Goal: Transaction & Acquisition: Purchase product/service

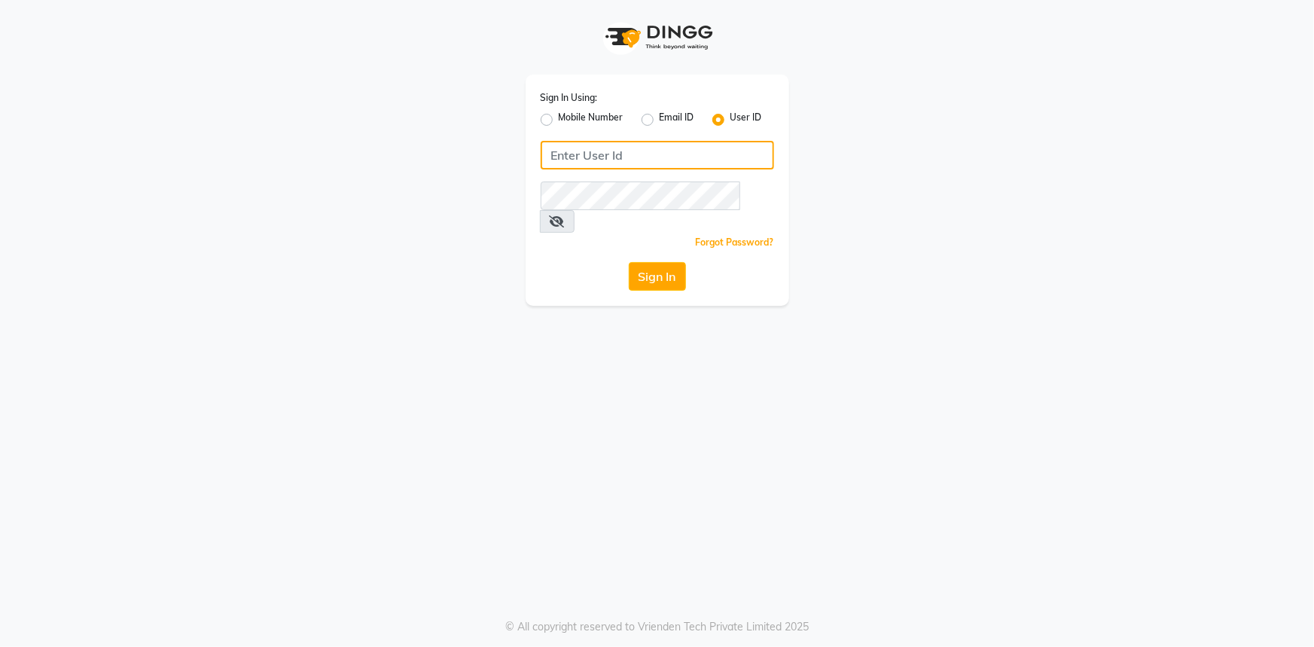
type input "e2554-22"
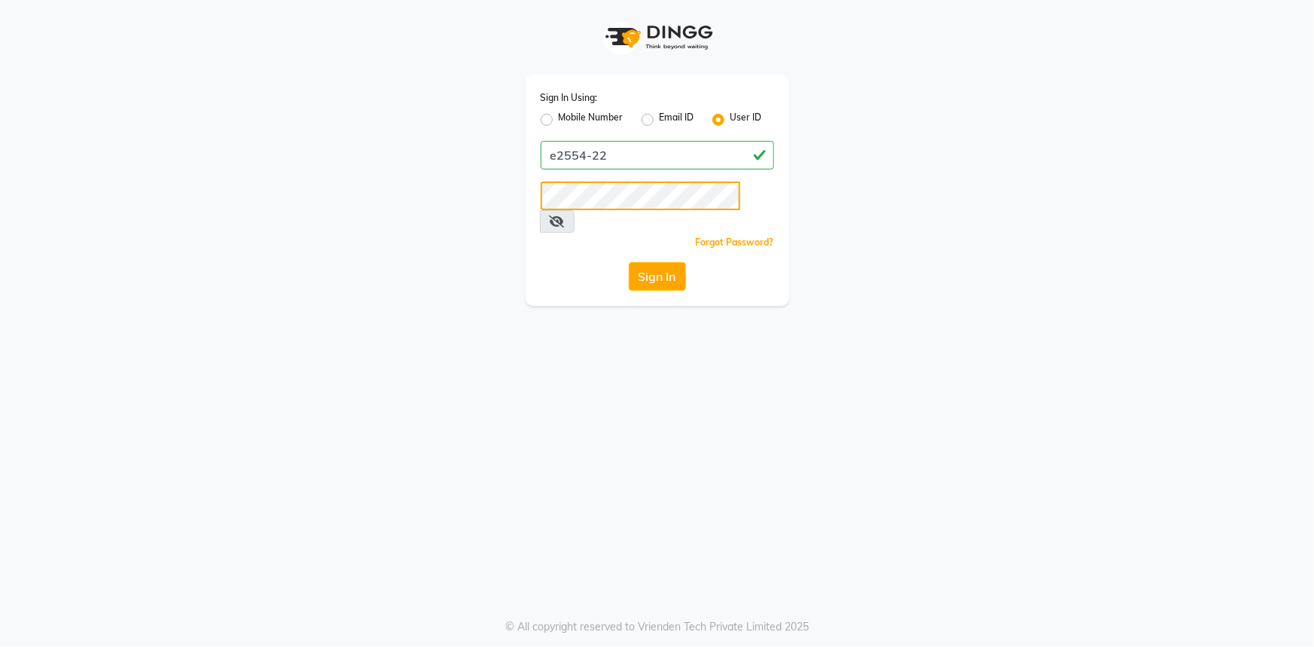
click at [535, 189] on div "Sign In Using: Mobile Number Email ID User ID e2554-22 Remember me Forgot Passw…" at bounding box center [658, 190] width 264 height 231
click at [440, 197] on div "Sign In Using: Mobile Number Email ID User ID e2554-22 Remember me Forgot Passw…" at bounding box center [657, 153] width 858 height 306
click at [629, 262] on button "Sign In" at bounding box center [657, 276] width 57 height 29
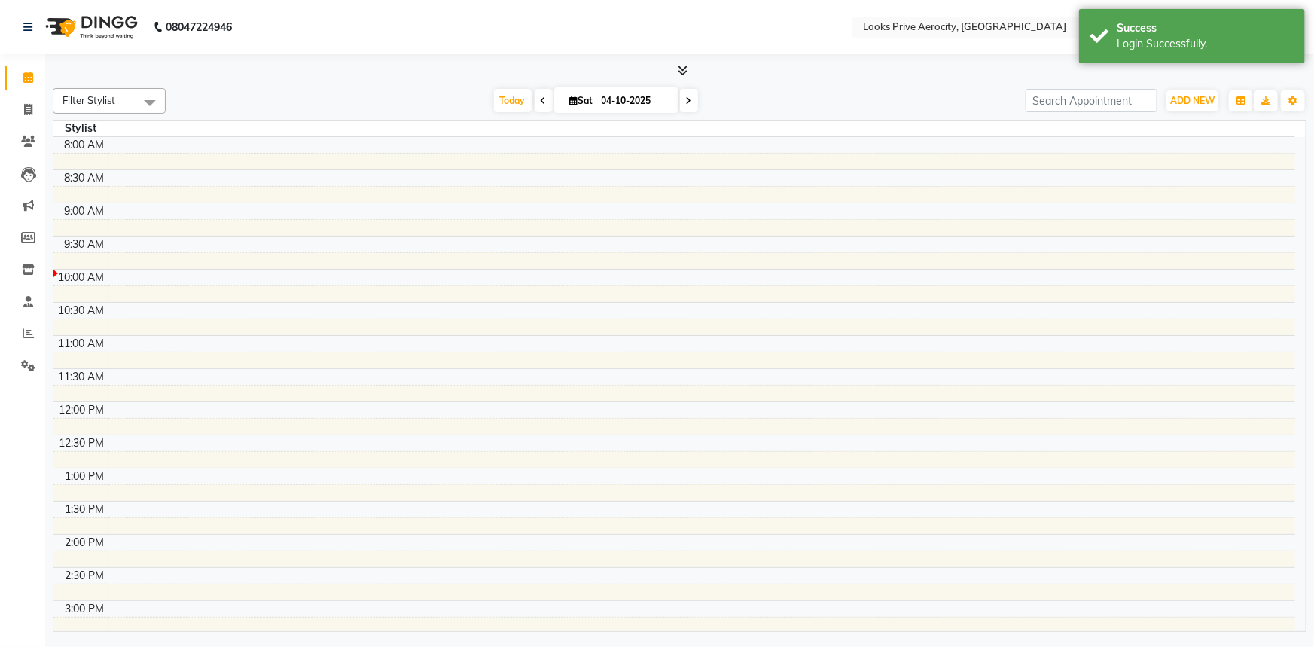
select select "en"
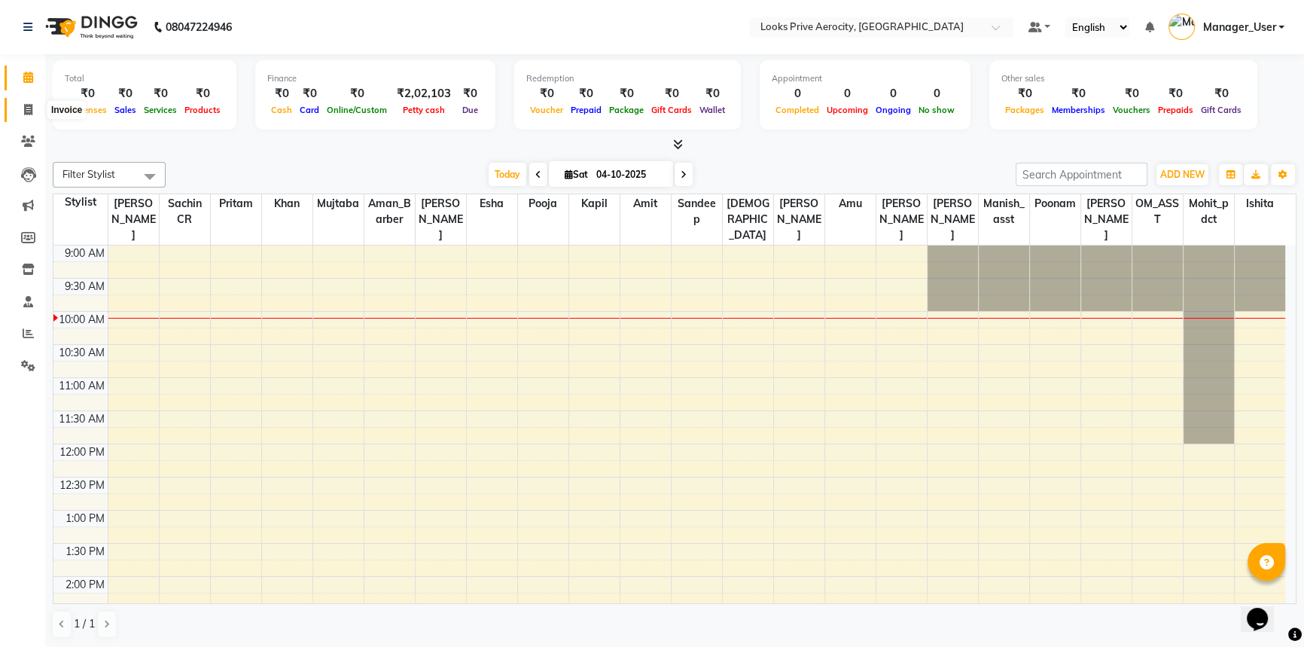
click at [22, 113] on span at bounding box center [28, 110] width 26 height 17
select select "service"
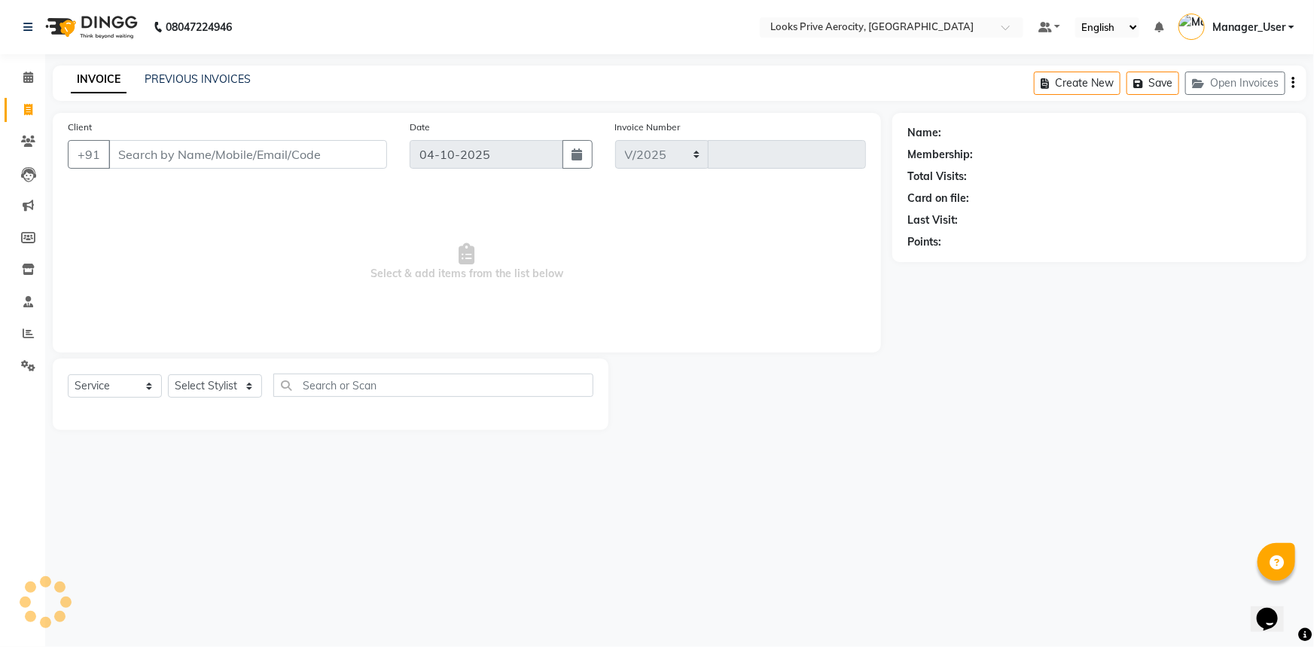
select select "5913"
type input "6197"
click at [137, 161] on input "Client" at bounding box center [247, 154] width 279 height 29
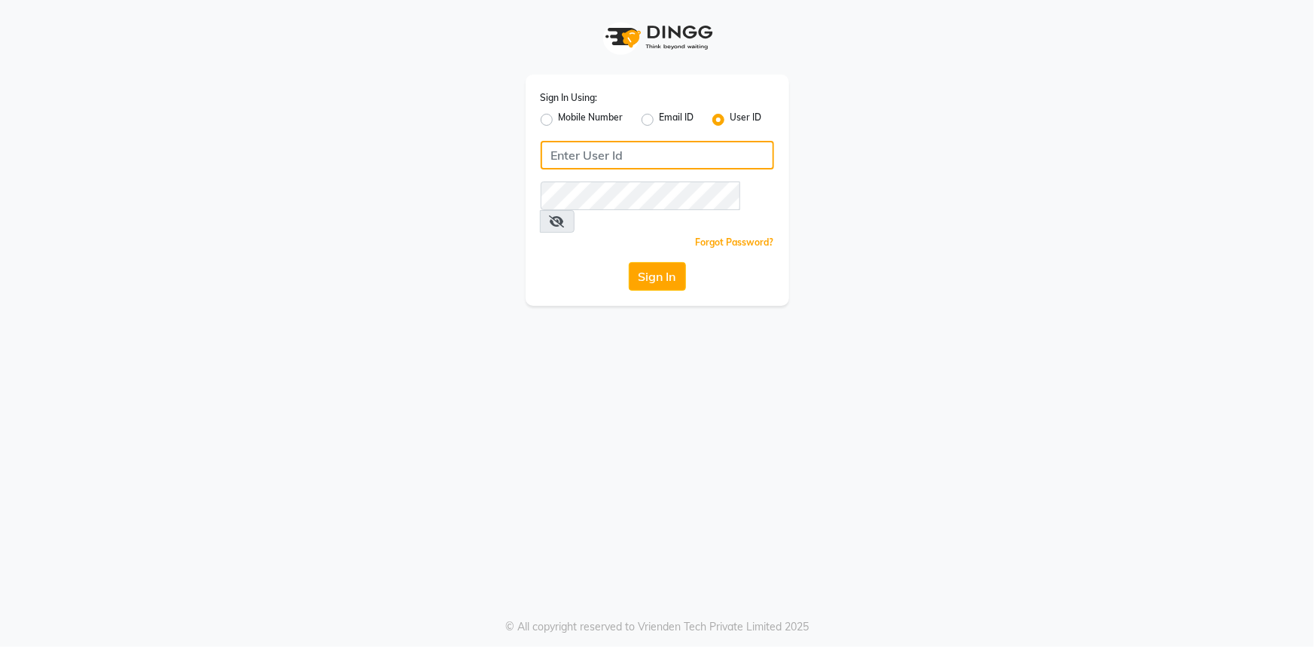
type input "e2554-22"
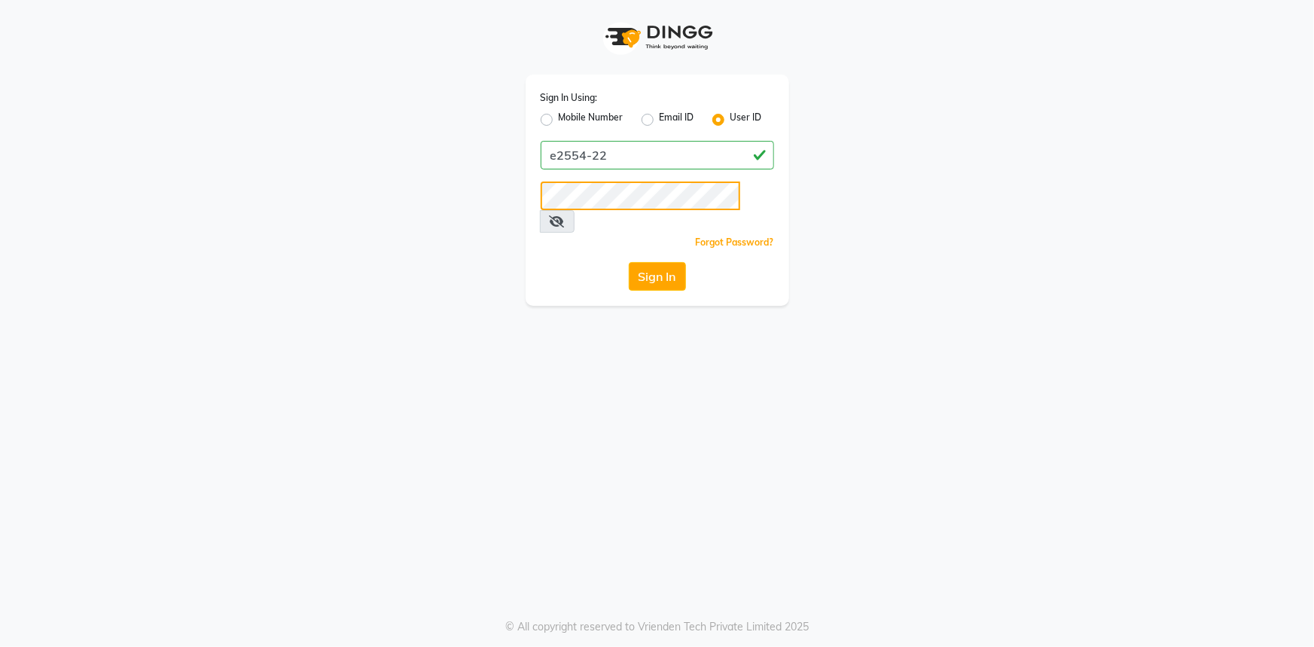
click at [370, 183] on div "Sign In Using: Mobile Number Email ID User ID e2554-22 Remember me Forgot Passw…" at bounding box center [657, 153] width 858 height 306
click at [629, 262] on button "Sign In" at bounding box center [657, 276] width 57 height 29
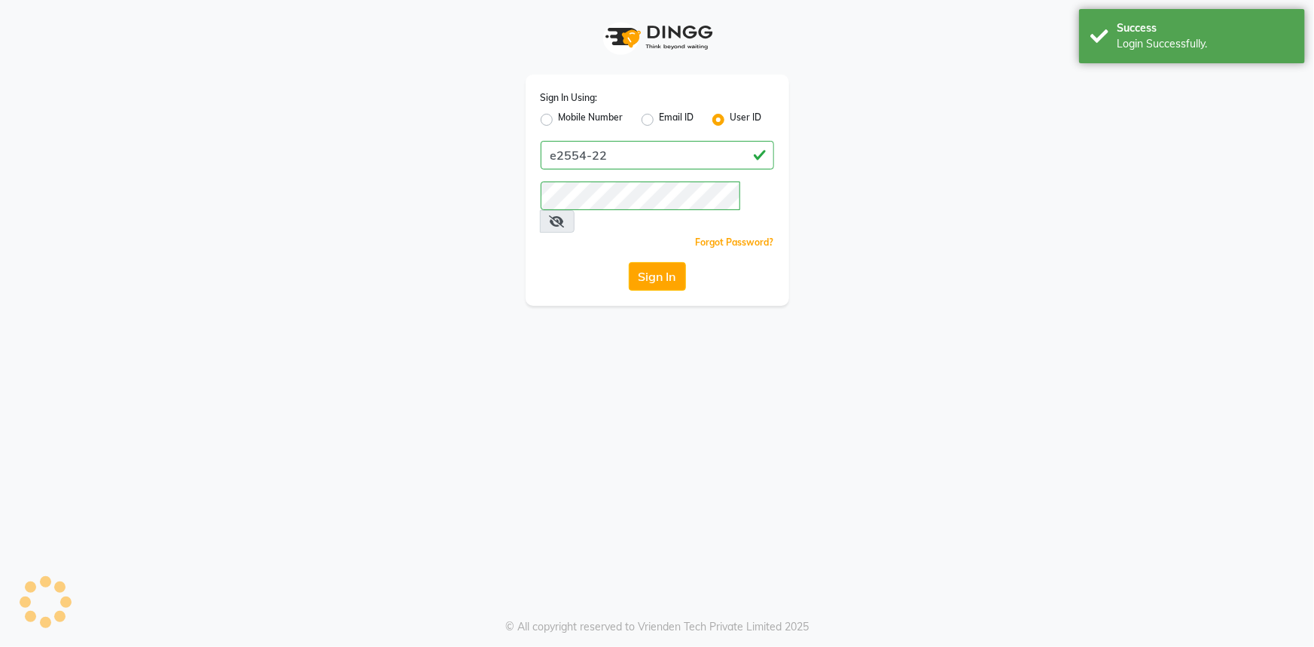
click at [544, 262] on div "Sign In" at bounding box center [657, 276] width 233 height 29
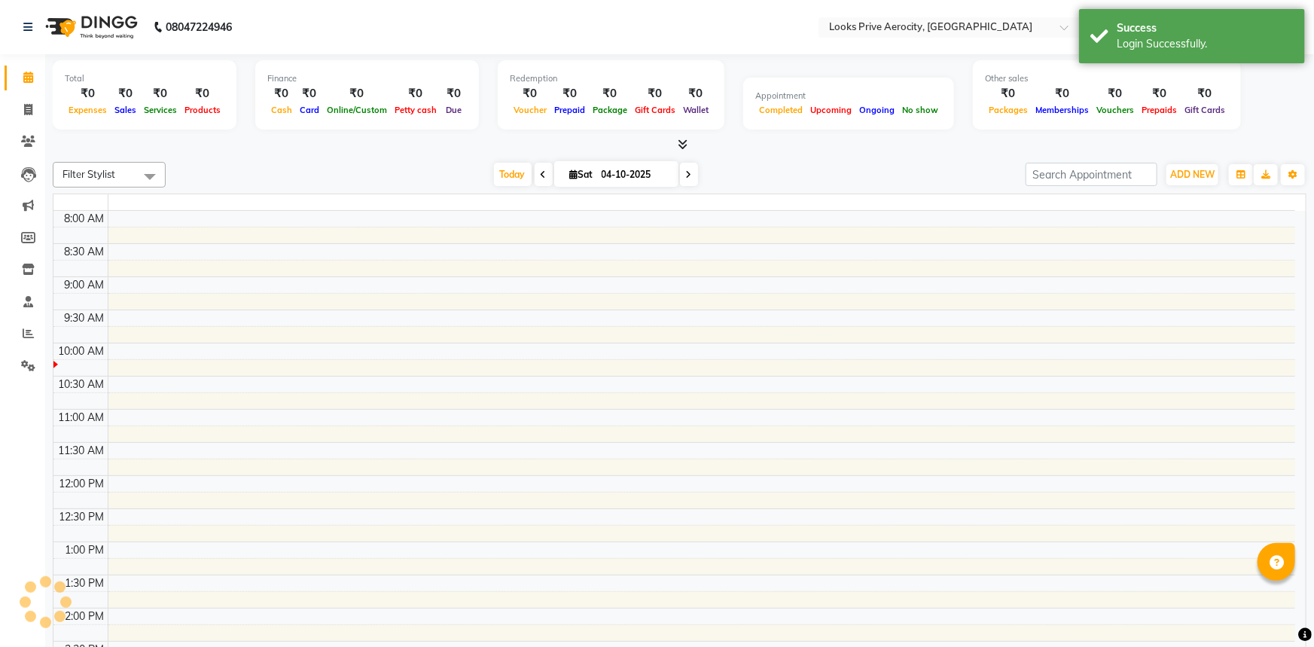
select select "en"
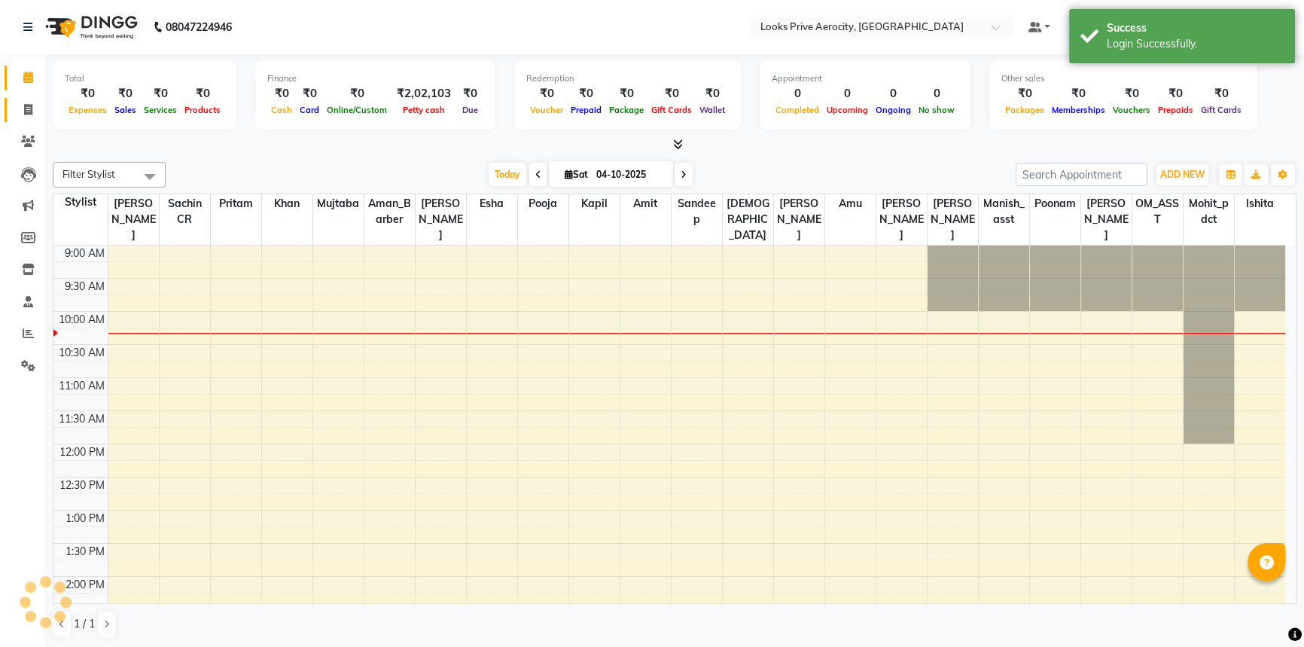
click at [30, 113] on icon at bounding box center [28, 109] width 8 height 11
select select "service"
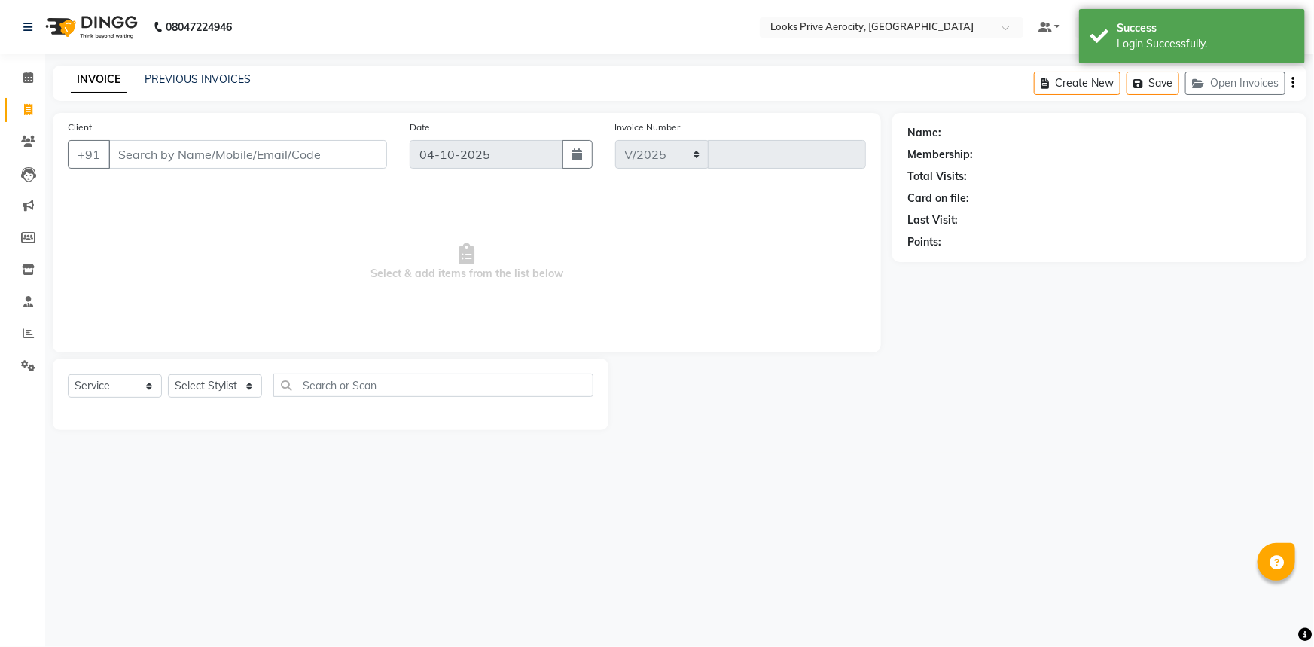
select select "5913"
type input "6197"
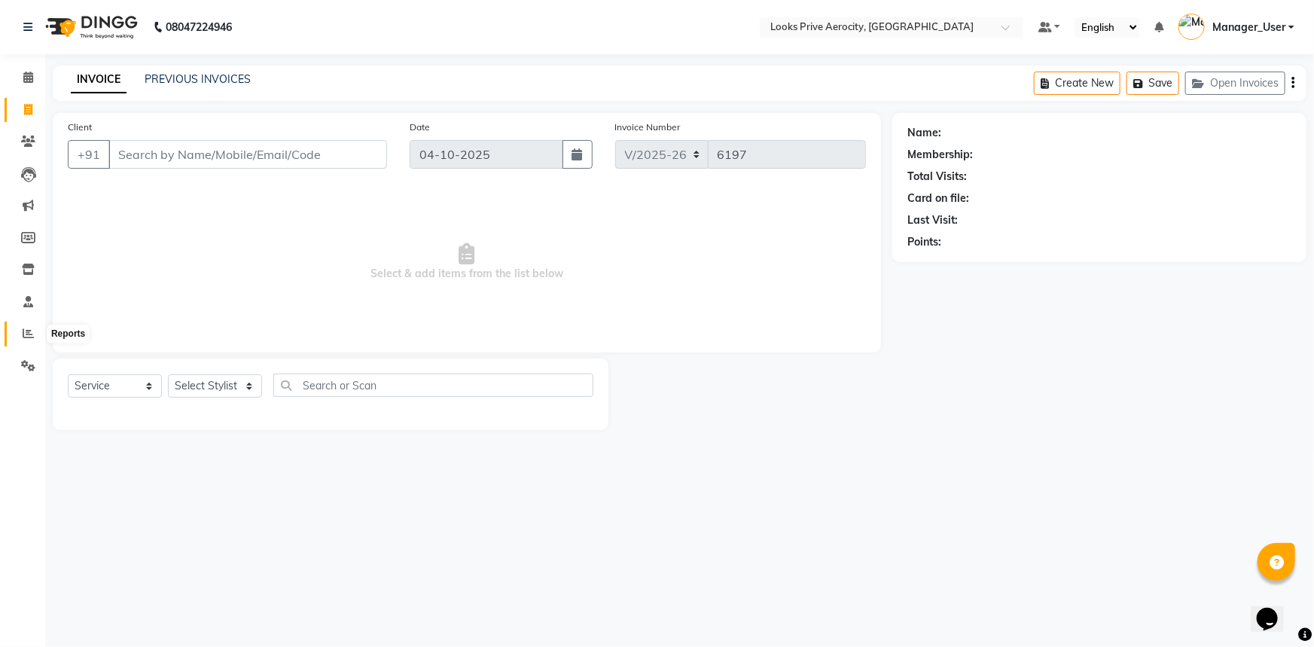
click at [30, 329] on icon at bounding box center [28, 333] width 11 height 11
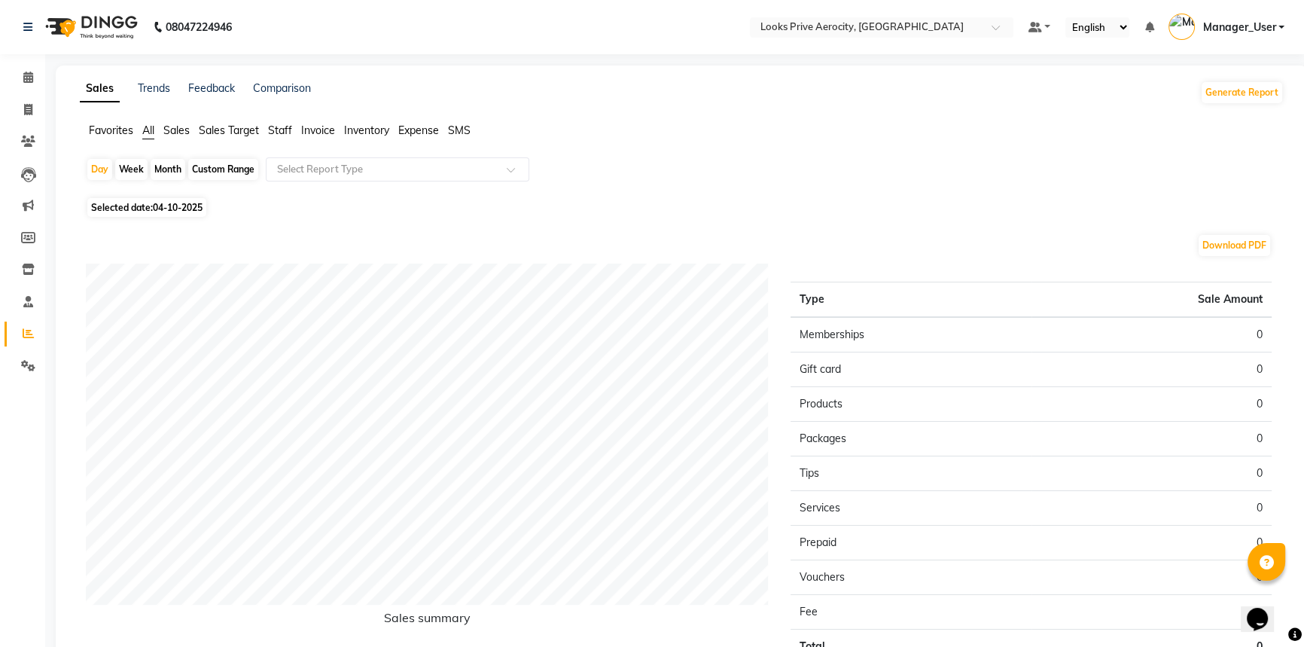
click at [163, 206] on span "04-10-2025" at bounding box center [178, 207] width 50 height 11
select select "10"
select select "2025"
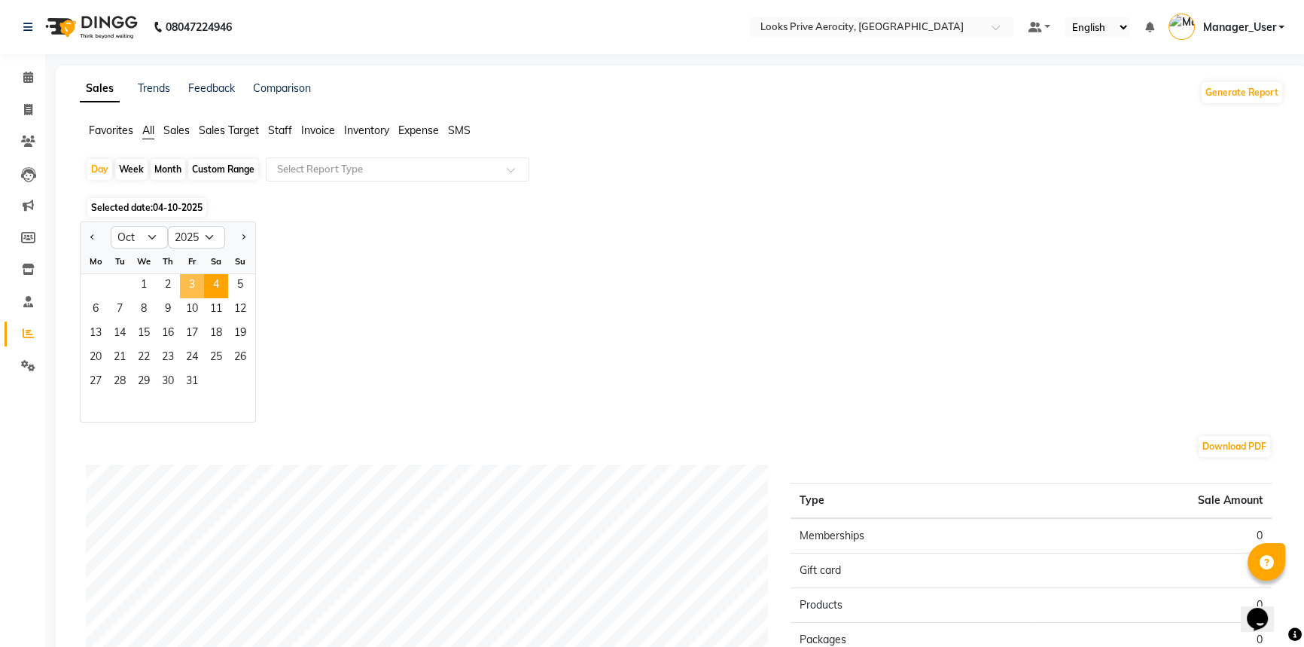
click at [186, 283] on span "3" at bounding box center [192, 286] width 24 height 24
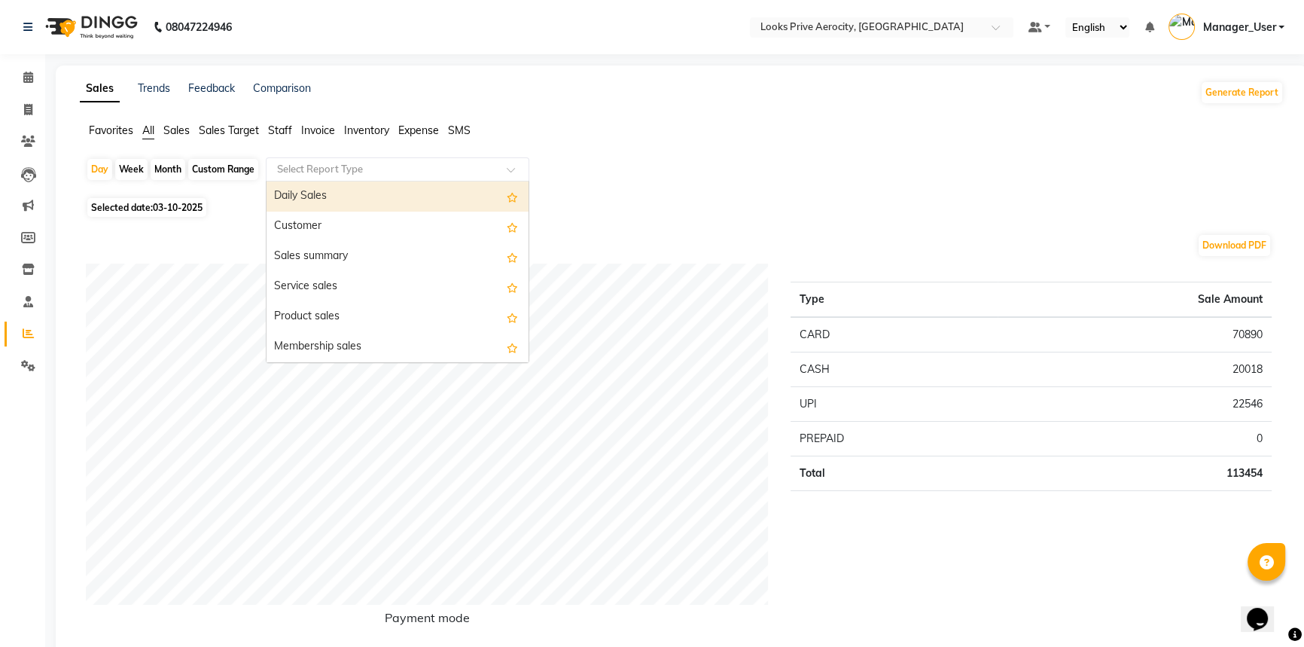
click at [512, 172] on span at bounding box center [516, 173] width 19 height 15
click at [274, 130] on span "Staff" at bounding box center [280, 130] width 24 height 14
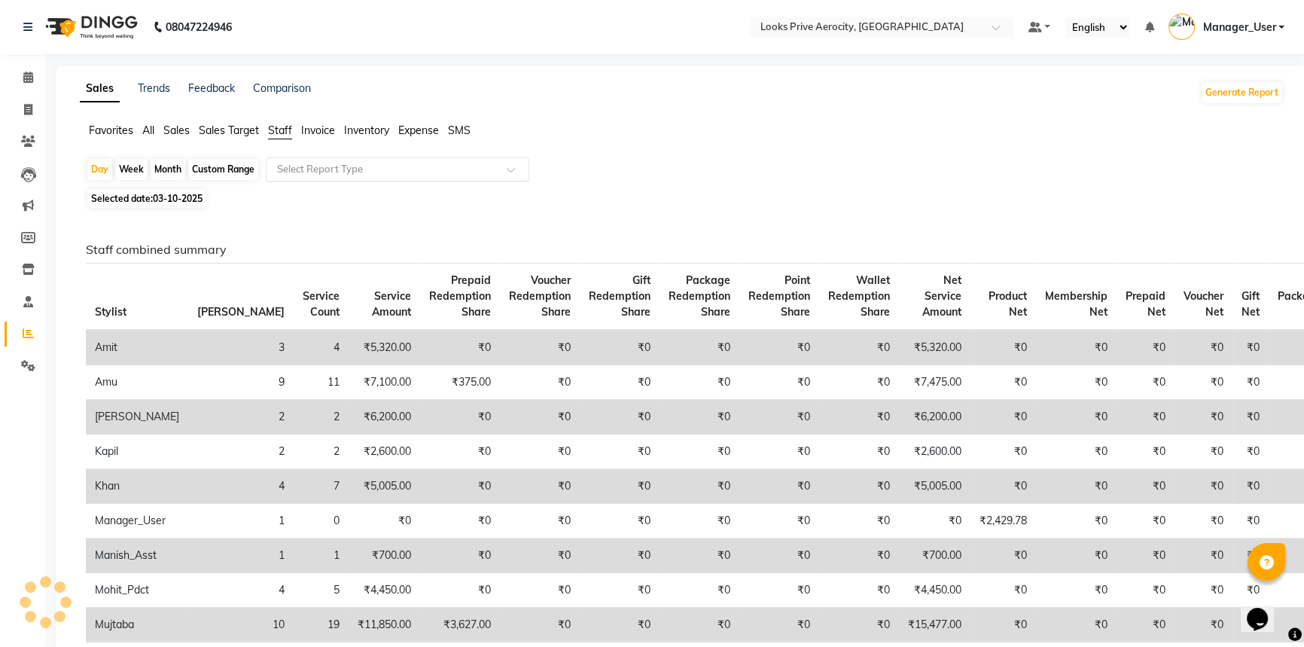
click at [366, 171] on input "text" at bounding box center [382, 169] width 217 height 15
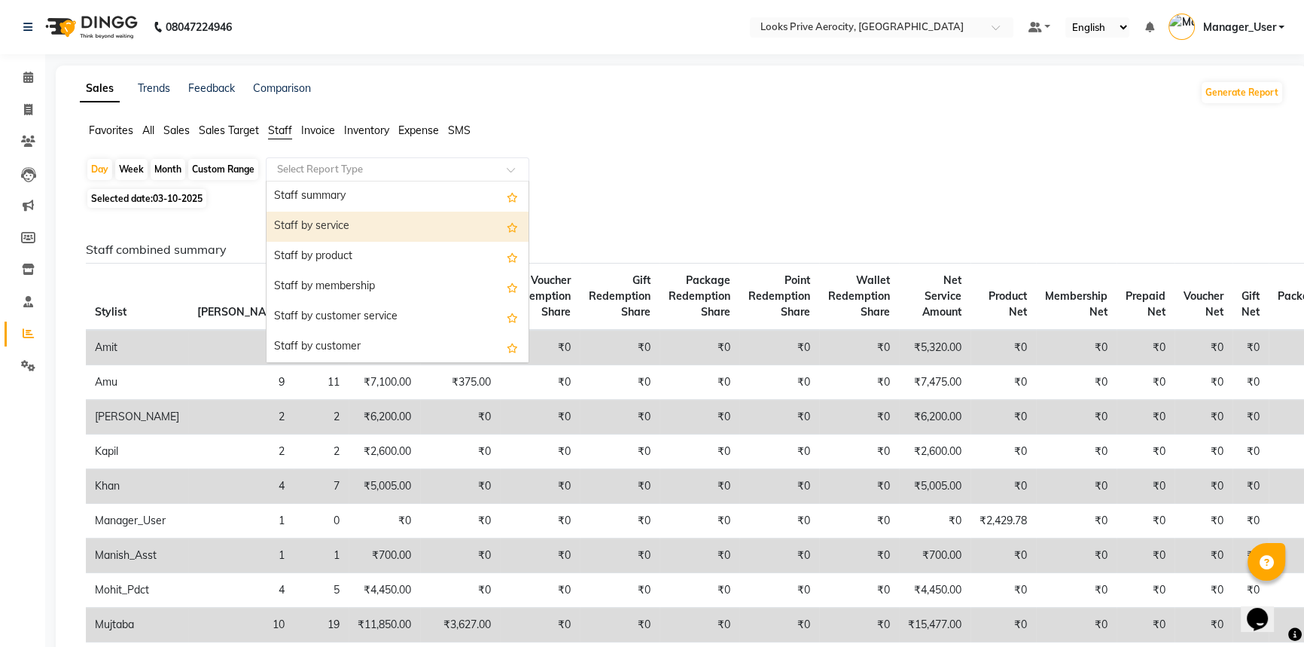
click at [349, 230] on div "Staff by service" at bounding box center [398, 227] width 262 height 30
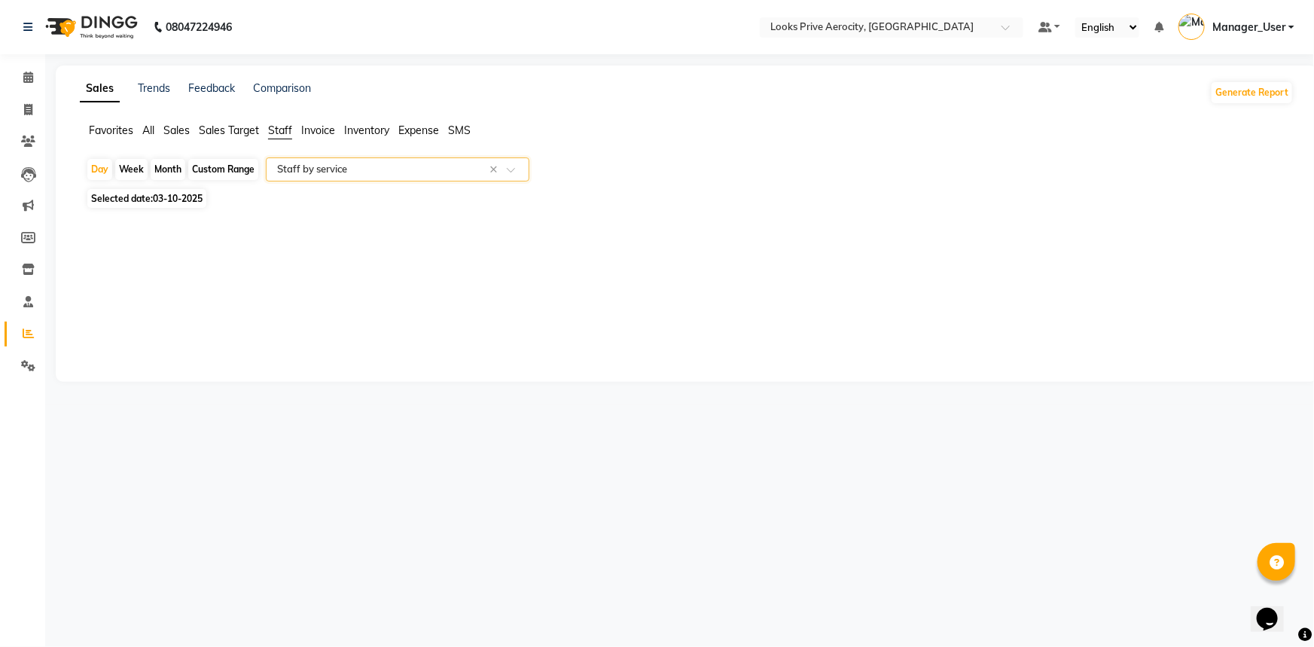
select select "full_report"
select select "csv"
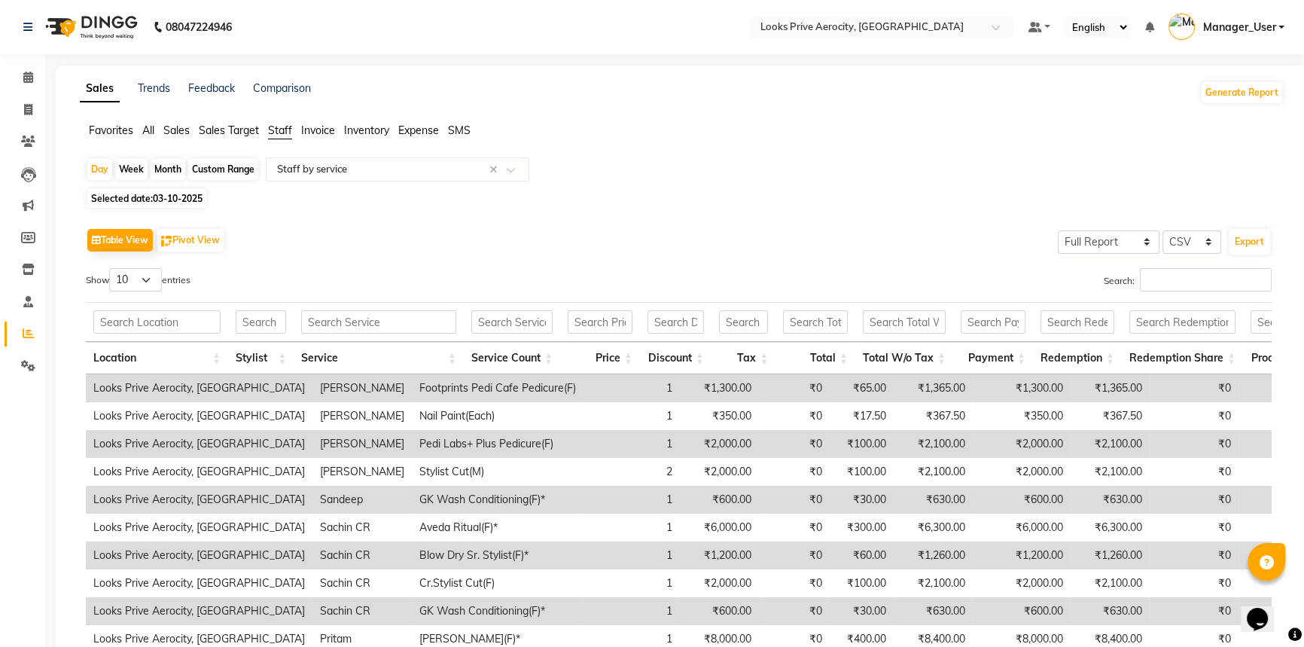
click at [1207, 294] on div "Search:" at bounding box center [981, 282] width 582 height 29
click at [1203, 275] on input "Search:" at bounding box center [1206, 279] width 132 height 23
paste input "Erica"
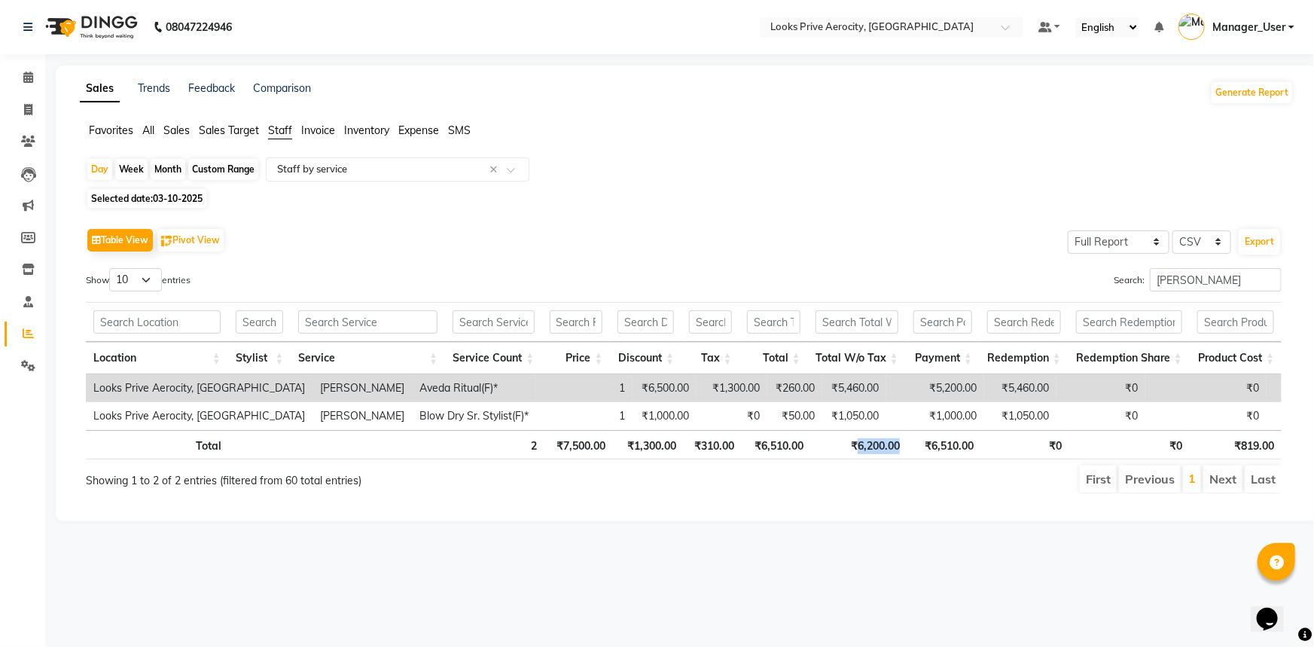
drag, startPoint x: 904, startPoint y: 445, endPoint x: 858, endPoint y: 442, distance: 46.0
click at [858, 442] on th "₹6,200.00" at bounding box center [859, 444] width 96 height 29
copy th "6,200.00"
drag, startPoint x: 1172, startPoint y: 279, endPoint x: 1084, endPoint y: 273, distance: 88.3
click at [1084, 273] on div "Search: Erica" at bounding box center [988, 282] width 587 height 29
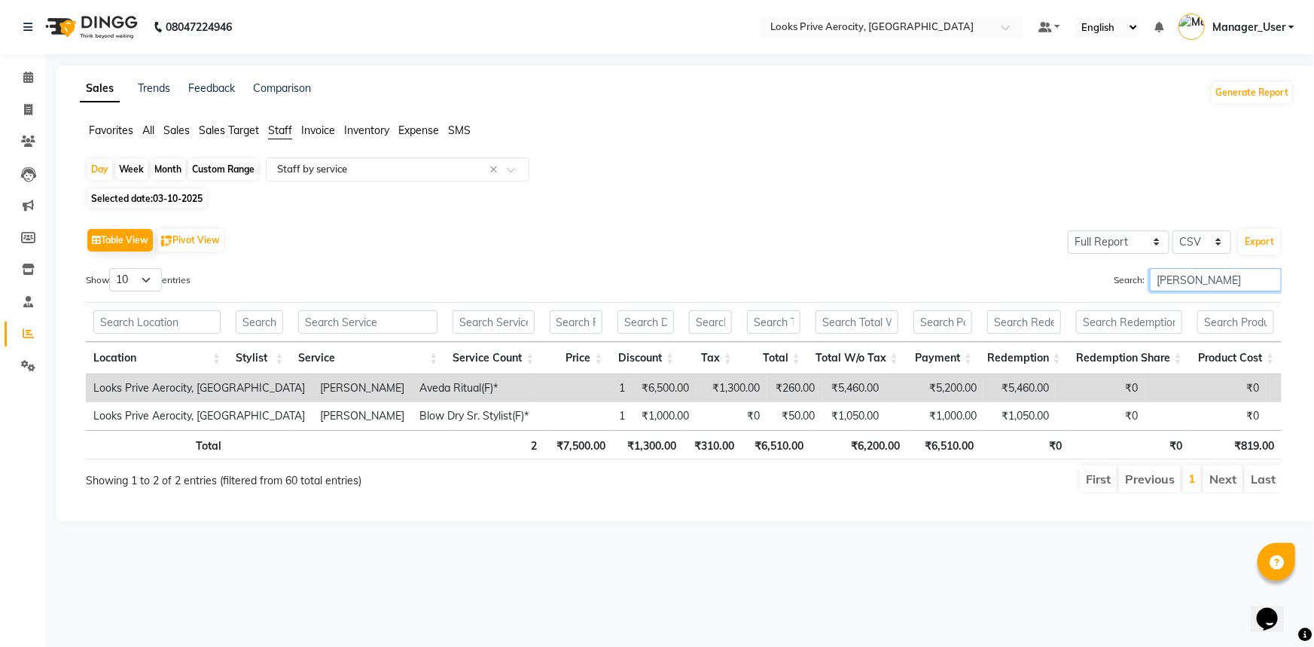
paste input "KHAN"
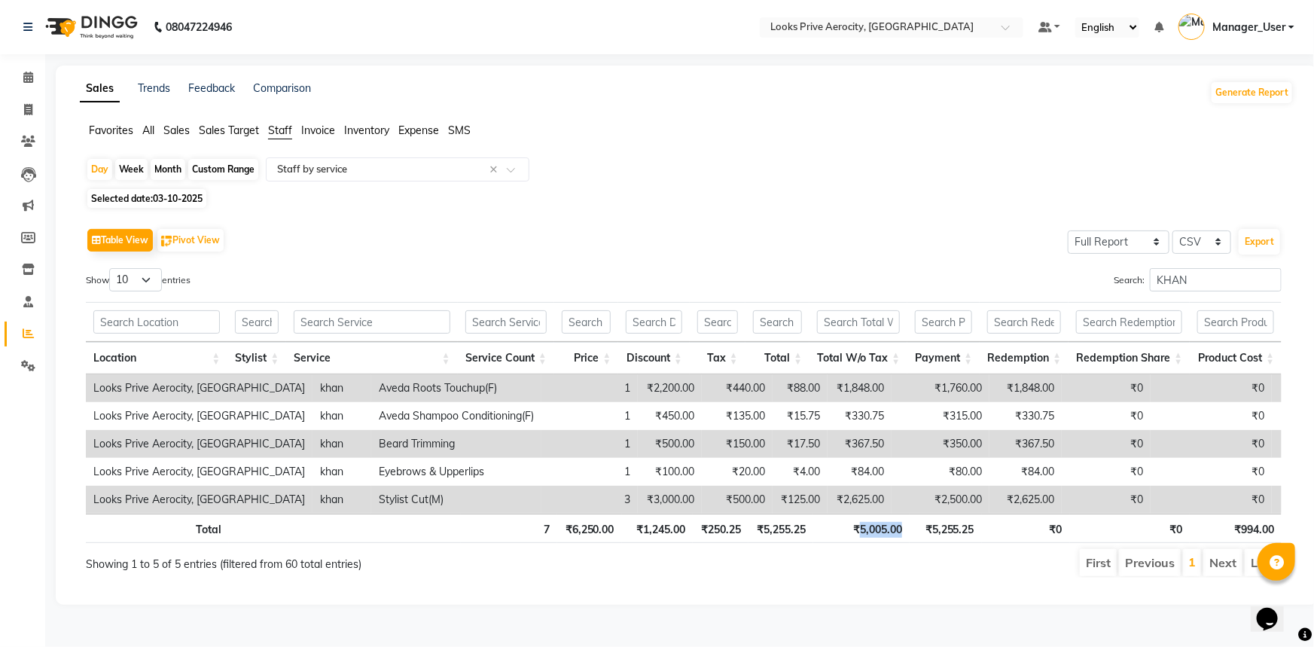
drag, startPoint x: 904, startPoint y: 529, endPoint x: 861, endPoint y: 525, distance: 43.1
click at [861, 525] on th "₹5,005.00" at bounding box center [861, 528] width 96 height 29
copy th "5,005.00"
drag, startPoint x: 1211, startPoint y: 279, endPoint x: 1073, endPoint y: 281, distance: 137.8
click at [1073, 281] on div "Search: KHAN" at bounding box center [988, 282] width 587 height 29
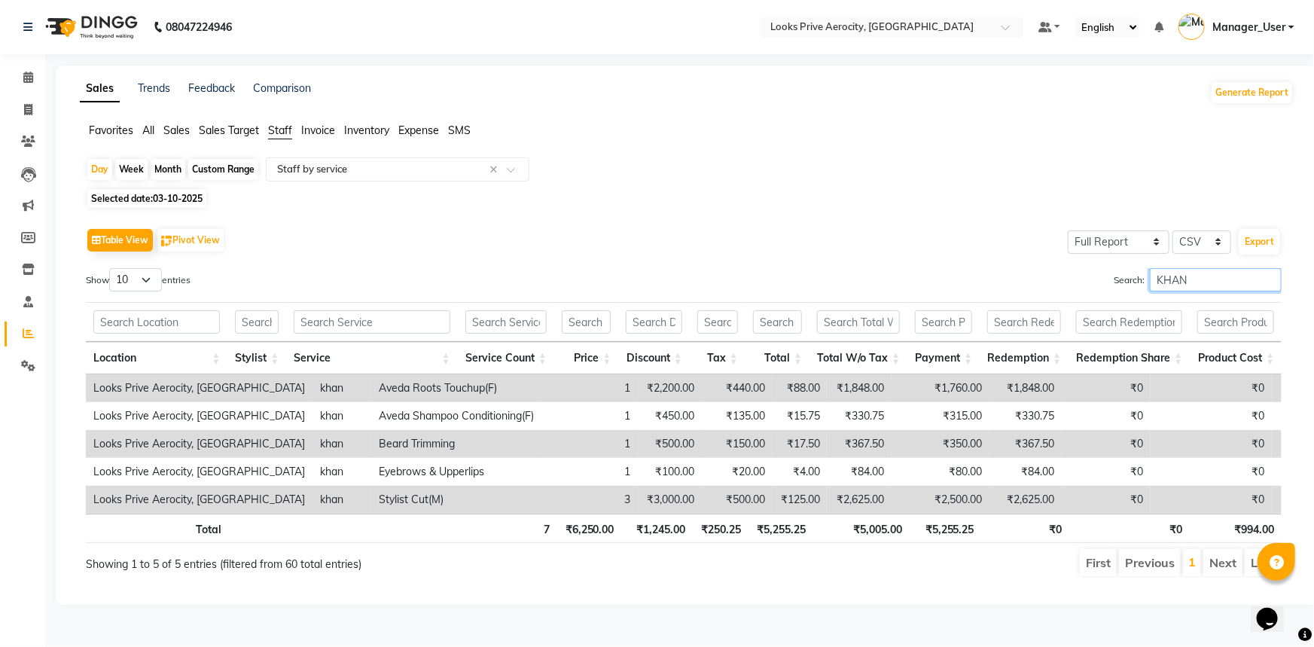
paste input "Sachin"
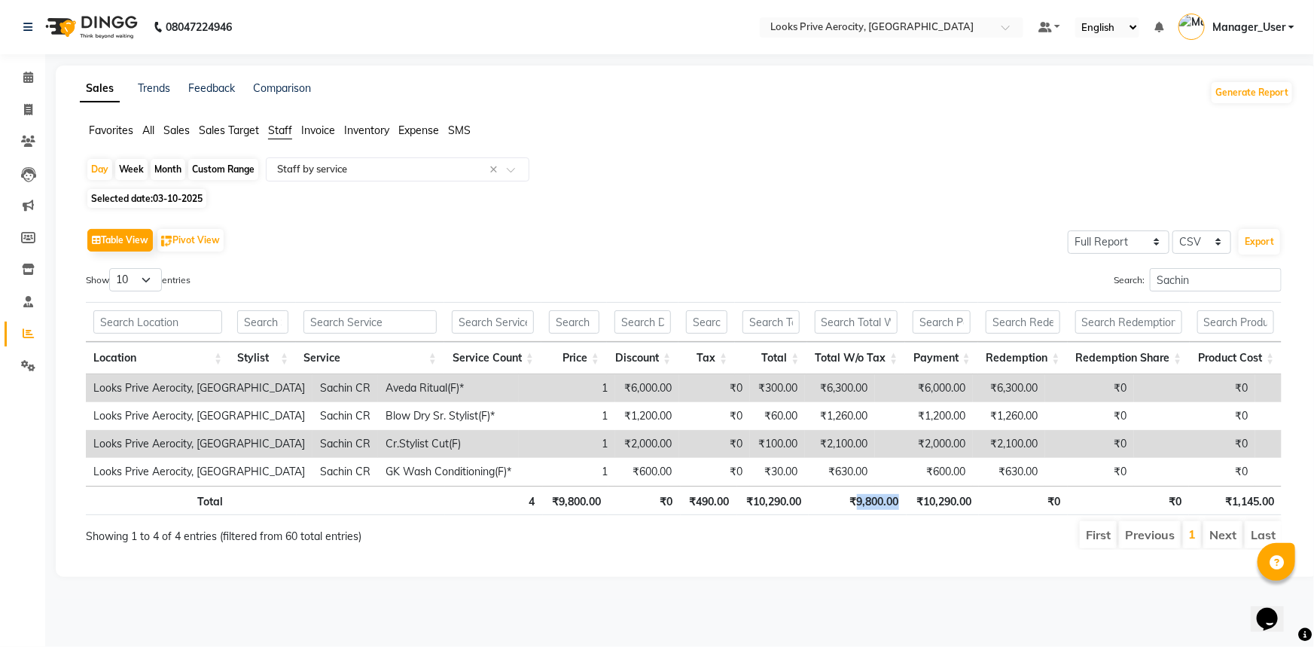
drag, startPoint x: 904, startPoint y: 493, endPoint x: 852, endPoint y: 497, distance: 51.3
click at [852, 497] on th "₹9,800.00" at bounding box center [857, 500] width 97 height 29
copy th "9,800.00"
drag, startPoint x: 1190, startPoint y: 282, endPoint x: 1087, endPoint y: 279, distance: 103.2
click at [1087, 279] on div "Search: Sachin" at bounding box center [988, 282] width 587 height 29
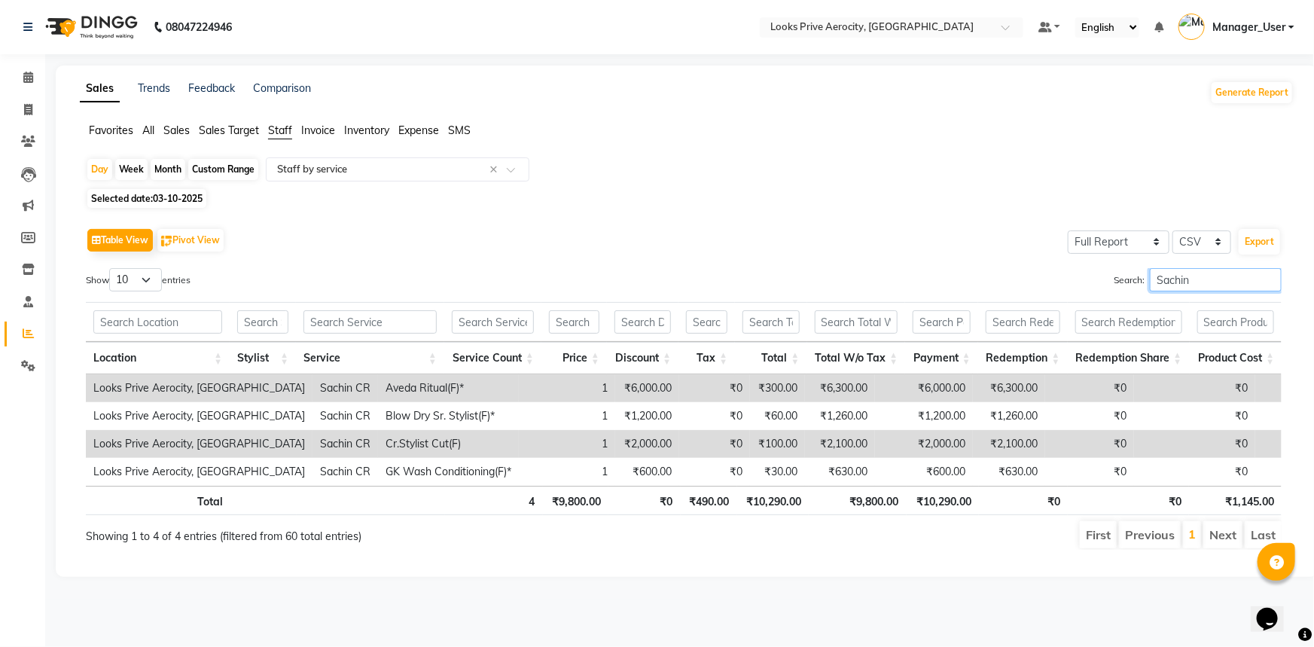
paste input "PRITAM"
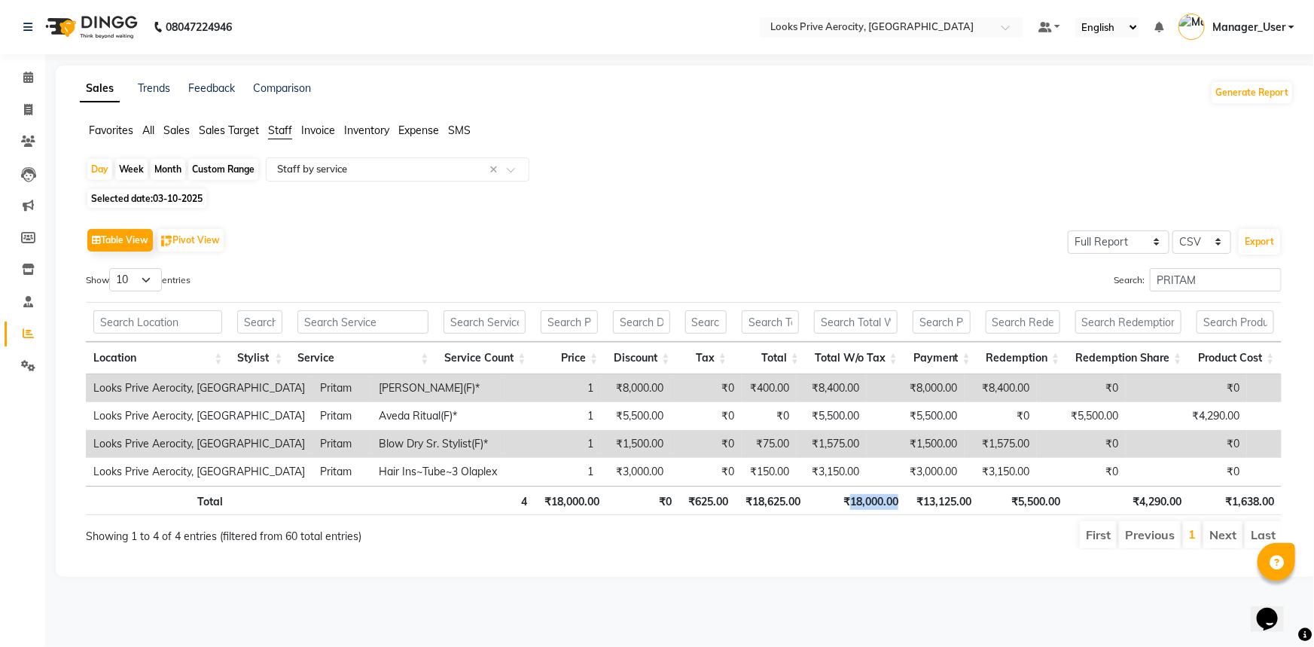
drag, startPoint x: 901, startPoint y: 497, endPoint x: 846, endPoint y: 498, distance: 54.2
click at [846, 498] on th "₹18,000.00" at bounding box center [857, 500] width 97 height 29
copy th "18,000.00"
drag, startPoint x: 1188, startPoint y: 286, endPoint x: 1104, endPoint y: 284, distance: 84.4
click at [1104, 284] on div "Search: PRITAM" at bounding box center [988, 282] width 587 height 29
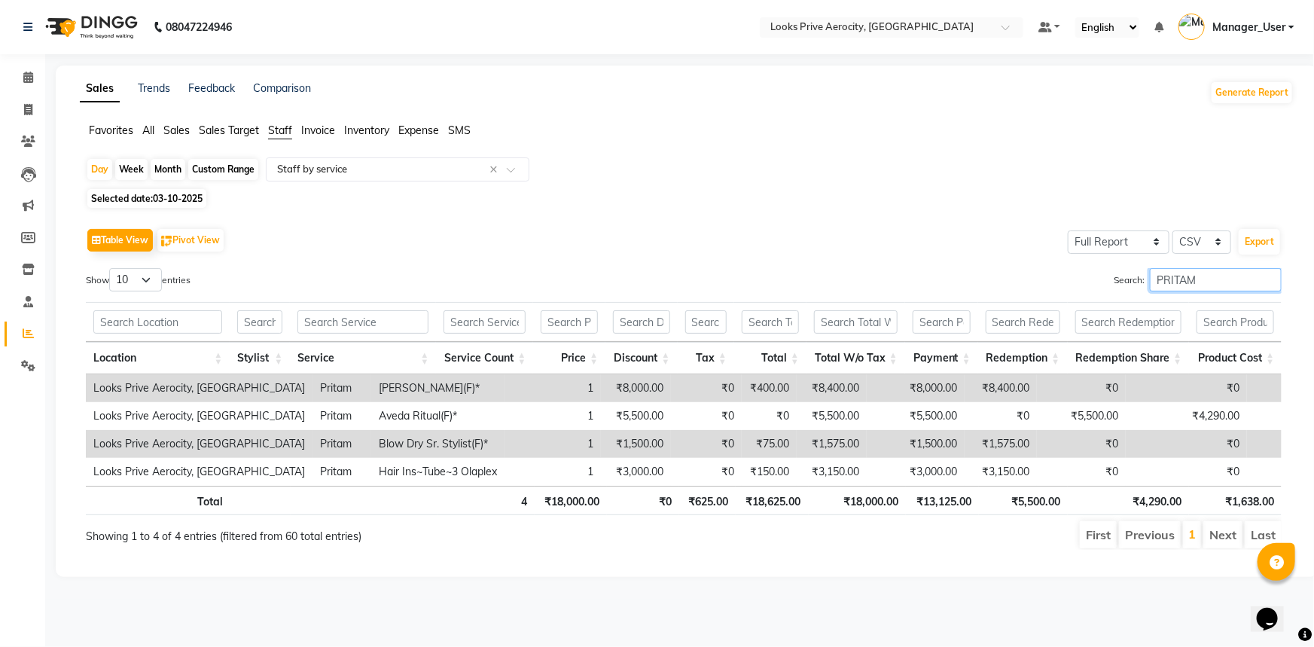
paste input "sanjeev"
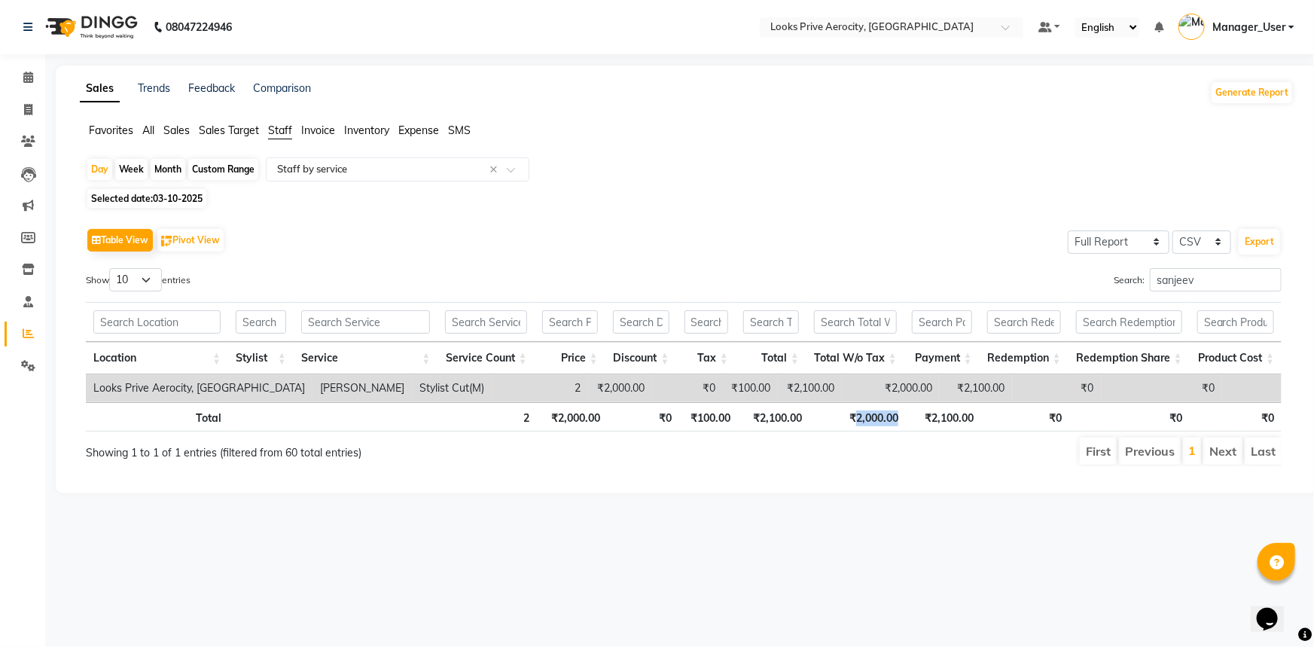
drag, startPoint x: 901, startPoint y: 419, endPoint x: 855, endPoint y: 414, distance: 46.2
click at [855, 414] on th "₹2,000.00" at bounding box center [857, 416] width 97 height 29
copy th "2,000.00"
drag, startPoint x: 1210, startPoint y: 277, endPoint x: 1112, endPoint y: 279, distance: 97.9
click at [1114, 279] on label "Search: sanjeev" at bounding box center [1198, 279] width 168 height 23
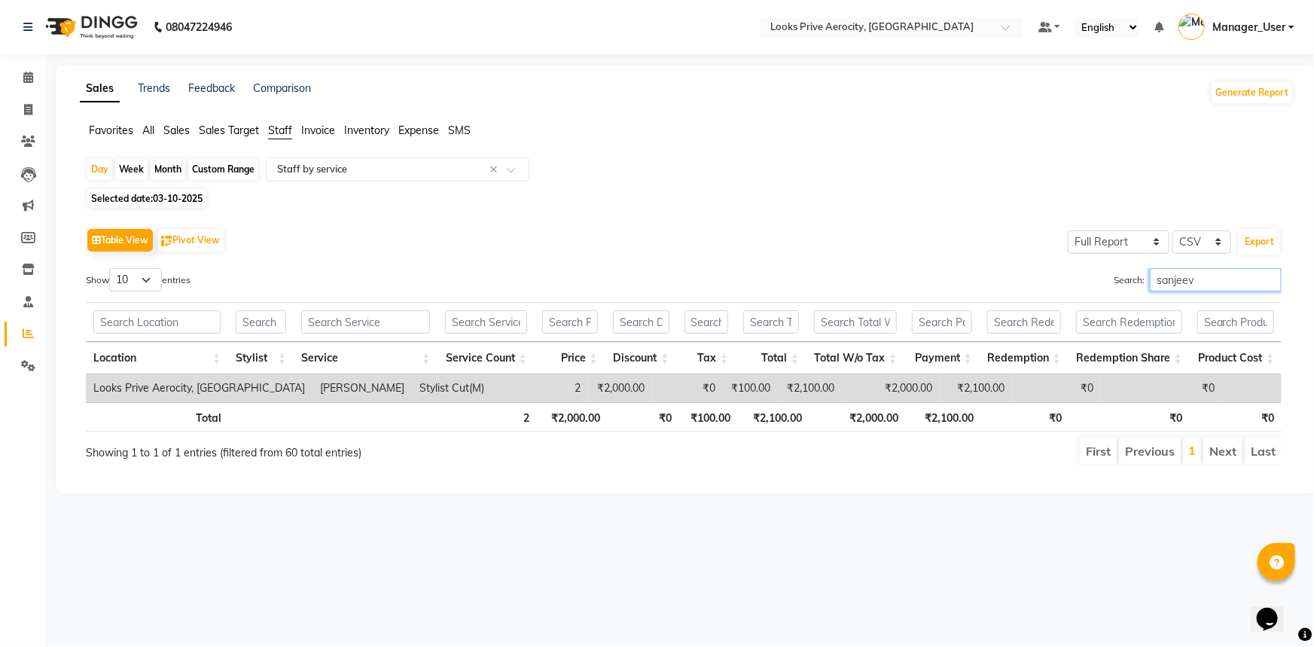
paste input "Pooja"
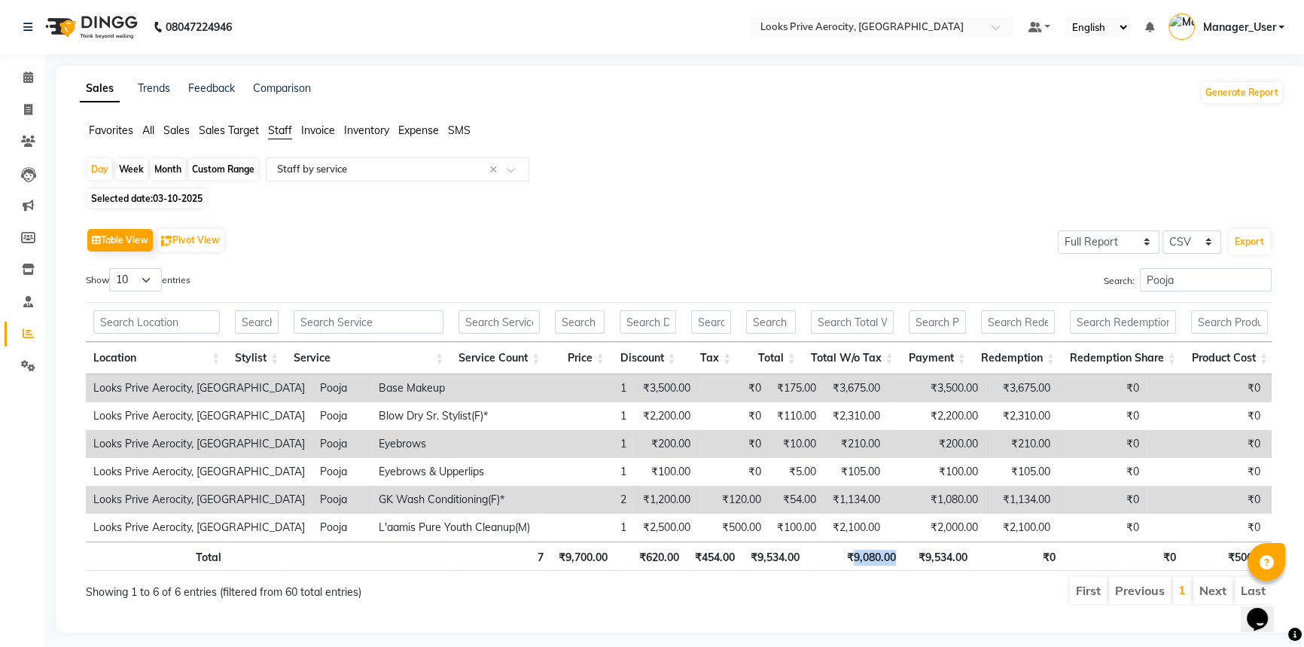
drag, startPoint x: 902, startPoint y: 569, endPoint x: 854, endPoint y: 570, distance: 48.2
click at [854, 570] on th "₹9,080.00" at bounding box center [855, 555] width 96 height 29
copy th "9,080.00"
drag, startPoint x: 1193, startPoint y: 272, endPoint x: 1086, endPoint y: 282, distance: 107.4
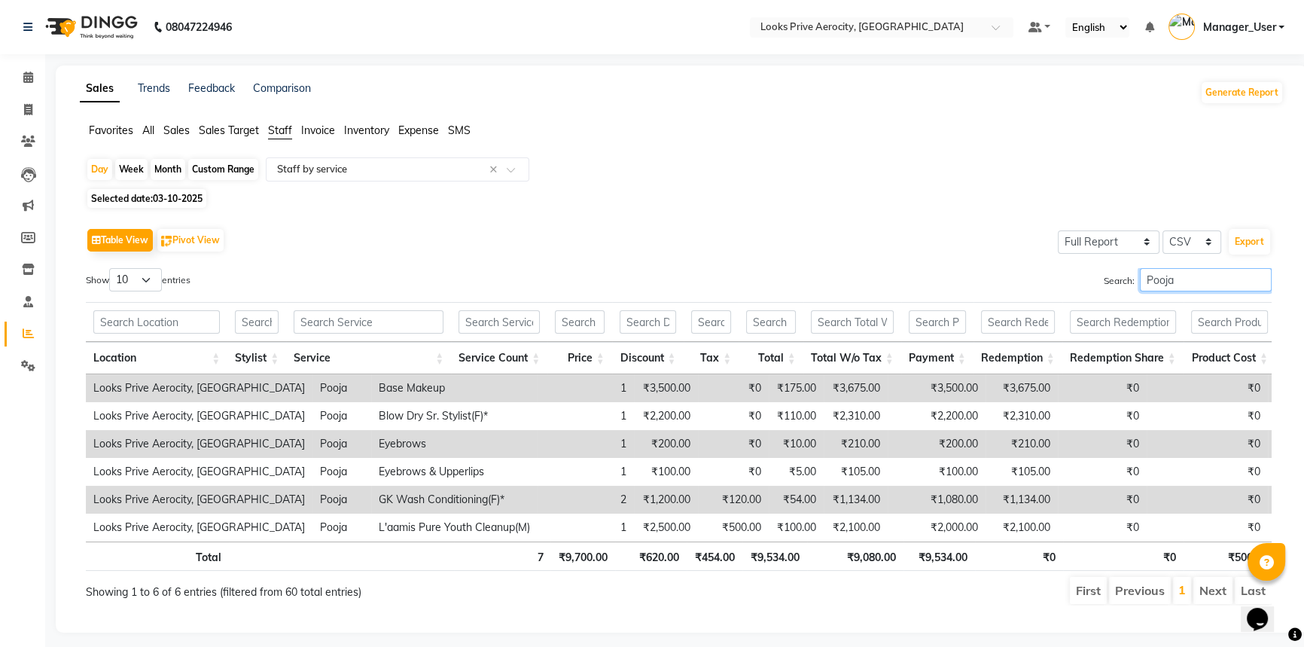
click at [1086, 282] on div "Search: Pooja" at bounding box center [981, 282] width 582 height 29
paste input "nam"
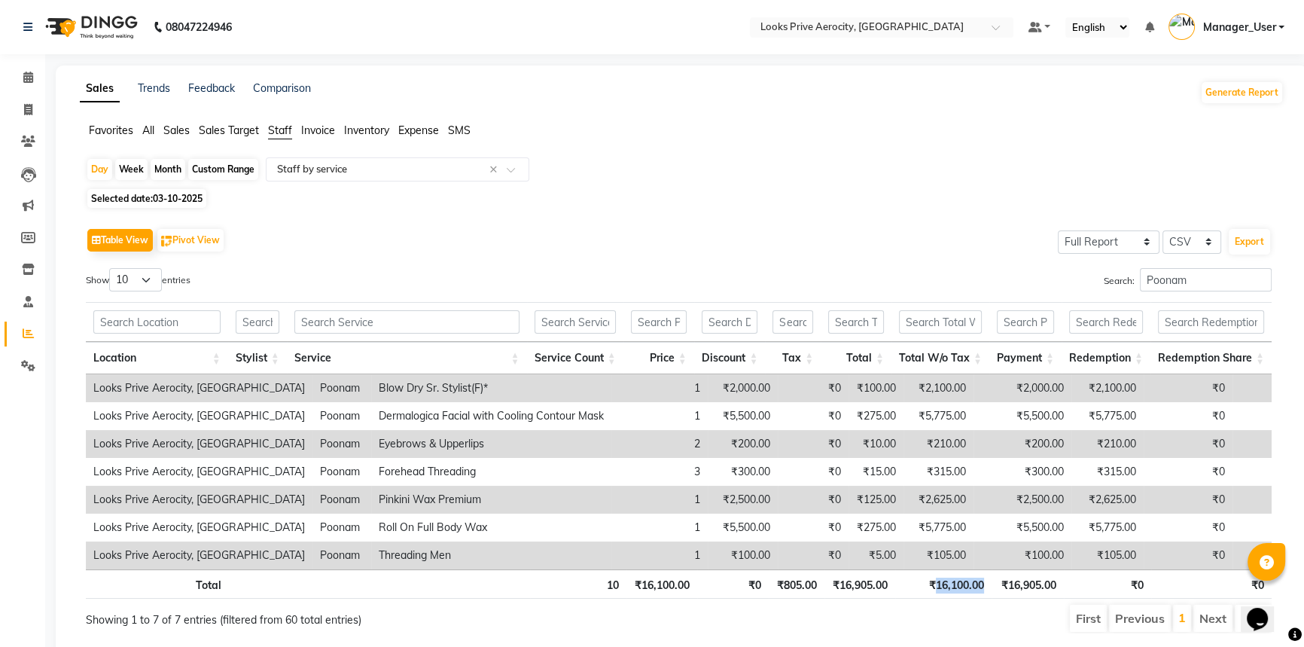
drag, startPoint x: 989, startPoint y: 587, endPoint x: 936, endPoint y: 593, distance: 53.7
click at [936, 593] on th "₹16,100.00" at bounding box center [943, 583] width 96 height 29
copy th "16,100.00"
drag, startPoint x: 1202, startPoint y: 279, endPoint x: 1083, endPoint y: 270, distance: 119.3
click at [1083, 270] on div "Search: Poonam" at bounding box center [981, 282] width 582 height 29
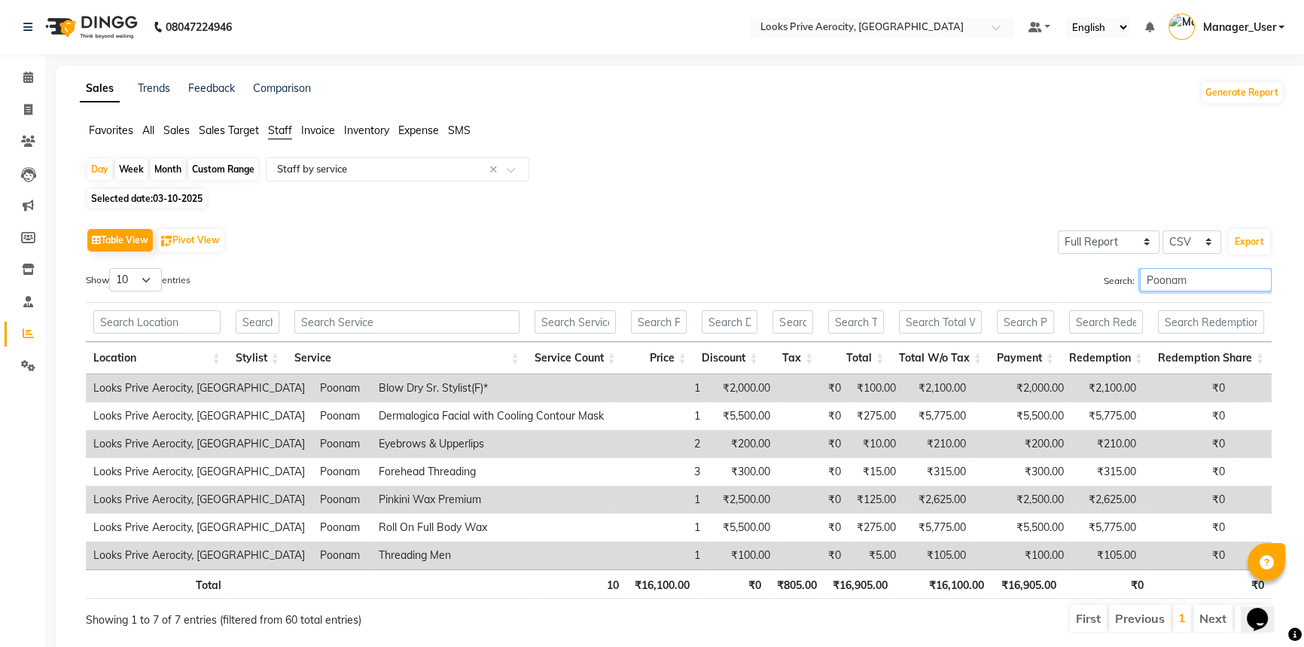
click at [1207, 276] on input "Poonam" at bounding box center [1206, 279] width 132 height 23
click at [1211, 277] on input "Poonam" at bounding box center [1206, 279] width 132 height 23
drag, startPoint x: 1211, startPoint y: 277, endPoint x: 1110, endPoint y: 278, distance: 100.9
click at [1110, 278] on label "Search: Poonam" at bounding box center [1188, 279] width 168 height 23
paste input "Kapil"
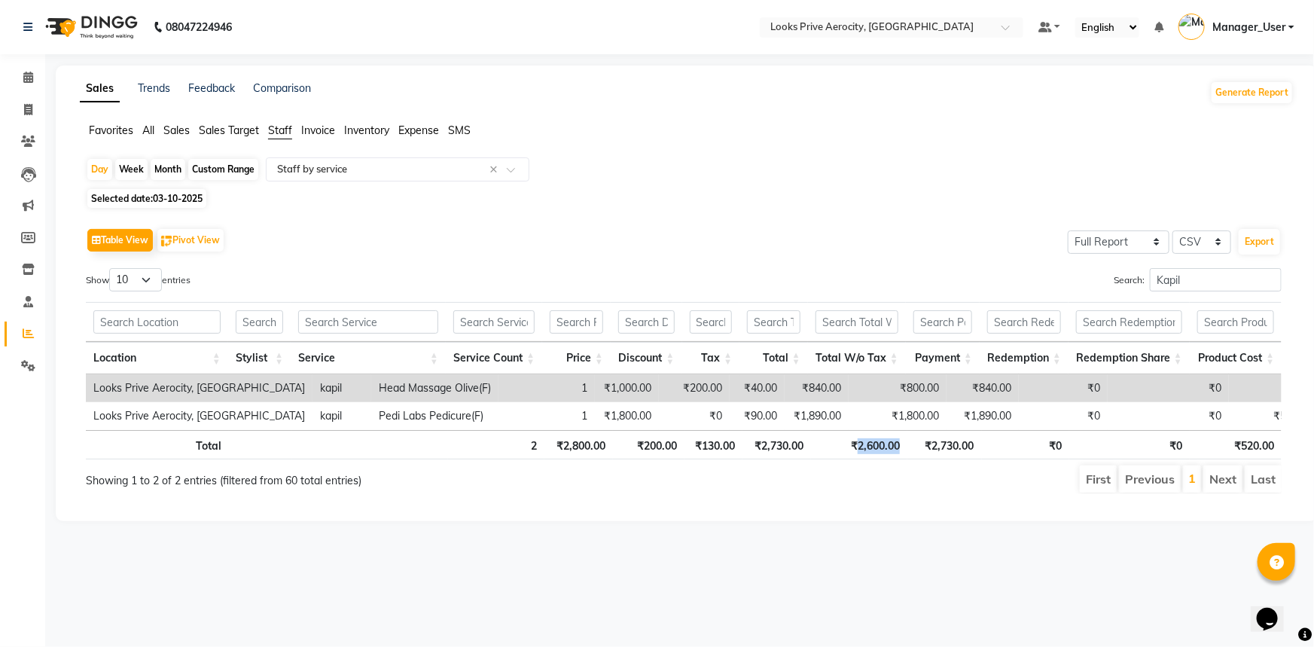
drag, startPoint x: 905, startPoint y: 444, endPoint x: 858, endPoint y: 446, distance: 46.7
click at [858, 446] on th "₹2,600.00" at bounding box center [859, 444] width 96 height 29
copy th "2,600.00"
drag, startPoint x: 1181, startPoint y: 282, endPoint x: 1105, endPoint y: 273, distance: 77.2
click at [1105, 273] on div "Search: Kapil" at bounding box center [988, 282] width 587 height 29
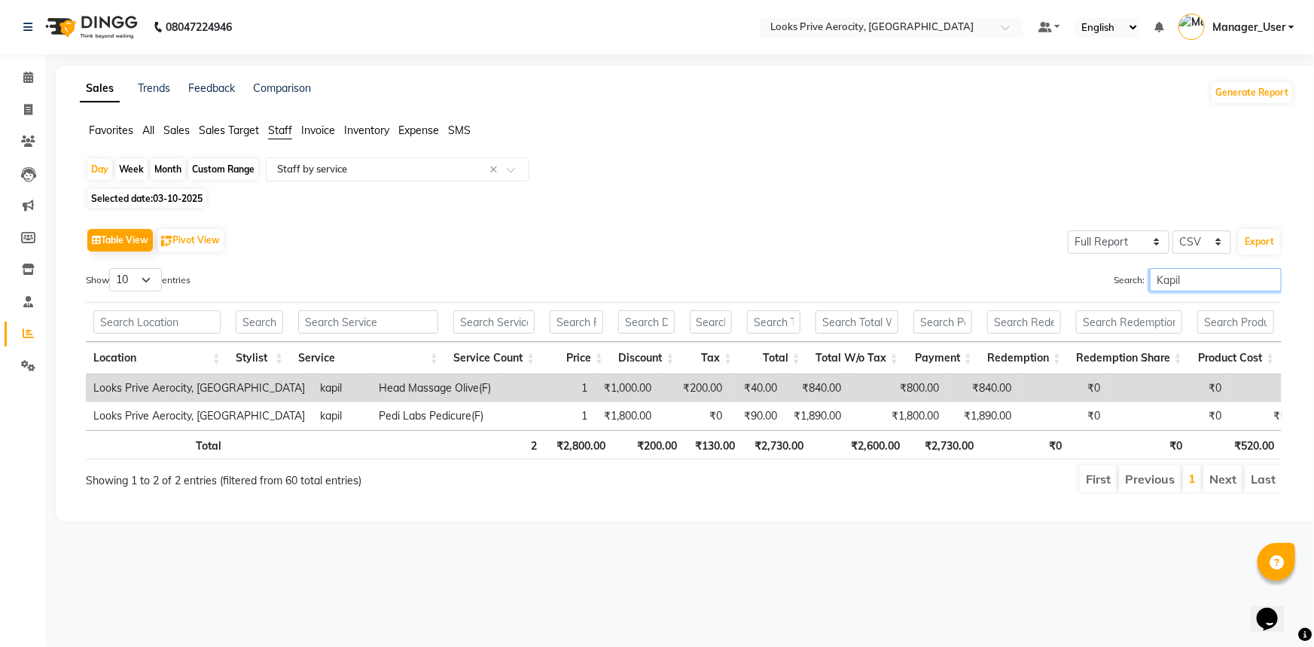
paste input "AMIT"
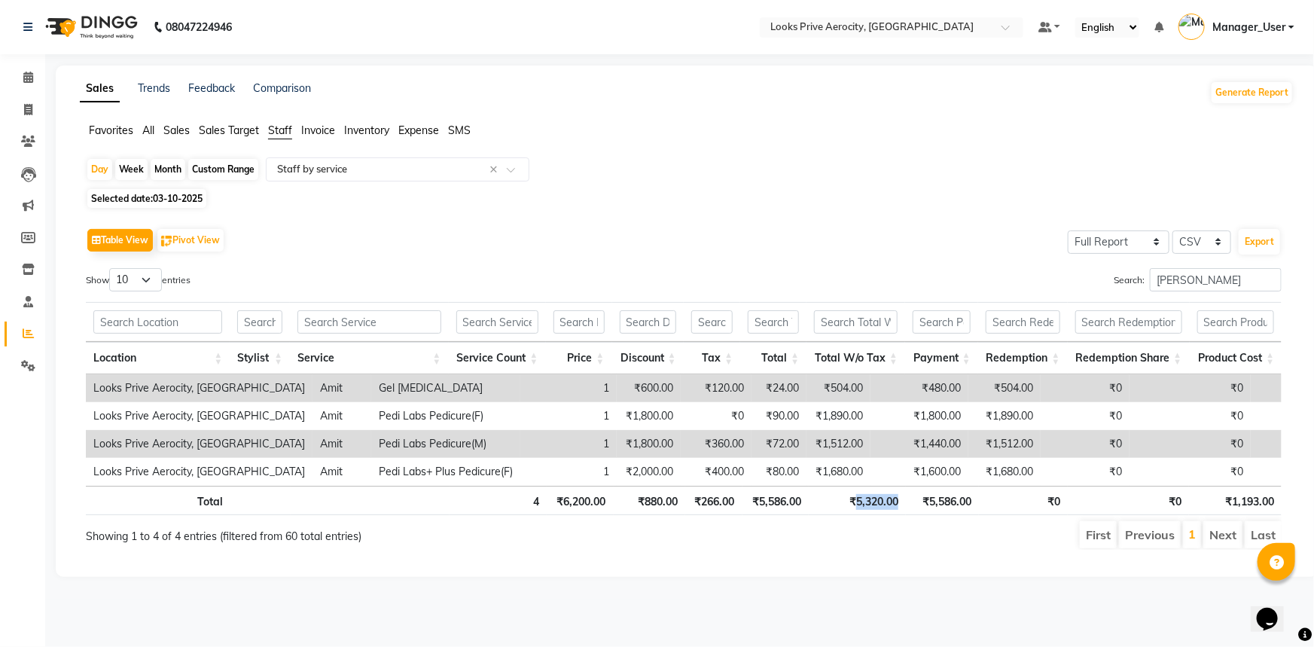
drag, startPoint x: 911, startPoint y: 498, endPoint x: 854, endPoint y: 498, distance: 57.2
click at [854, 498] on tr "Total 4 ₹6,200.00 ₹880.00 ₹266.00 ₹5,586.00 ₹5,320.00 ₹5,586.00 ₹0 ₹0 ₹1,193.00" at bounding box center [684, 500] width 1196 height 29
copy th "5,320.00"
drag, startPoint x: 1193, startPoint y: 262, endPoint x: 1175, endPoint y: 263, distance: 17.3
click at [1175, 263] on div "Table View Pivot View Select Full Report Filtered Report Select CSV PDF Export …" at bounding box center [684, 386] width 1196 height 325
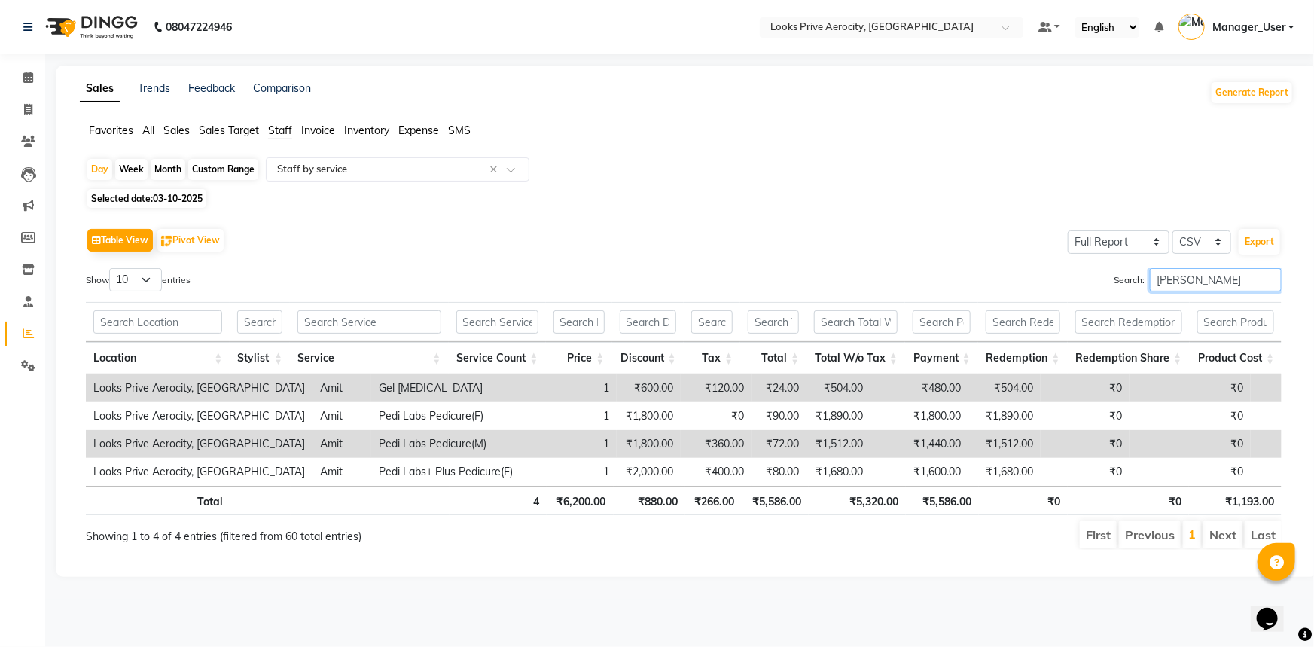
drag, startPoint x: 1190, startPoint y: 279, endPoint x: 1114, endPoint y: 276, distance: 75.4
click at [1114, 276] on label "Search: AMIT" at bounding box center [1198, 279] width 168 height 23
paste input "Vijay"
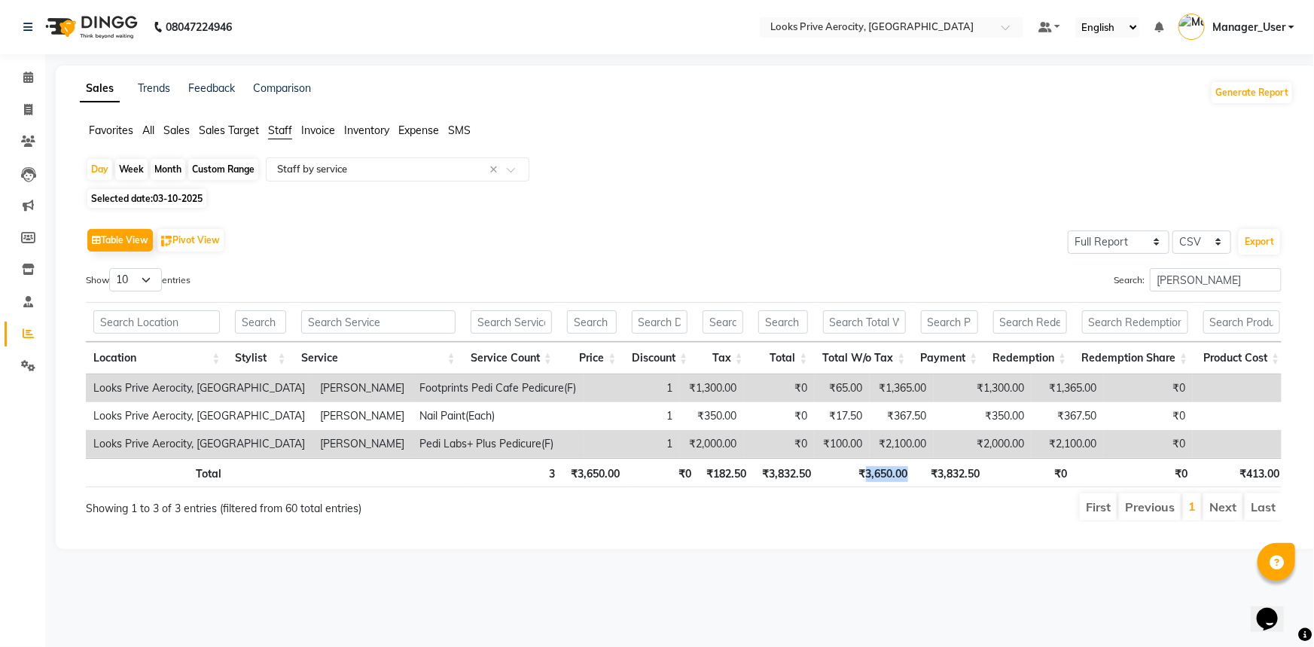
drag, startPoint x: 915, startPoint y: 482, endPoint x: 866, endPoint y: 482, distance: 48.9
click at [866, 482] on tr "Total 3 ₹3,650.00 ₹0 ₹182.50 ₹3,832.50 ₹3,650.00 ₹3,832.50 ₹0 ₹0 ₹413.00" at bounding box center [687, 472] width 1202 height 29
drag, startPoint x: 1187, startPoint y: 283, endPoint x: 1108, endPoint y: 273, distance: 79.7
click at [1114, 273] on label "Search: Vijay" at bounding box center [1198, 279] width 168 height 23
paste input "Mohit"
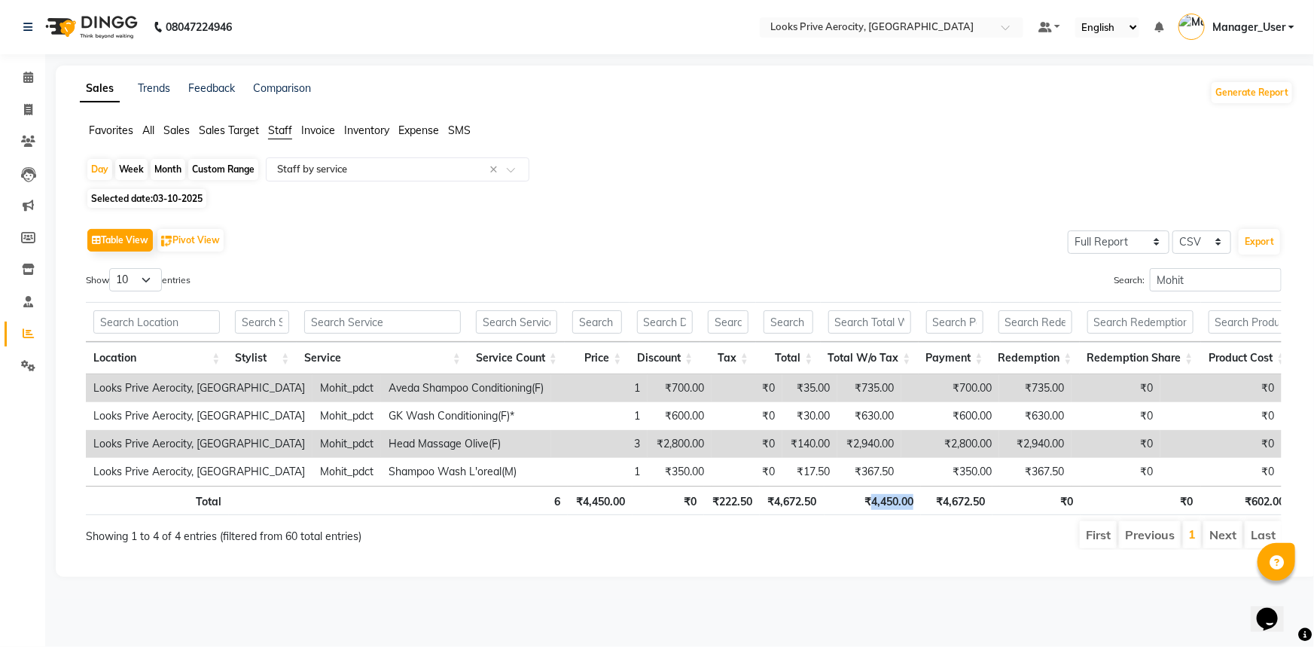
drag, startPoint x: 913, startPoint y: 514, endPoint x: 870, endPoint y: 510, distance: 43.8
click at [870, 510] on th "₹4,450.00" at bounding box center [873, 500] width 96 height 29
drag, startPoint x: 1216, startPoint y: 270, endPoint x: 1117, endPoint y: 278, distance: 98.9
click at [1117, 278] on label "Search: Mohit" at bounding box center [1198, 279] width 168 height 23
paste input "[PERSON_NAME]"
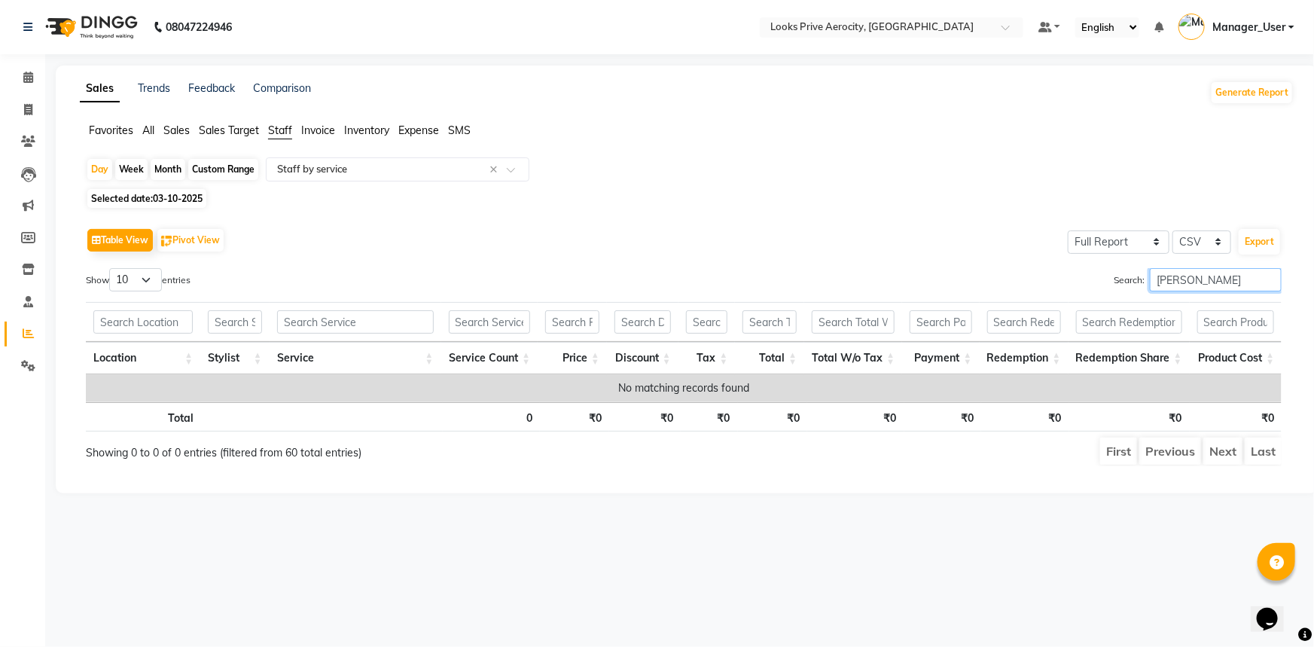
drag, startPoint x: 1190, startPoint y: 285, endPoint x: 1117, endPoint y: 271, distance: 73.5
click at [1117, 271] on label "Search: Sam" at bounding box center [1198, 279] width 168 height 23
paste input "Mujtaba"
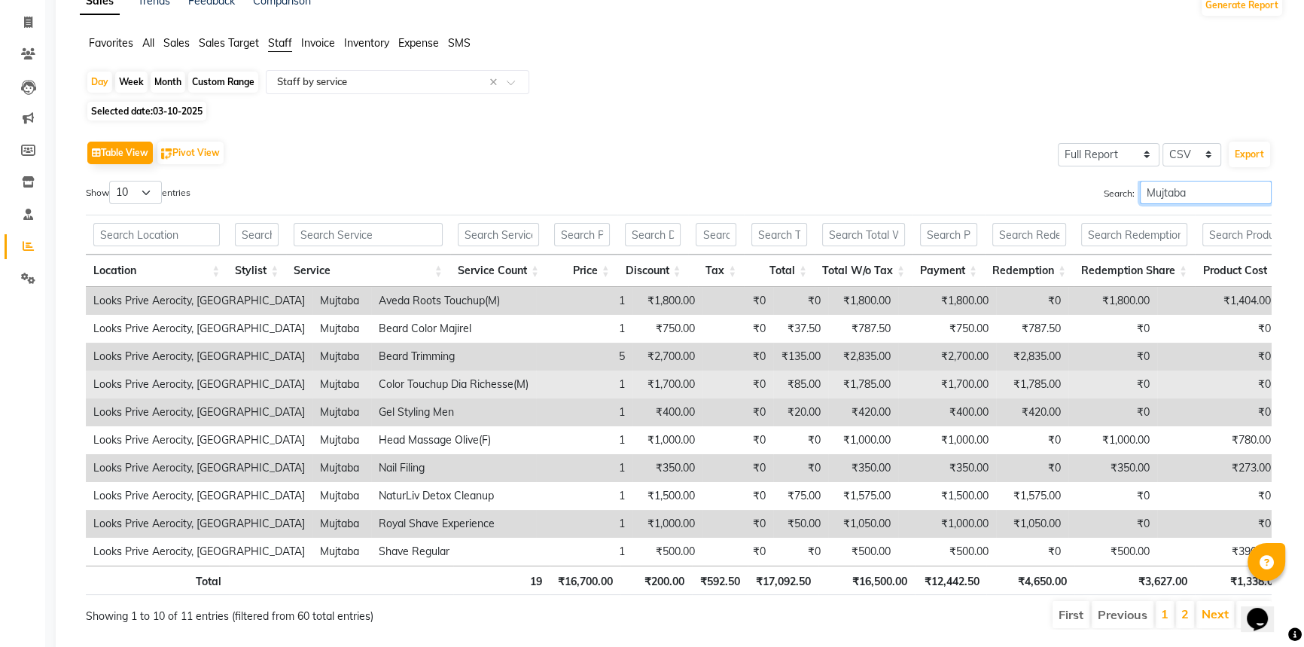
scroll to position [139, 0]
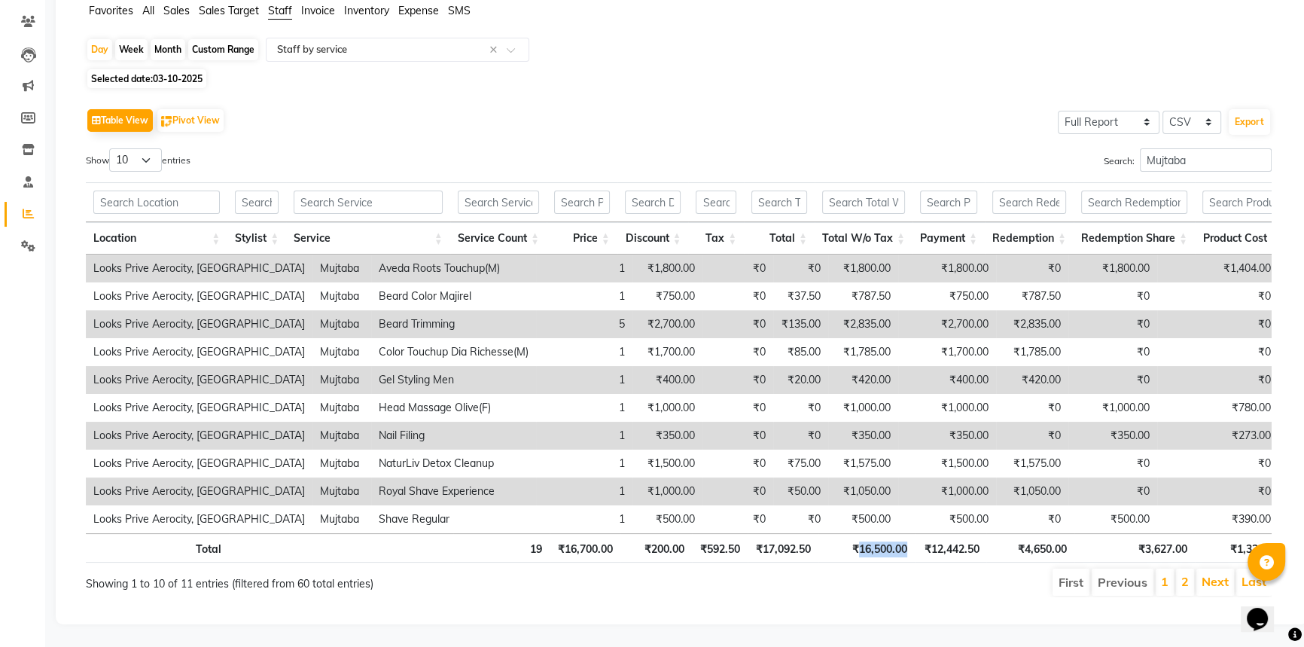
drag, startPoint x: 910, startPoint y: 541, endPoint x: 855, endPoint y: 535, distance: 55.3
click at [855, 535] on th "₹16,500.00" at bounding box center [866, 547] width 96 height 29
drag, startPoint x: 1202, startPoint y: 143, endPoint x: 1087, endPoint y: 139, distance: 114.5
click at [1087, 148] on div "Search: Mujtaba" at bounding box center [981, 162] width 582 height 29
paste input "AMU"
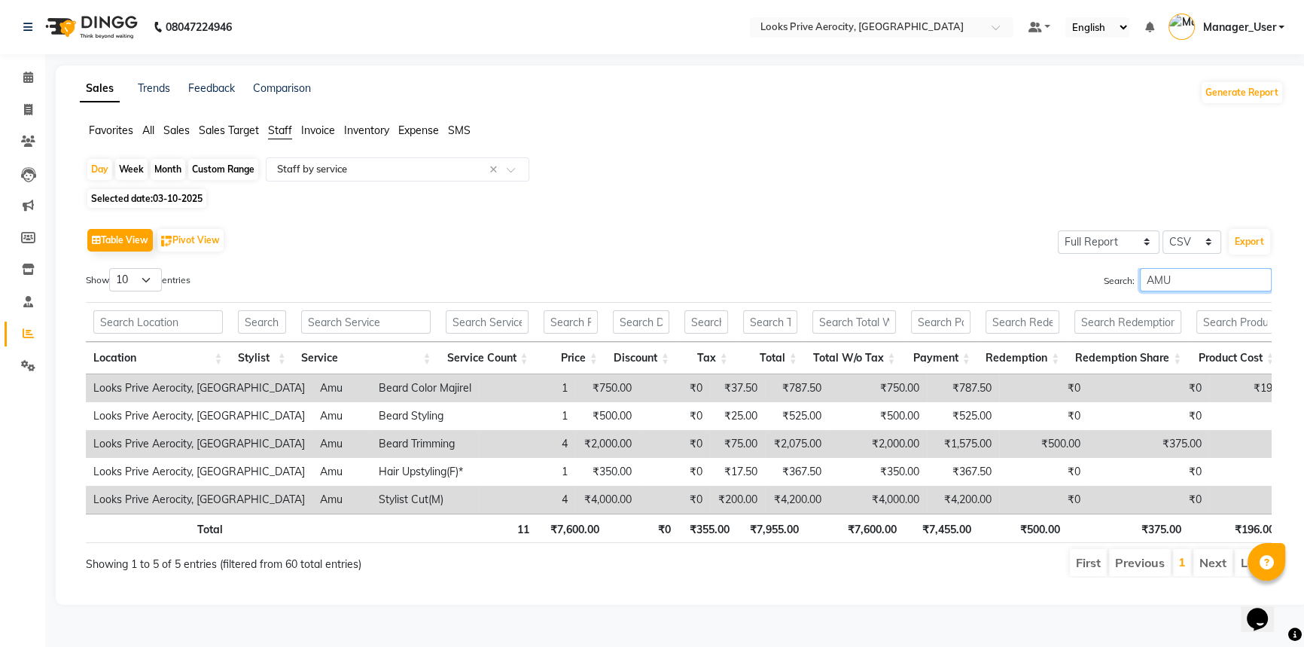
scroll to position [0, 0]
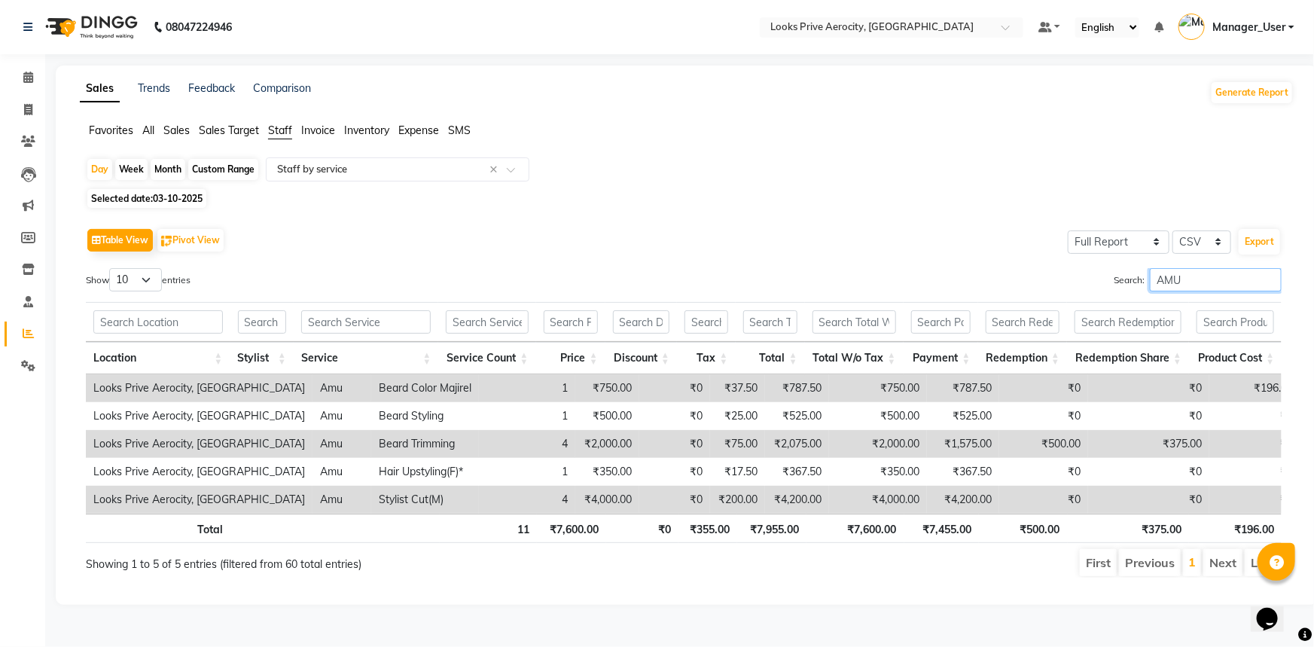
type input "AMU"
drag, startPoint x: 910, startPoint y: 530, endPoint x: 855, endPoint y: 524, distance: 54.5
click at [855, 524] on tr "Total 11 ₹7,600.00 ₹0 ₹355.00 ₹7,955.00 ₹7,600.00 ₹7,455.00 ₹500.00 ₹375.00 ₹19…" at bounding box center [684, 528] width 1196 height 29
click at [510, 176] on span at bounding box center [516, 173] width 19 height 15
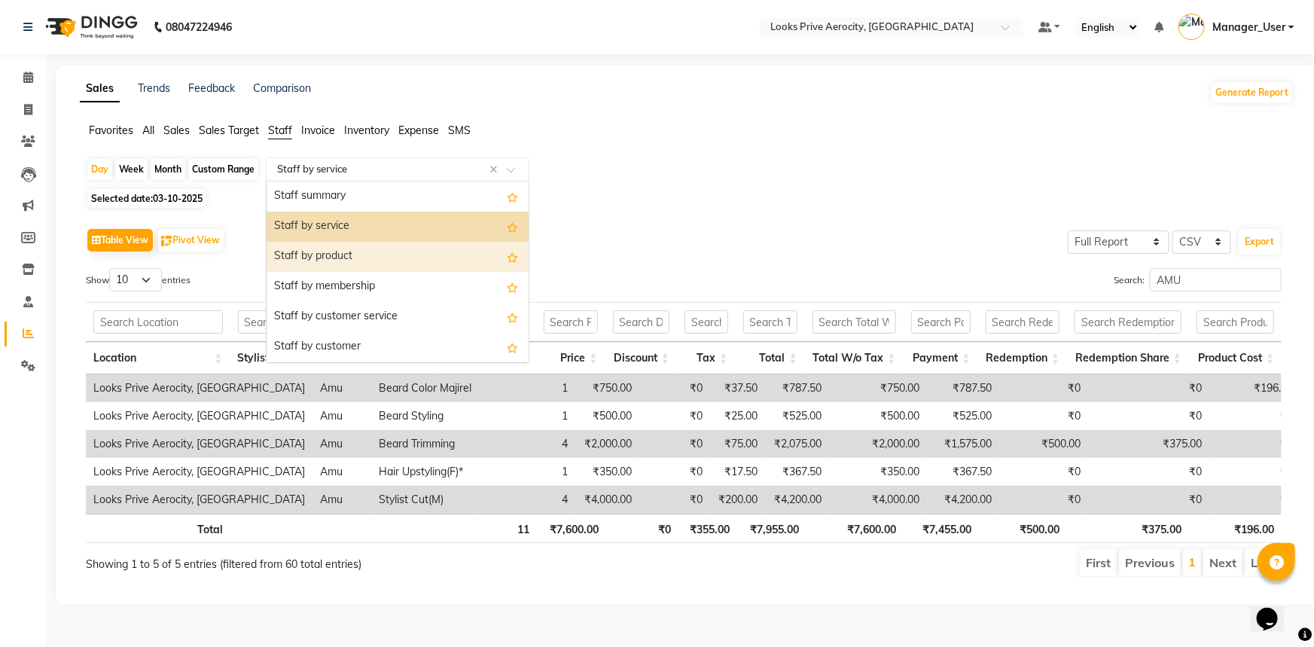
click at [414, 253] on div "Staff by product" at bounding box center [398, 257] width 262 height 30
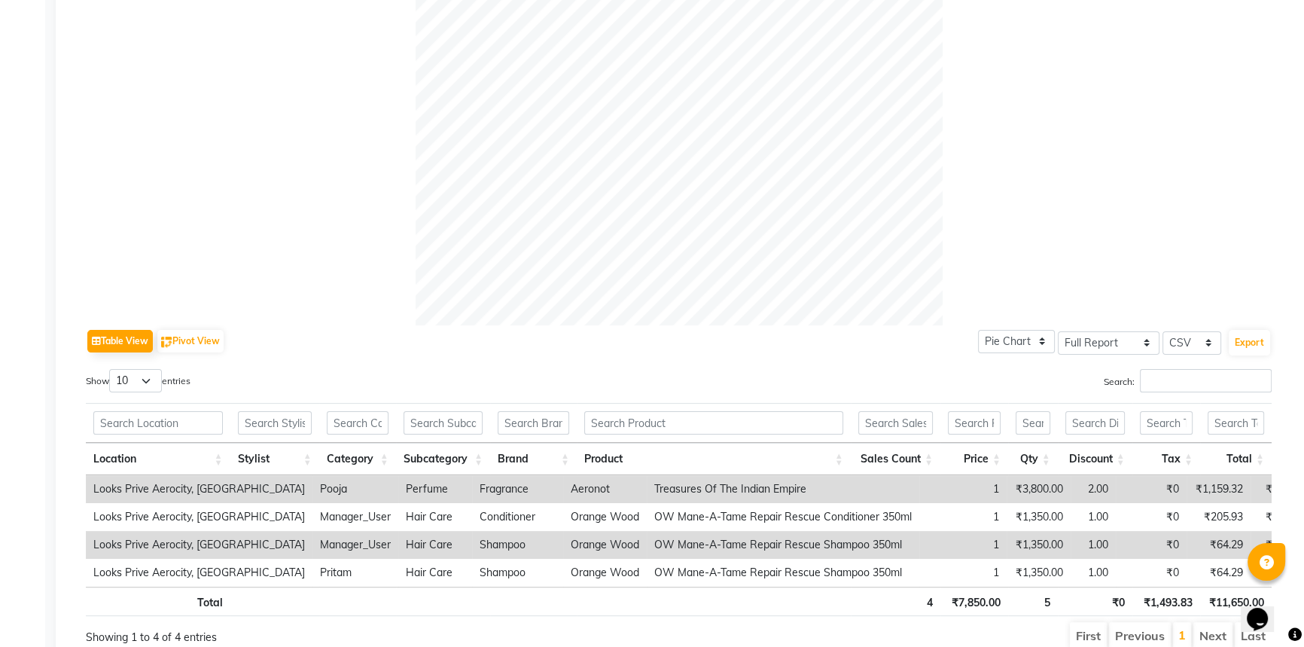
scroll to position [410, 0]
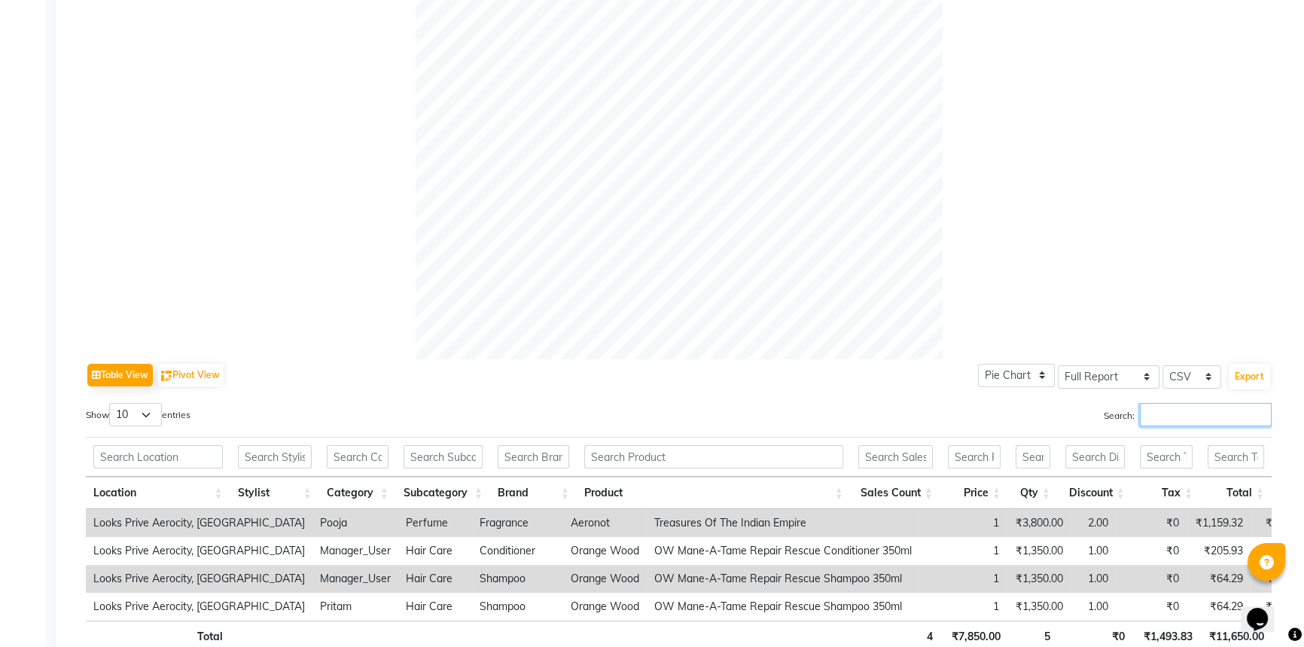
click at [1160, 419] on input "Search:" at bounding box center [1206, 414] width 132 height 23
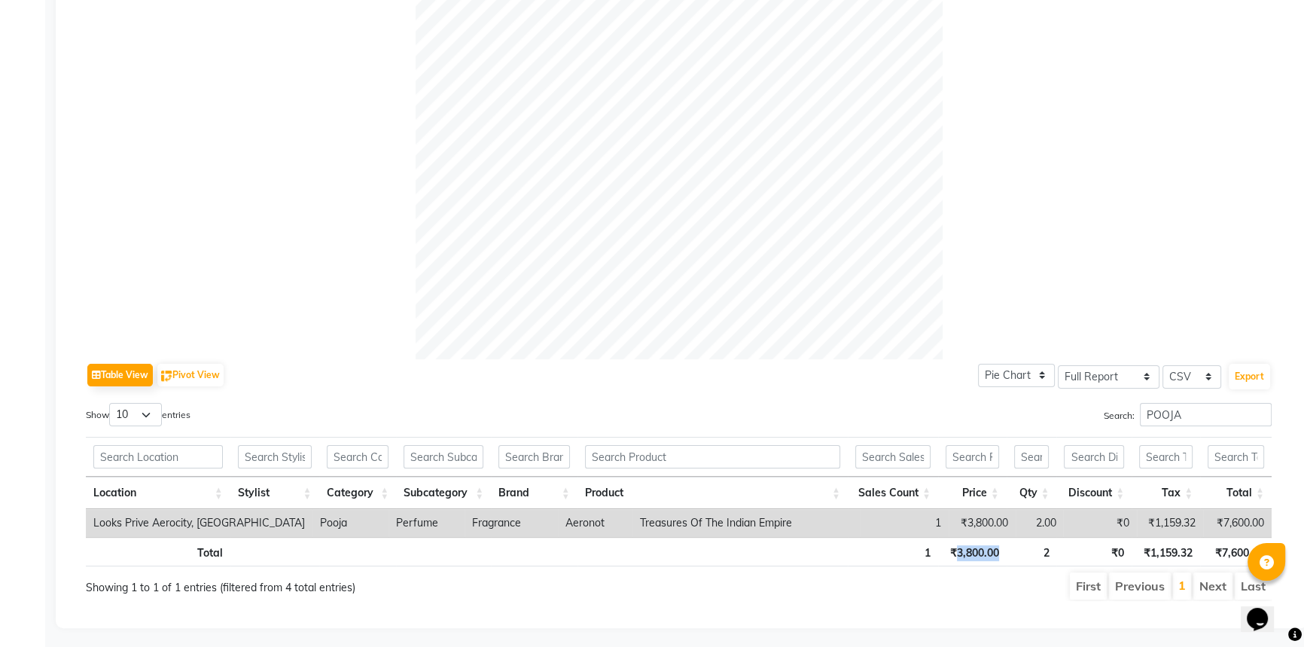
drag, startPoint x: 1004, startPoint y: 547, endPoint x: 956, endPoint y: 554, distance: 48.0
click at [956, 554] on th "₹3,800.00" at bounding box center [972, 551] width 69 height 29
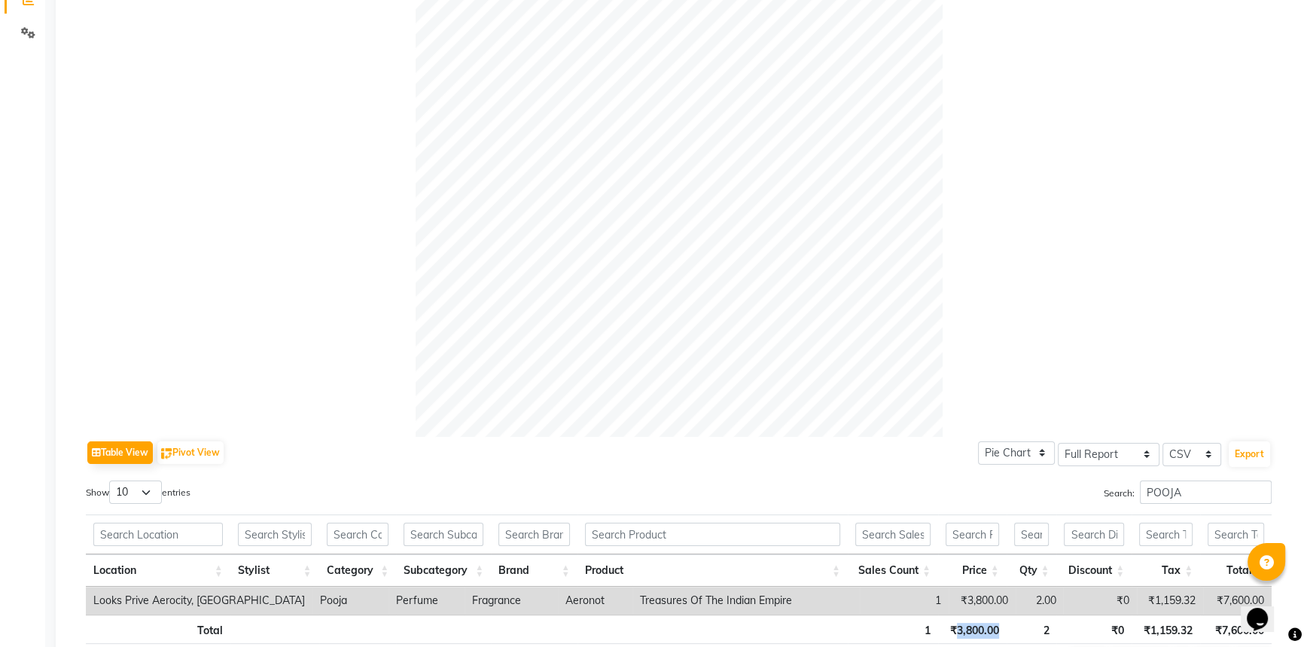
scroll to position [342, 0]
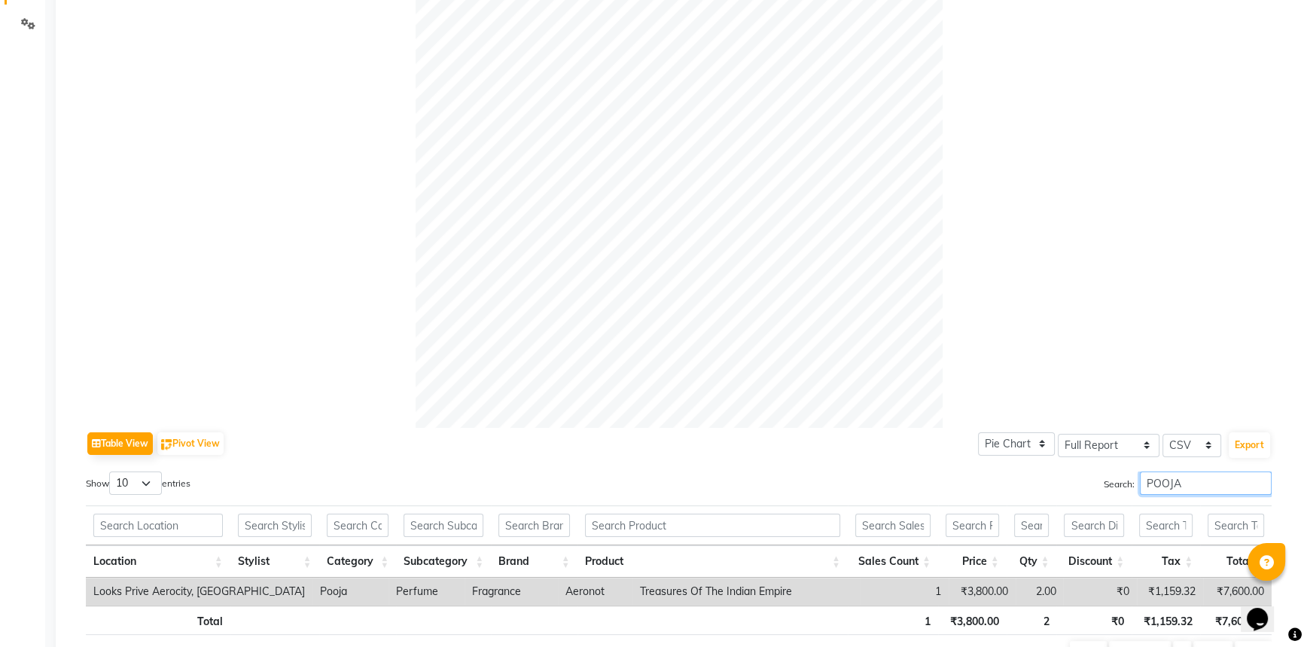
drag, startPoint x: 1197, startPoint y: 487, endPoint x: 1062, endPoint y: 453, distance: 139.7
click at [1062, 453] on div "Table View Pivot View Pie Chart Bar Chart Select Full Report Filtered Report Se…" at bounding box center [679, 549] width 1186 height 242
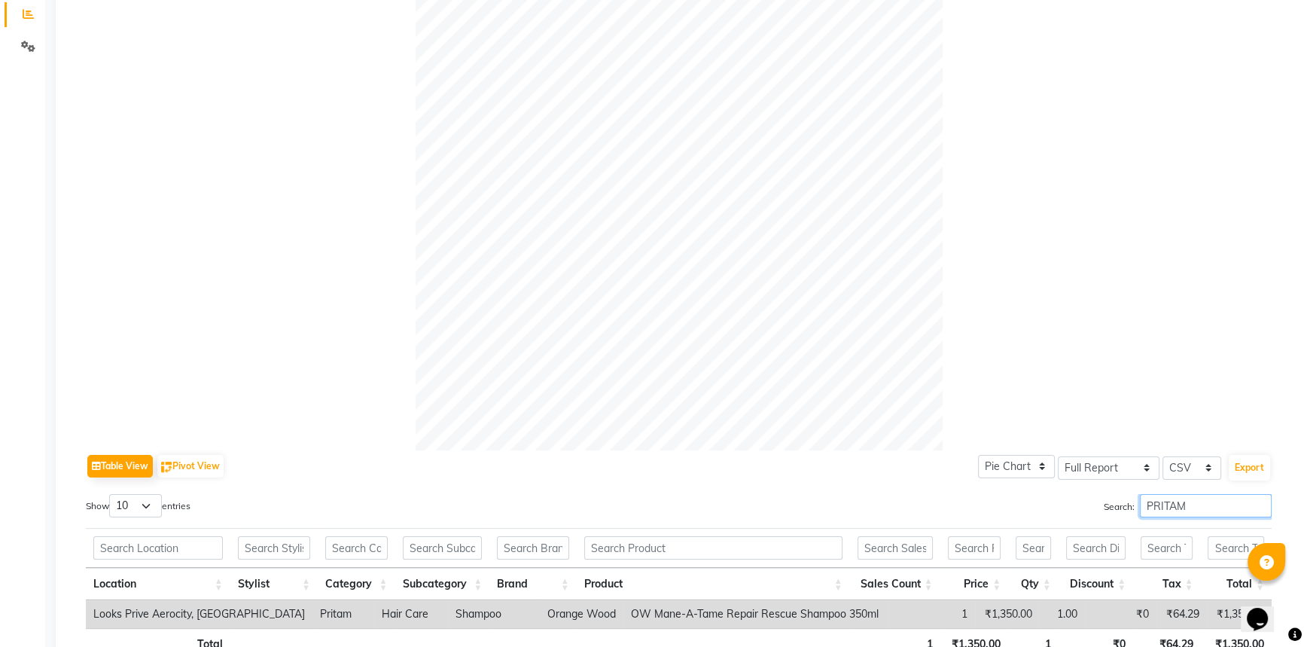
scroll to position [286, 0]
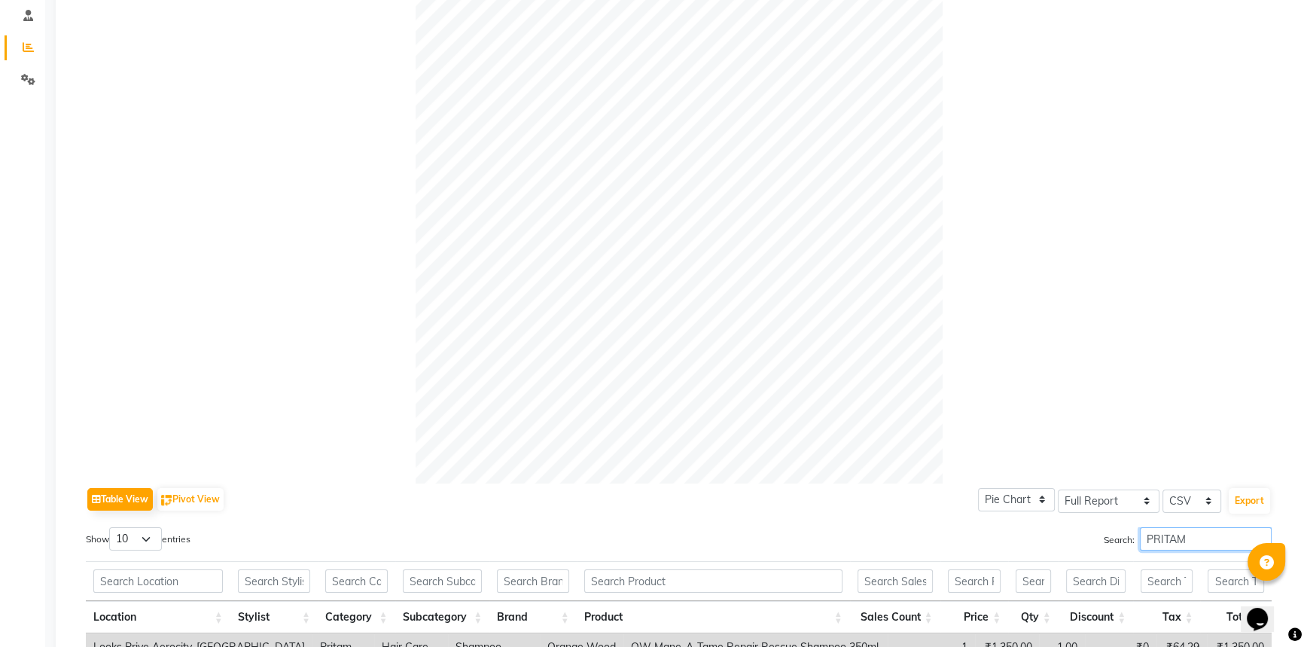
type input "PRITAM"
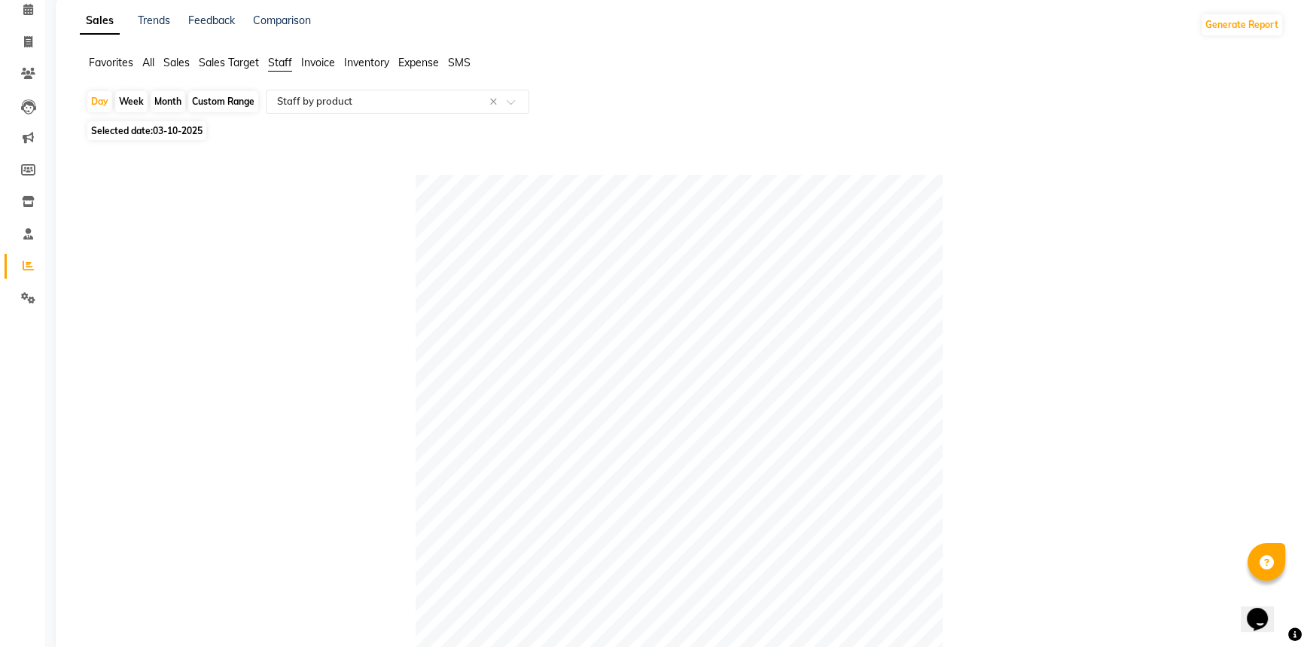
scroll to position [0, 0]
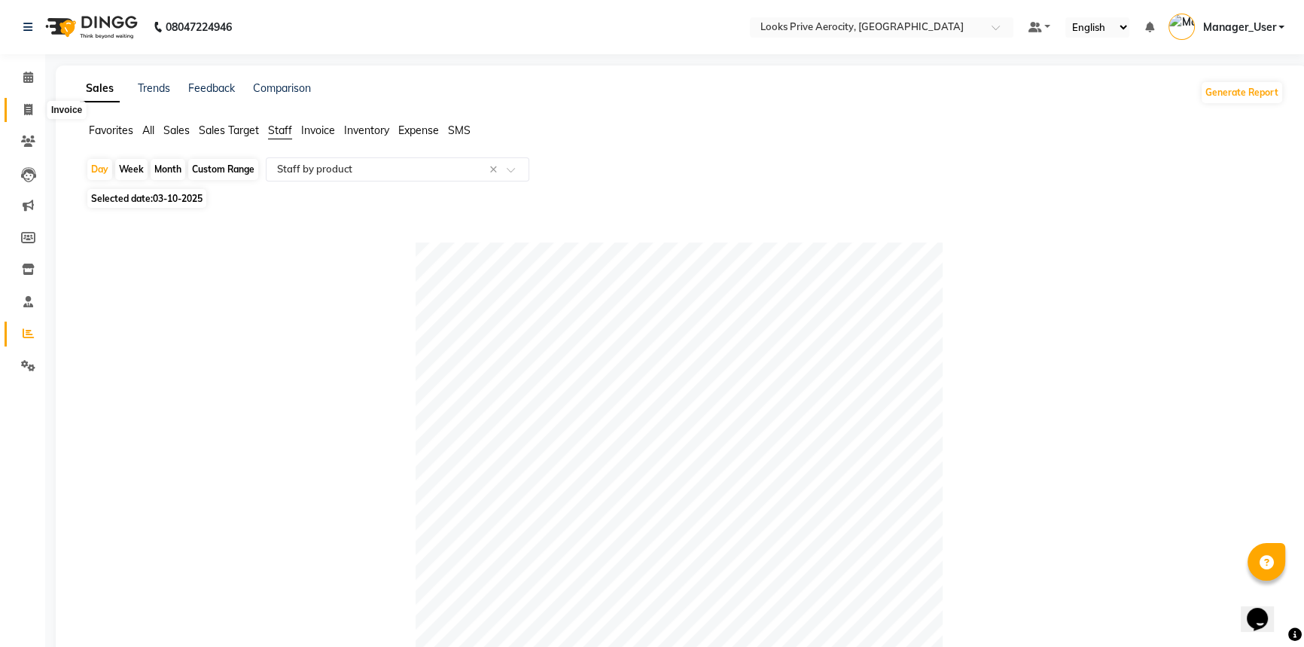
drag, startPoint x: 30, startPoint y: 109, endPoint x: 78, endPoint y: 120, distance: 49.5
click at [30, 110] on icon at bounding box center [28, 109] width 8 height 11
select select "service"
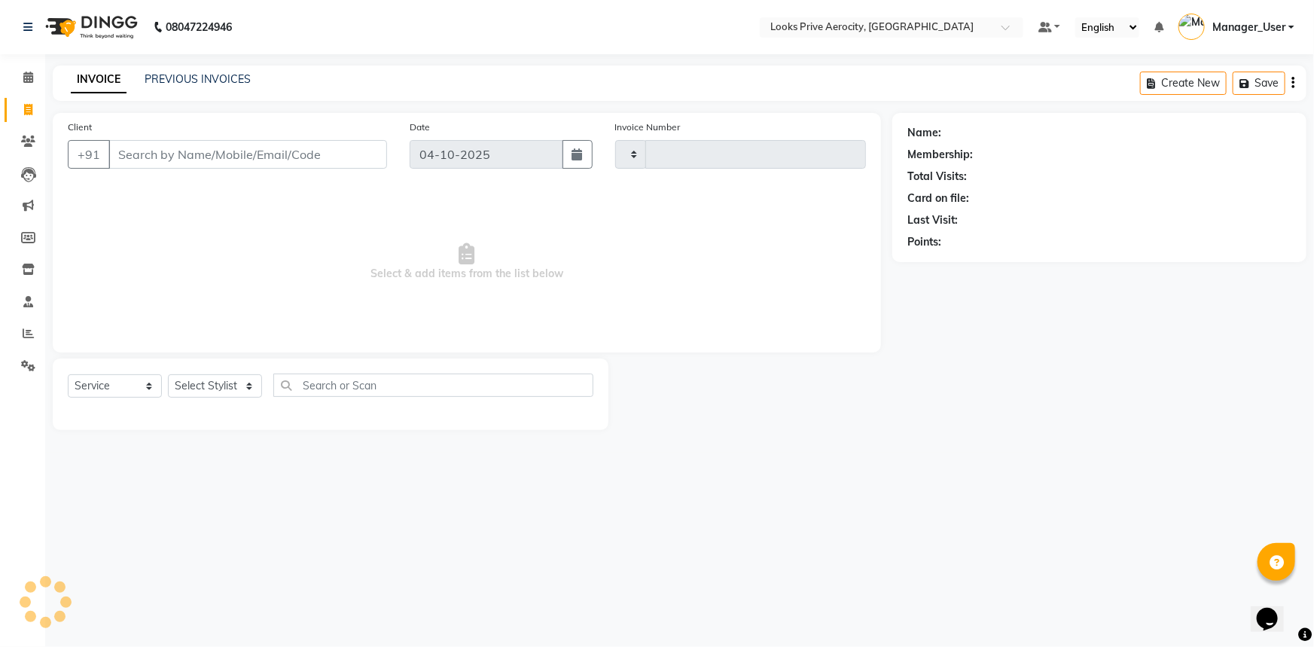
type input "6197"
select select "5913"
click at [218, 166] on input "Client" at bounding box center [247, 154] width 279 height 29
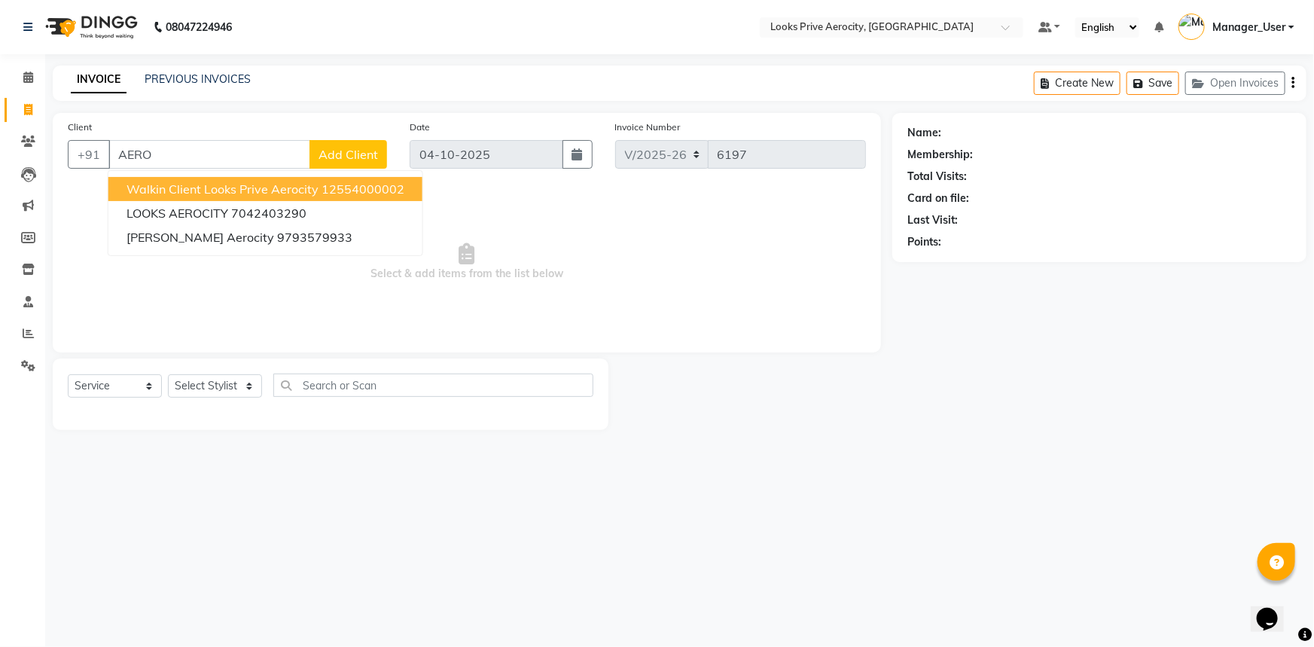
click at [331, 184] on ngb-highlight "12554000002" at bounding box center [363, 188] width 83 height 15
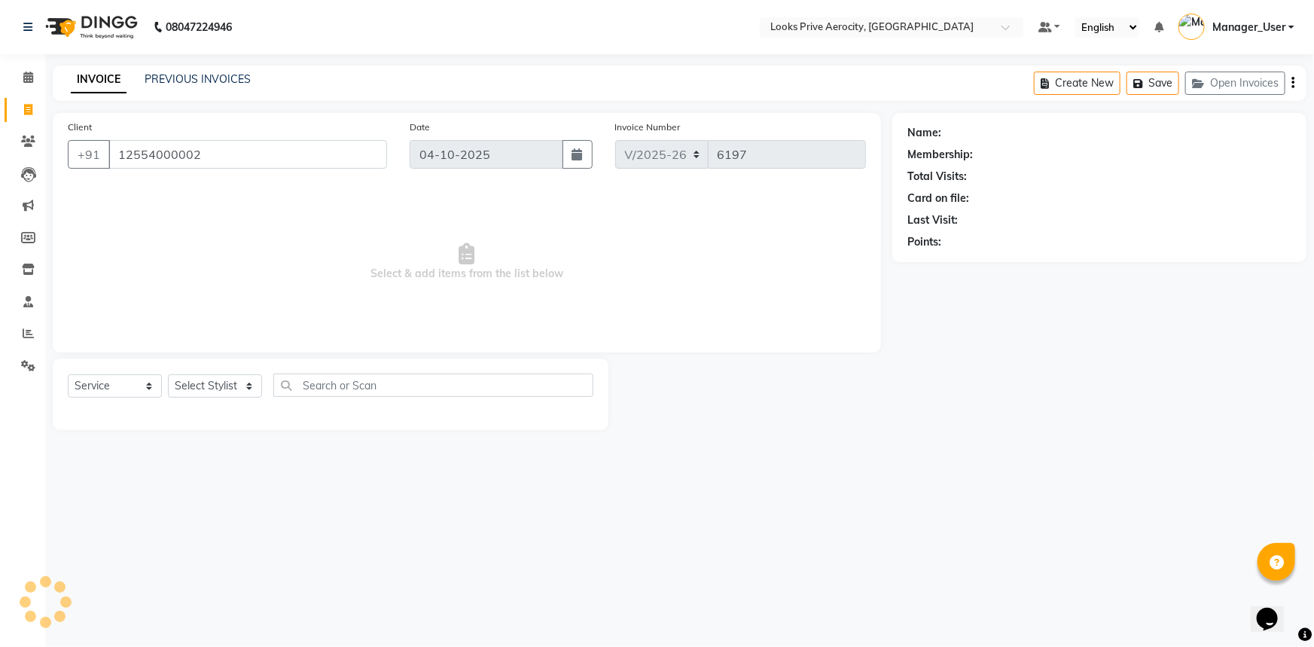
type input "12554000002"
click at [219, 392] on select "Select Stylist Aman_Barber Amit Amu Dharma [PERSON_NAME] Eric_asst [PERSON_NAME…" at bounding box center [215, 385] width 94 height 23
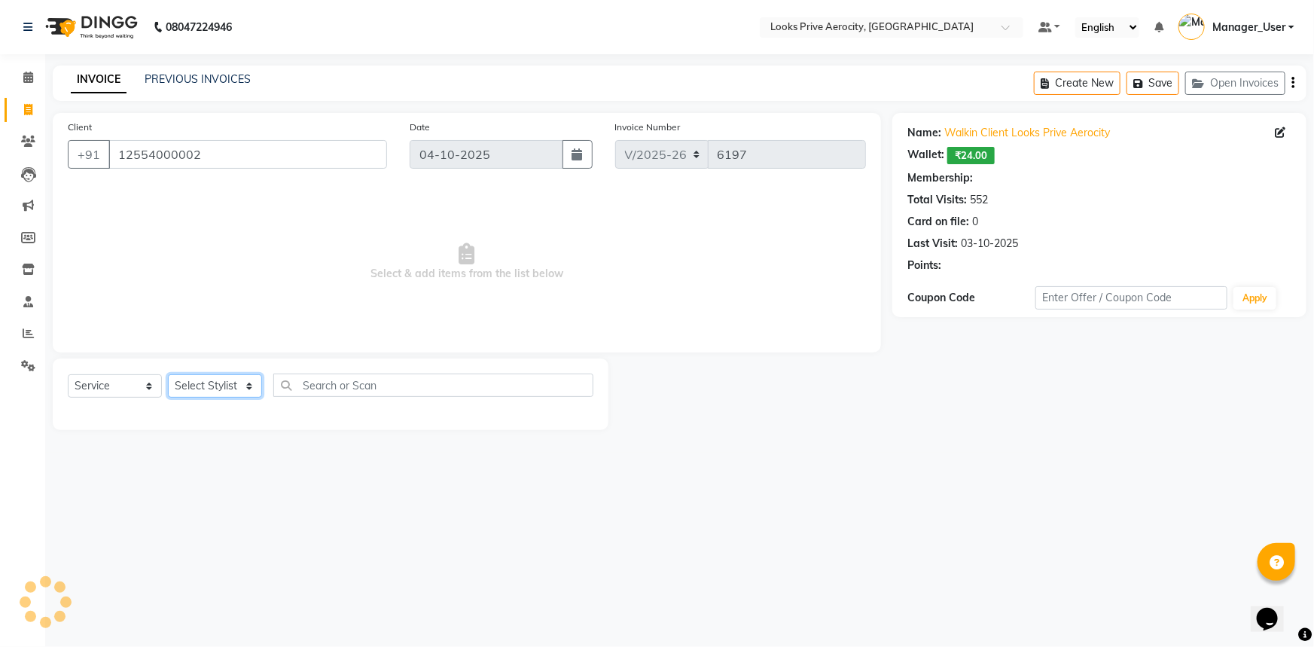
select select "1: Object"
select select "43246"
click at [168, 374] on select "Select Stylist Aman_Barber Amit Amu Dharma [PERSON_NAME] Eric_asst [PERSON_NAME…" at bounding box center [215, 385] width 94 height 23
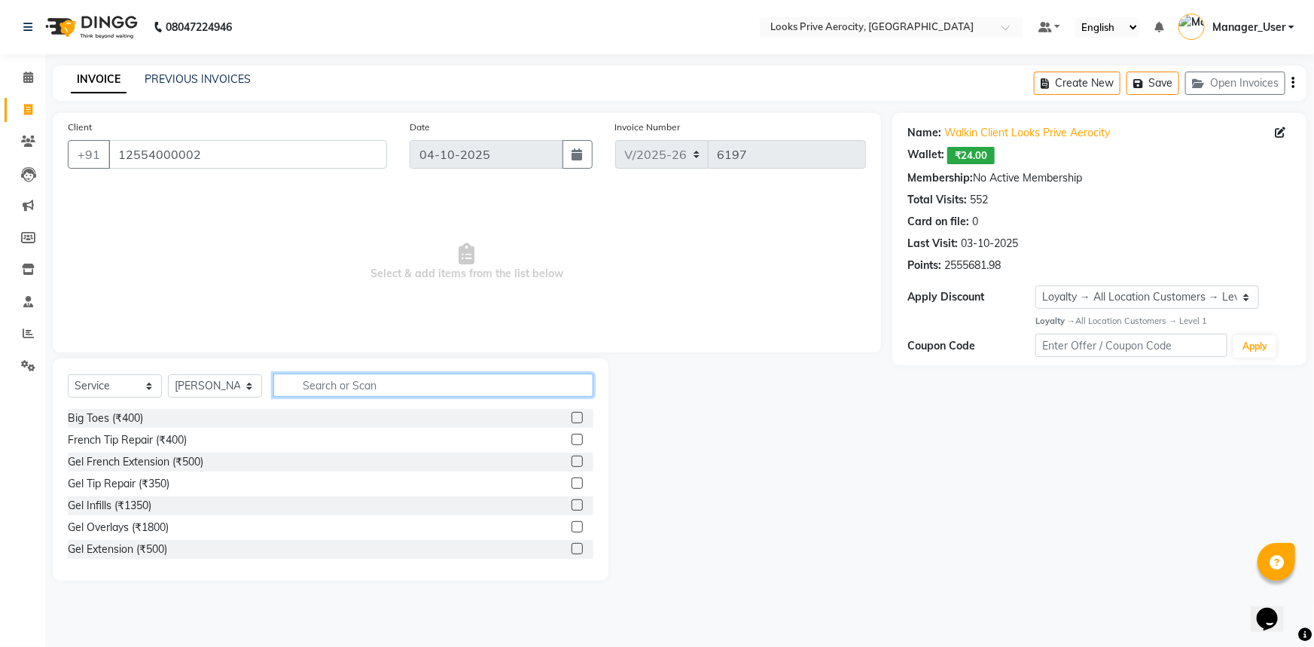
click at [327, 379] on input "text" at bounding box center [433, 384] width 320 height 23
type input "CUT"
click at [572, 443] on label at bounding box center [577, 439] width 11 height 11
click at [572, 443] on input "checkbox" at bounding box center [577, 440] width 10 height 10
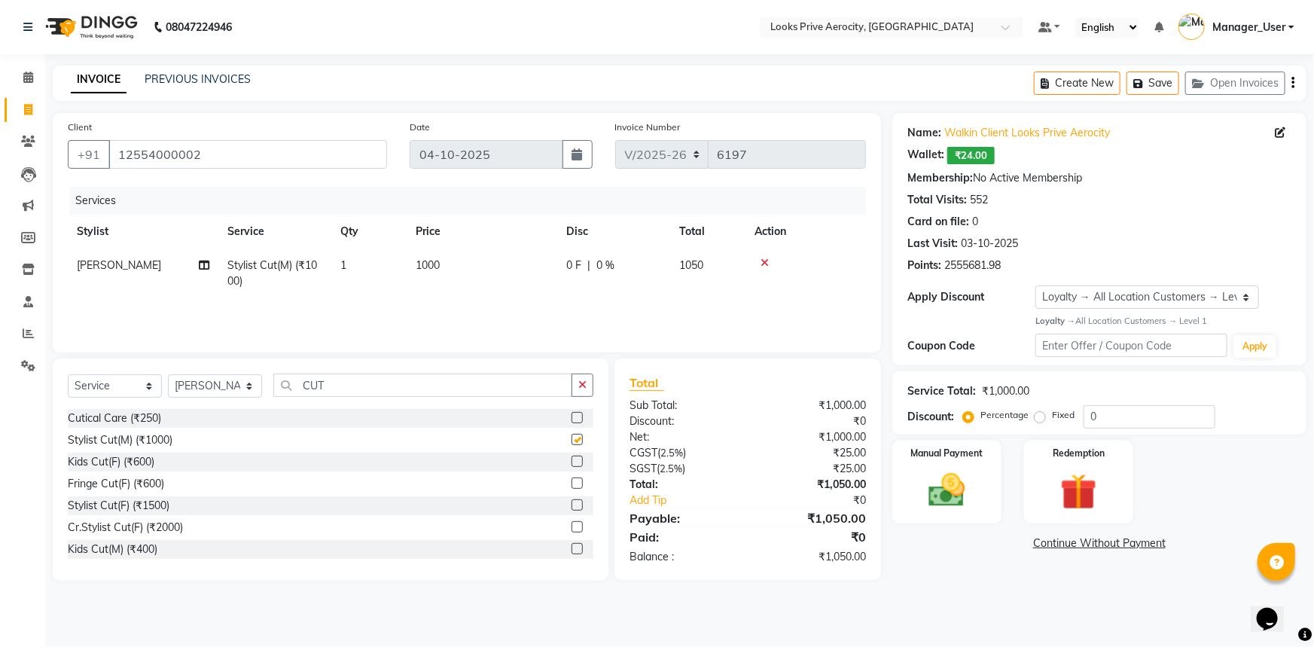
checkbox input "false"
click at [950, 495] on img at bounding box center [947, 490] width 62 height 44
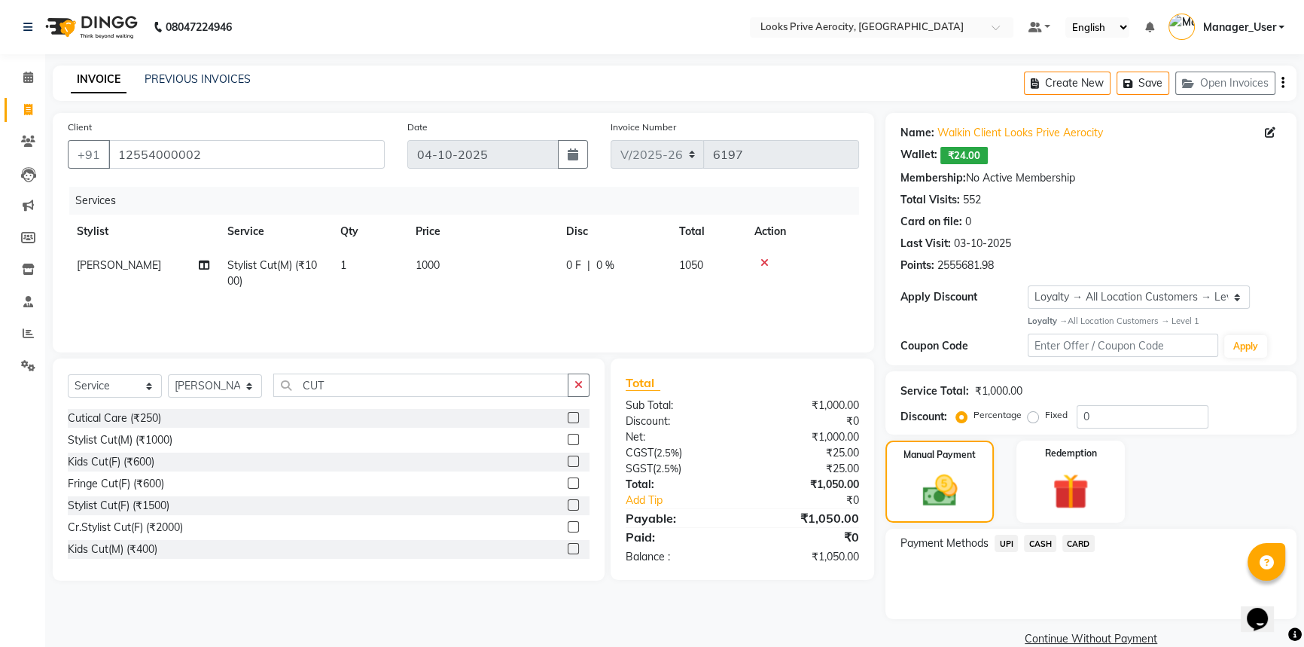
click at [1084, 537] on span "CARD" at bounding box center [1078, 543] width 32 height 17
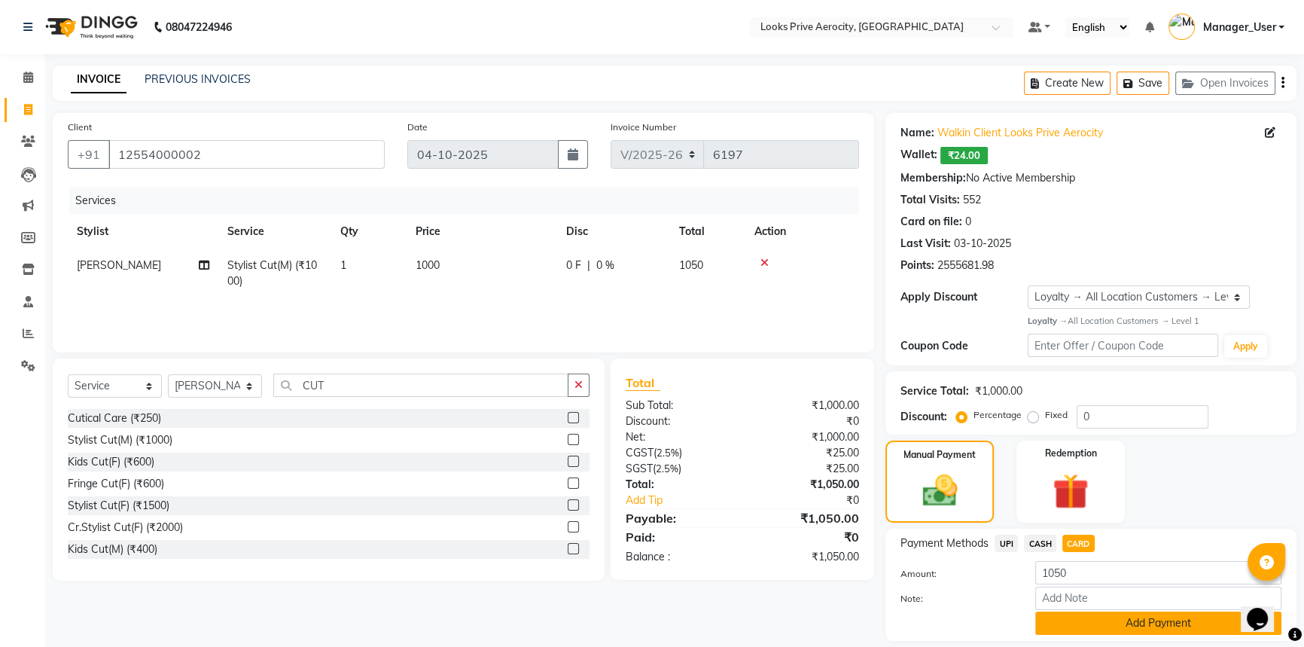
click at [1139, 629] on button "Add Payment" at bounding box center [1158, 622] width 246 height 23
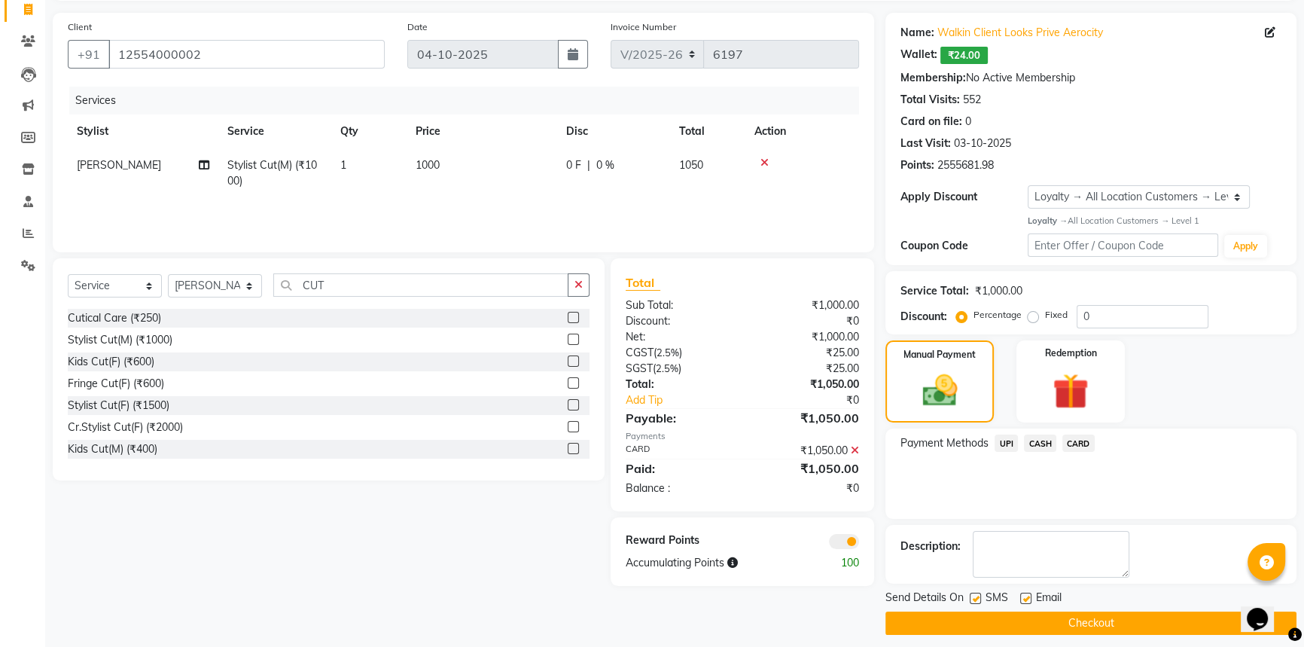
scroll to position [110, 0]
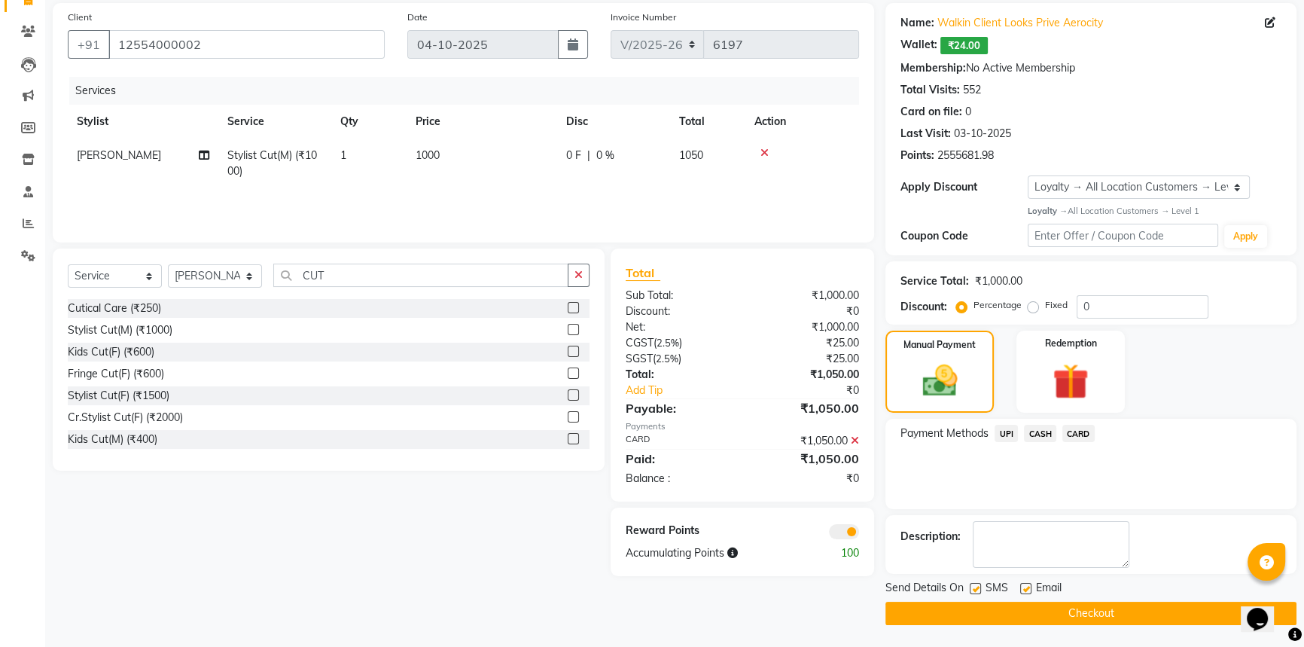
click at [1054, 610] on button "Checkout" at bounding box center [1091, 613] width 411 height 23
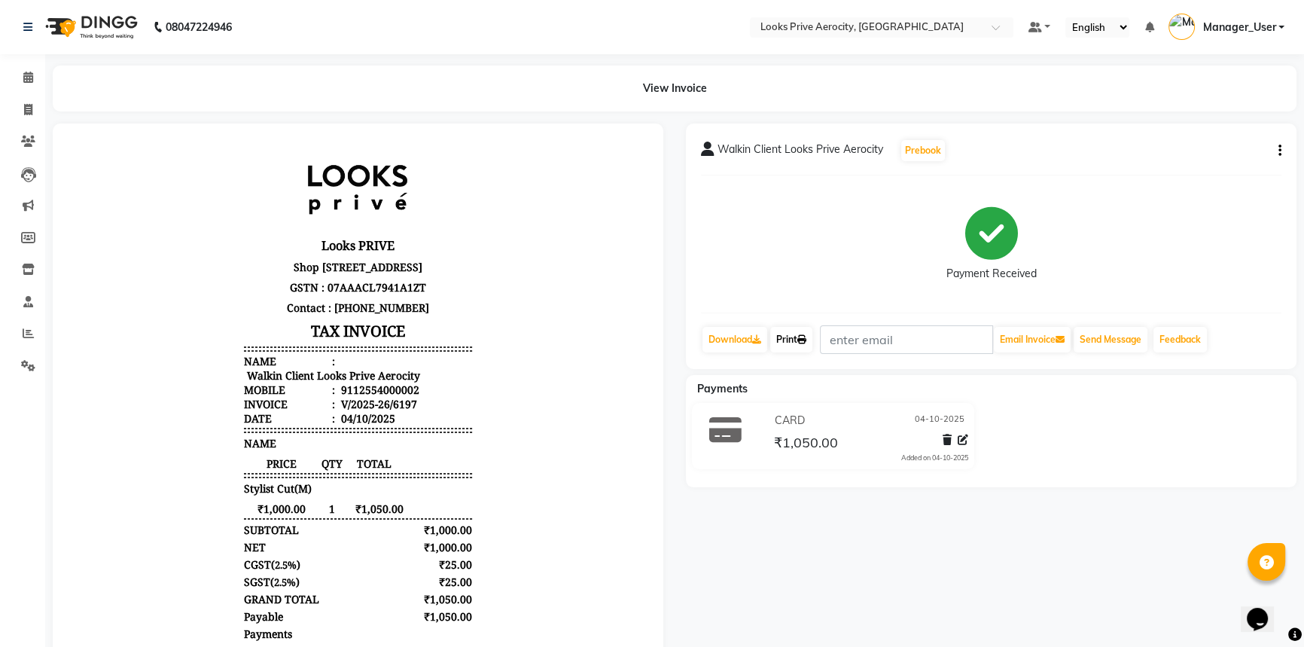
click at [809, 332] on link "Print" at bounding box center [791, 340] width 42 height 26
click at [26, 105] on icon at bounding box center [28, 109] width 8 height 11
select select "service"
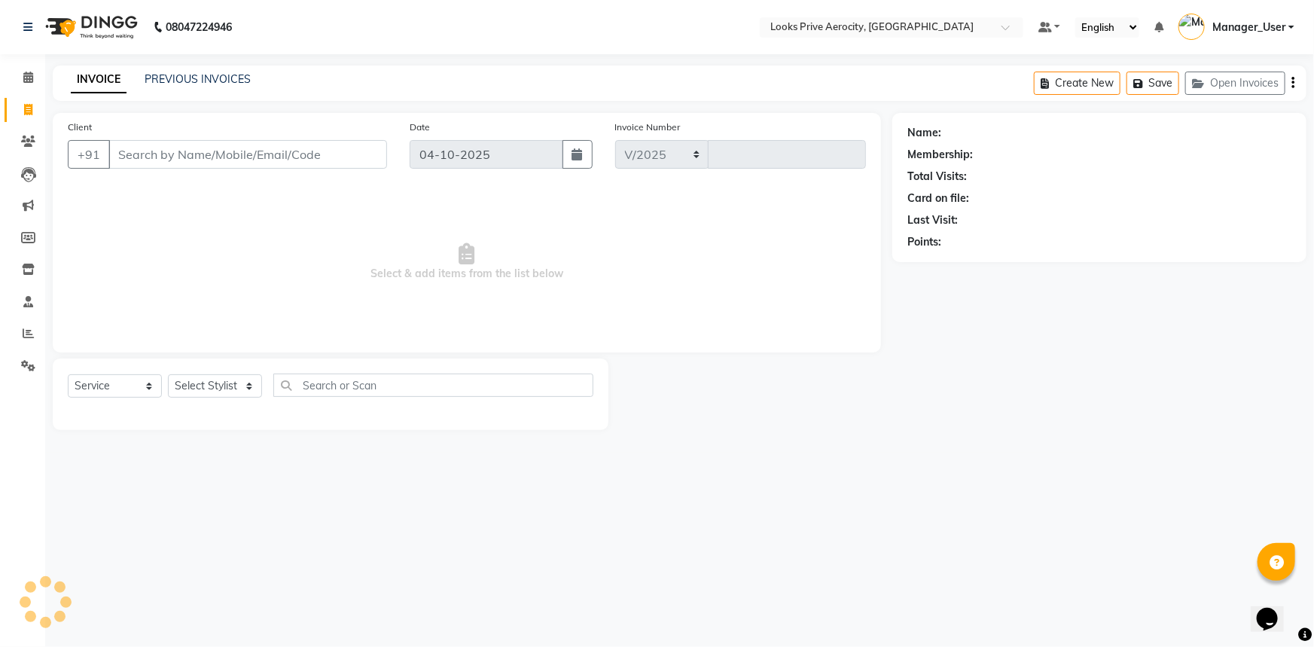
select select "5913"
type input "6198"
click at [204, 157] on input "Client" at bounding box center [247, 154] width 279 height 29
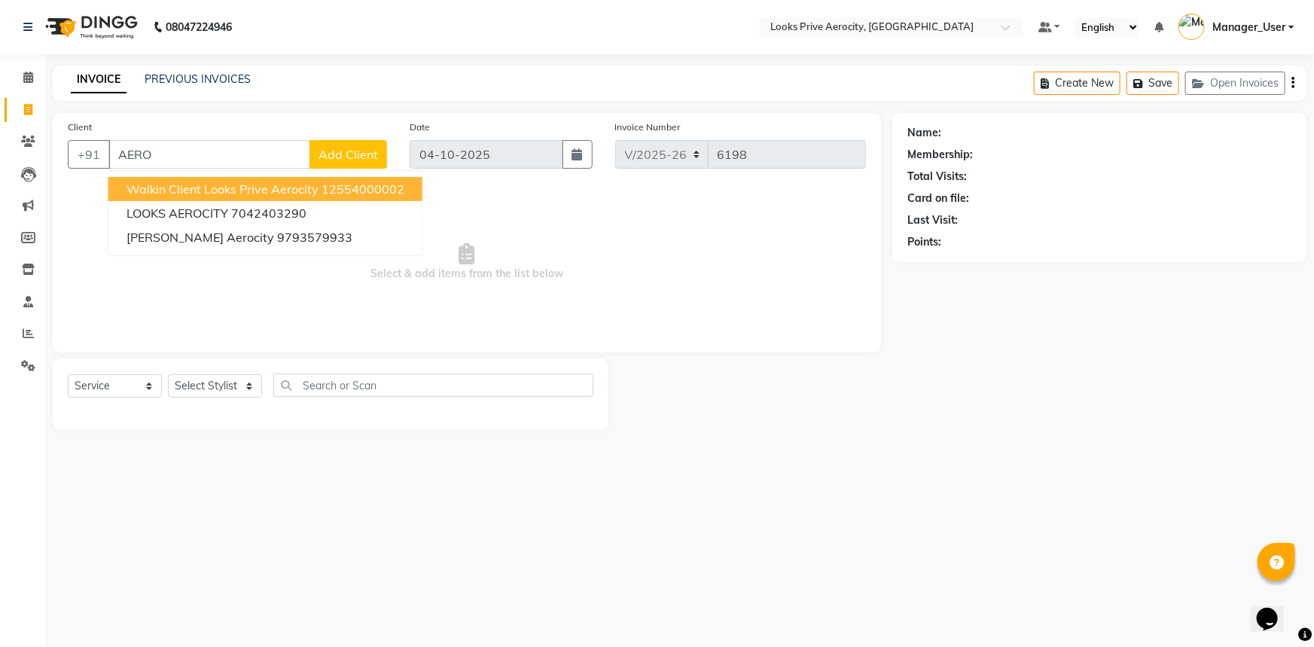
click at [218, 190] on span "Walkin Client Looks Prive Aerocity" at bounding box center [223, 188] width 192 height 15
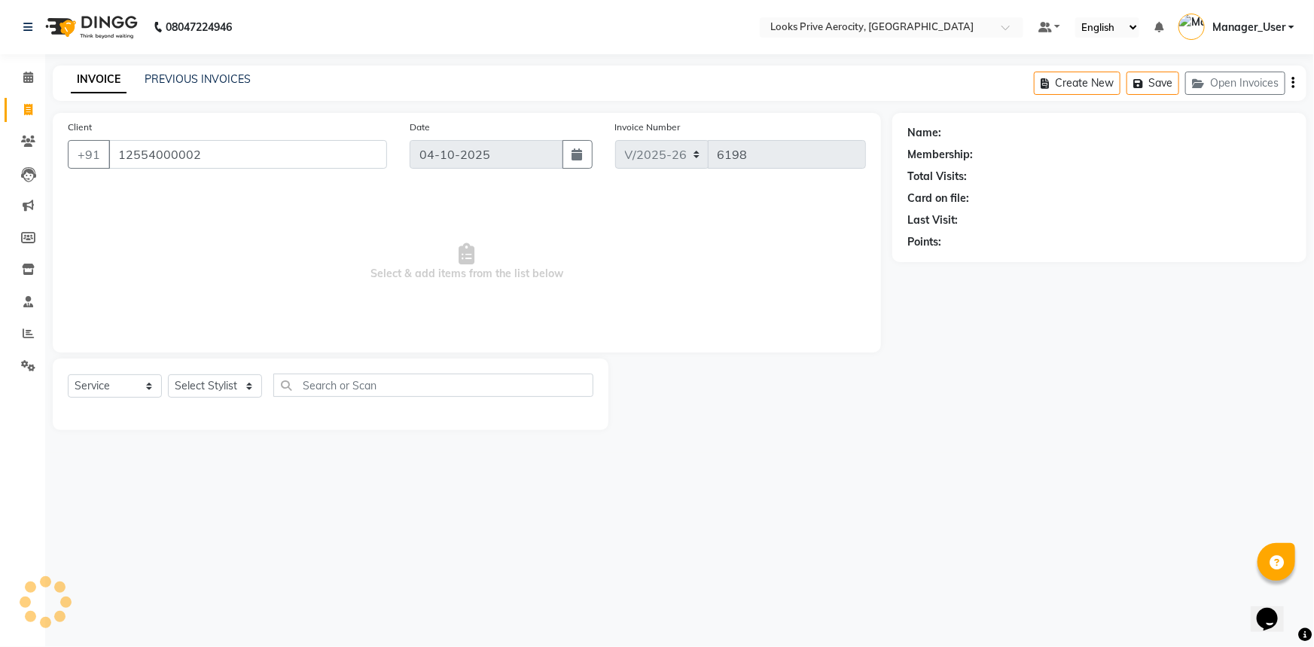
type input "12554000002"
select select "1: Object"
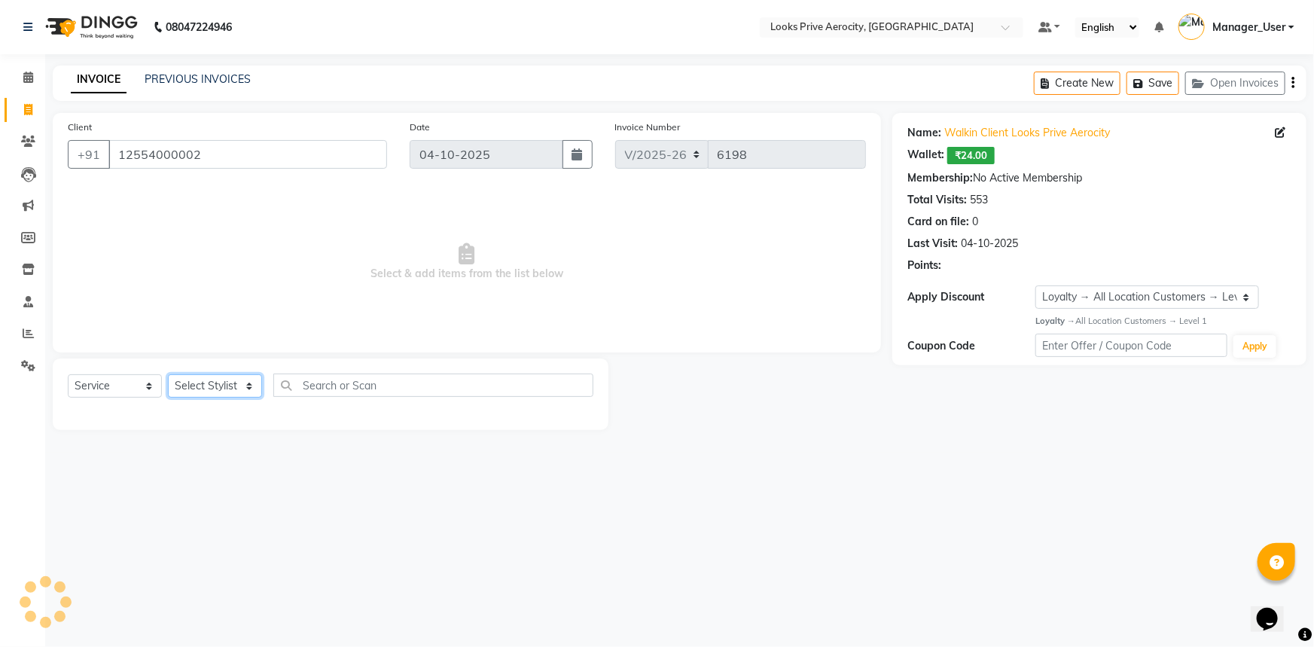
click at [218, 388] on select "Select Stylist Aman_Barber Amit Amu Dharma [PERSON_NAME] Eric_asst [PERSON_NAME…" at bounding box center [215, 385] width 94 height 23
select select "43243"
click at [168, 374] on select "Select Stylist Aman_Barber Amit Amu Dharma [PERSON_NAME] Eric_asst [PERSON_NAME…" at bounding box center [215, 385] width 94 height 23
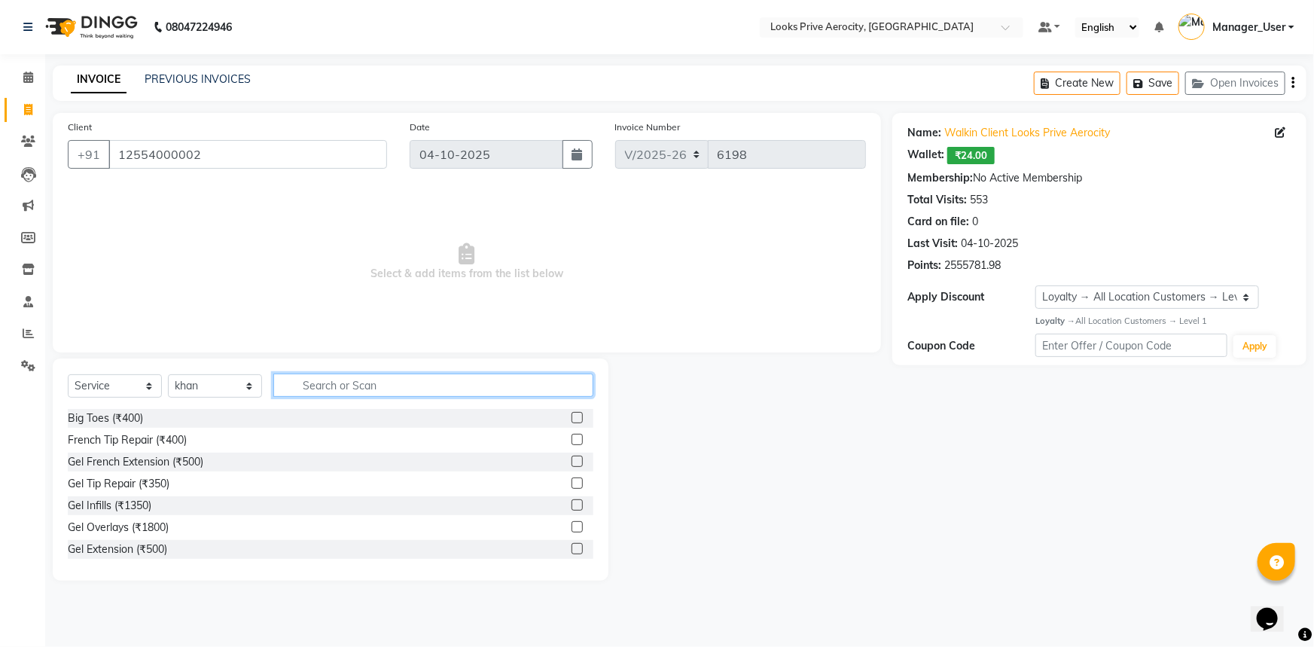
click at [346, 380] on input "text" at bounding box center [433, 384] width 320 height 23
type input "CUT"
click at [572, 526] on label at bounding box center [577, 526] width 11 height 11
click at [572, 526] on input "checkbox" at bounding box center [577, 528] width 10 height 10
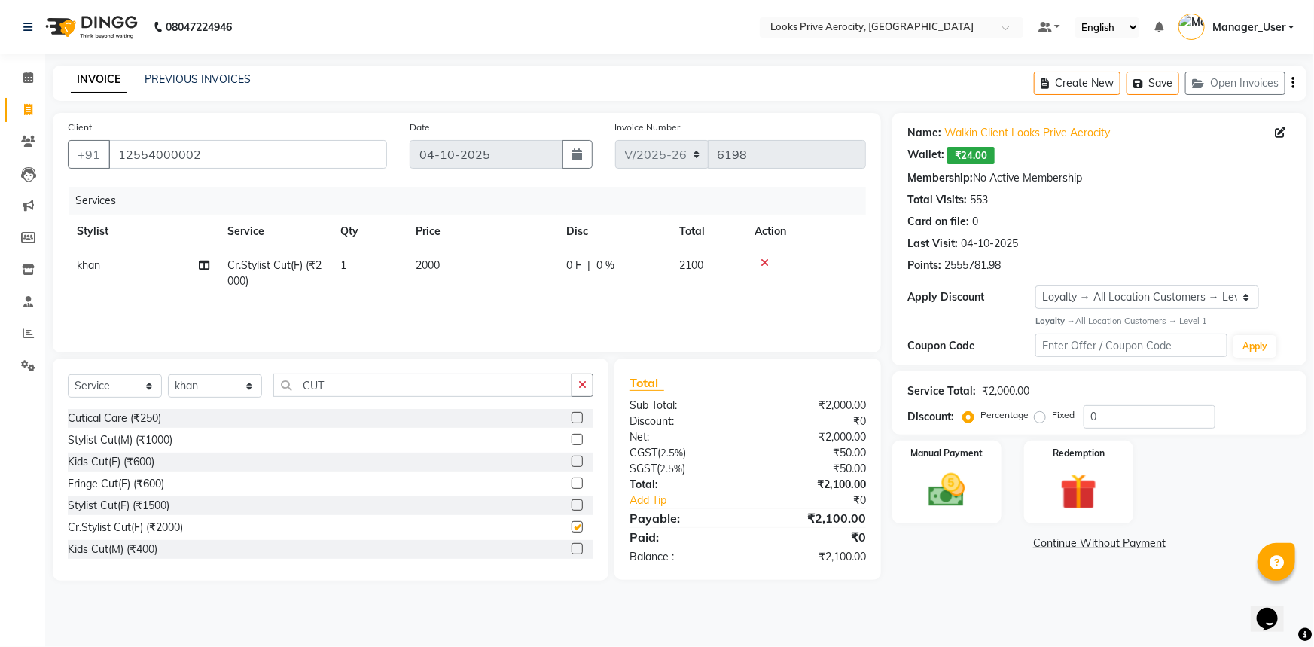
checkbox input "false"
click at [965, 497] on img at bounding box center [947, 490] width 62 height 44
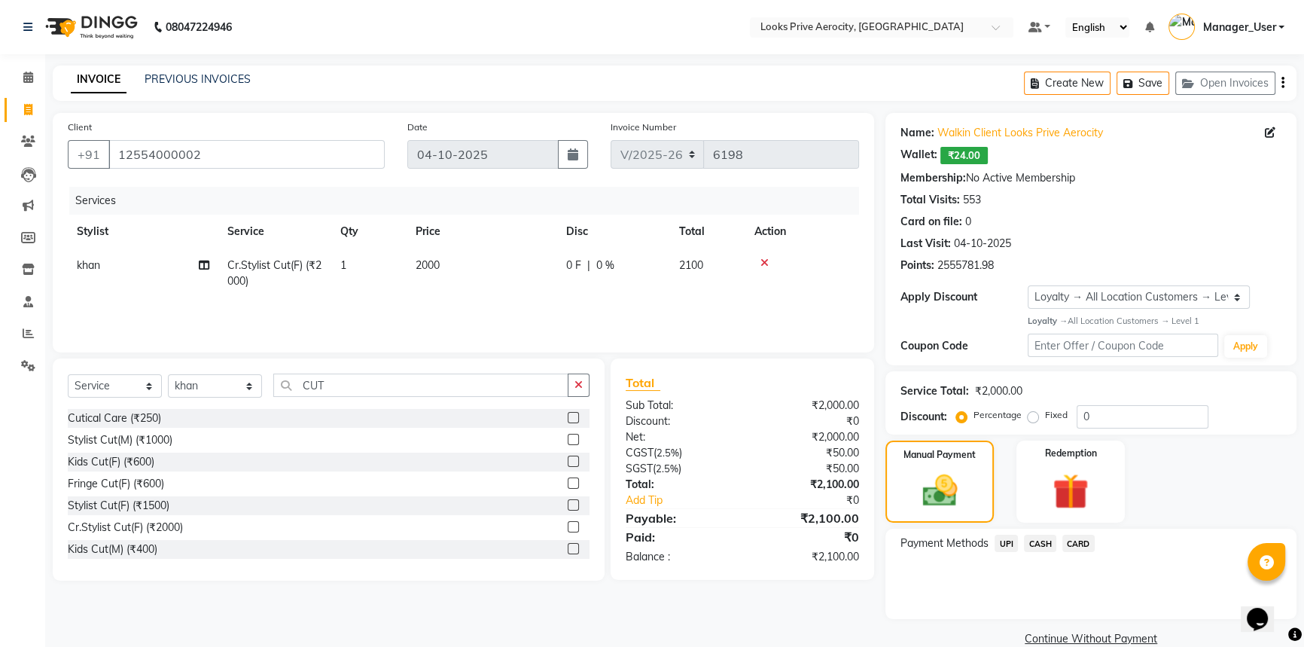
click at [1003, 544] on span "UPI" at bounding box center [1006, 543] width 23 height 17
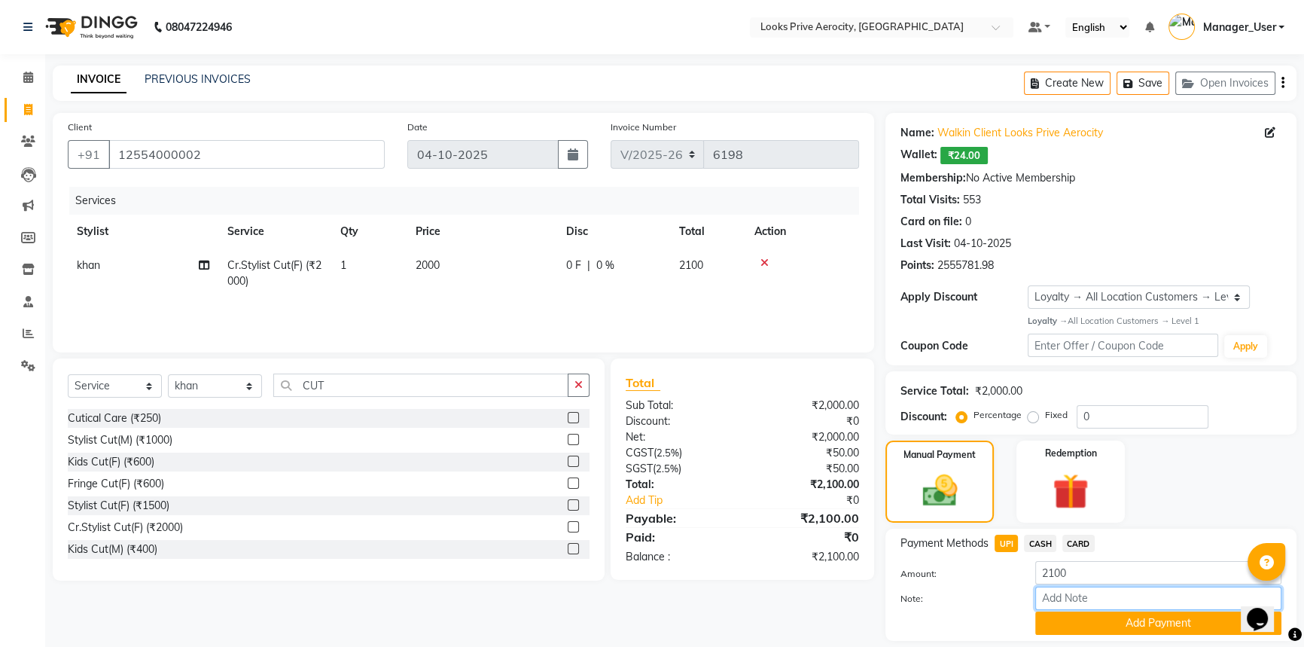
click at [1064, 591] on input "Note:" at bounding box center [1158, 598] width 246 height 23
paste input "448970915683"
type input "448970915683"
click at [1079, 611] on button "Add Payment" at bounding box center [1158, 622] width 246 height 23
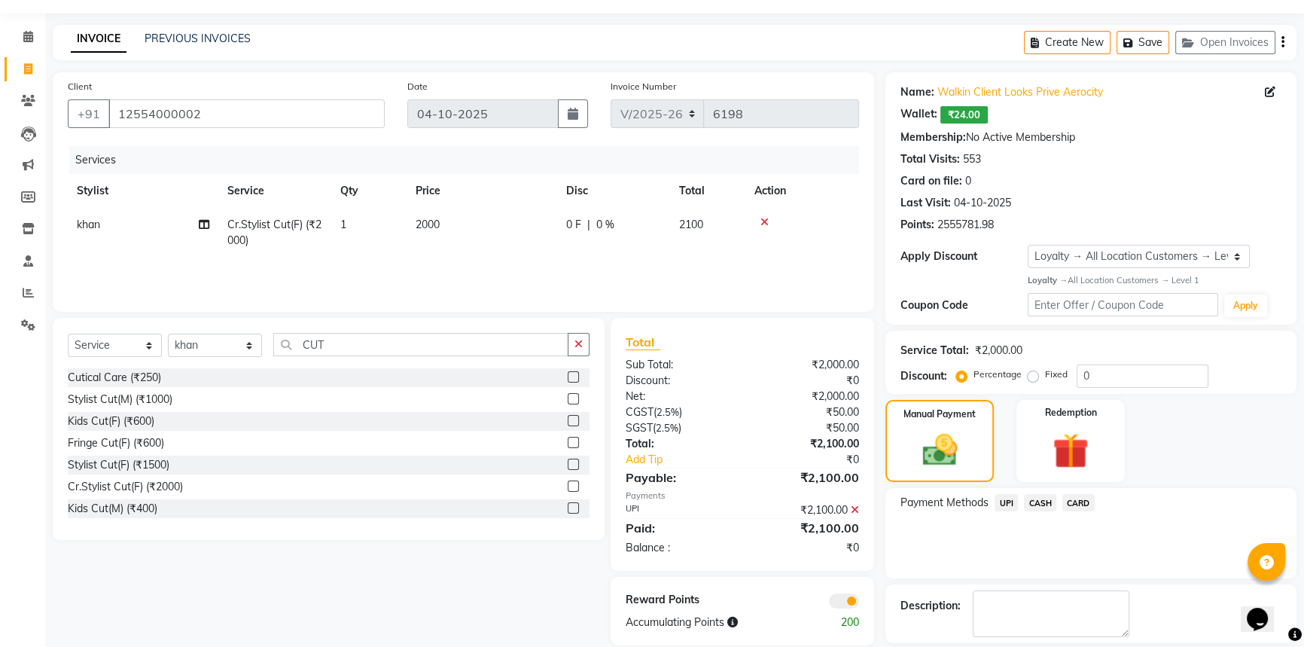
scroll to position [110, 0]
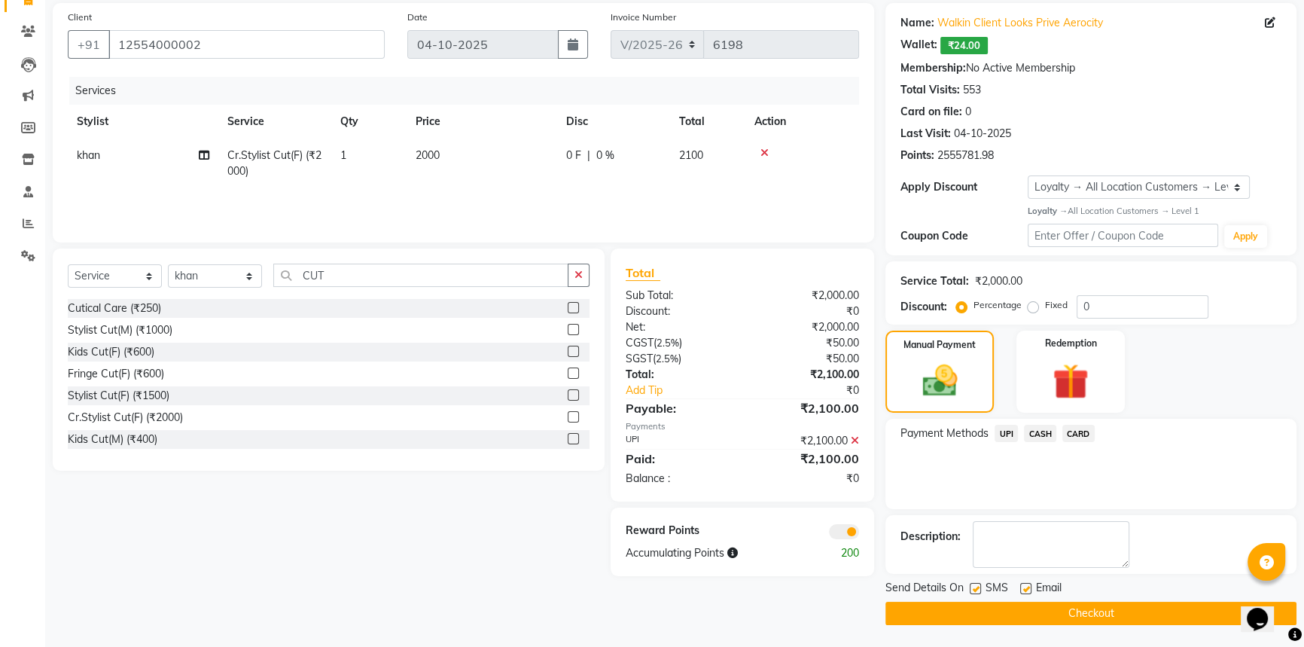
click at [1028, 613] on button "Checkout" at bounding box center [1091, 613] width 411 height 23
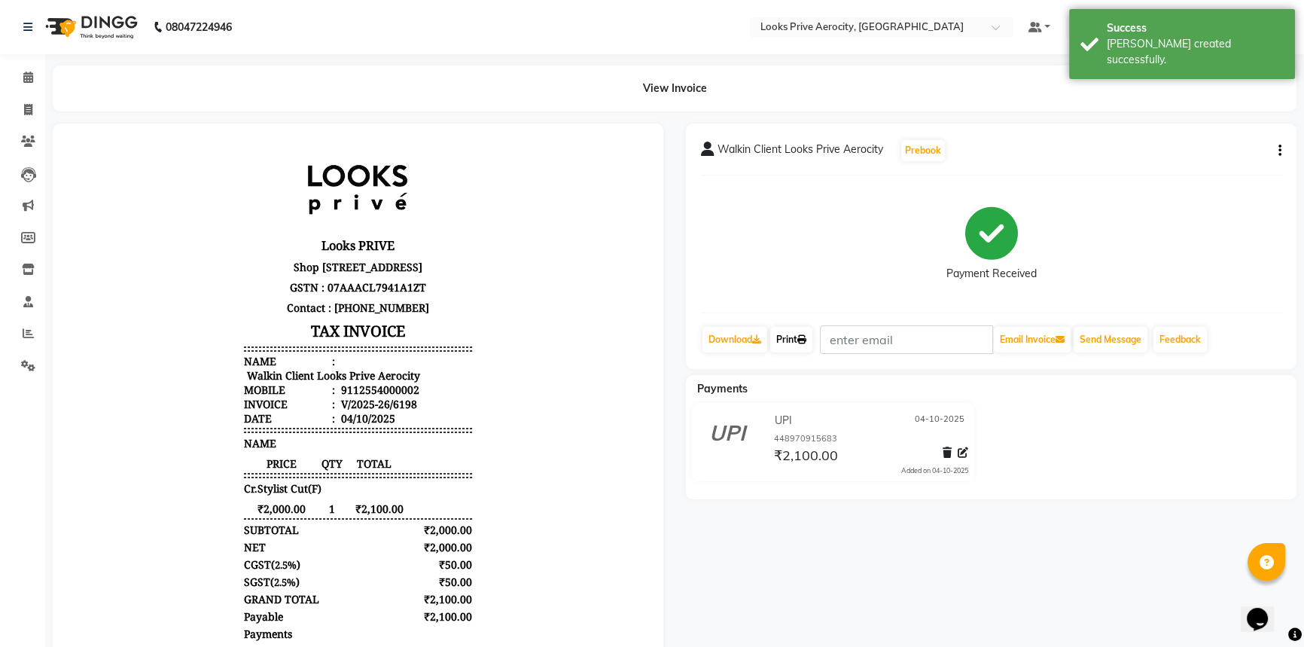
click at [802, 336] on icon at bounding box center [801, 339] width 9 height 9
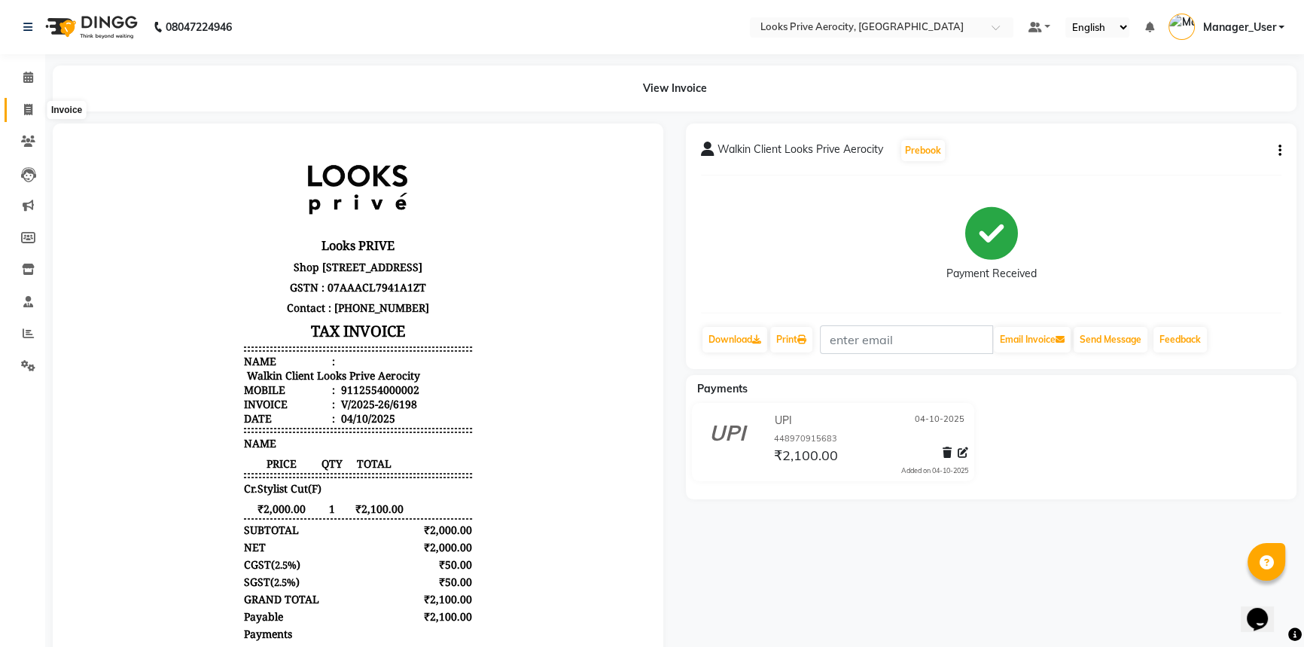
click at [31, 112] on icon at bounding box center [28, 109] width 8 height 11
select select "service"
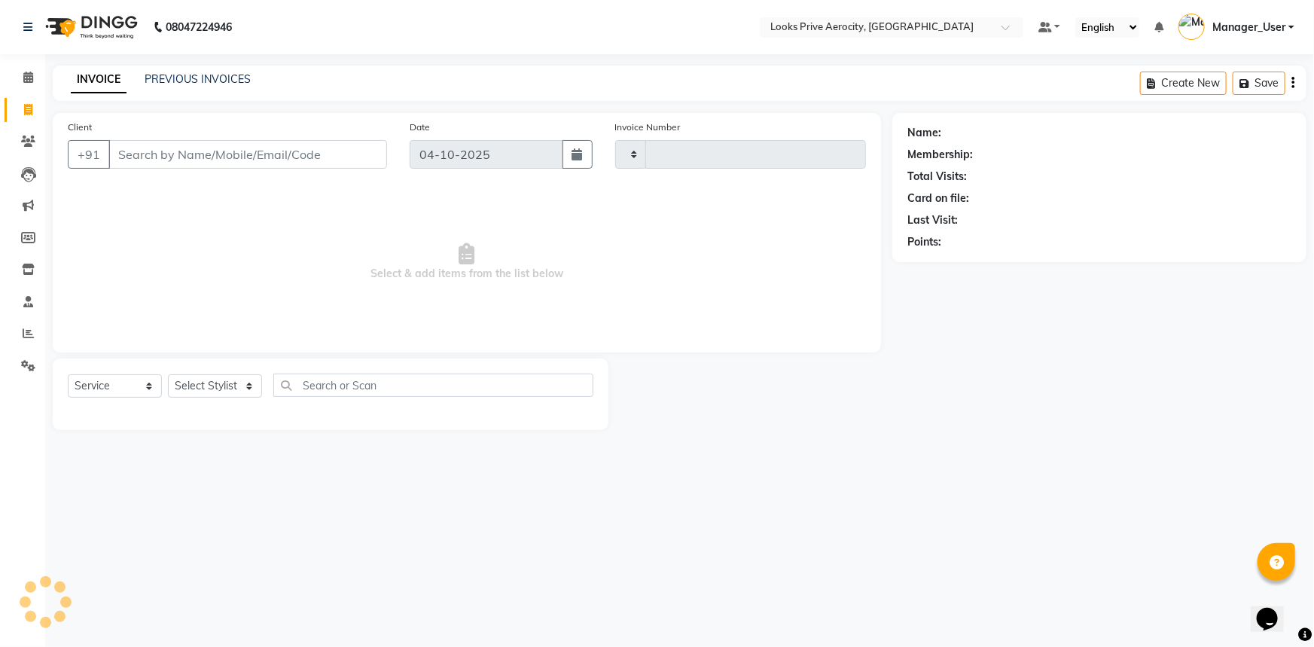
type input "6199"
select select "5913"
click at [17, 335] on span at bounding box center [28, 333] width 26 height 17
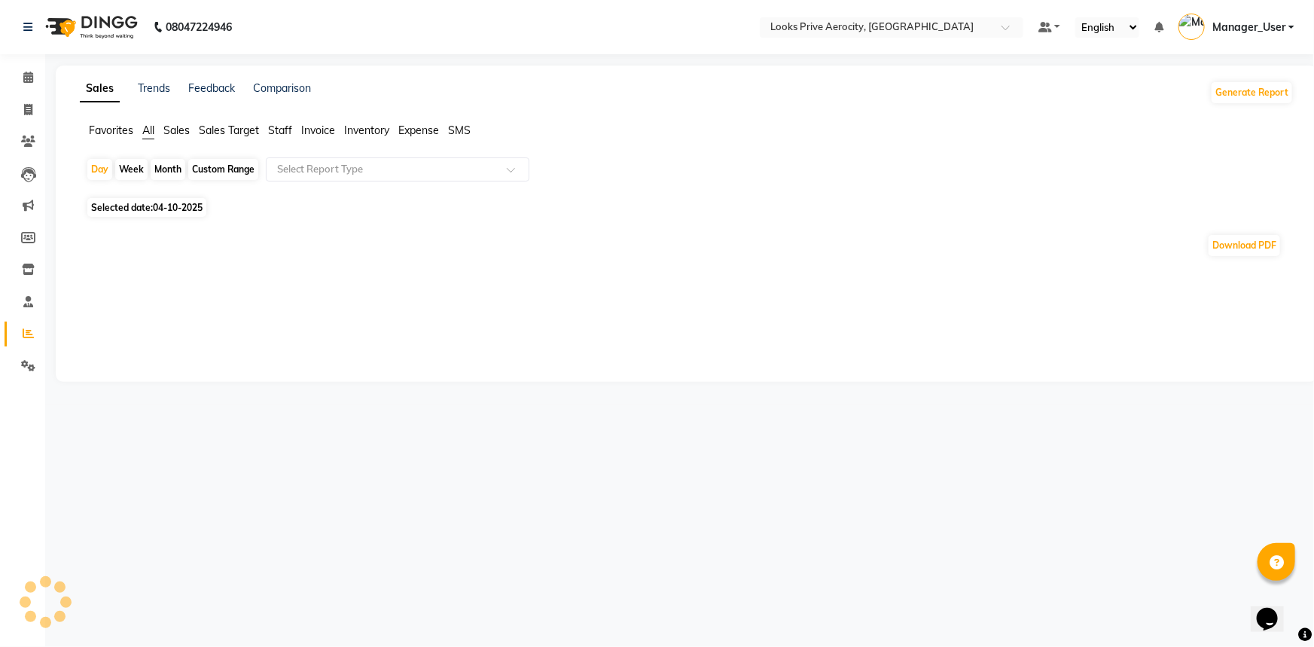
click at [181, 209] on span "04-10-2025" at bounding box center [178, 207] width 50 height 11
select select "10"
select select "2025"
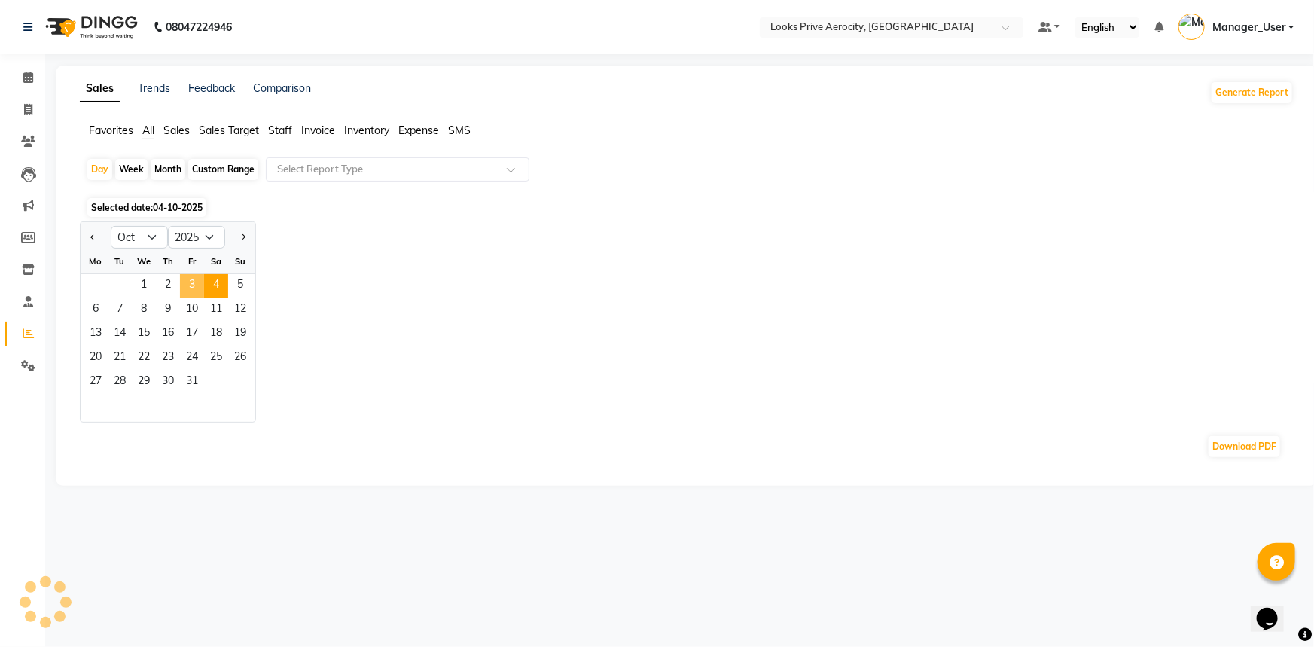
click at [189, 285] on span "3" at bounding box center [192, 286] width 24 height 24
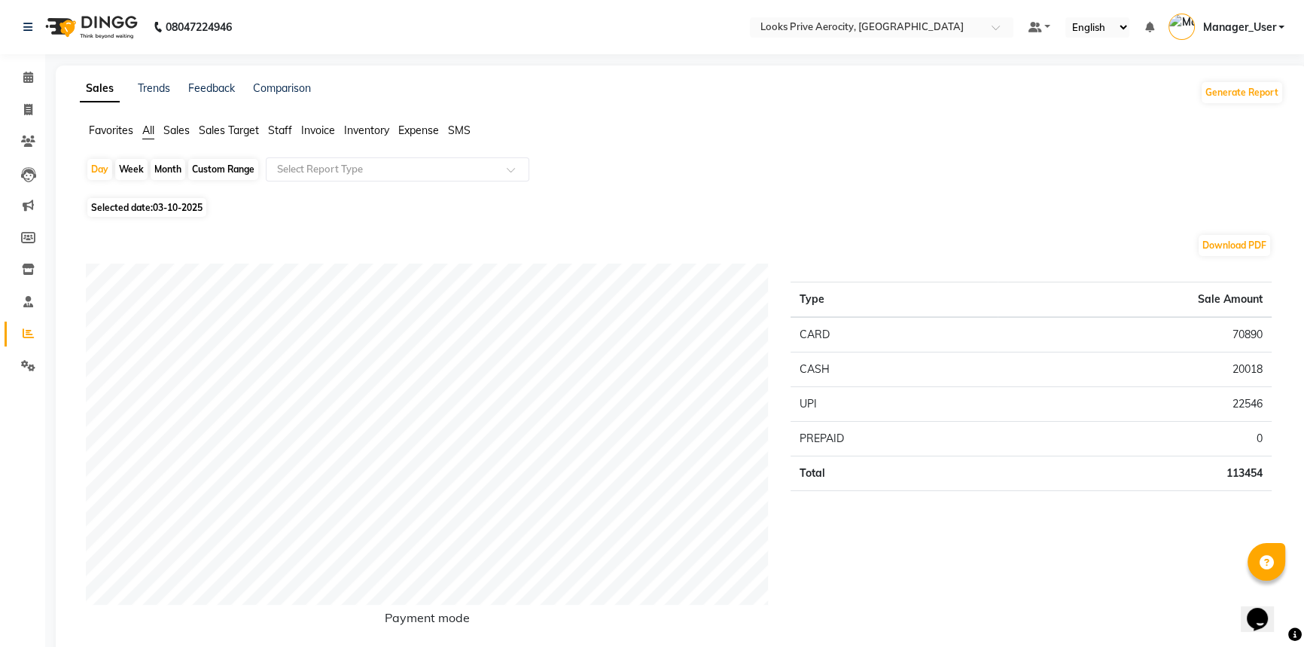
click at [287, 127] on span "Staff" at bounding box center [280, 130] width 24 height 14
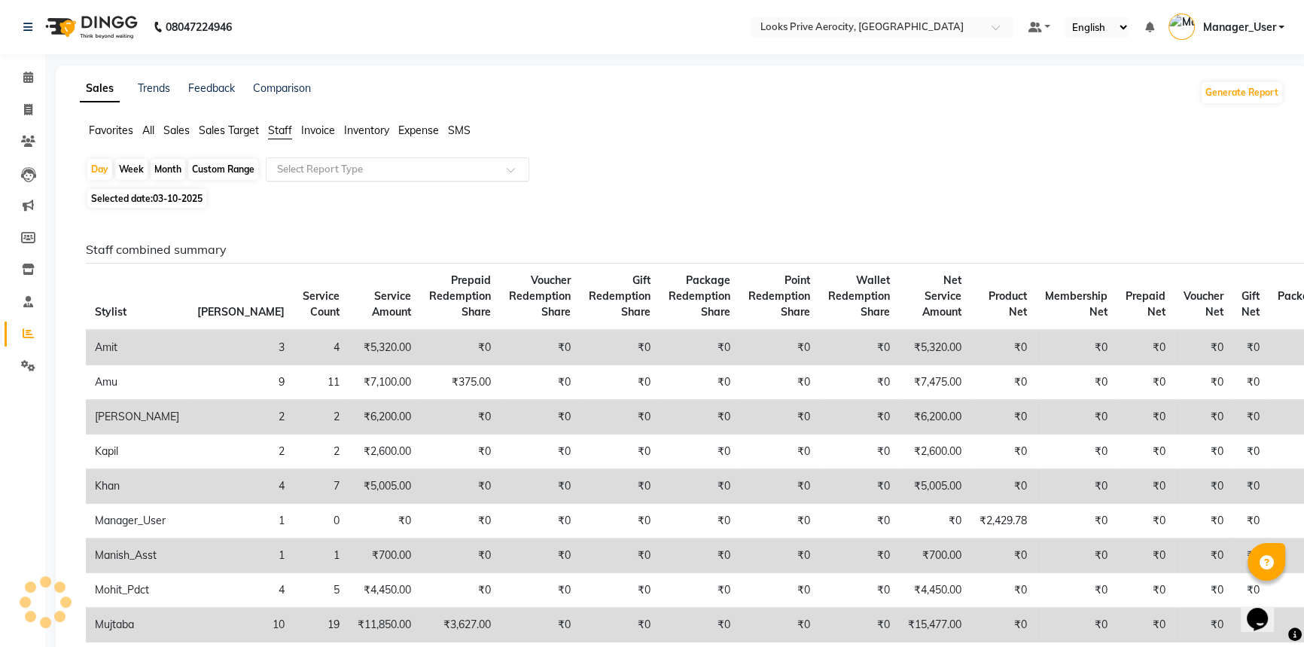
click at [316, 166] on input "text" at bounding box center [382, 169] width 217 height 15
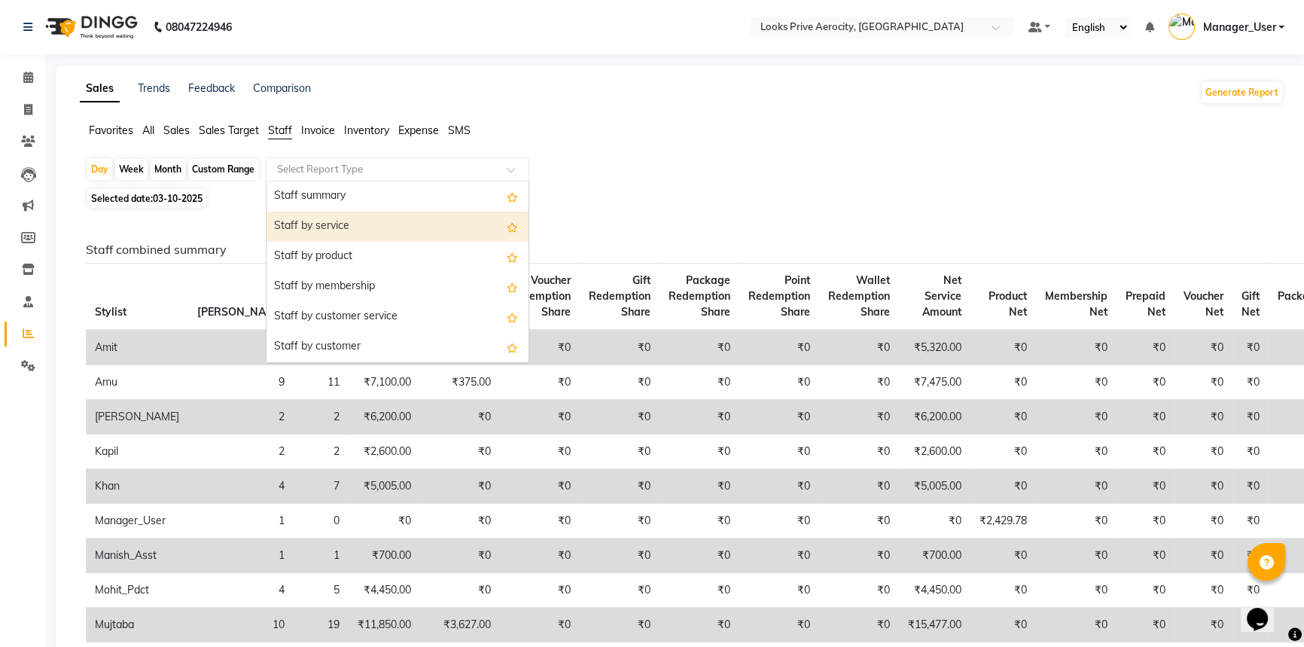
click at [298, 233] on div "Staff by service" at bounding box center [398, 227] width 262 height 30
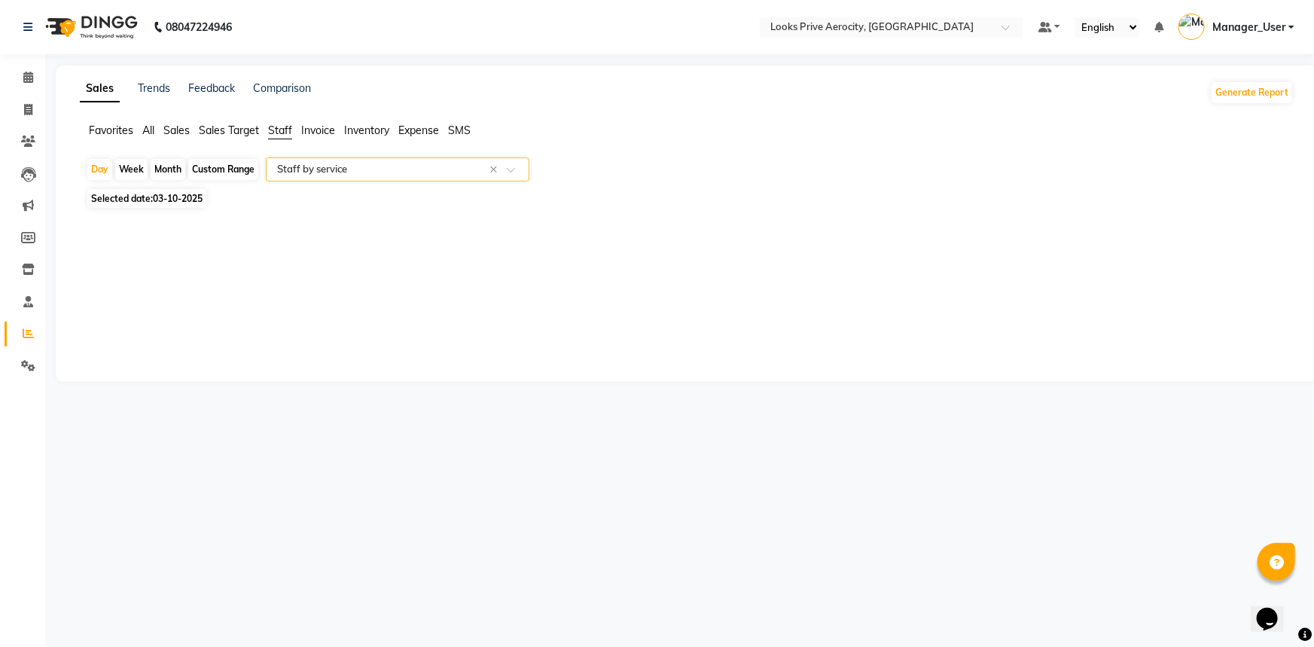
select select "full_report"
select select "csv"
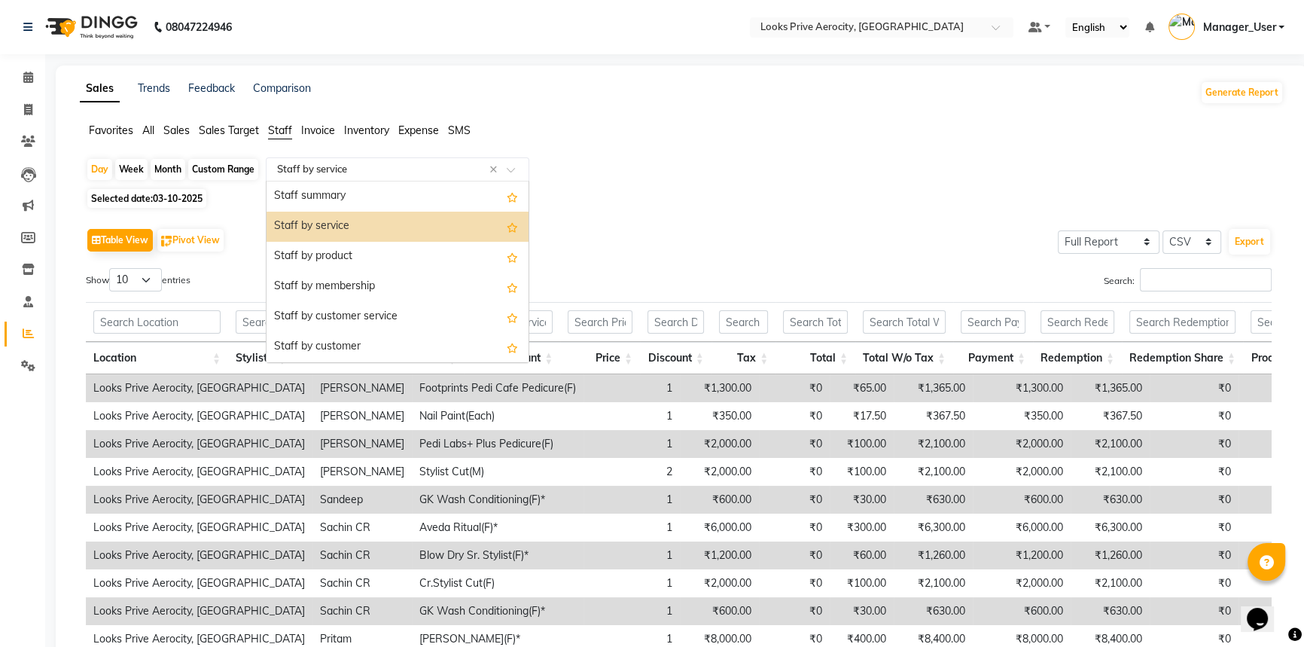
click at [504, 170] on div at bounding box center [398, 169] width 262 height 15
click at [407, 258] on div "Staff by product" at bounding box center [398, 257] width 262 height 30
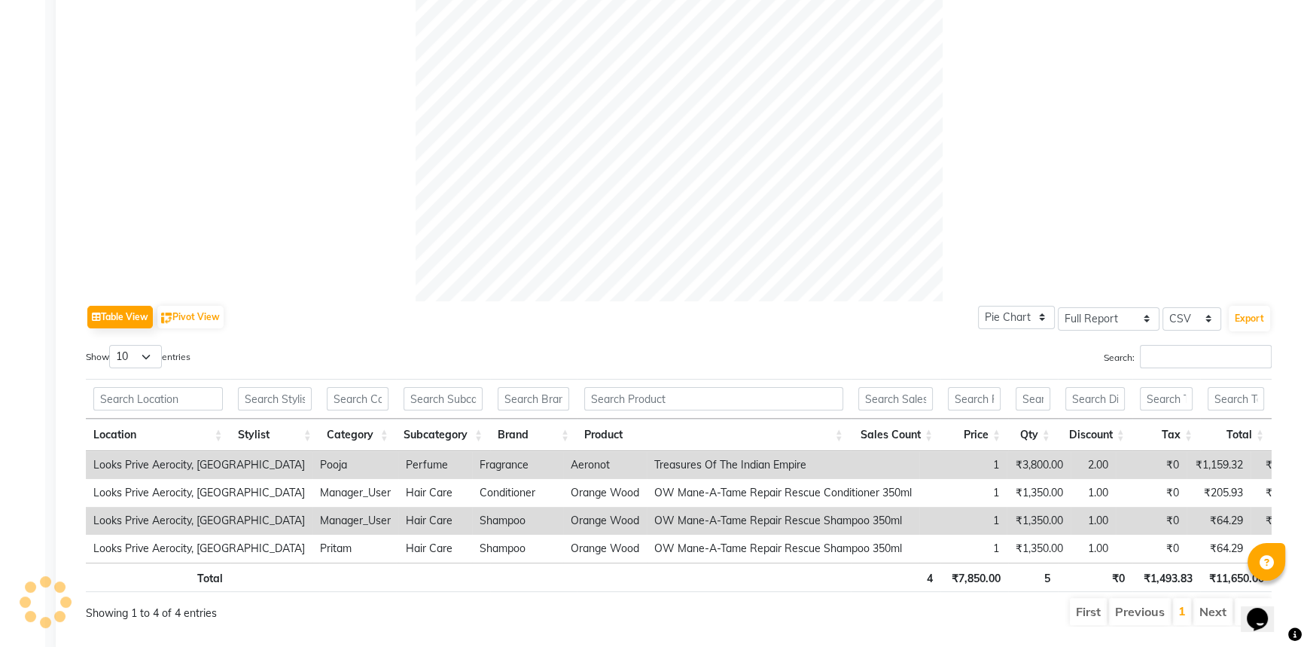
scroll to position [438, 0]
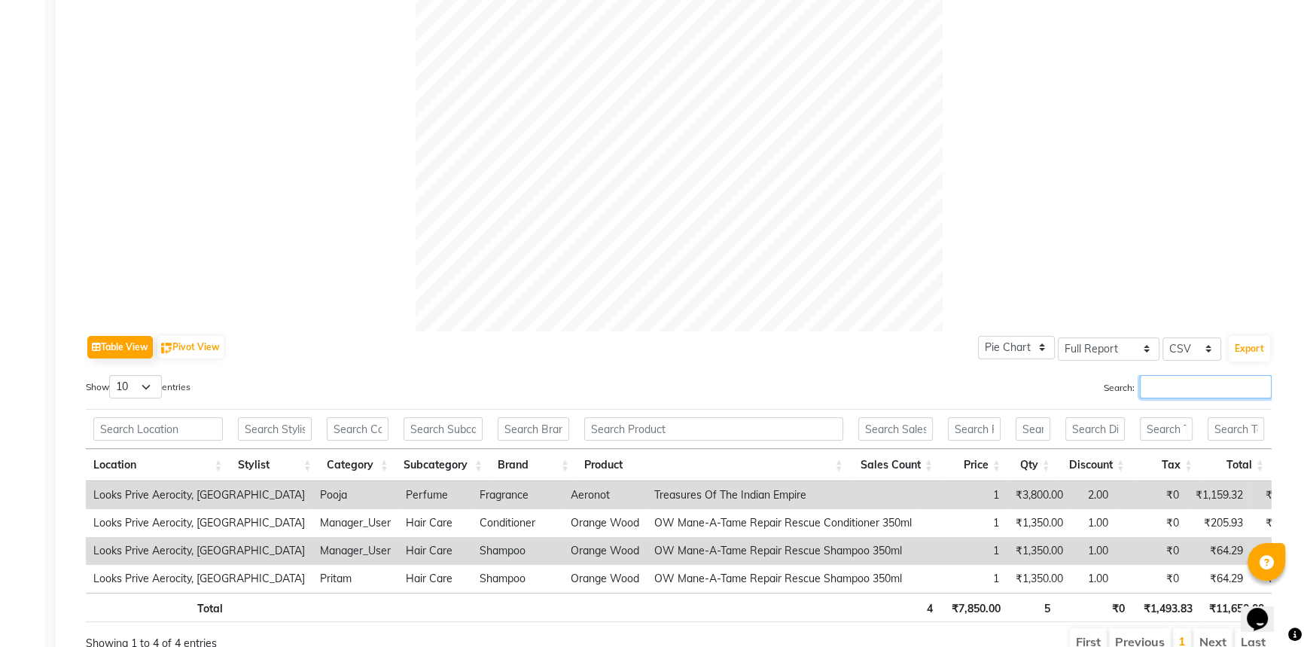
click at [1194, 383] on input "Search:" at bounding box center [1206, 386] width 132 height 23
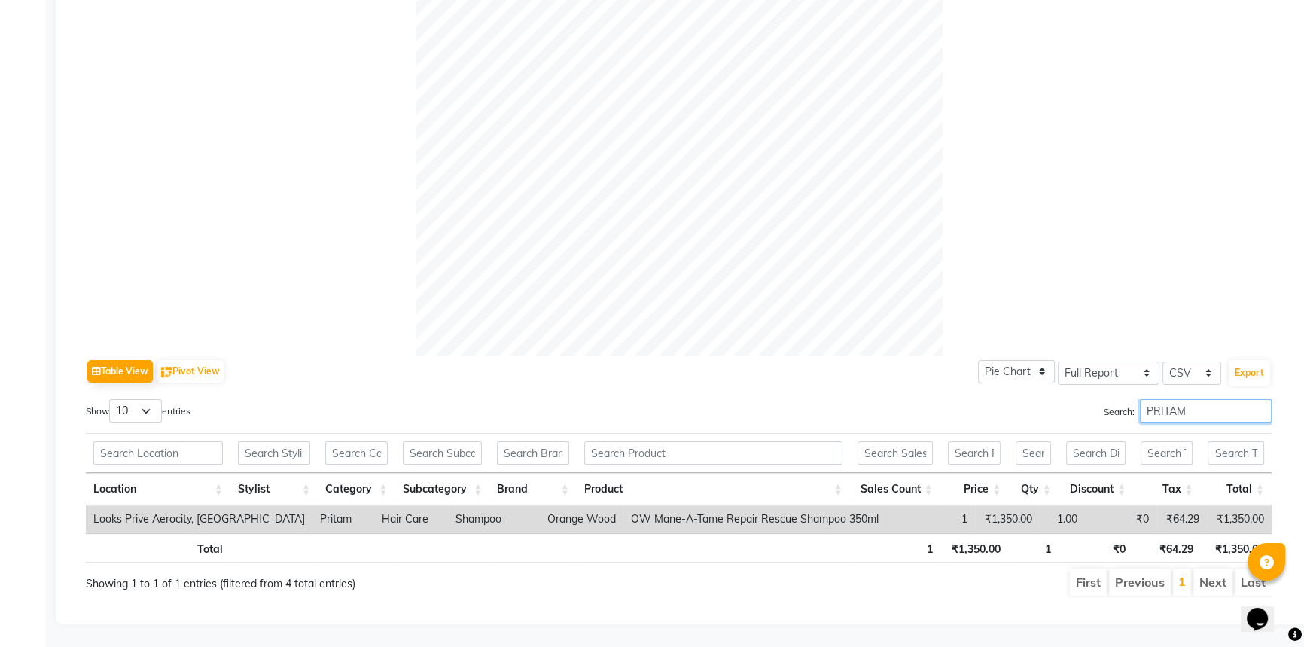
type input "PRITAM"
drag, startPoint x: 992, startPoint y: 541, endPoint x: 957, endPoint y: 535, distance: 35.0
click at [957, 535] on tr "Total 1 ₹1,350.00 1 ₹0 ₹64.29 ₹1,350.00" at bounding box center [679, 547] width 1186 height 29
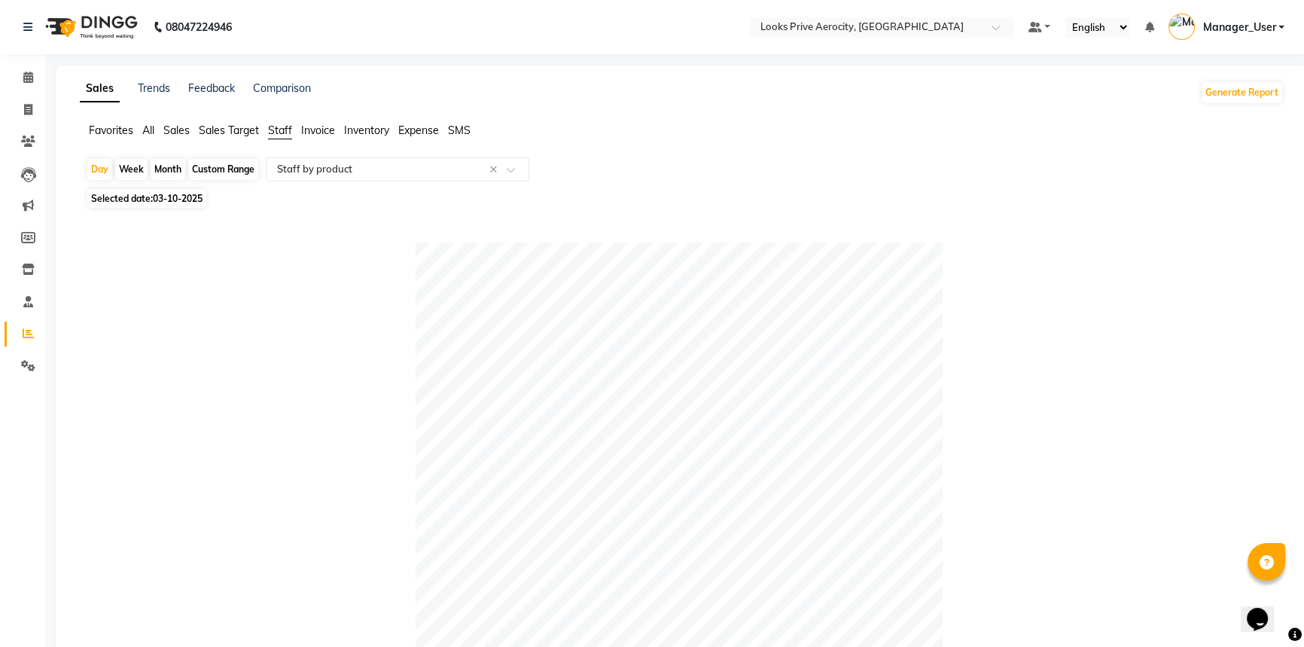
scroll to position [0, 0]
click at [33, 111] on span at bounding box center [28, 110] width 26 height 17
select select "service"
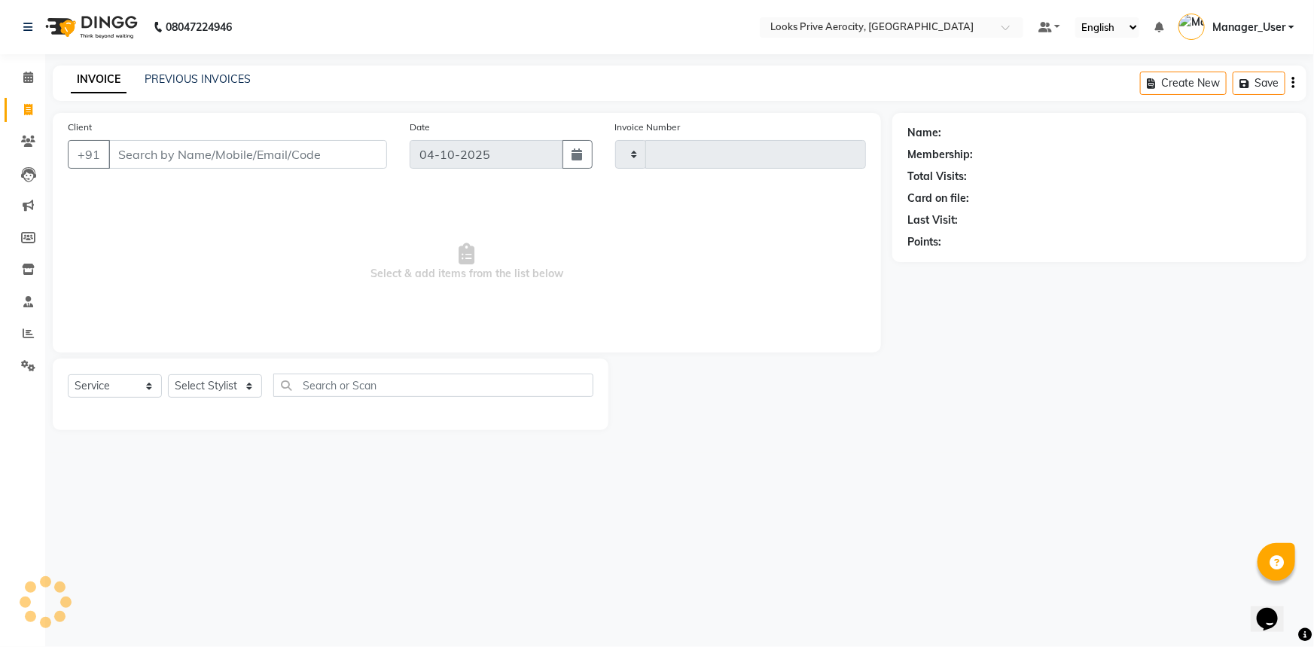
type input "6199"
select select "5913"
click at [32, 109] on span at bounding box center [28, 110] width 26 height 17
select select "service"
type input "6199"
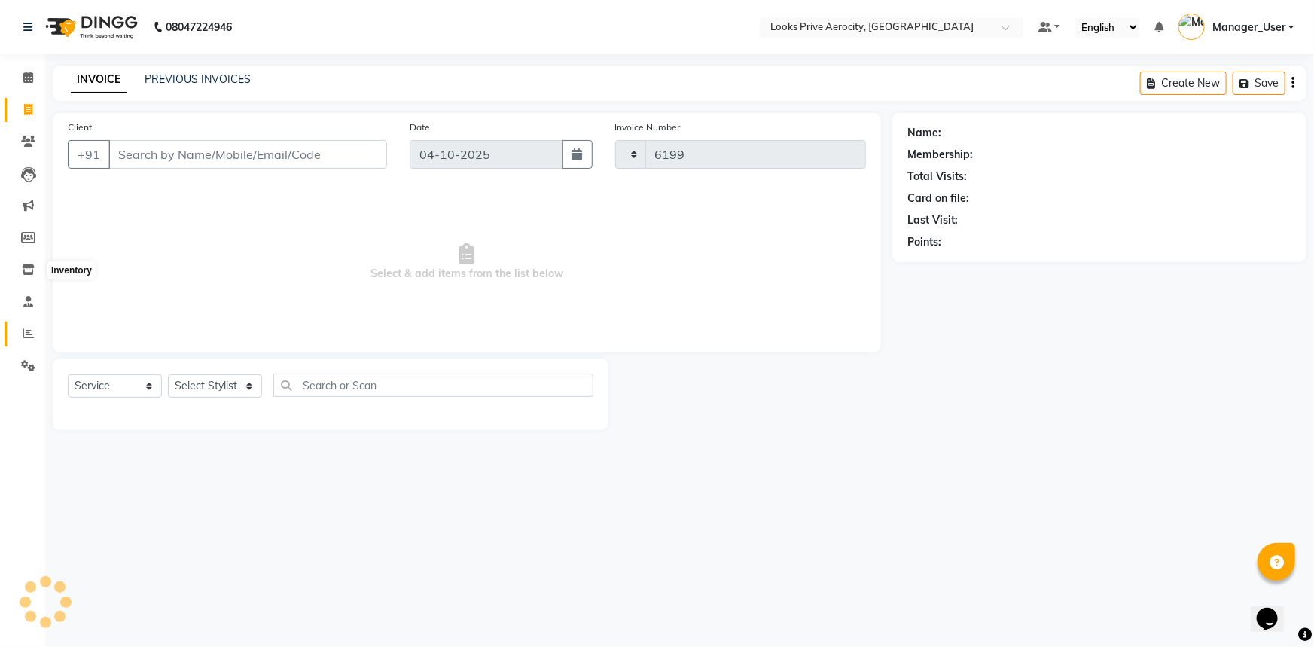
select select "5913"
click at [31, 328] on icon at bounding box center [28, 333] width 11 height 11
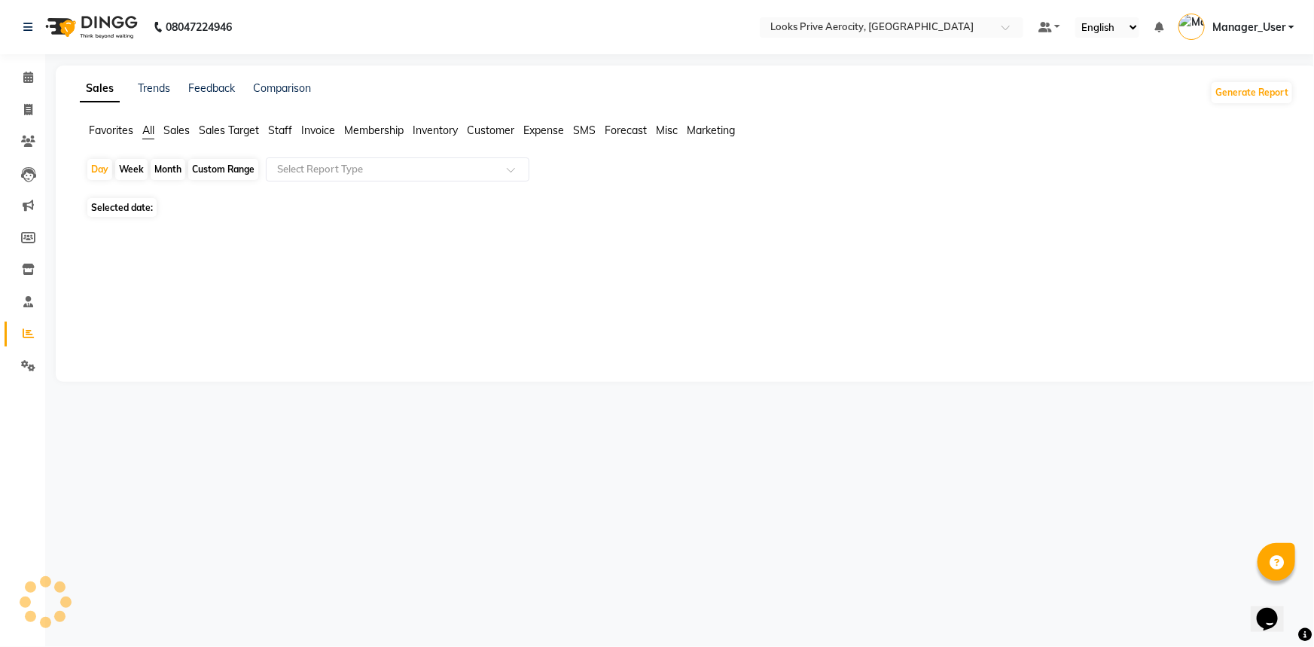
click at [284, 133] on span "Staff" at bounding box center [280, 130] width 24 height 14
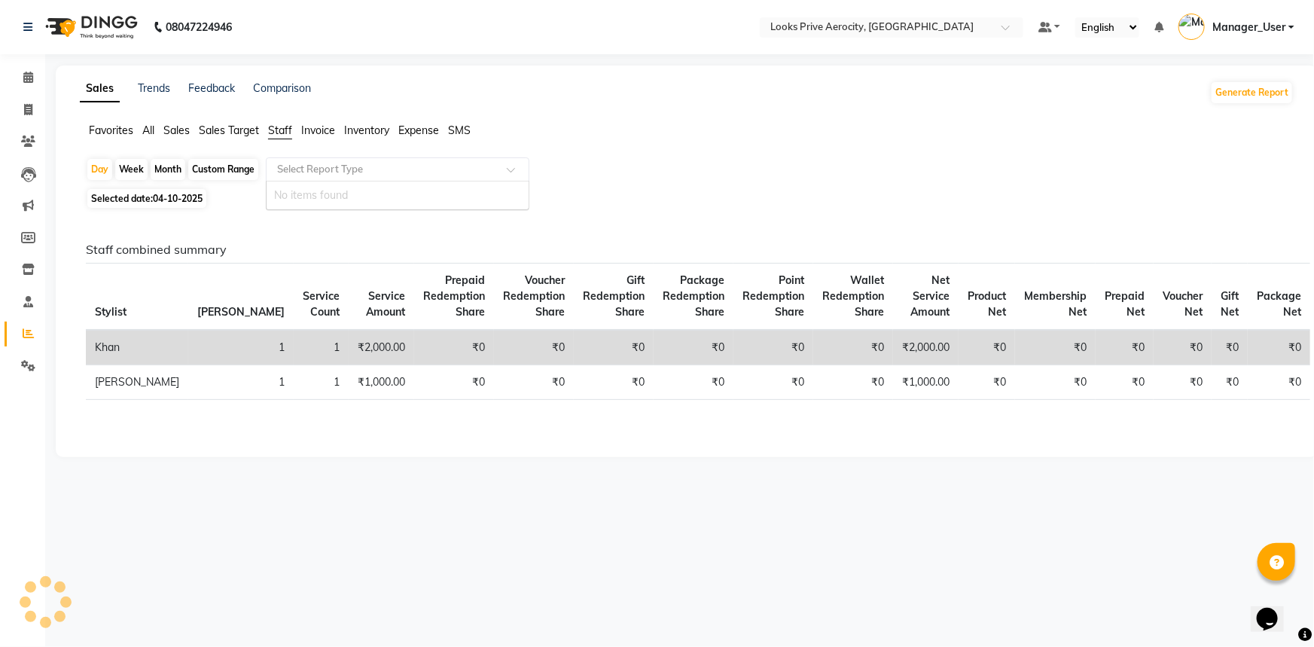
click at [312, 175] on input "text" at bounding box center [382, 169] width 217 height 15
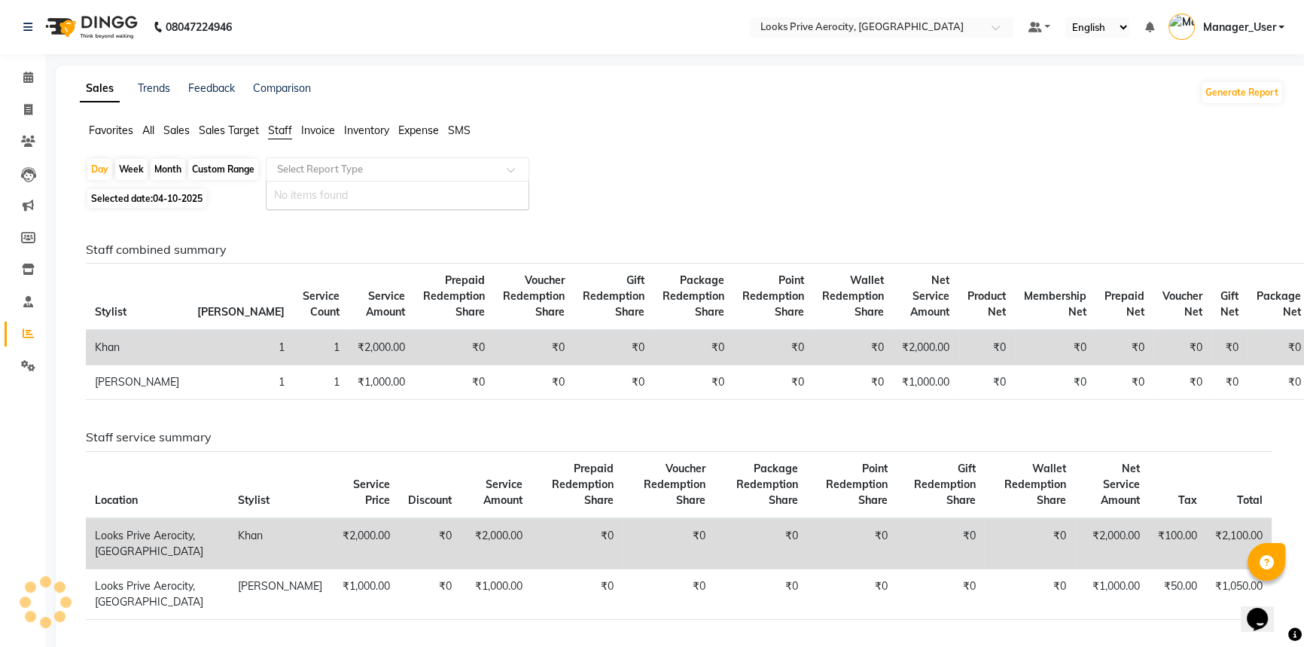
click at [160, 205] on span "Selected date: 04-10-2025" at bounding box center [146, 198] width 119 height 19
select select "10"
select select "2025"
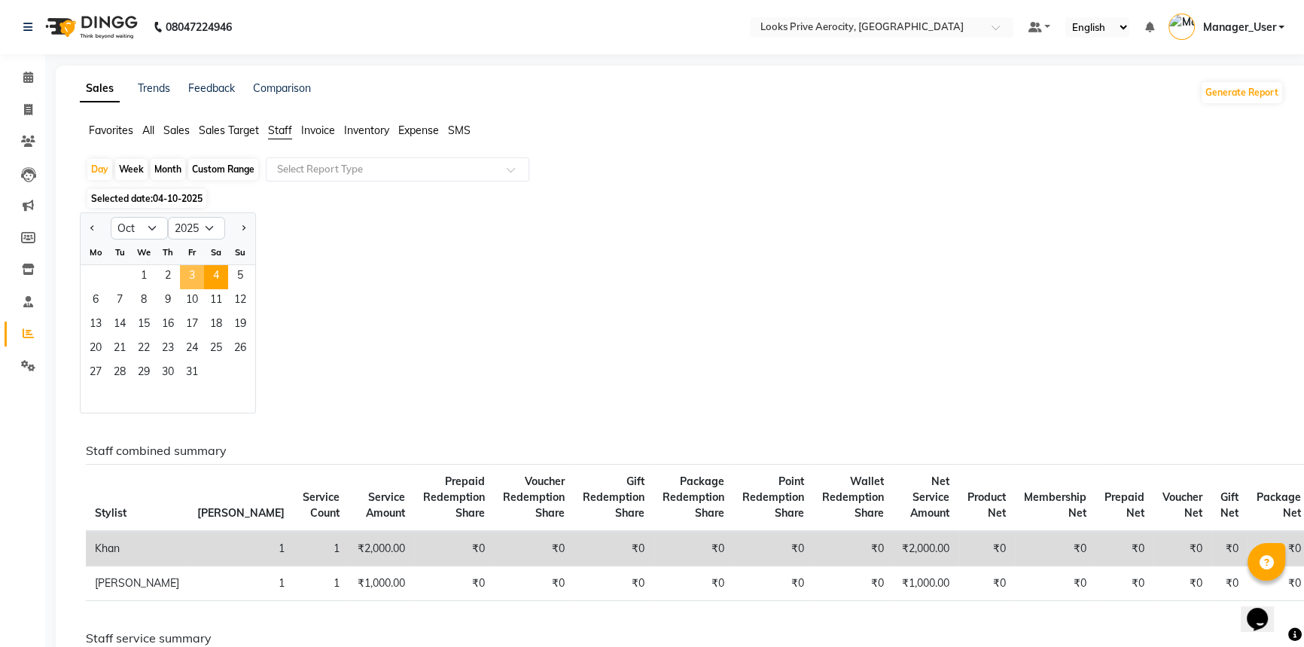
click at [186, 284] on span "3" at bounding box center [192, 277] width 24 height 24
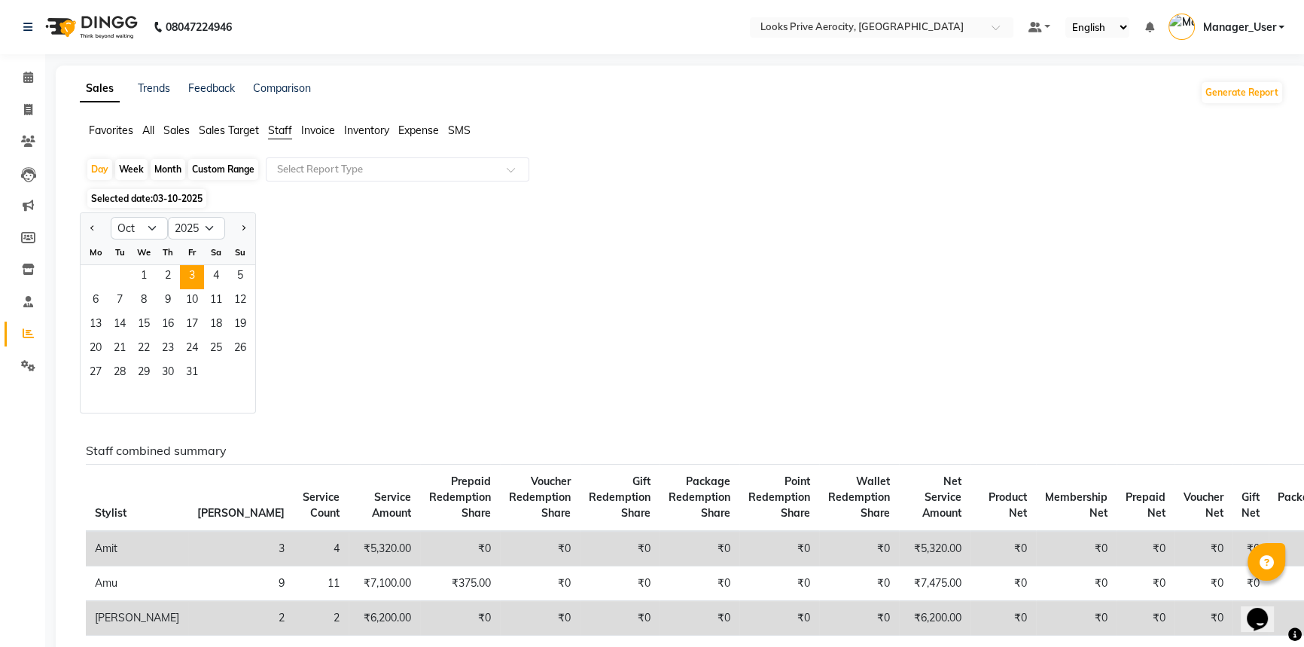
click at [550, 262] on div "Jan Feb Mar Apr May Jun Jul Aug Sep Oct Nov Dec 2015 2016 2017 2018 2019 2020 2…" at bounding box center [682, 312] width 1204 height 201
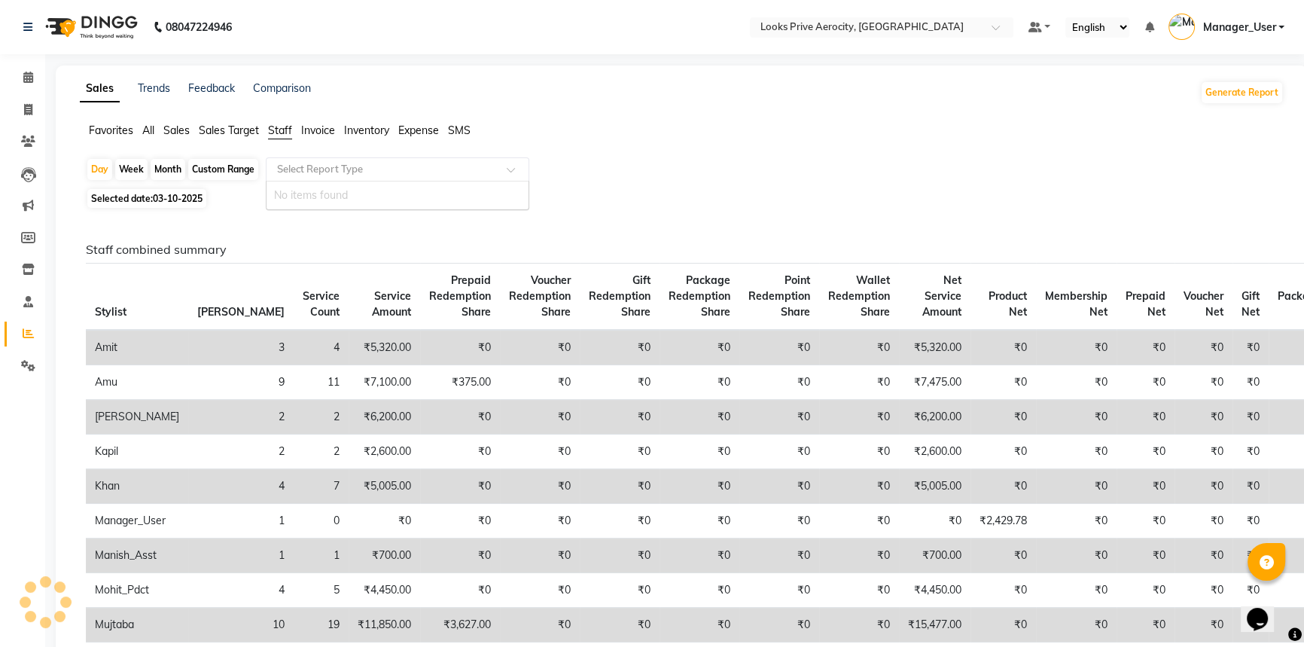
click at [511, 170] on span at bounding box center [516, 173] width 19 height 15
click at [579, 182] on div "Day Week Month Custom Range Select Report Type" at bounding box center [682, 170] width 1192 height 27
click at [288, 130] on span "Staff" at bounding box center [280, 130] width 24 height 14
click at [160, 203] on span "03-10-2025" at bounding box center [178, 198] width 50 height 11
click at [175, 189] on span "Selected date: 03-10-2025" at bounding box center [146, 198] width 119 height 19
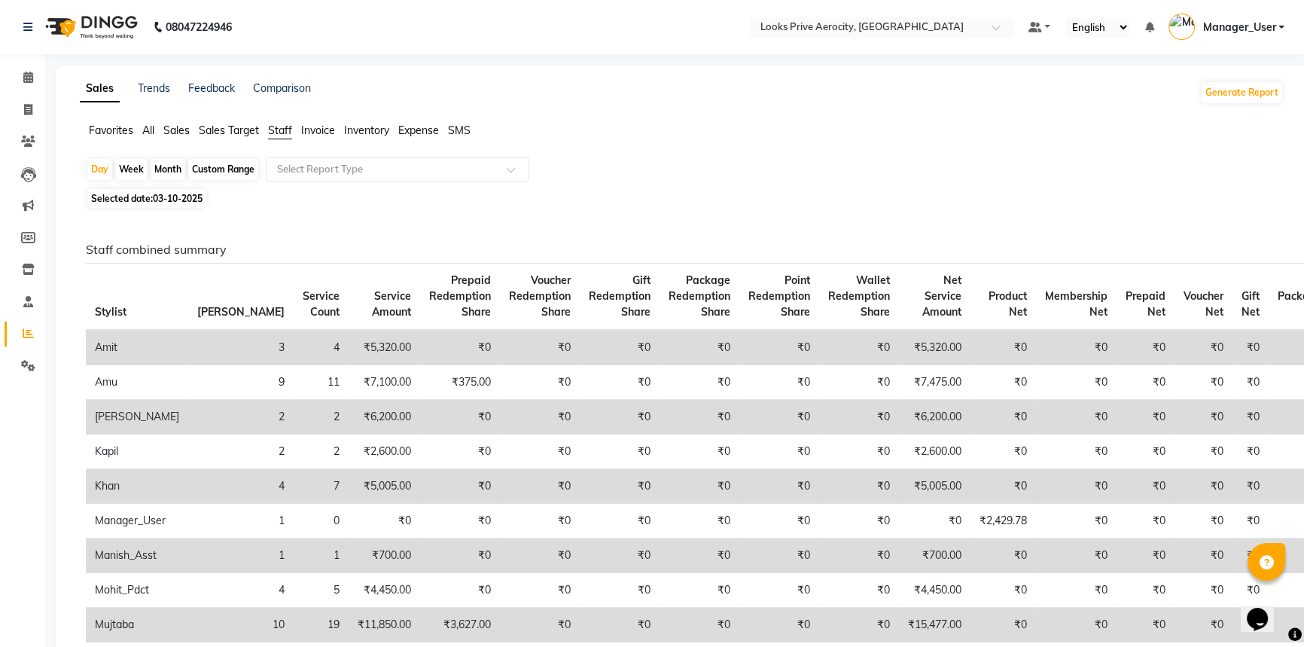
select select "10"
select select "2025"
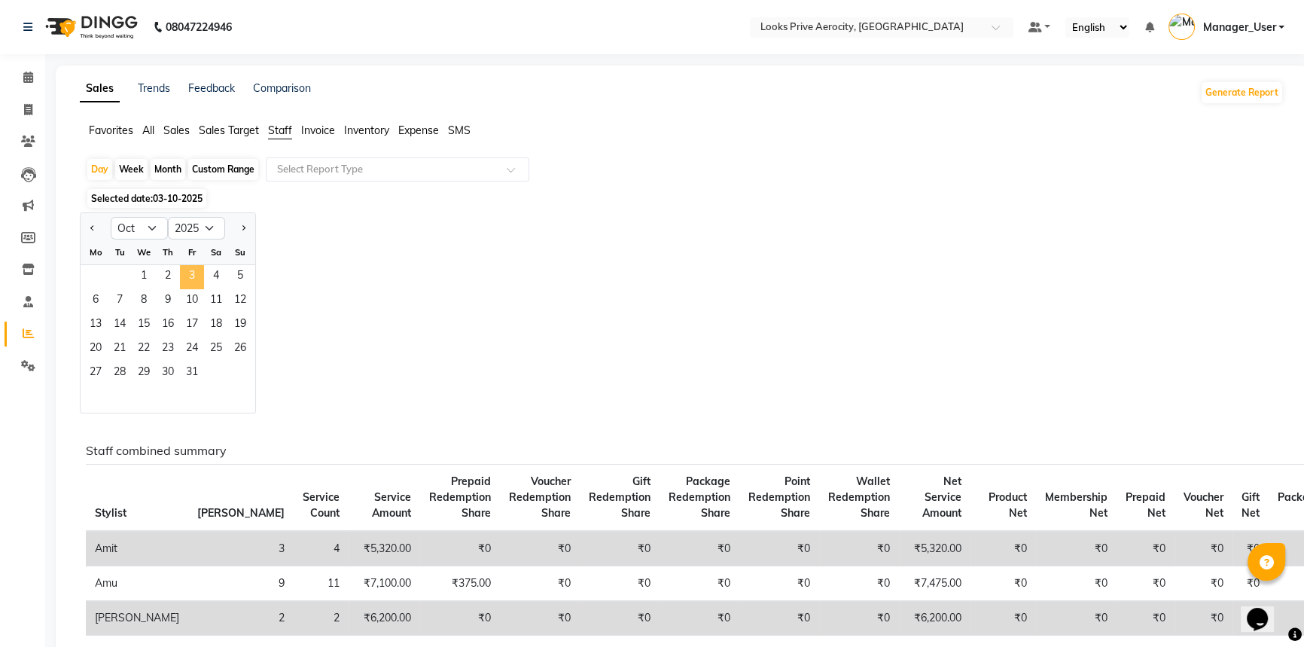
click at [192, 273] on span "3" at bounding box center [192, 277] width 24 height 24
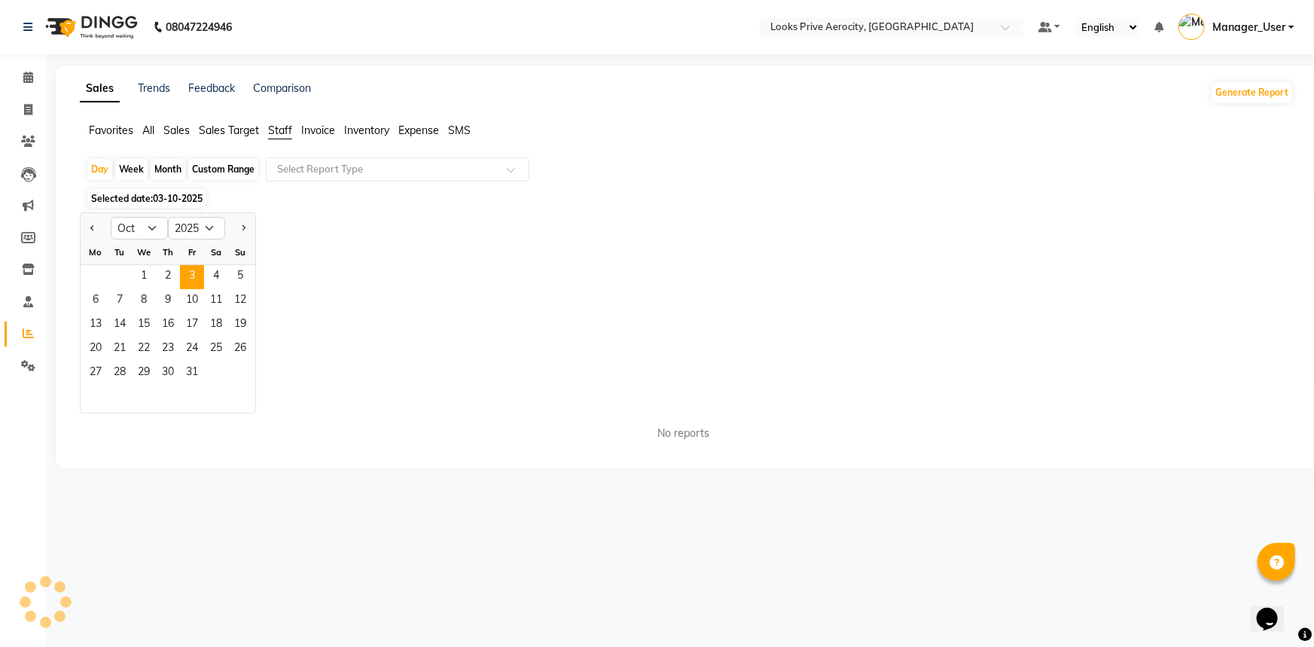
click at [273, 133] on span "Staff" at bounding box center [280, 130] width 24 height 14
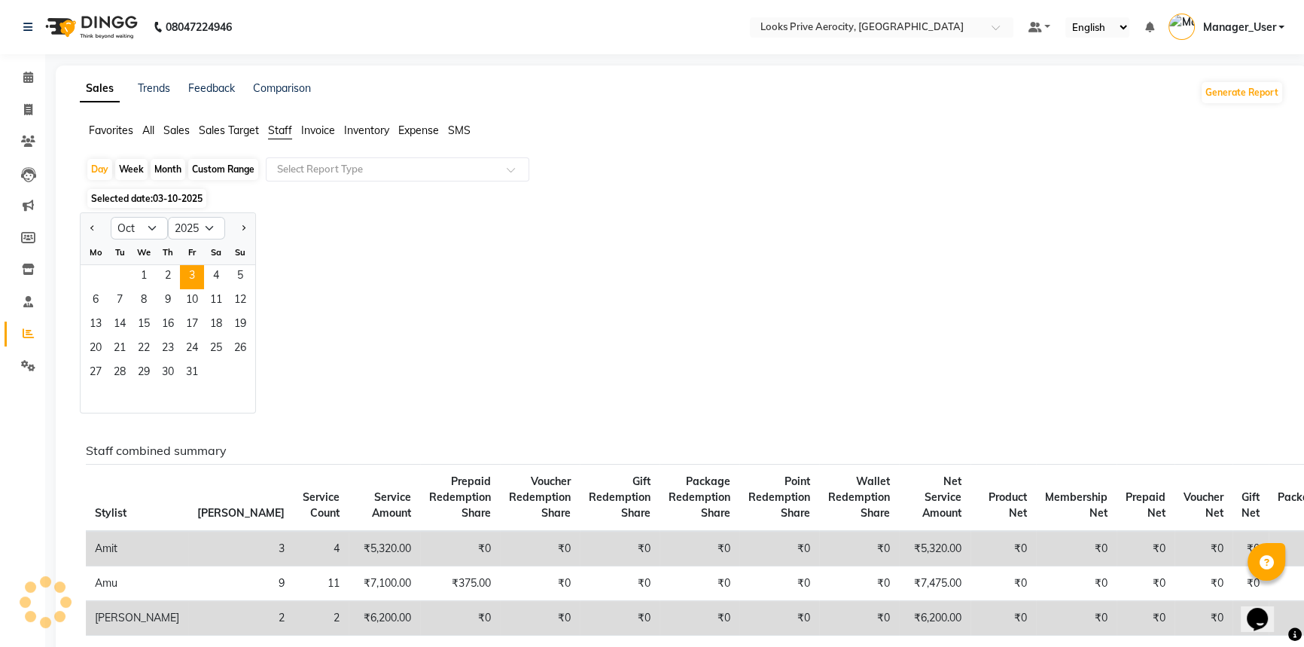
click at [500, 465] on th "Voucher Redemption Share" at bounding box center [540, 498] width 80 height 67
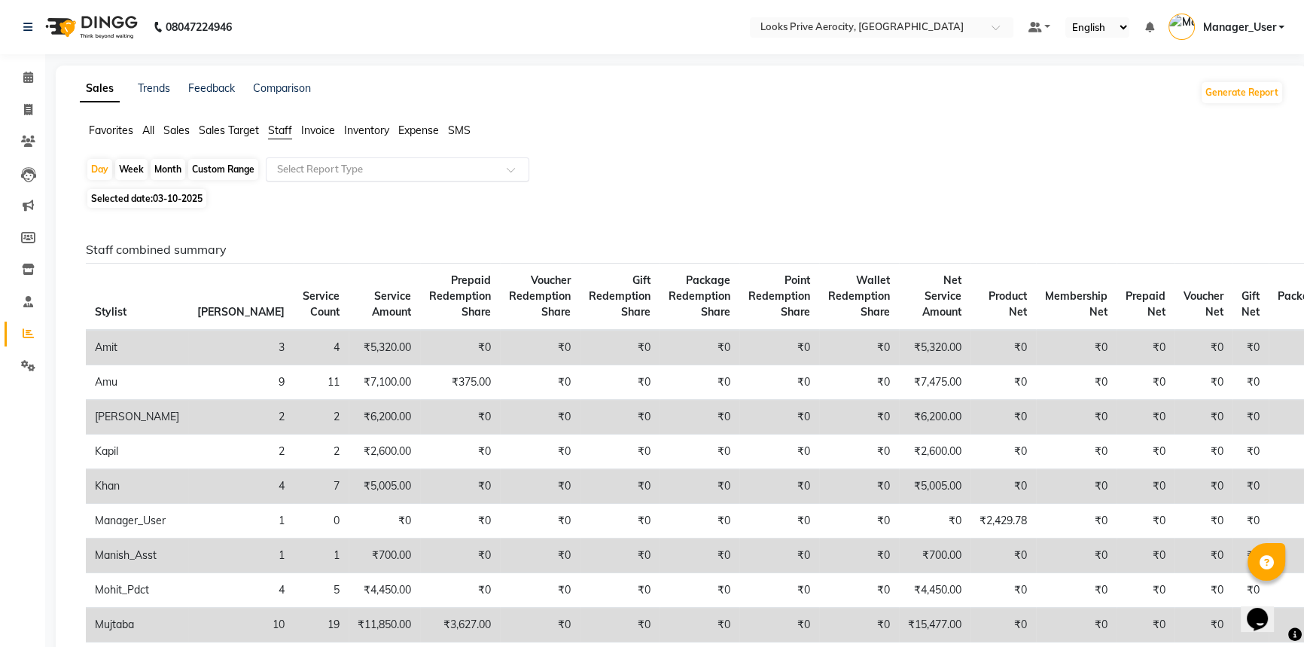
click at [511, 179] on span at bounding box center [516, 173] width 19 height 15
click at [553, 165] on div "Day Week Month Custom Range Select Report Type" at bounding box center [682, 170] width 1192 height 27
click at [21, 331] on span at bounding box center [28, 333] width 26 height 17
click at [17, 105] on span at bounding box center [28, 110] width 26 height 17
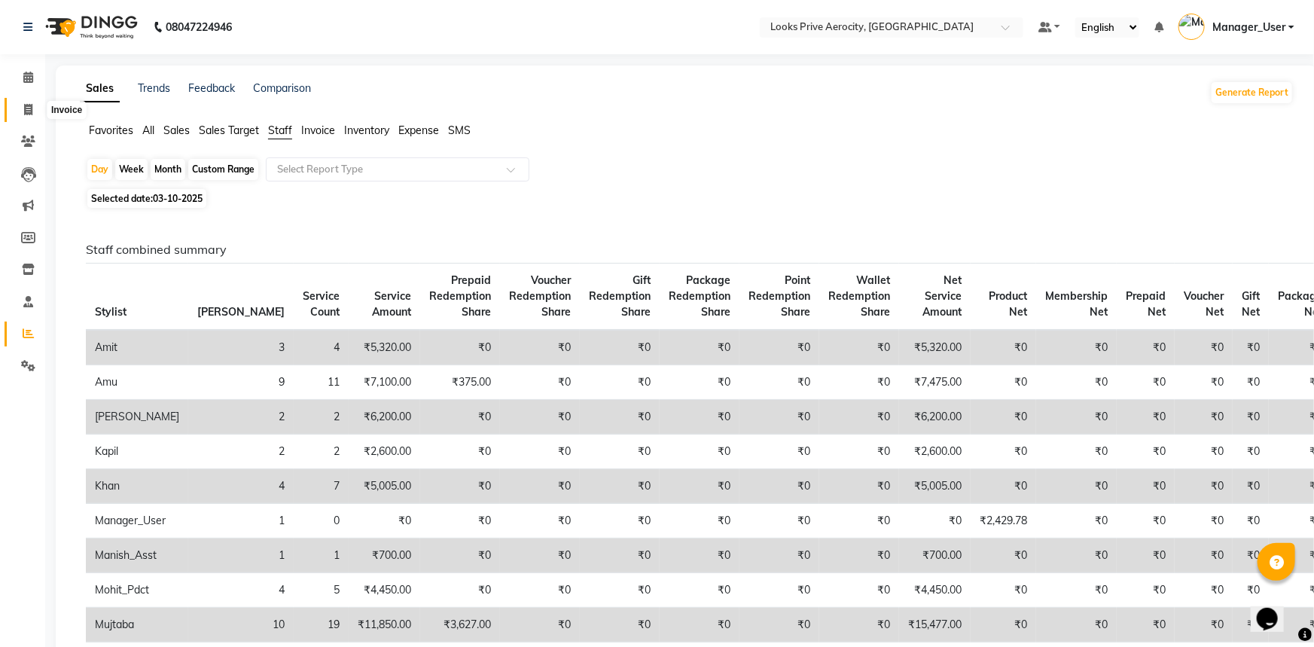
select select "5913"
select select "service"
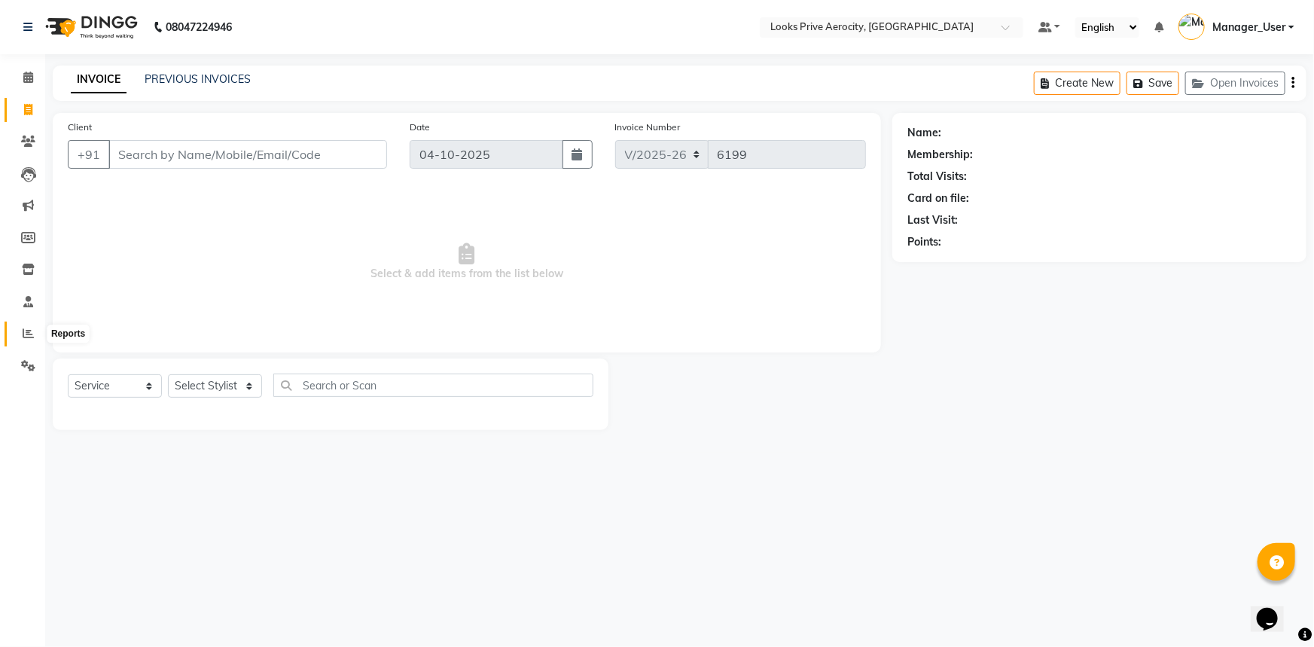
click at [28, 328] on icon at bounding box center [28, 333] width 11 height 11
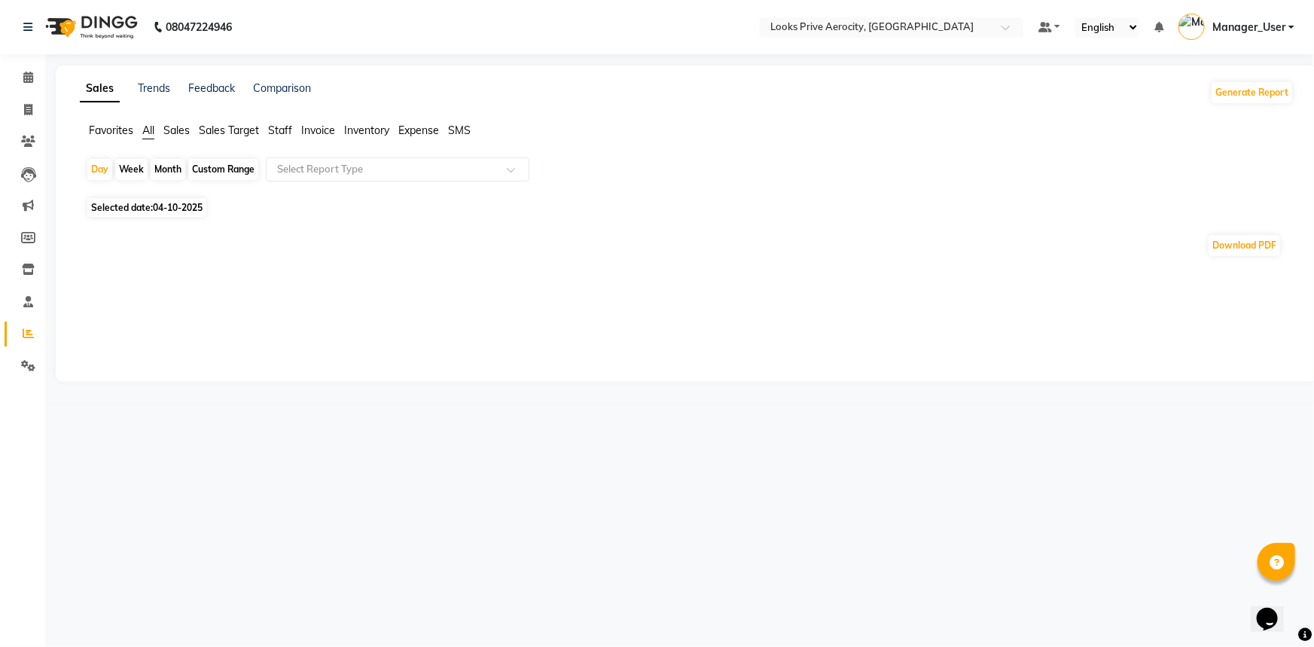
click at [272, 127] on span "Staff" at bounding box center [280, 130] width 24 height 14
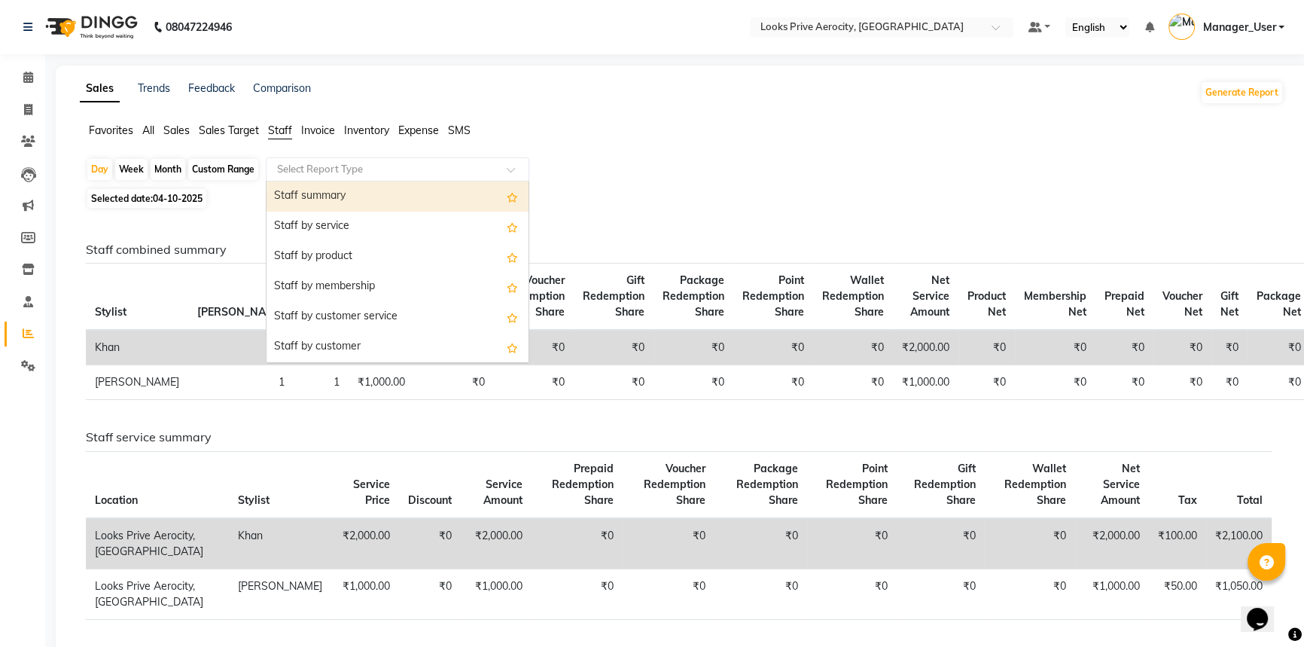
click at [325, 166] on input "text" at bounding box center [382, 169] width 217 height 15
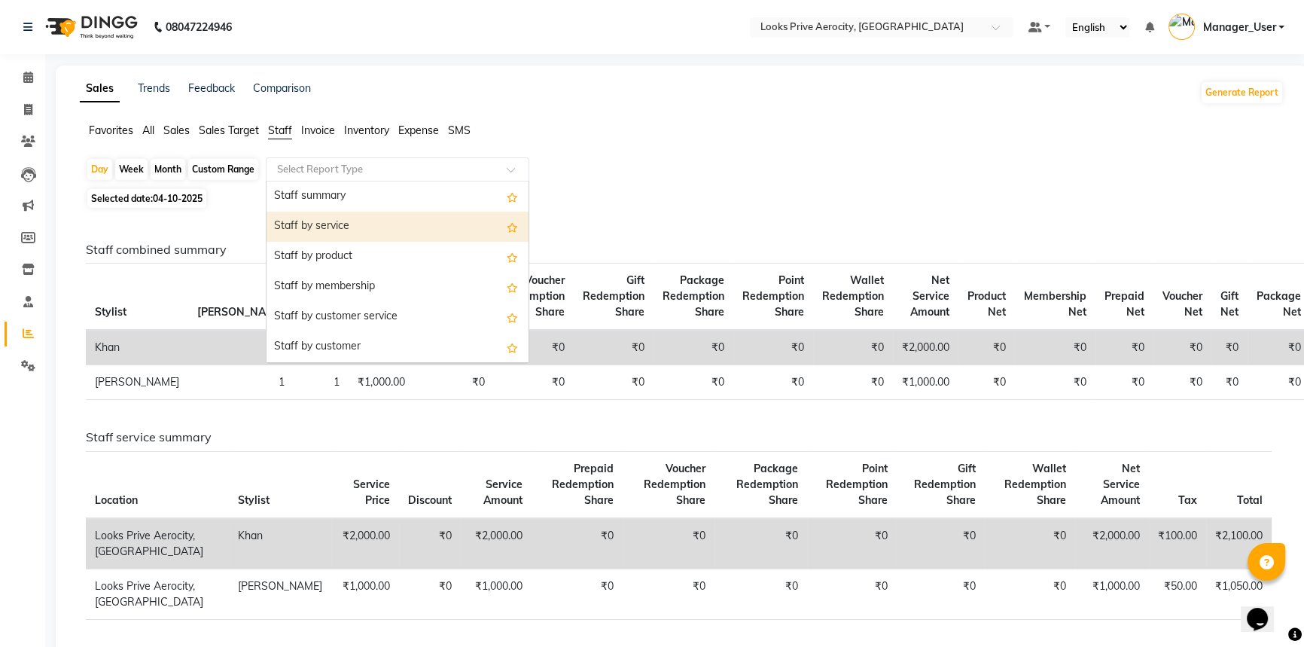
click at [322, 226] on div "Staff by service" at bounding box center [398, 227] width 262 height 30
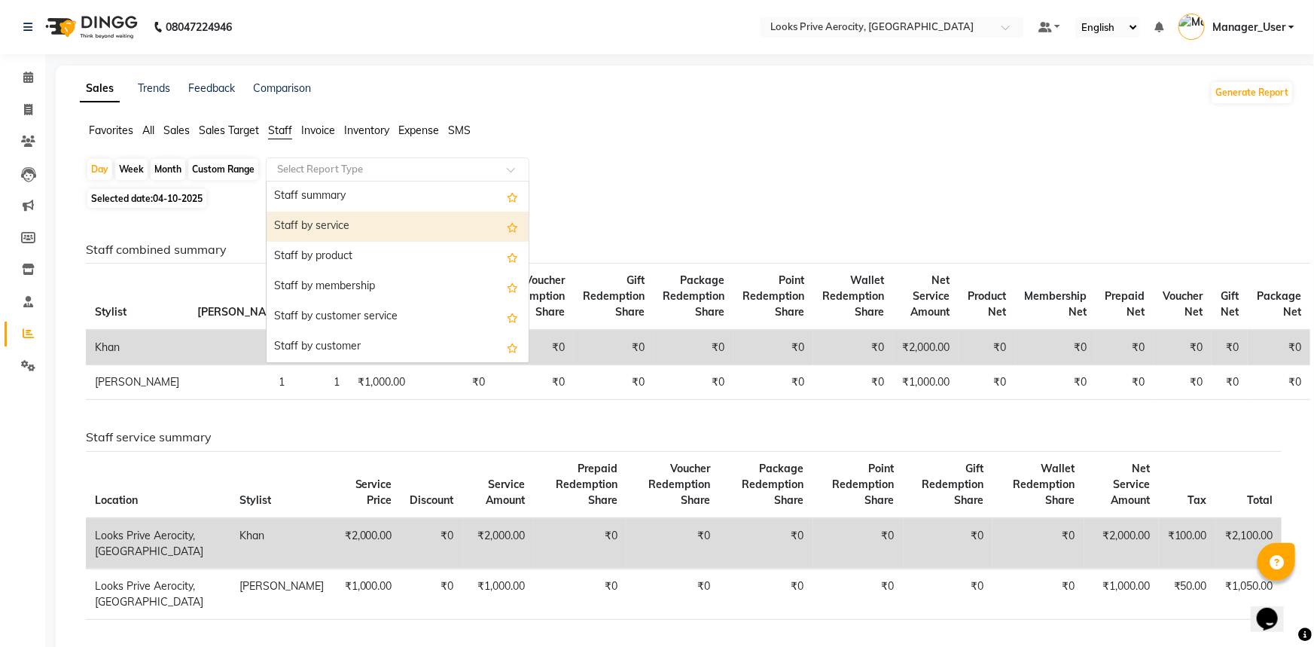
select select "full_report"
select select "csv"
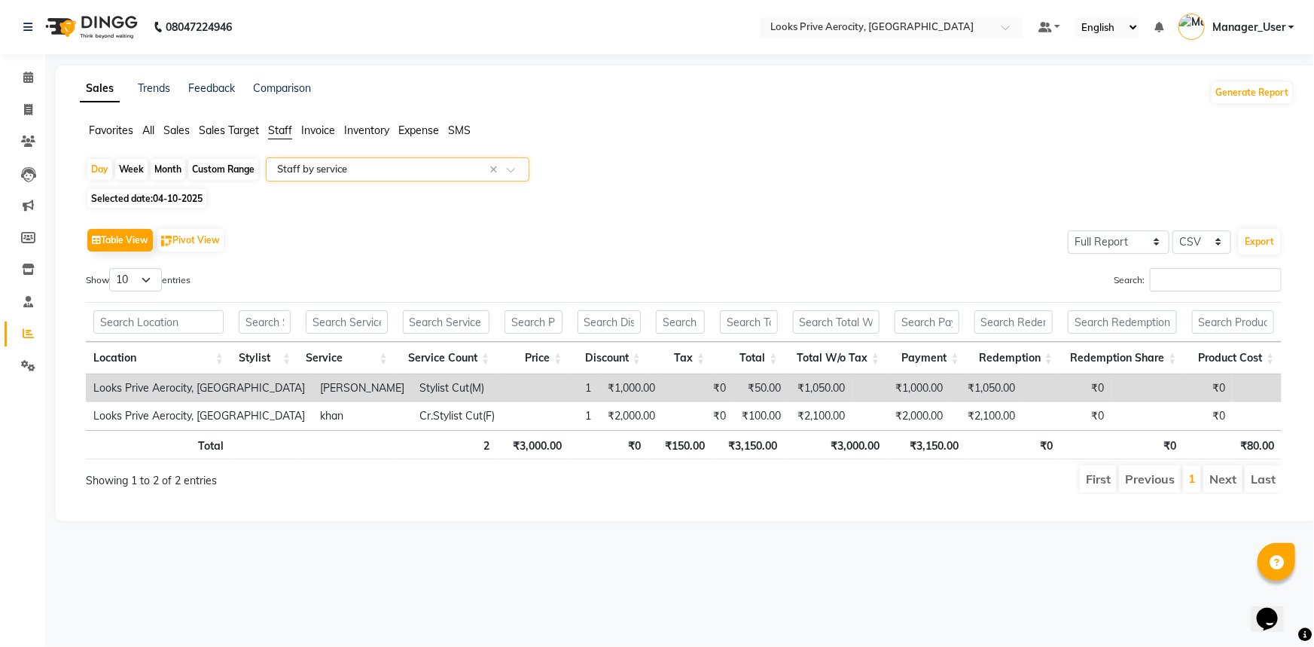
click at [200, 196] on span "04-10-2025" at bounding box center [178, 198] width 50 height 11
select select "10"
select select "2025"
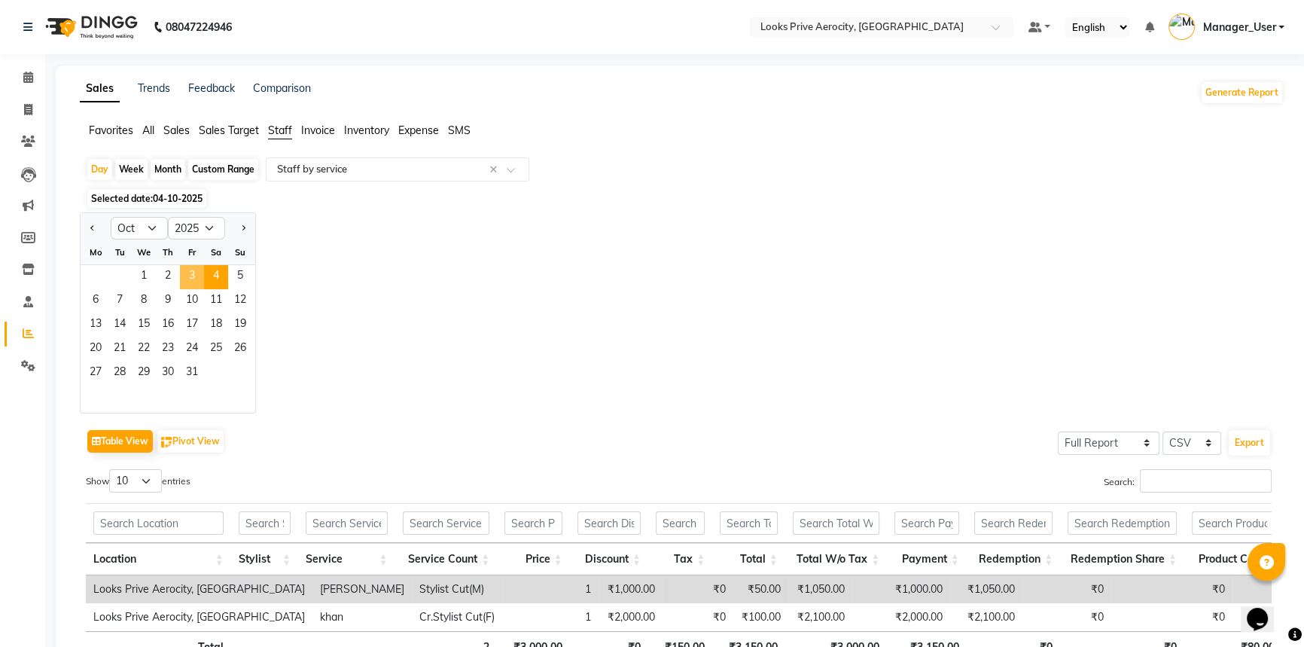
click at [191, 275] on span "3" at bounding box center [192, 277] width 24 height 24
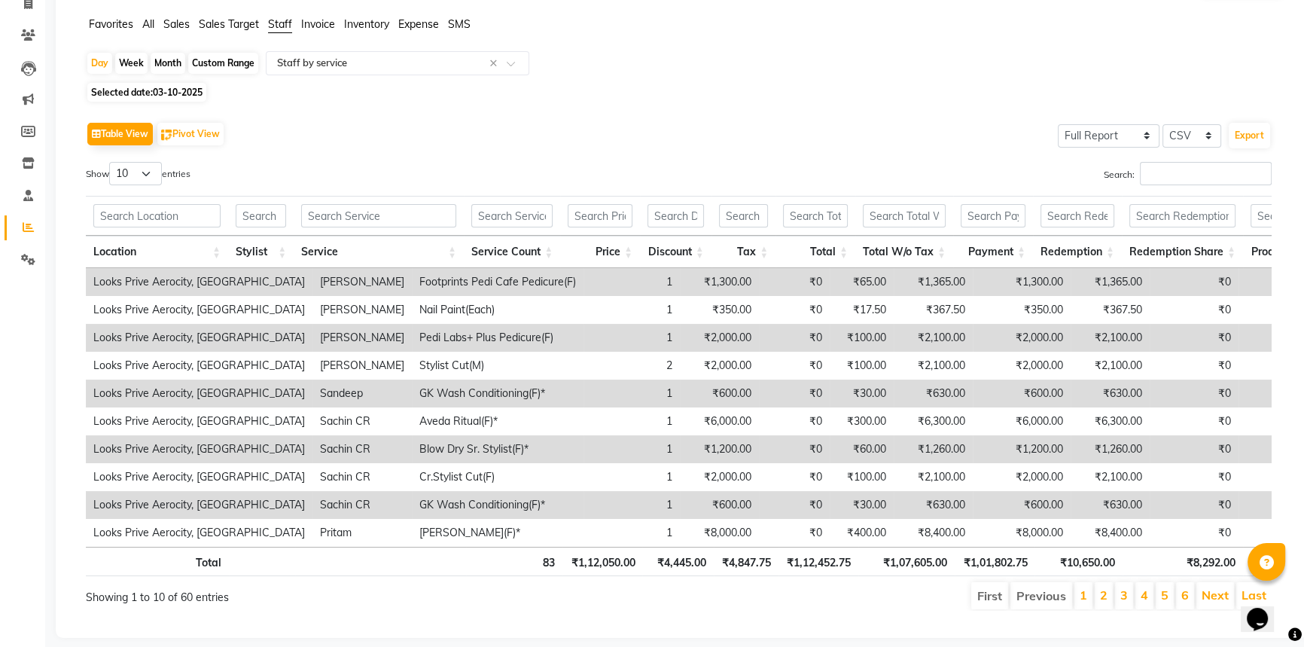
scroll to position [139, 0]
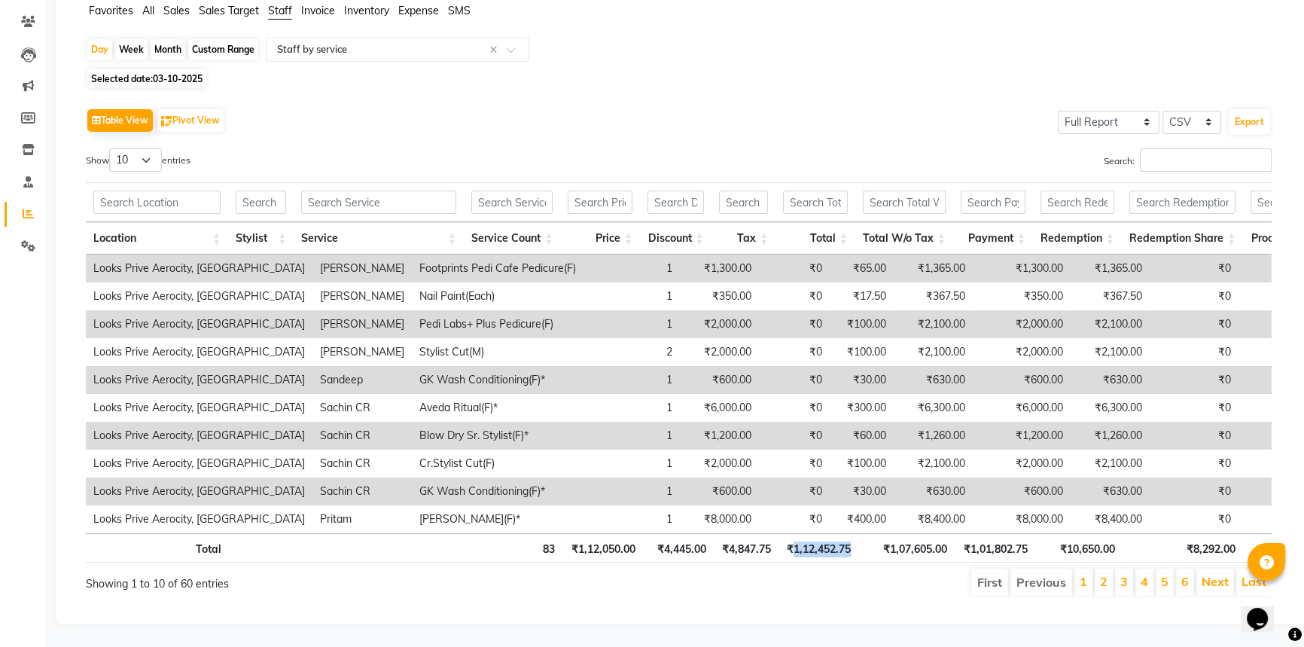
drag, startPoint x: 858, startPoint y: 538, endPoint x: 793, endPoint y: 529, distance: 66.0
click at [793, 533] on tr "Total 83 ₹1,12,050.00 ₹4,445.00 ₹4,847.75 ₹1,12,452.75 ₹1,07,605.00 ₹1,01,802.7…" at bounding box center [710, 547] width 1249 height 29
drag, startPoint x: 955, startPoint y: 538, endPoint x: 888, endPoint y: 527, distance: 67.8
click at [888, 533] on tr "Total 83 ₹1,12,050.00 ₹4,445.00 ₹4,847.75 ₹1,12,452.75 ₹1,07,605.00 ₹1,01,802.7…" at bounding box center [710, 547] width 1249 height 29
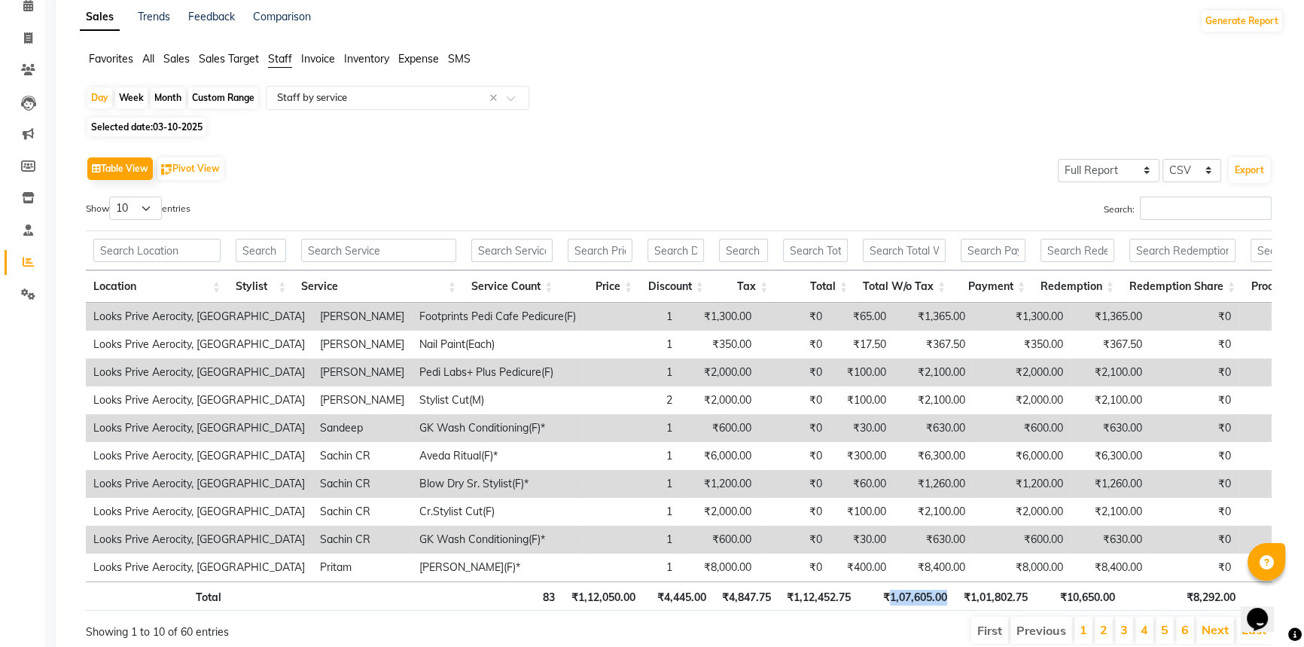
scroll to position [0, 0]
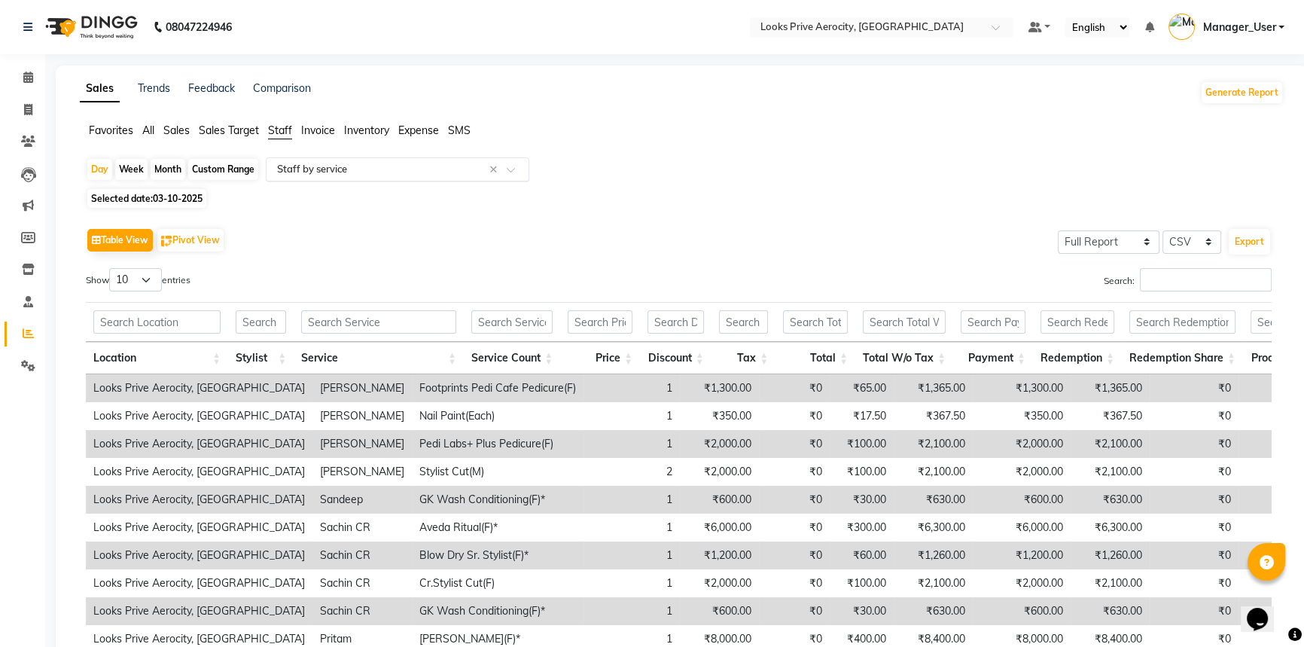
click at [511, 169] on span at bounding box center [516, 173] width 19 height 15
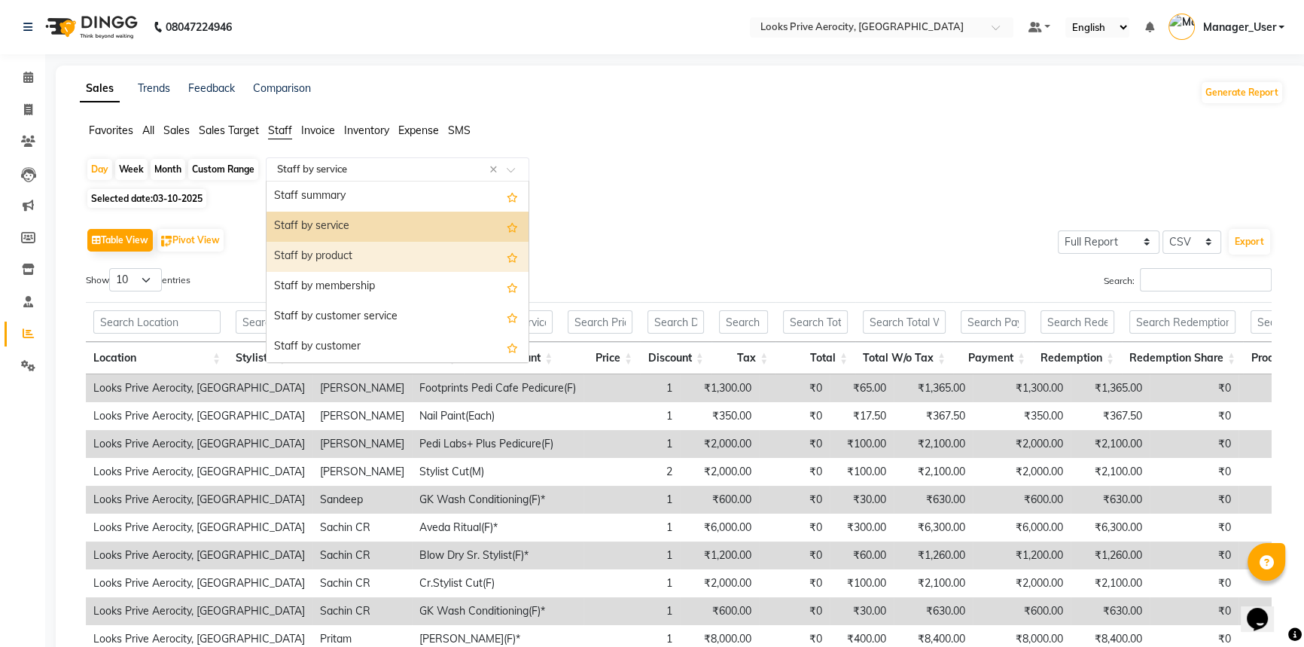
drag, startPoint x: 362, startPoint y: 252, endPoint x: 376, endPoint y: 245, distance: 15.5
click at [361, 251] on div "Staff by product" at bounding box center [398, 257] width 262 height 30
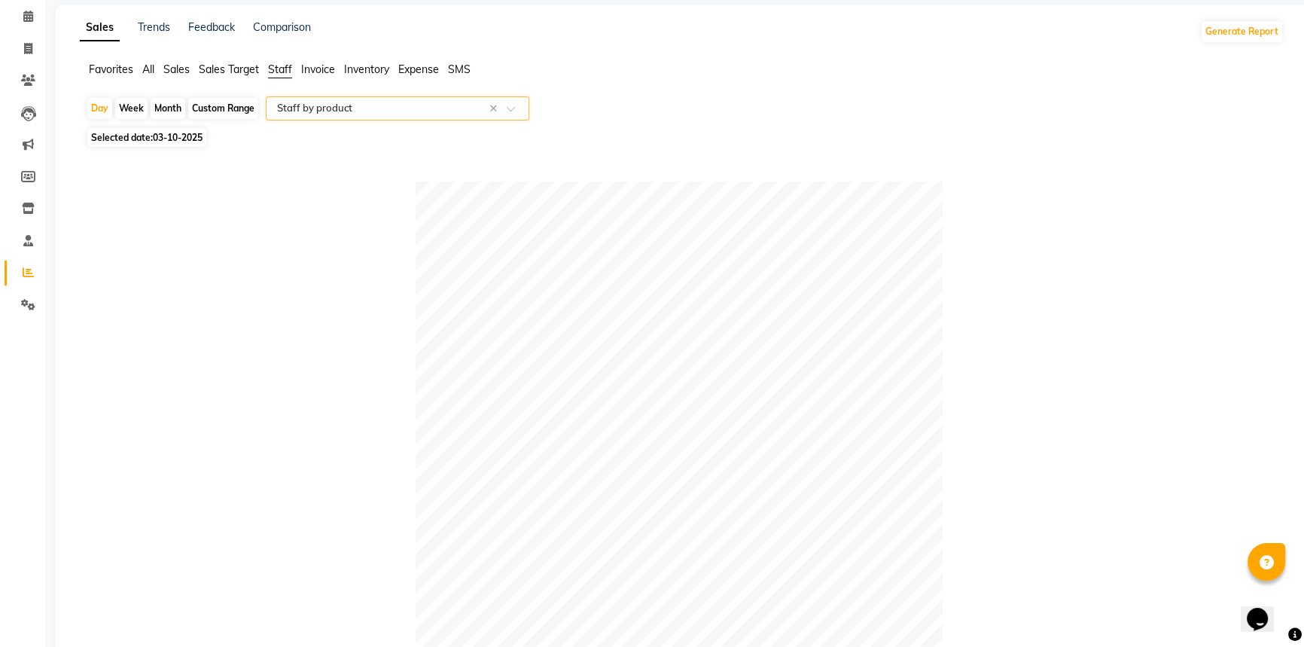
scroll to position [479, 0]
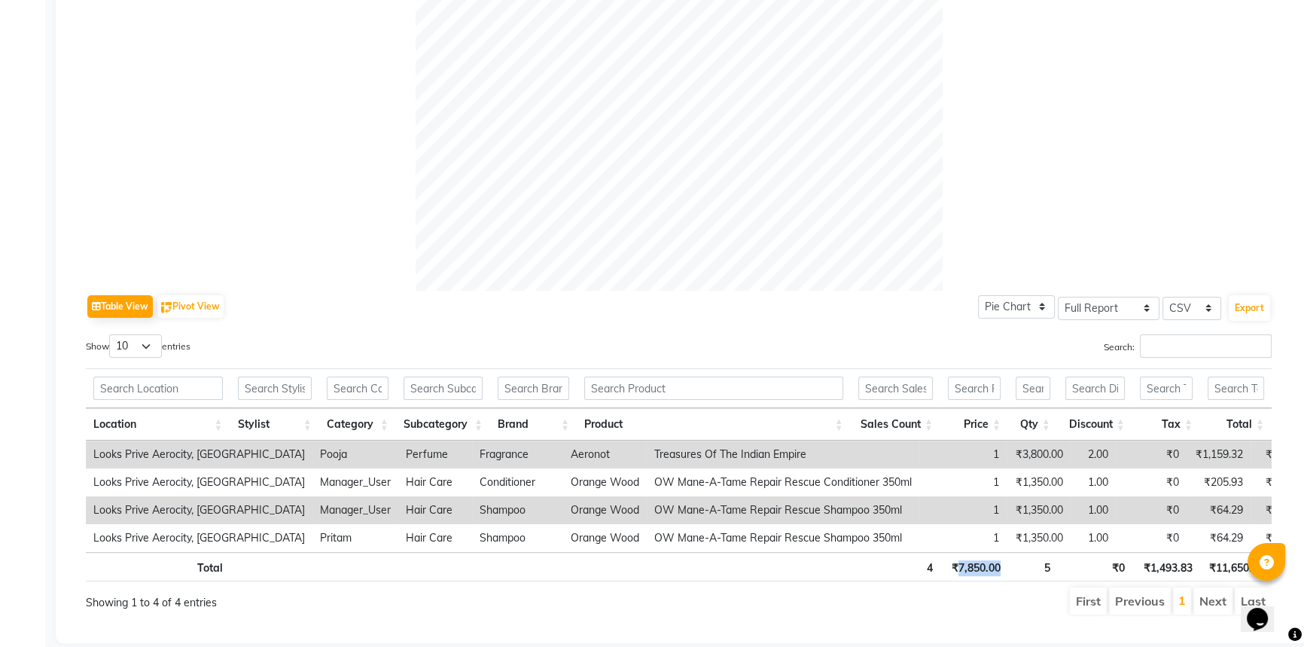
drag, startPoint x: 1009, startPoint y: 562, endPoint x: 959, endPoint y: 559, distance: 50.5
click at [959, 559] on tr "Total 4 ₹7,850.00 5 ₹0 ₹1,493.83 ₹11,650.00" at bounding box center [679, 566] width 1186 height 29
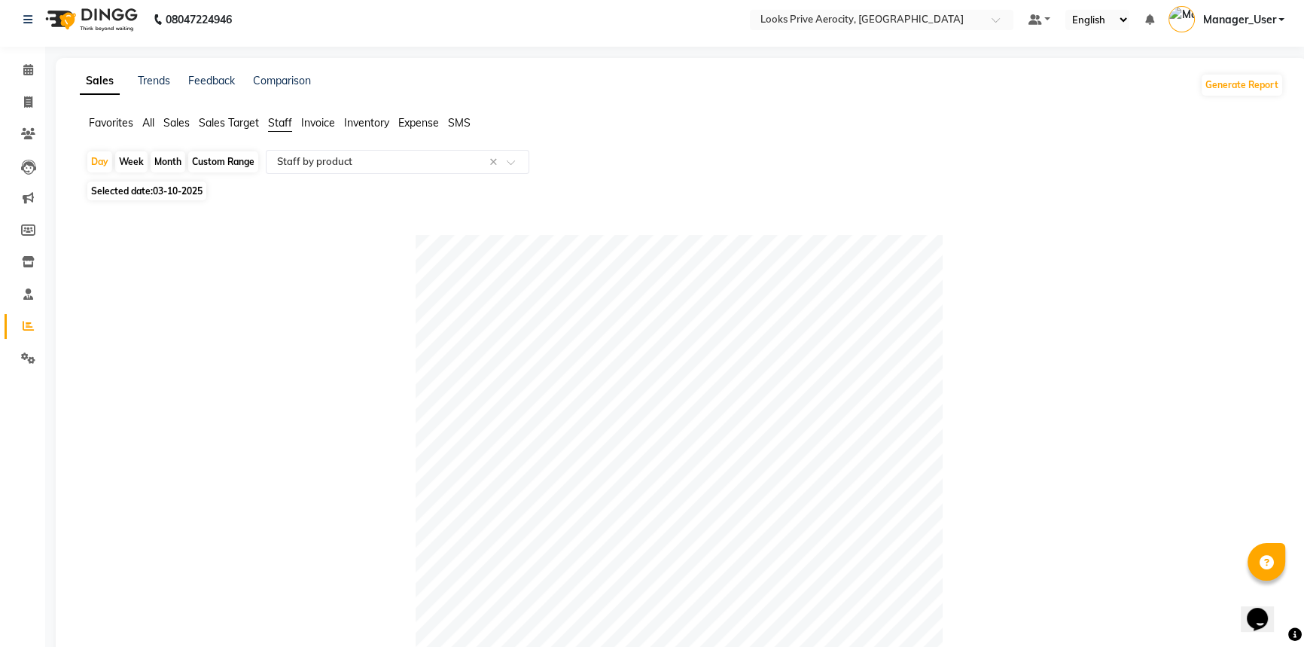
scroll to position [0, 0]
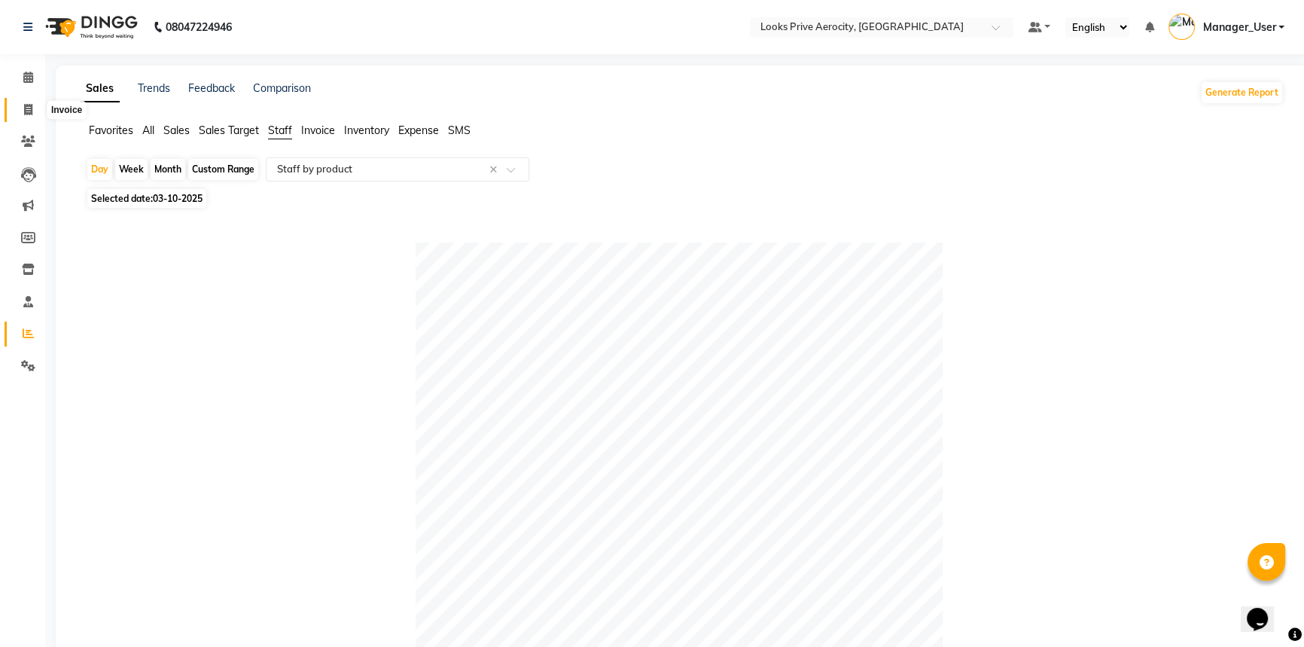
click at [31, 102] on span at bounding box center [28, 110] width 26 height 17
select select "service"
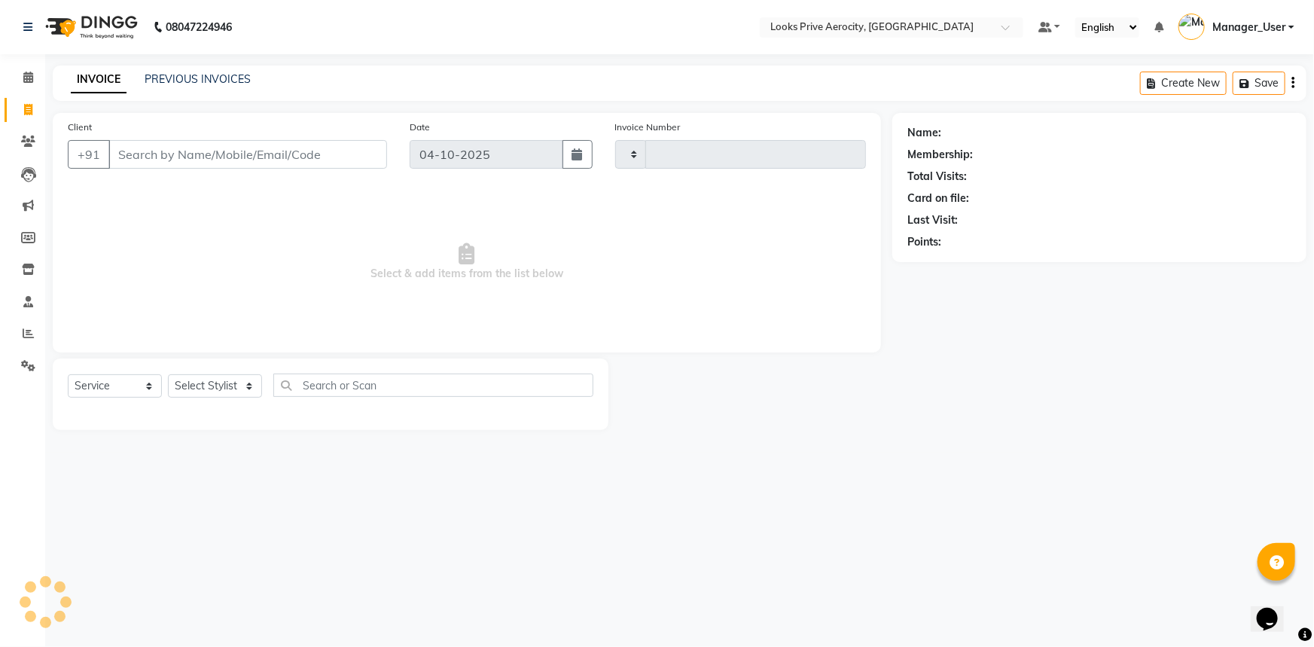
type input "6199"
select select "5913"
click at [1090, 504] on div "08047224946 Select Location × Looks Prive Aerocity, Delhi Default Panel My Pane…" at bounding box center [657, 323] width 1314 height 647
click at [226, 78] on link "PREVIOUS INVOICES" at bounding box center [198, 79] width 106 height 14
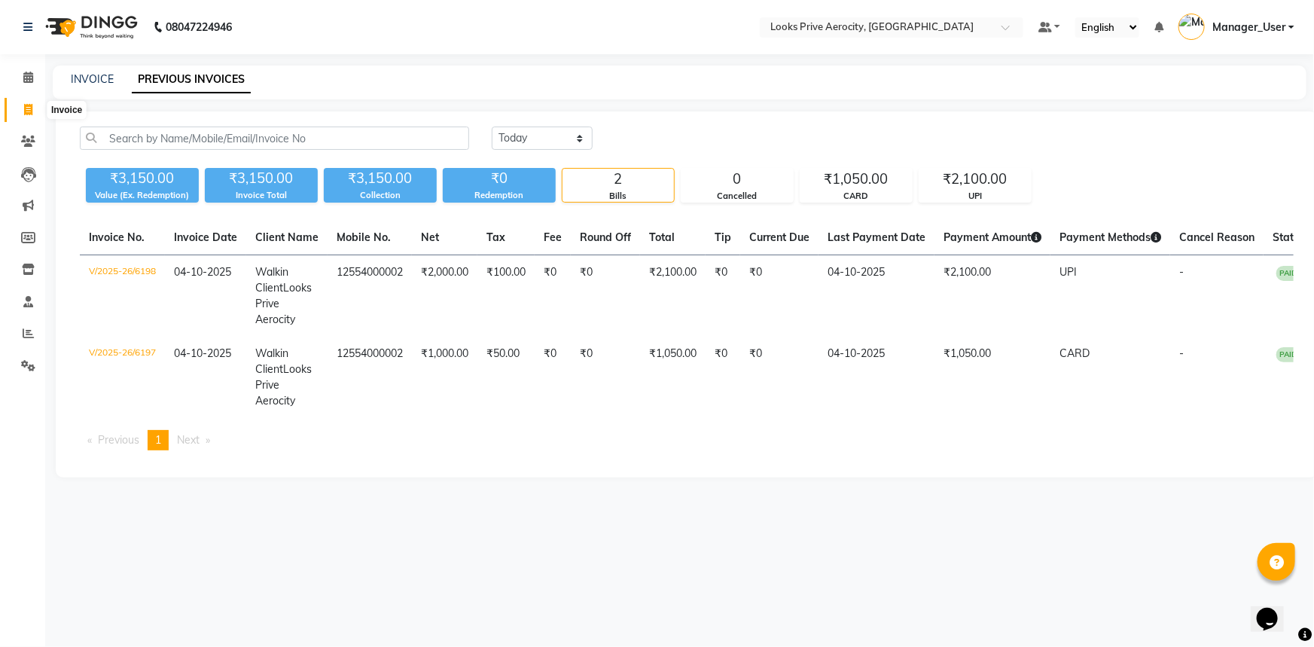
click at [30, 105] on icon at bounding box center [28, 109] width 8 height 11
select select "service"
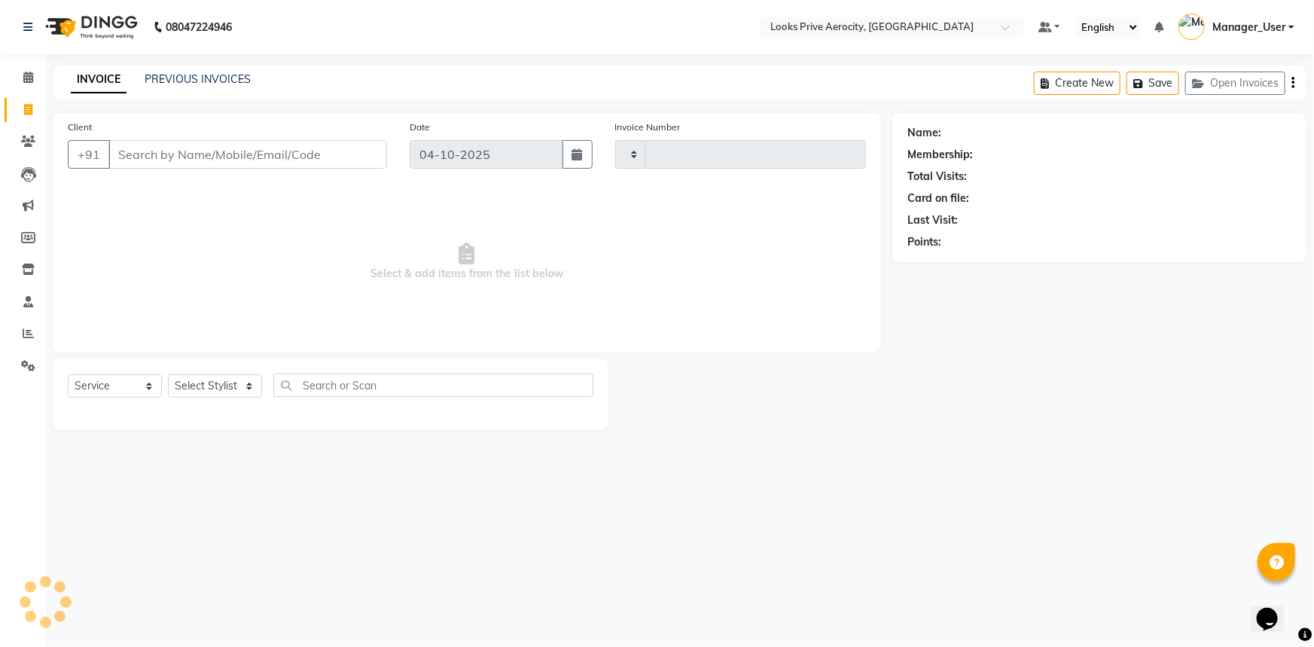
type input "6199"
select select "5913"
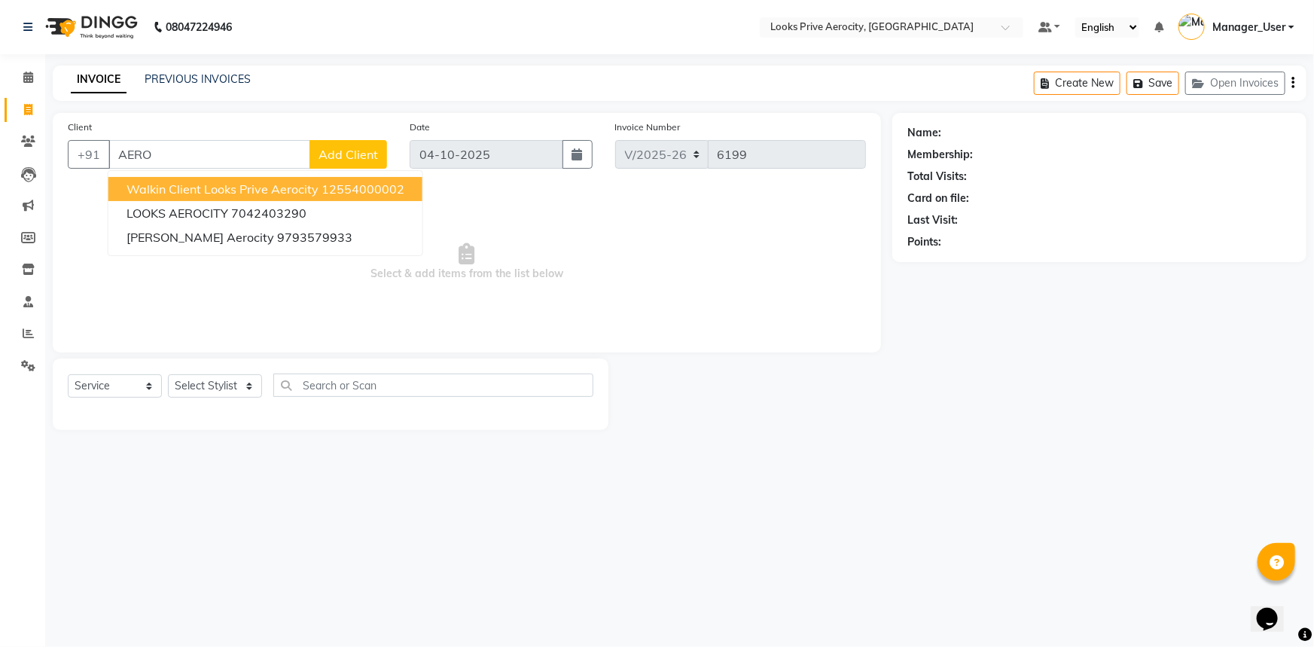
click at [364, 186] on ngb-highlight "12554000002" at bounding box center [363, 188] width 83 height 15
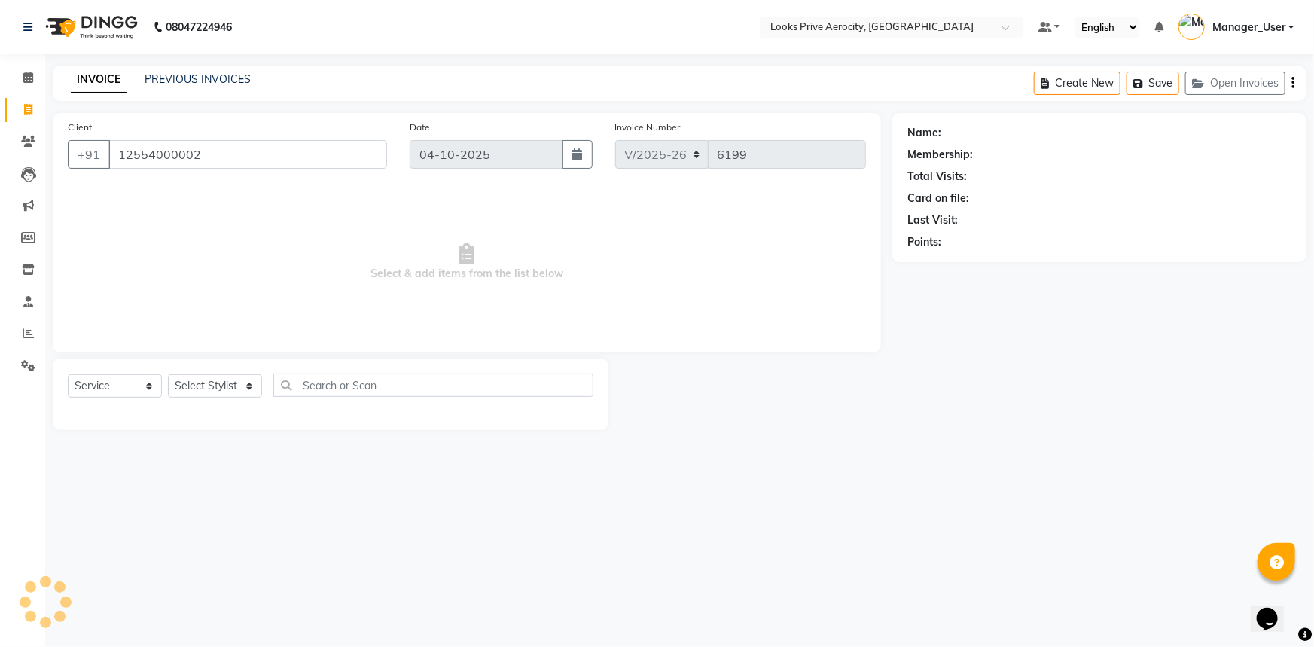
type input "12554000002"
click at [224, 386] on select "Select Stylist Aman_Barber Amit Amu Dharma [PERSON_NAME] Eric_asst [PERSON_NAME…" at bounding box center [215, 385] width 94 height 23
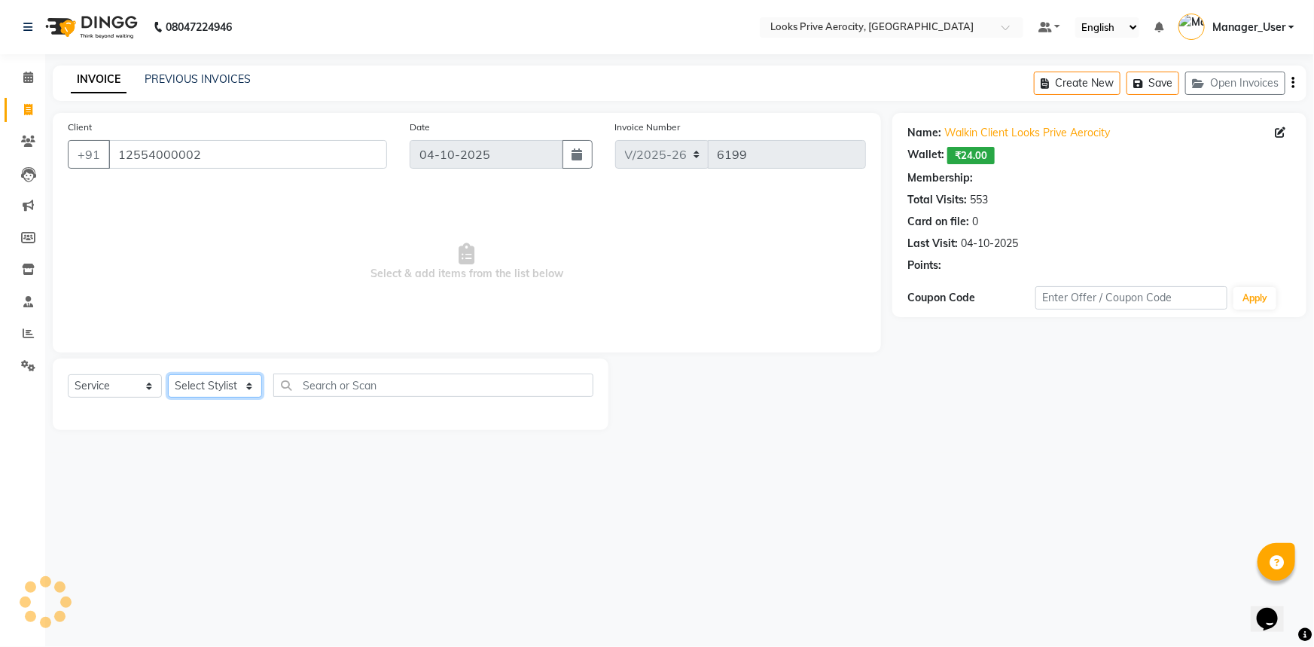
select select "1: Object"
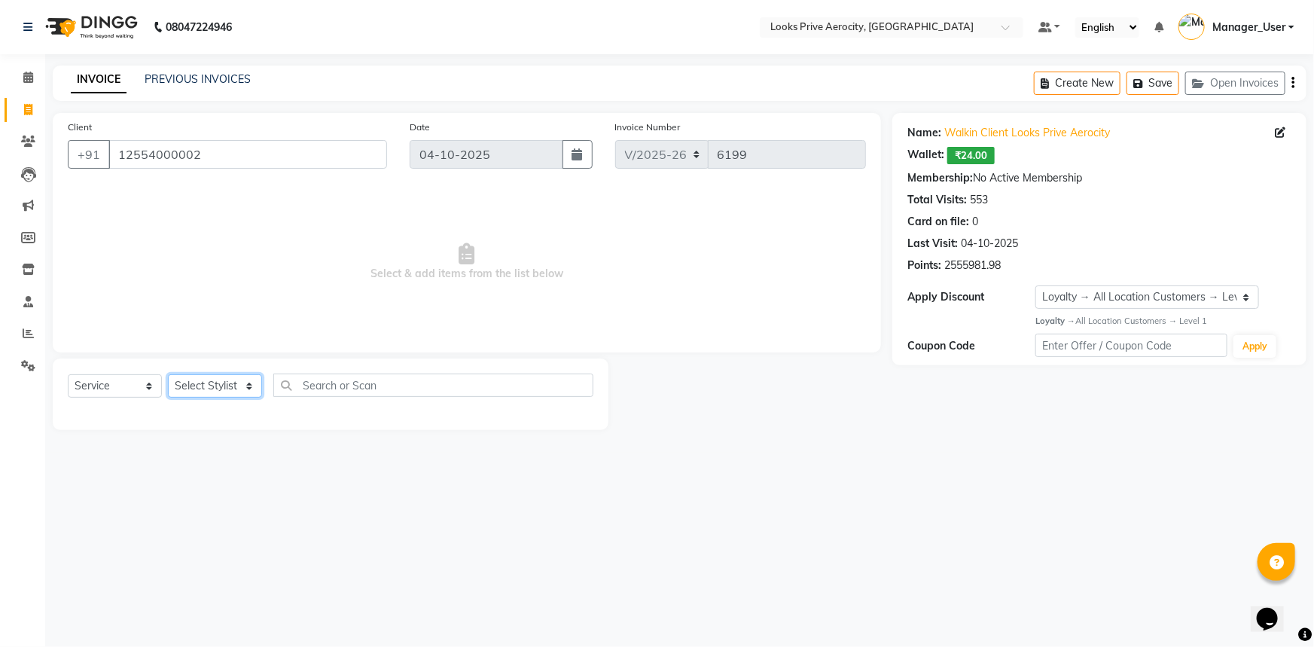
select select "43252"
click at [168, 374] on select "Select Stylist Aman_Barber Amit Amu Dharma [PERSON_NAME] Eric_asst [PERSON_NAME…" at bounding box center [215, 385] width 94 height 23
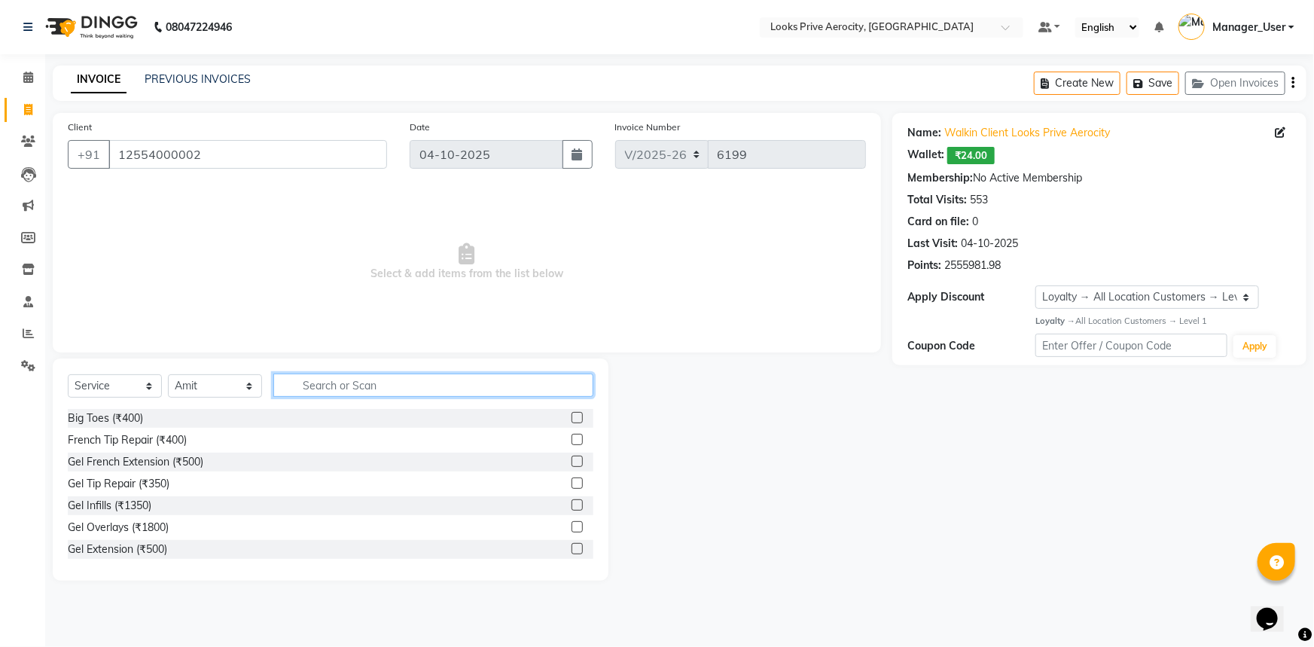
click at [376, 385] on input "text" at bounding box center [433, 384] width 320 height 23
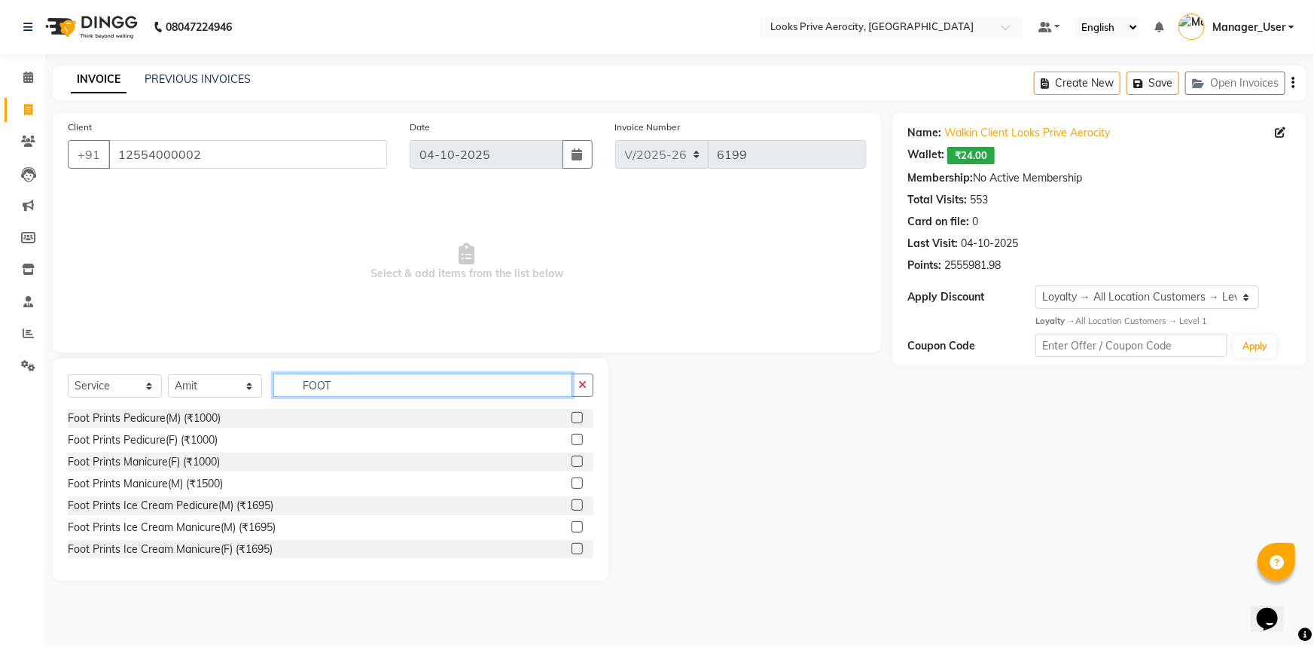
type input "FOOT"
click at [572, 444] on label at bounding box center [577, 439] width 11 height 11
click at [572, 444] on input "checkbox" at bounding box center [577, 440] width 10 height 10
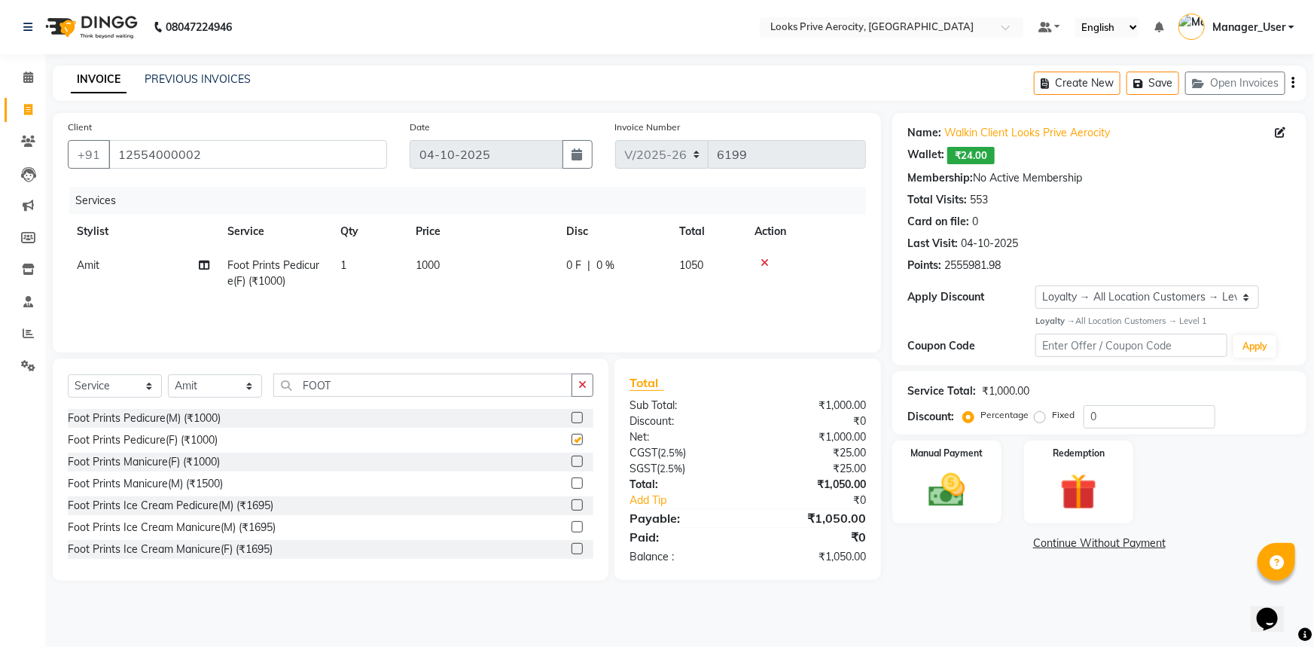
checkbox input "false"
click at [441, 276] on td "1000" at bounding box center [482, 273] width 151 height 50
select select "43252"
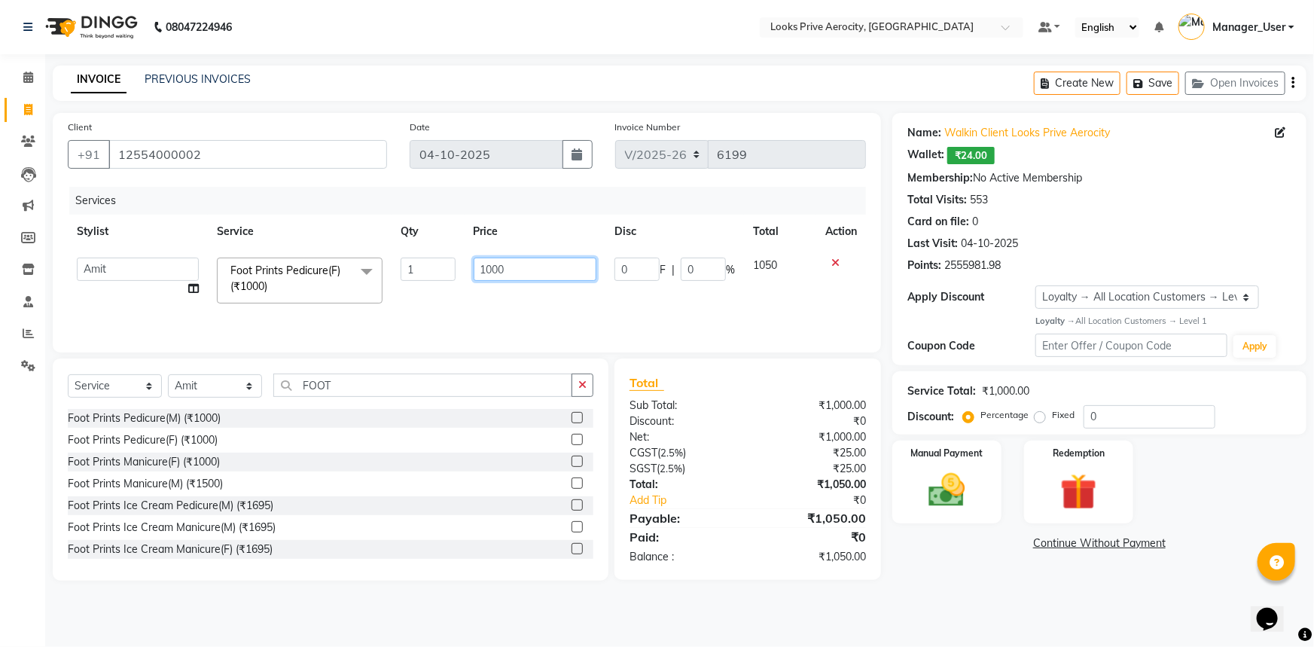
drag, startPoint x: 508, startPoint y: 271, endPoint x: 464, endPoint y: 258, distance: 45.5
click at [465, 258] on td "1000" at bounding box center [536, 280] width 142 height 64
type input "1300"
click at [938, 592] on main "INVOICE PREVIOUS INVOICES Create New Save Open Invoices Client +91 12554000002 …" at bounding box center [679, 335] width 1269 height 538
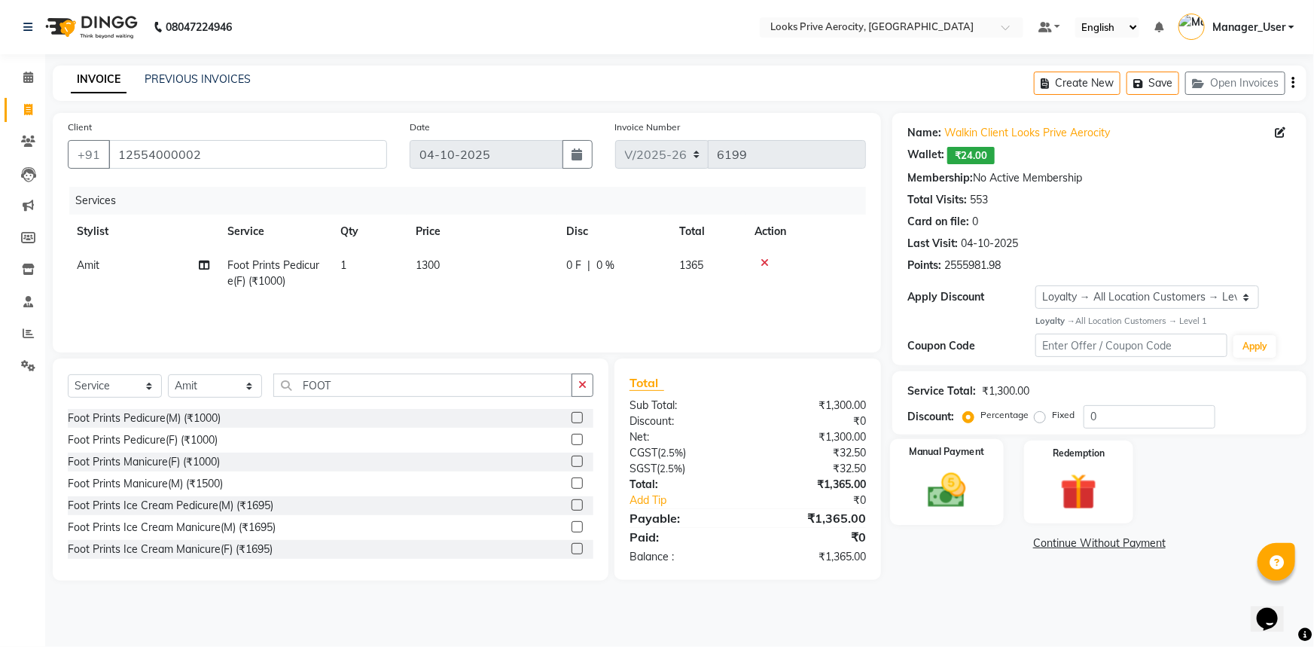
click at [965, 505] on img at bounding box center [947, 490] width 62 height 44
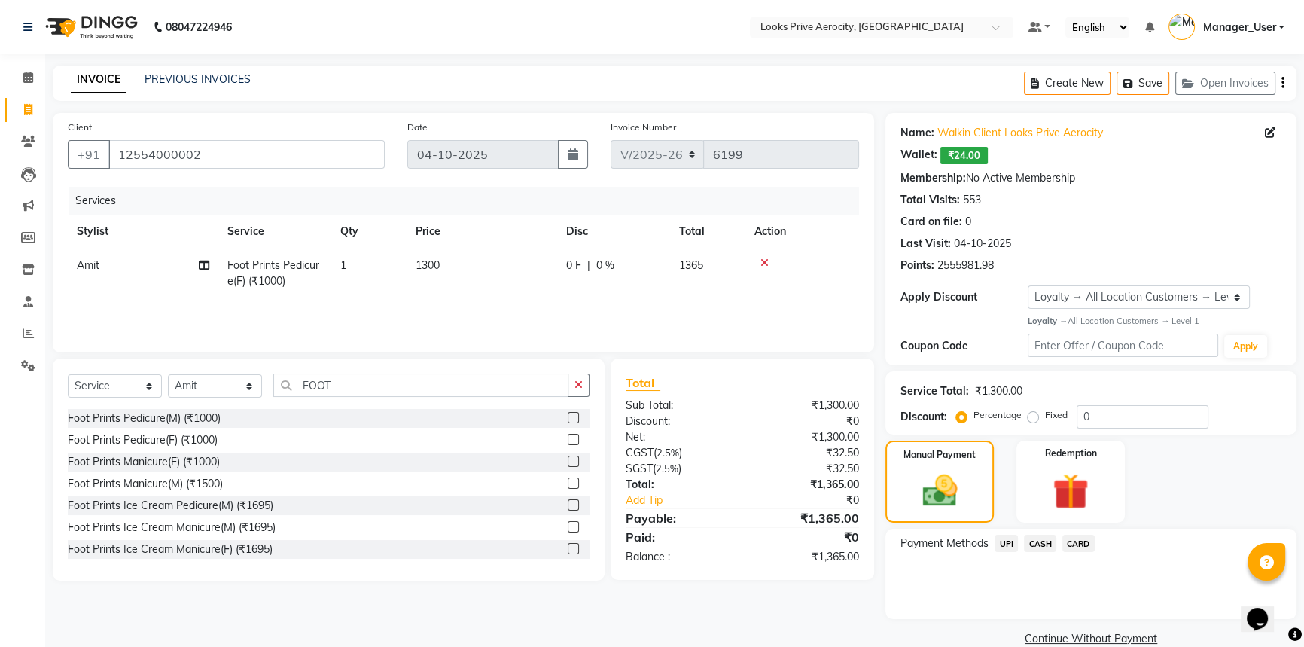
click at [1039, 544] on span "CASH" at bounding box center [1040, 543] width 32 height 17
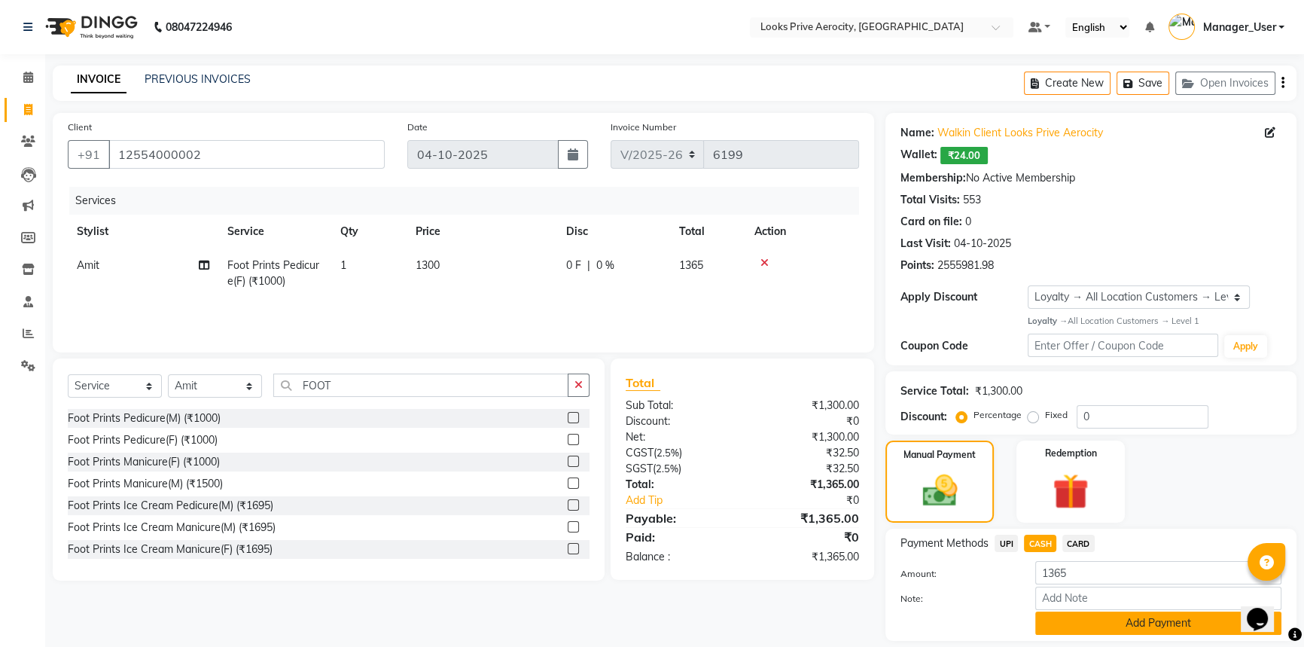
click at [1099, 626] on button "Add Payment" at bounding box center [1158, 622] width 246 height 23
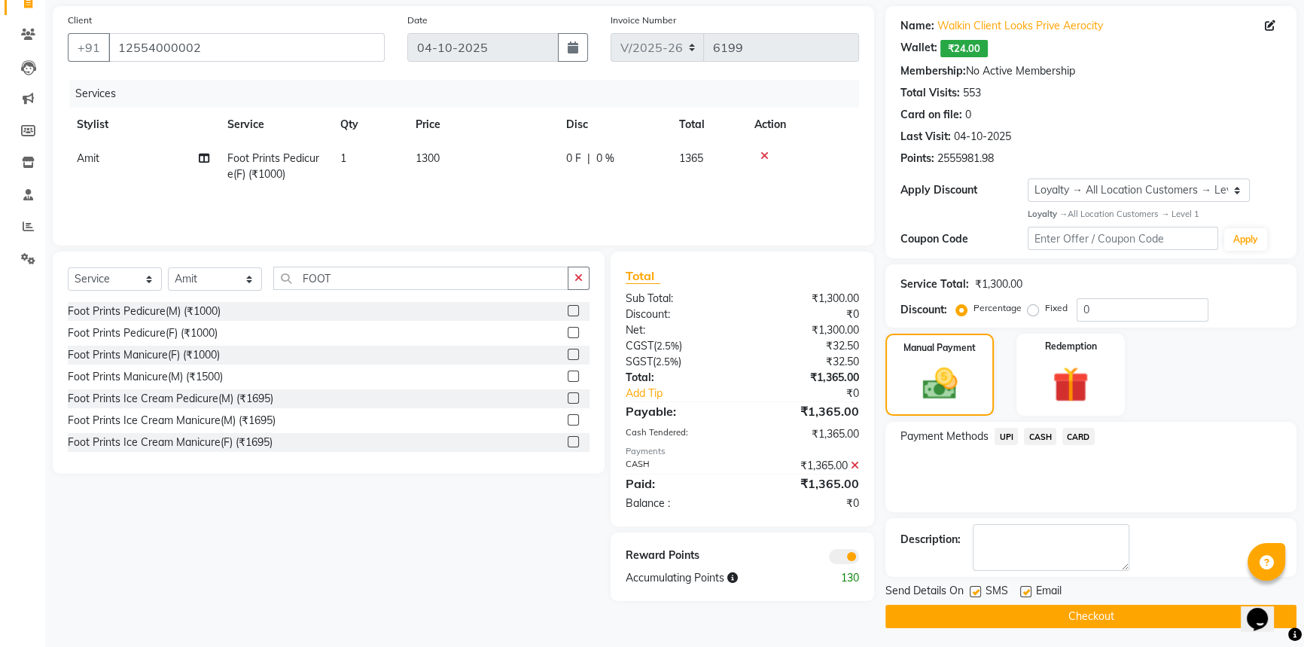
scroll to position [110, 0]
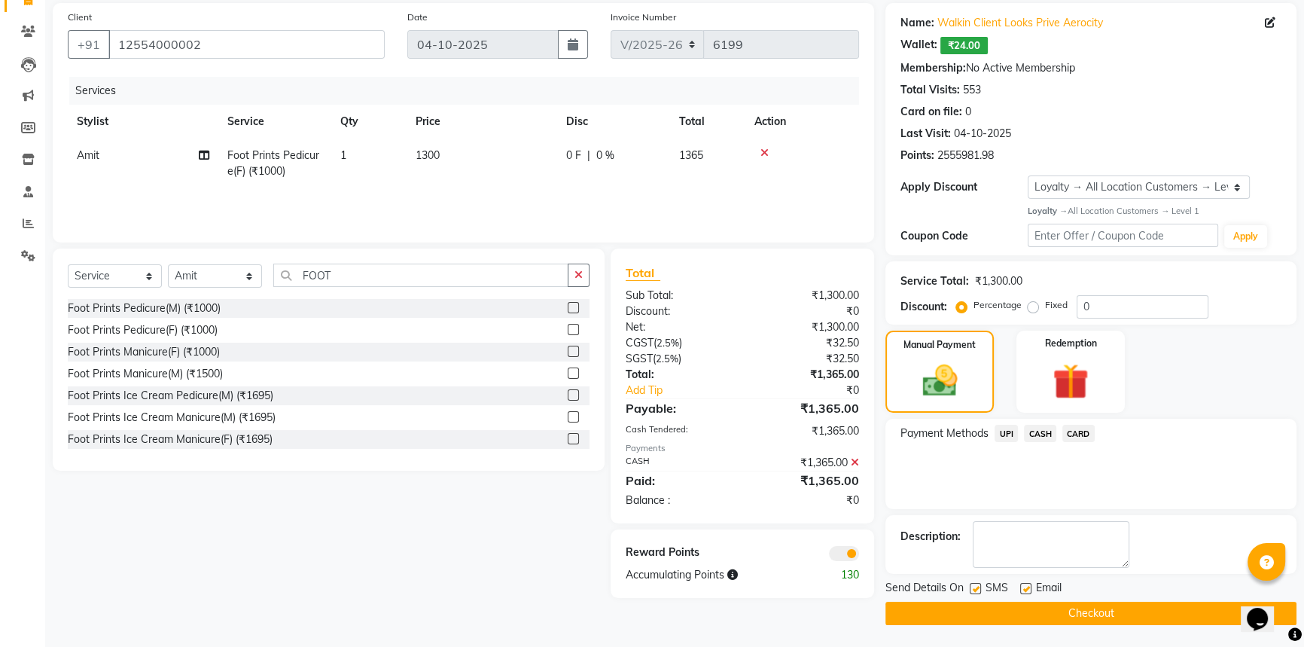
click at [1061, 625] on main "INVOICE PREVIOUS INVOICES Create New Save Open Invoices Client +91 12554000002 …" at bounding box center [674, 302] width 1259 height 692
click at [1078, 613] on button "Checkout" at bounding box center [1091, 613] width 411 height 23
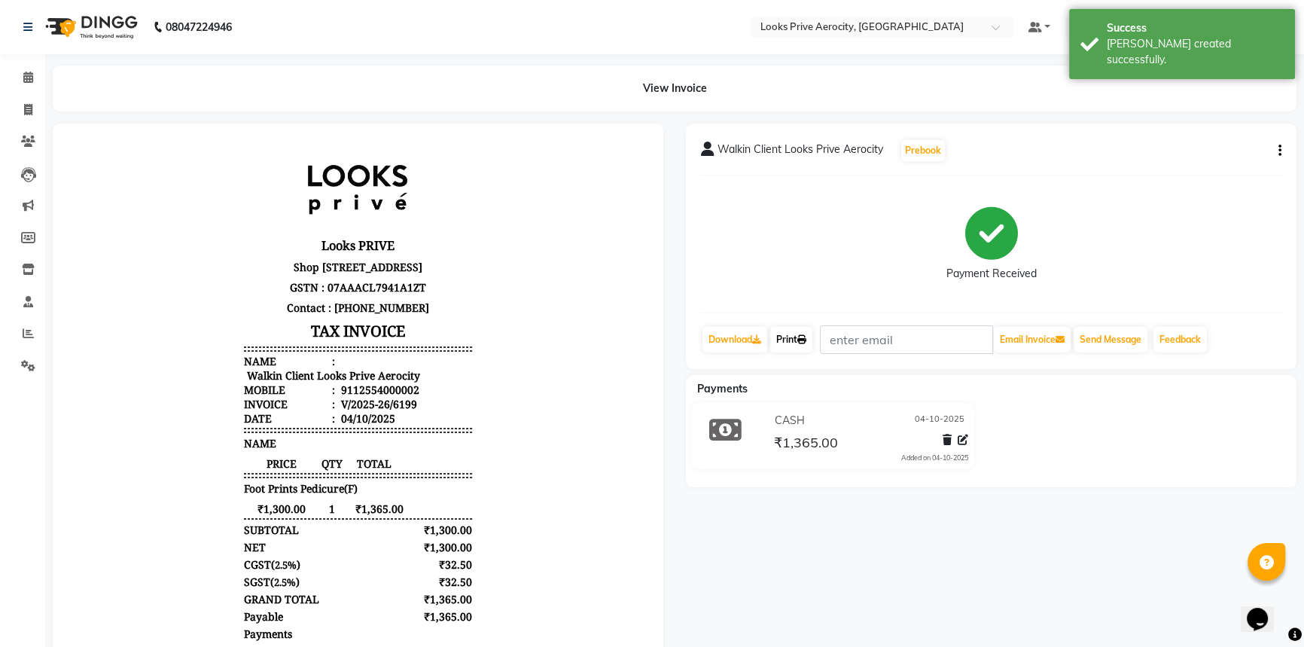
click at [785, 334] on link "Print" at bounding box center [791, 340] width 42 height 26
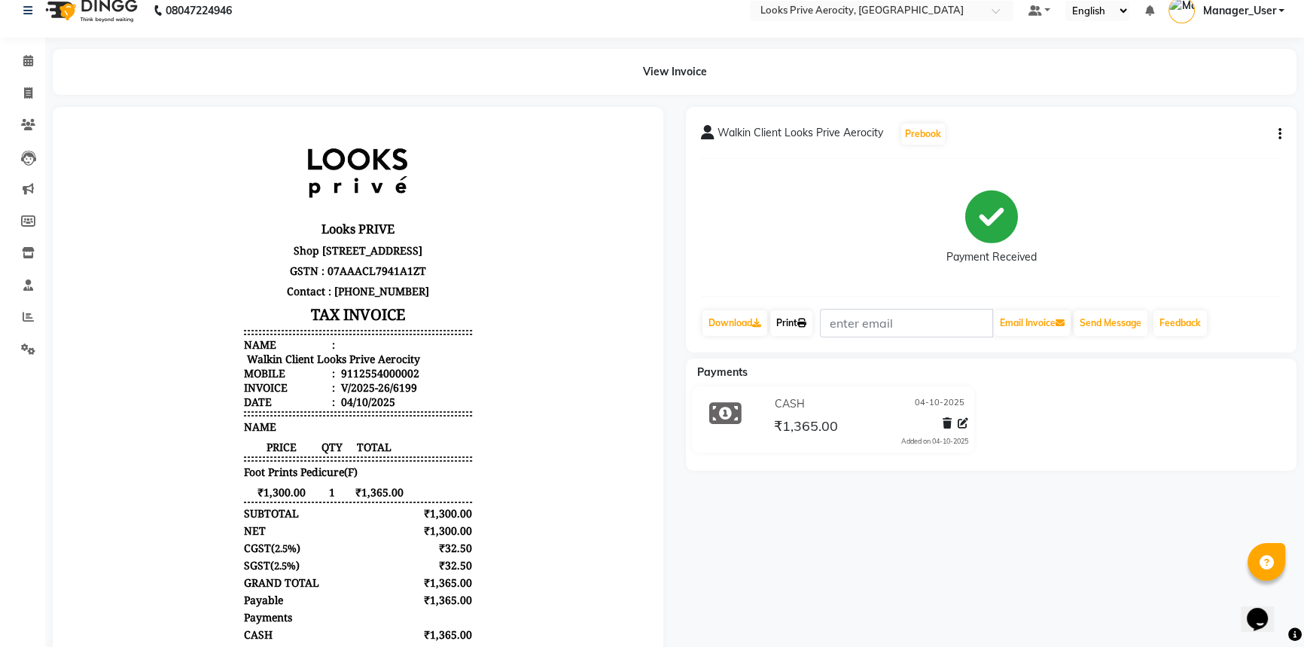
scroll to position [68, 0]
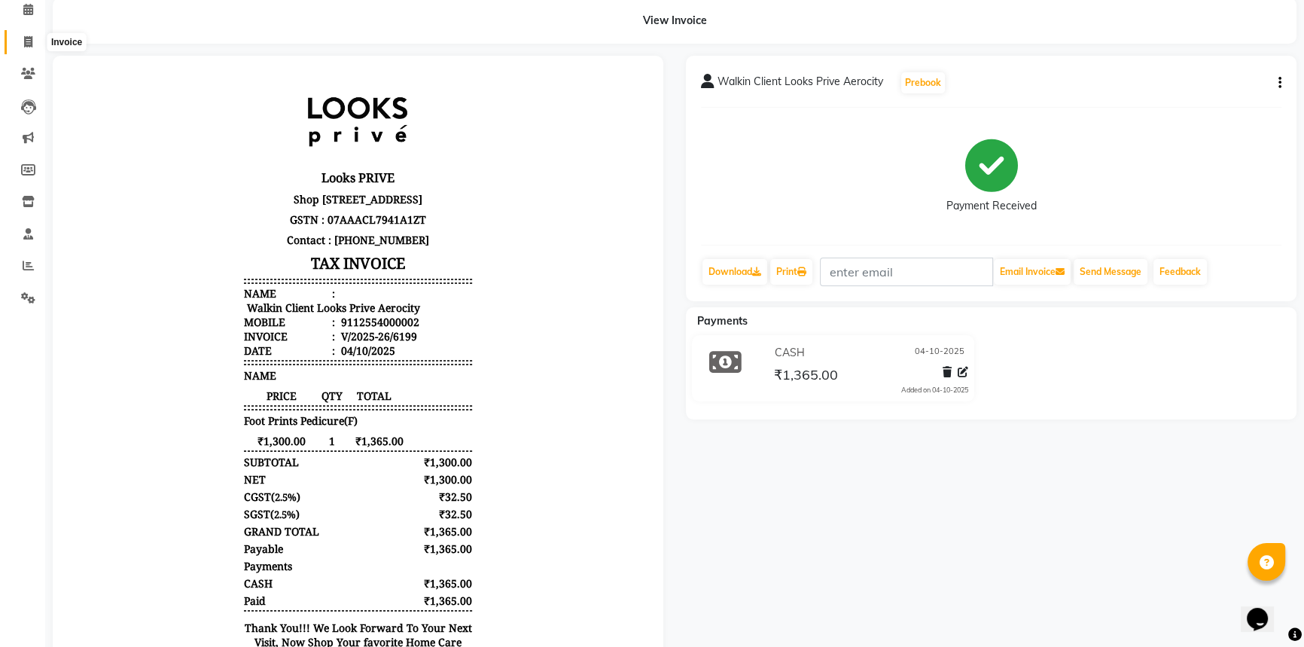
drag, startPoint x: 23, startPoint y: 45, endPoint x: 28, endPoint y: 56, distance: 11.8
click at [24, 45] on icon at bounding box center [28, 41] width 8 height 11
select select "service"
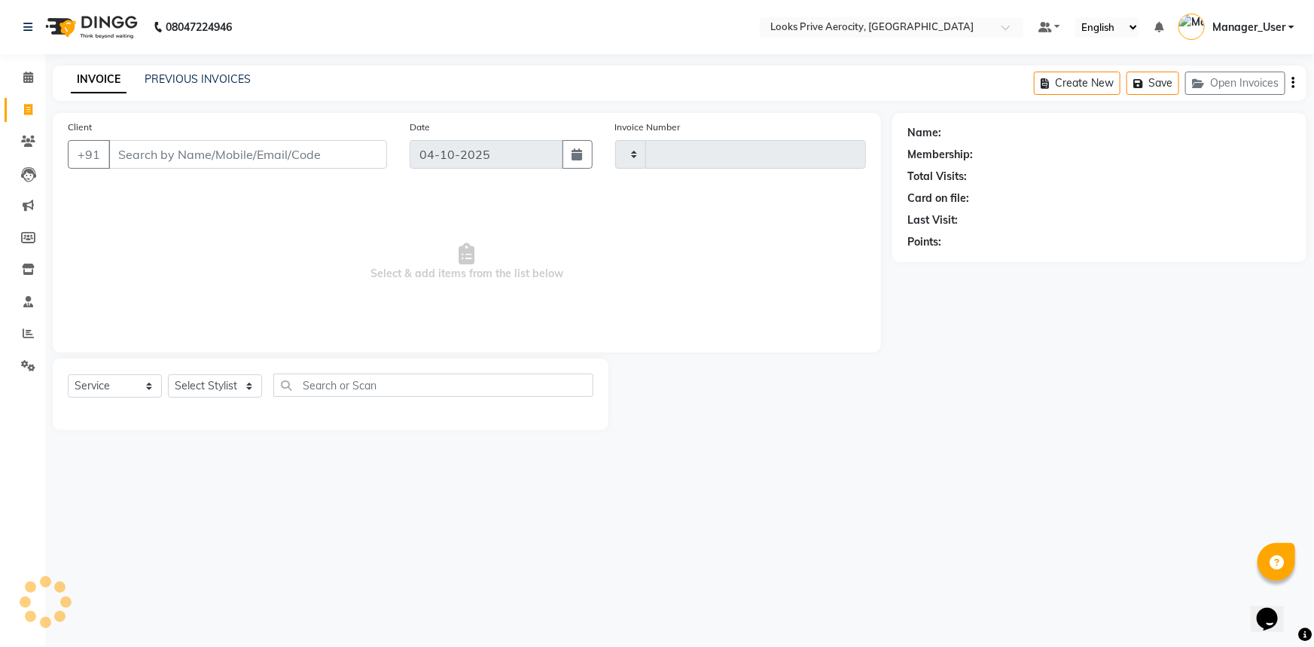
type input "6200"
select select "5913"
click at [206, 159] on input "Client" at bounding box center [247, 154] width 279 height 29
click at [196, 158] on input "Client" at bounding box center [247, 154] width 279 height 29
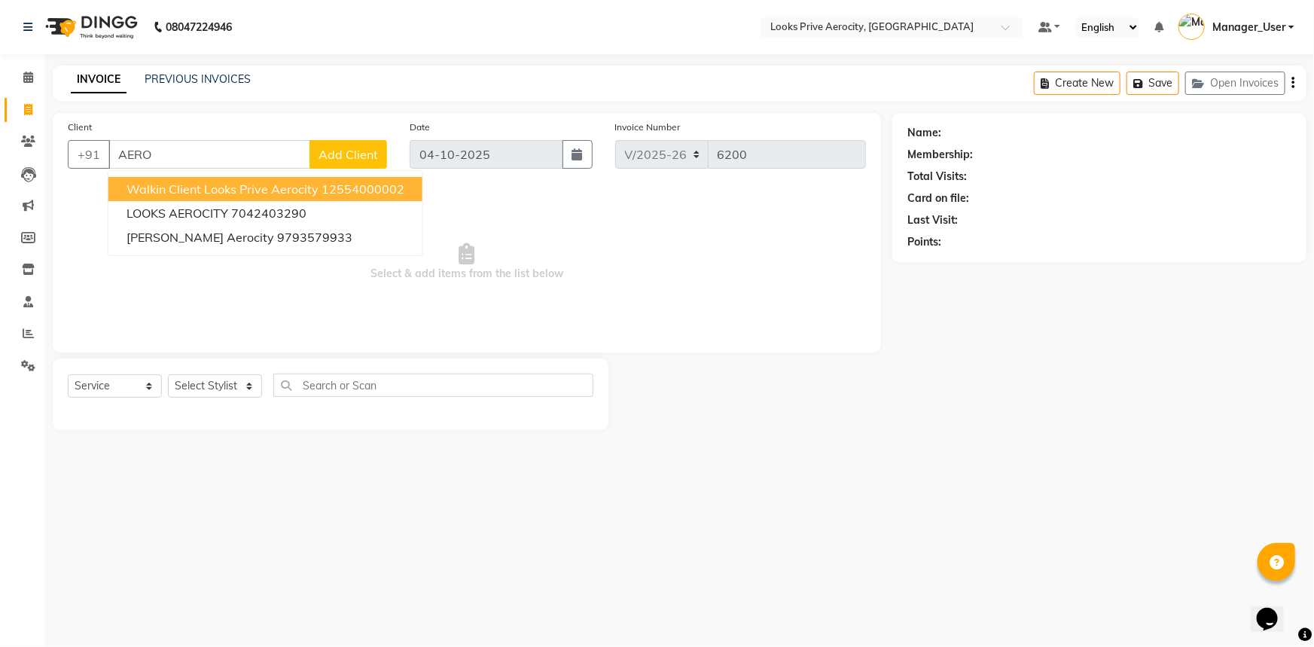
click at [230, 184] on span "Walkin Client Looks Prive Aerocity" at bounding box center [223, 188] width 192 height 15
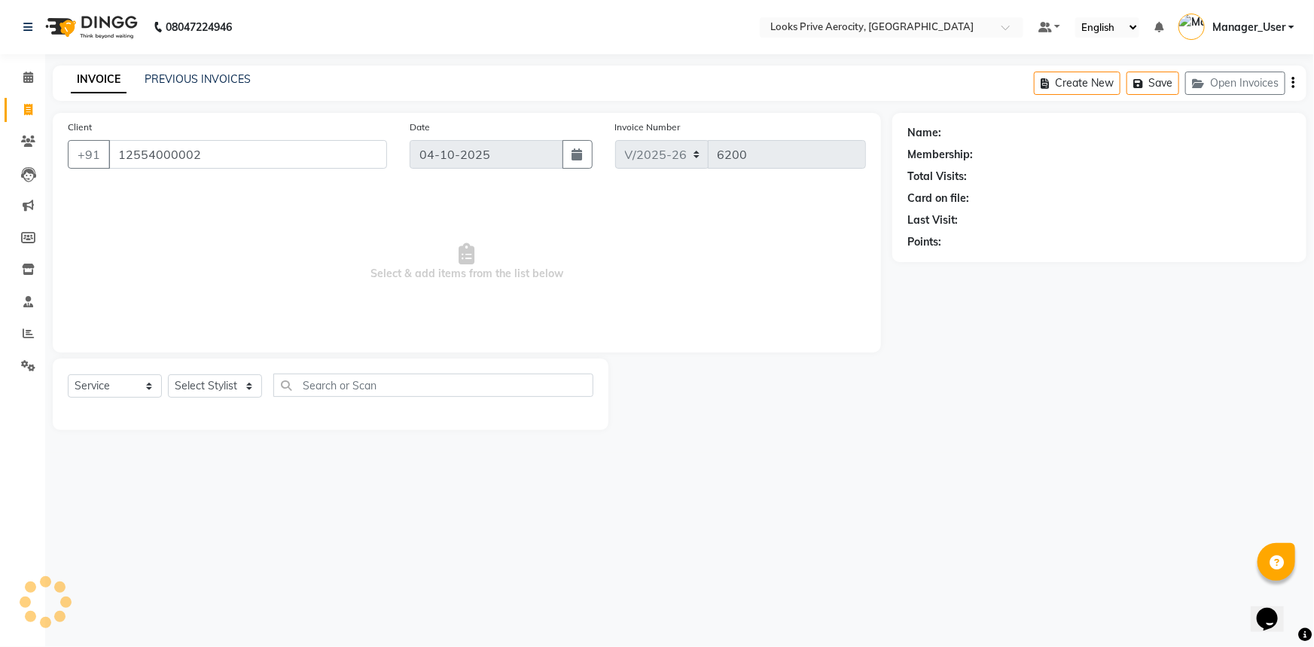
type input "12554000002"
click at [233, 378] on select "Select Stylist Aman_Barber Amit Amu Dharma [PERSON_NAME] Eric_asst [PERSON_NAME…" at bounding box center [215, 385] width 94 height 23
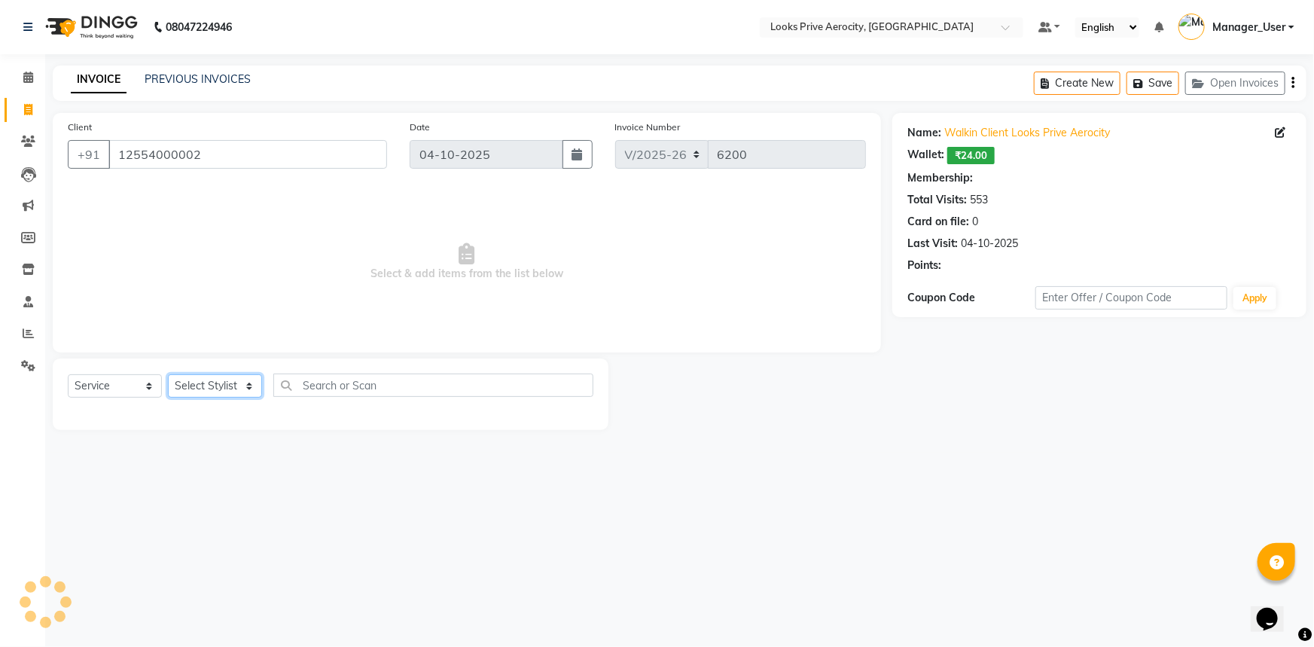
select select "1: Object"
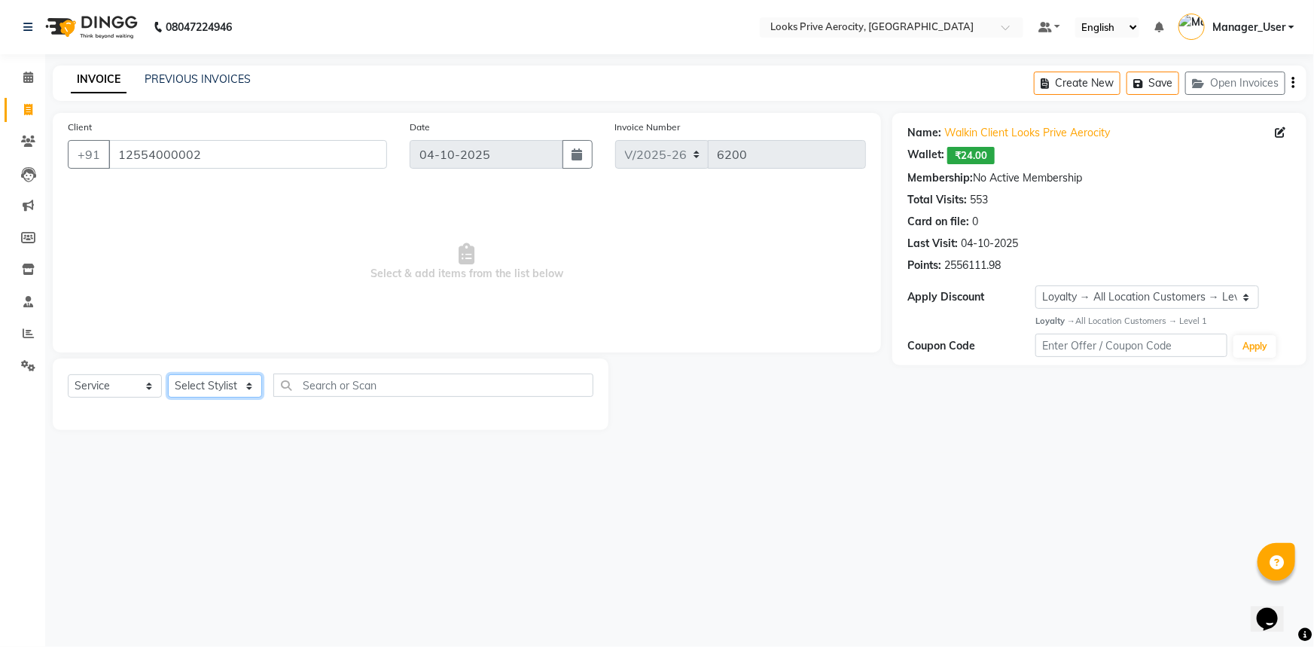
select select "43246"
click at [168, 374] on select "Select Stylist Aman_Barber Amit Amu Dharma [PERSON_NAME] Eric_asst [PERSON_NAME…" at bounding box center [215, 385] width 94 height 23
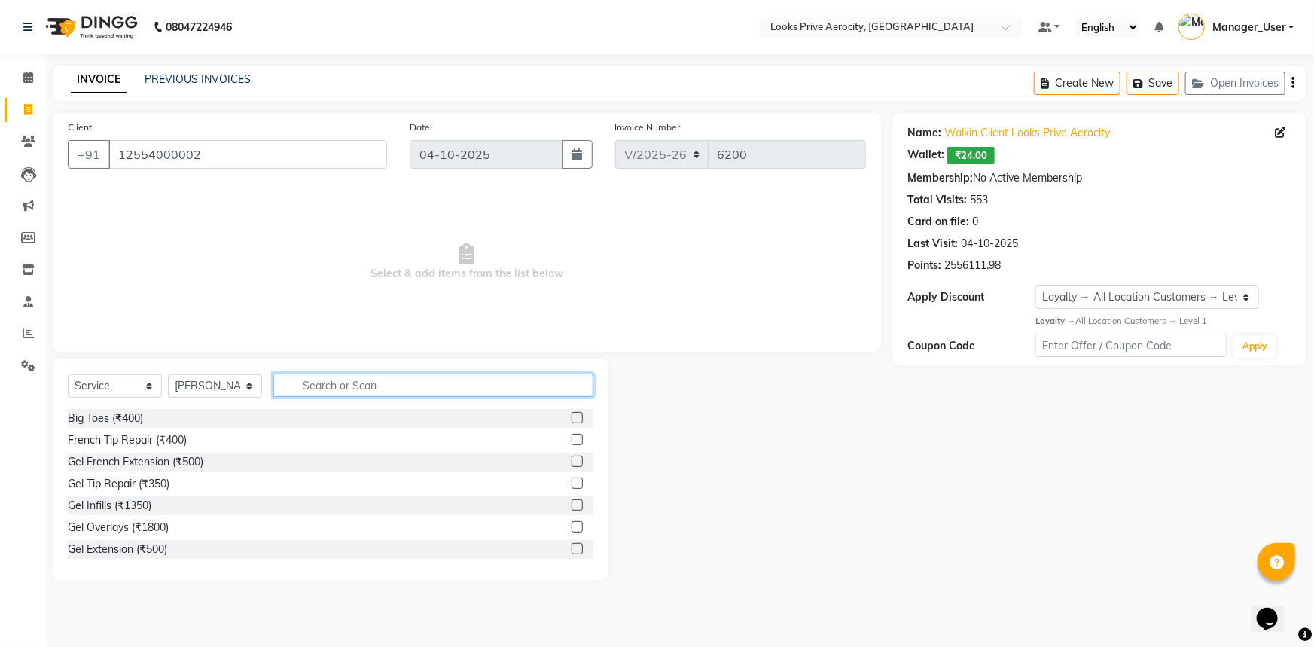
click at [341, 389] on input "text" at bounding box center [433, 384] width 320 height 23
type input "CUT"
click at [572, 440] on label at bounding box center [577, 439] width 11 height 11
click at [572, 440] on input "checkbox" at bounding box center [577, 440] width 10 height 10
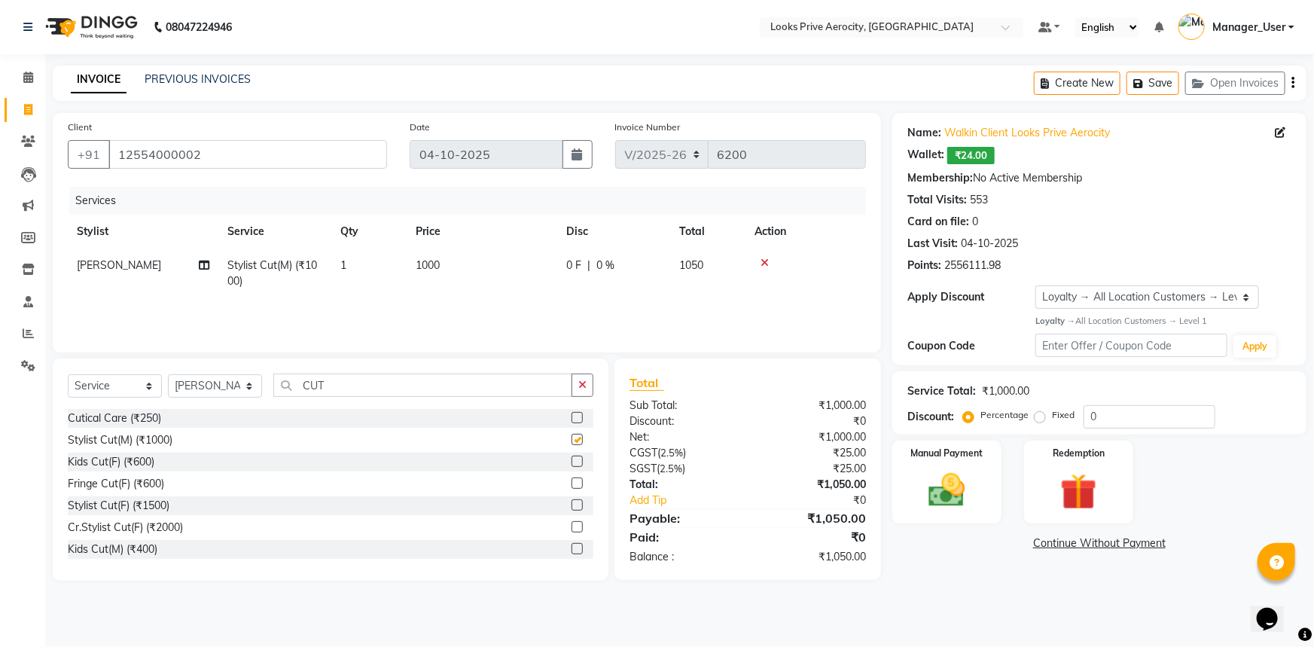
checkbox input "false"
drag, startPoint x: 388, startPoint y: 390, endPoint x: 271, endPoint y: 391, distance: 116.7
click at [271, 391] on div "Select Service Product Membership Package Voucher Prepaid Gift Card Select Styl…" at bounding box center [331, 390] width 526 height 35
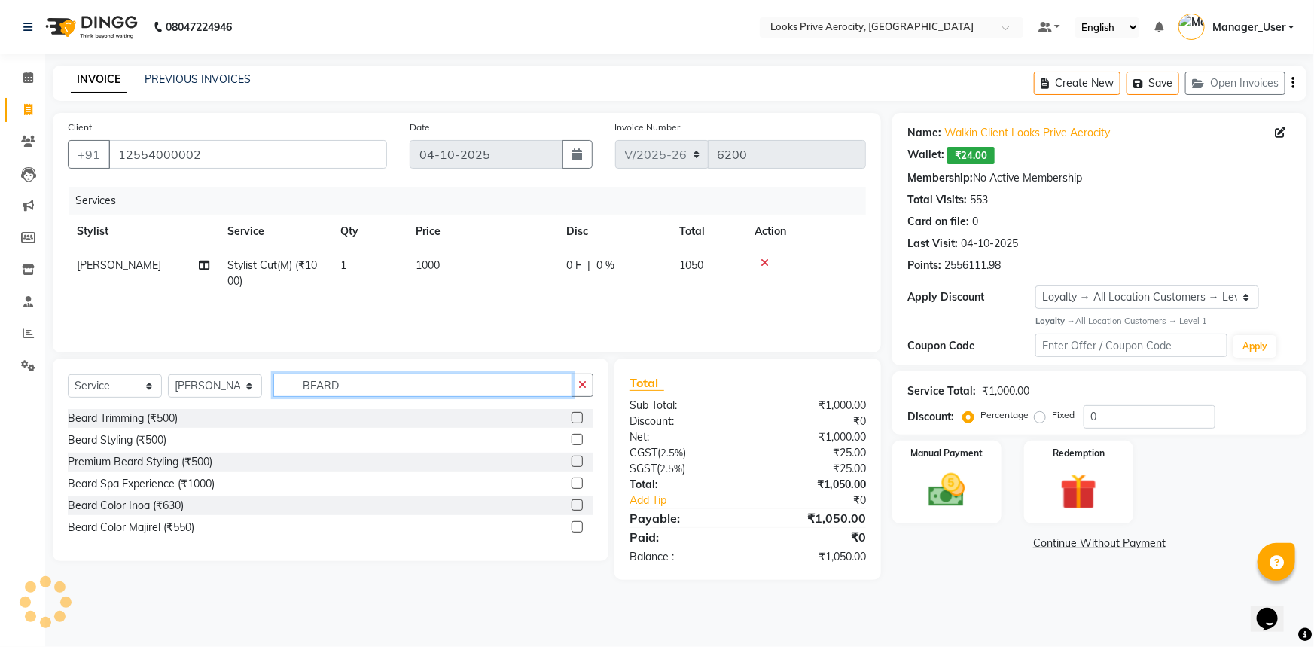
type input "BEARD"
click at [578, 434] on label at bounding box center [577, 439] width 11 height 11
click at [578, 435] on input "checkbox" at bounding box center [577, 440] width 10 height 10
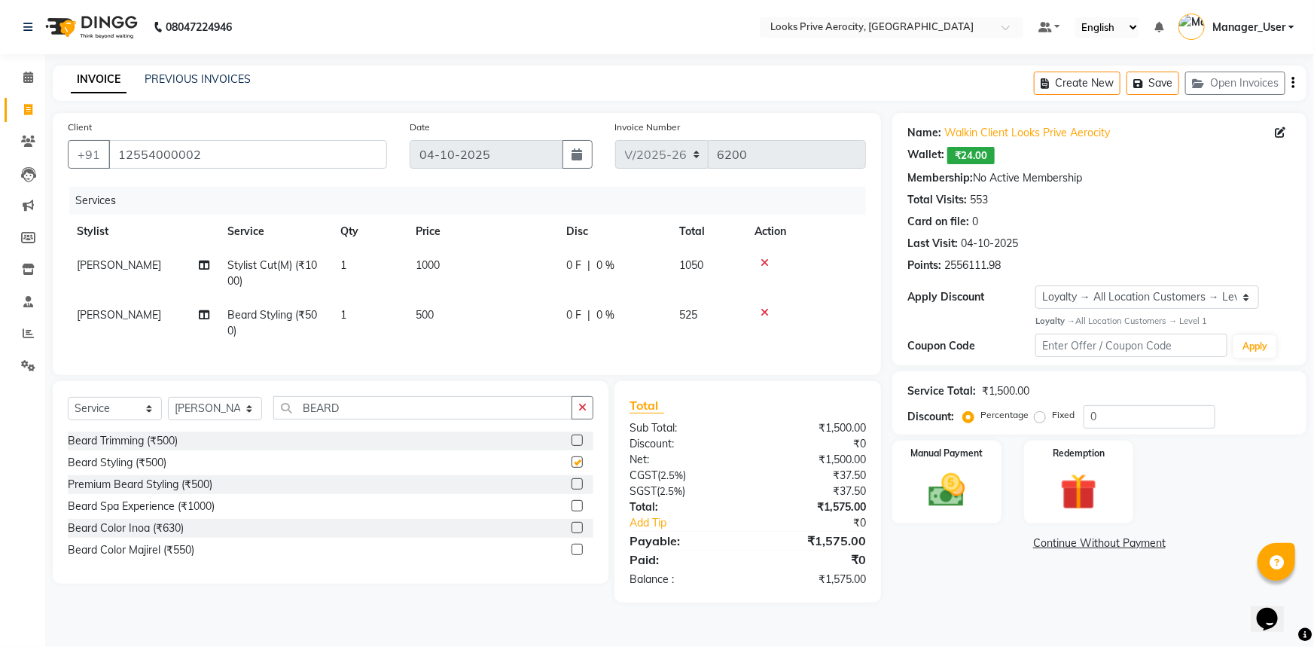
checkbox input "false"
click at [974, 523] on div "Manual Payment" at bounding box center [947, 482] width 114 height 87
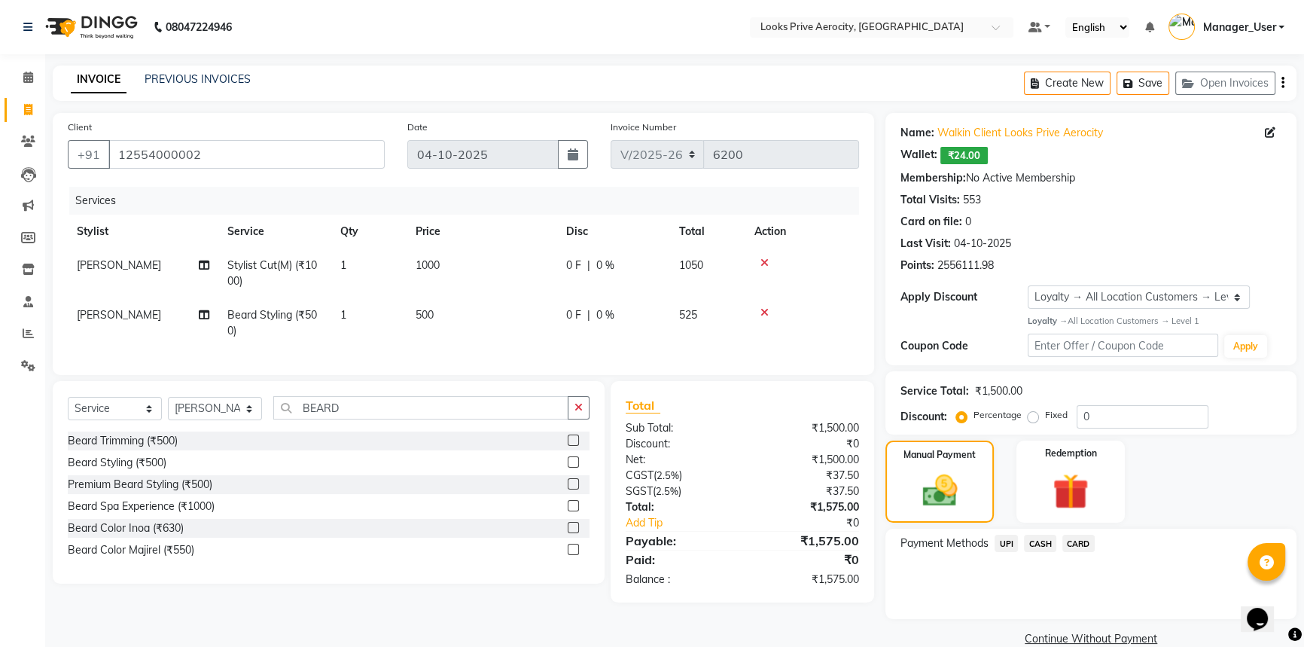
click at [1070, 541] on span "CARD" at bounding box center [1078, 543] width 32 height 17
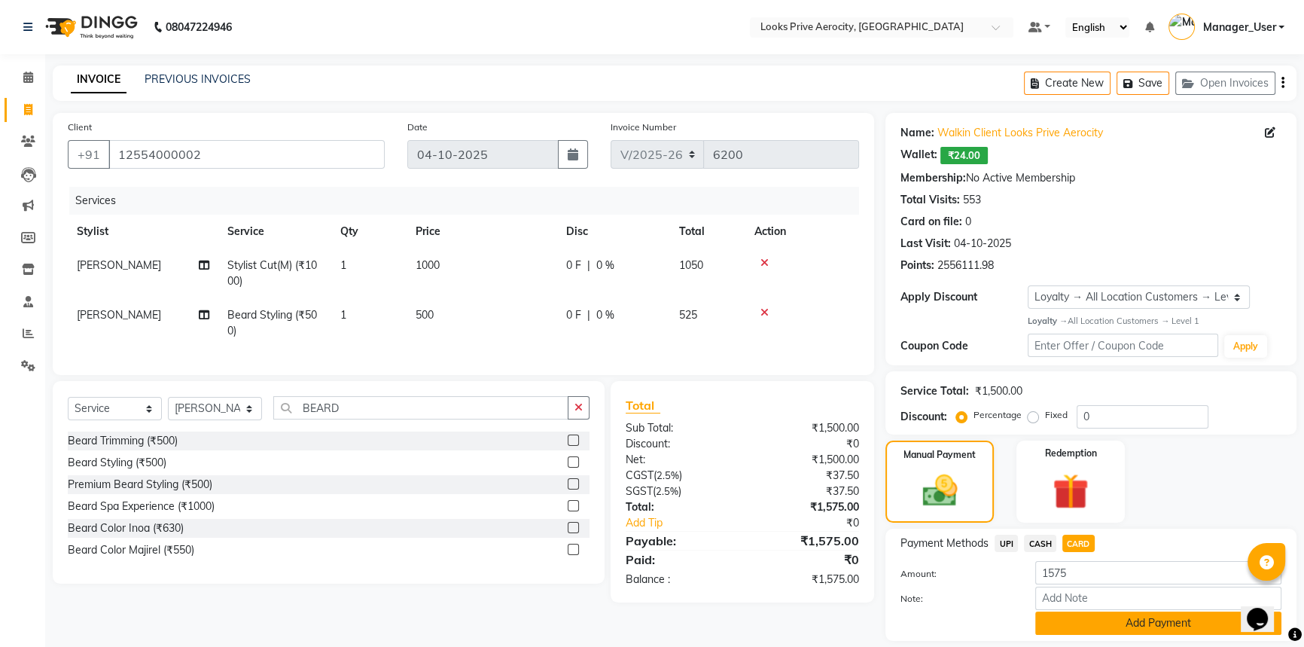
click at [1089, 619] on button "Add Payment" at bounding box center [1158, 622] width 246 height 23
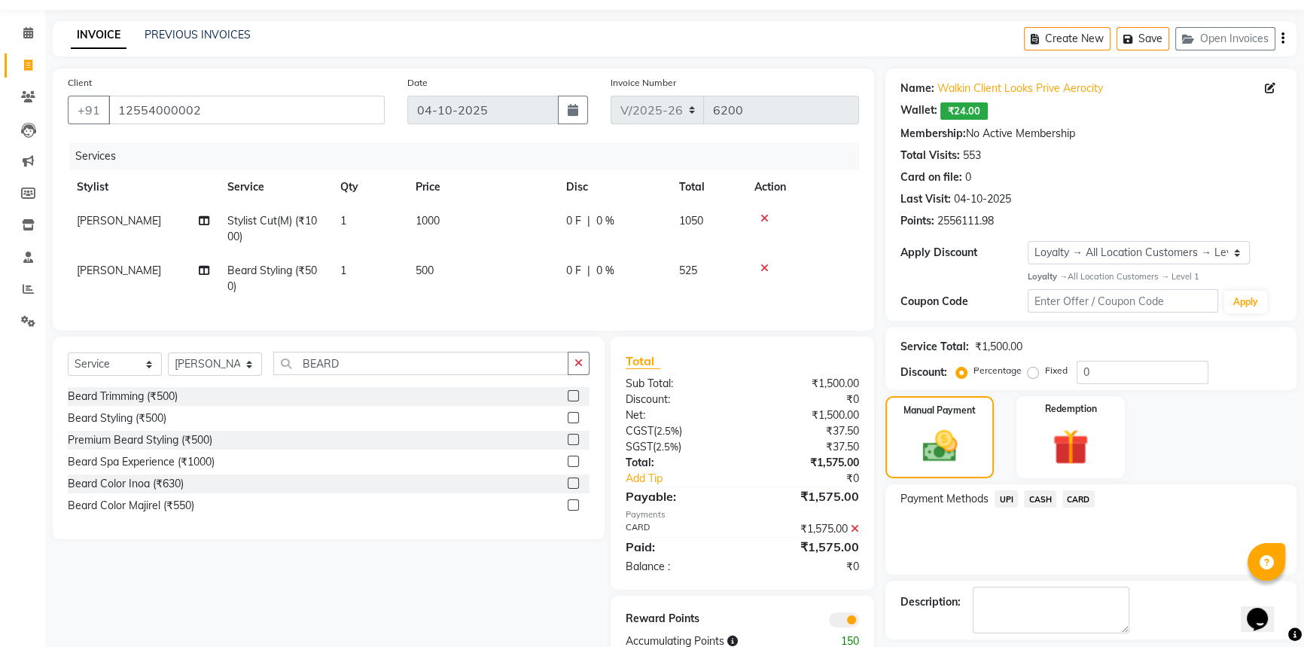
scroll to position [110, 0]
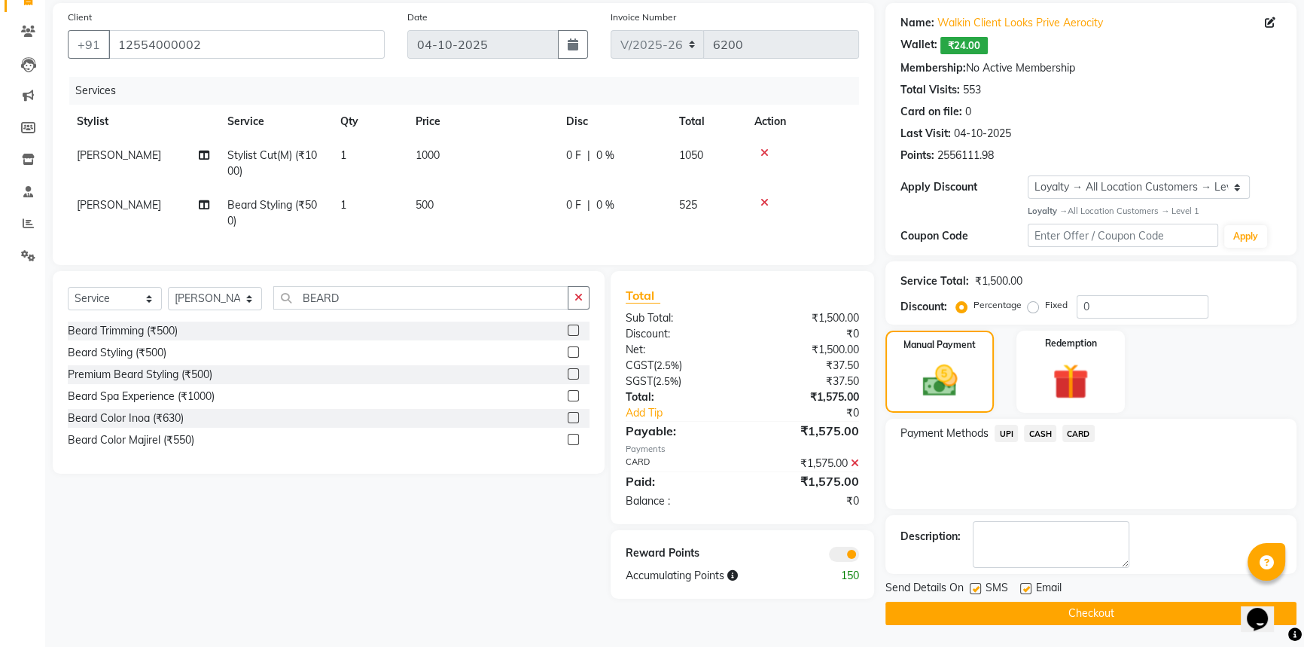
click at [1078, 602] on button "Checkout" at bounding box center [1091, 613] width 411 height 23
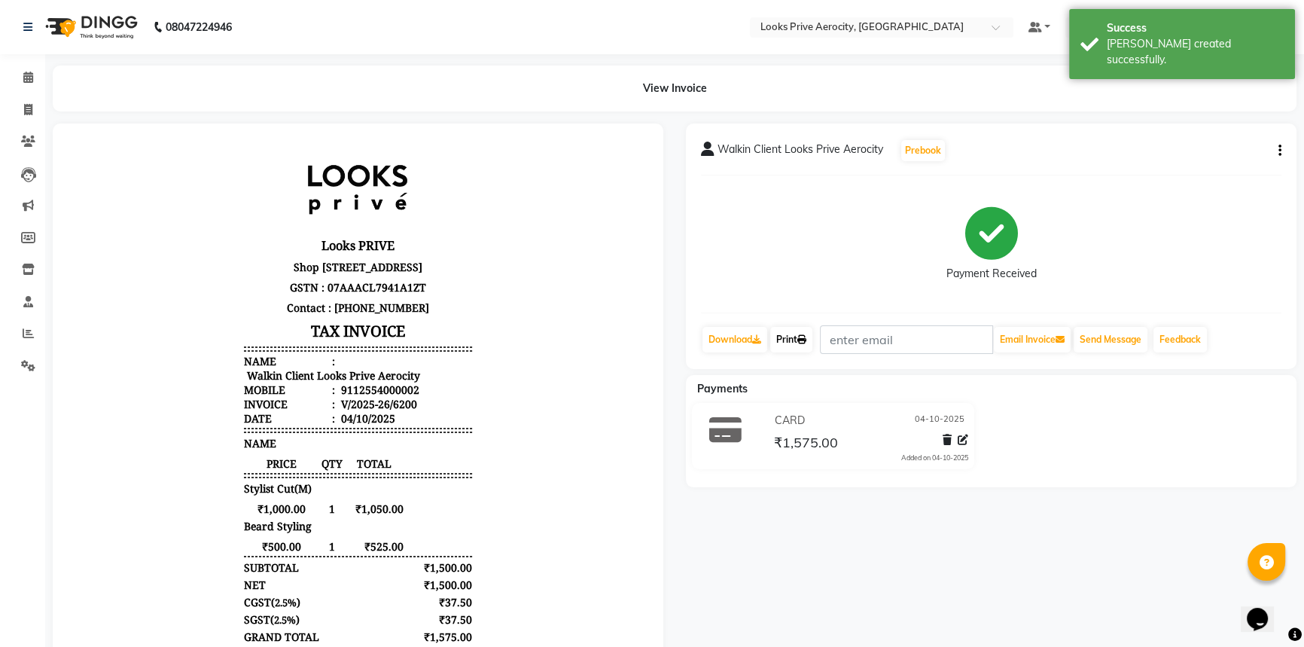
click at [791, 336] on link "Print" at bounding box center [791, 340] width 42 height 26
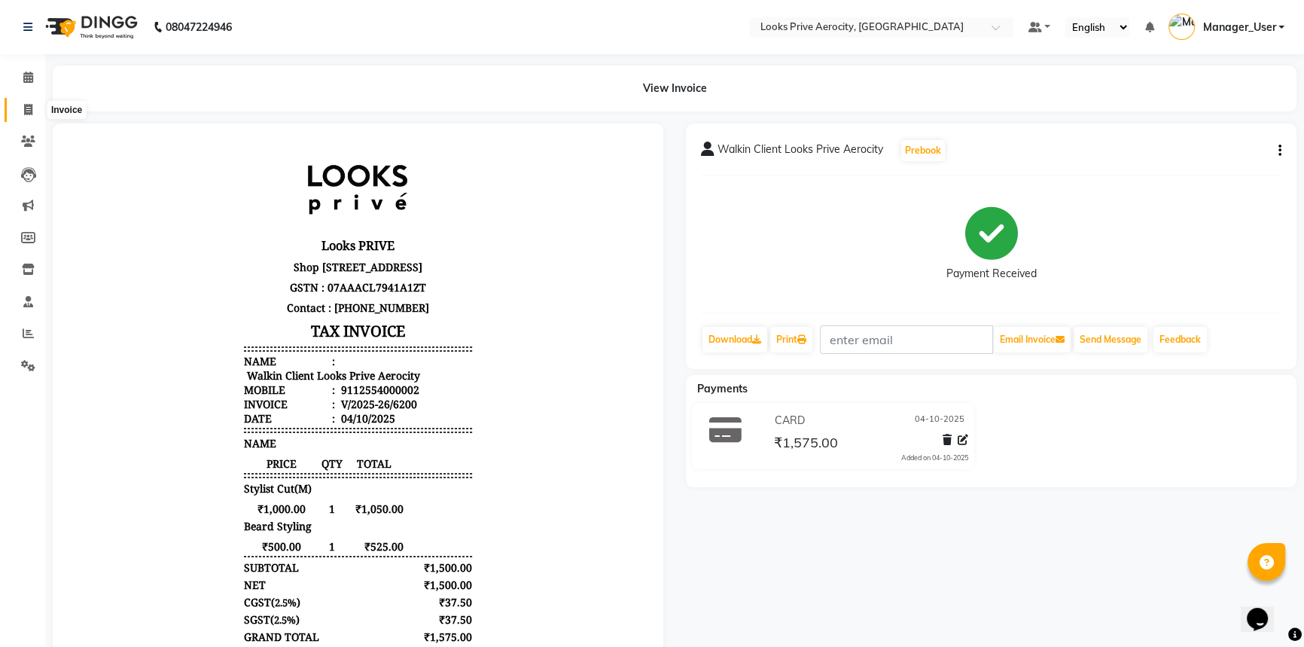
click at [20, 105] on span at bounding box center [28, 110] width 26 height 17
select select "service"
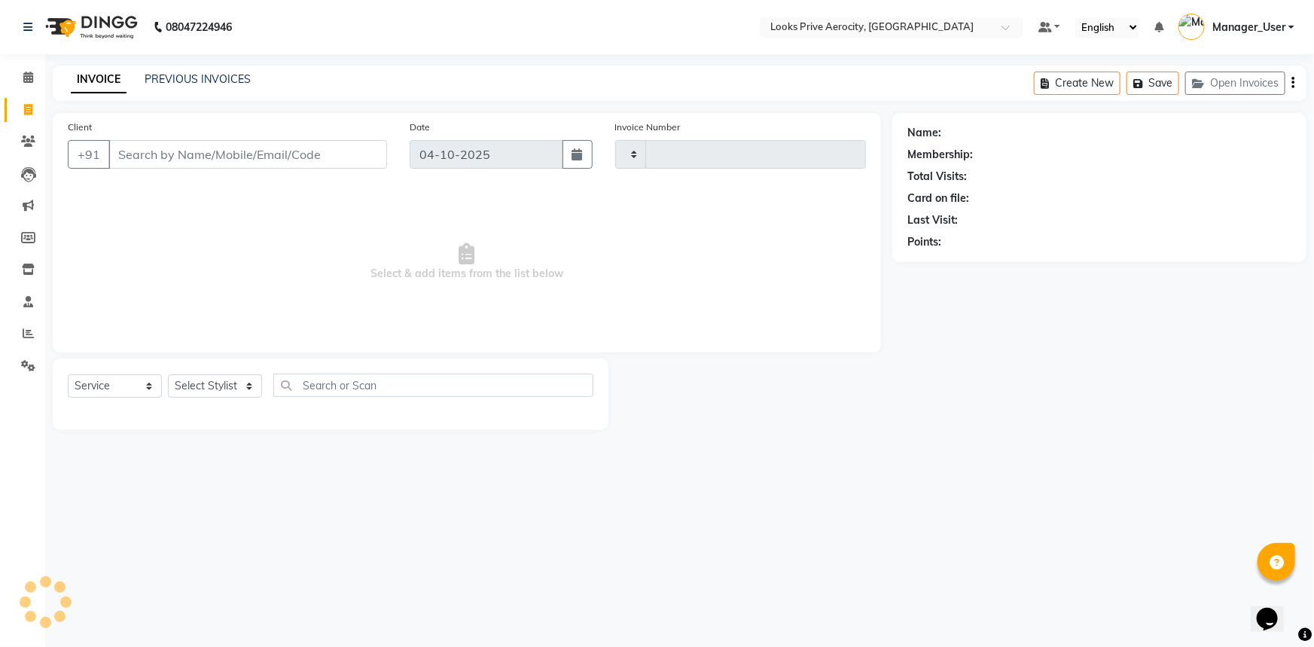
click at [165, 172] on div "Client +91" at bounding box center [227, 150] width 342 height 62
type input "6201"
select select "5913"
click at [159, 166] on input "Client" at bounding box center [247, 154] width 279 height 29
click at [1245, 69] on div "Create New Save Open Invoices" at bounding box center [1170, 83] width 273 height 35
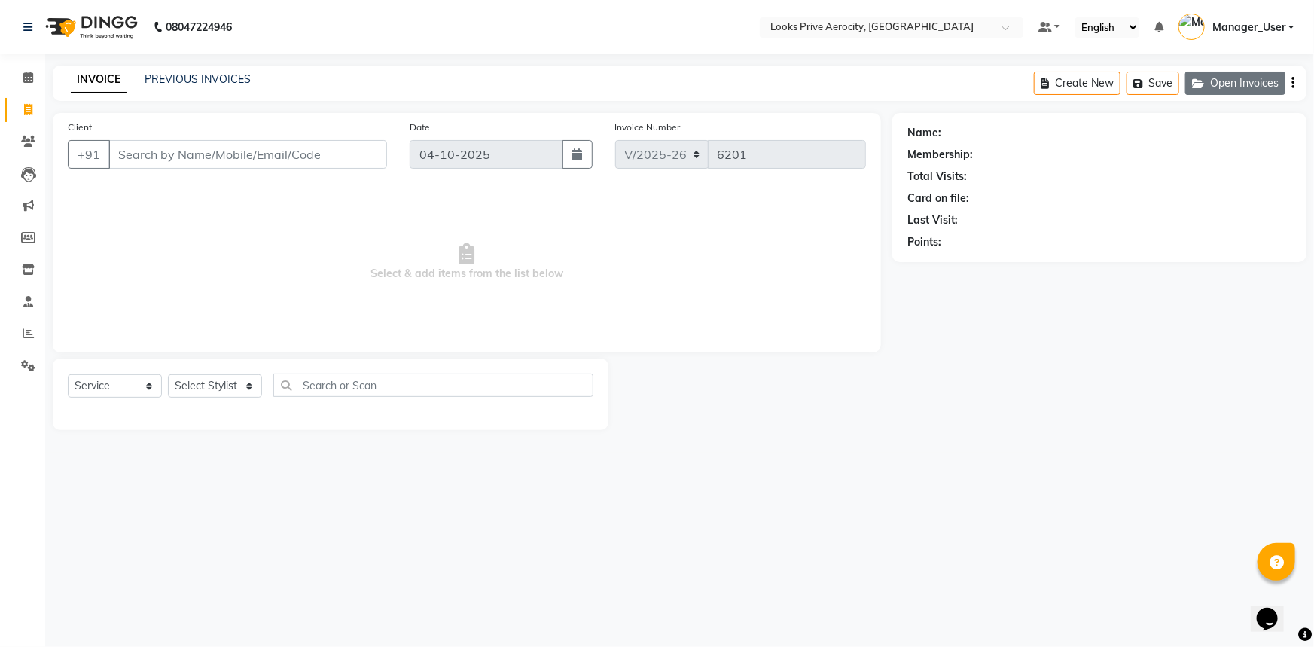
click at [1242, 90] on button "Open Invoices" at bounding box center [1235, 83] width 100 height 23
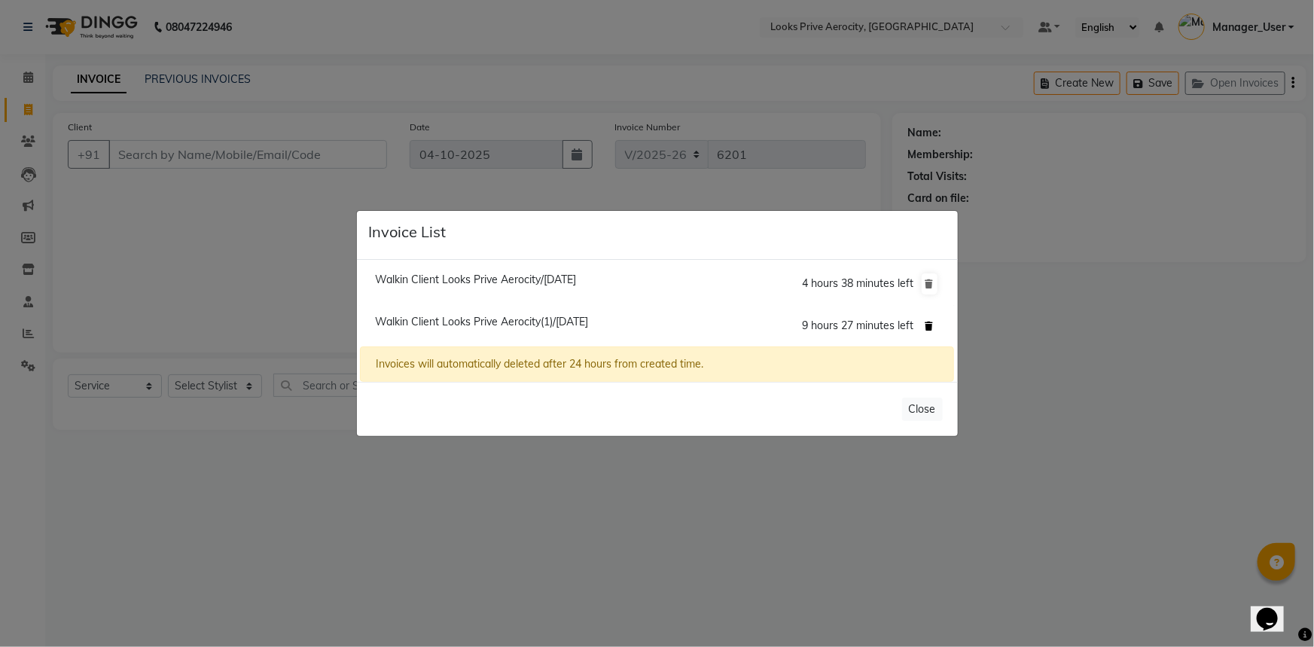
click at [931, 323] on icon at bounding box center [929, 326] width 8 height 9
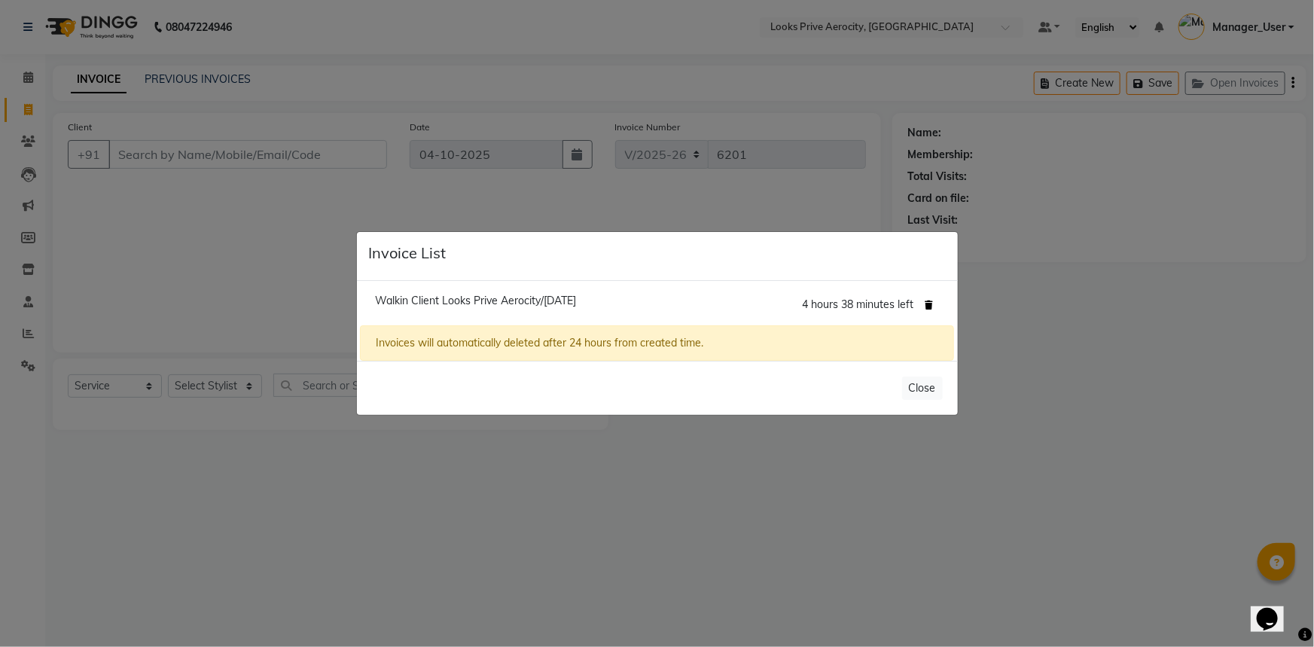
click at [930, 300] on icon at bounding box center [929, 304] width 8 height 9
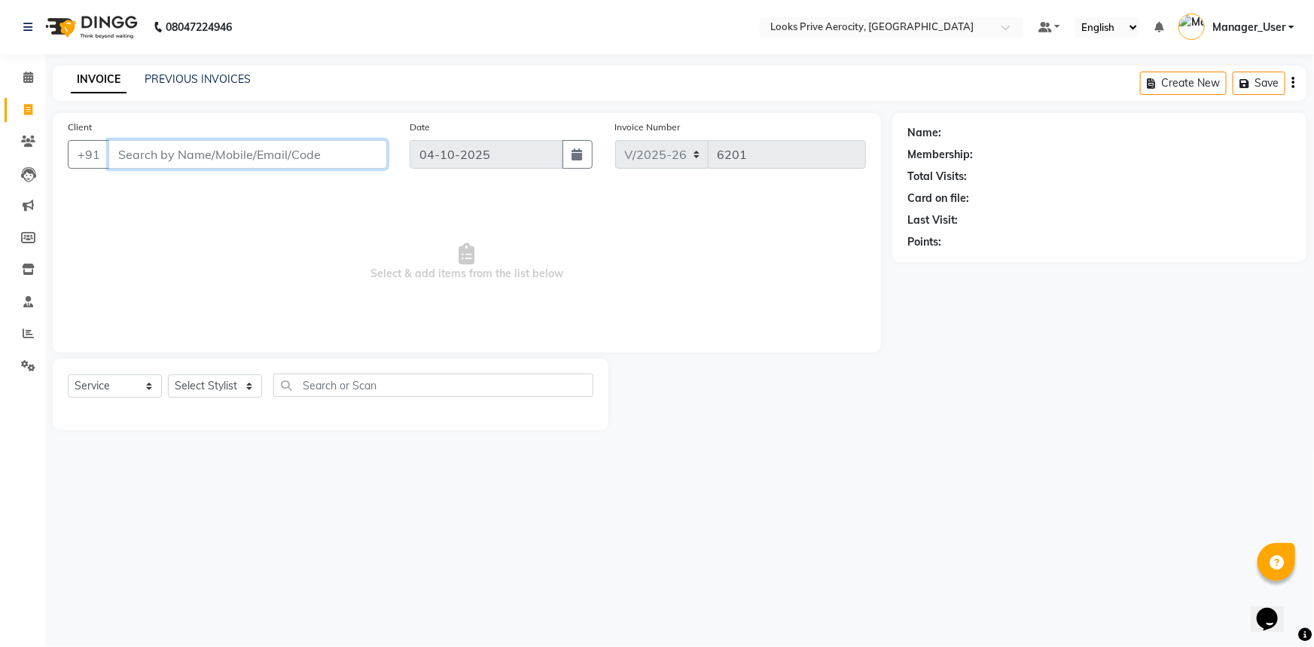
click at [255, 154] on input "Client" at bounding box center [247, 154] width 279 height 29
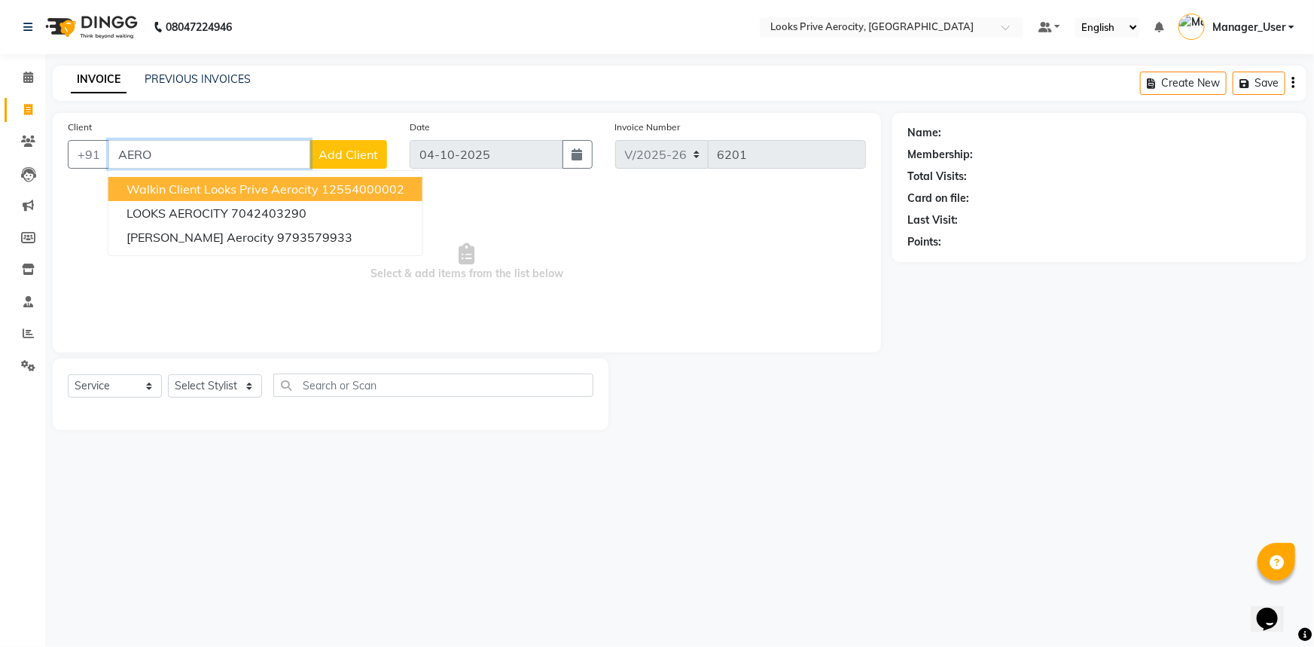
click at [263, 190] on span "Walkin Client Looks Prive Aerocity" at bounding box center [223, 188] width 192 height 15
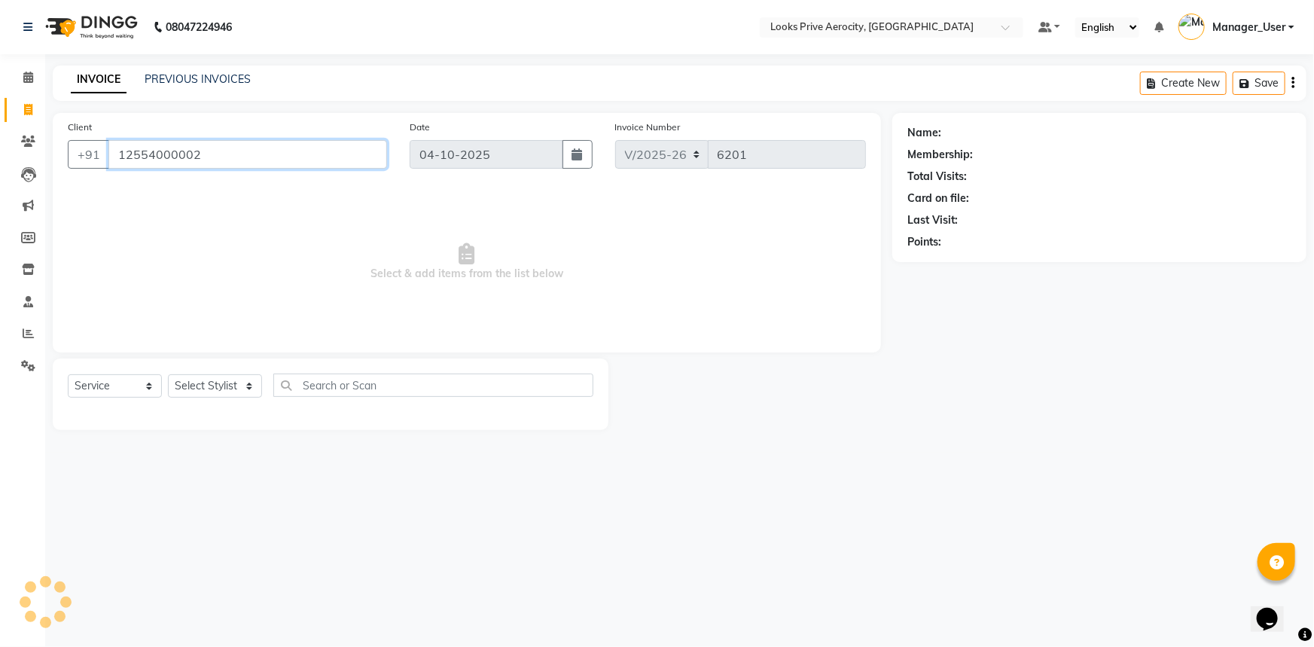
type input "12554000002"
click at [220, 392] on select "Select Stylist Aman_Barber Amit Amu Dharma [PERSON_NAME] Eric_asst [PERSON_NAME…" at bounding box center [215, 385] width 94 height 23
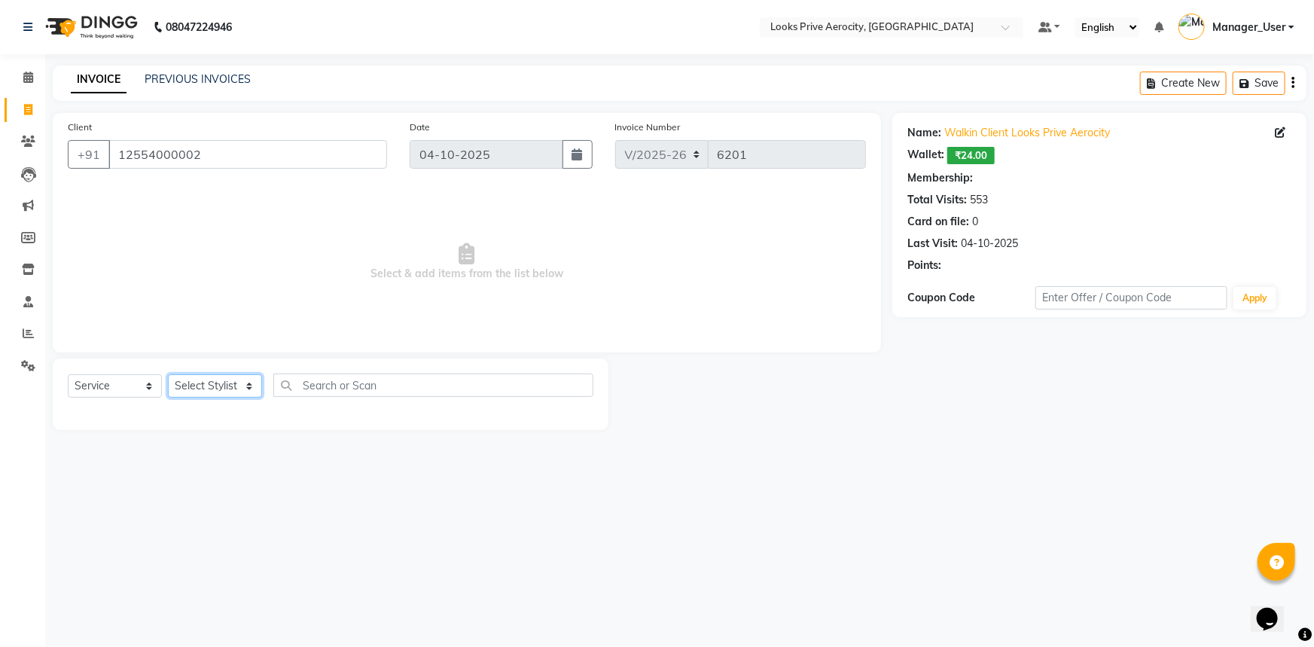
select select "1: Object"
select select "43246"
click at [168, 374] on select "Select Stylist Aman_Barber Amit Amu Dharma [PERSON_NAME] Eric_asst [PERSON_NAME…" at bounding box center [215, 385] width 94 height 23
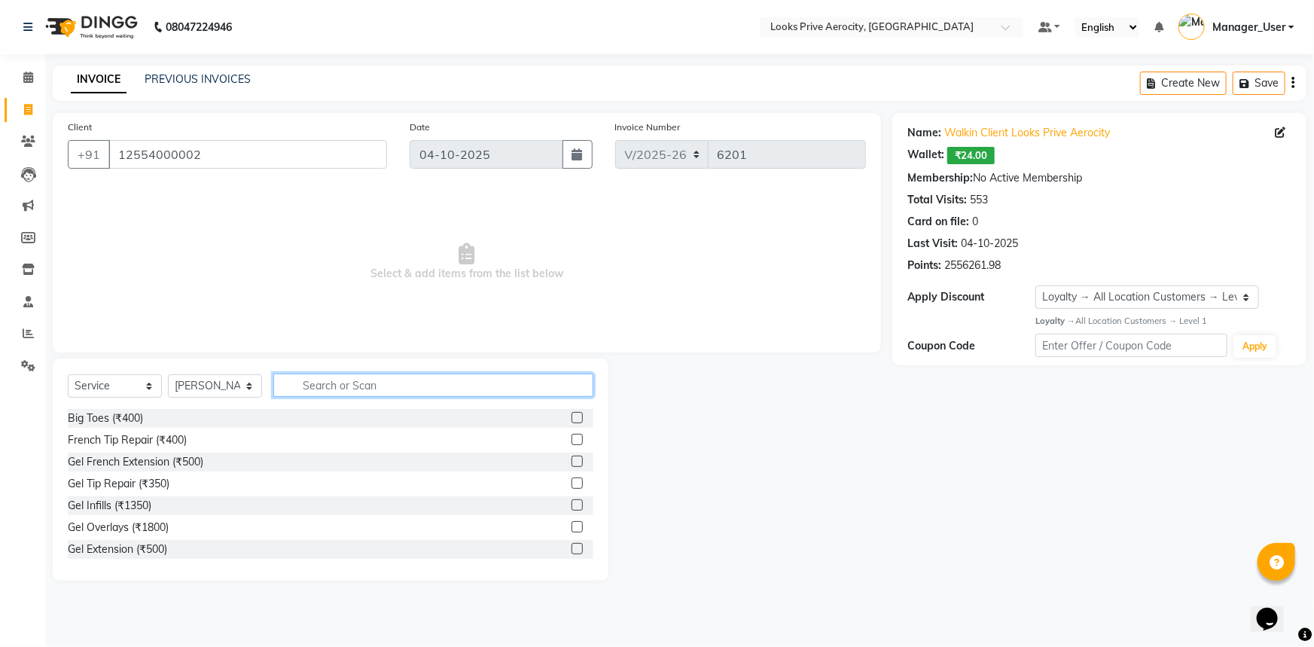
click at [346, 374] on input "text" at bounding box center [433, 384] width 320 height 23
type input "CUT"
click at [572, 442] on label at bounding box center [577, 439] width 11 height 11
click at [572, 442] on input "checkbox" at bounding box center [577, 440] width 10 height 10
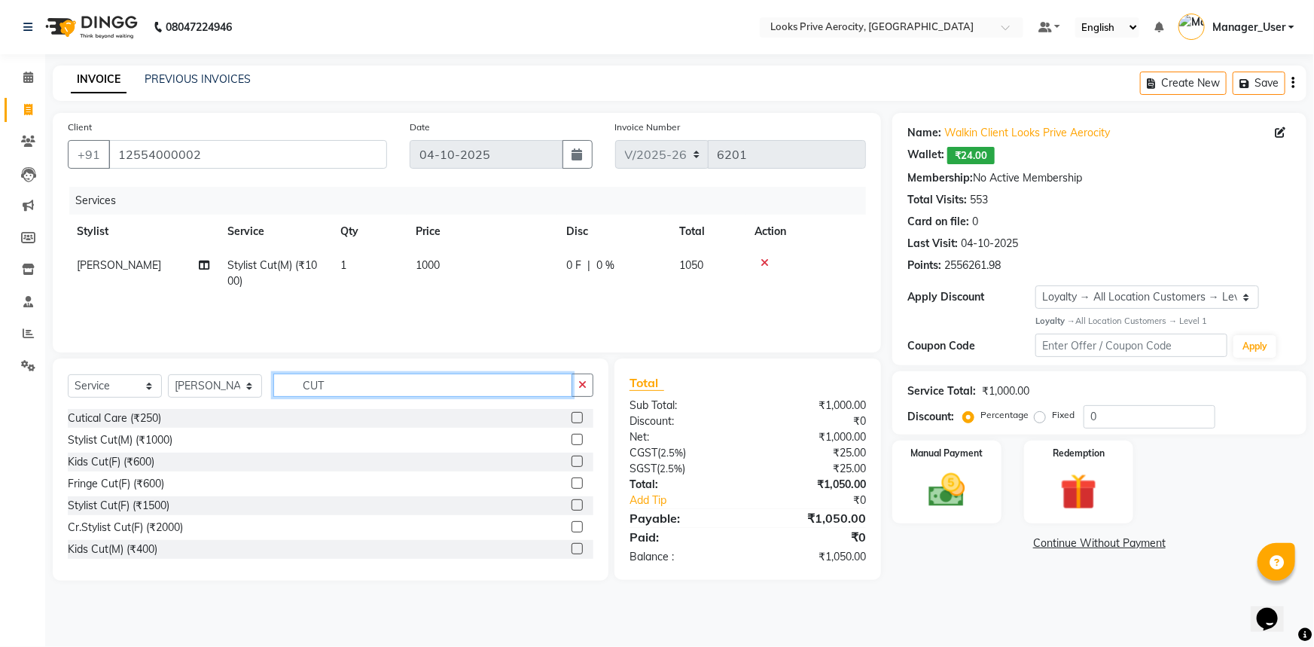
checkbox input "false"
drag, startPoint x: 429, startPoint y: 381, endPoint x: 303, endPoint y: 385, distance: 126.6
click at [303, 385] on input "CUT" at bounding box center [422, 384] width 299 height 23
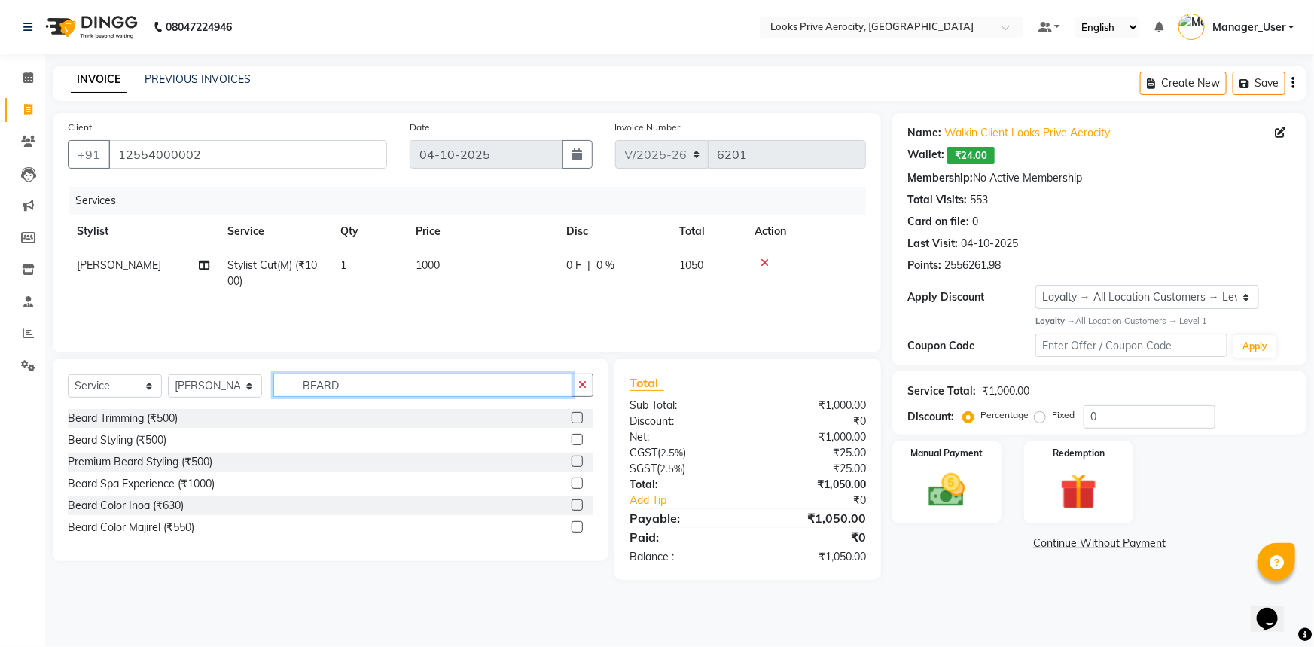
type input "BEARD"
click at [576, 419] on label at bounding box center [577, 417] width 11 height 11
click at [576, 419] on input "checkbox" at bounding box center [577, 418] width 10 height 10
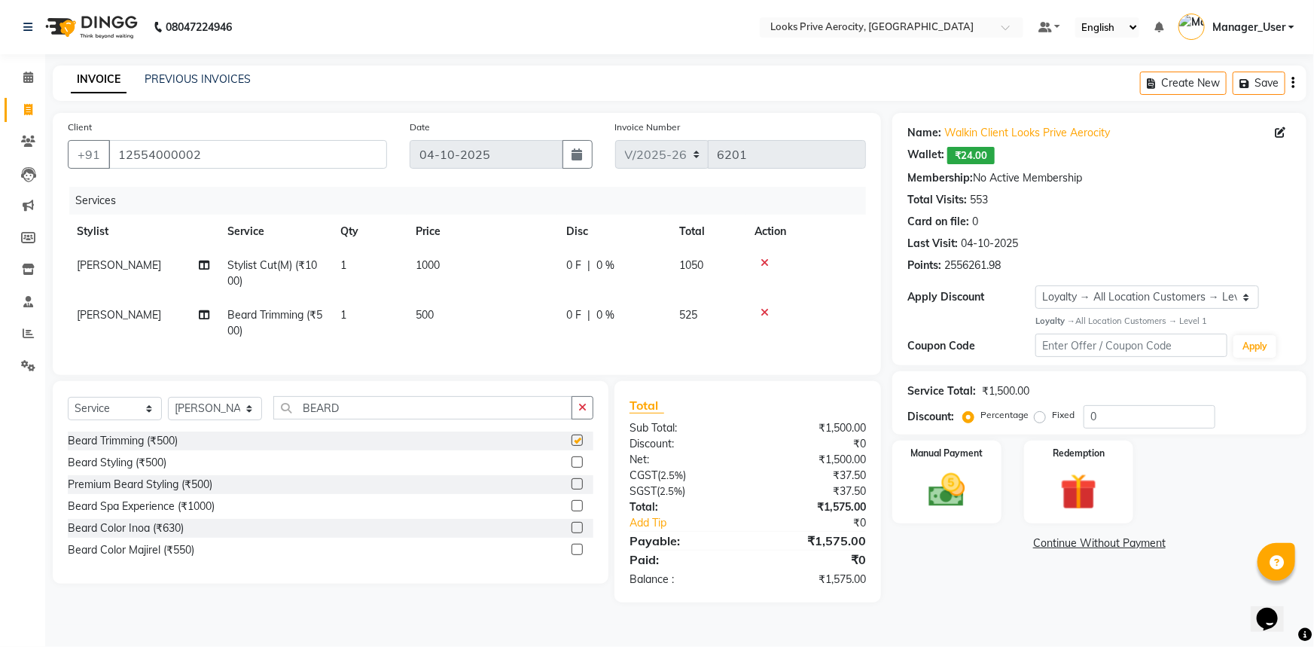
checkbox input "false"
drag, startPoint x: 367, startPoint y: 410, endPoint x: 272, endPoint y: 404, distance: 95.8
click at [272, 404] on div "Select Service Product Membership Package Voucher Prepaid Gift Card Select Styl…" at bounding box center [331, 482] width 556 height 203
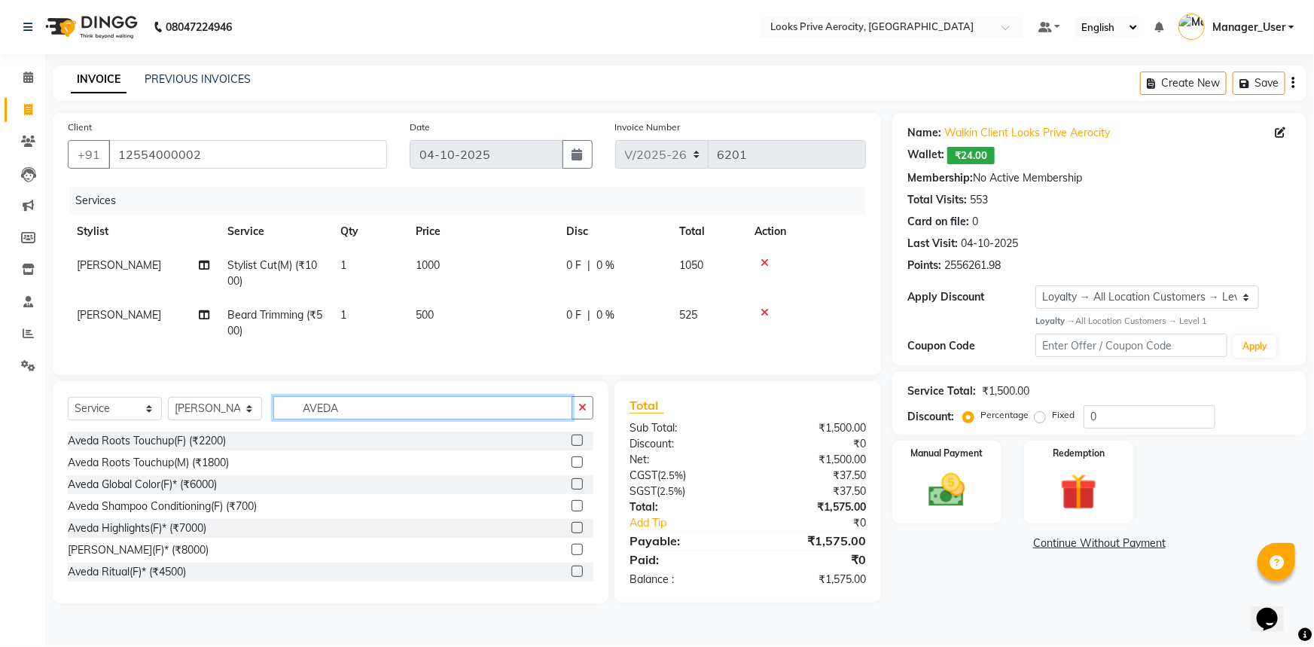
type input "AVEDA"
click at [572, 446] on label at bounding box center [577, 439] width 11 height 11
click at [572, 446] on input "checkbox" at bounding box center [577, 441] width 10 height 10
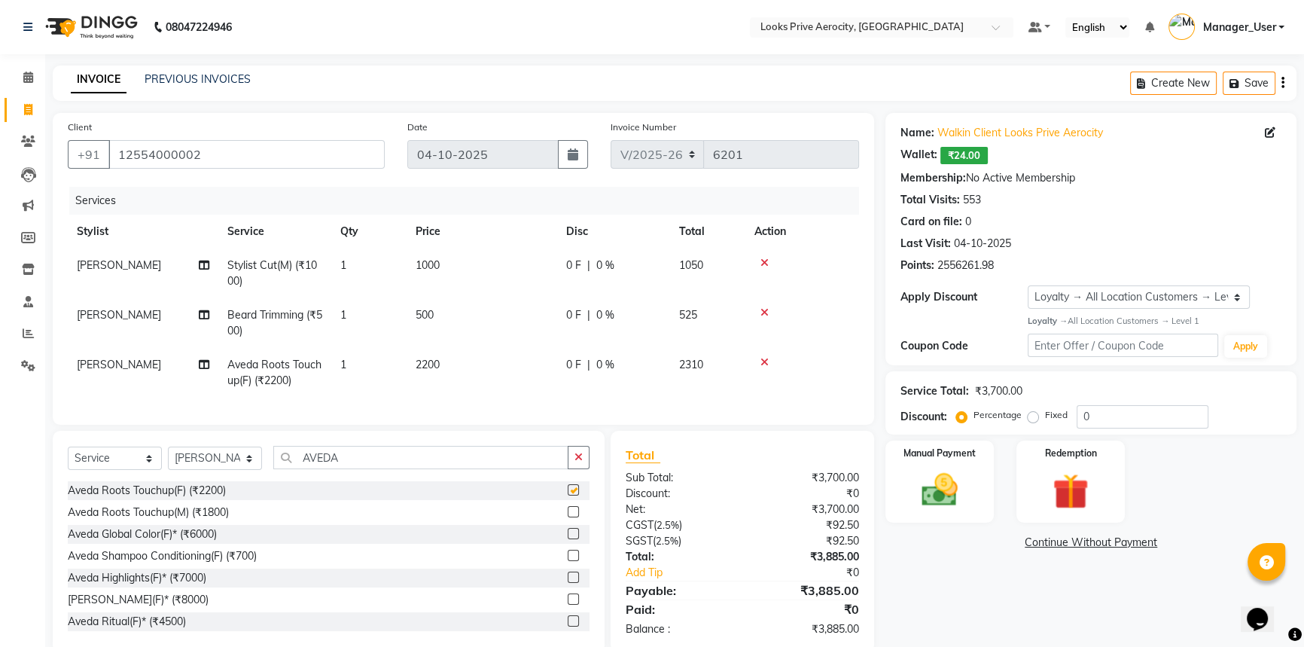
checkbox input "false"
drag, startPoint x: 269, startPoint y: 457, endPoint x: 242, endPoint y: 457, distance: 26.4
click at [242, 457] on div "Select Service Product Membership Package Voucher Prepaid Gift Card Select Styl…" at bounding box center [329, 463] width 522 height 35
type input "\"
drag, startPoint x: 326, startPoint y: 467, endPoint x: 251, endPoint y: 455, distance: 75.5
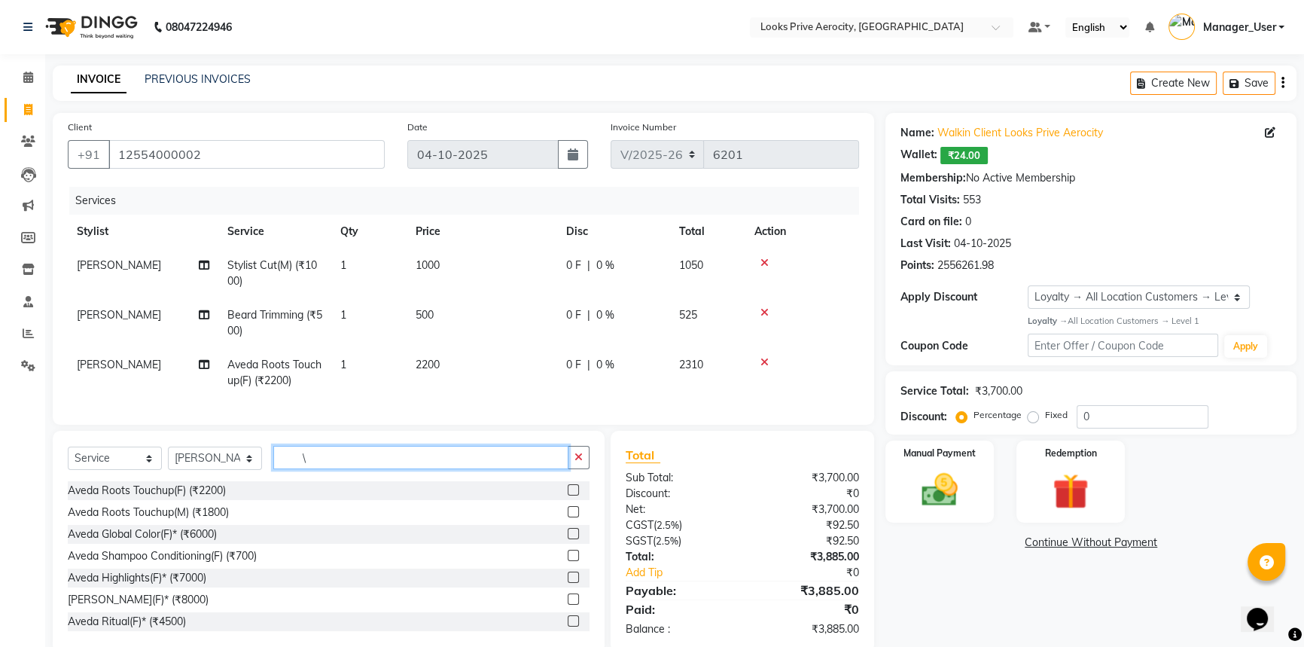
click at [251, 455] on div "Select Service Product Membership Package Voucher Prepaid Gift Card Select Styl…" at bounding box center [329, 542] width 552 height 222
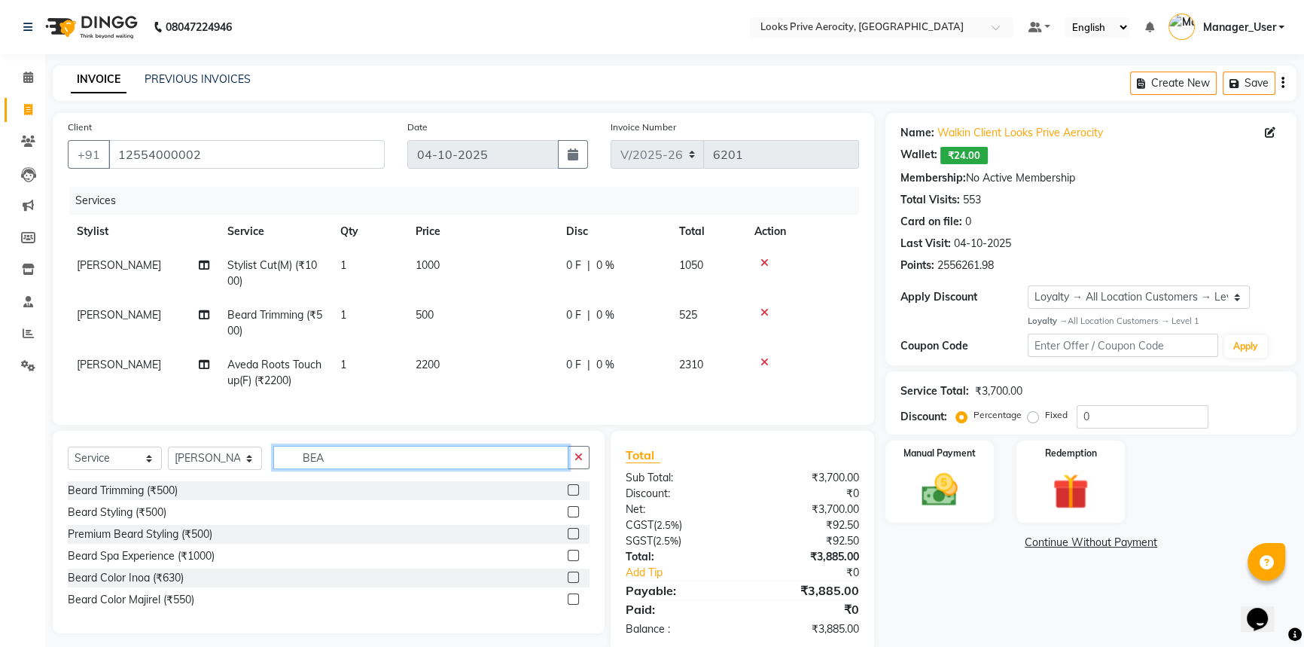
type input "BEA"
click at [571, 605] on label at bounding box center [573, 598] width 11 height 11
click at [571, 605] on input "checkbox" at bounding box center [573, 600] width 10 height 10
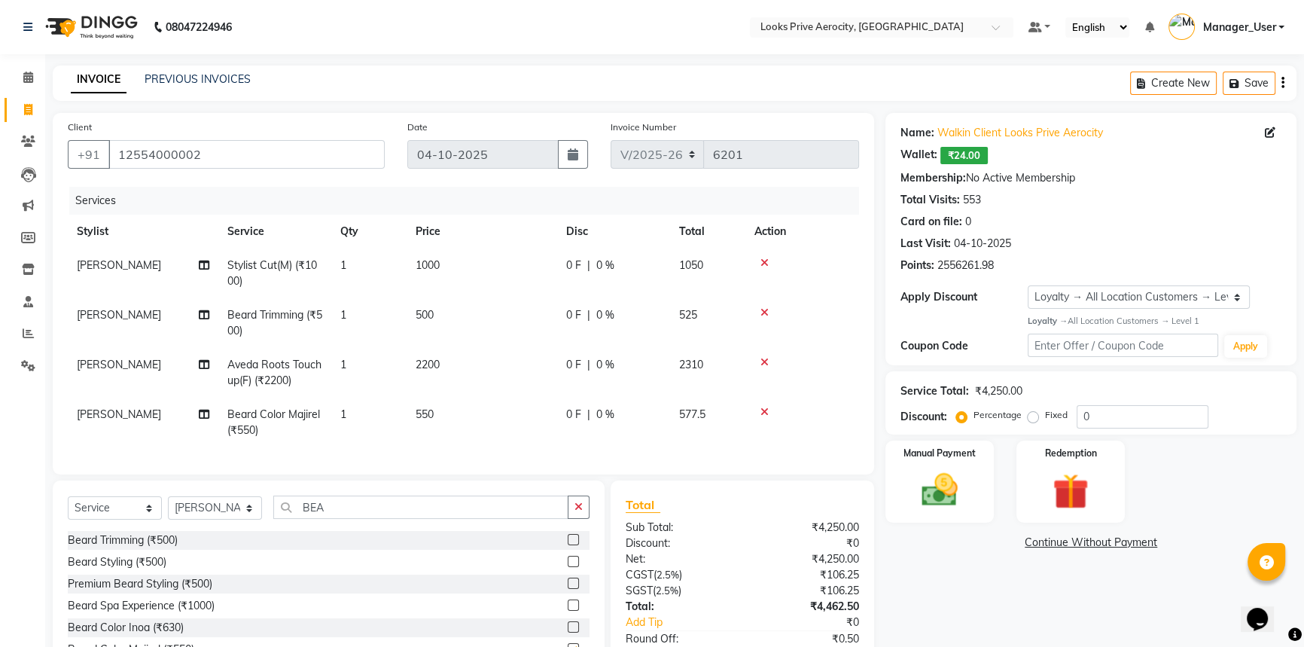
click at [462, 405] on td "550" at bounding box center [482, 423] width 151 height 50
checkbox input "false"
select select "43246"
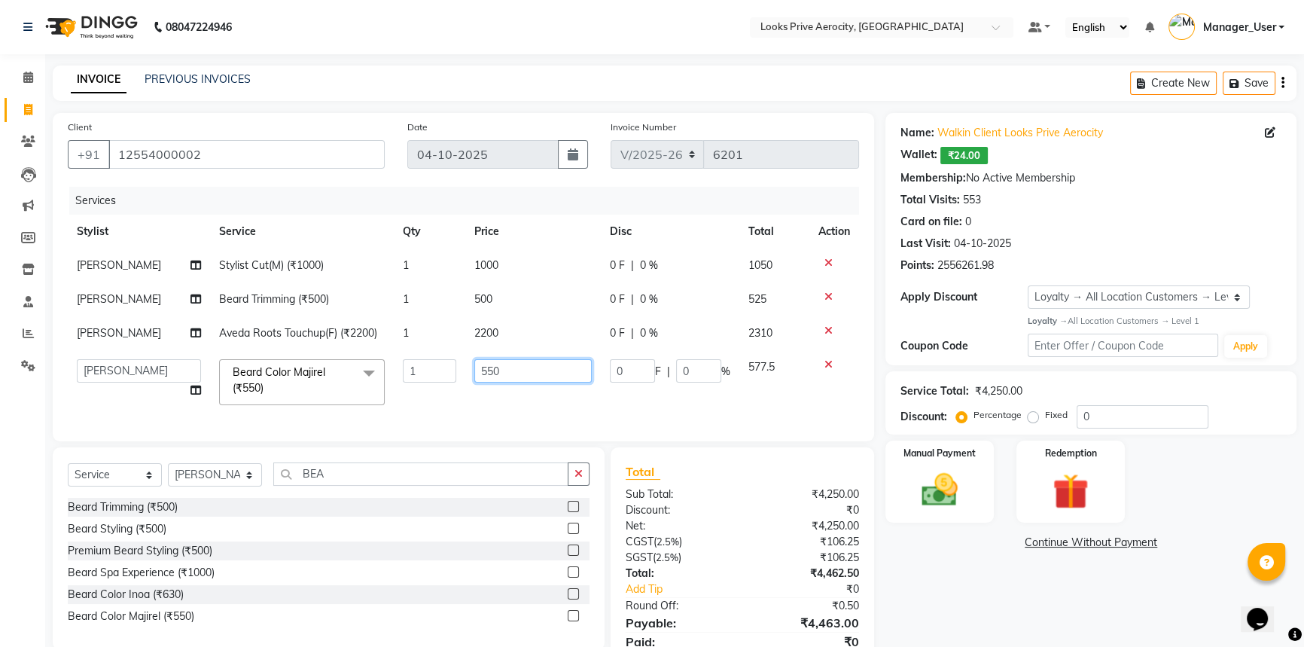
drag, startPoint x: 535, startPoint y: 376, endPoint x: 443, endPoint y: 354, distance: 94.6
click at [443, 354] on tr "Aman_Barber Amit Amu Dharma Erica CR Eric_asst Esha Ishita kapil khan Manager_U…" at bounding box center [463, 382] width 791 height 64
type input "750"
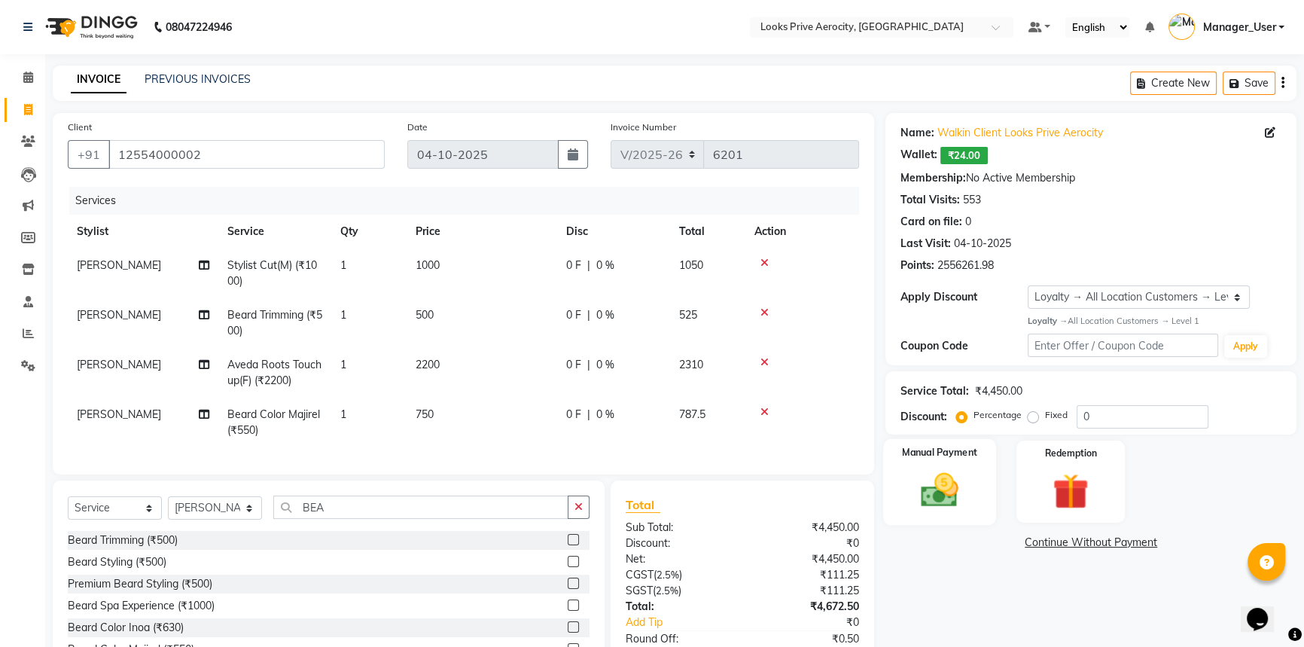
click at [943, 501] on img at bounding box center [940, 489] width 61 height 43
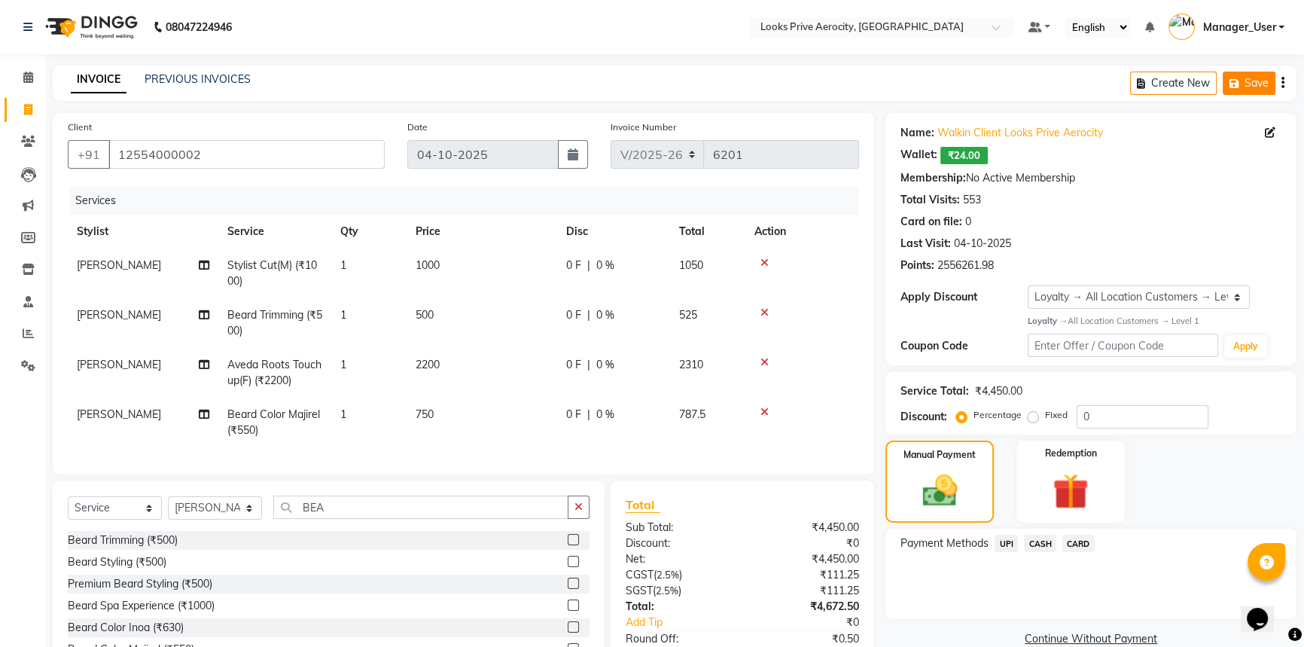
click at [1251, 79] on button "Save" at bounding box center [1249, 83] width 53 height 23
click at [1152, 78] on button "Save" at bounding box center [1143, 83] width 53 height 23
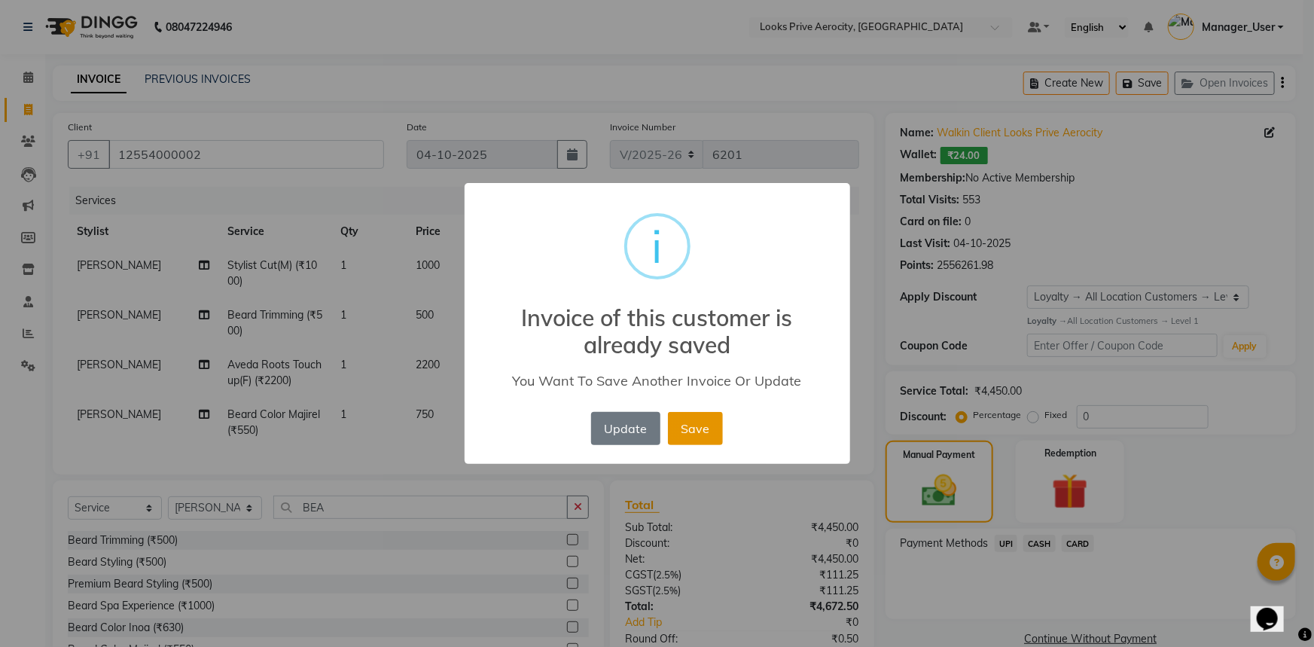
click at [698, 430] on button "Save" at bounding box center [695, 428] width 55 height 33
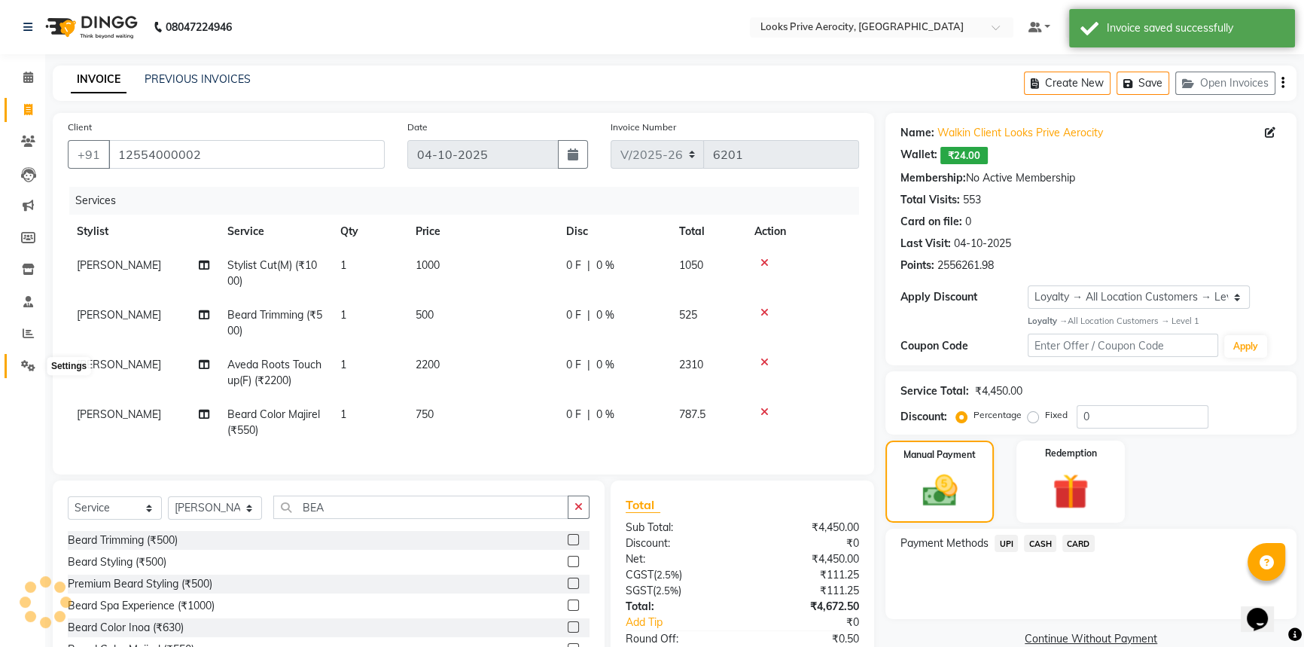
click at [22, 362] on icon at bounding box center [28, 365] width 14 height 11
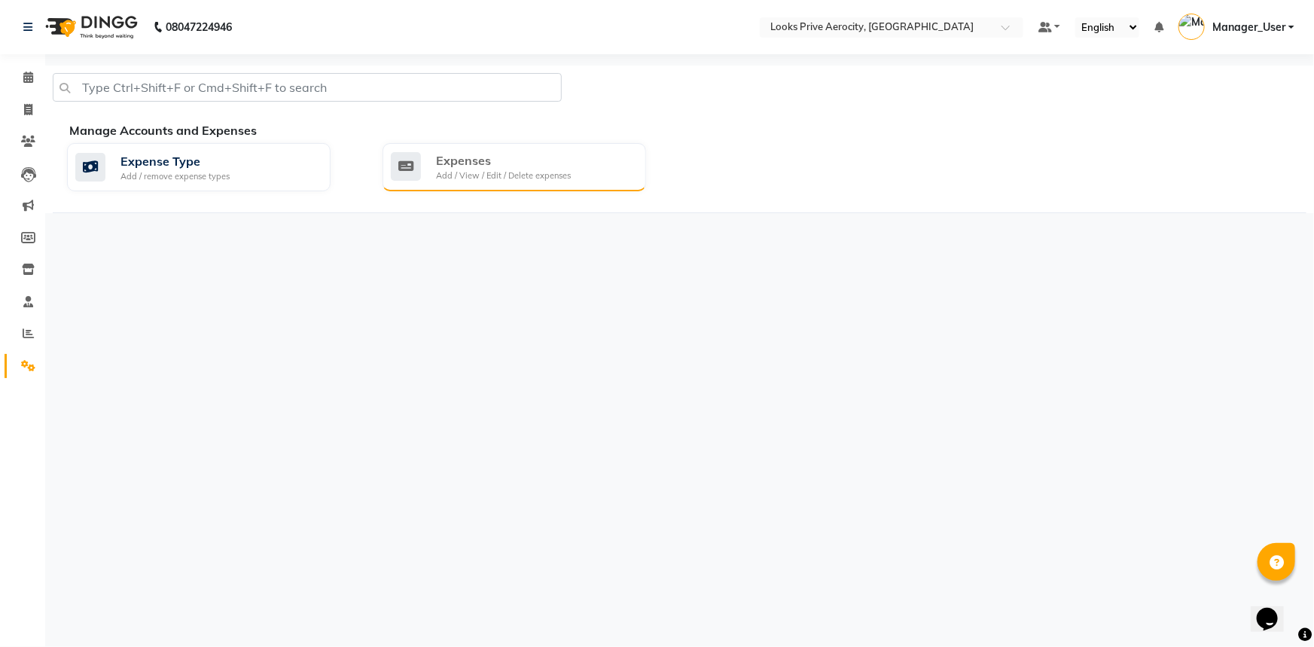
click at [575, 168] on div "Expenses Add / View / Edit / Delete expenses" at bounding box center [512, 166] width 243 height 31
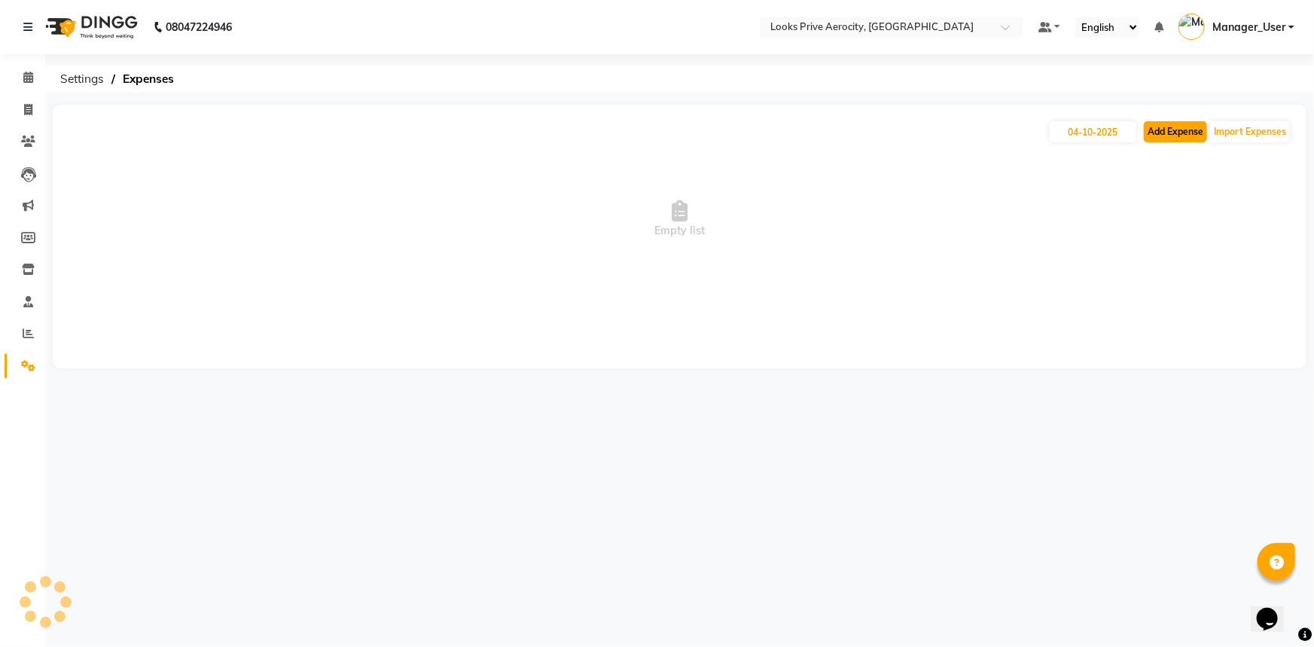
click at [1170, 135] on button "Add Expense" at bounding box center [1175, 131] width 63 height 21
select select "1"
select select "4876"
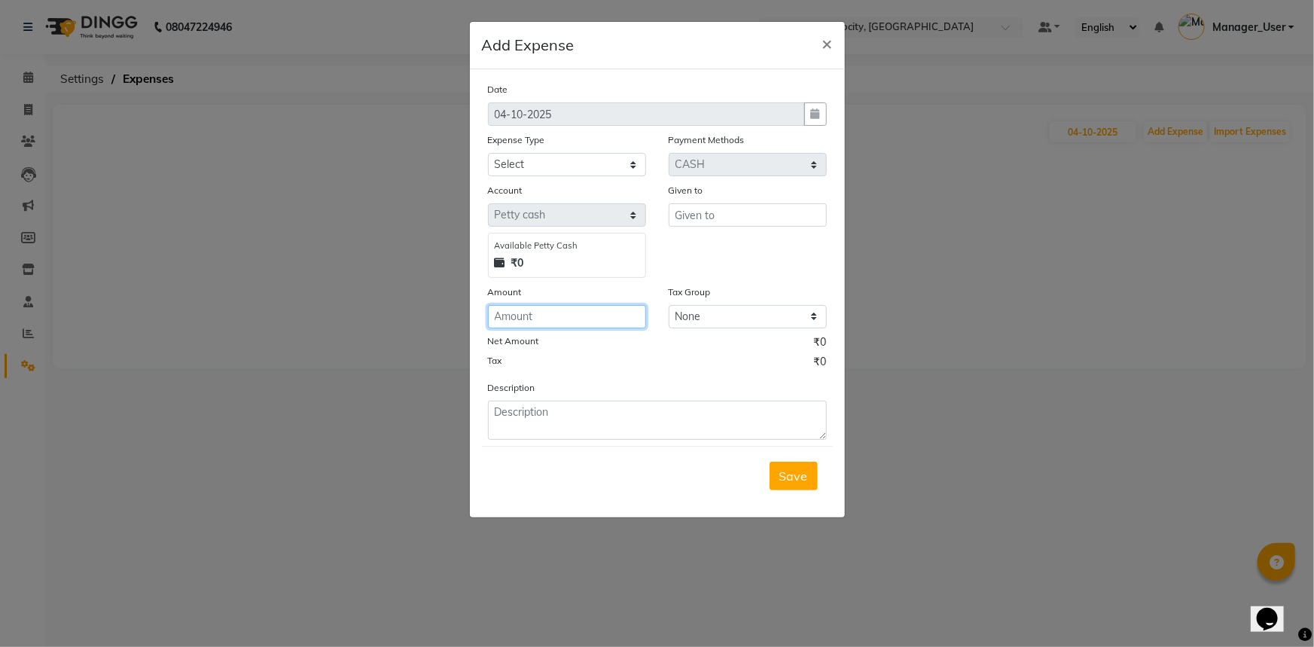
click at [551, 322] on input "number" at bounding box center [567, 316] width 158 height 23
type input "221"
click at [573, 143] on div "Expense Type" at bounding box center [567, 142] width 158 height 21
click at [556, 170] on select "Select Accommodation Aesthetics Bank Deposit BLINKIT Cash Handover Client Refun…" at bounding box center [567, 164] width 158 height 23
select select "5134"
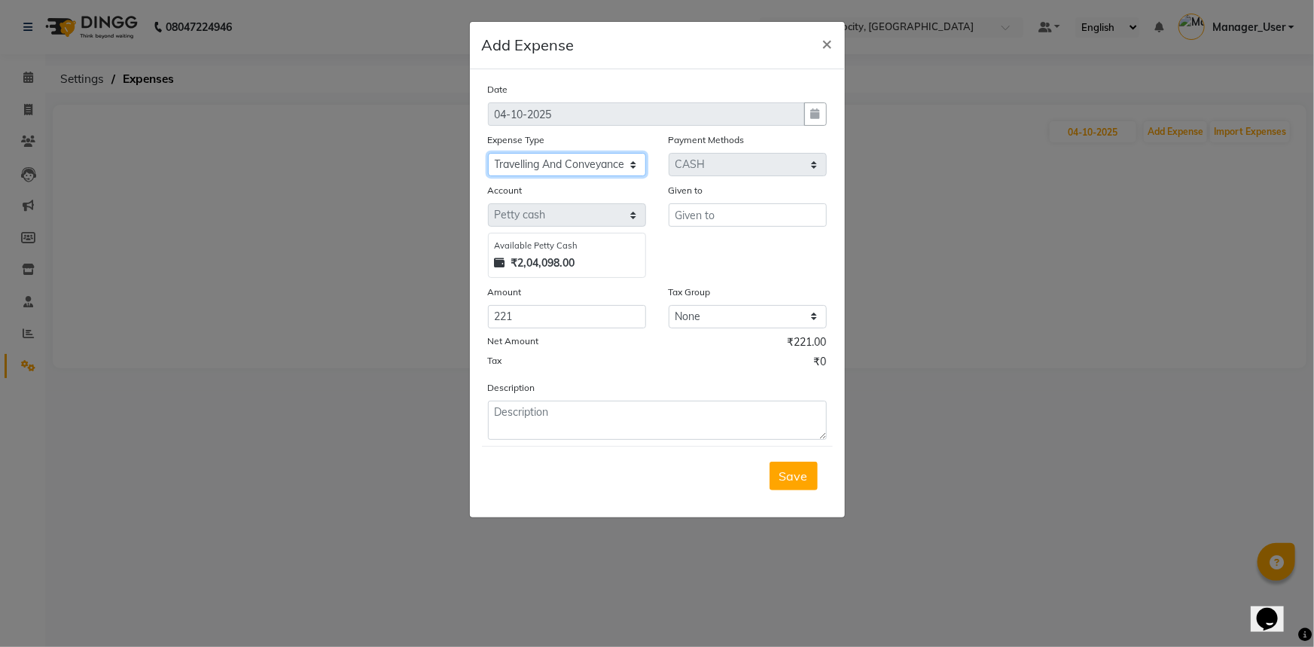
click at [488, 154] on select "Select Accommodation Aesthetics Bank Deposit BLINKIT Cash Handover Client Refun…" at bounding box center [567, 164] width 158 height 23
click at [697, 220] on input "text" at bounding box center [748, 214] width 158 height 23
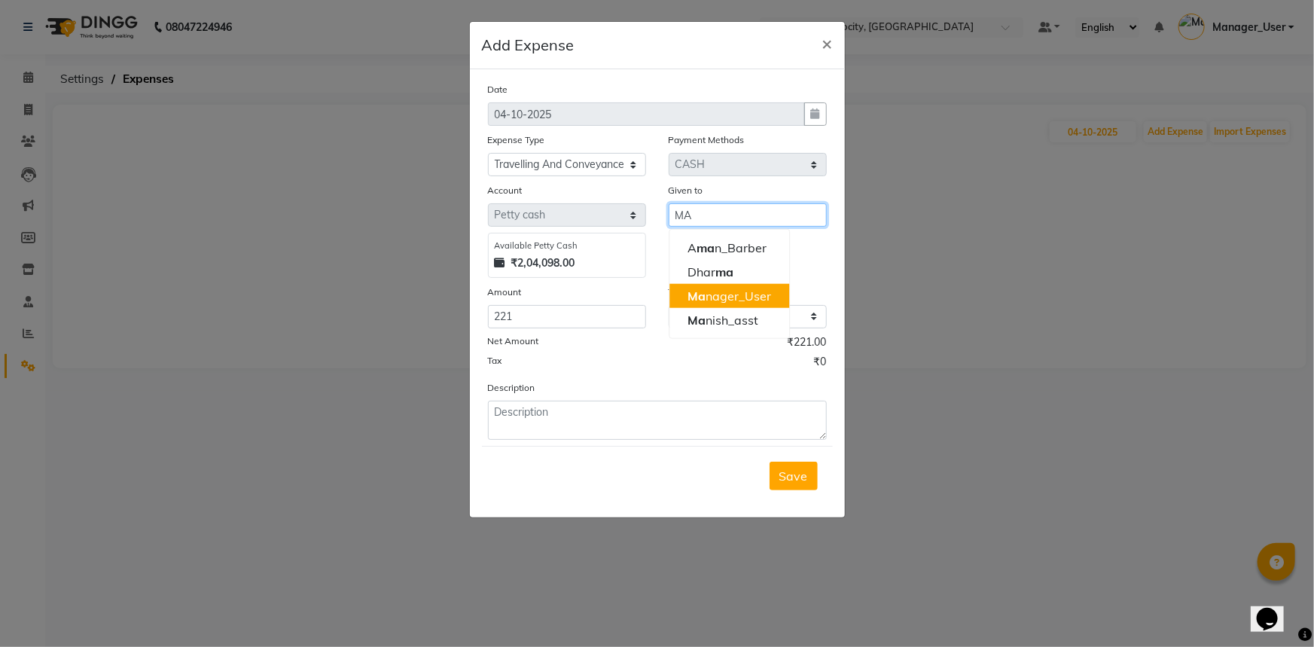
click at [720, 297] on ngb-highlight "Ma nager_User" at bounding box center [729, 295] width 84 height 15
type input "Manager_User"
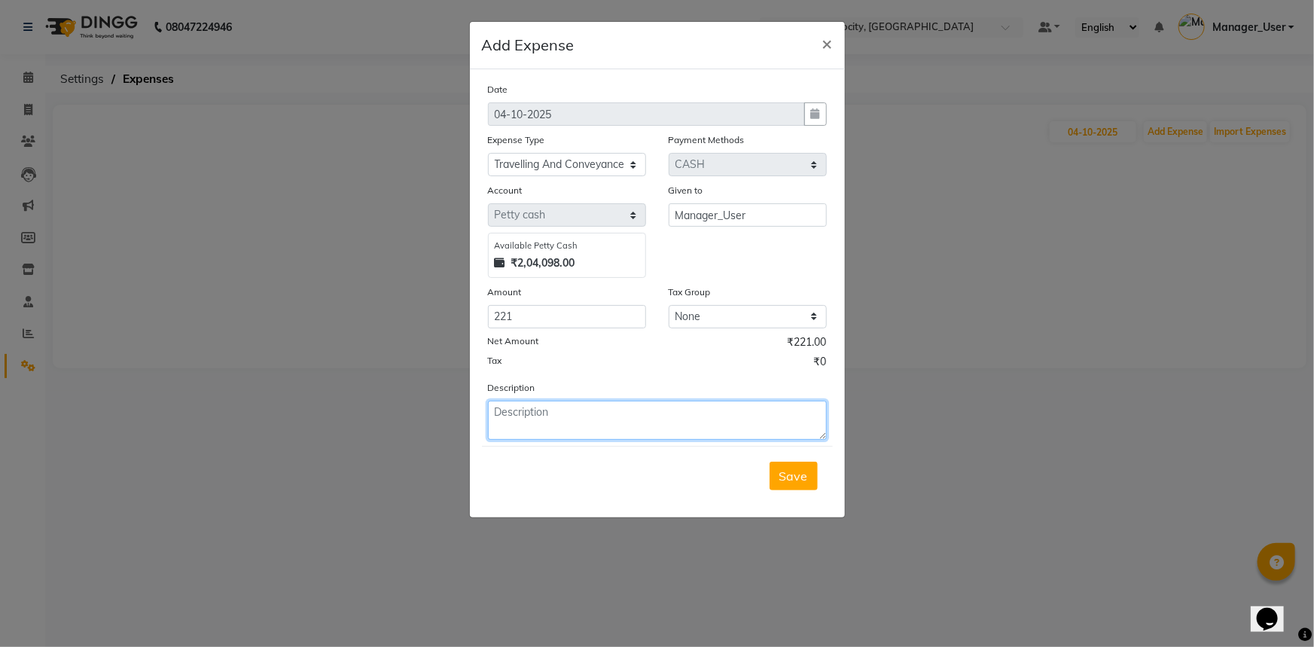
click at [566, 410] on textarea at bounding box center [657, 420] width 339 height 39
type textarea "T"
type textarea "POTER EXPENSE TO SEND INVOICE TO KAROL BAGH"
click at [791, 474] on span "Save" at bounding box center [793, 475] width 29 height 15
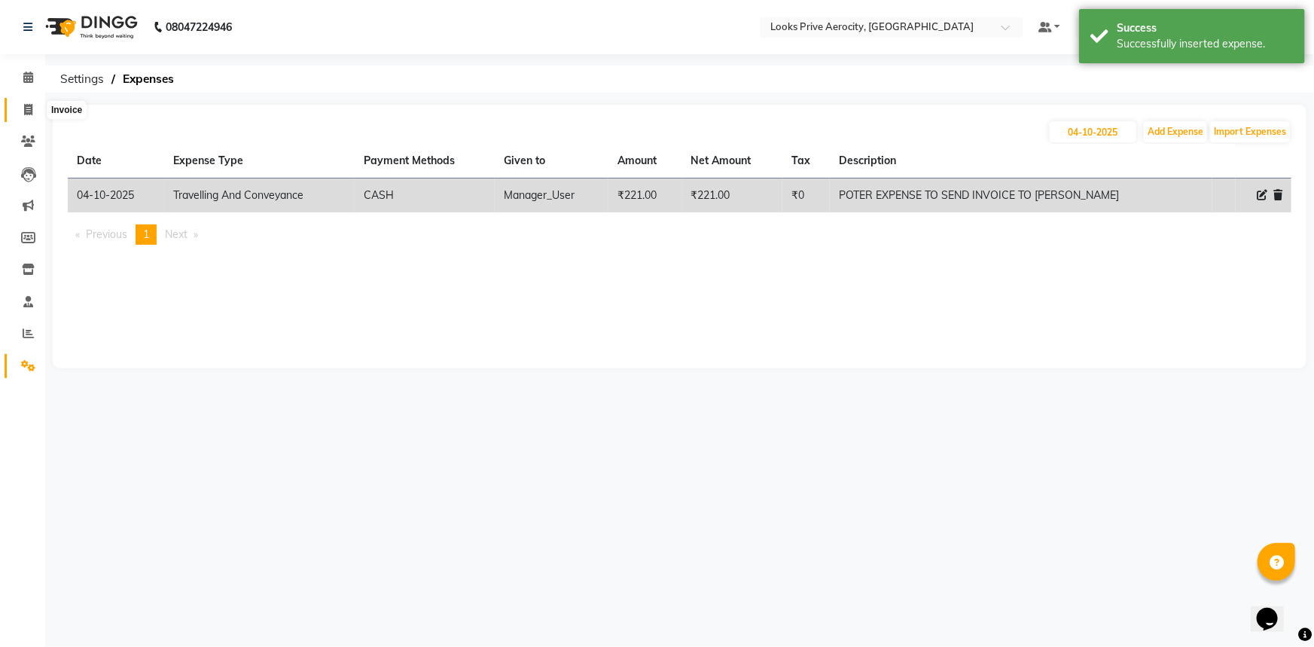
click at [22, 104] on span at bounding box center [28, 110] width 26 height 17
select select "service"
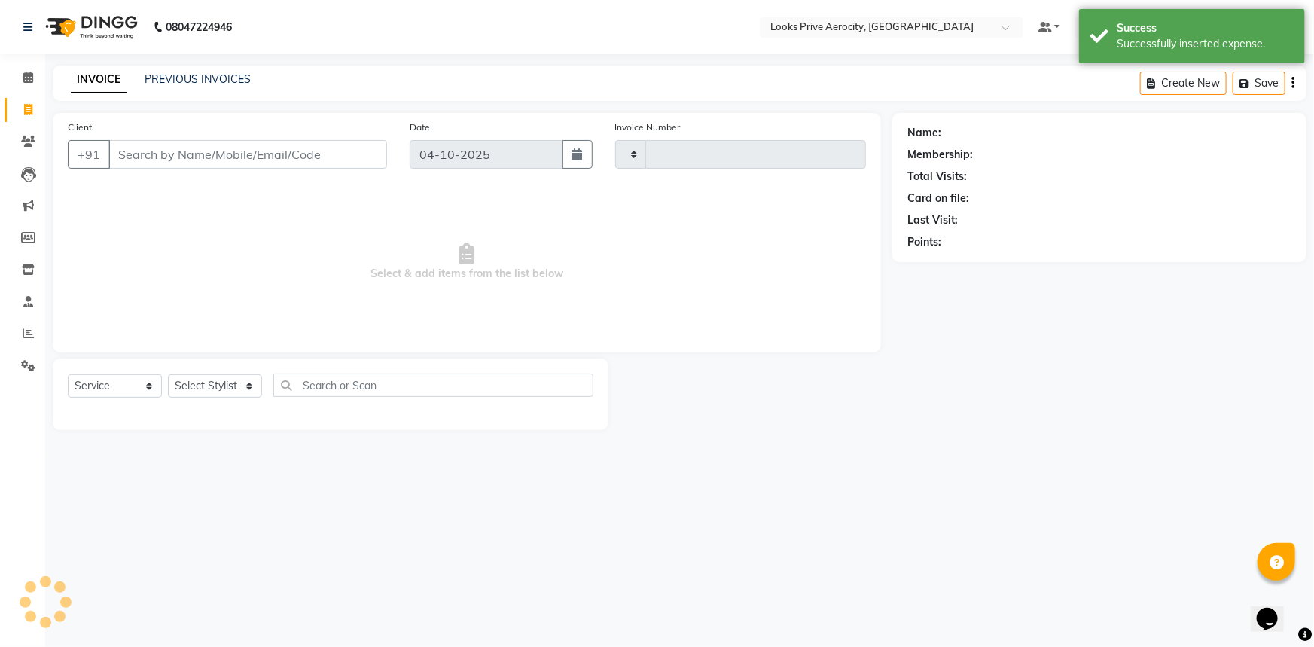
type input "6204"
select select "5913"
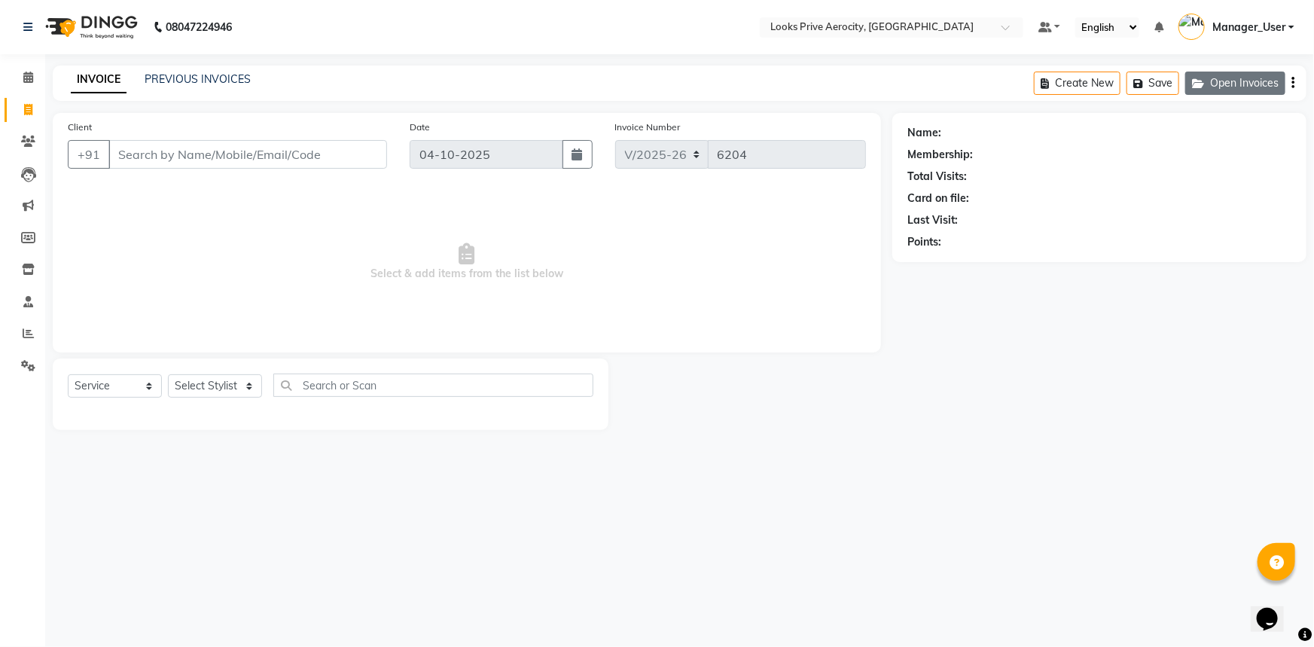
click at [1246, 81] on button "Open Invoices" at bounding box center [1235, 83] width 100 height 23
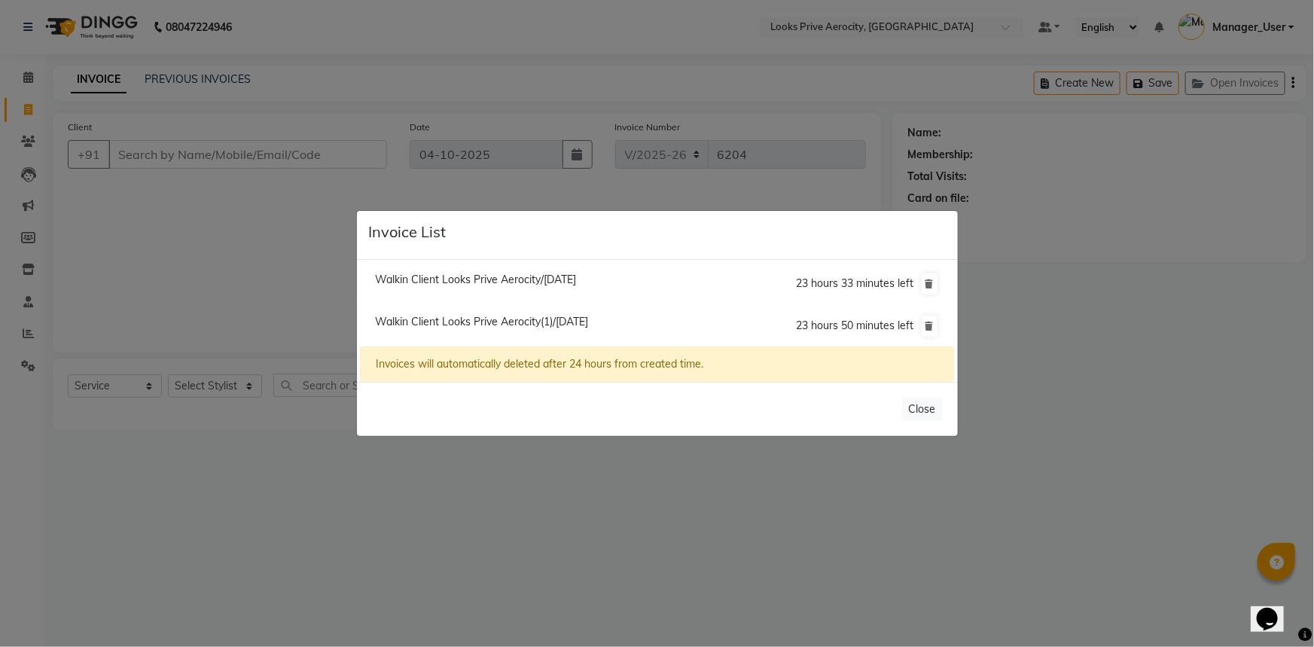
click at [578, 317] on span "Walkin Client Looks Prive Aerocity(1)/04 October 2025" at bounding box center [481, 322] width 213 height 14
type input "12554000002"
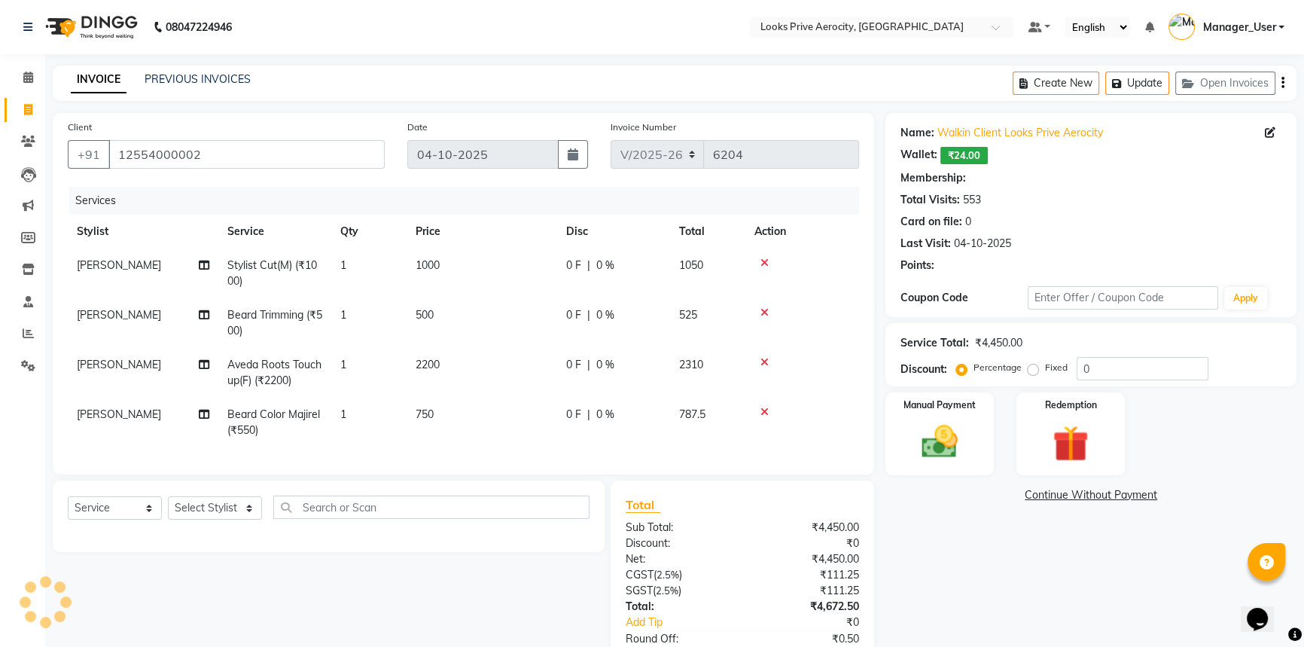
select select "1: Object"
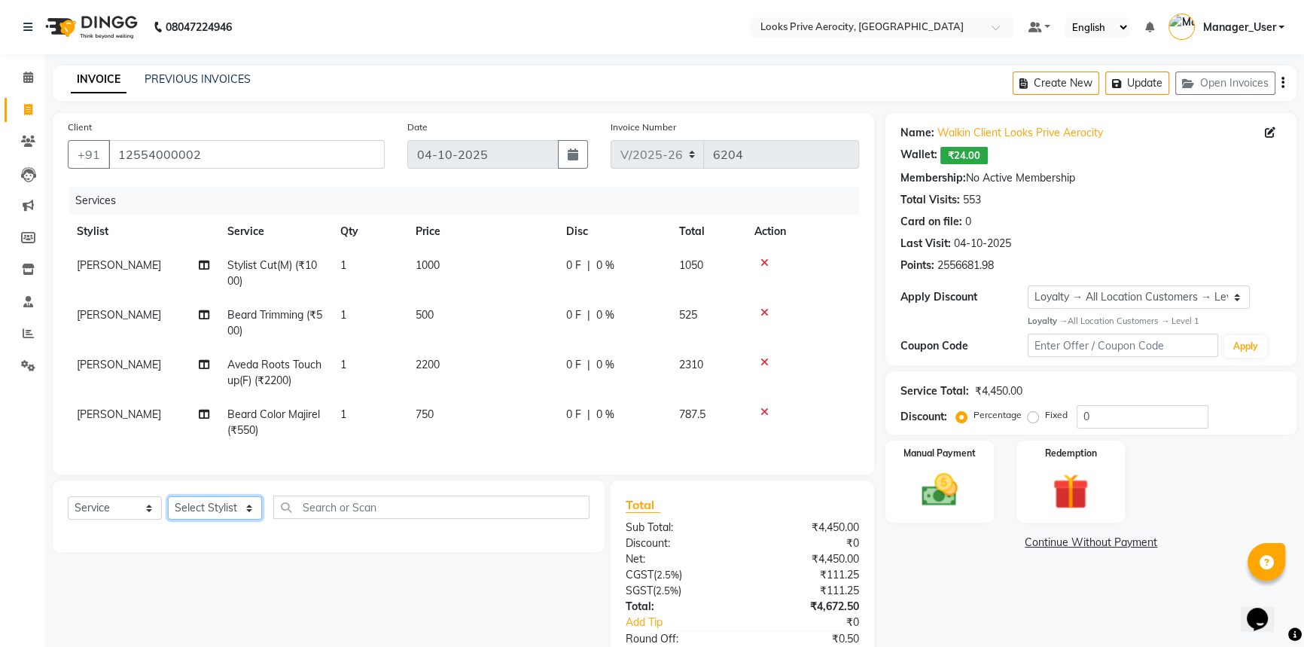
click at [203, 520] on select "Select Stylist Aman_Barber Amit Amu Dharma [PERSON_NAME] Eric_asst [PERSON_NAME…" at bounding box center [215, 507] width 94 height 23
select select "43250"
click at [168, 507] on select "Select Stylist Aman_Barber Amit Amu Dharma [PERSON_NAME] Eric_asst [PERSON_NAME…" at bounding box center [215, 507] width 94 height 23
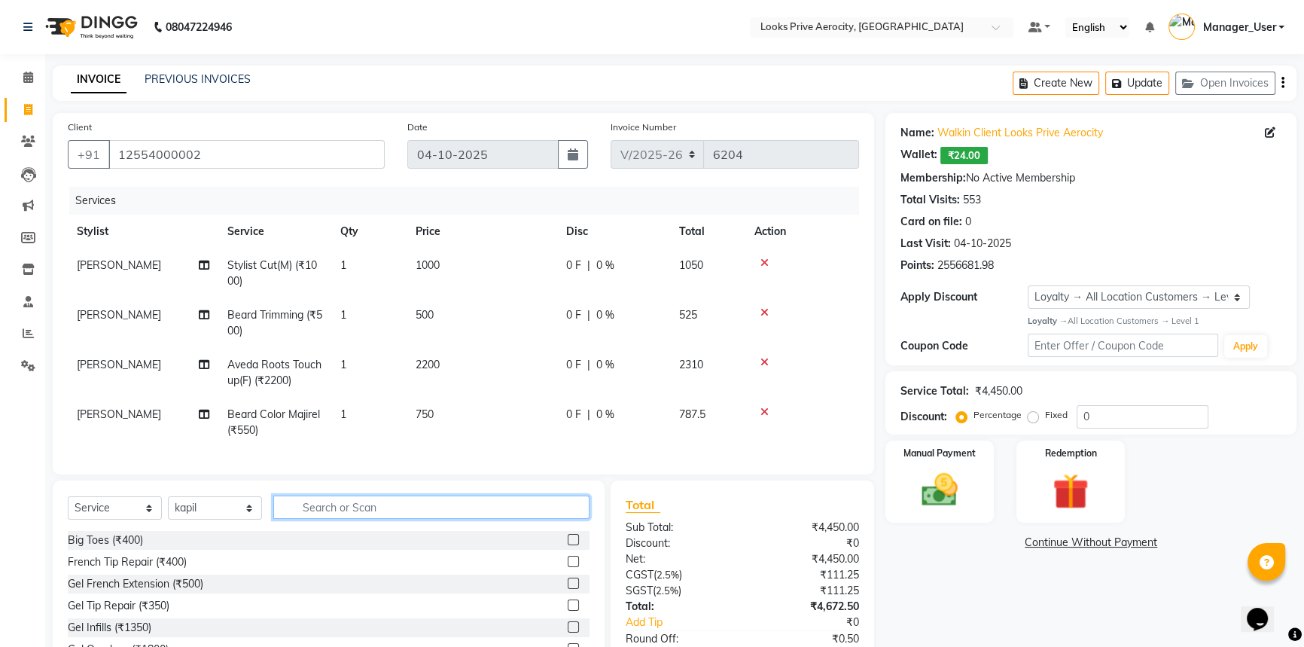
click at [340, 516] on input "text" at bounding box center [431, 506] width 316 height 23
type input "PEDI"
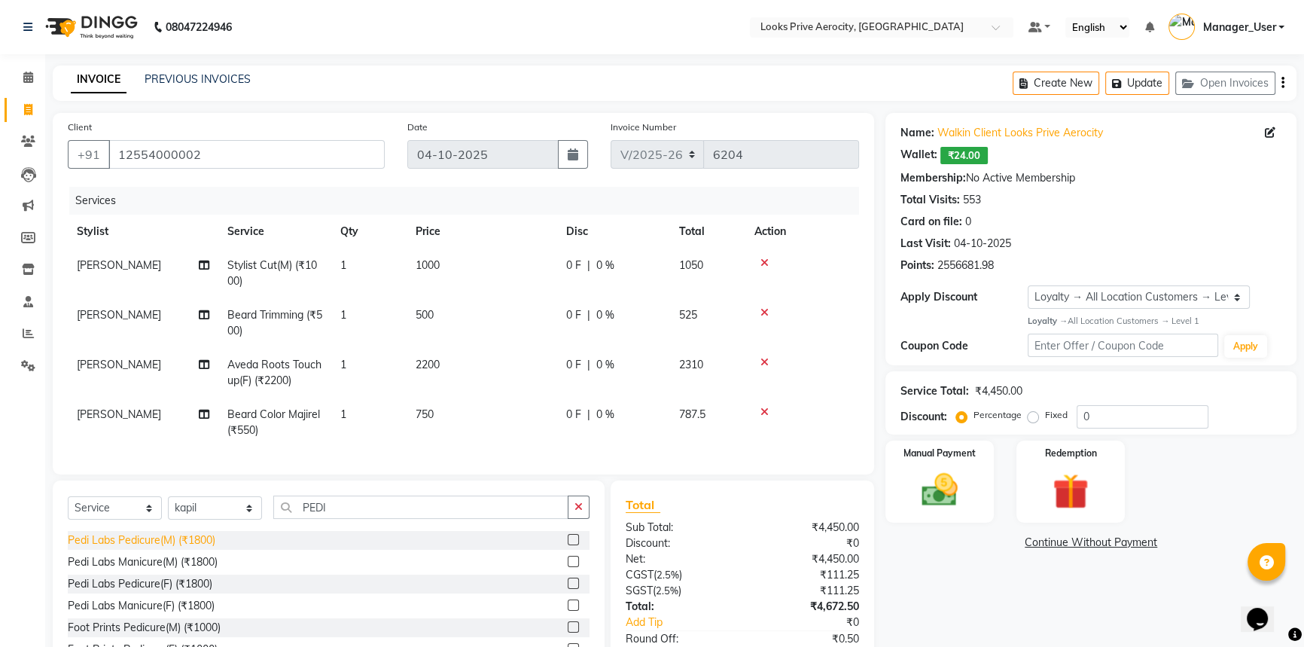
click at [172, 548] on div "Pedi Labs Pedicure(M) (₹1800)" at bounding box center [142, 540] width 148 height 16
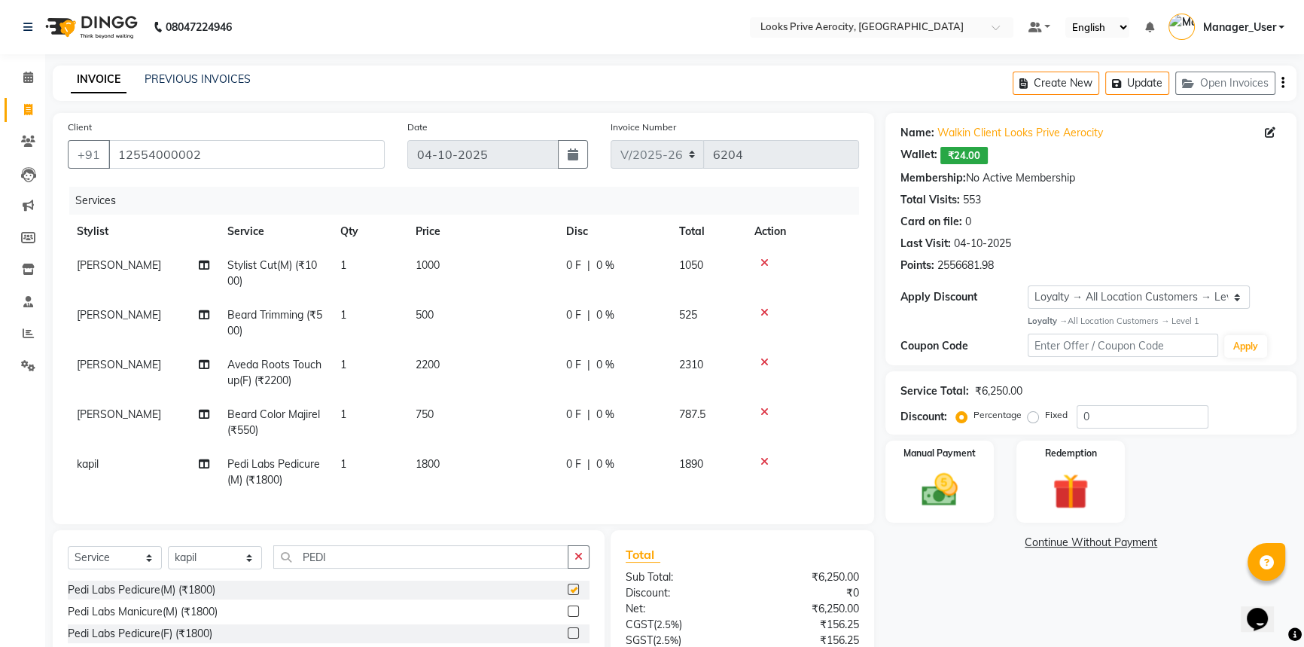
checkbox input "false"
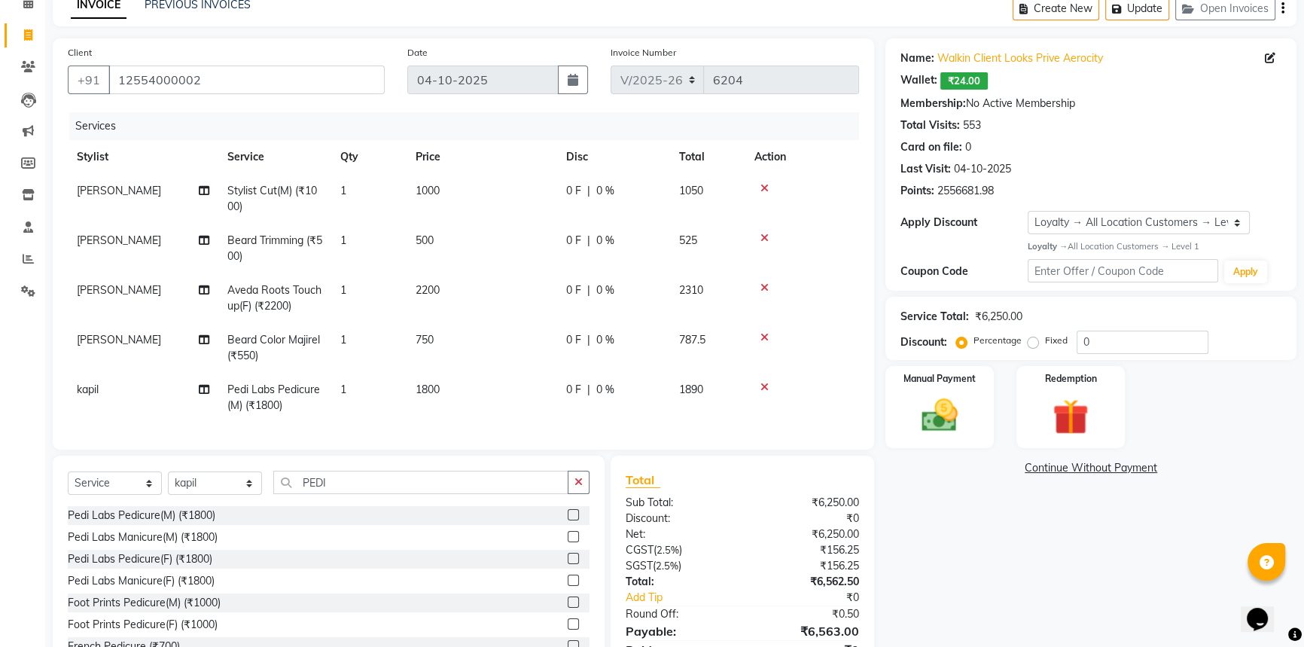
scroll to position [154, 0]
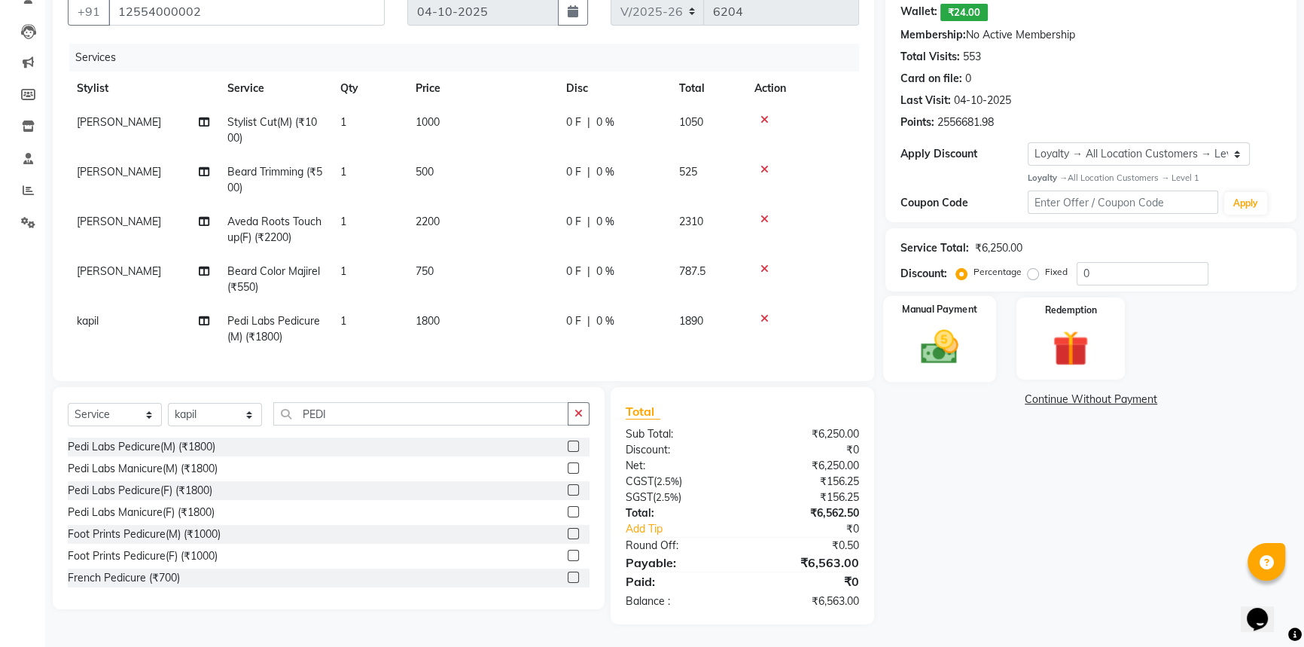
click at [973, 324] on div "Manual Payment" at bounding box center [939, 339] width 113 height 86
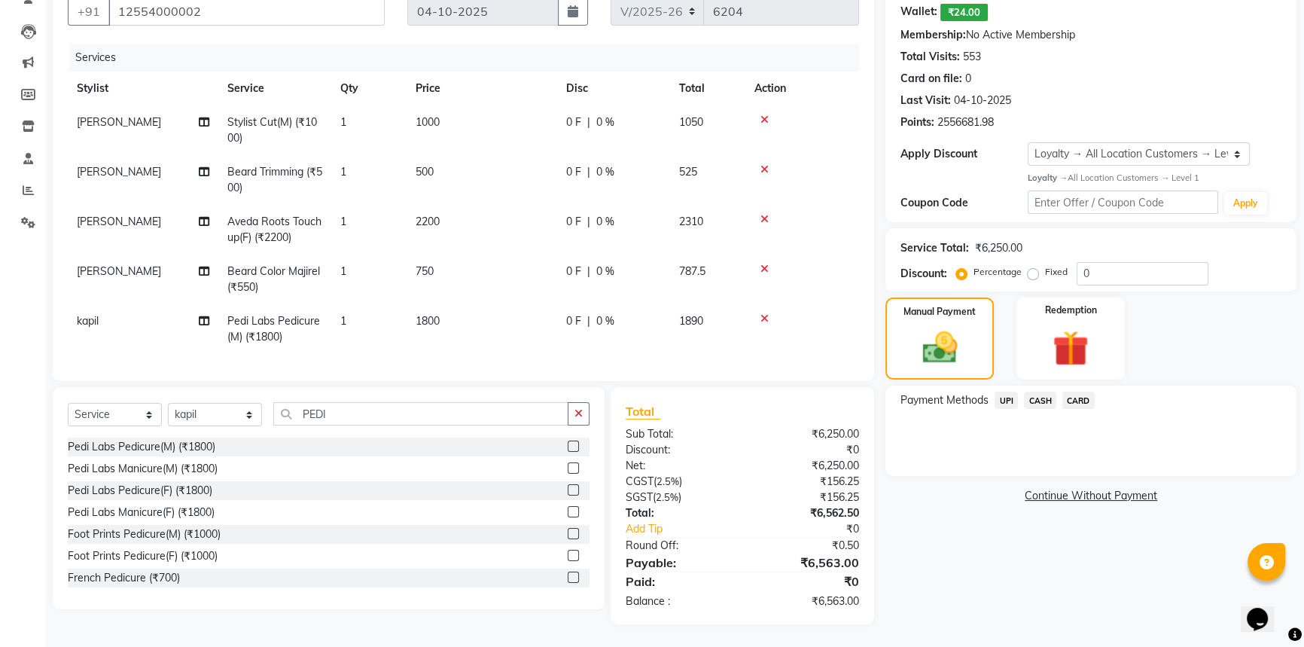
click at [1003, 392] on span "UPI" at bounding box center [1006, 400] width 23 height 17
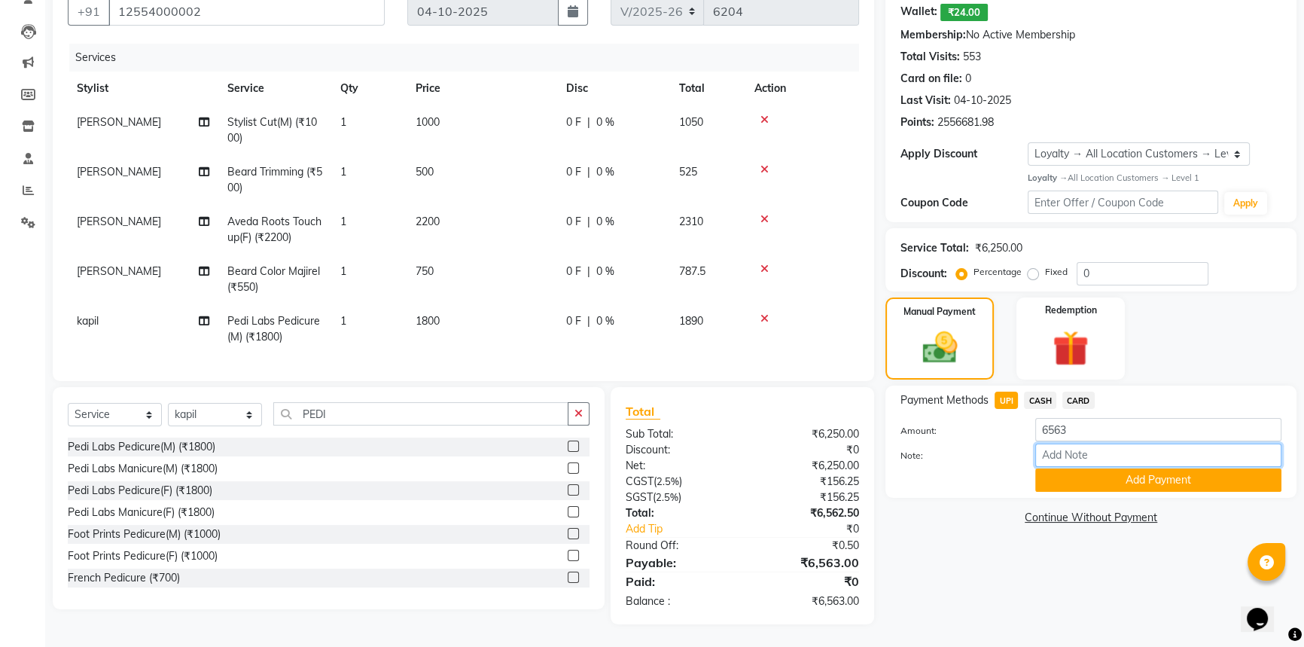
click at [1047, 444] on input "Note:" at bounding box center [1158, 455] width 246 height 23
paste input "840091860338"
type input "840091860338"
click at [1169, 470] on button "Add Payment" at bounding box center [1158, 479] width 246 height 23
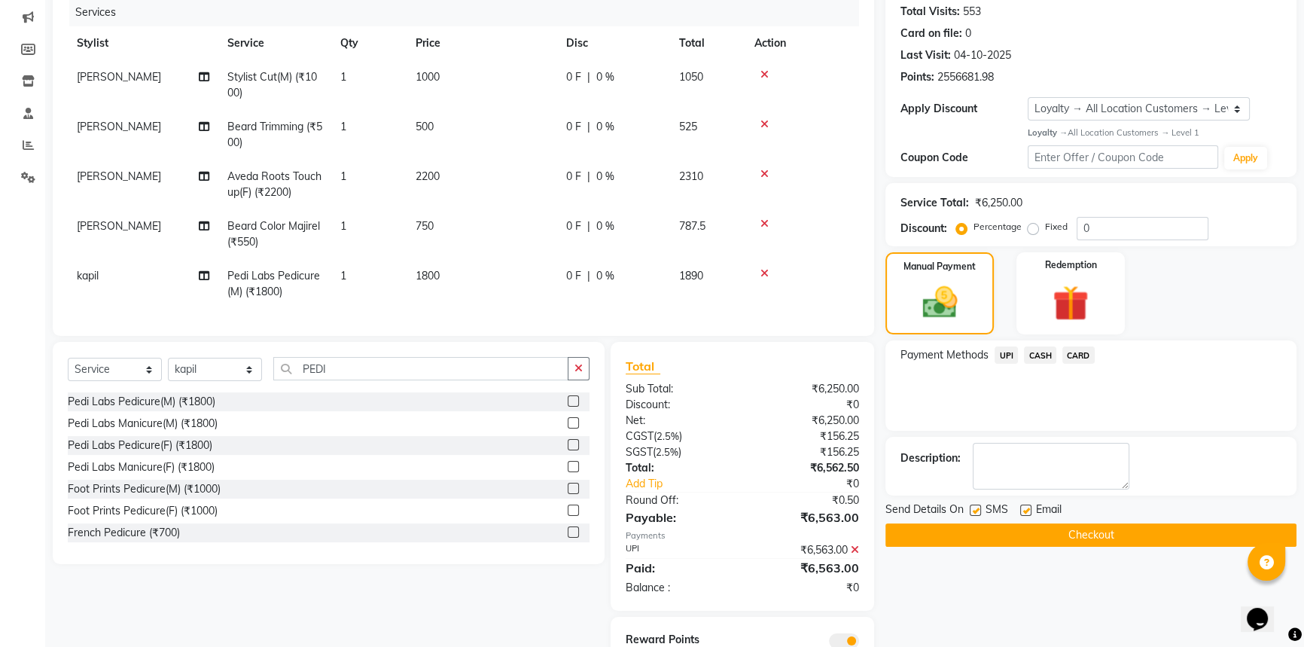
scroll to position [222, 0]
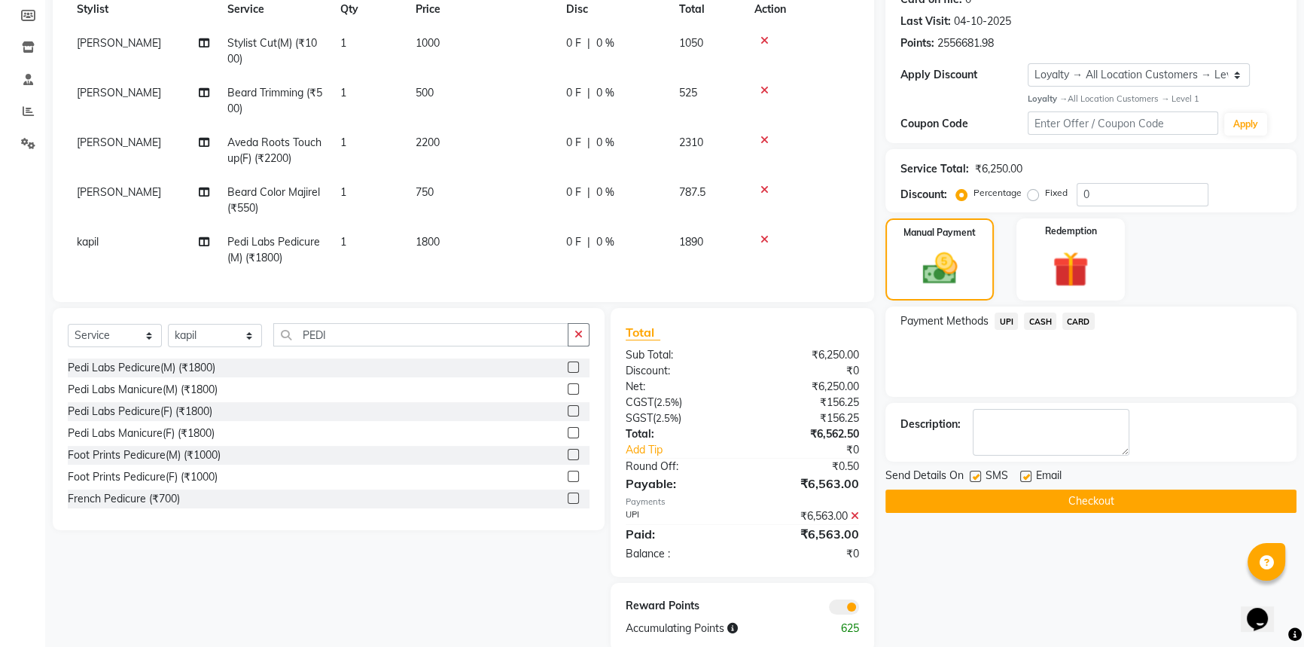
click at [1071, 492] on button "Checkout" at bounding box center [1091, 500] width 411 height 23
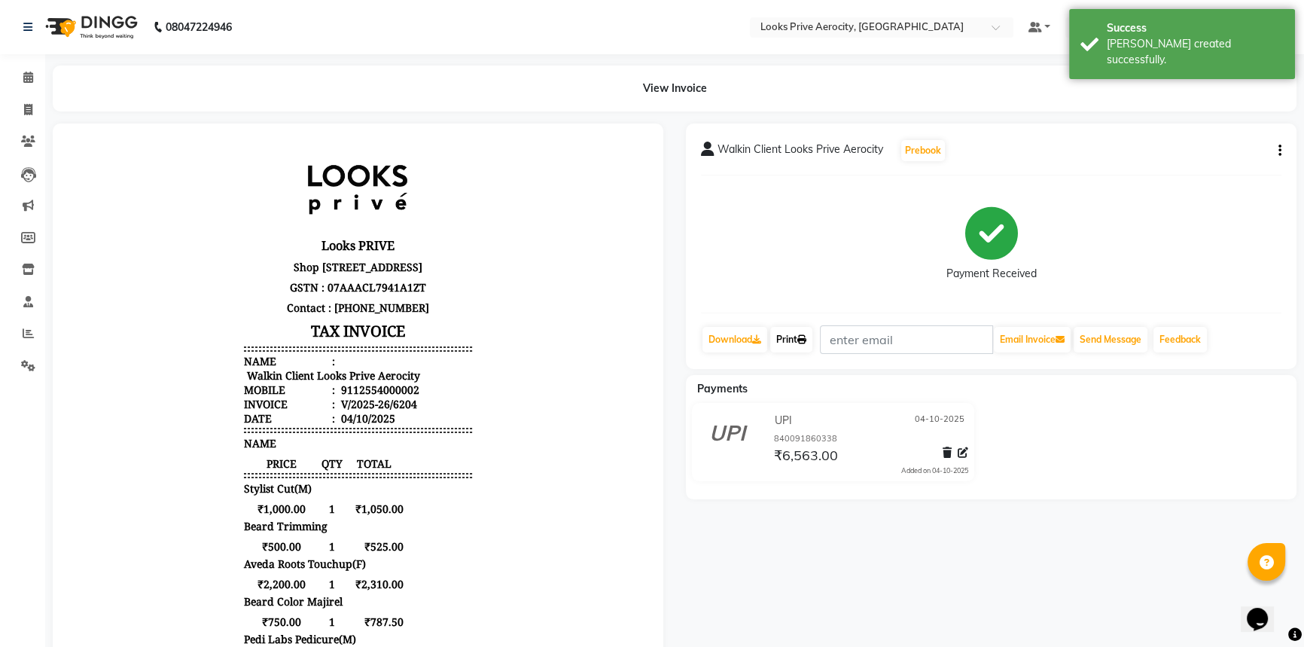
click at [791, 343] on link "Print" at bounding box center [791, 340] width 42 height 26
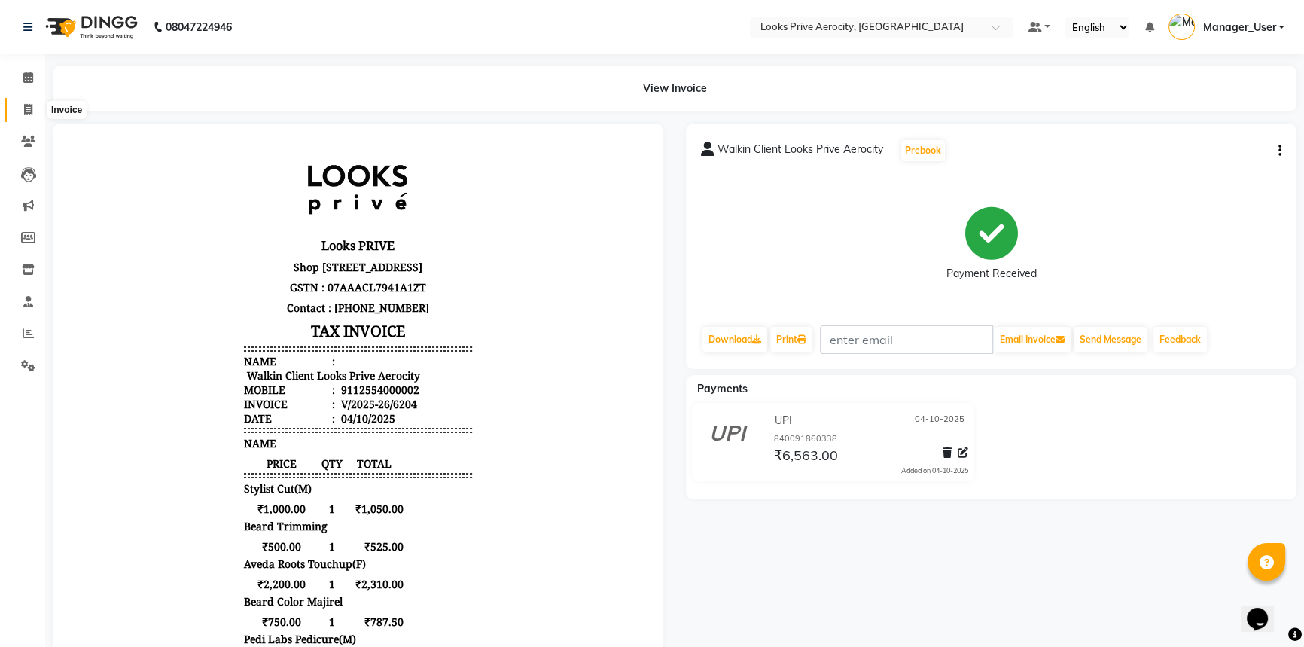
click at [31, 110] on icon at bounding box center [28, 109] width 8 height 11
select select "service"
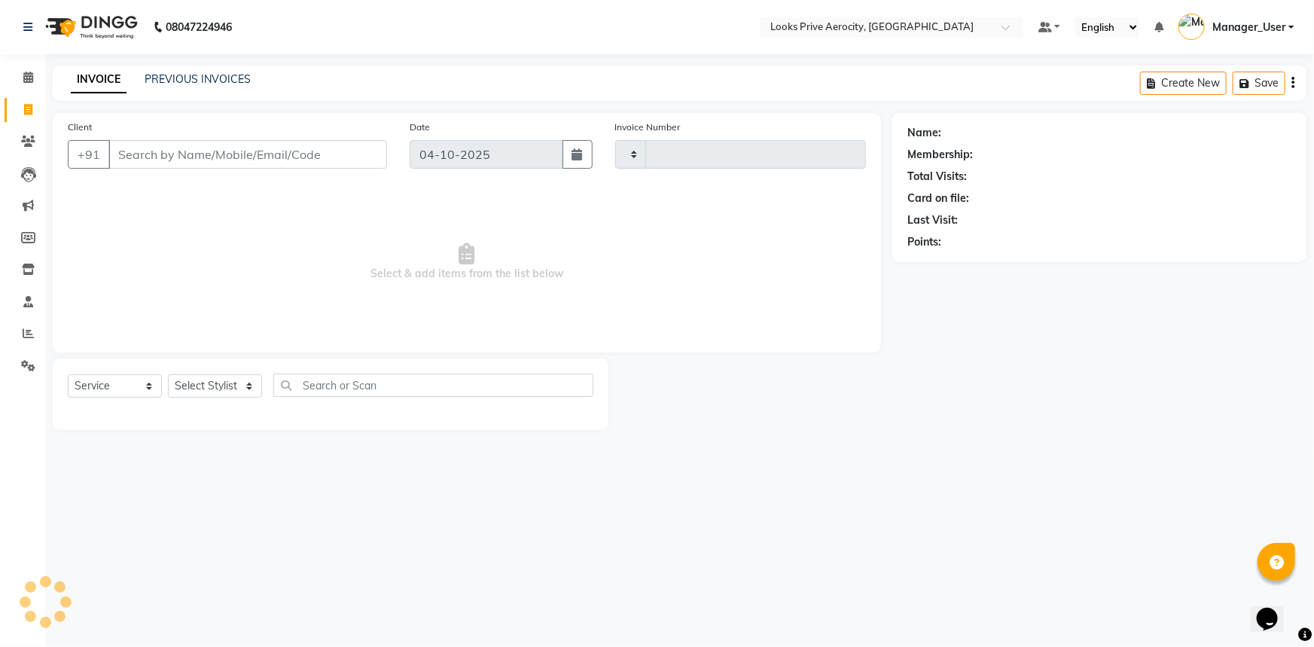
type input "6205"
select select "5913"
click at [174, 82] on link "PREVIOUS INVOICES" at bounding box center [198, 79] width 106 height 14
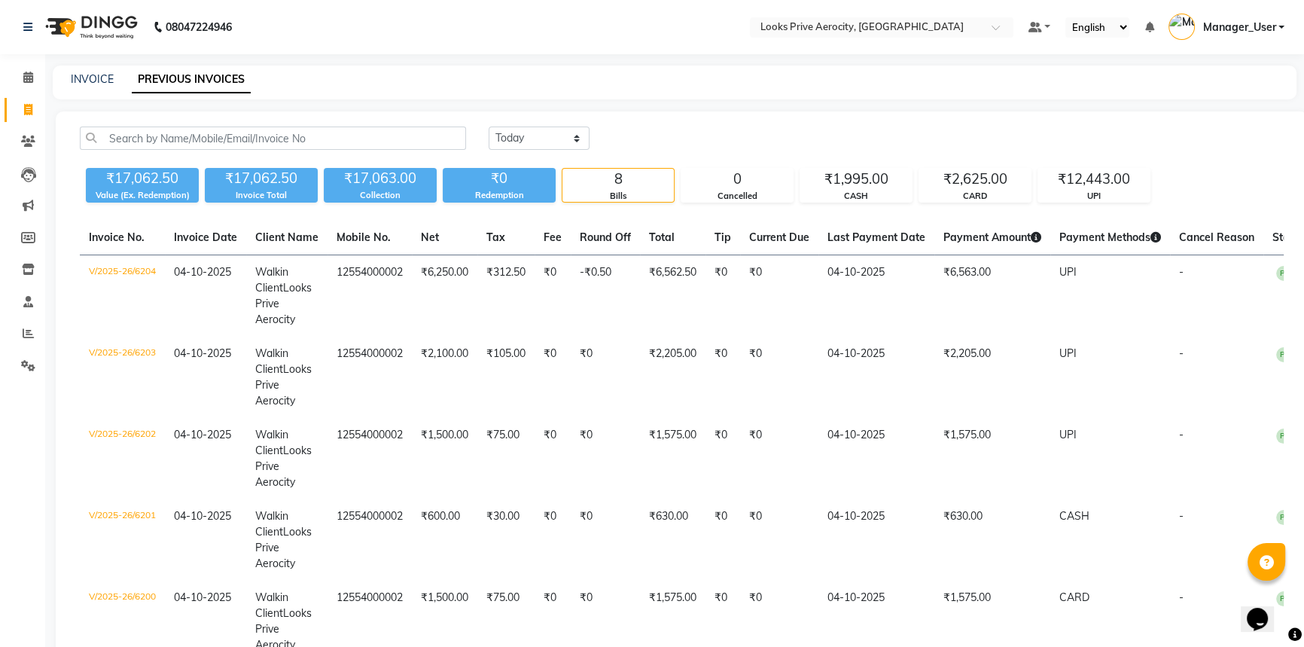
click at [30, 109] on icon at bounding box center [28, 109] width 8 height 11
select select "service"
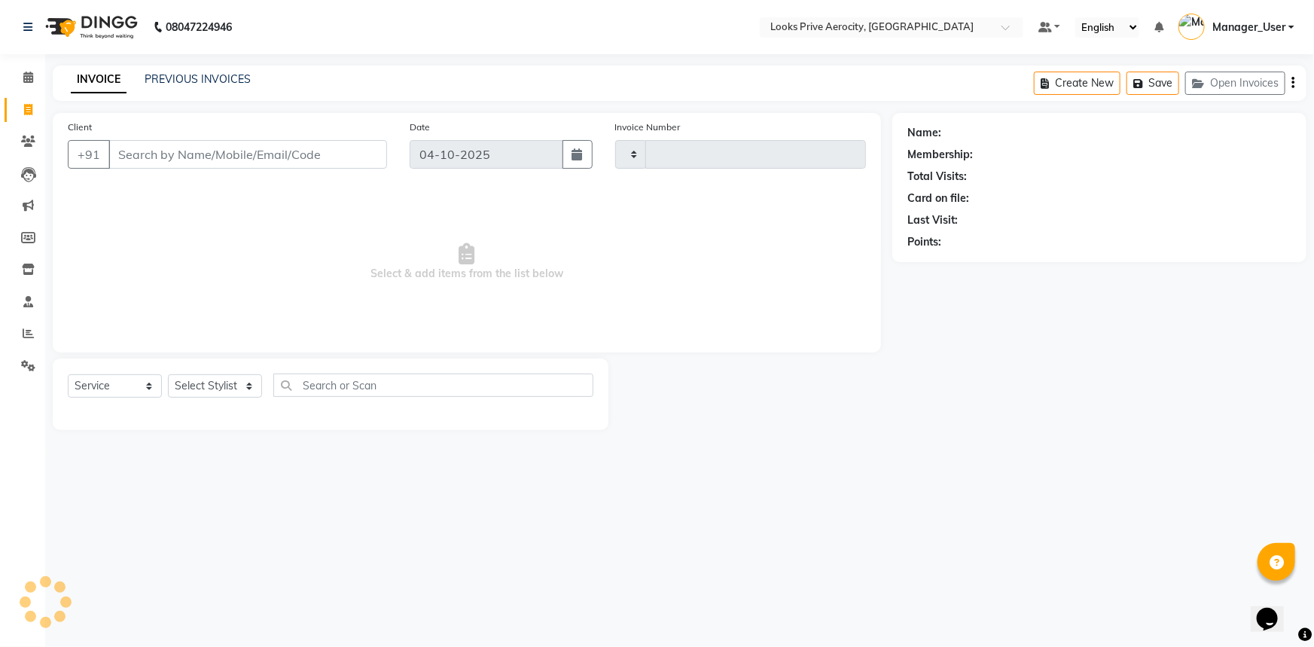
type input "6205"
select select "5913"
click at [211, 76] on link "PREVIOUS INVOICES" at bounding box center [198, 79] width 106 height 14
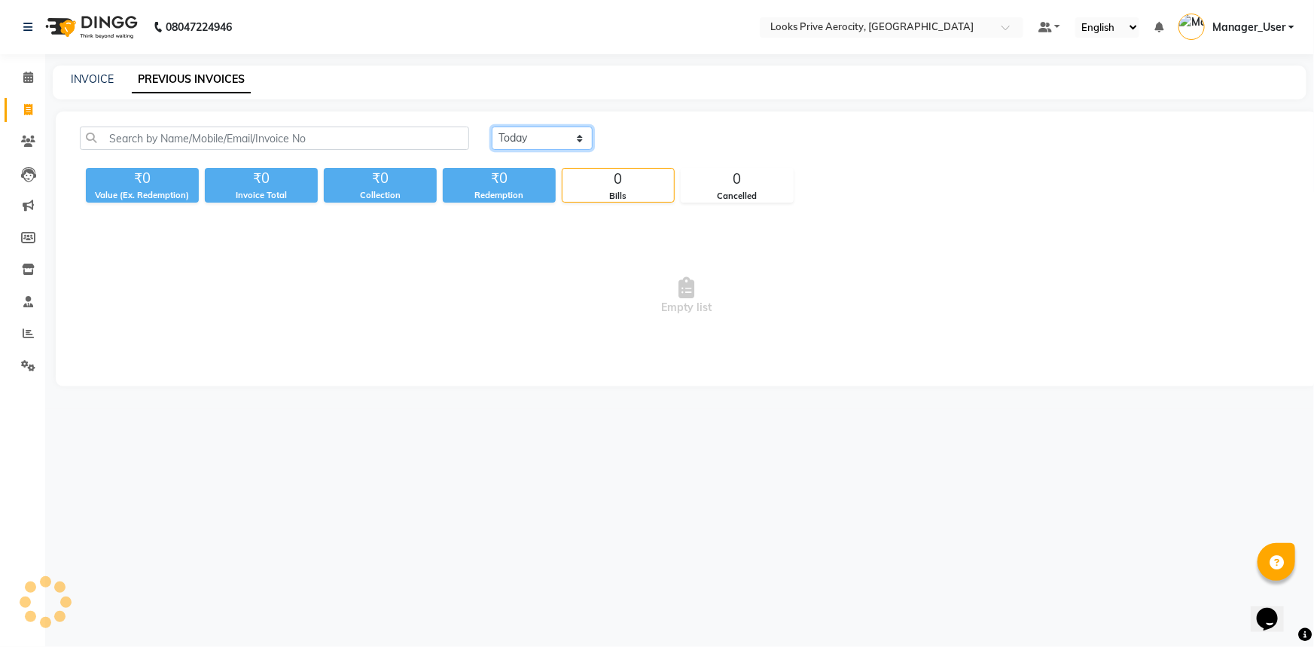
drag, startPoint x: 550, startPoint y: 141, endPoint x: 552, endPoint y: 148, distance: 7.9
click at [550, 141] on select "Today Yesterday Custom Range" at bounding box center [542, 138] width 101 height 23
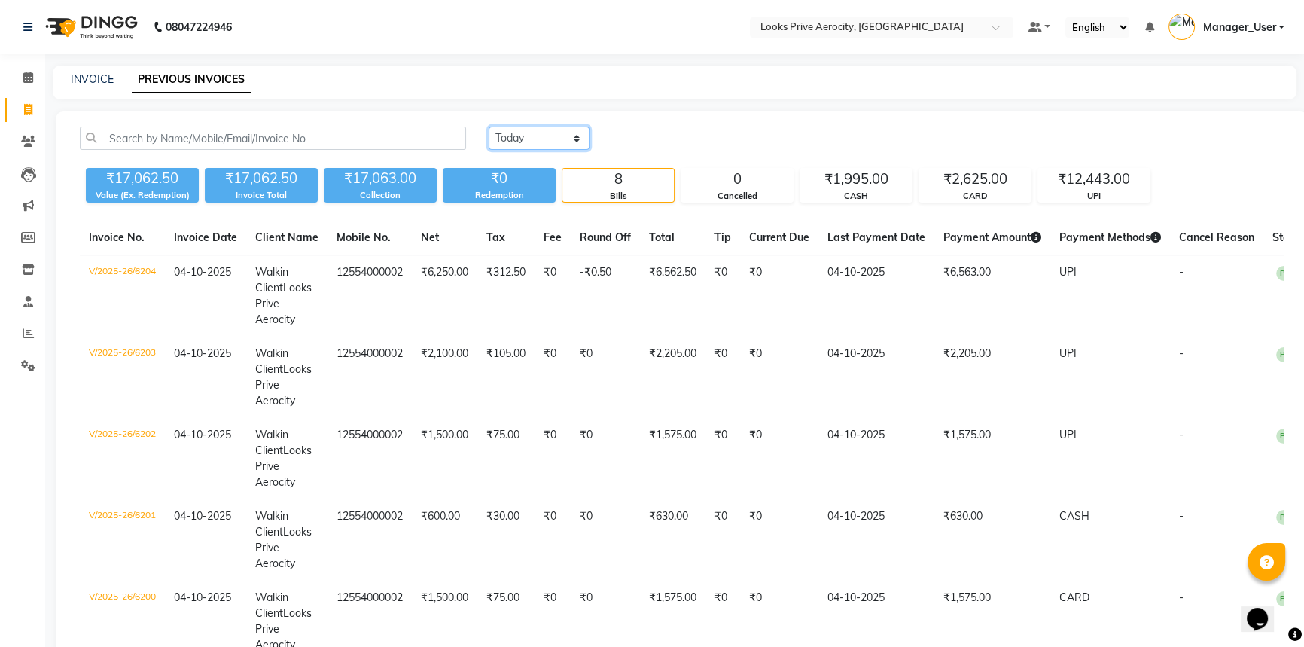
select select "range"
click at [489, 127] on select "Today Yesterday Custom Range" at bounding box center [539, 138] width 101 height 23
click at [672, 143] on input "04-10-2025" at bounding box center [661, 138] width 105 height 21
select select "10"
select select "2025"
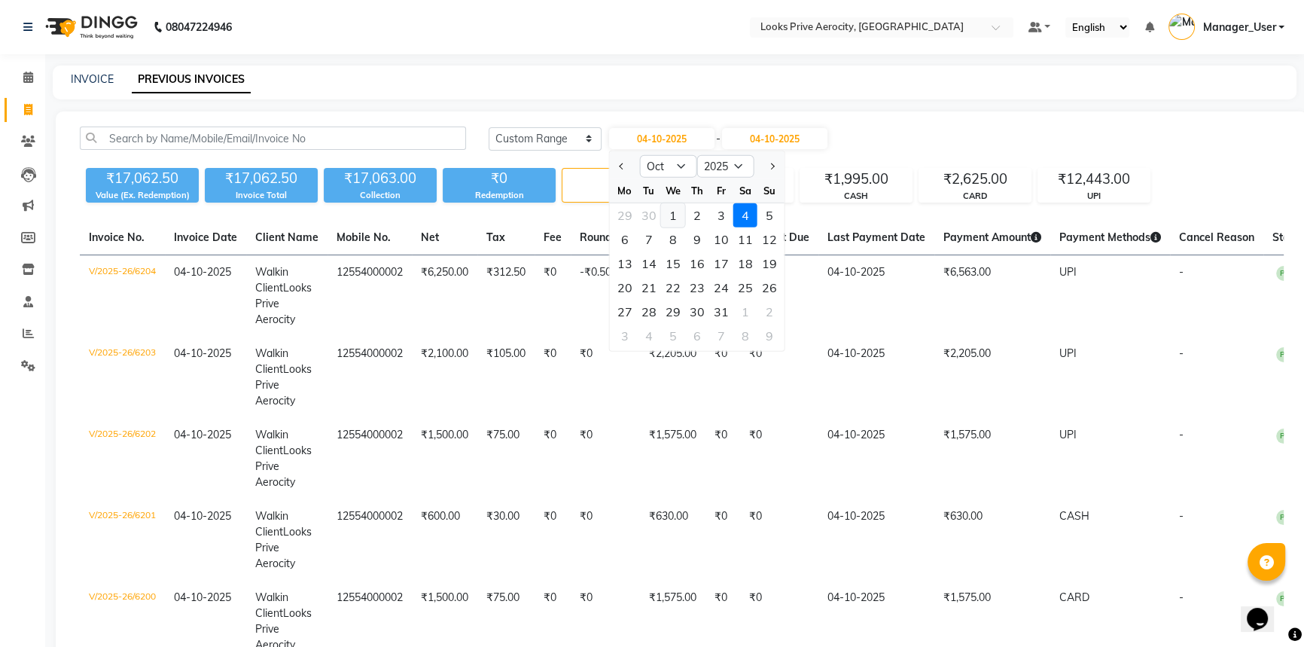
click at [675, 219] on div "1" at bounding box center [673, 215] width 24 height 24
type input "01-10-2025"
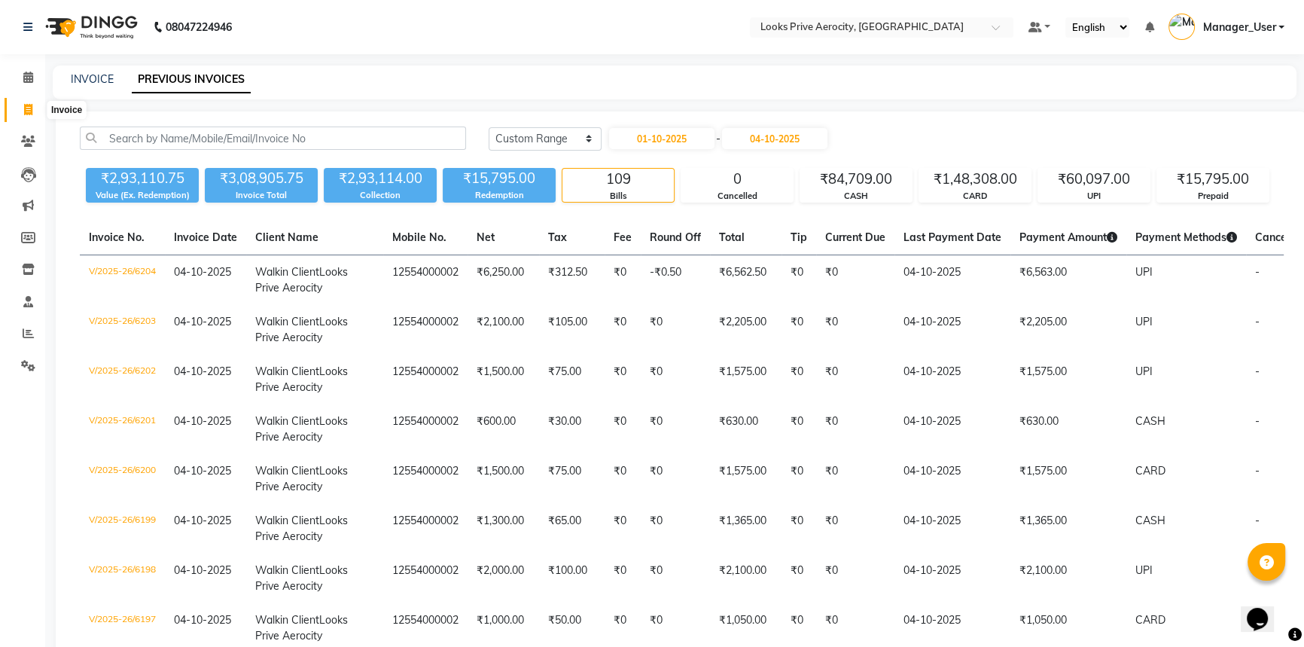
drag, startPoint x: 27, startPoint y: 111, endPoint x: 23, endPoint y: 118, distance: 8.1
click at [27, 111] on icon at bounding box center [28, 109] width 8 height 11
select select "service"
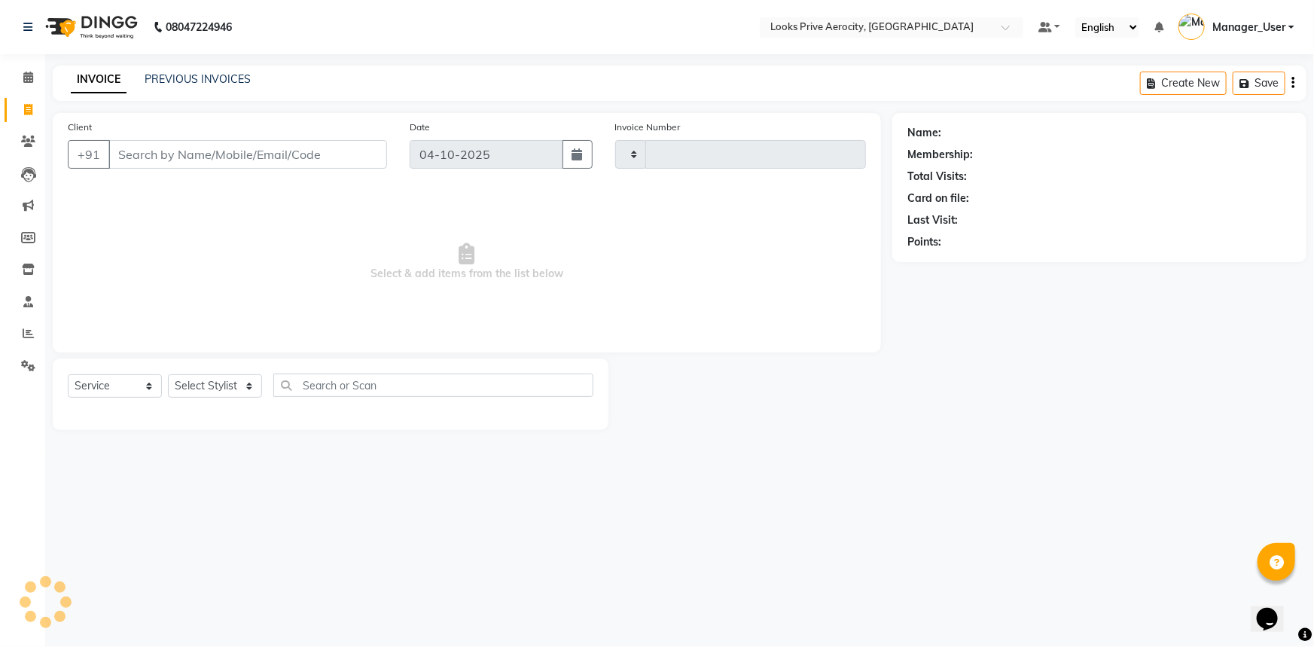
type input "6205"
select select "5913"
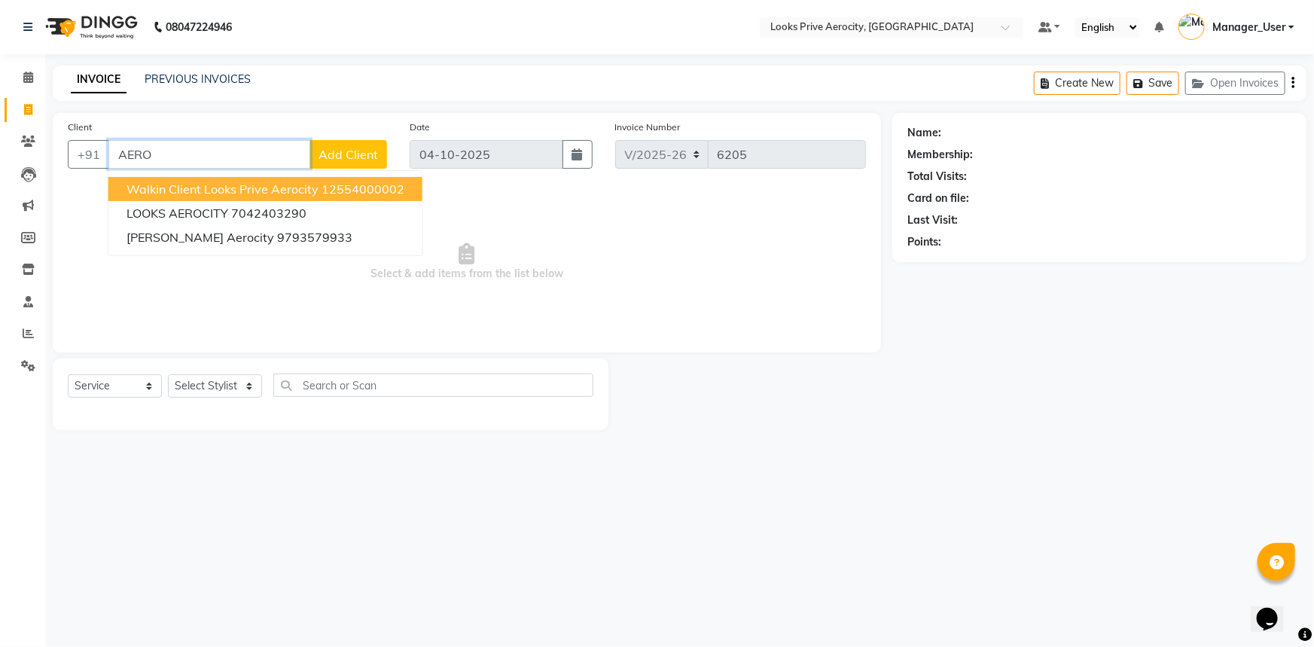
click at [190, 190] on span "Walkin Client Looks Prive Aerocity" at bounding box center [223, 188] width 192 height 15
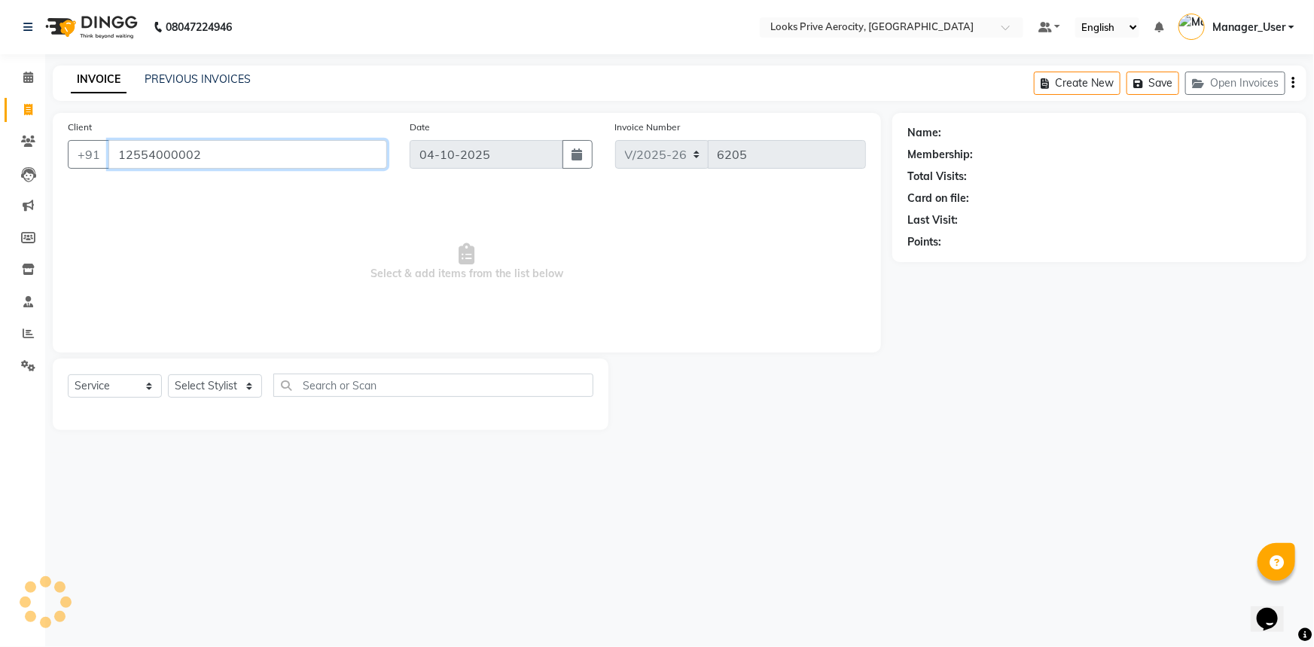
type input "12554000002"
click at [195, 379] on select "Select Stylist Aman_Barber Amit Amu Dharma [PERSON_NAME] Eric_asst [PERSON_NAME…" at bounding box center [215, 385] width 94 height 23
select select "66241"
click at [168, 374] on select "Select Stylist Aman_Barber Amit Amu Dharma [PERSON_NAME] Eric_asst [PERSON_NAME…" at bounding box center [215, 385] width 94 height 23
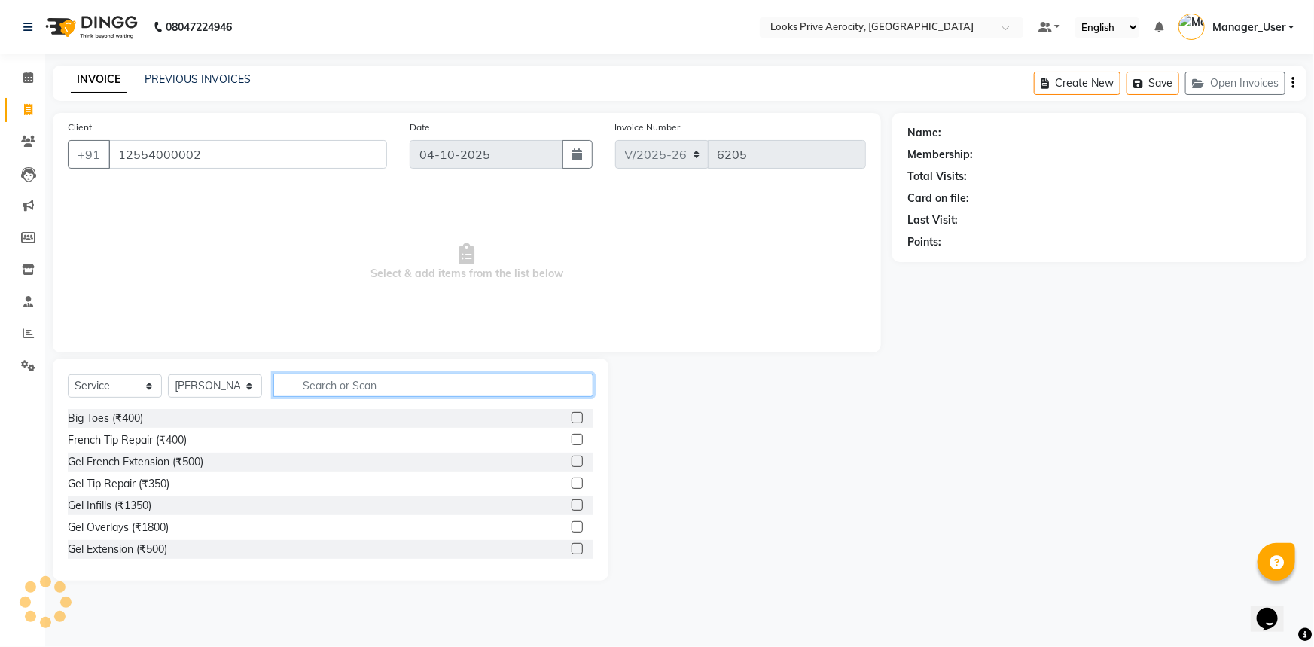
drag, startPoint x: 401, startPoint y: 391, endPoint x: 404, endPoint y: 382, distance: 9.3
click at [404, 382] on input "text" at bounding box center [433, 384] width 320 height 23
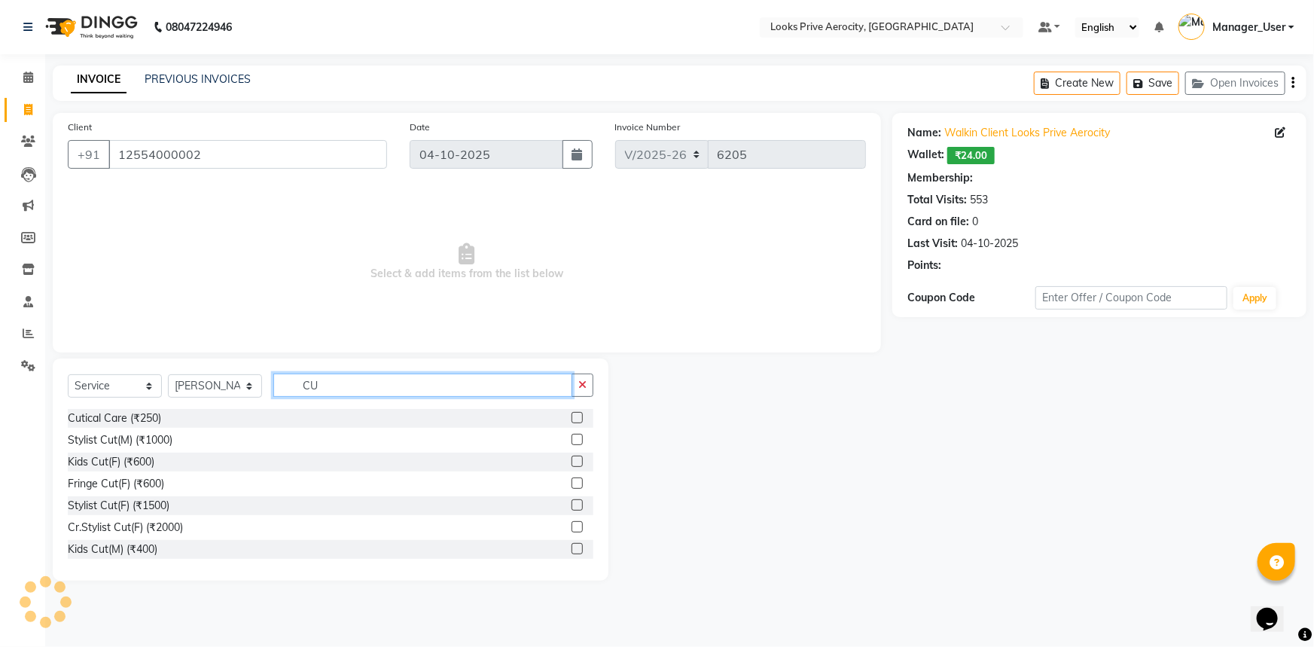
type input "CUT"
select select "1: Object"
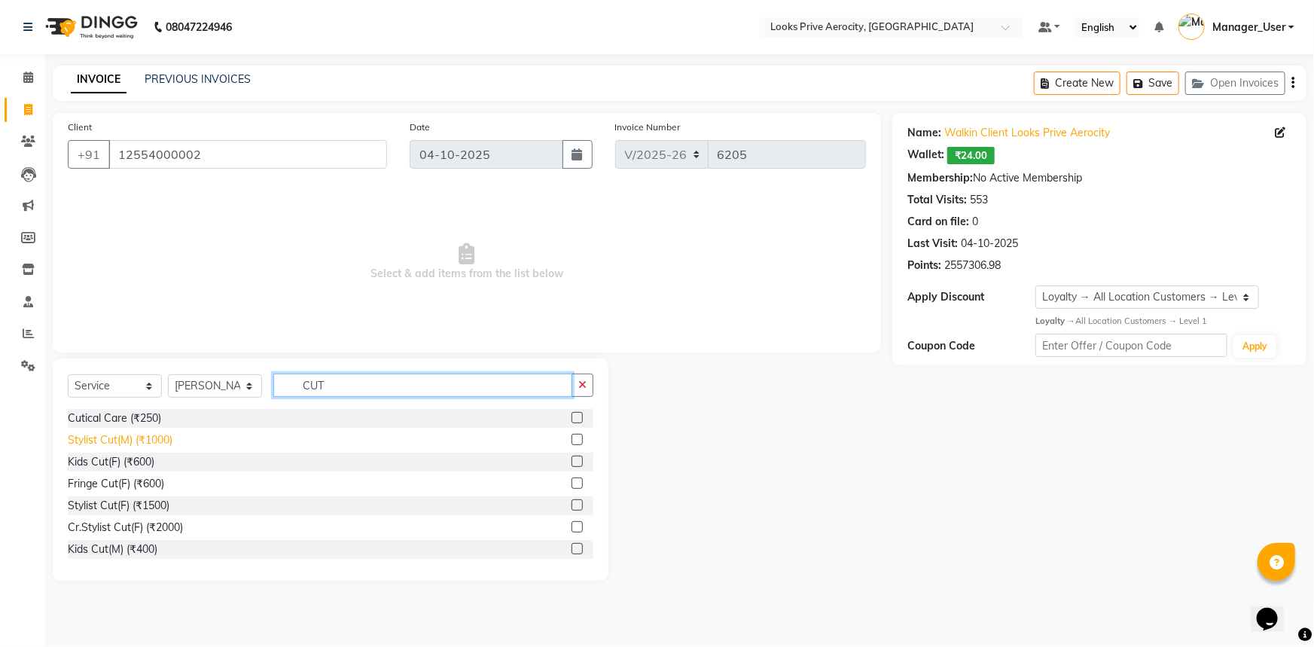
type input "CUT"
drag, startPoint x: 114, startPoint y: 436, endPoint x: 309, endPoint y: 395, distance: 199.4
click at [114, 435] on div "Stylist Cut(M) (₹1000)" at bounding box center [120, 440] width 105 height 16
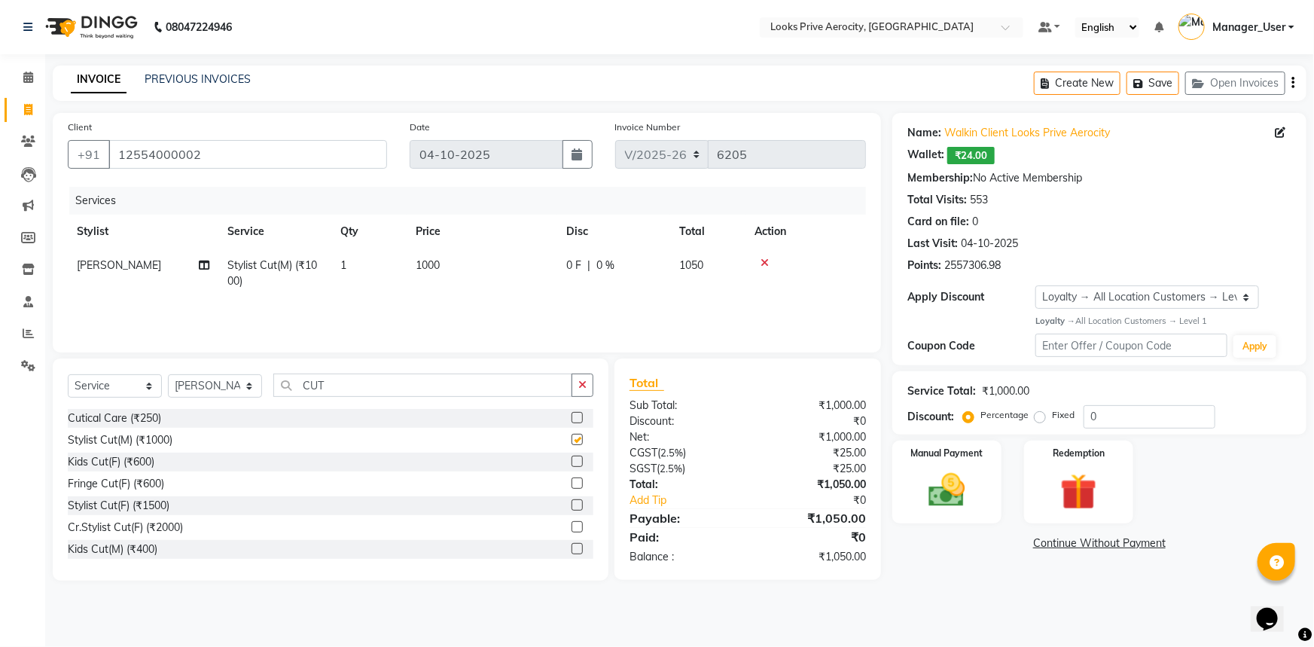
checkbox input "false"
drag, startPoint x: 397, startPoint y: 376, endPoint x: 0, endPoint y: 376, distance: 396.8
click at [145, 379] on div "Select Service Product Membership Package Voucher Prepaid Gift Card Select Styl…" at bounding box center [331, 469] width 556 height 222
drag, startPoint x: 336, startPoint y: 386, endPoint x: 8, endPoint y: 386, distance: 328.3
click at [8, 386] on app-home "08047224946 Select Location × Looks Prive Aerocity, Delhi Default Panel My Pane…" at bounding box center [657, 301] width 1314 height 603
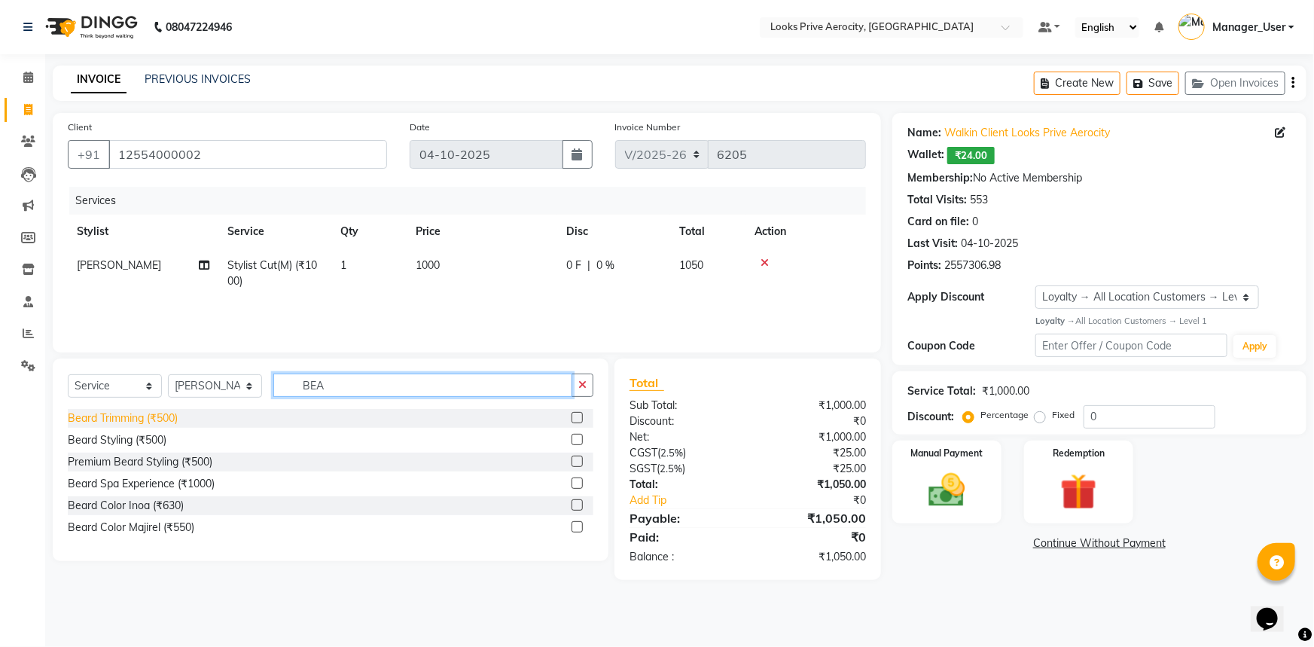
type input "BEA"
click at [96, 413] on div "Beard Trimming (₹500)" at bounding box center [123, 418] width 110 height 16
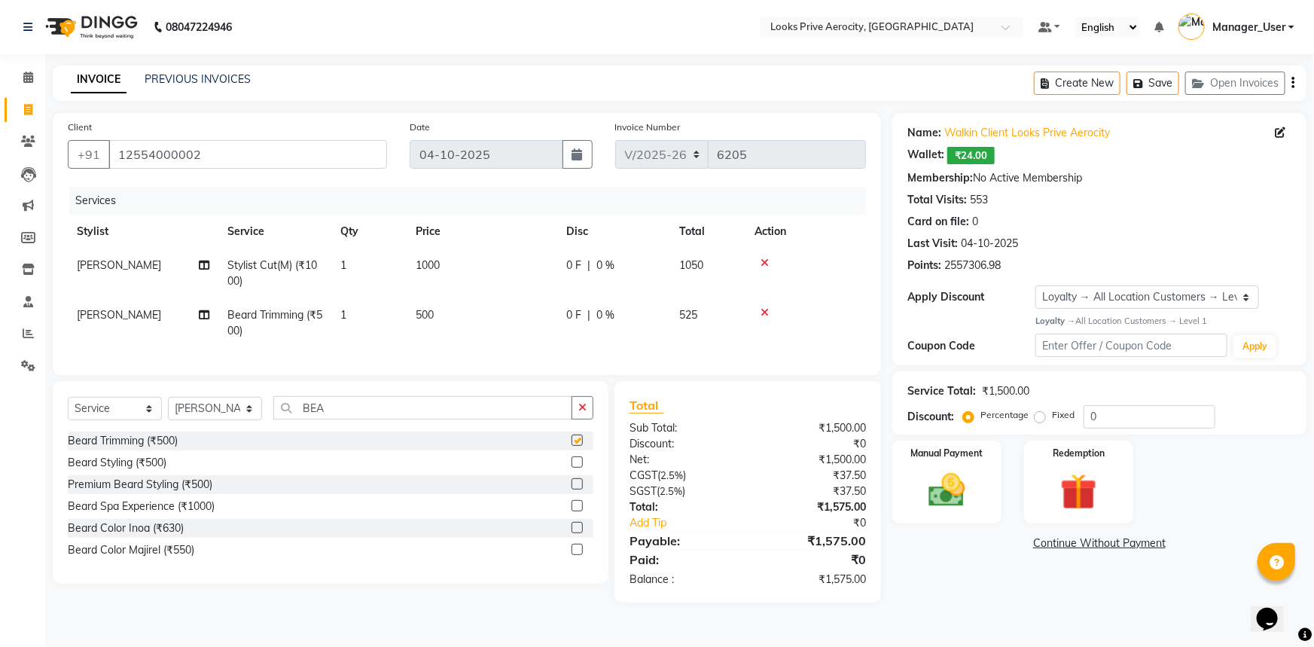
checkbox input "false"
click at [970, 484] on img at bounding box center [947, 490] width 62 height 44
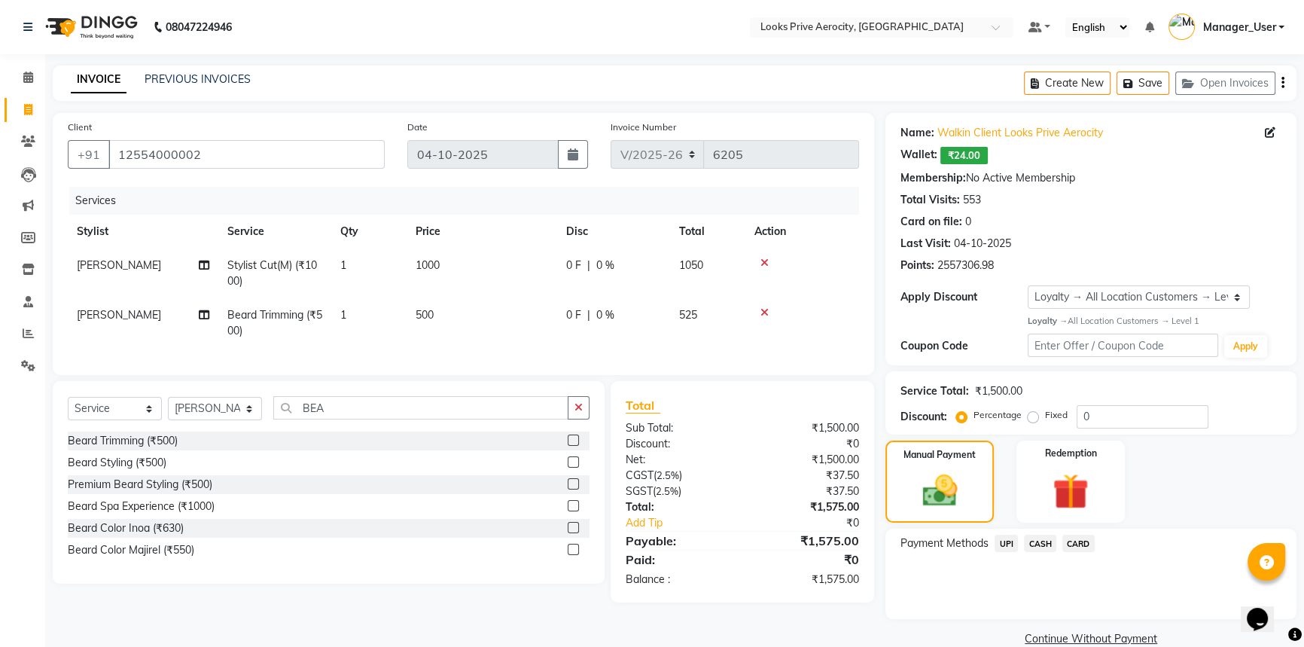
click at [1077, 543] on span "CARD" at bounding box center [1078, 543] width 32 height 17
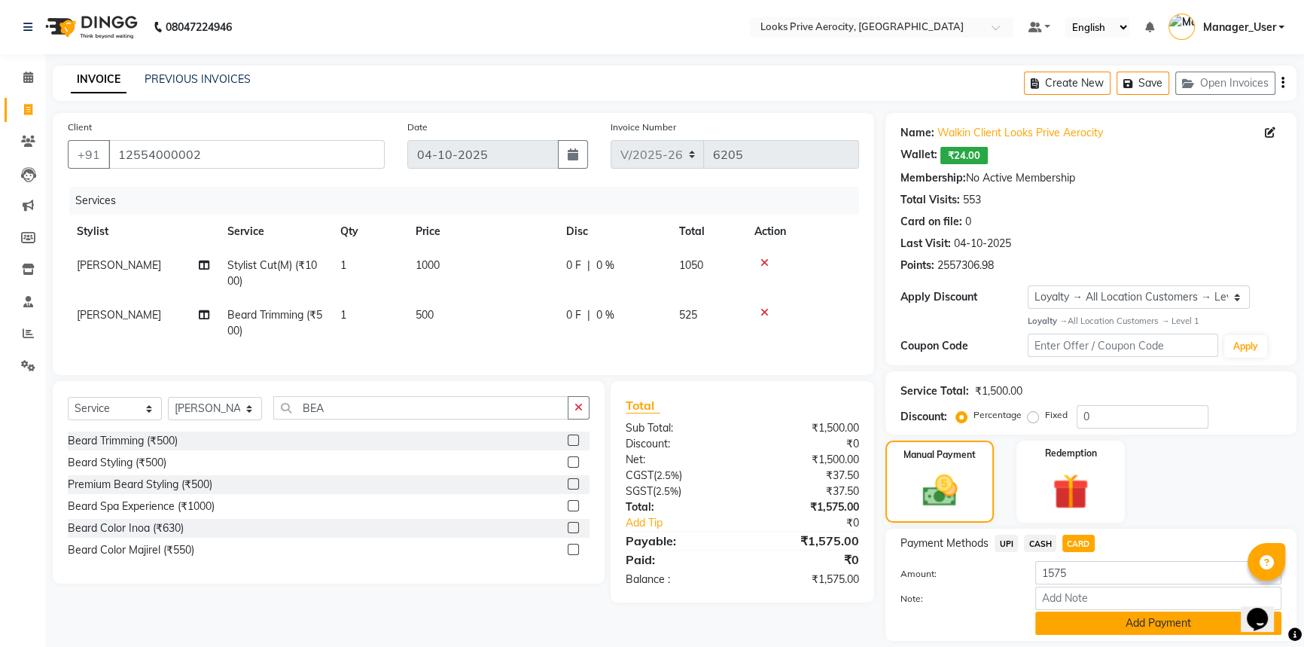
click at [1108, 620] on button "Add Payment" at bounding box center [1158, 622] width 246 height 23
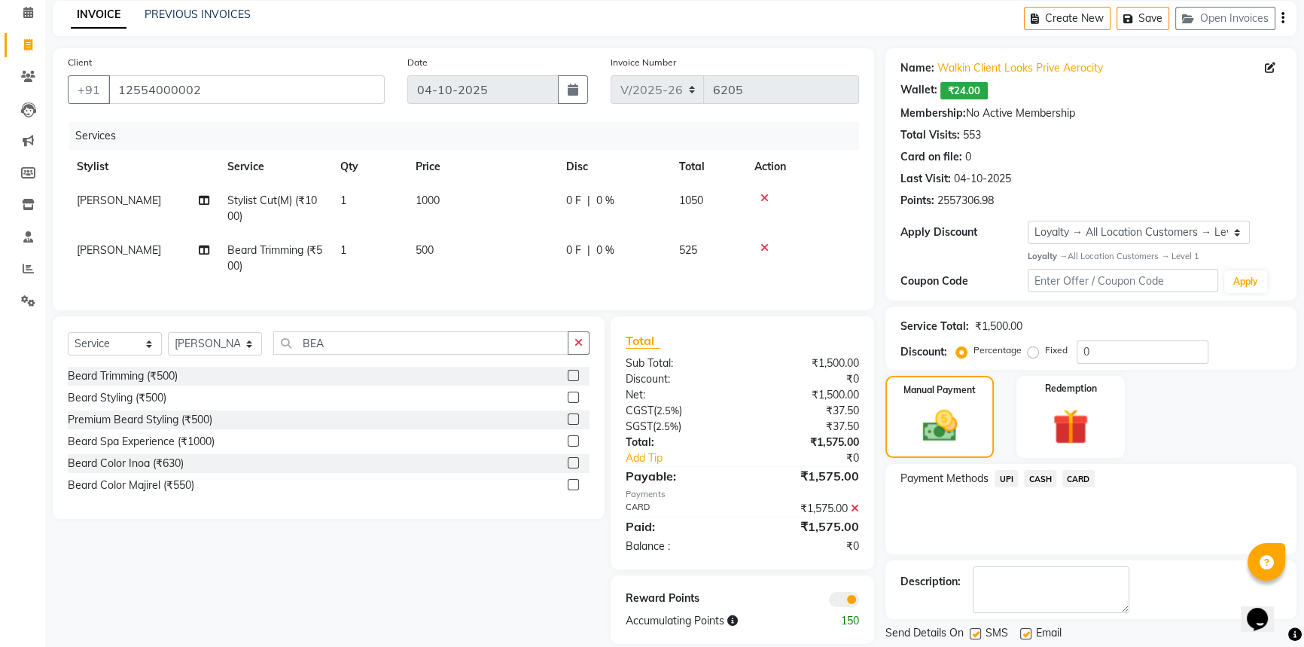
scroll to position [110, 0]
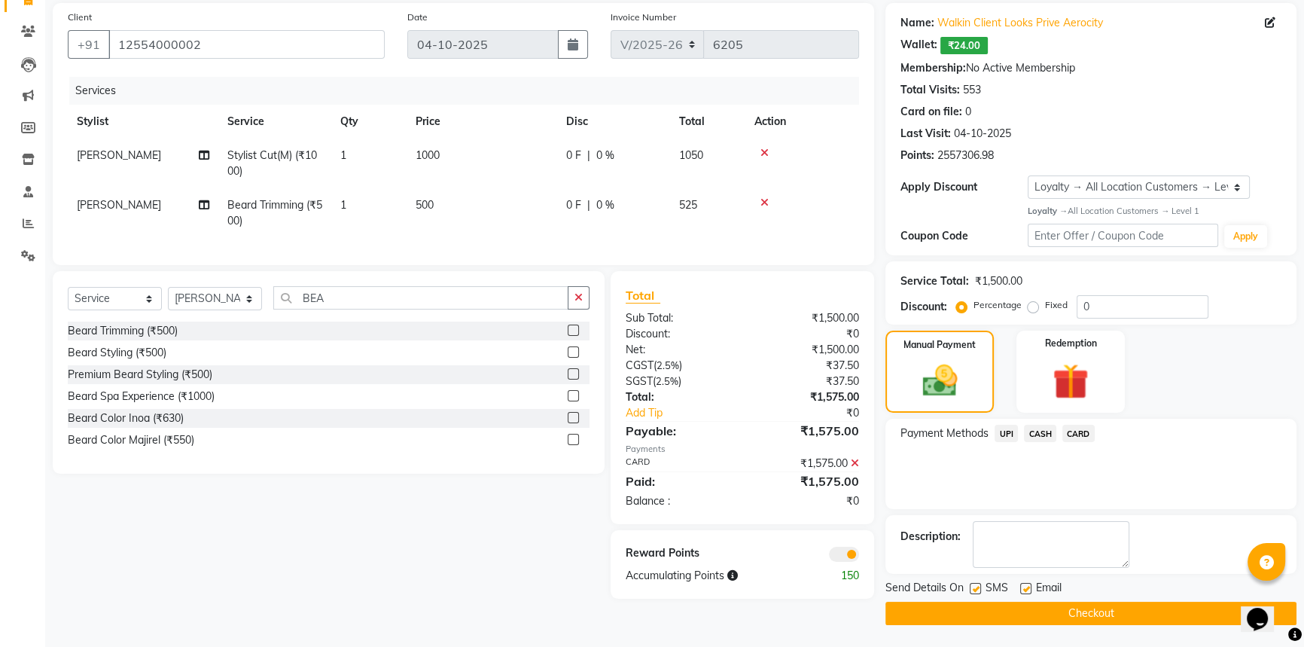
click at [1095, 611] on button "Checkout" at bounding box center [1091, 613] width 411 height 23
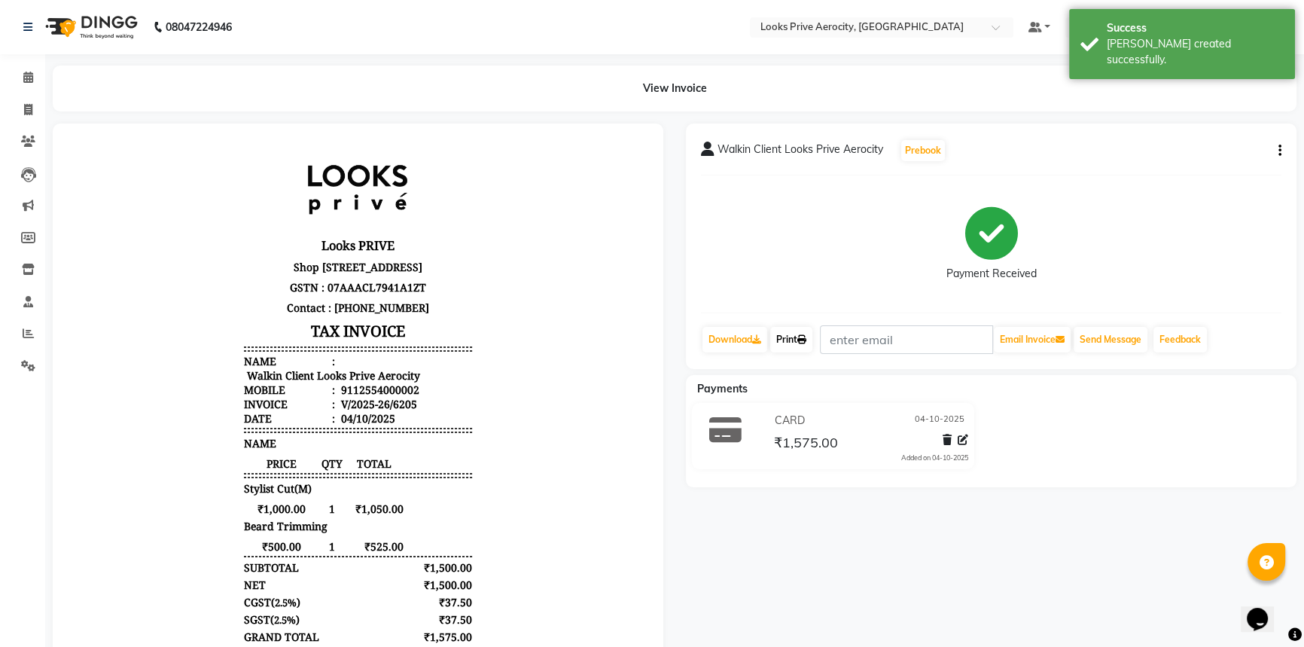
click at [785, 341] on link "Print" at bounding box center [791, 340] width 42 height 26
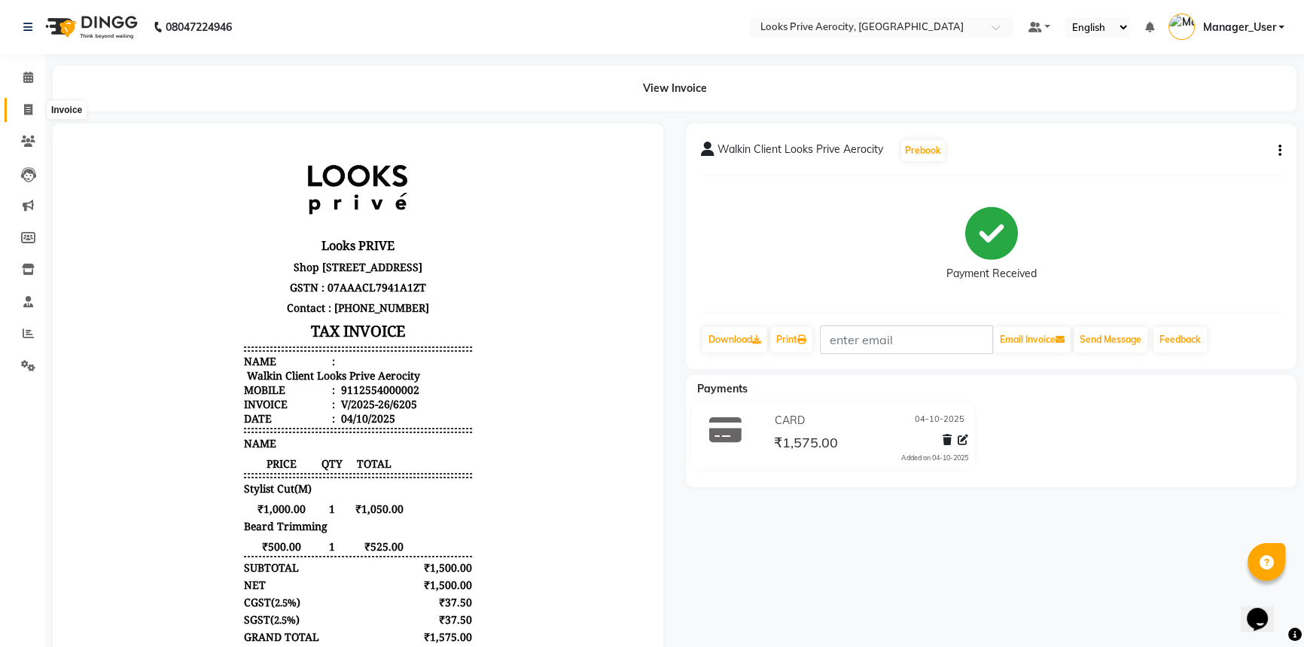
click at [25, 106] on icon at bounding box center [28, 109] width 8 height 11
select select "service"
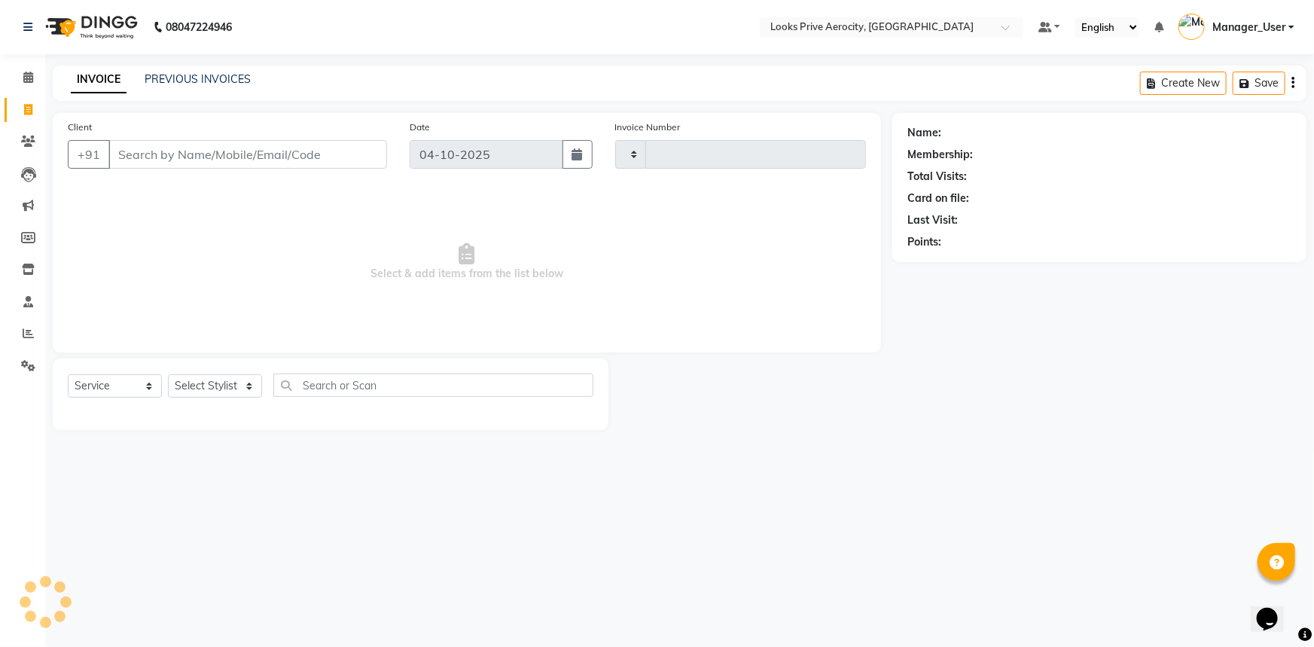
type input "6206"
select select "5913"
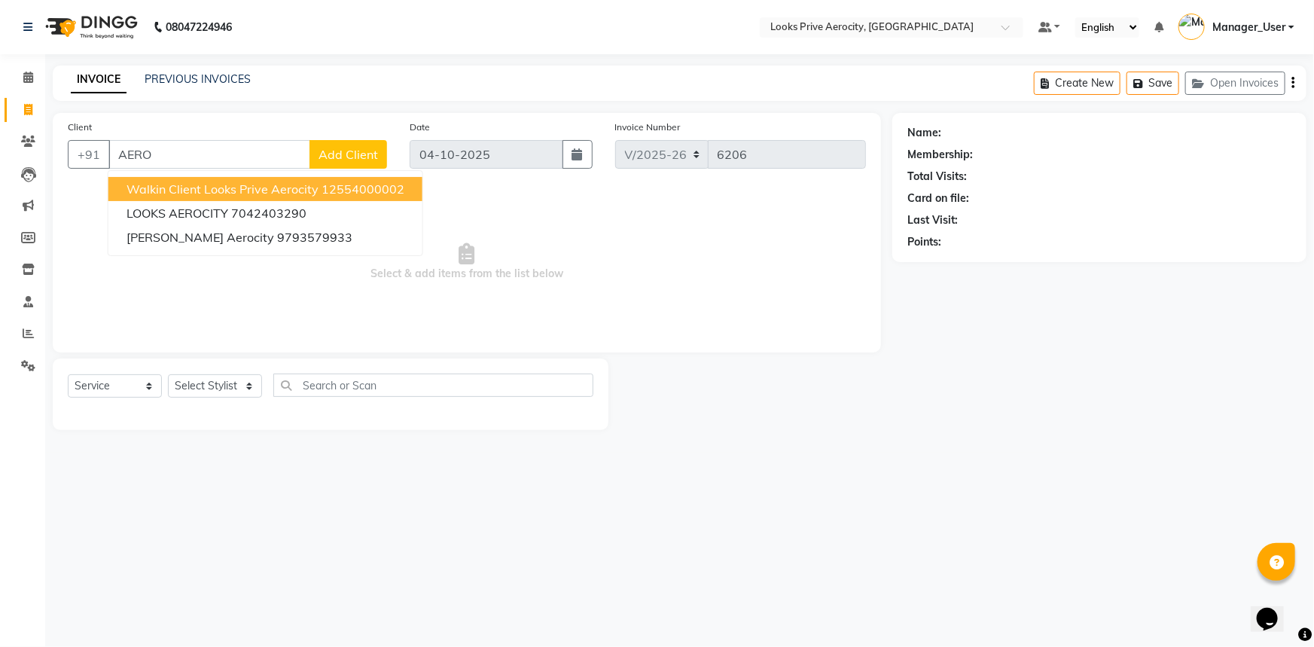
click at [202, 181] on span "Walkin Client Looks Prive Aerocity" at bounding box center [223, 188] width 192 height 15
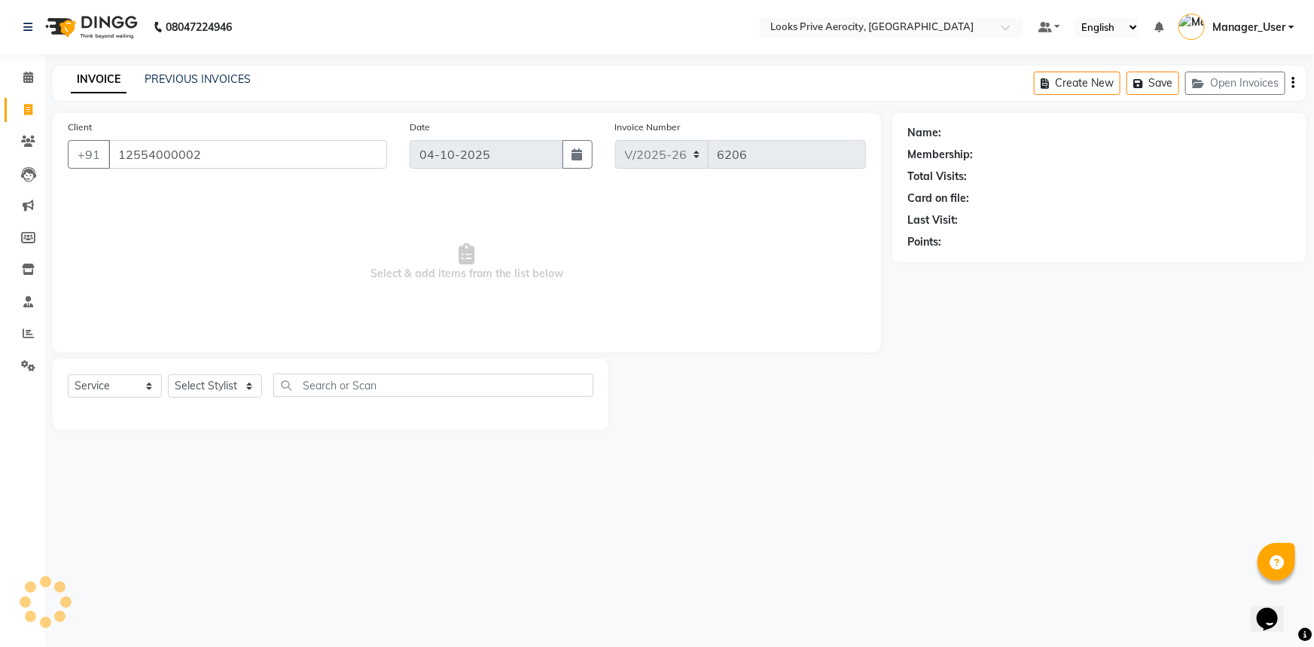
type input "12554000002"
click at [203, 383] on select "Select Stylist Aman_Barber Amit Amu Dharma [PERSON_NAME] Eric_asst [PERSON_NAME…" at bounding box center [215, 385] width 94 height 23
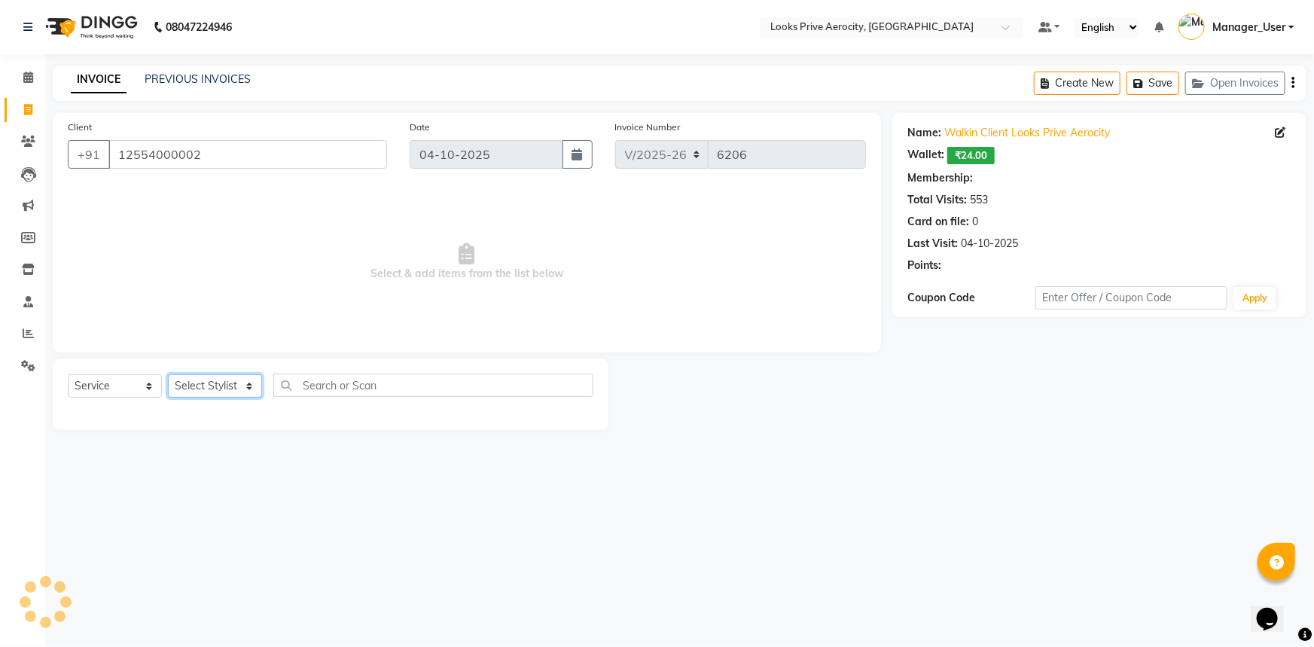
select select "65946"
click at [168, 374] on select "Select Stylist Aman_Barber Amit Amu Dharma [PERSON_NAME] Eric_asst [PERSON_NAME…" at bounding box center [215, 385] width 94 height 23
select select "1: Object"
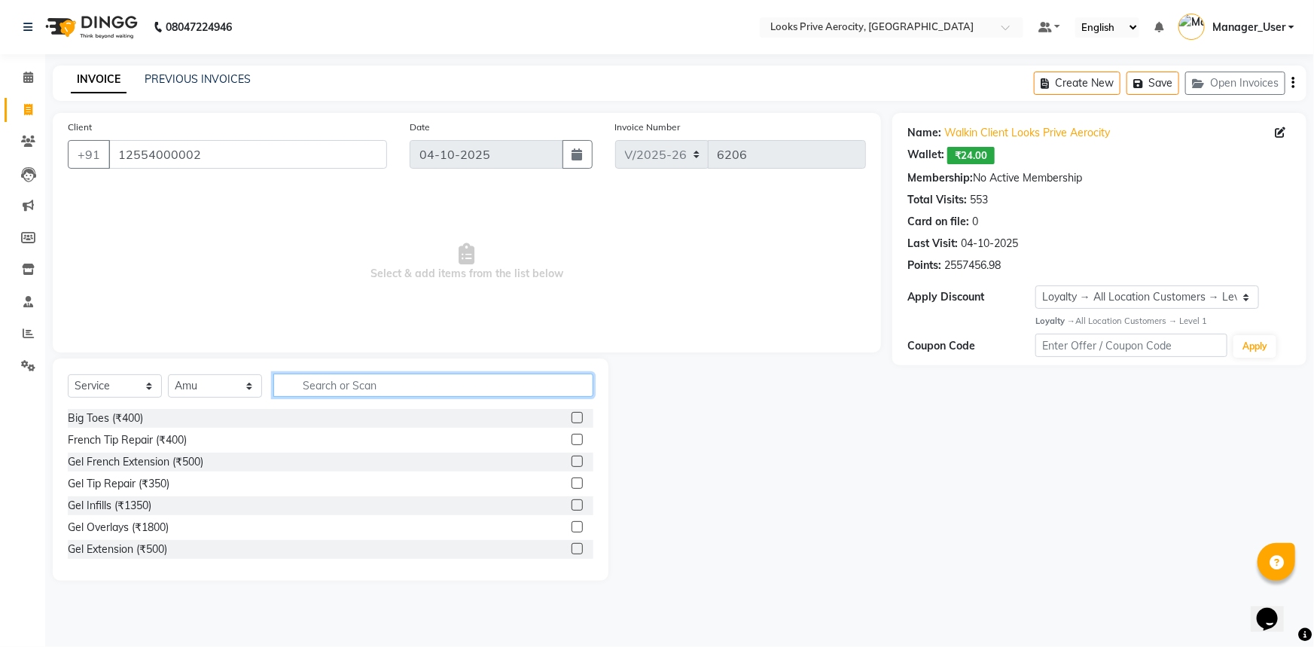
click at [352, 387] on input "text" at bounding box center [433, 384] width 320 height 23
type input "CUT"
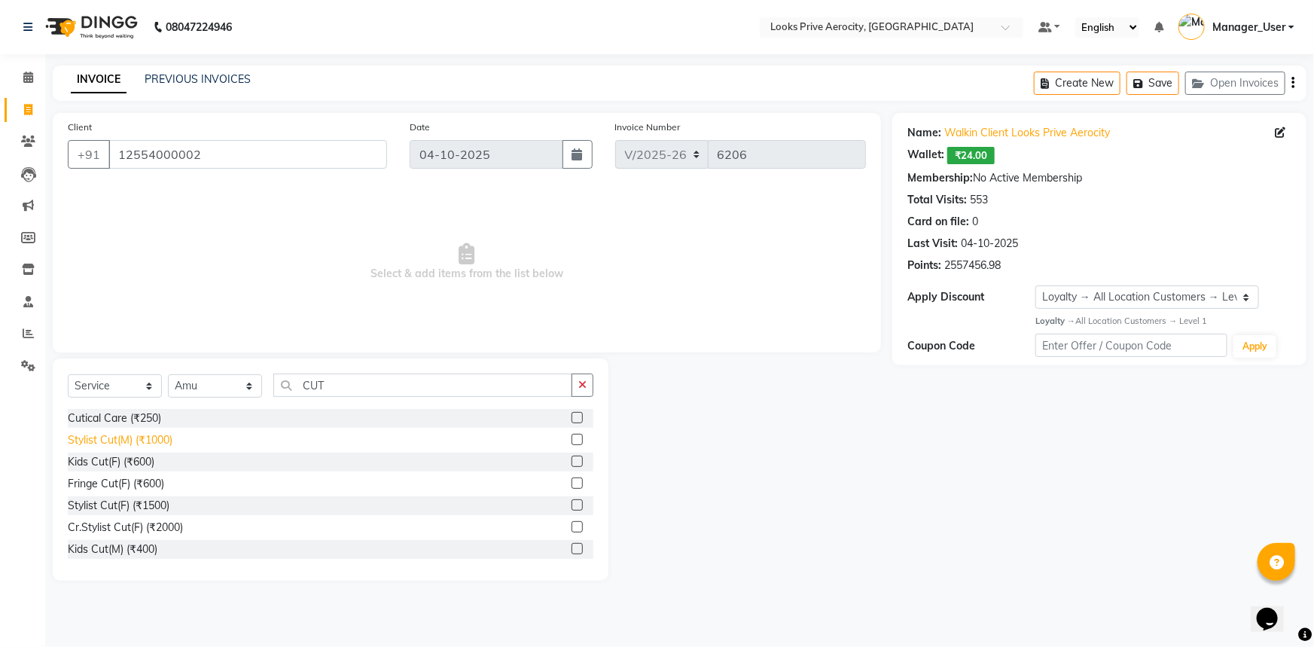
click at [92, 447] on div "Stylist Cut(M) (₹1000)" at bounding box center [120, 440] width 105 height 16
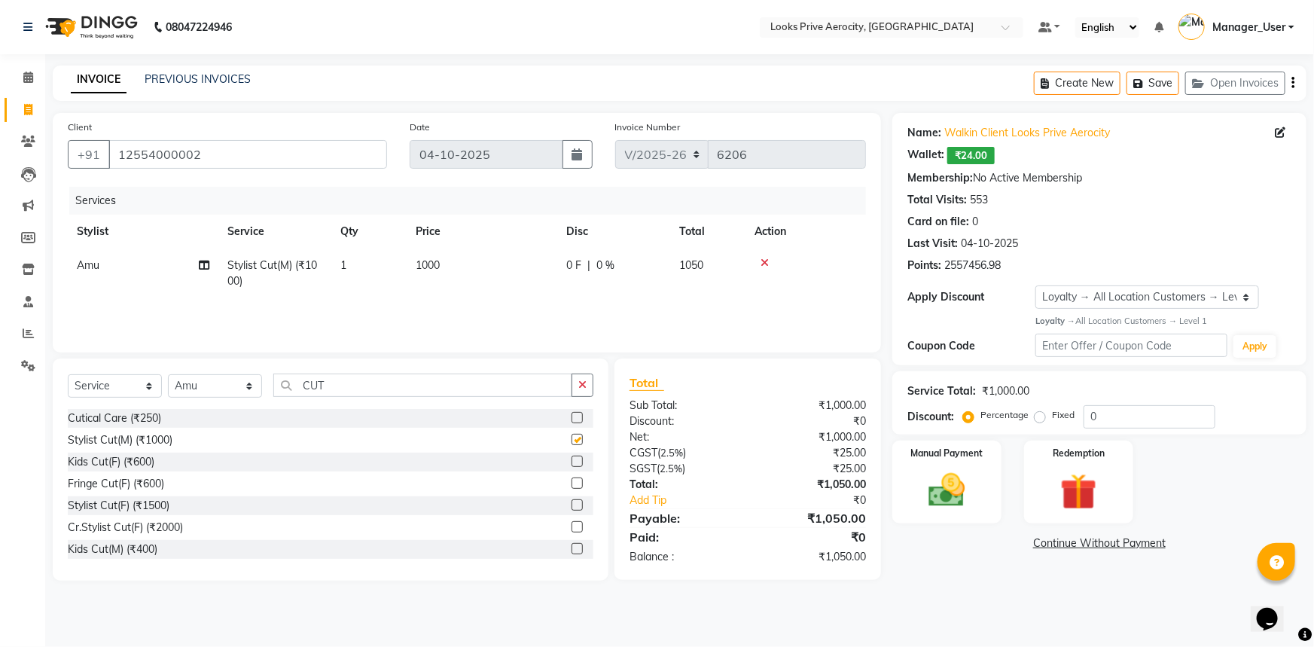
checkbox input "false"
drag, startPoint x: 383, startPoint y: 376, endPoint x: 1, endPoint y: 340, distance: 384.1
click at [161, 380] on div "Select Service Product Membership Package Voucher Prepaid Gift Card Select Styl…" at bounding box center [331, 390] width 526 height 35
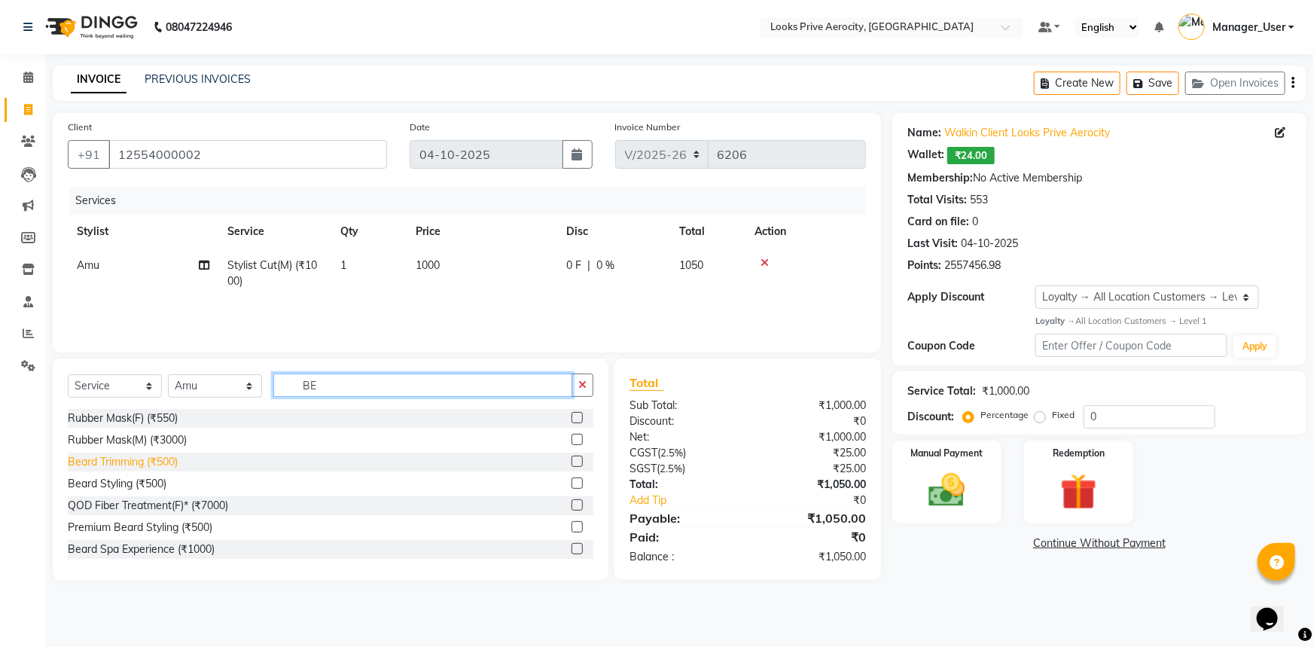
type input "BE"
click at [94, 458] on div "Beard Trimming (₹500)" at bounding box center [123, 462] width 110 height 16
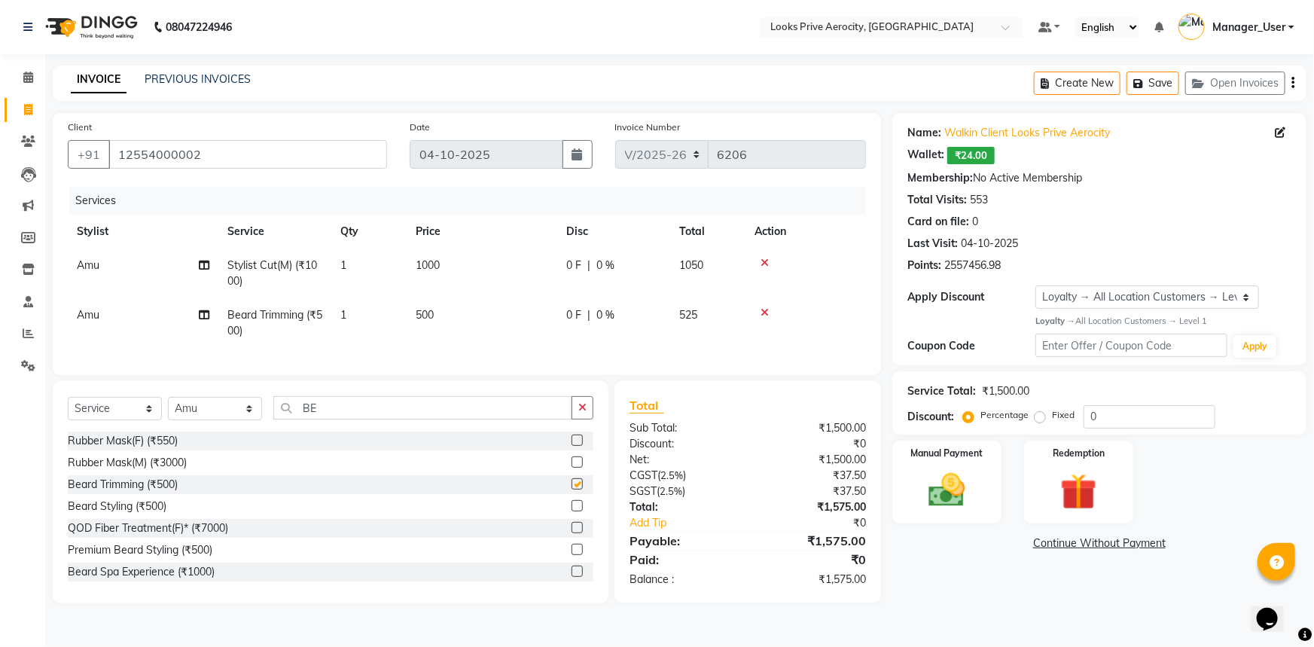
checkbox input "false"
click at [973, 516] on div "Manual Payment" at bounding box center [947, 482] width 114 height 87
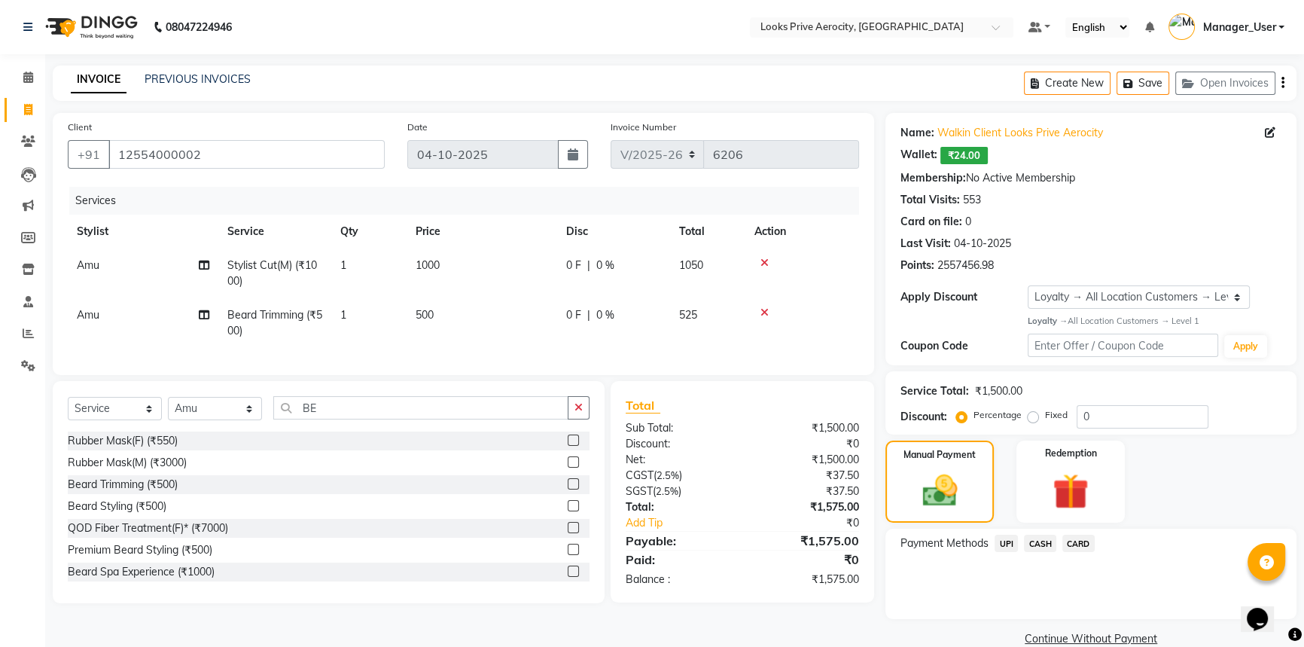
click at [1009, 543] on span "UPI" at bounding box center [1006, 543] width 23 height 17
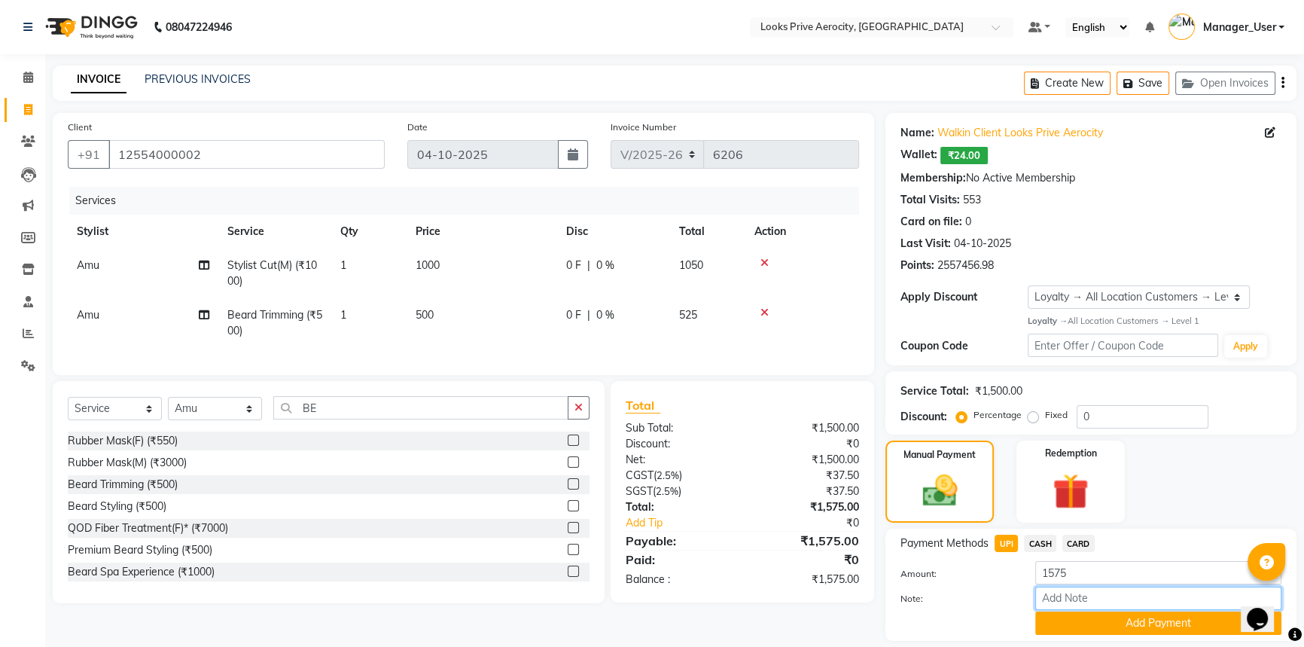
click at [1051, 602] on input "Note:" at bounding box center [1158, 598] width 246 height 23
paste input "939162798285"
type input "939162798285"
click at [1065, 616] on button "Add Payment" at bounding box center [1158, 622] width 246 height 23
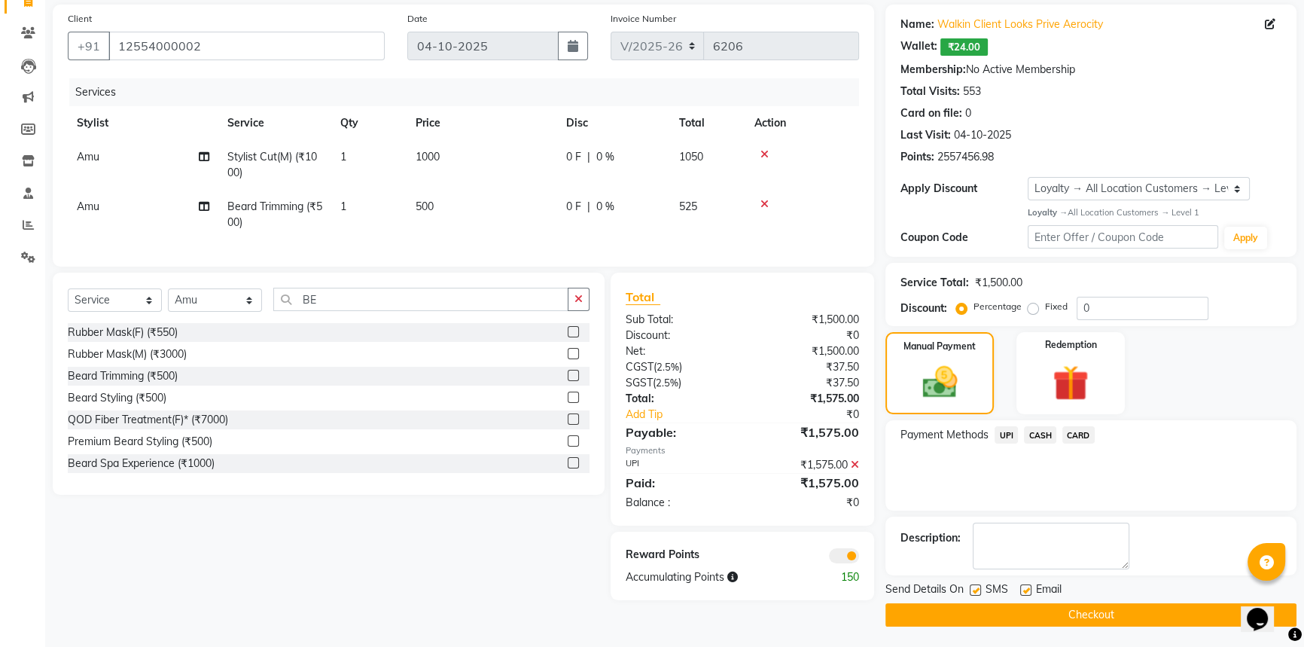
scroll to position [110, 0]
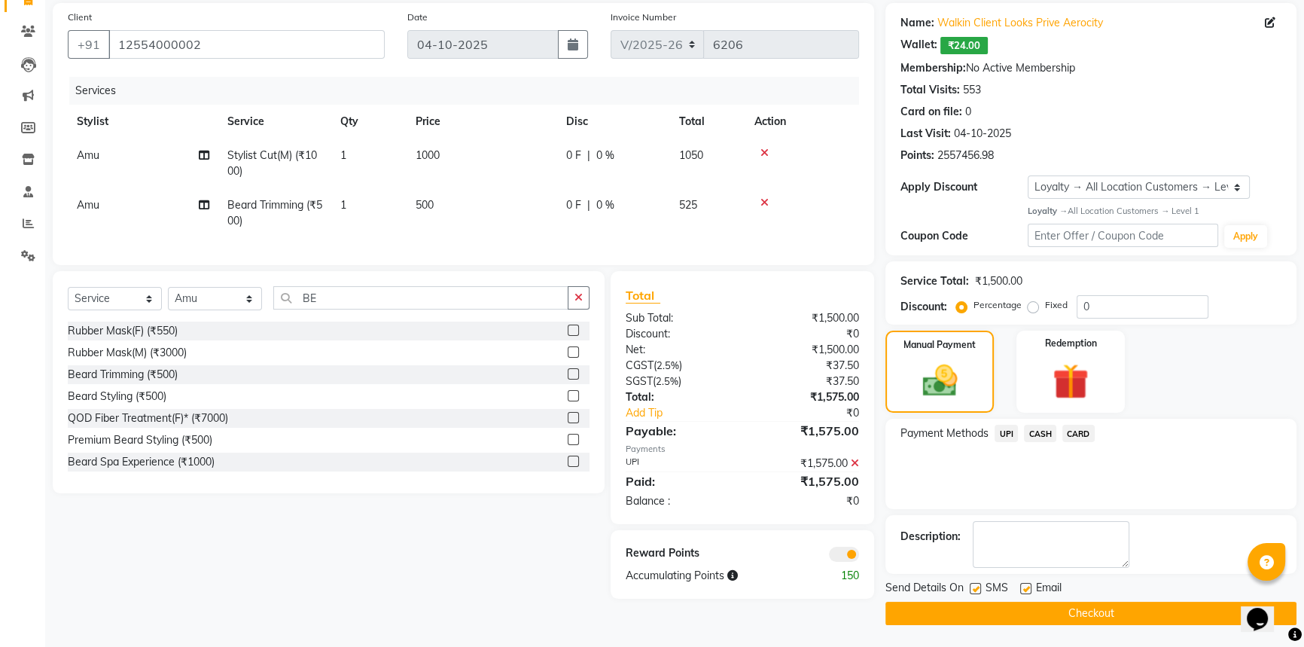
click at [1062, 611] on button "Checkout" at bounding box center [1091, 613] width 411 height 23
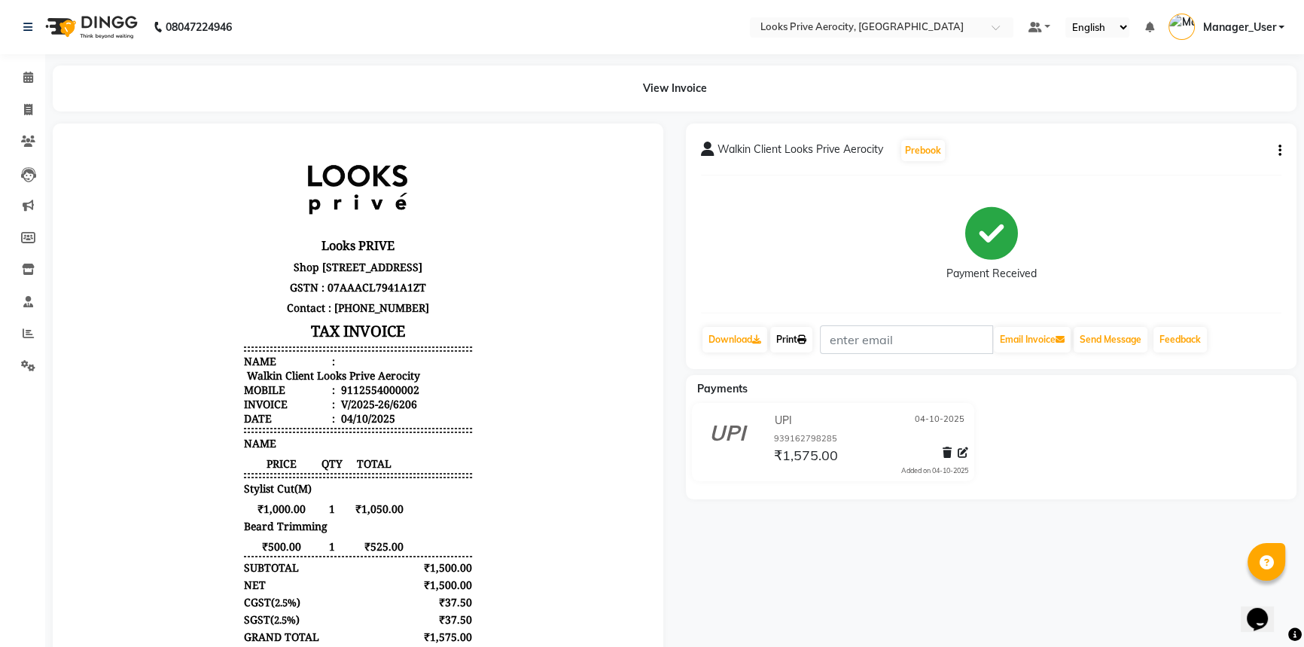
click at [789, 338] on link "Print" at bounding box center [791, 340] width 42 height 26
click at [30, 115] on span at bounding box center [28, 110] width 26 height 17
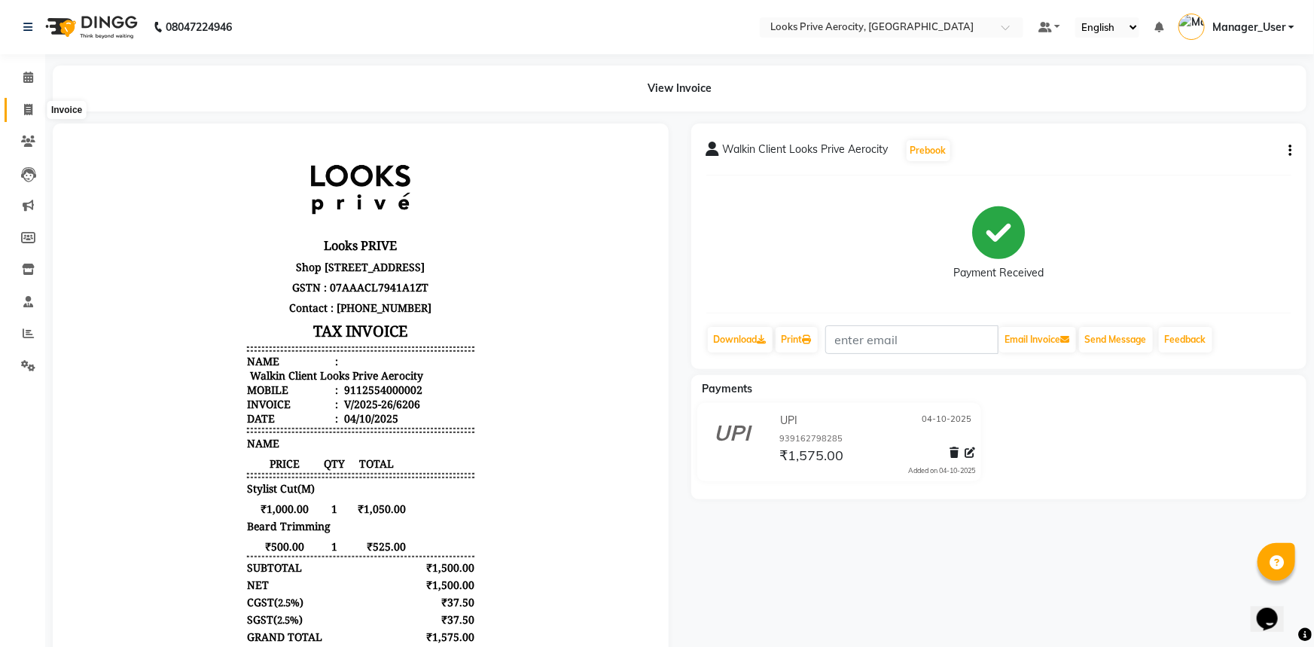
select select "service"
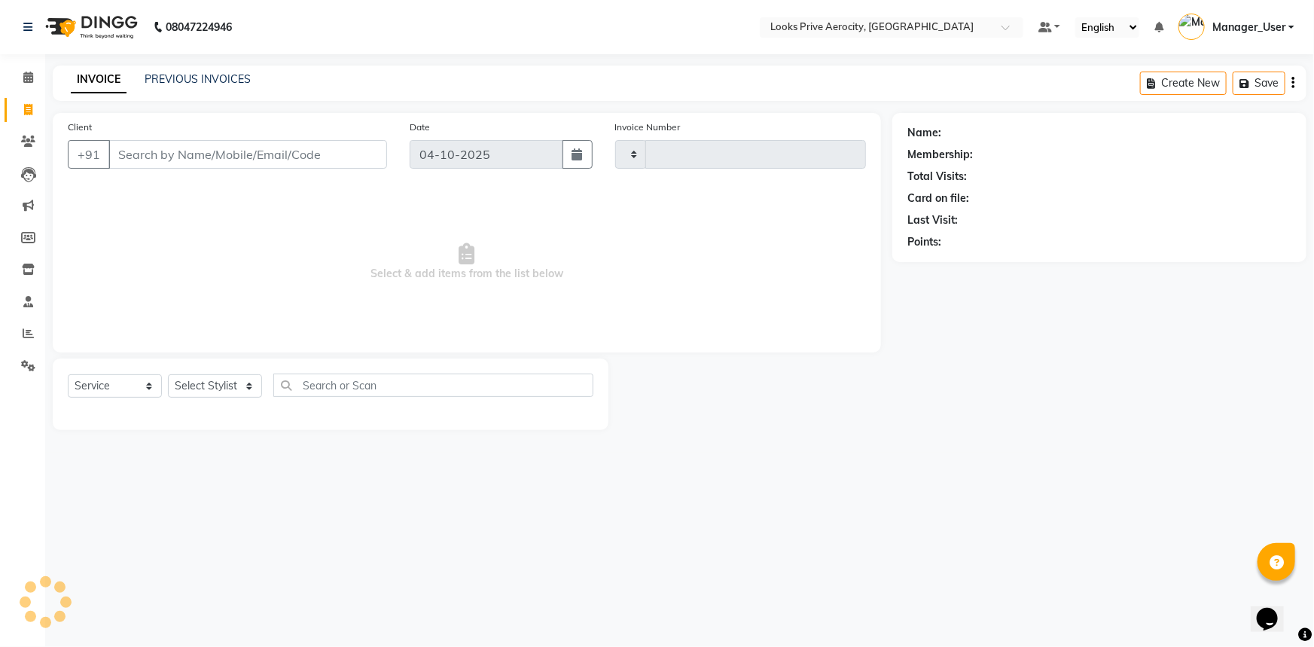
type input "6207"
select select "5913"
click at [158, 83] on link "PREVIOUS INVOICES" at bounding box center [198, 79] width 106 height 14
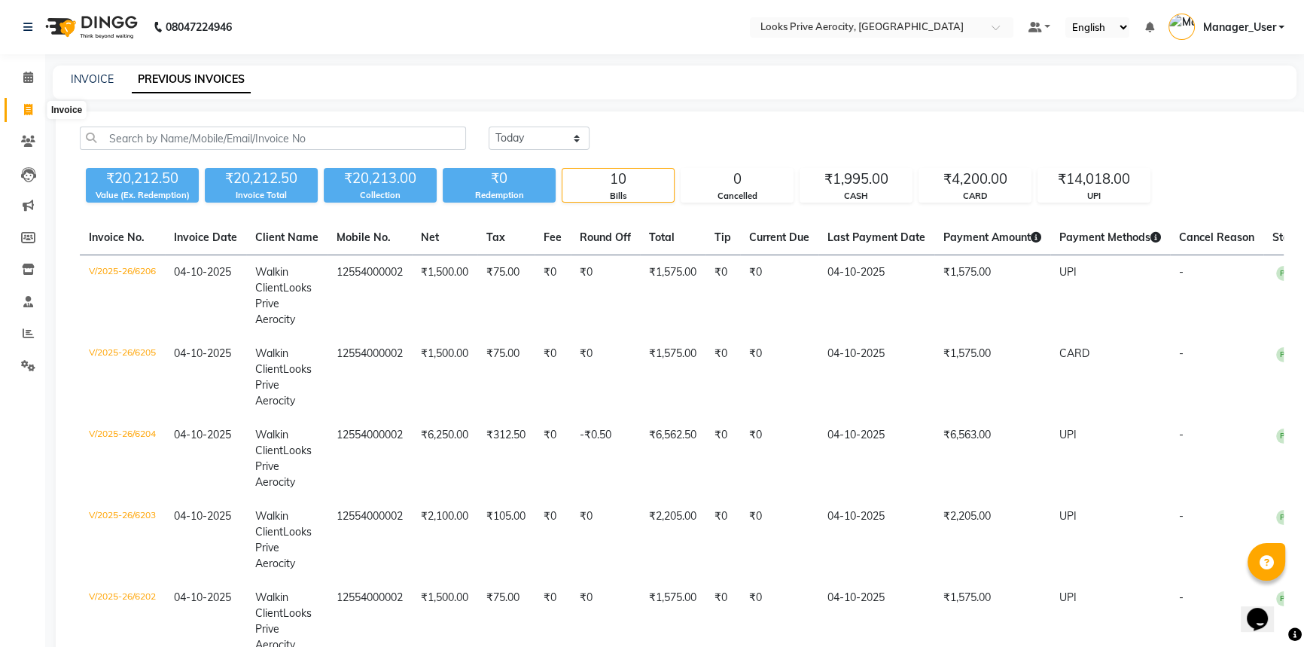
click at [30, 109] on icon at bounding box center [28, 109] width 8 height 11
select select "service"
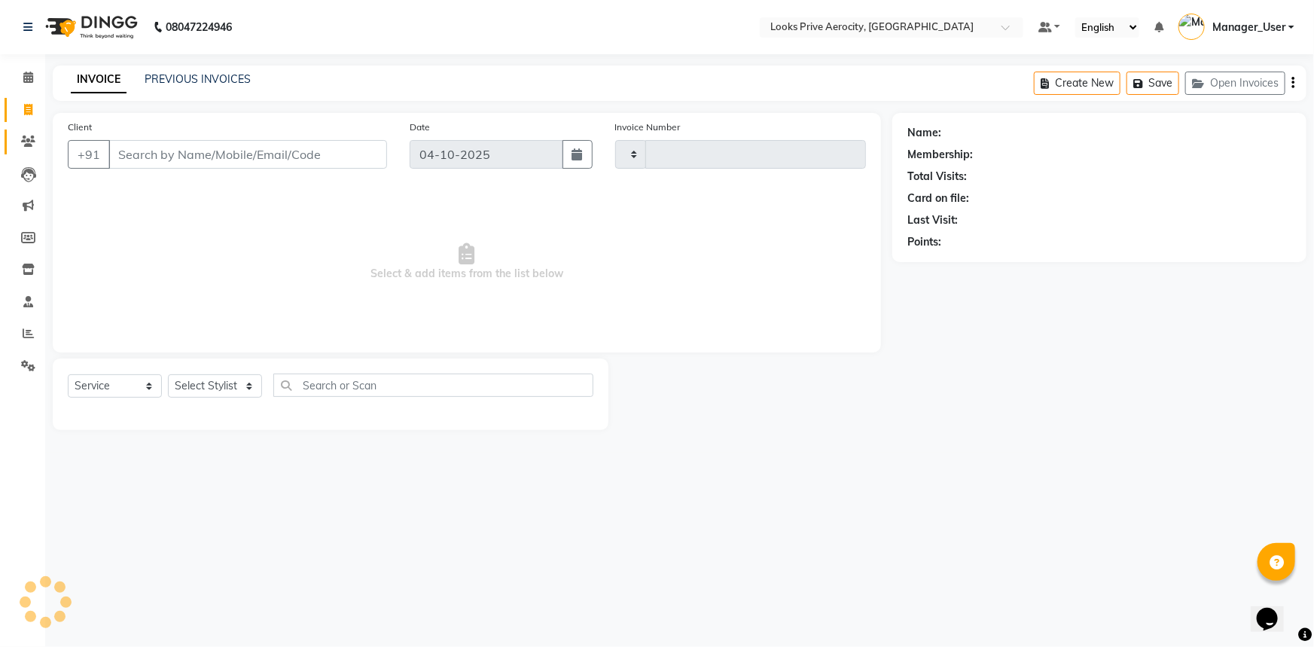
type input "6207"
select select "5913"
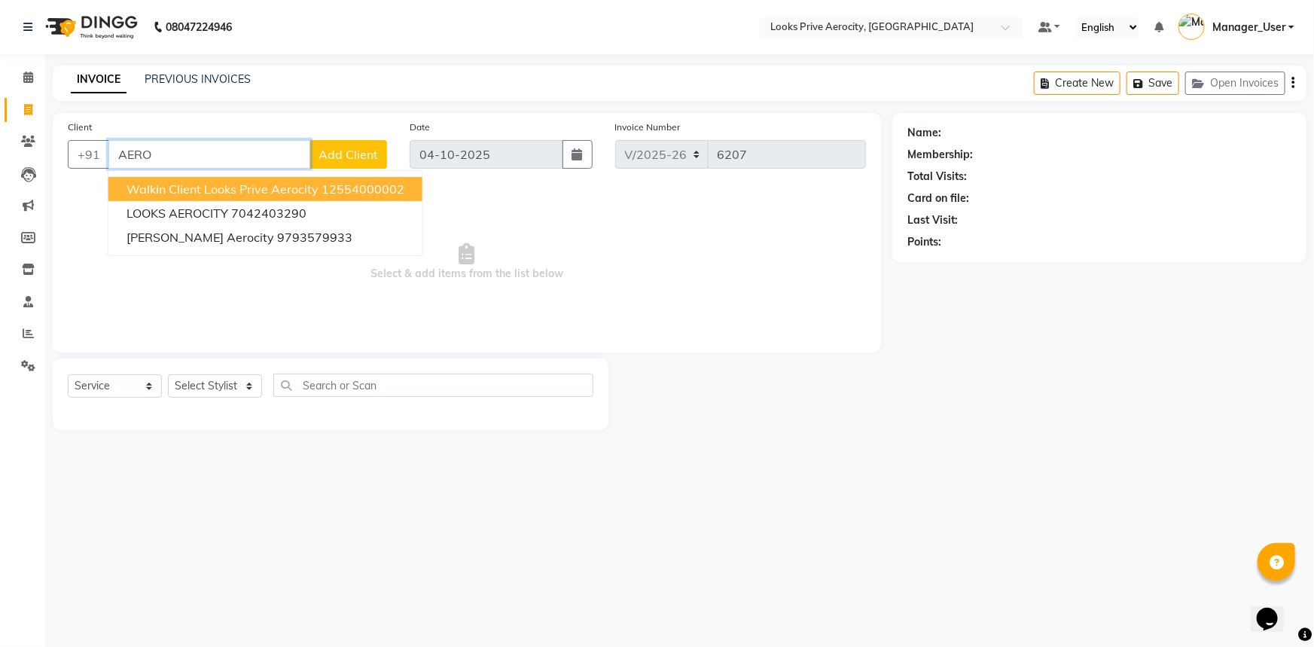
click at [157, 187] on span "Walkin Client Looks Prive Aerocity" at bounding box center [223, 188] width 192 height 15
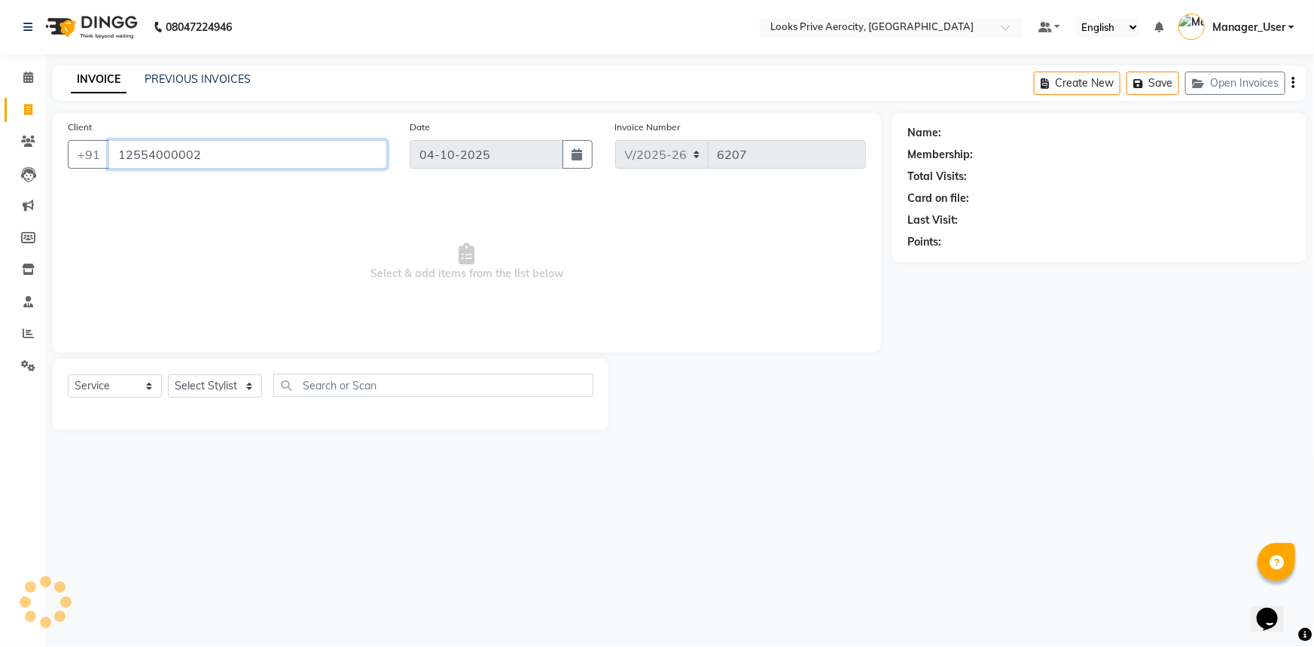
type input "12554000002"
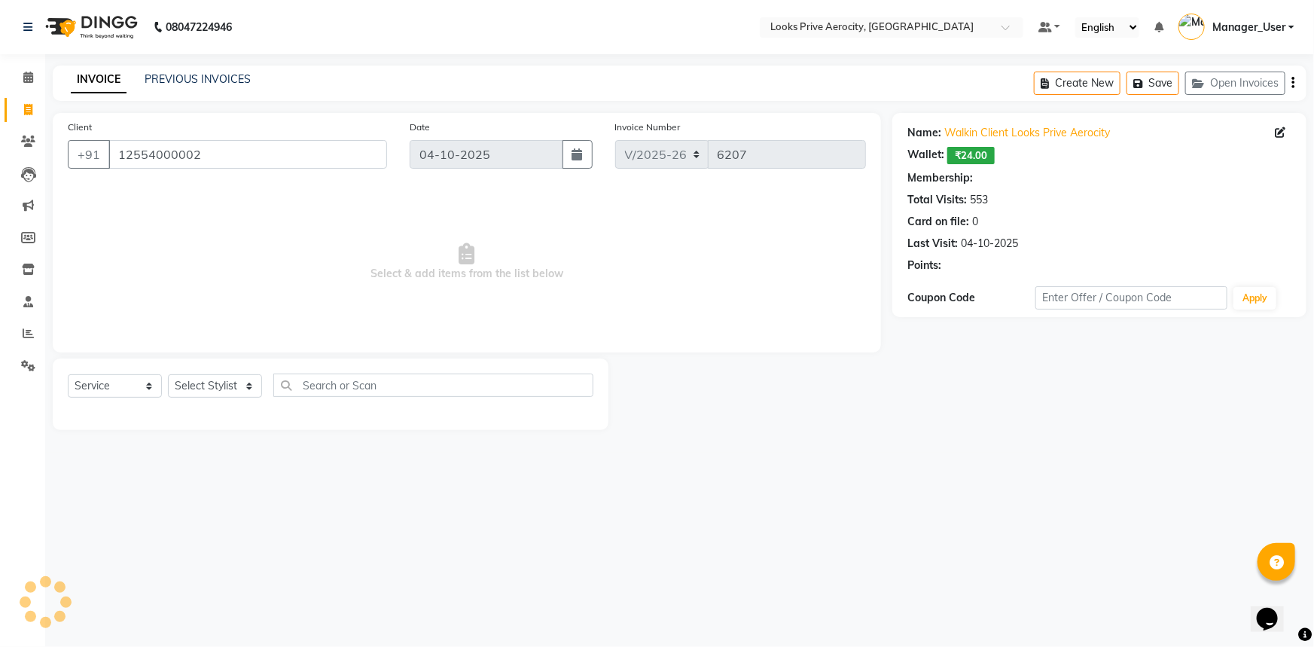
select select "1: Object"
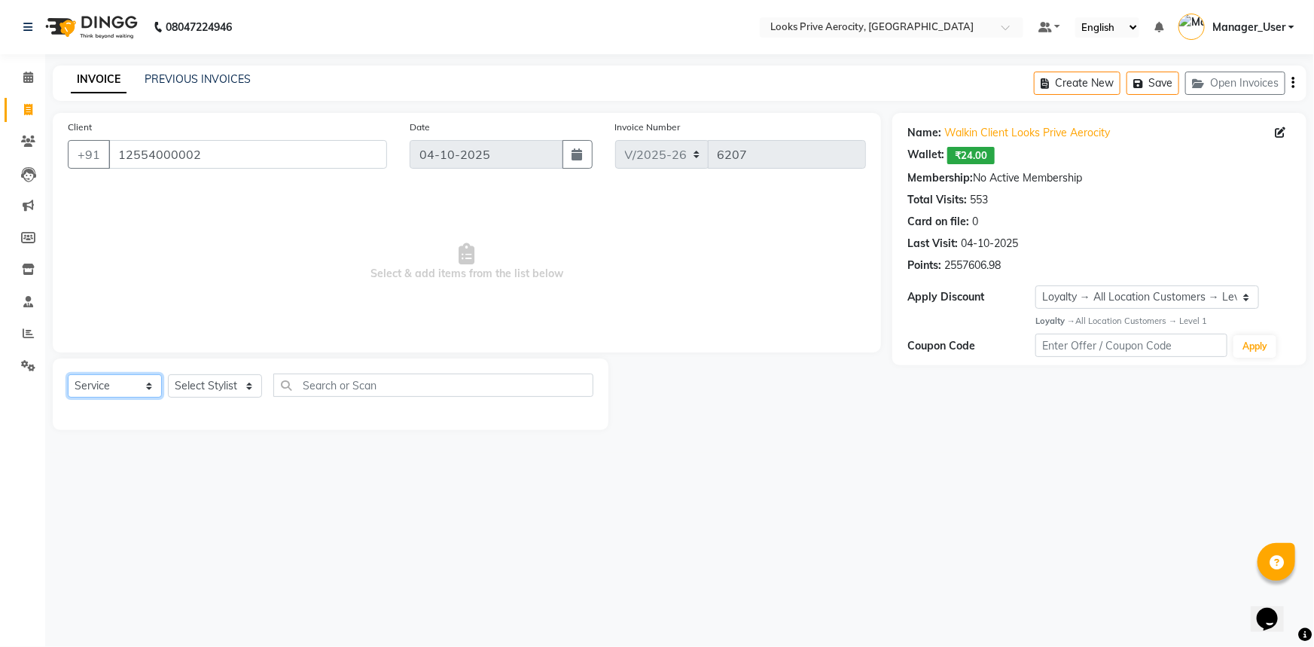
click at [128, 389] on select "Select Service Product Membership Package Voucher Prepaid Gift Card" at bounding box center [115, 385] width 94 height 23
select select "P"
click at [68, 374] on select "Select Service Product Membership Package Voucher Prepaid Gift Card" at bounding box center [115, 385] width 94 height 23
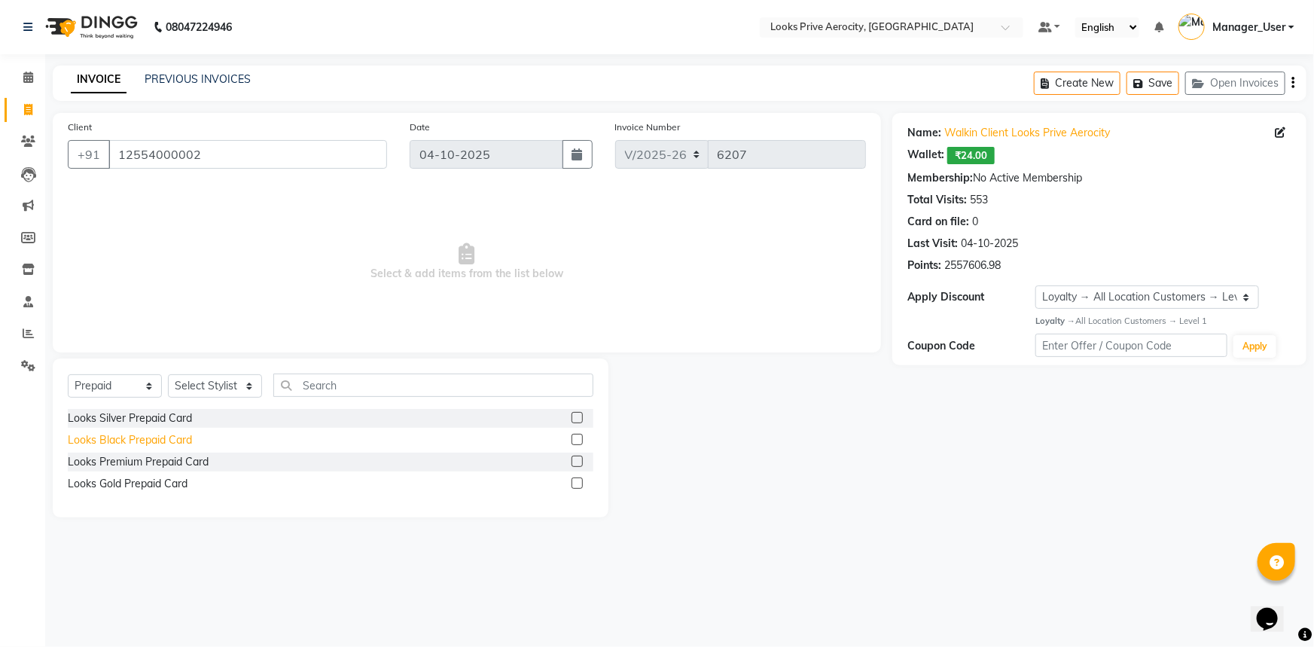
click at [180, 437] on div "Looks Black Prepaid Card" at bounding box center [130, 440] width 124 height 16
checkbox input "false"
click at [210, 382] on select "Select Stylist Aman_Barber Amit Amu Dharma [PERSON_NAME] Eric_asst [PERSON_NAME…" at bounding box center [215, 385] width 94 height 23
select select "43244"
click at [168, 374] on select "Select Stylist Aman_Barber Amit Amu Dharma [PERSON_NAME] Eric_asst [PERSON_NAME…" at bounding box center [215, 385] width 94 height 23
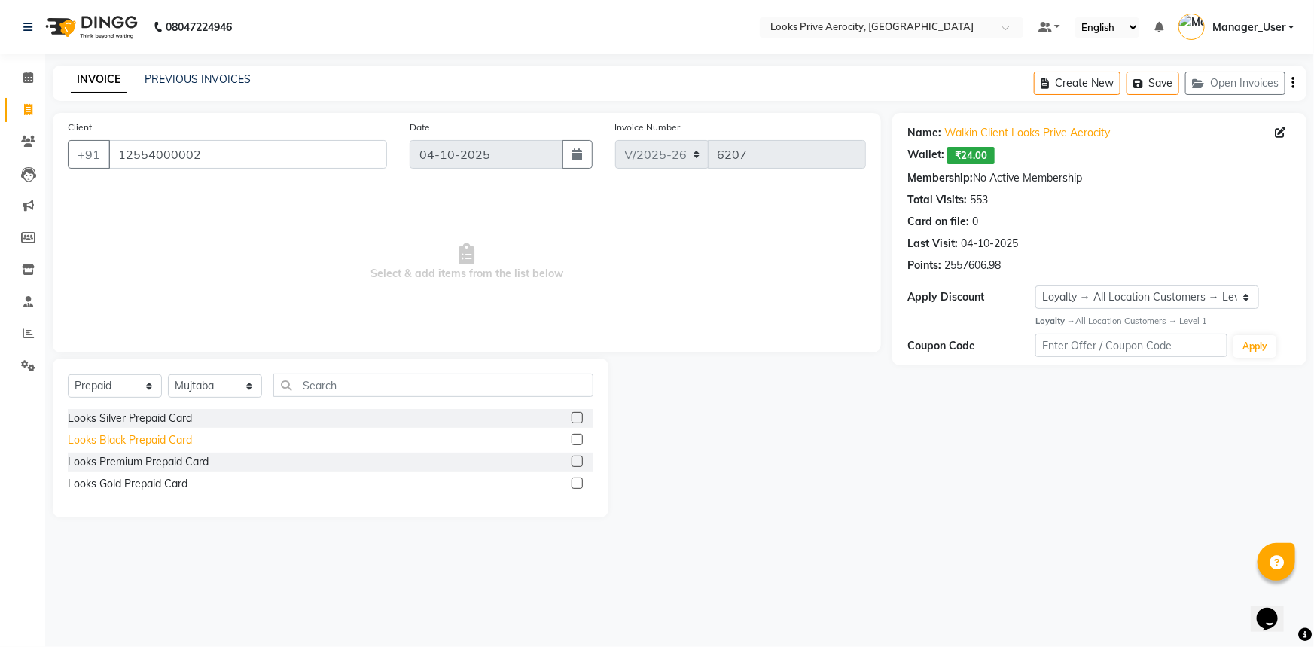
click at [188, 444] on div "Looks Black Prepaid Card" at bounding box center [130, 440] width 124 height 16
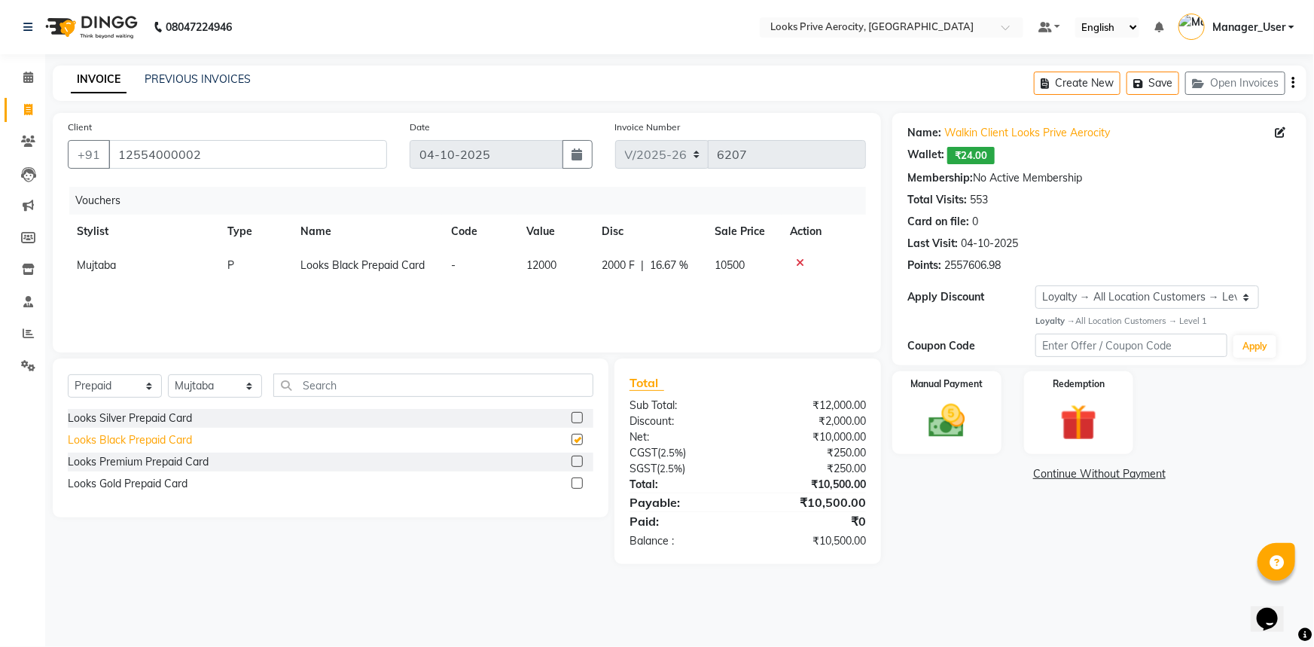
checkbox input "false"
click at [158, 422] on div "Looks Silver Prepaid Card" at bounding box center [130, 418] width 124 height 16
checkbox input "false"
click at [159, 466] on div "Looks Premium Prepaid Card" at bounding box center [138, 462] width 141 height 16
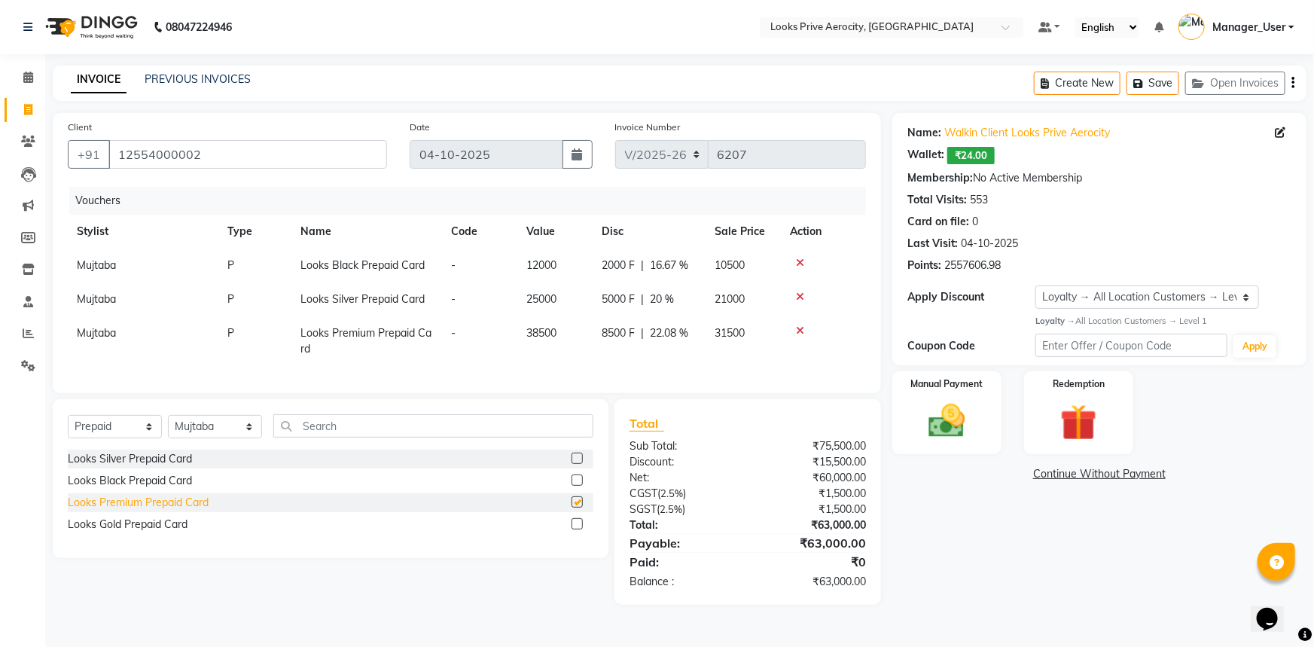
checkbox input "false"
click at [797, 261] on icon at bounding box center [801, 263] width 8 height 11
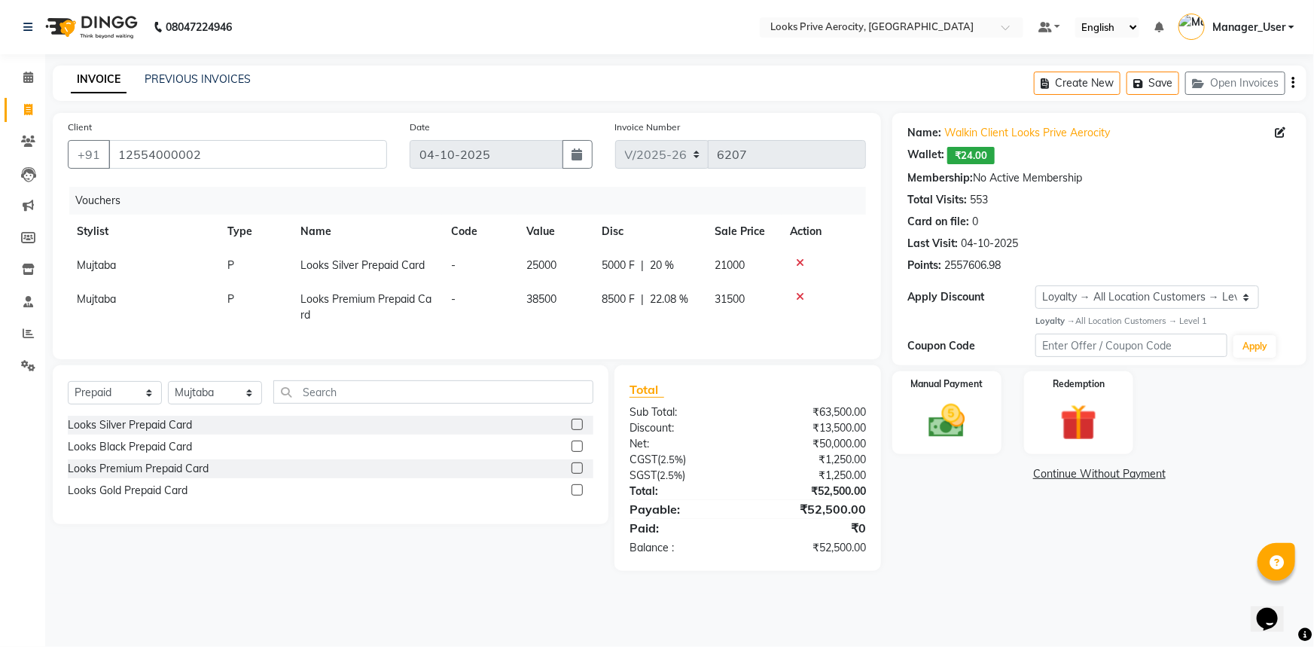
click at [799, 297] on icon at bounding box center [801, 296] width 8 height 11
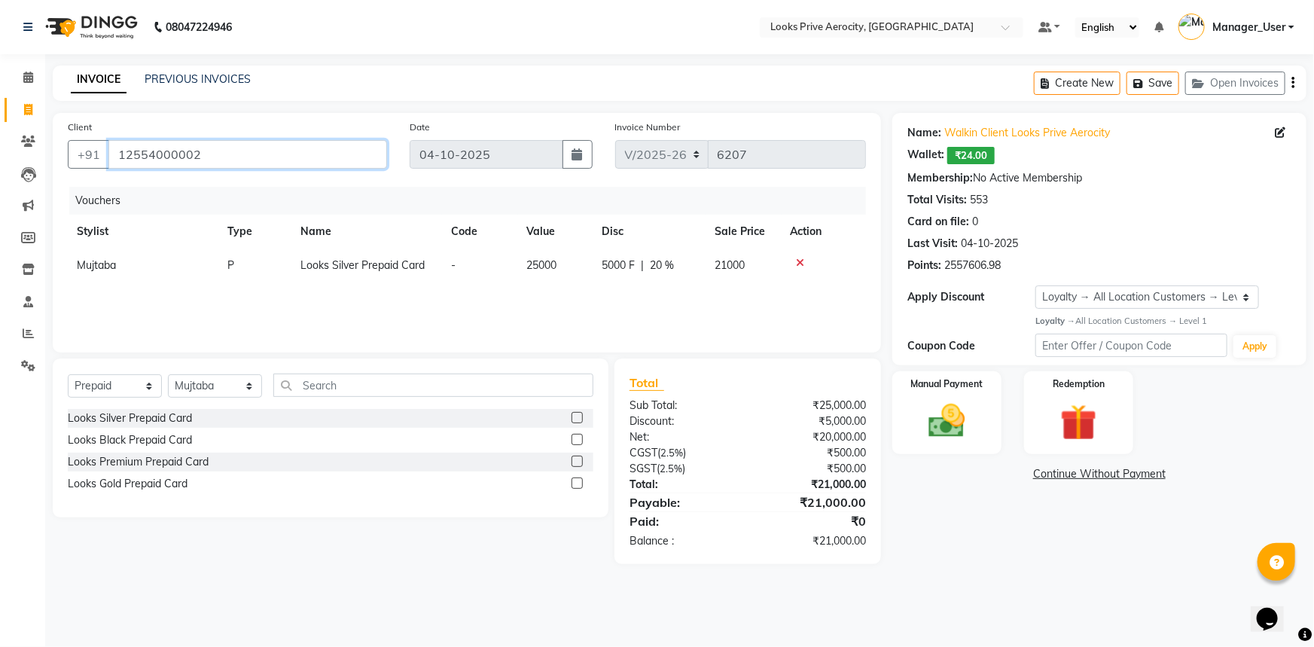
drag, startPoint x: 236, startPoint y: 160, endPoint x: 0, endPoint y: 78, distance: 250.0
click at [0, 78] on app-home "08047224946 Select Location × Looks Prive Aerocity, Delhi Default Panel My Pane…" at bounding box center [657, 293] width 1314 height 587
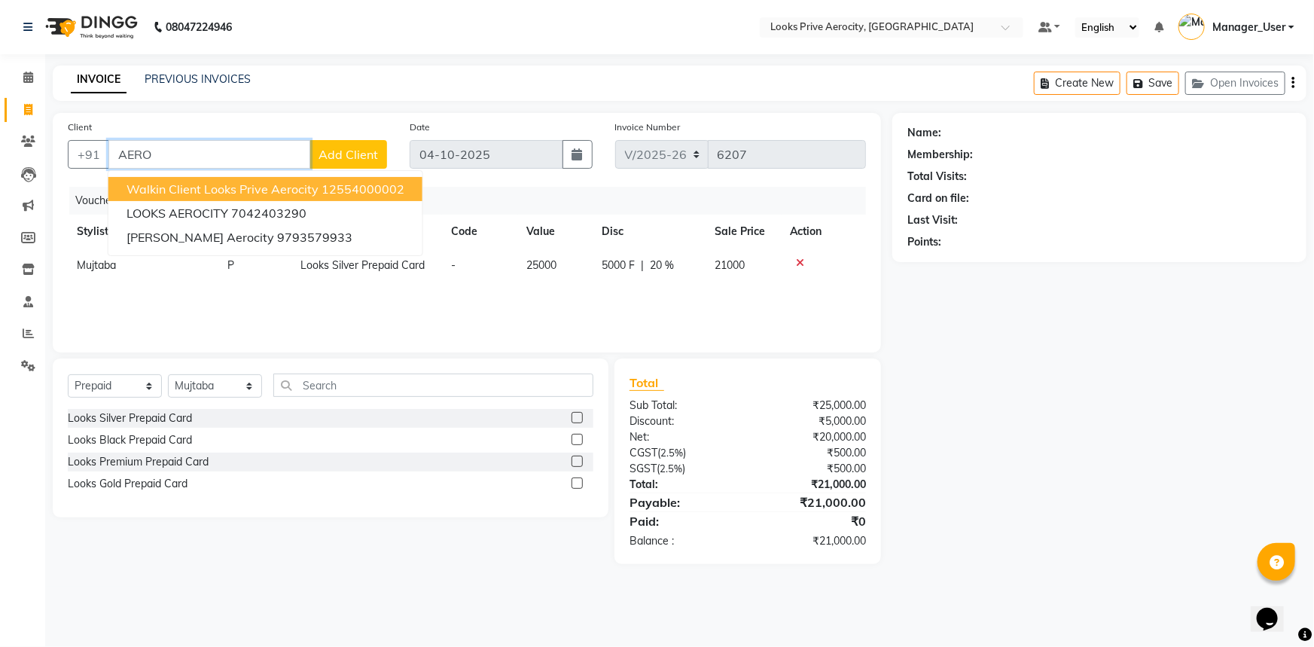
click at [262, 191] on span "Walkin Client Looks Prive Aerocity" at bounding box center [223, 188] width 192 height 15
type input "12554000002"
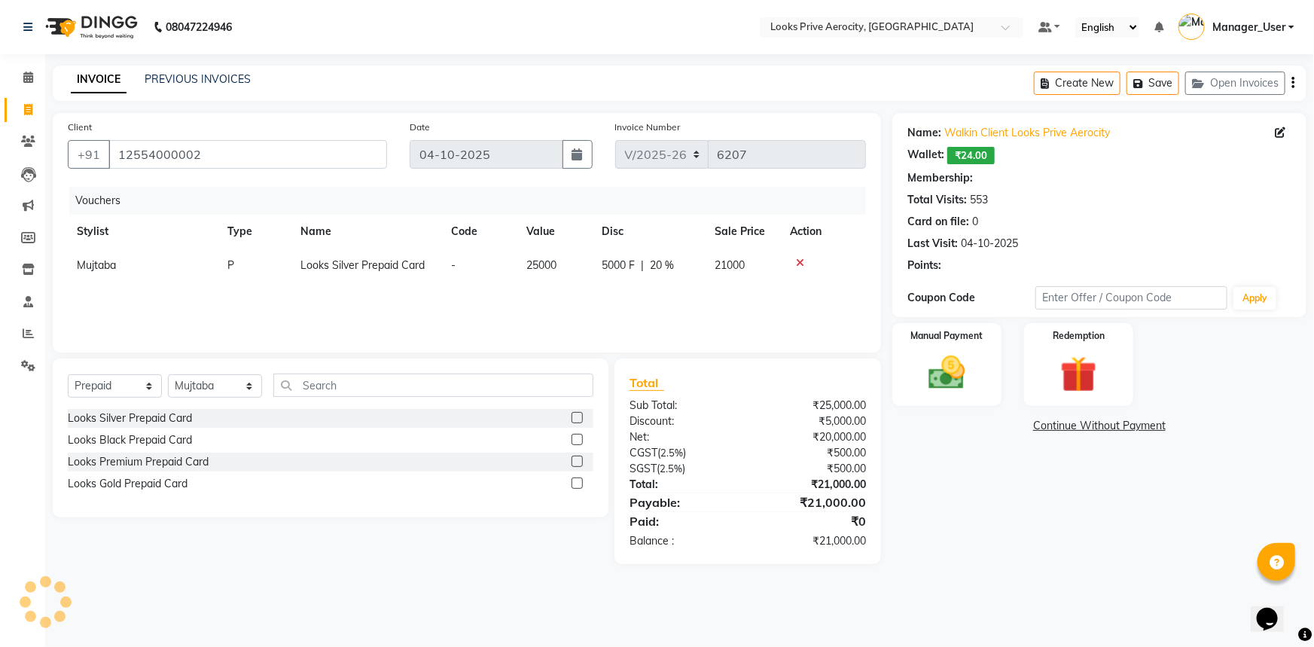
click at [800, 262] on icon at bounding box center [801, 263] width 8 height 11
select select "1: Object"
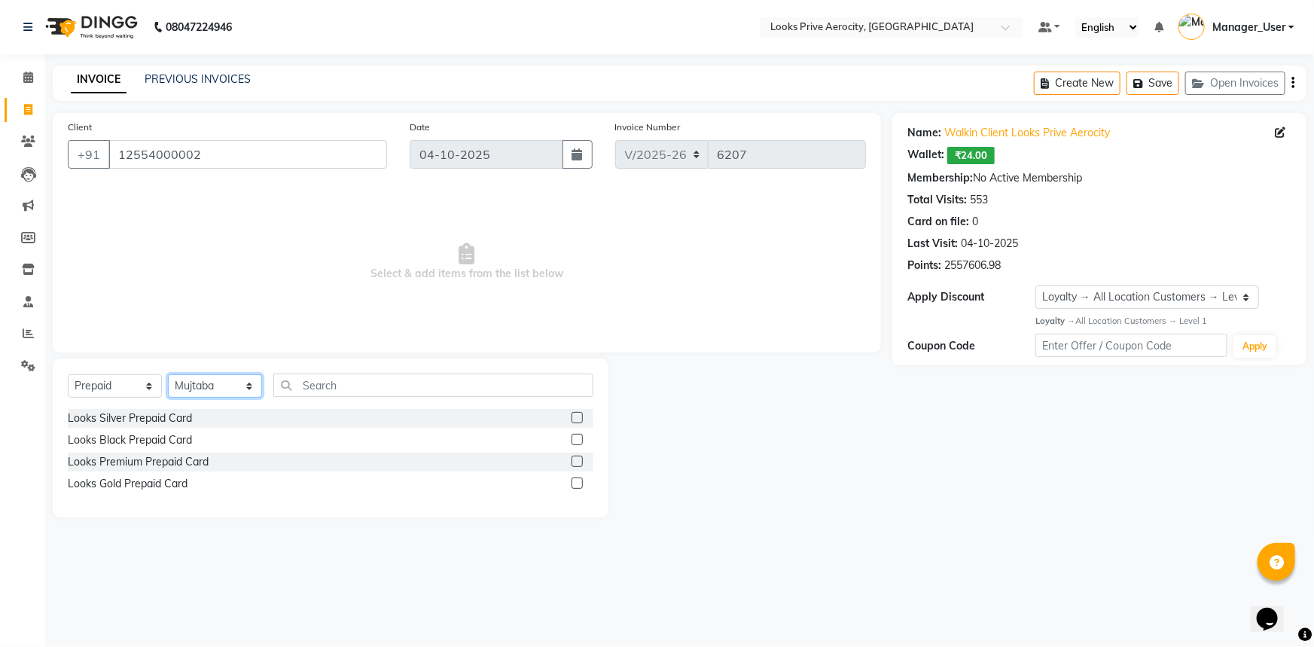
click at [192, 382] on select "Select Stylist Aman_Barber Amit Amu Dharma [PERSON_NAME] Eric_asst [PERSON_NAME…" at bounding box center [215, 385] width 94 height 23
select select "43253"
click at [168, 374] on select "Select Stylist Aman_Barber Amit Amu Dharma [PERSON_NAME] Eric_asst [PERSON_NAME…" at bounding box center [215, 385] width 94 height 23
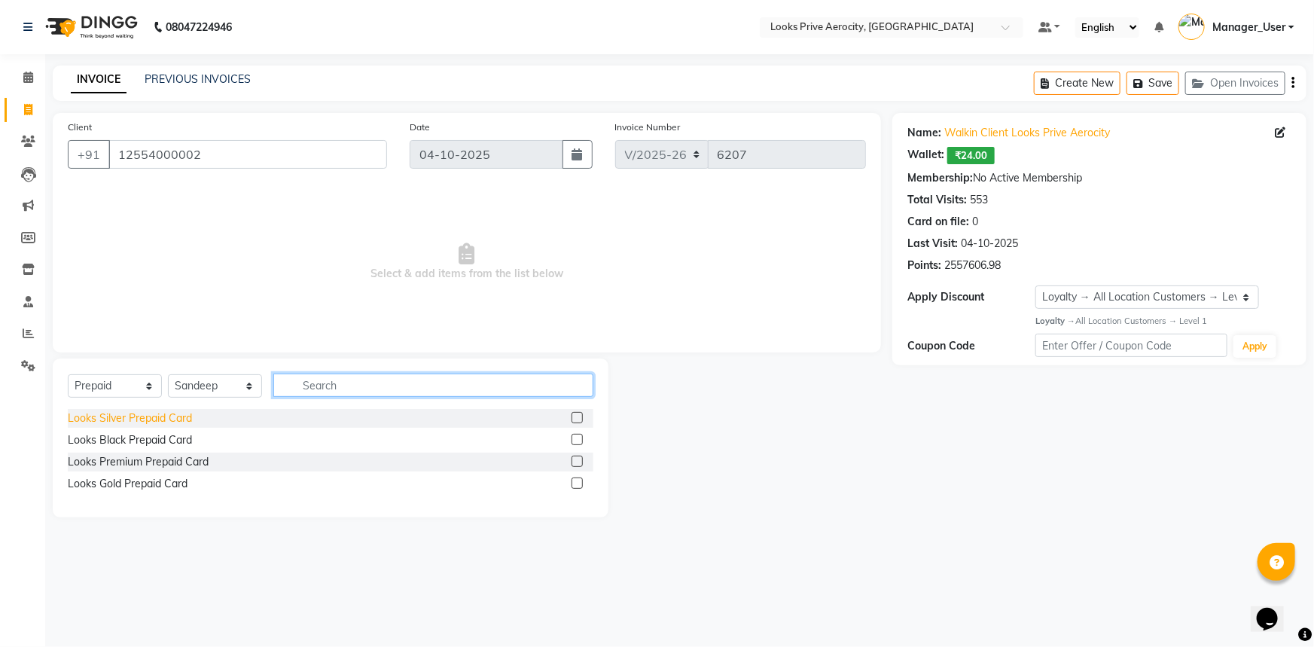
drag, startPoint x: 334, startPoint y: 391, endPoint x: 174, endPoint y: 416, distance: 162.4
click at [227, 410] on div "Select Service Product Membership Package Voucher Prepaid Gift Card Select Styl…" at bounding box center [331, 437] width 556 height 159
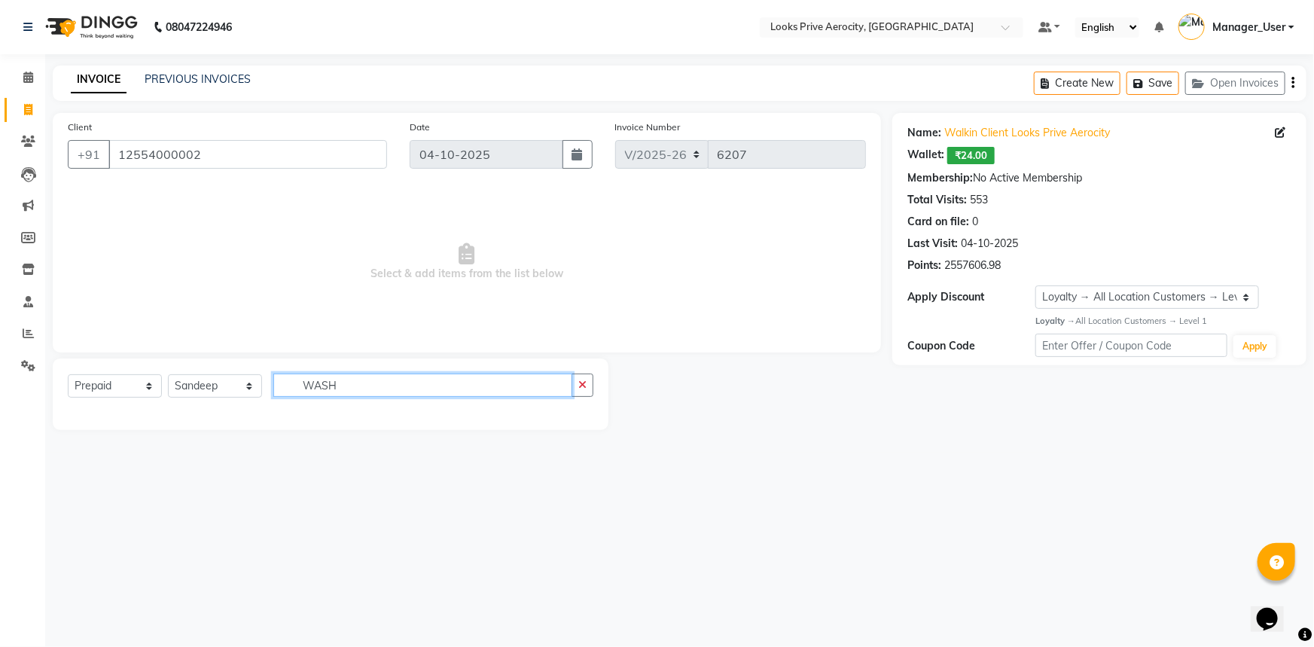
type input "WASH"
drag, startPoint x: 427, startPoint y: 369, endPoint x: 431, endPoint y: 317, distance: 52.2
click at [340, 321] on div "Client +91 12554000002 Date 04-10-2025 Invoice Number V/2025 V/2025-26 6207 Sel…" at bounding box center [466, 271] width 851 height 317
drag, startPoint x: 405, startPoint y: 386, endPoint x: 27, endPoint y: 369, distance: 378.4
click at [15, 385] on app-home "08047224946 Select Location × Looks Prive Aerocity, Delhi Default Panel My Pane…" at bounding box center [657, 226] width 1314 height 453
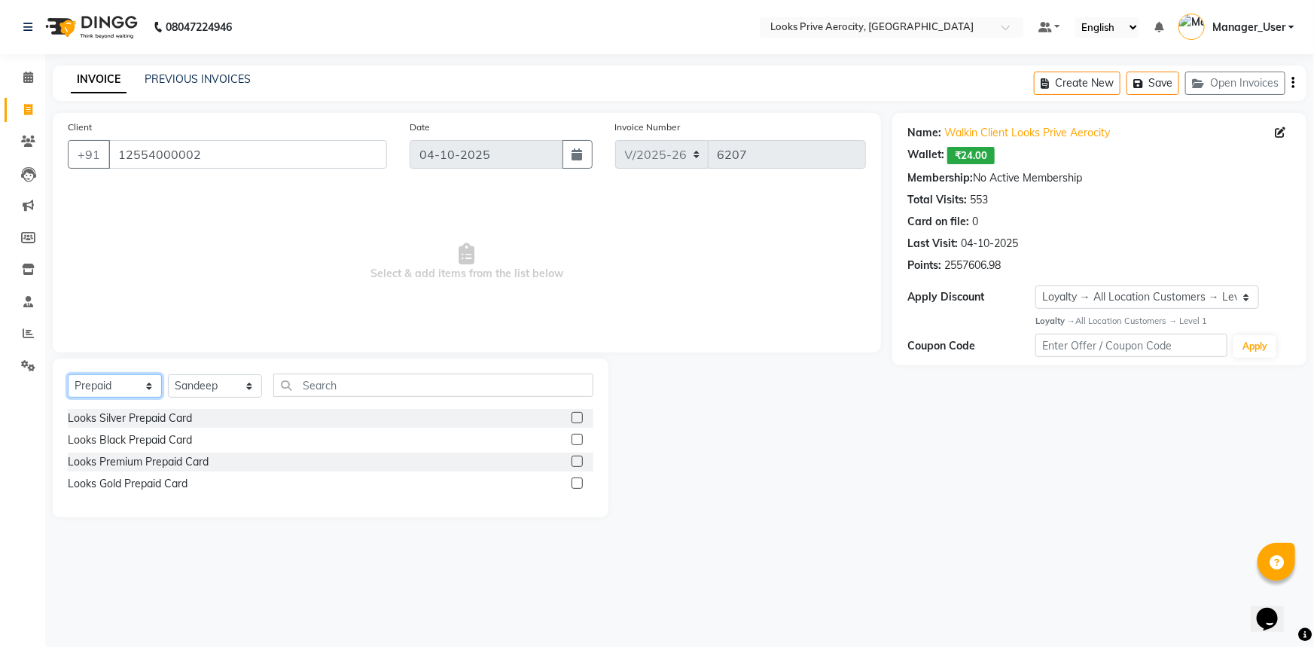
click at [87, 383] on select "Select Service Product Membership Package Voucher Prepaid Gift Card" at bounding box center [115, 385] width 94 height 23
select select "service"
click at [68, 374] on select "Select Service Product Membership Package Voucher Prepaid Gift Card" at bounding box center [115, 385] width 94 height 23
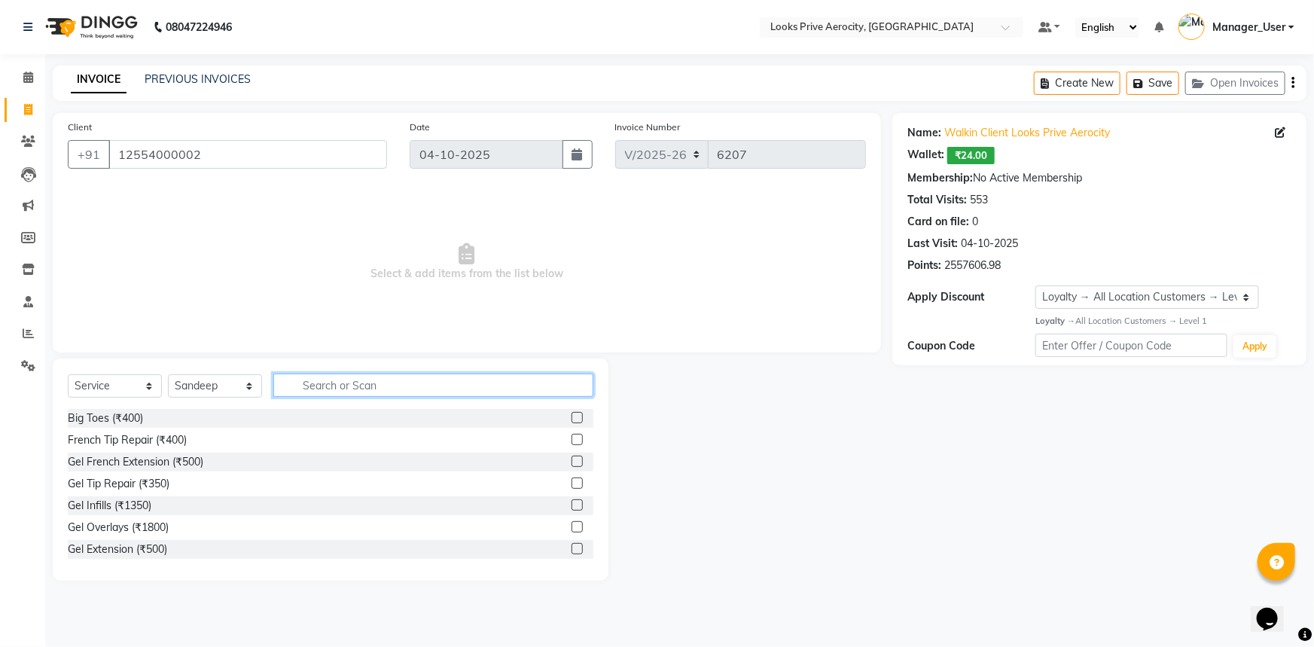
click at [315, 389] on input "text" at bounding box center [433, 384] width 320 height 23
type input "AVEDA"
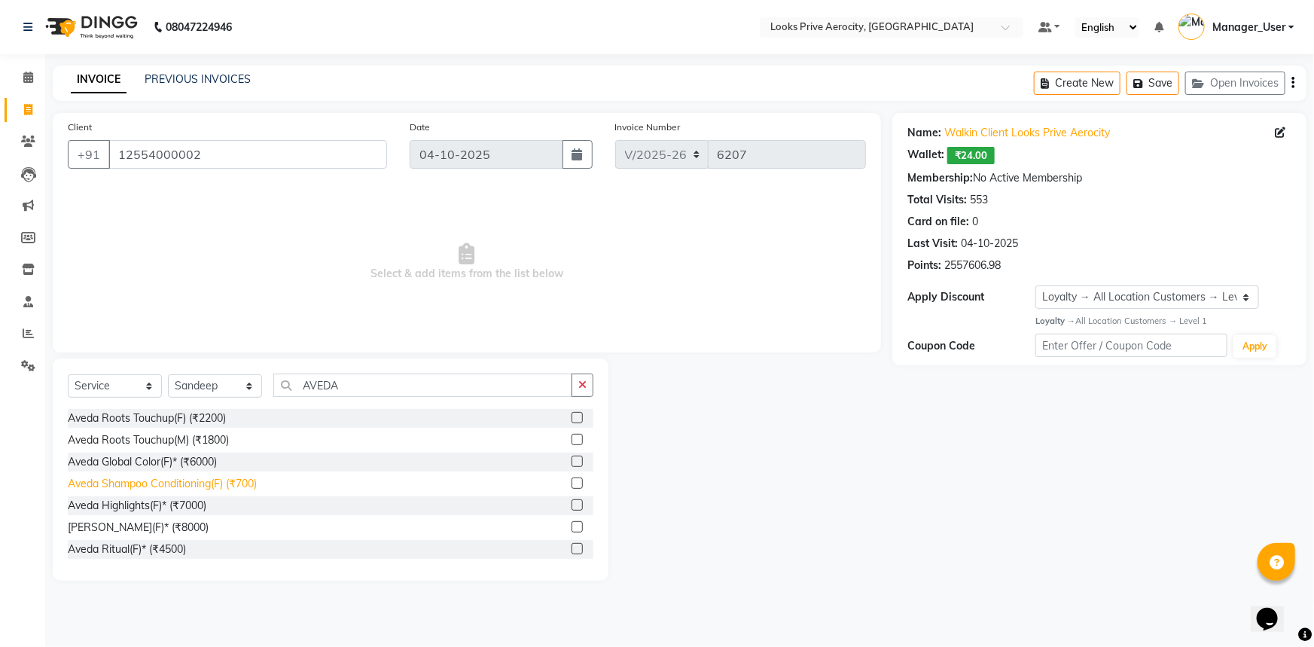
click at [205, 488] on div "Aveda Shampoo Conditioning(F) (₹700)" at bounding box center [162, 484] width 189 height 16
checkbox input "false"
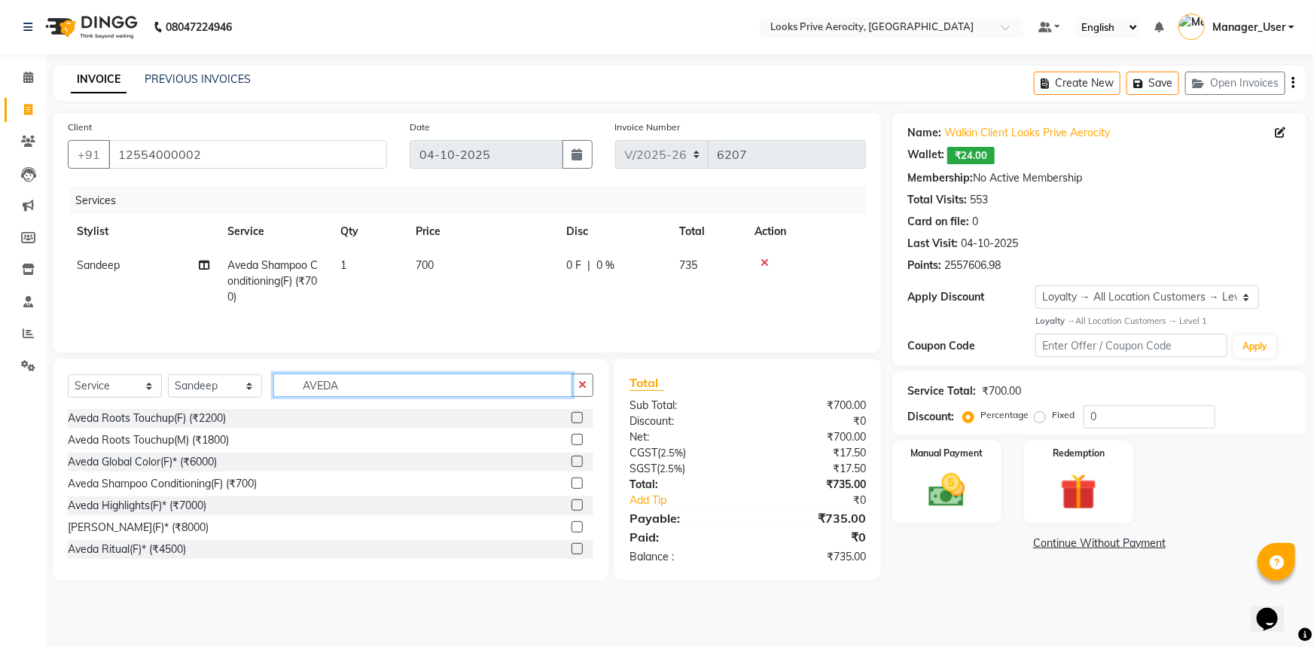
click at [200, 396] on div "Select Service Product Membership Package Voucher Prepaid Gift Card Select Styl…" at bounding box center [331, 390] width 526 height 35
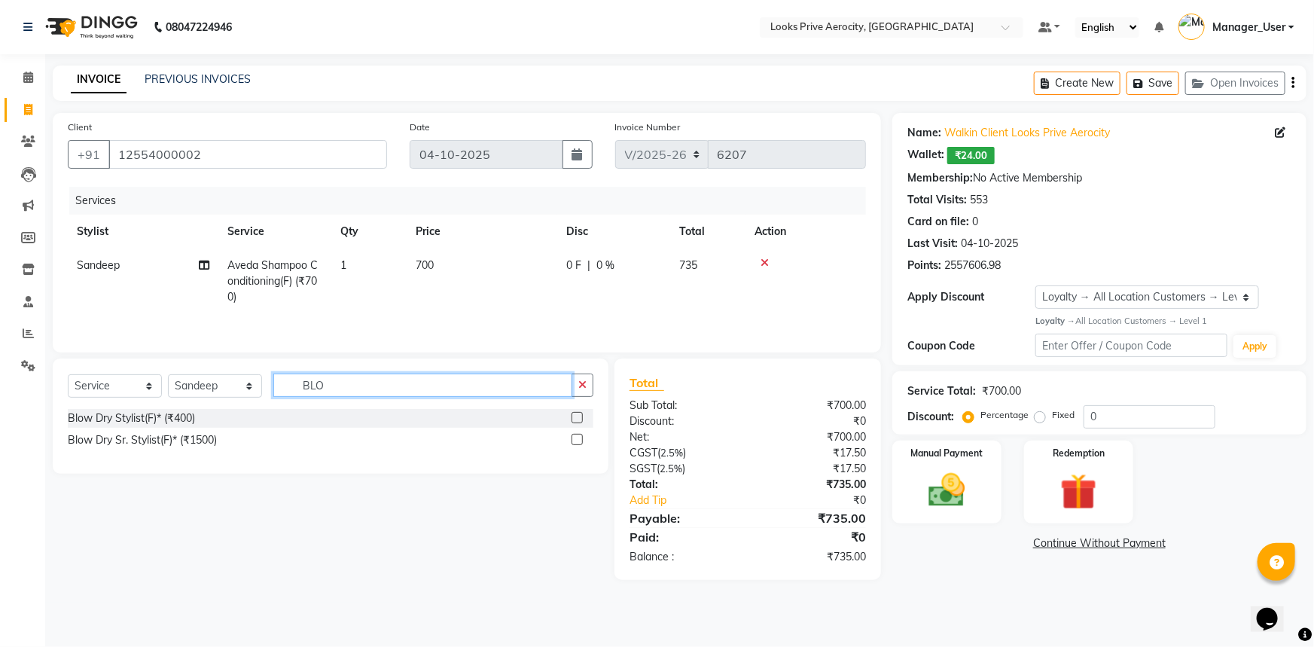
type input "BLO"
click at [102, 440] on div "Blow Dry Sr. Stylist(F)* (₹1500)" at bounding box center [142, 440] width 149 height 16
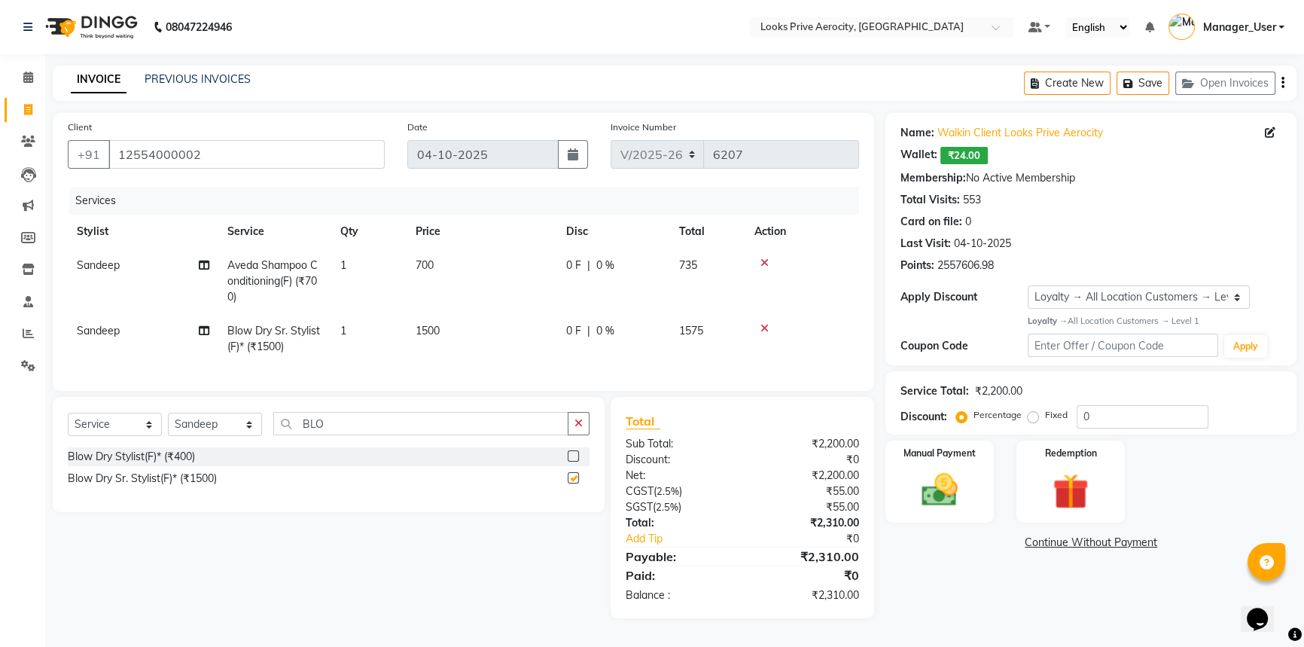
checkbox input "false"
click at [431, 327] on span "1500" at bounding box center [428, 331] width 24 height 14
select select "43253"
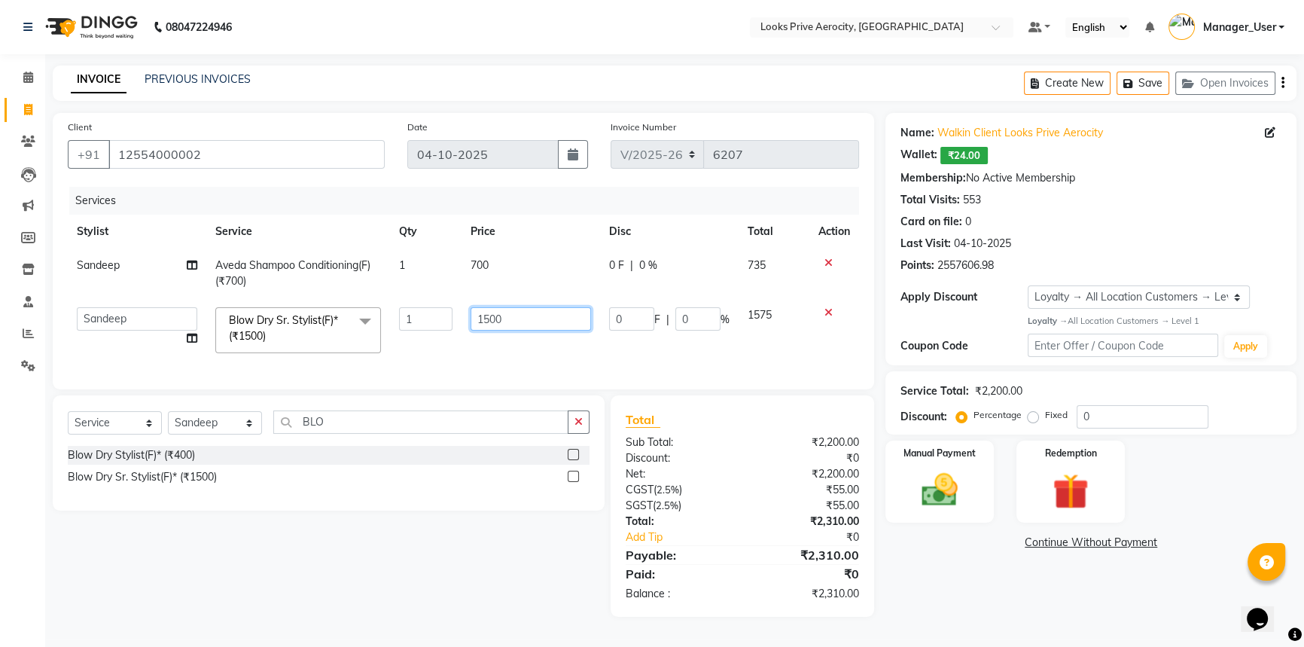
click at [486, 319] on input "1500" at bounding box center [531, 318] width 120 height 23
type input "1200"
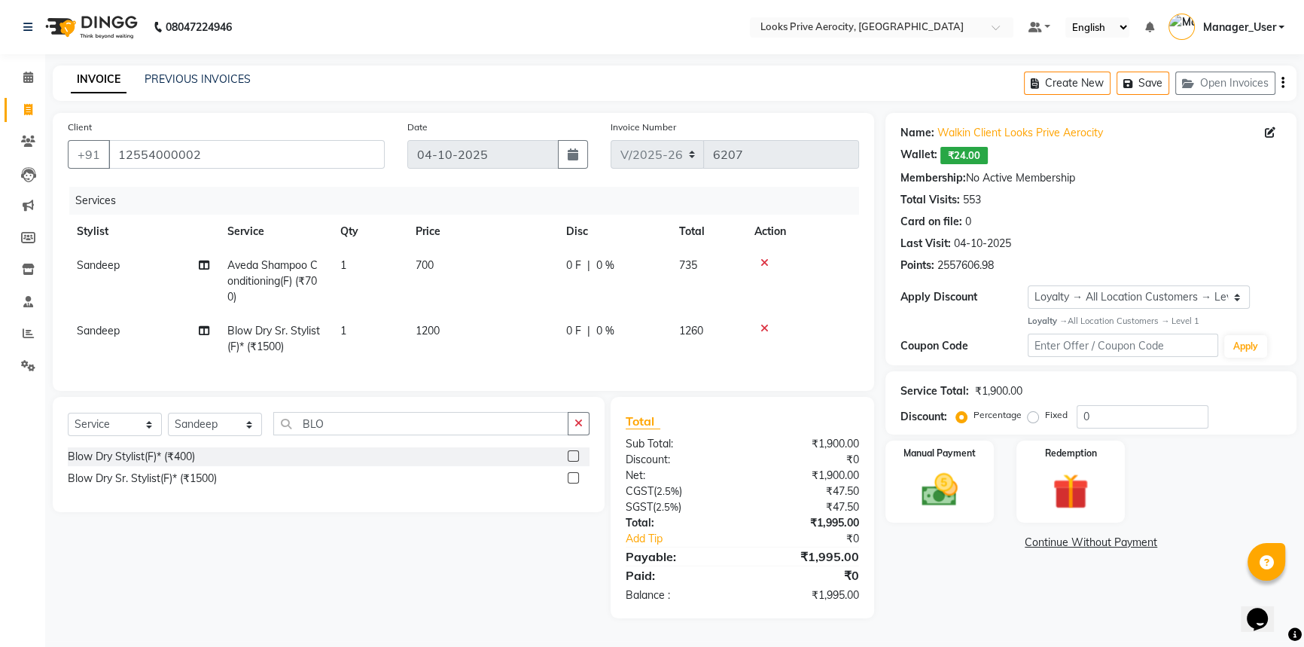
click at [486, 342] on td "1200" at bounding box center [482, 339] width 151 height 50
select select "43253"
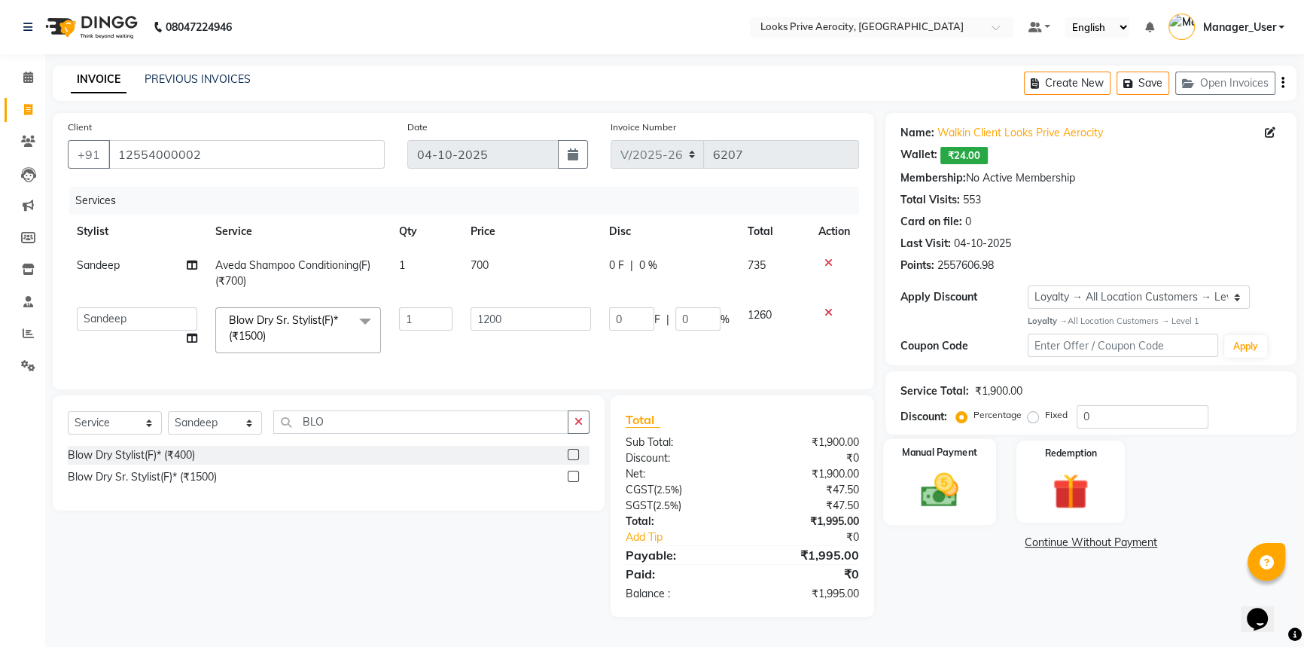
click at [940, 517] on div "Manual Payment" at bounding box center [939, 482] width 113 height 86
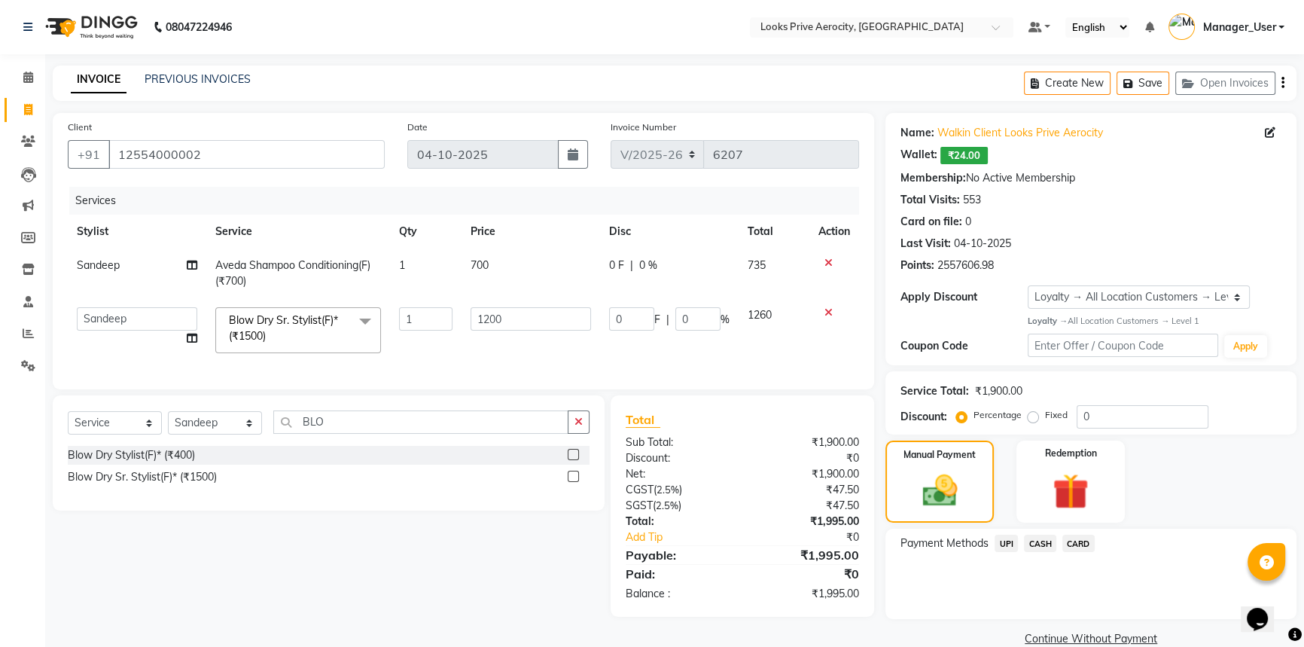
click at [1012, 545] on span "UPI" at bounding box center [1006, 543] width 23 height 17
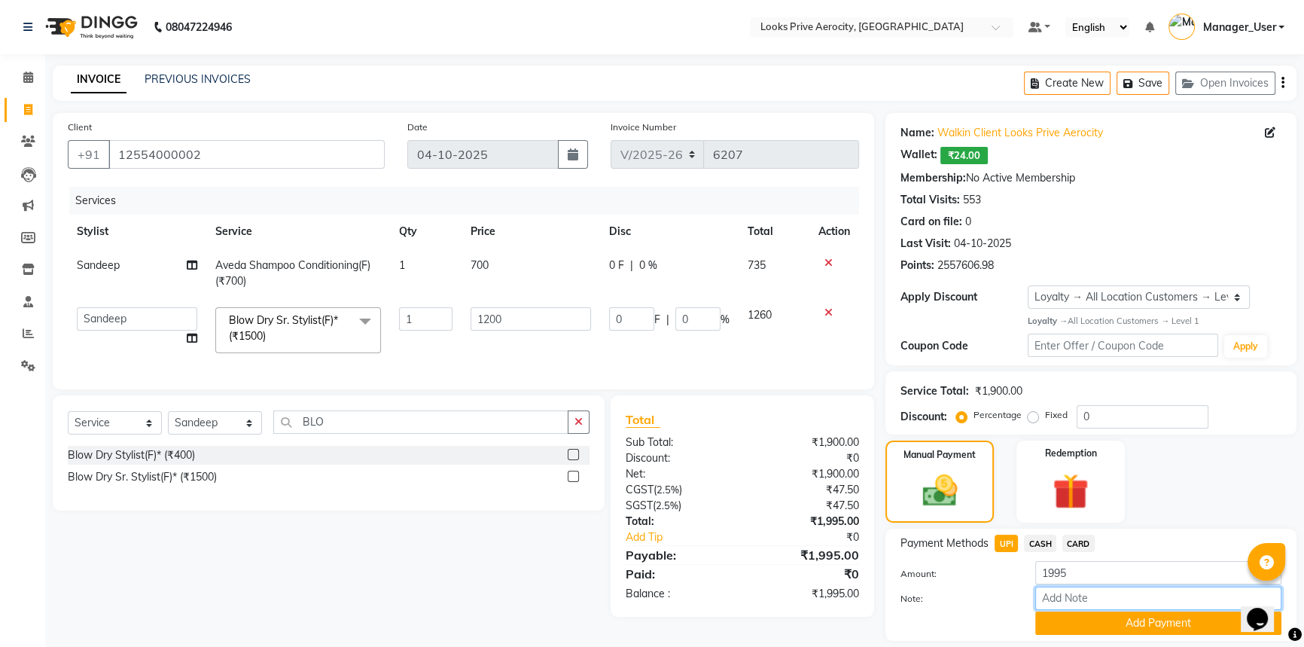
click at [1054, 596] on input "Note:" at bounding box center [1158, 598] width 246 height 23
paste input "112157774196"
type input "112157774196"
click at [1084, 622] on button "Add Payment" at bounding box center [1158, 622] width 246 height 23
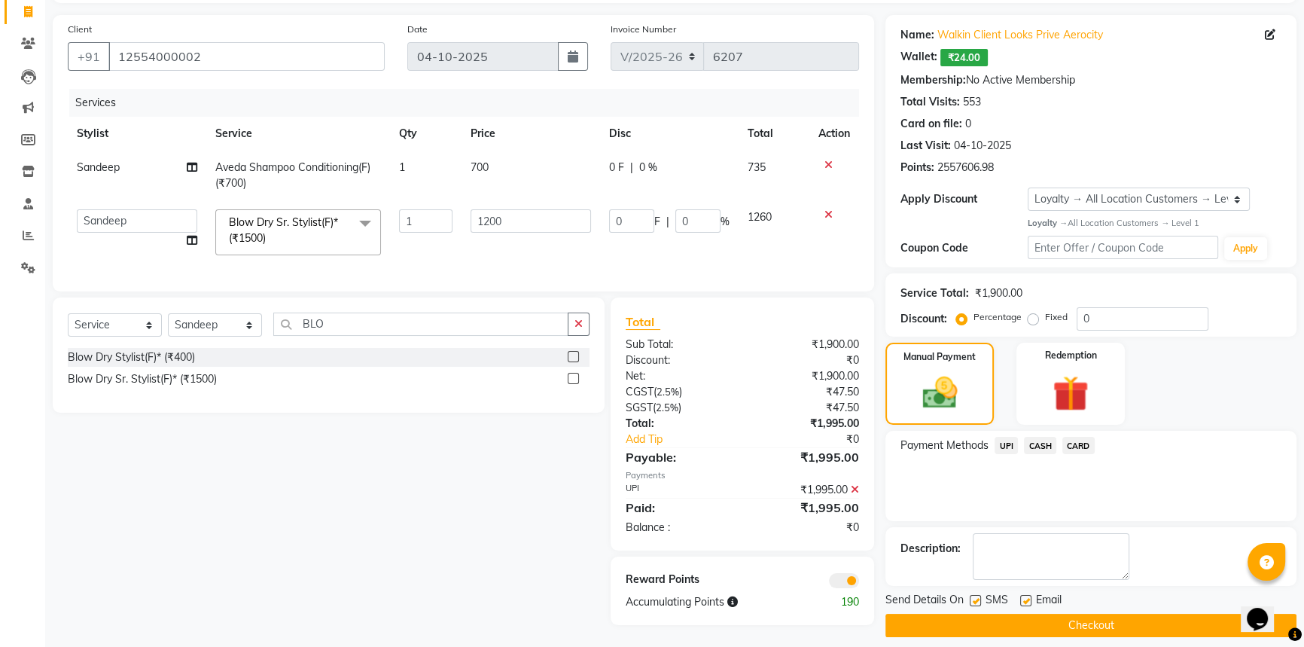
scroll to position [110, 0]
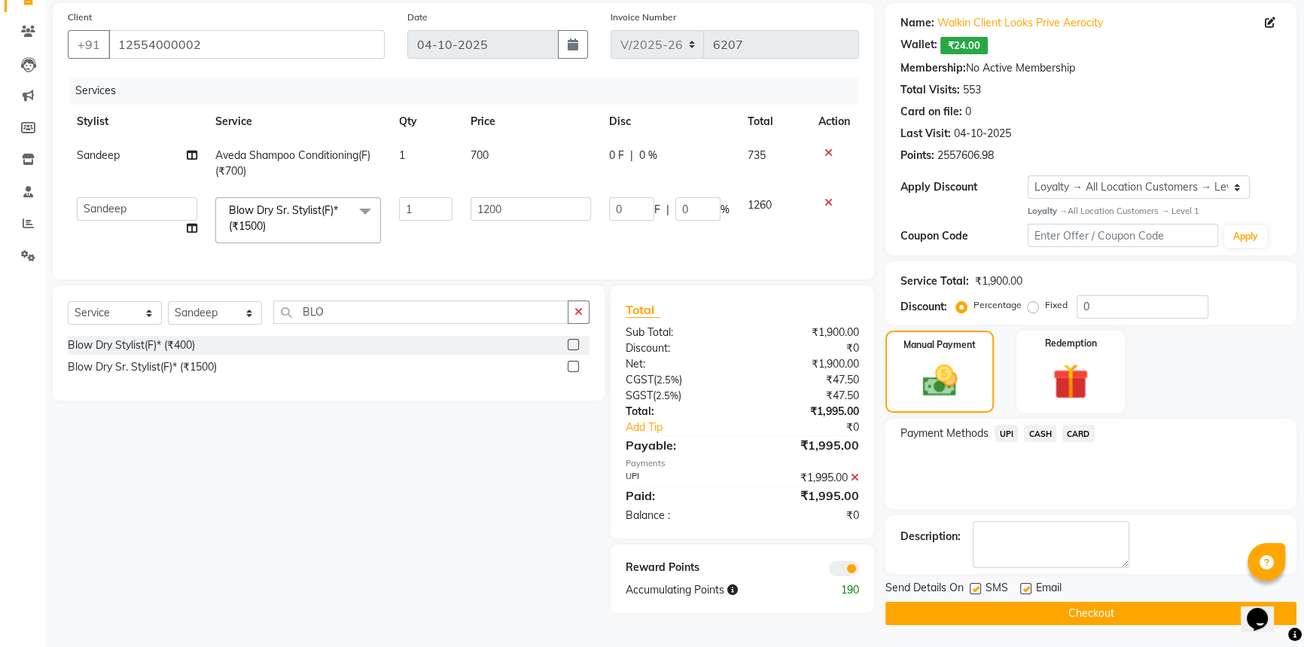
click at [1070, 608] on button "Checkout" at bounding box center [1091, 613] width 411 height 23
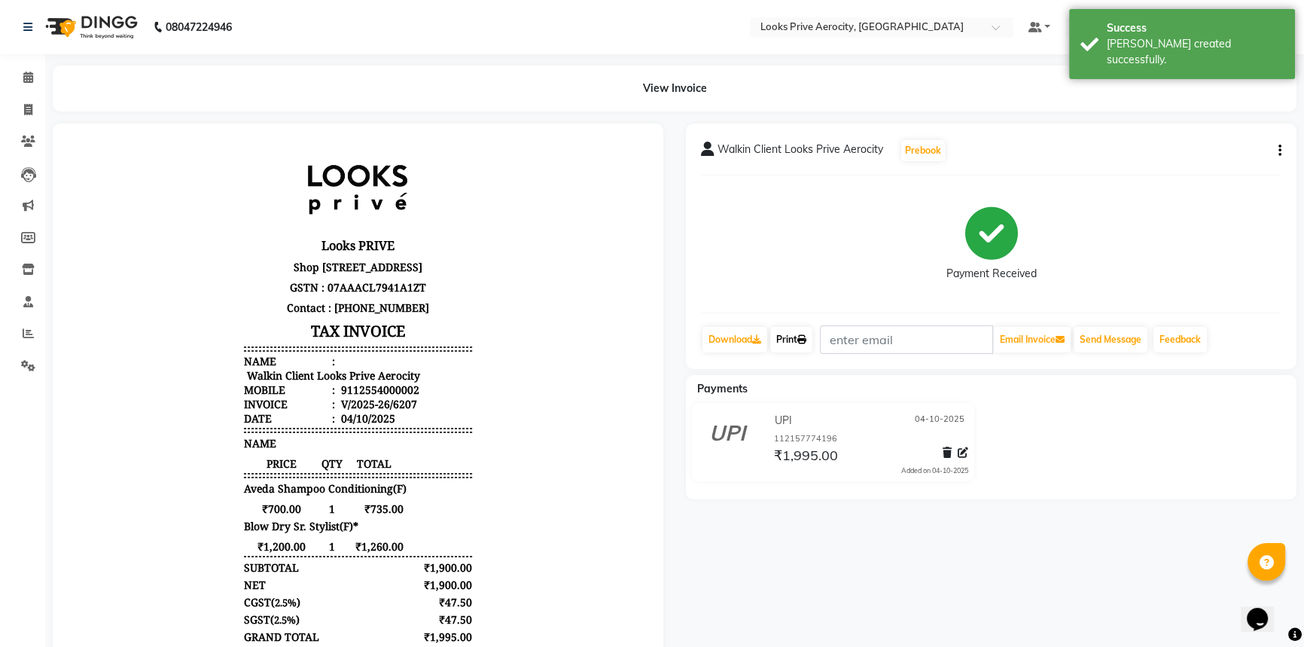
click at [800, 339] on link "Print" at bounding box center [791, 340] width 42 height 26
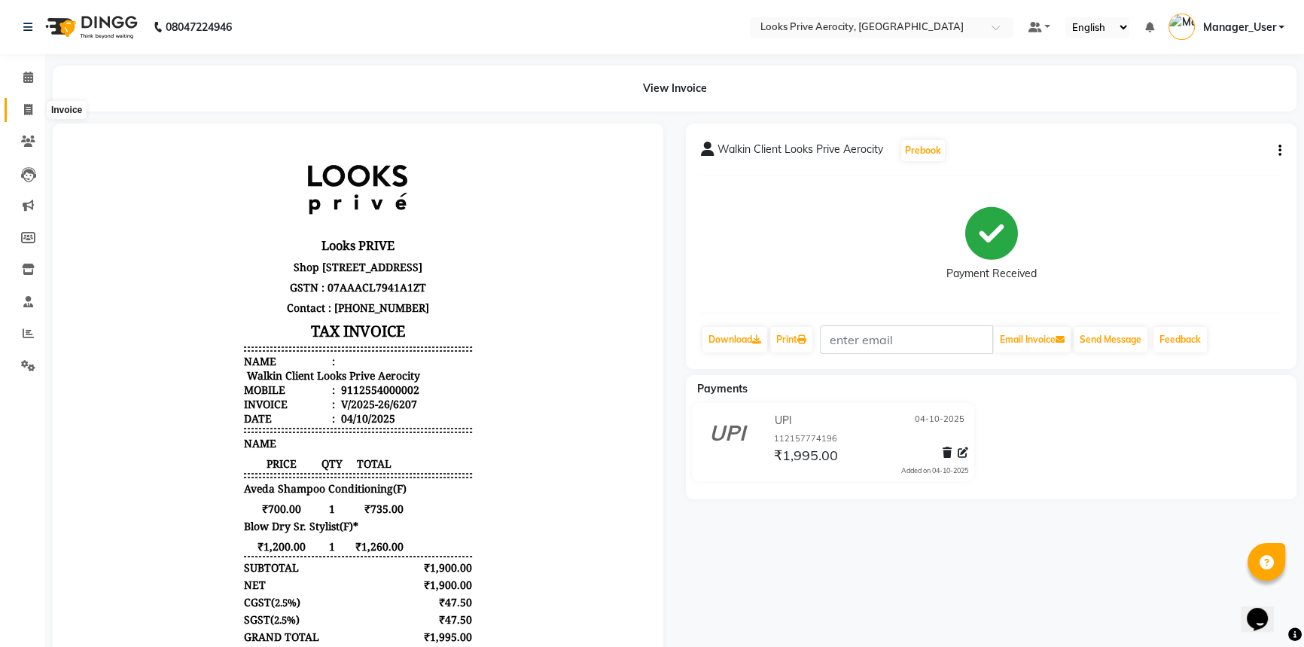
click at [33, 105] on span at bounding box center [28, 110] width 26 height 17
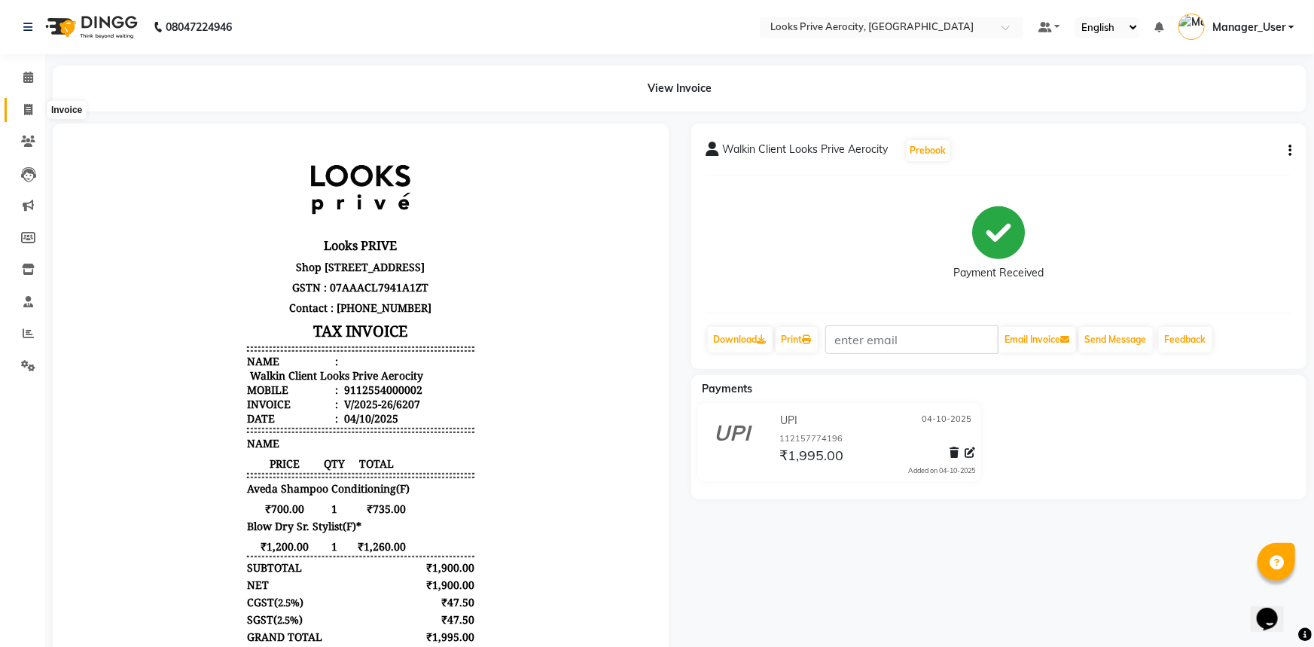
select select "service"
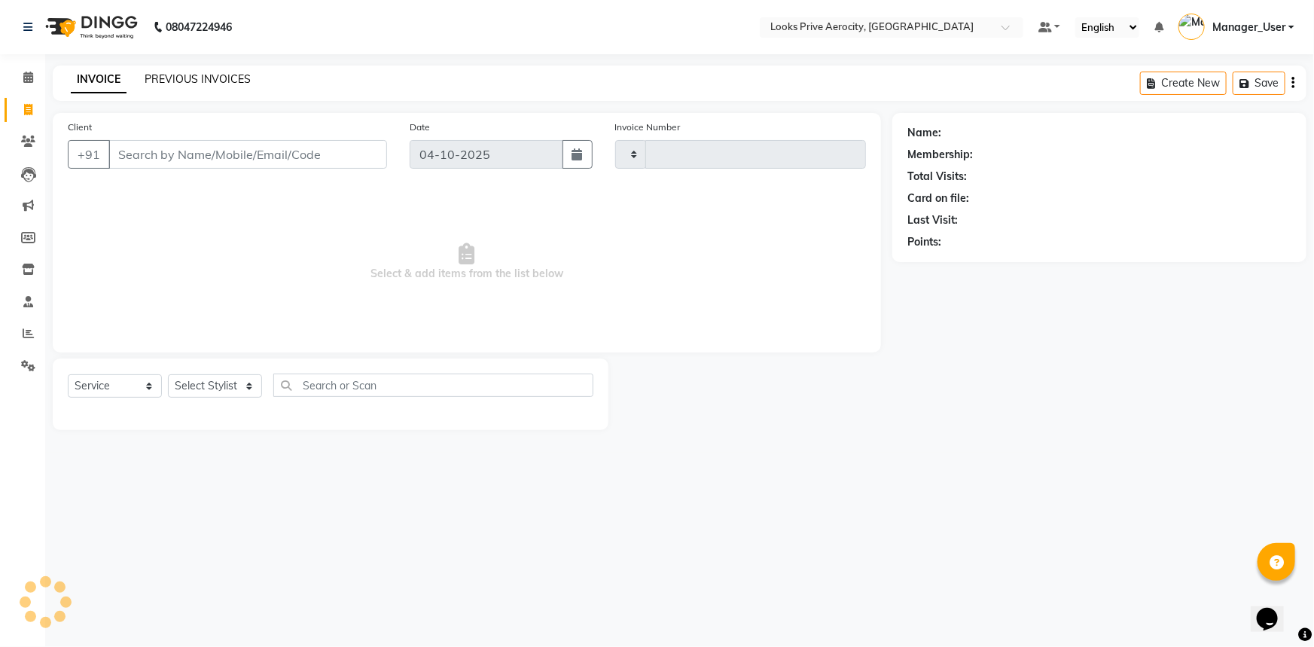
type input "6208"
select select "5913"
click at [196, 81] on link "PREVIOUS INVOICES" at bounding box center [198, 79] width 106 height 14
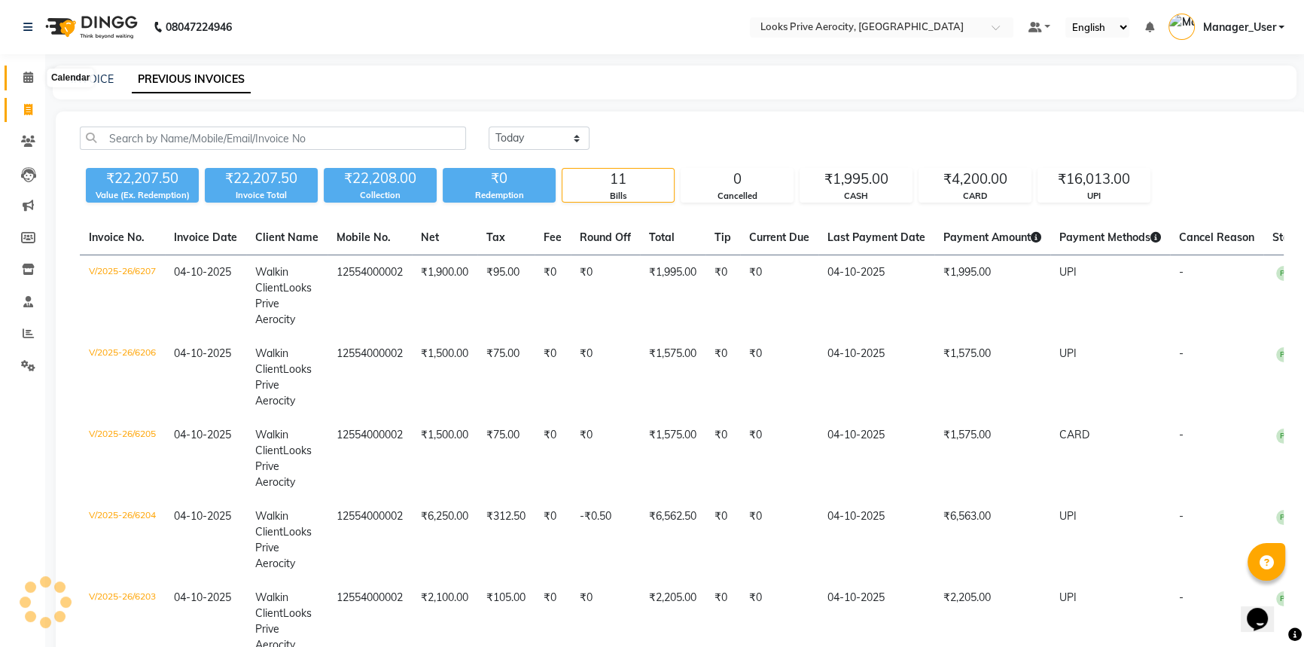
click at [31, 83] on span at bounding box center [28, 77] width 26 height 17
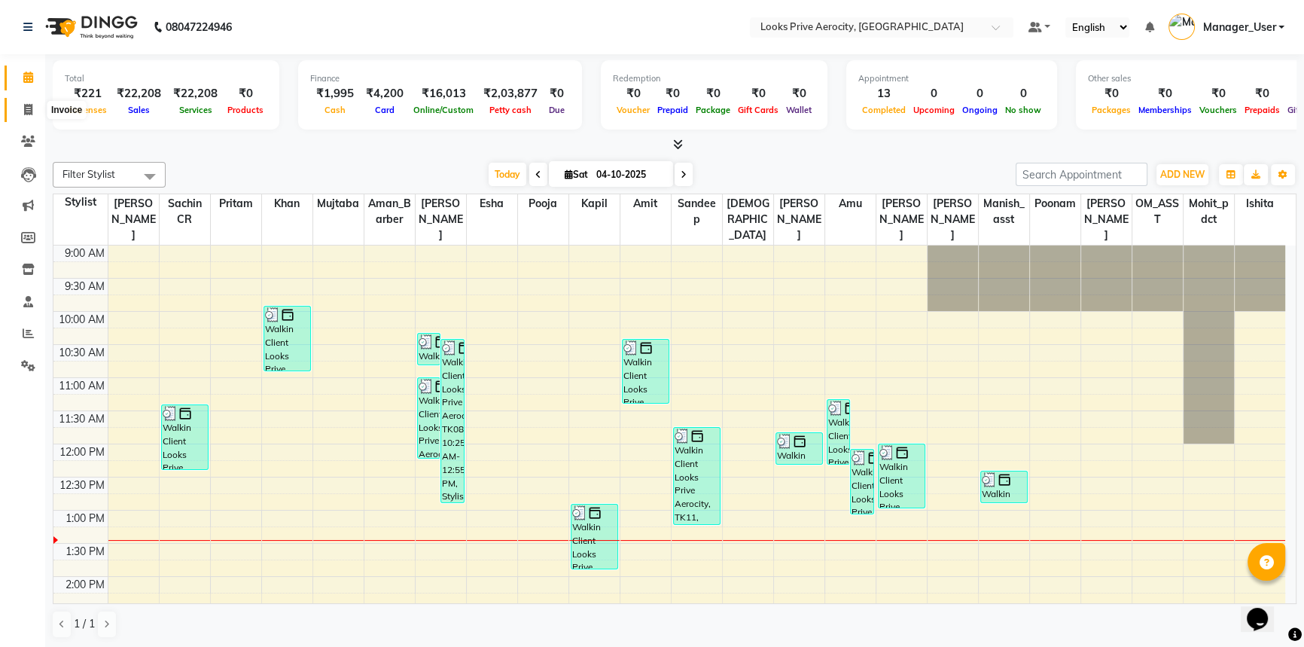
click at [30, 106] on icon at bounding box center [28, 109] width 8 height 11
select select "service"
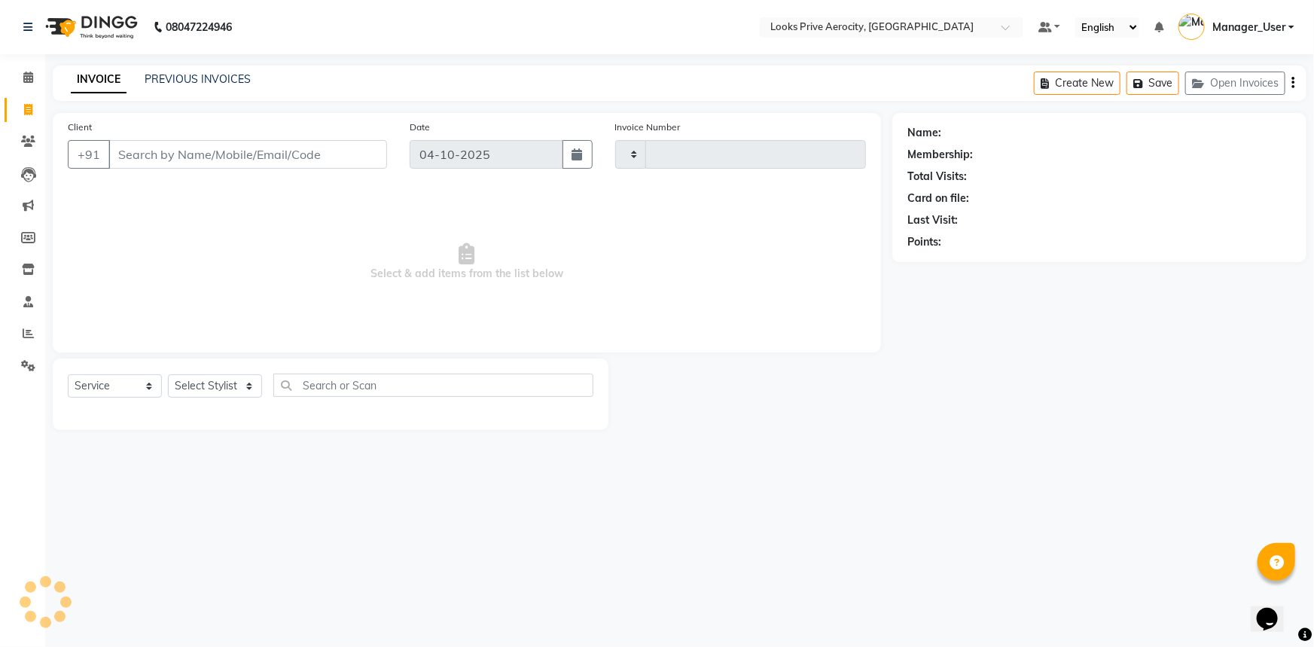
type input "6208"
select select "5913"
click at [34, 367] on icon at bounding box center [28, 365] width 14 height 11
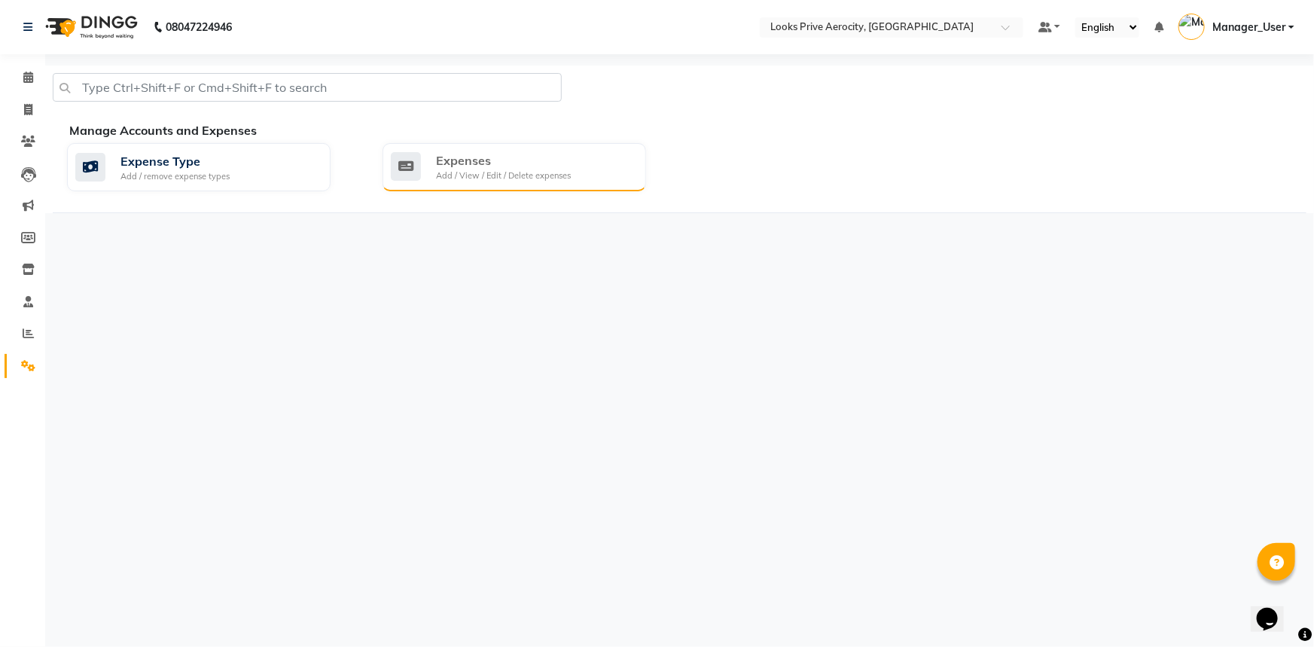
click at [535, 160] on div "Expenses" at bounding box center [503, 160] width 135 height 18
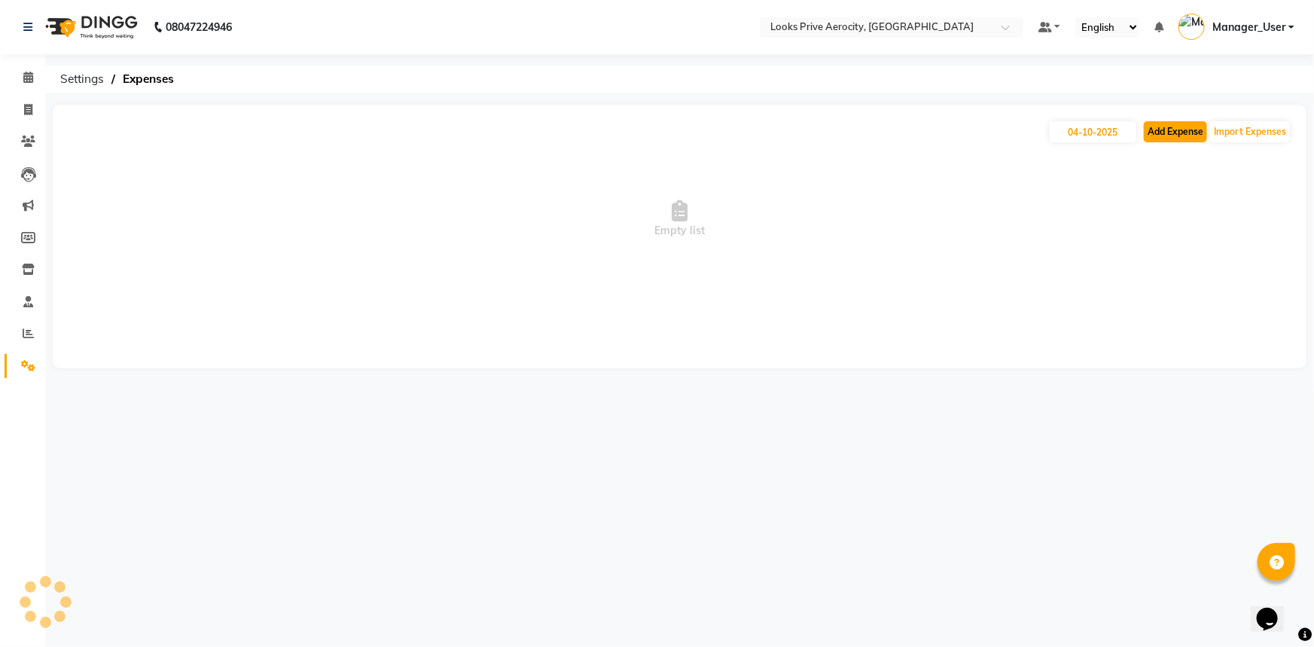
click at [1156, 130] on button "Add Expense" at bounding box center [1175, 131] width 63 height 21
select select "1"
select select "4876"
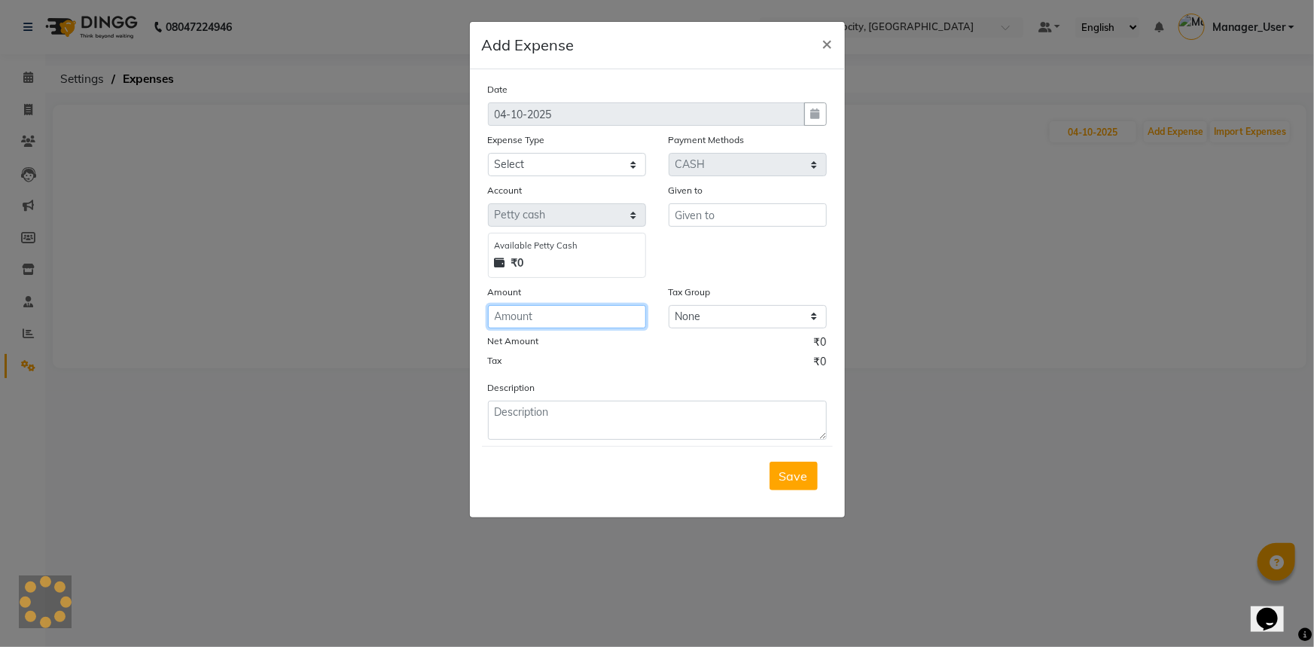
click at [507, 320] on input "number" at bounding box center [567, 316] width 158 height 23
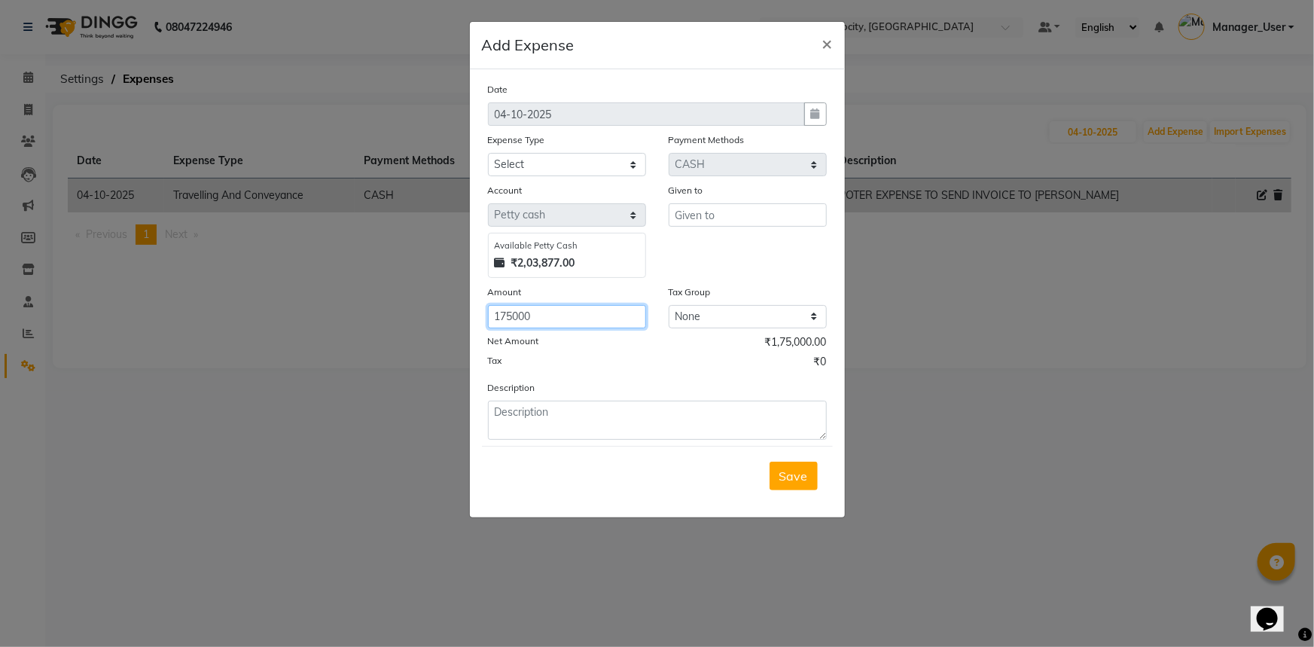
type input "175000"
click at [593, 376] on div "Date 04-10-2025 Expense Type Select Accommodation Aesthetics Bank Deposit BLINK…" at bounding box center [657, 260] width 339 height 358
drag, startPoint x: 571, startPoint y: 162, endPoint x: 565, endPoint y: 171, distance: 10.9
click at [571, 162] on select "Select Accommodation Aesthetics Bank Deposit BLINKIT Cash Handover Client Refun…" at bounding box center [567, 164] width 158 height 23
select select "24391"
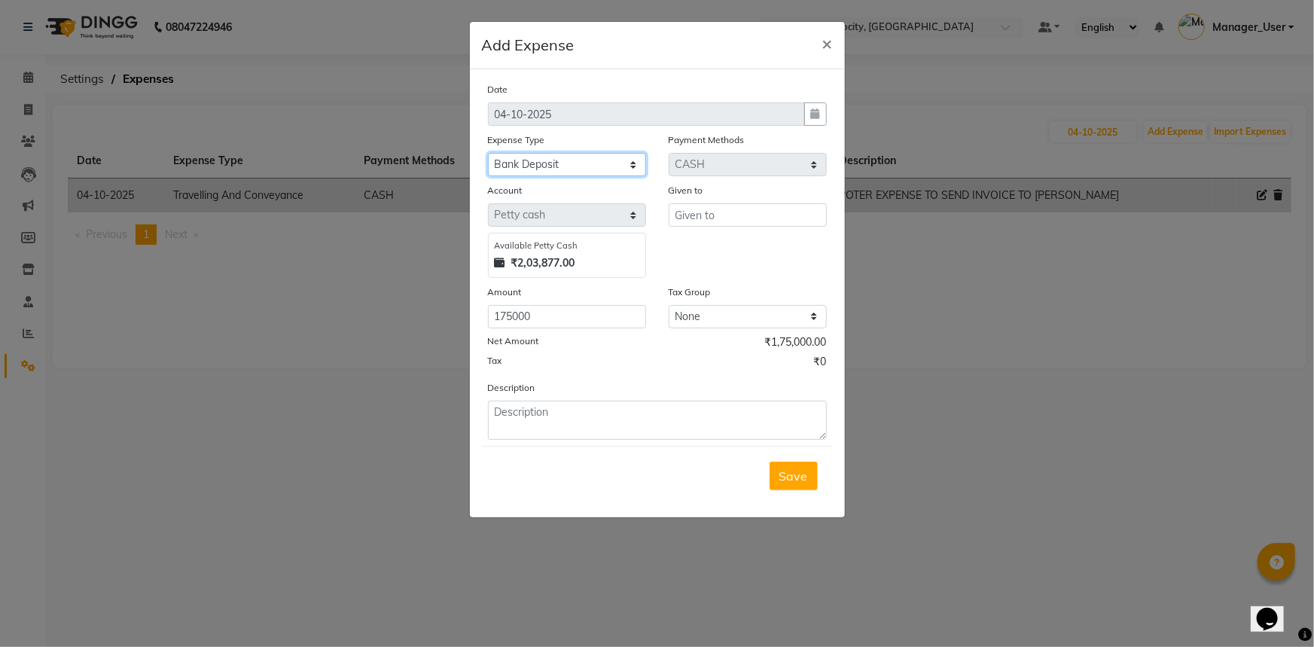
click at [488, 154] on select "Select Accommodation Aesthetics Bank Deposit BLINKIT Cash Handover Client Refun…" at bounding box center [567, 164] width 158 height 23
click at [733, 219] on input "text" at bounding box center [748, 214] width 158 height 23
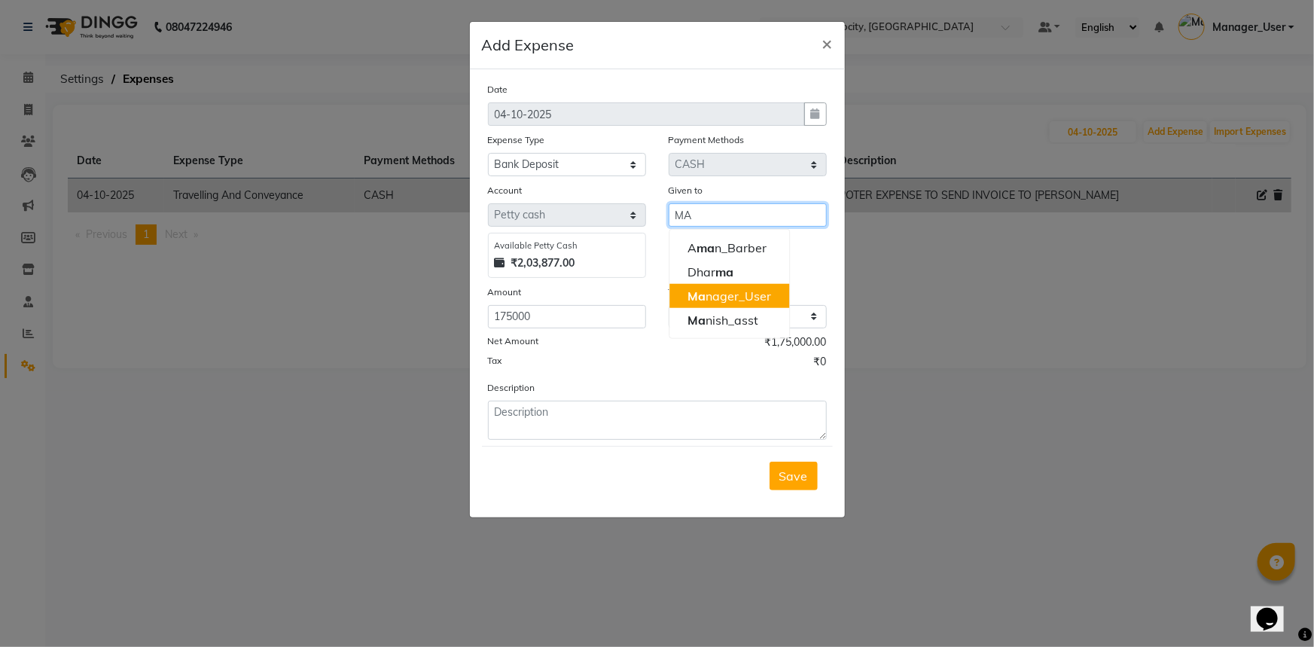
click at [730, 301] on ngb-highlight "Ma nager_User" at bounding box center [729, 295] width 84 height 15
type input "Manager_User"
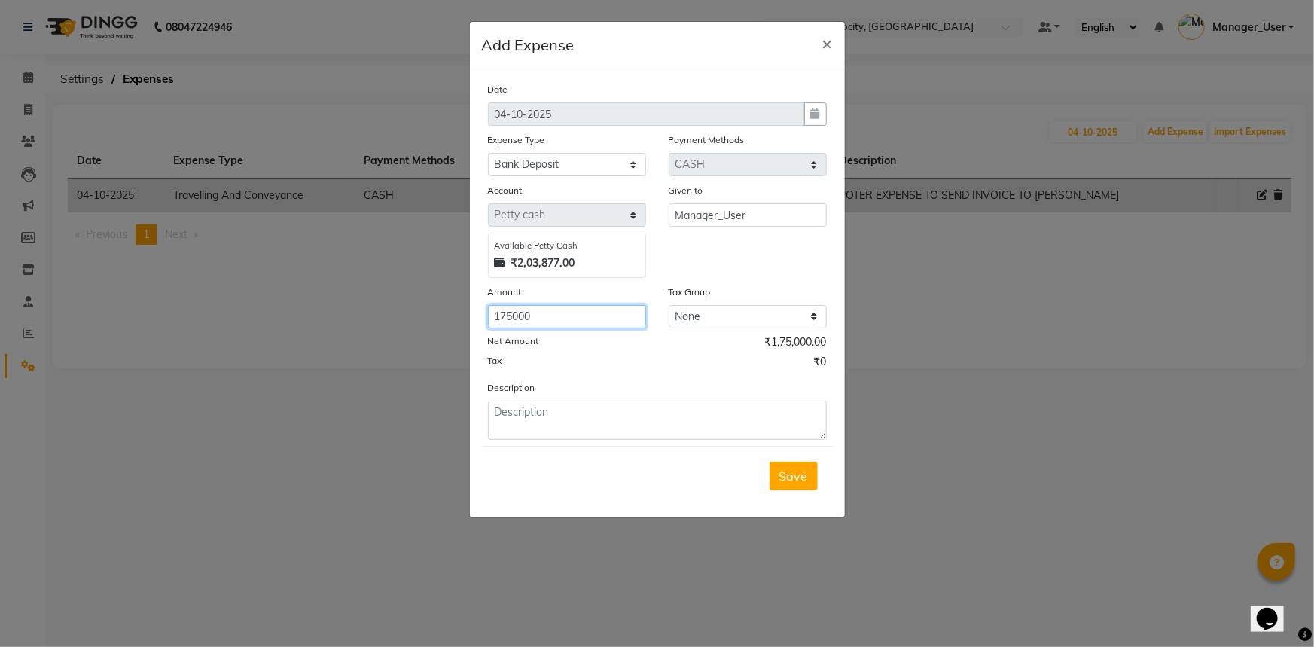
click at [561, 325] on input "175000" at bounding box center [567, 316] width 158 height 23
click at [564, 424] on textarea at bounding box center [657, 420] width 339 height 39
type textarea "C"
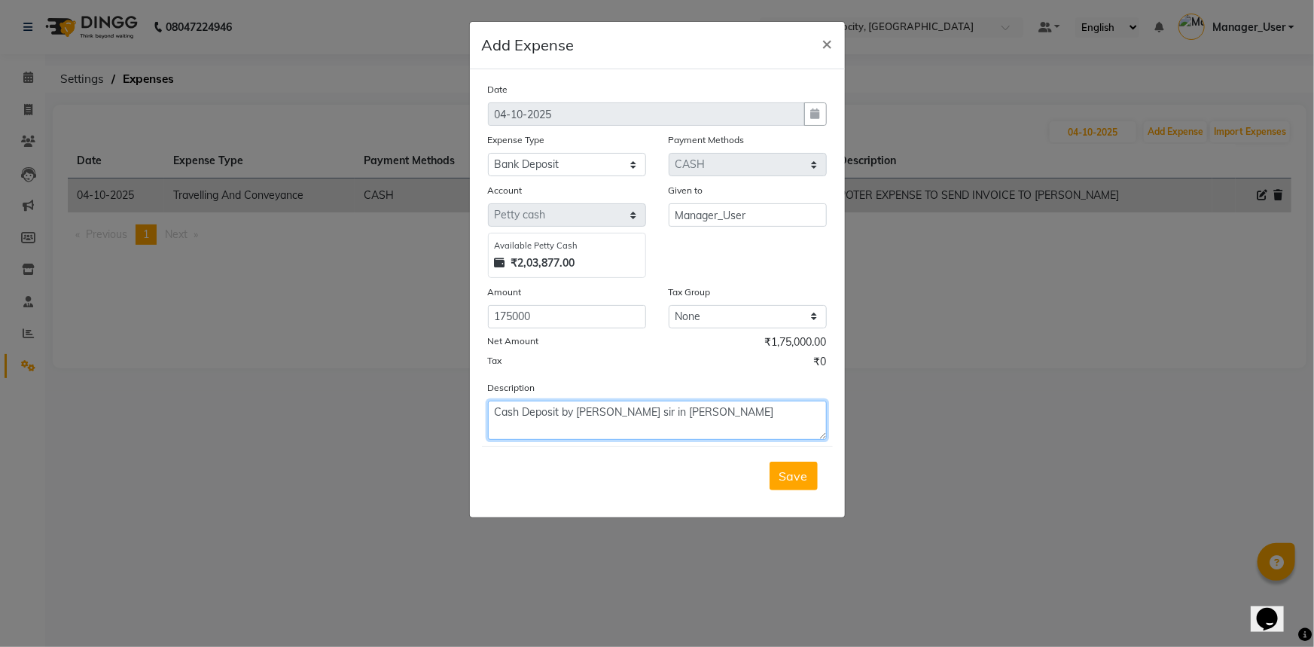
type textarea "Cash Deposit by Praveen sir in BOB"
click at [1065, 451] on ngb-modal-window "Add Expense × Date 04-10-2025 Expense Type Select Accommodation Aesthetics Bank…" at bounding box center [657, 323] width 1314 height 647
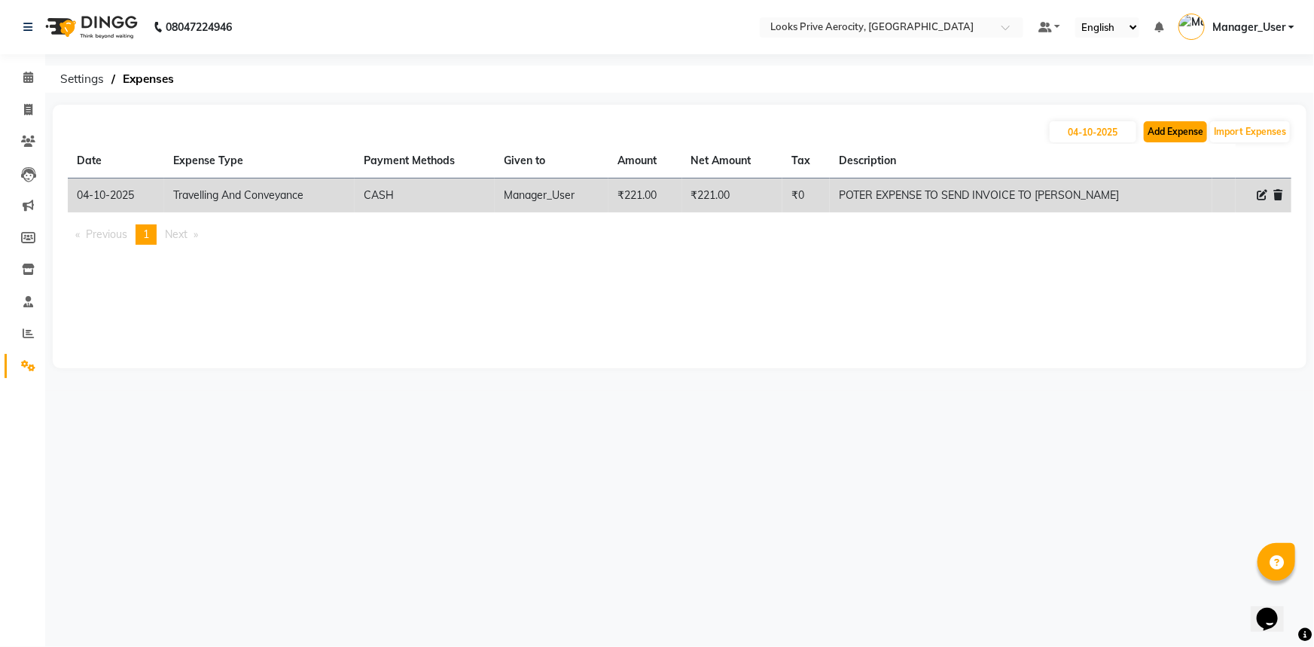
click at [1175, 139] on button "Add Expense" at bounding box center [1175, 131] width 63 height 21
select select "1"
select select "4876"
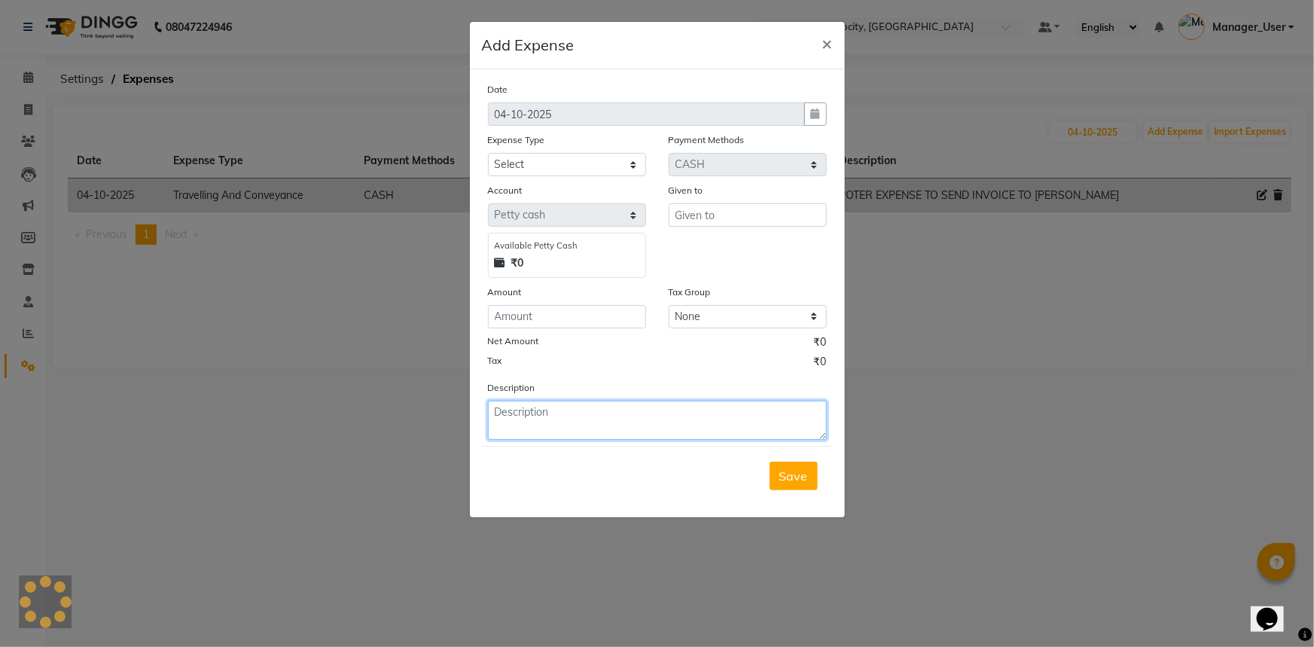
click at [550, 419] on textarea at bounding box center [657, 420] width 339 height 39
type textarea "Cash Deposit by Praveen Sir in BOB"
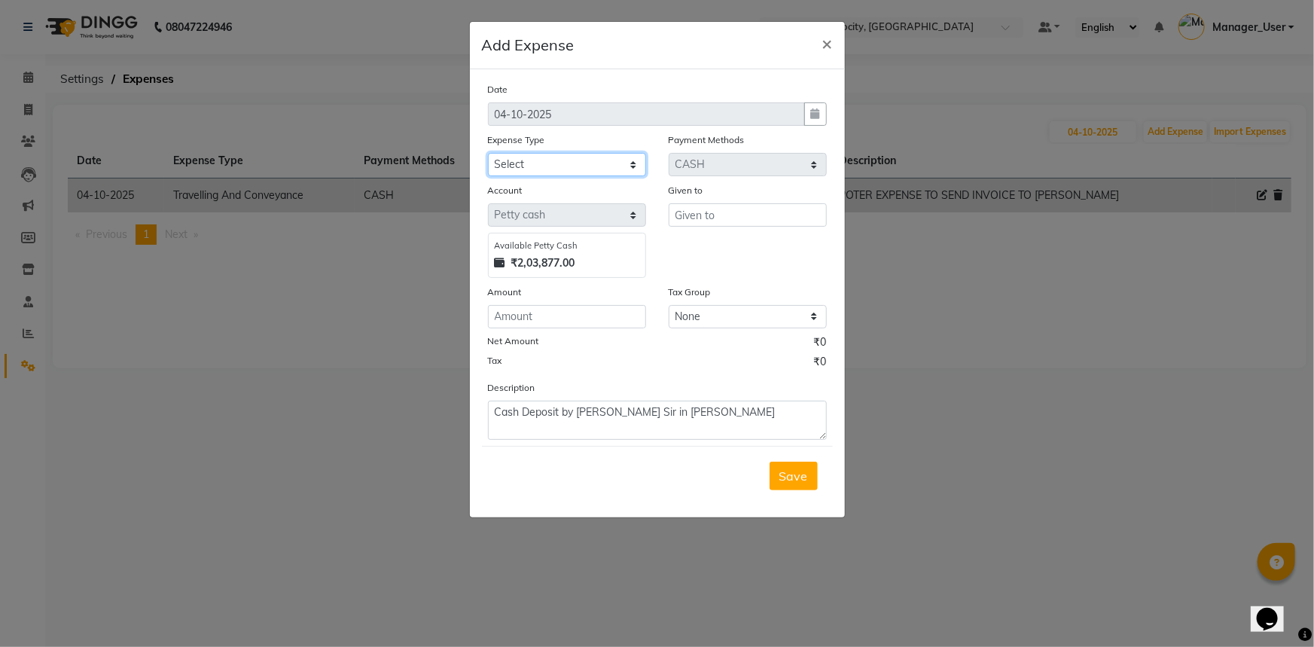
click at [550, 167] on select "Select Accommodation Aesthetics Bank Deposit BLINKIT Cash Handover Client Refun…" at bounding box center [567, 164] width 158 height 23
select select "24391"
click at [488, 154] on select "Select Accommodation Aesthetics Bank Deposit BLINKIT Cash Handover Client Refun…" at bounding box center [567, 164] width 158 height 23
click at [690, 221] on input "text" at bounding box center [748, 214] width 158 height 23
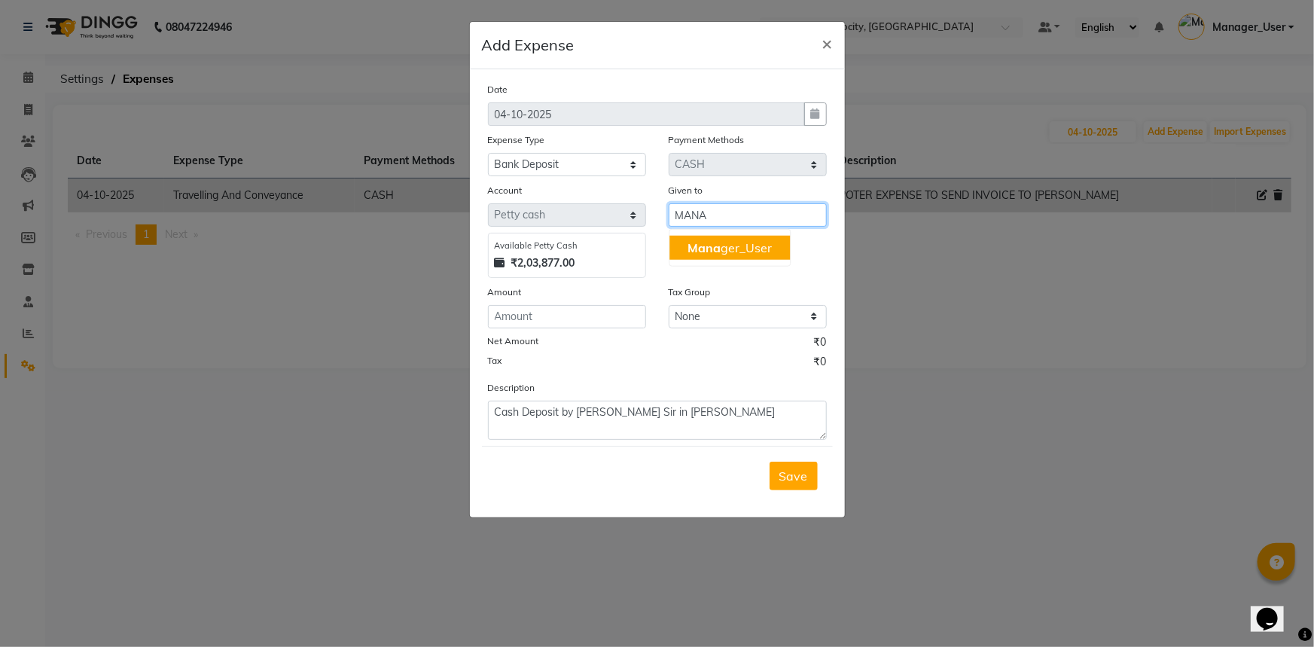
click at [730, 233] on ngb-typeahead-window "Mana ger_User" at bounding box center [730, 248] width 122 height 38
click at [735, 249] on ngb-highlight "Mana ger_User" at bounding box center [729, 247] width 84 height 15
type input "Manager_User"
click at [797, 478] on span "Save" at bounding box center [793, 475] width 29 height 15
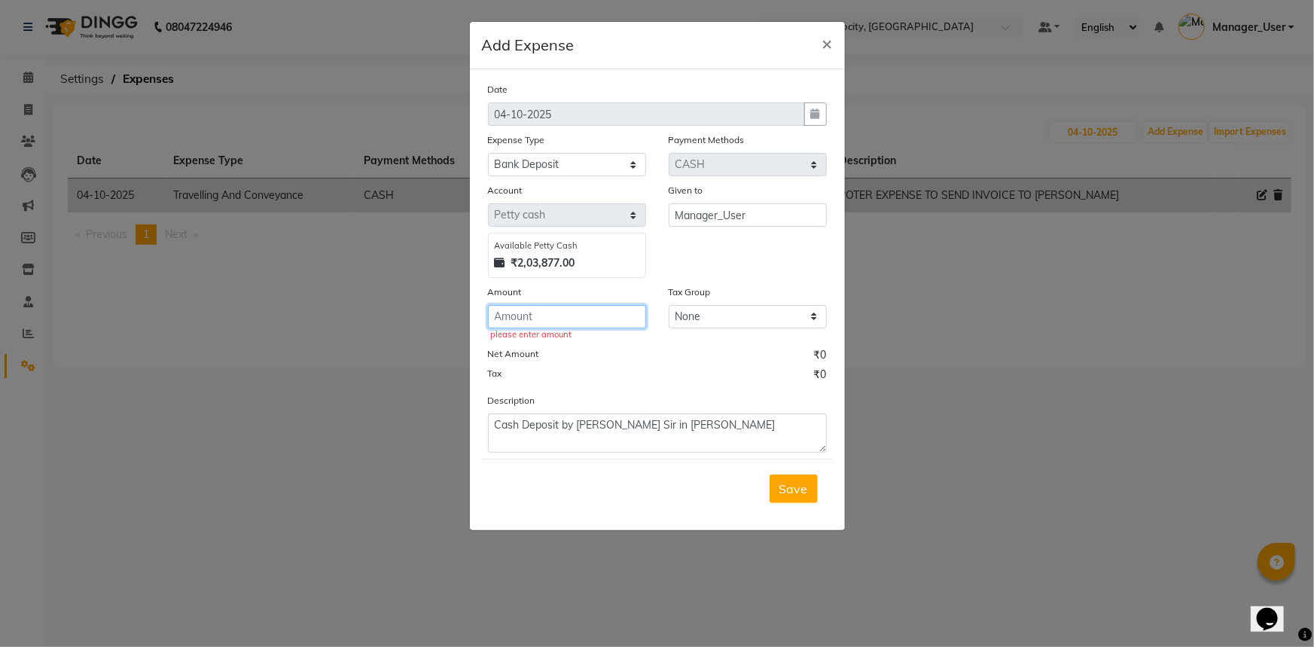
click at [566, 320] on input "number" at bounding box center [567, 316] width 158 height 23
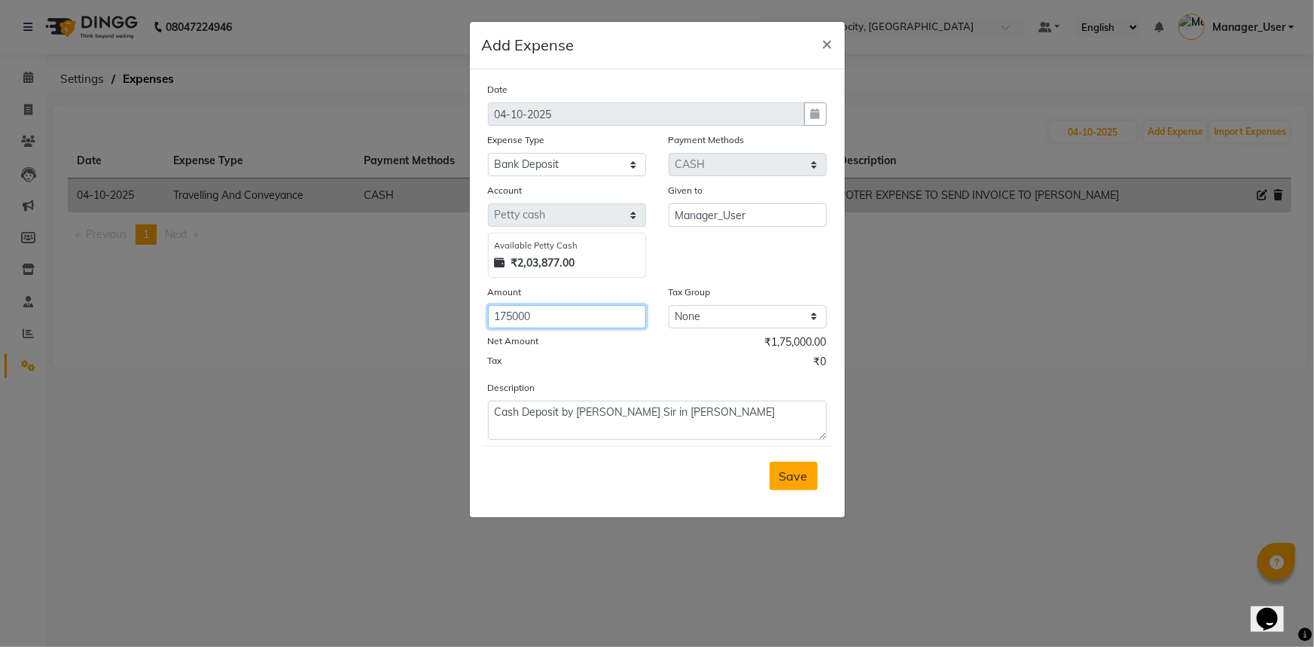
type input "175000"
click at [794, 481] on span "Save" at bounding box center [793, 475] width 29 height 15
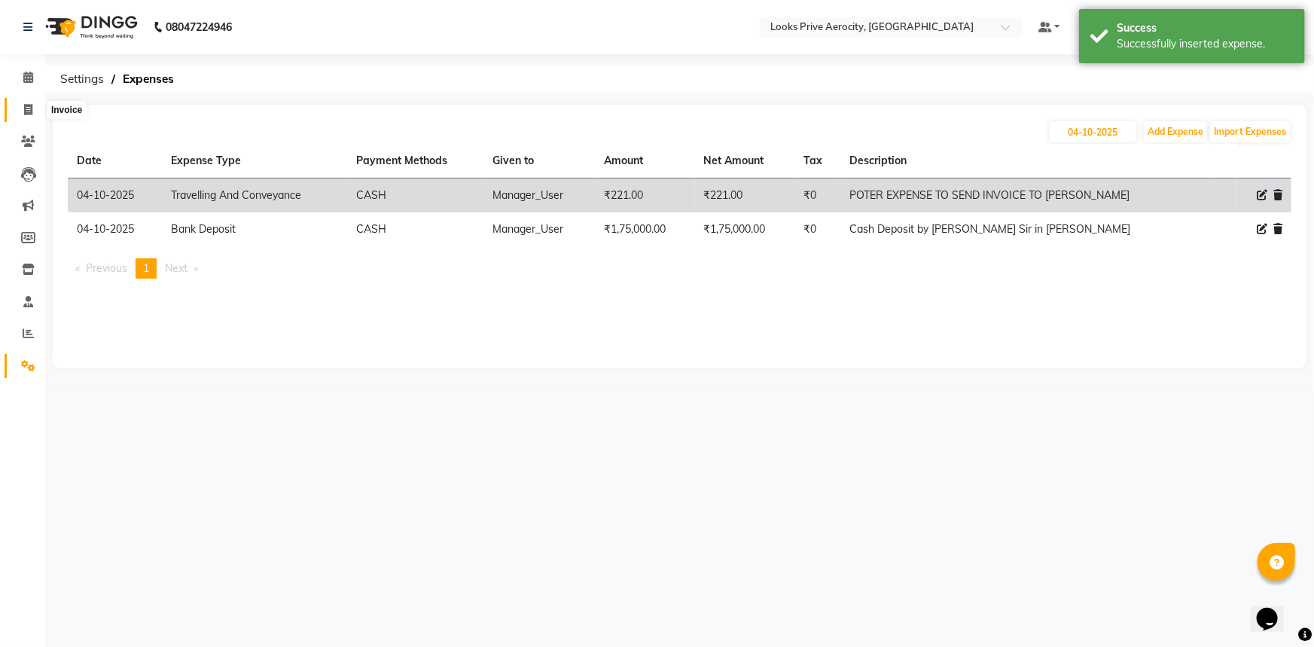
drag, startPoint x: 25, startPoint y: 110, endPoint x: 60, endPoint y: 114, distance: 35.7
click at [26, 110] on icon at bounding box center [28, 109] width 8 height 11
select select "service"
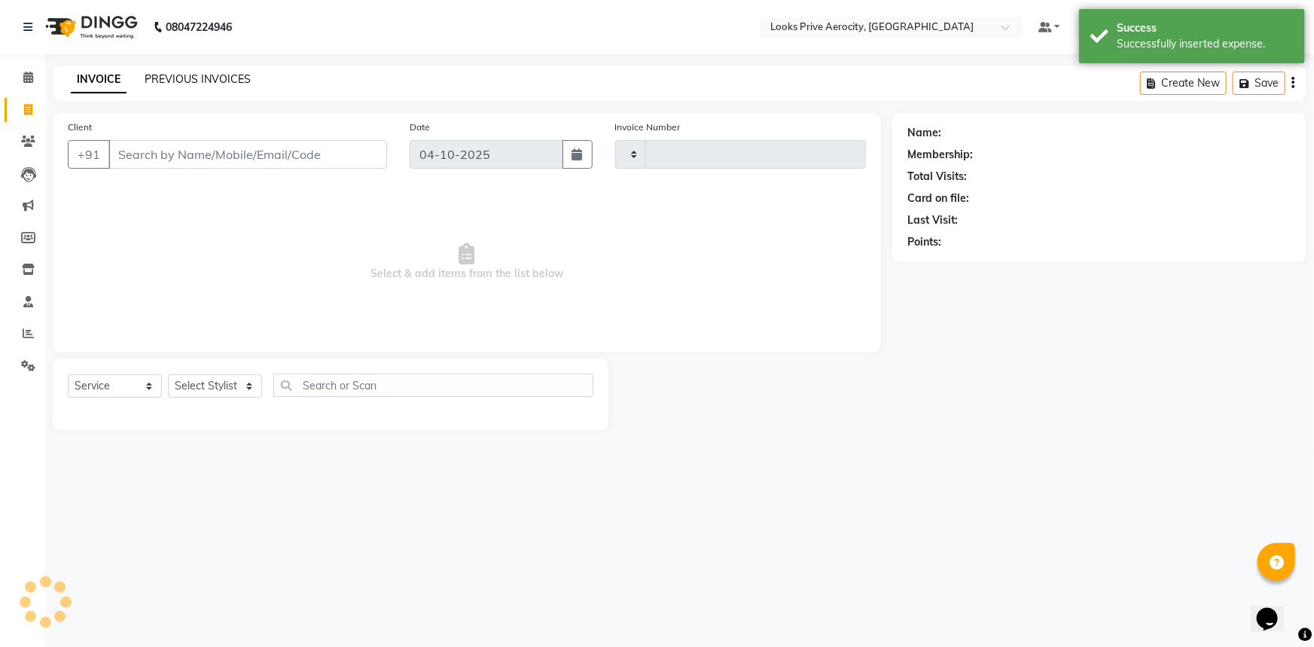
click at [180, 82] on link "PREVIOUS INVOICES" at bounding box center [198, 79] width 106 height 14
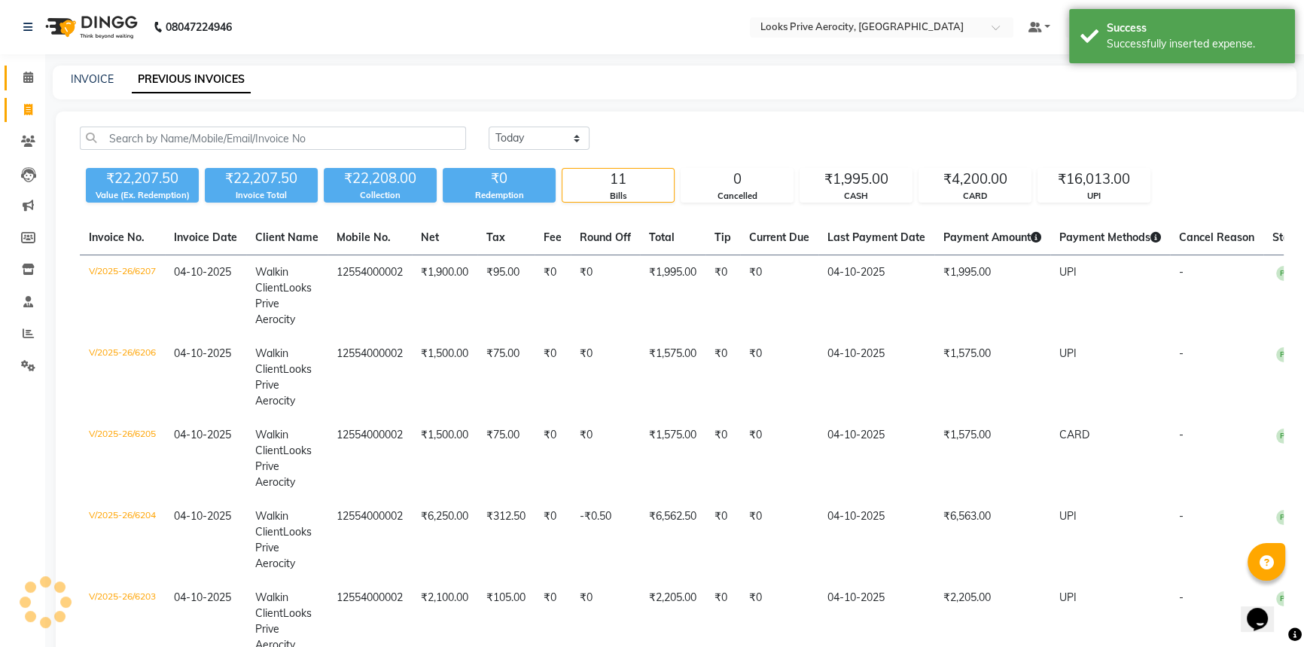
click at [38, 73] on span at bounding box center [28, 77] width 26 height 17
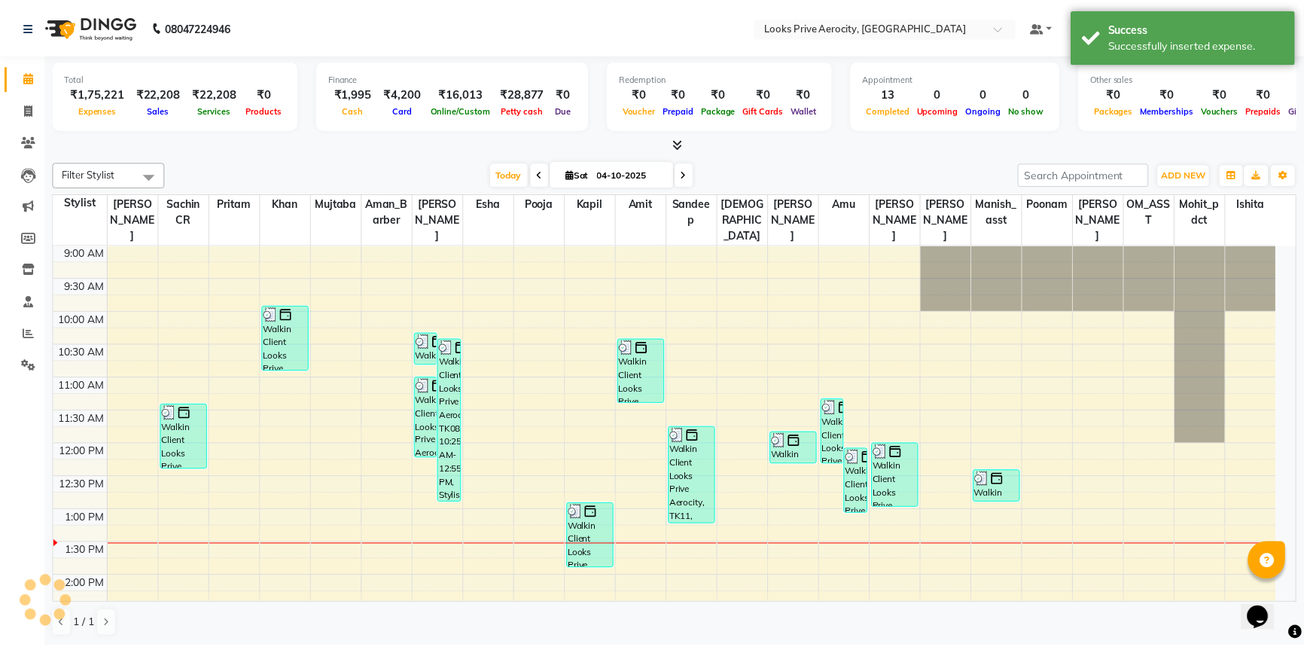
scroll to position [264, 0]
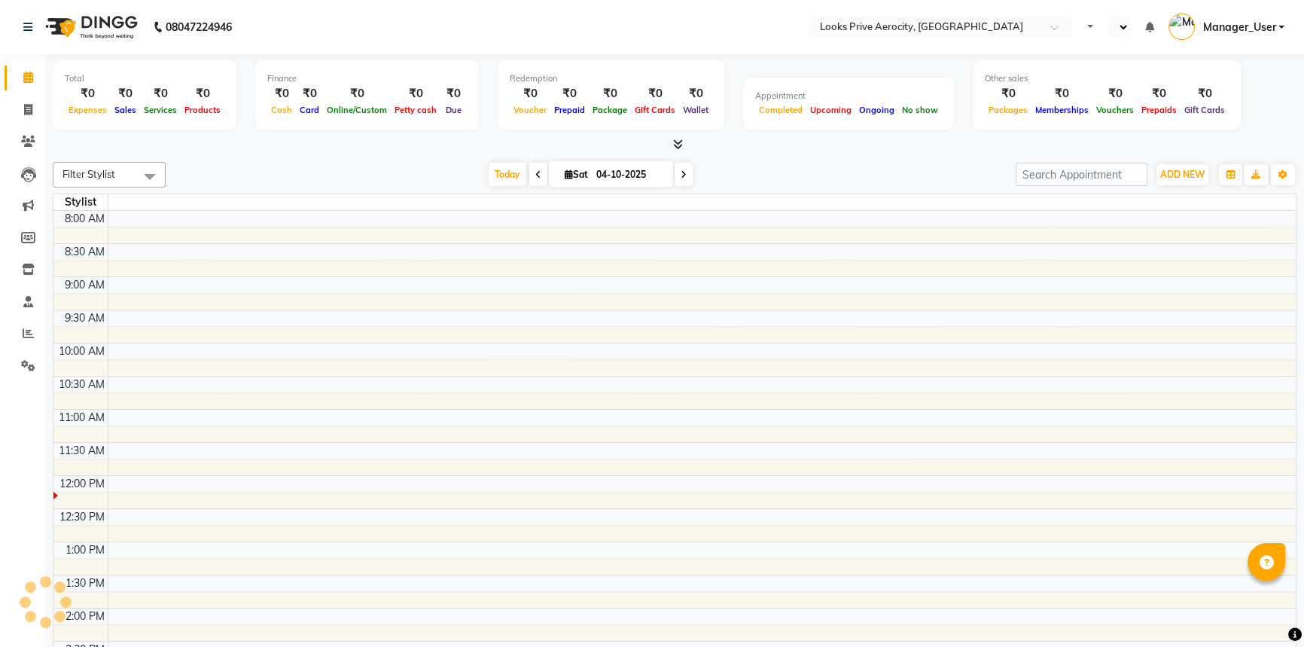
scroll to position [198, 0]
select select "en"
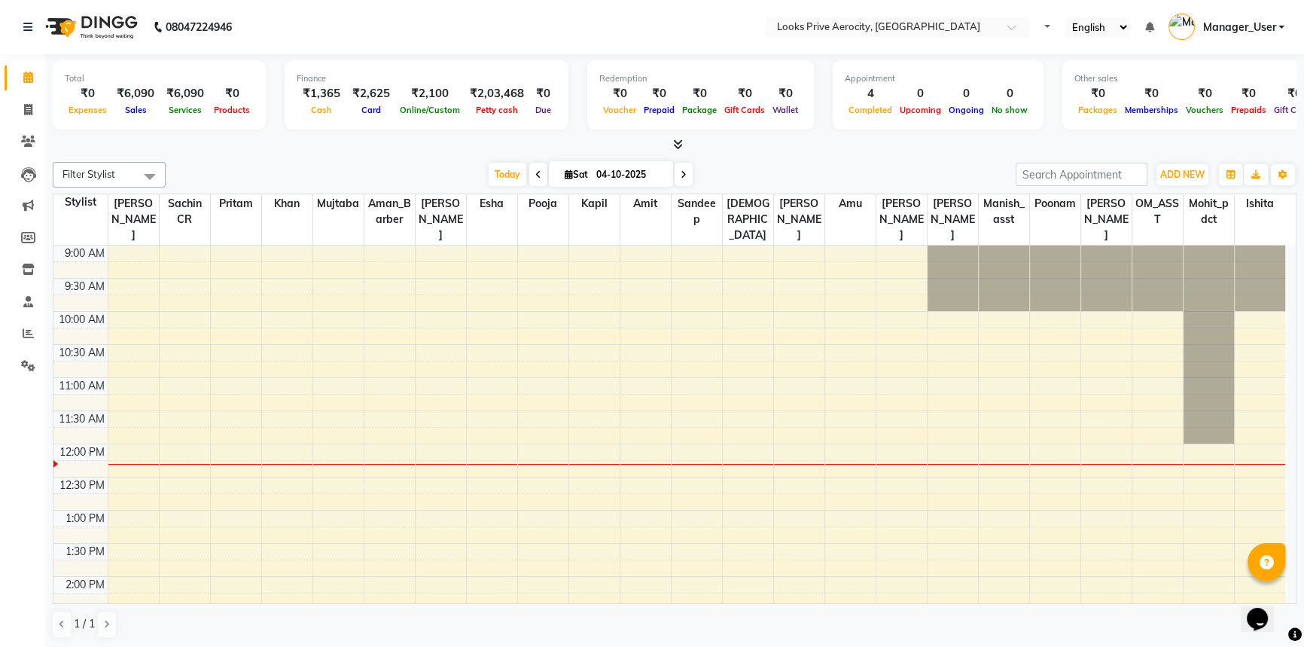
scroll to position [0, 0]
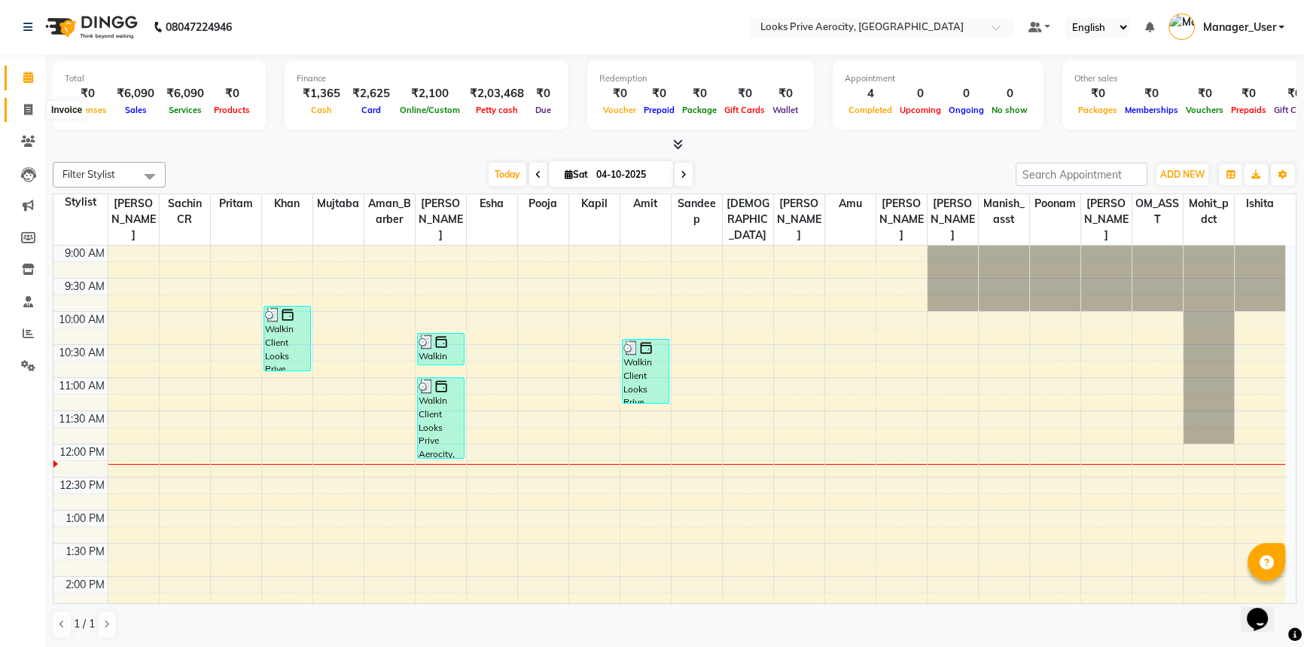
click at [22, 112] on span at bounding box center [28, 110] width 26 height 17
select select "service"
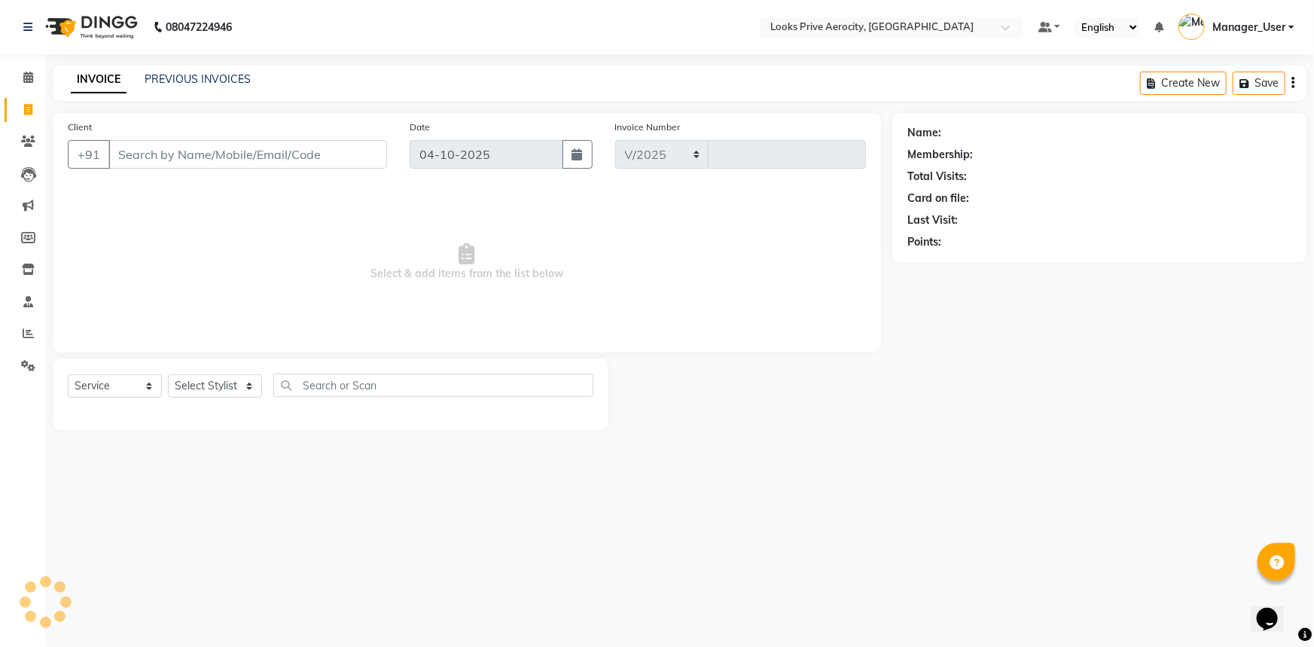
select select "5913"
type input "6201"
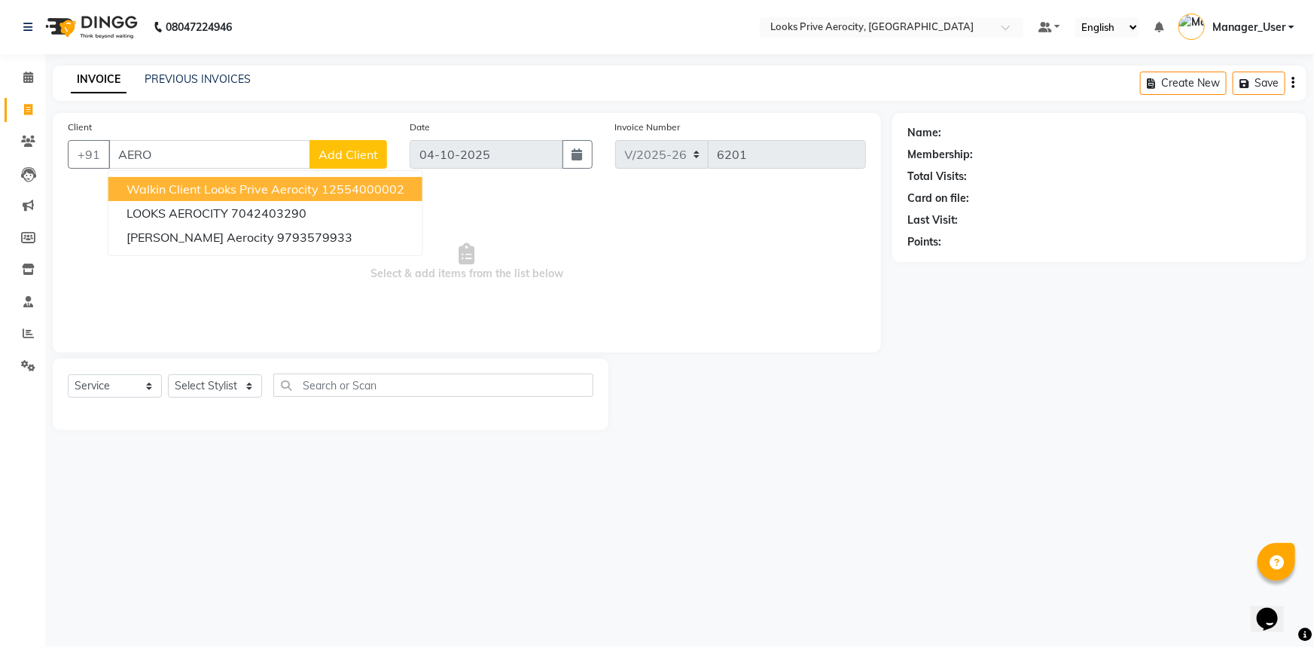
click at [322, 196] on ngb-highlight "12554000002" at bounding box center [363, 188] width 83 height 15
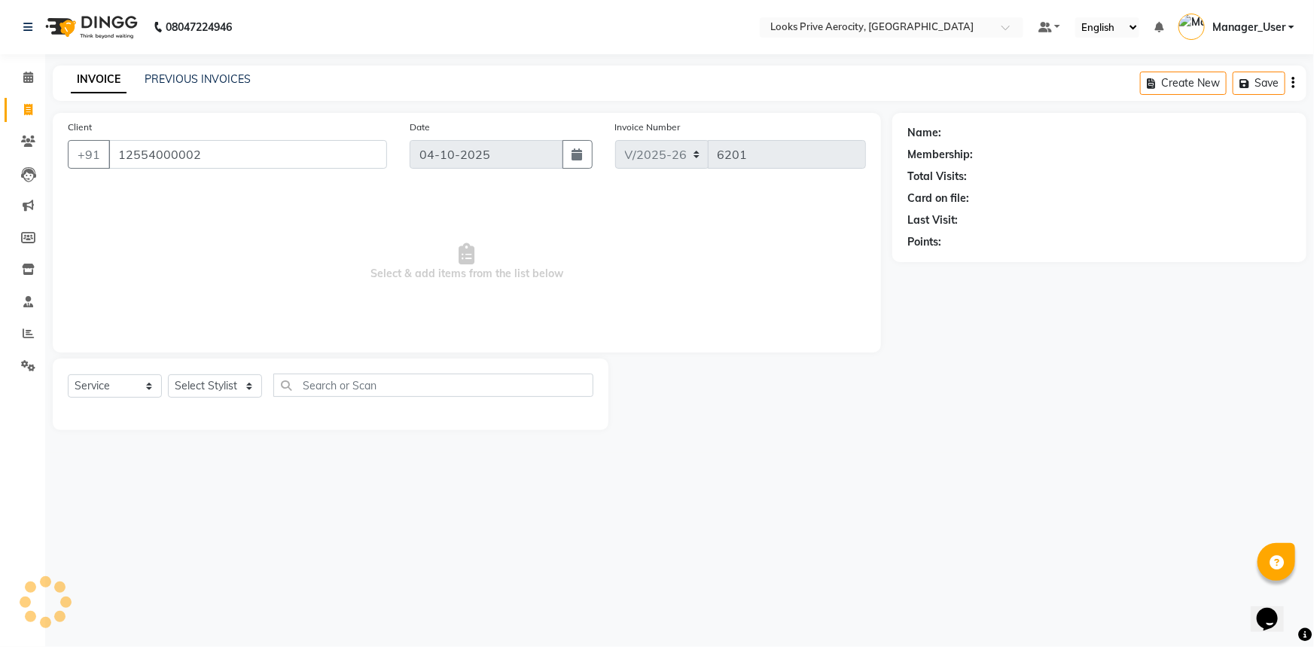
type input "12554000002"
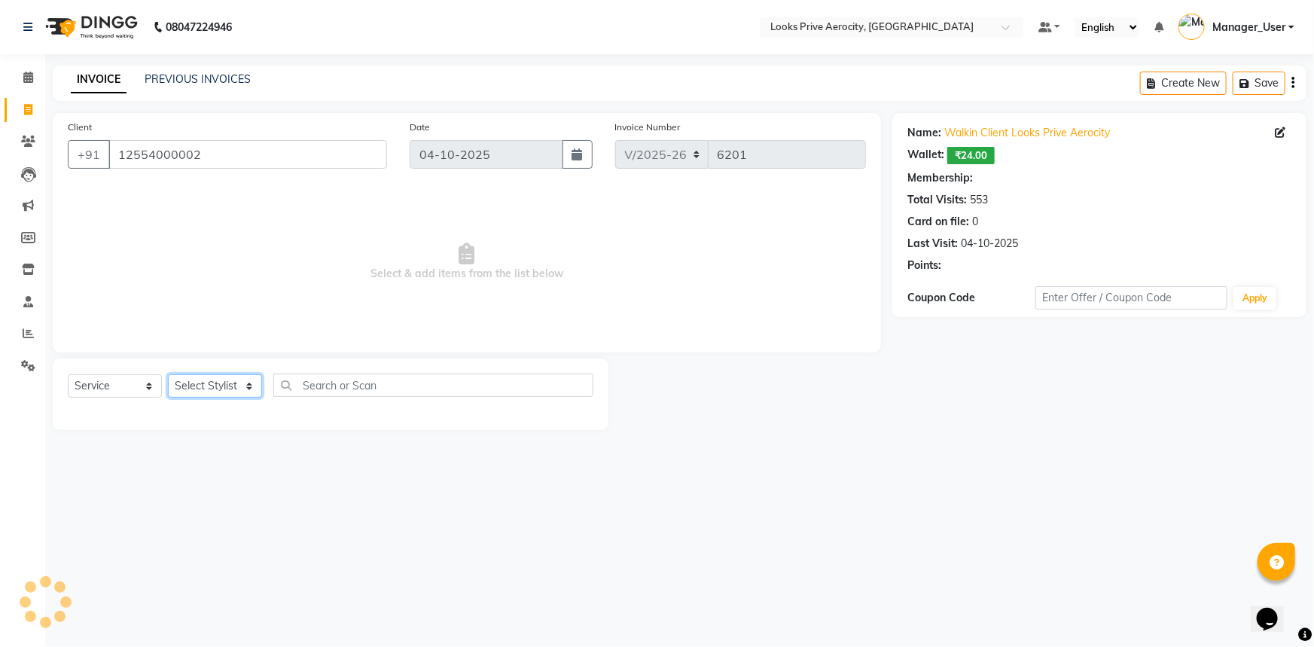
click at [209, 386] on select "Select Stylist Aman_Barber Amit Amu Dharma [PERSON_NAME] Eric_asst [PERSON_NAME…" at bounding box center [215, 385] width 94 height 23
select select "1: Object"
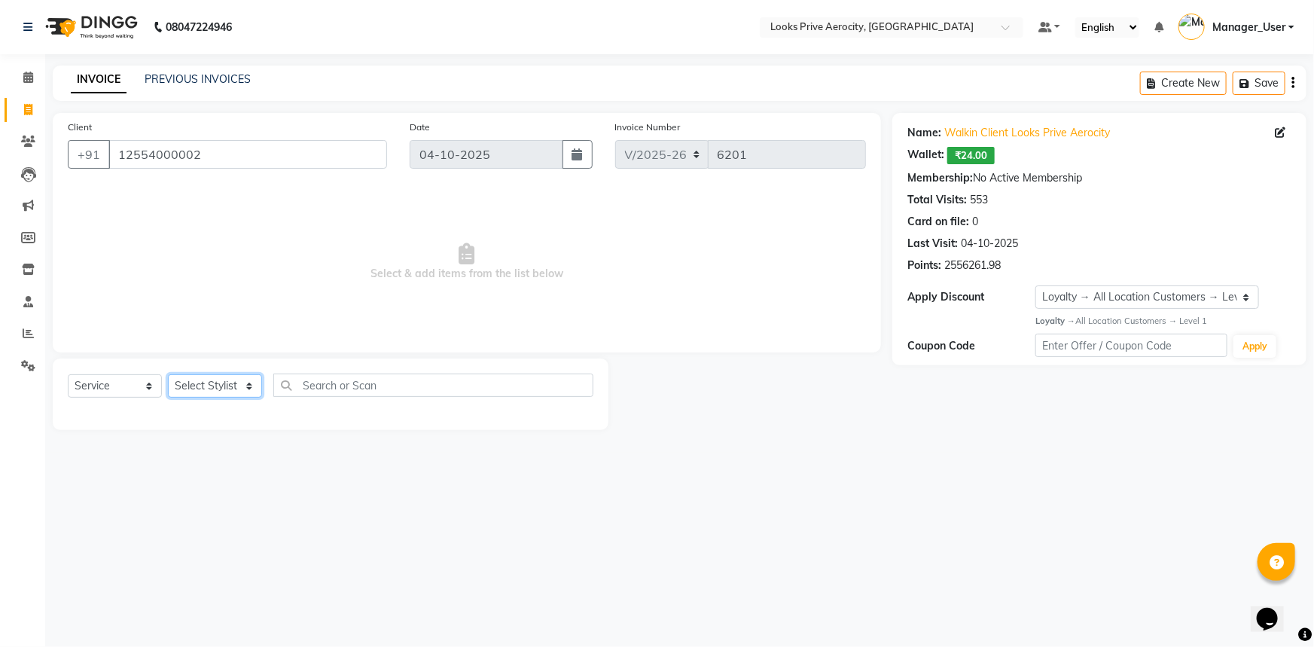
click at [195, 389] on select "Select Stylist Aman_Barber Amit Amu Dharma [PERSON_NAME] Eric_asst [PERSON_NAME…" at bounding box center [215, 385] width 94 height 23
select select "48823"
click at [168, 374] on select "Select Stylist Aman_Barber Amit Amu Dharma [PERSON_NAME] Eric_asst [PERSON_NAME…" at bounding box center [215, 385] width 94 height 23
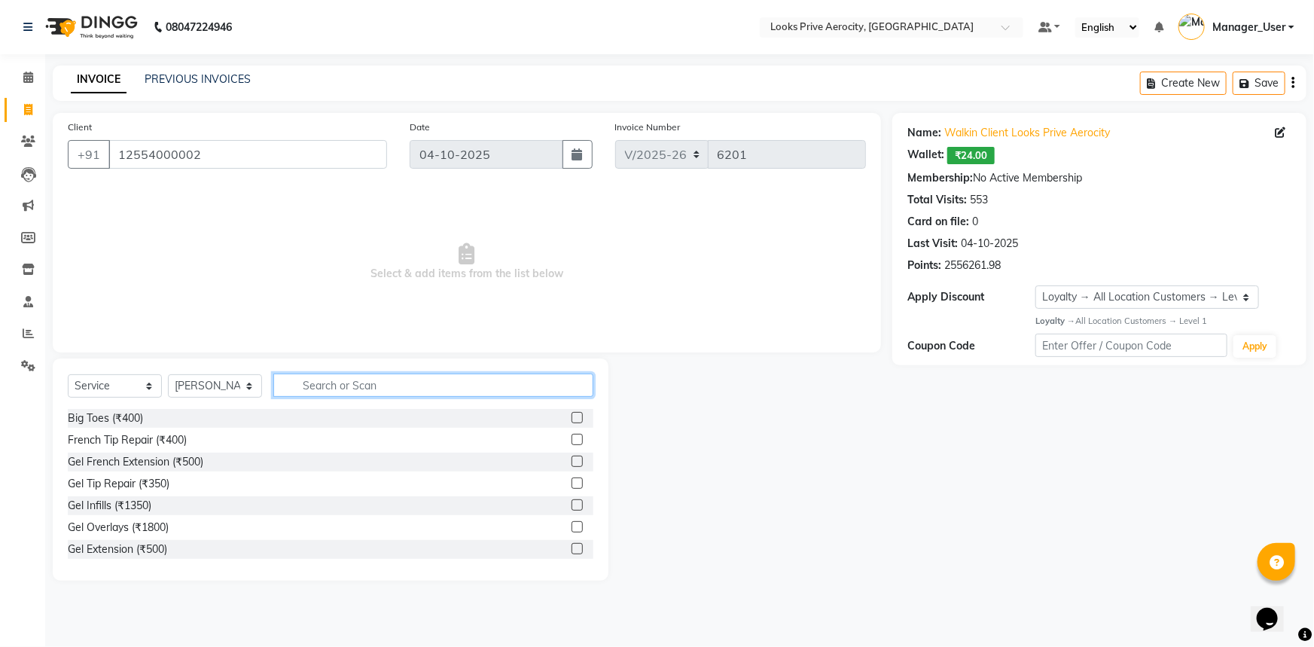
click at [328, 389] on input "text" at bounding box center [433, 384] width 320 height 23
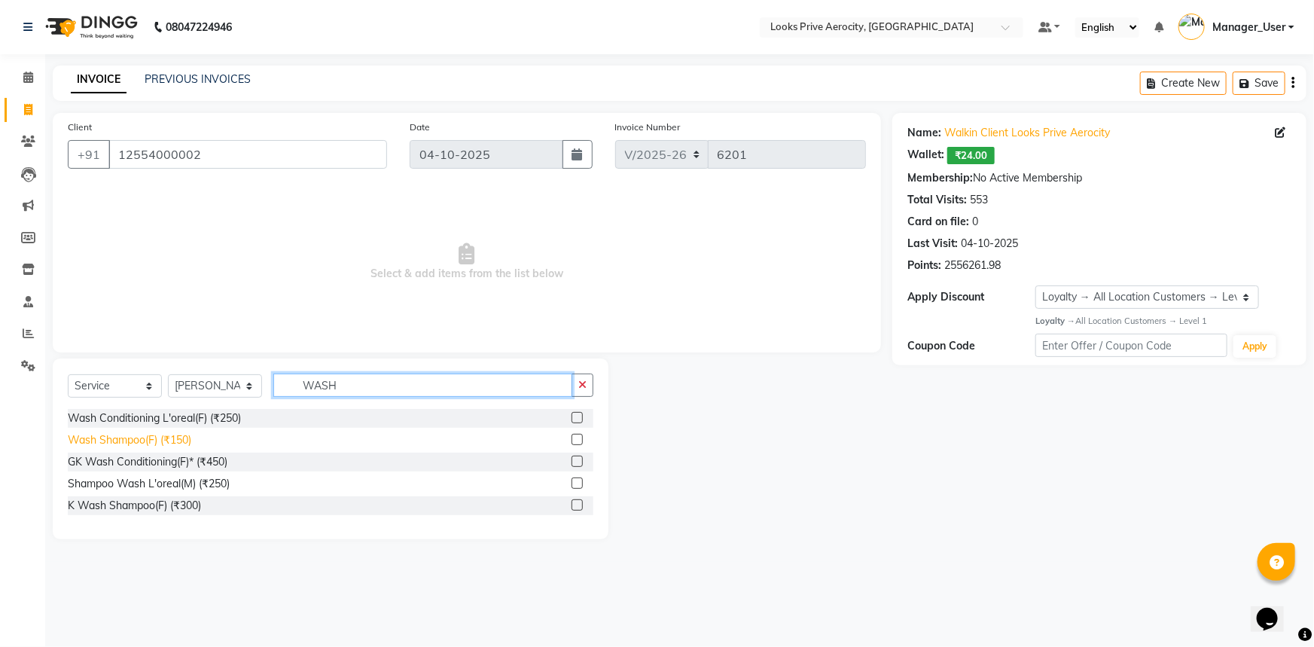
type input "WASH"
click at [187, 436] on div "Wash Shampoo(F) (₹150)" at bounding box center [129, 440] width 123 height 16
checkbox input "false"
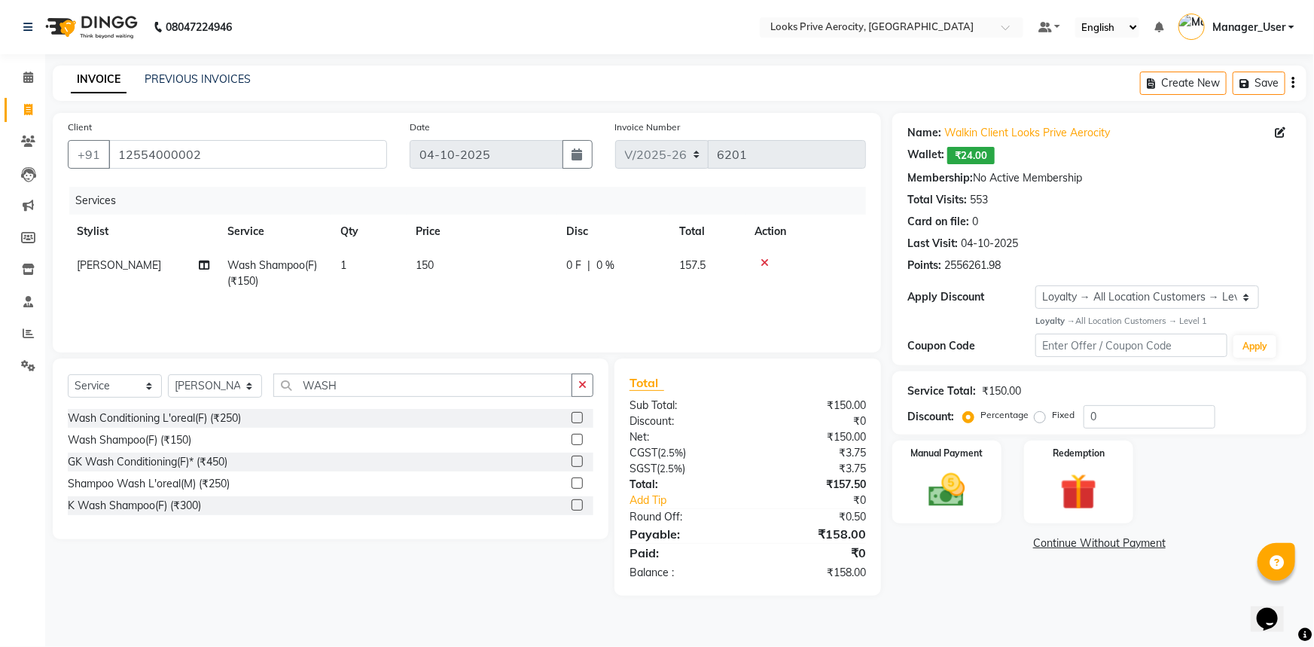
click at [432, 267] on span "150" at bounding box center [425, 265] width 18 height 14
select select "48823"
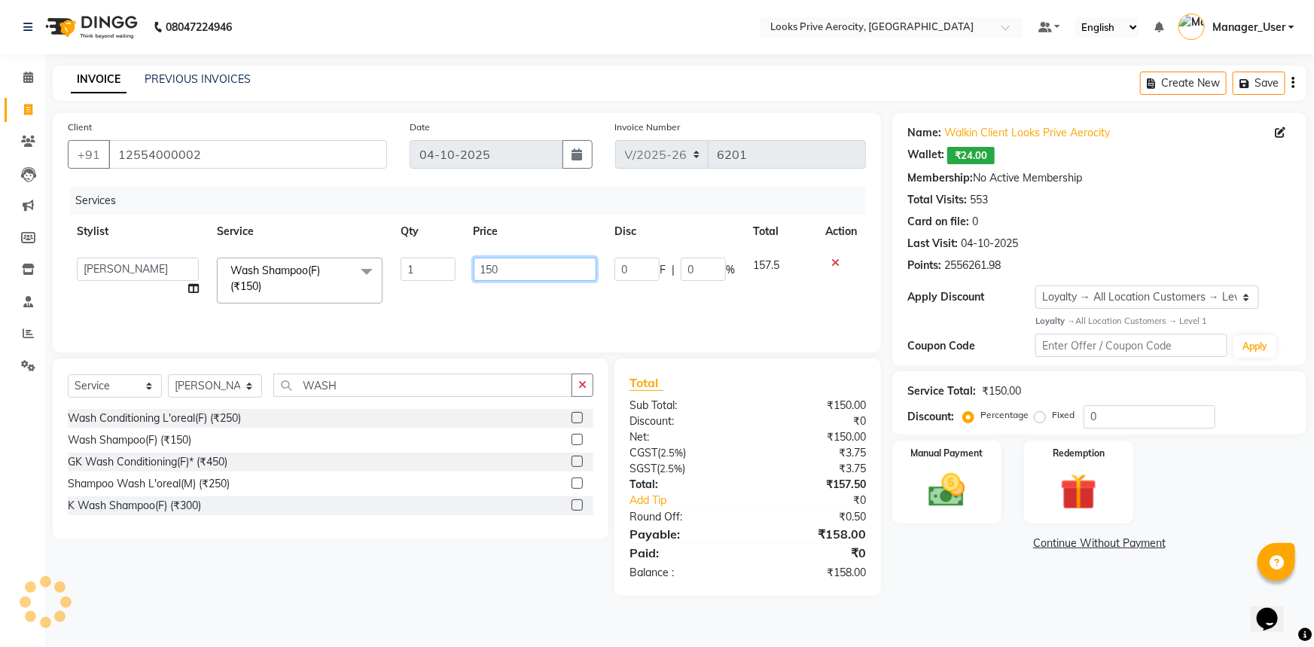
drag, startPoint x: 511, startPoint y: 276, endPoint x: 128, endPoint y: 403, distance: 403.1
click at [190, 392] on div "Client [PHONE_NUMBER] Date [DATE] Invoice Number V/2025 V/[PHONE_NUMBER] Servic…" at bounding box center [466, 354] width 851 height 483
type input "600"
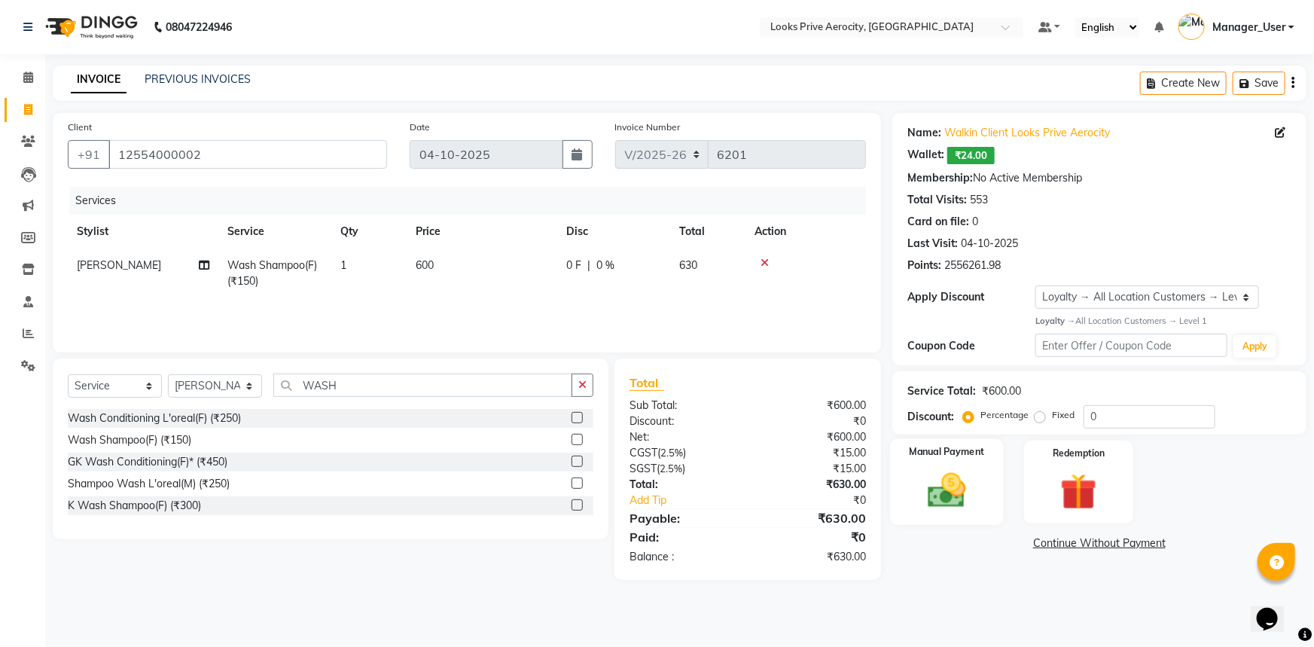
click at [971, 486] on img at bounding box center [947, 490] width 62 height 44
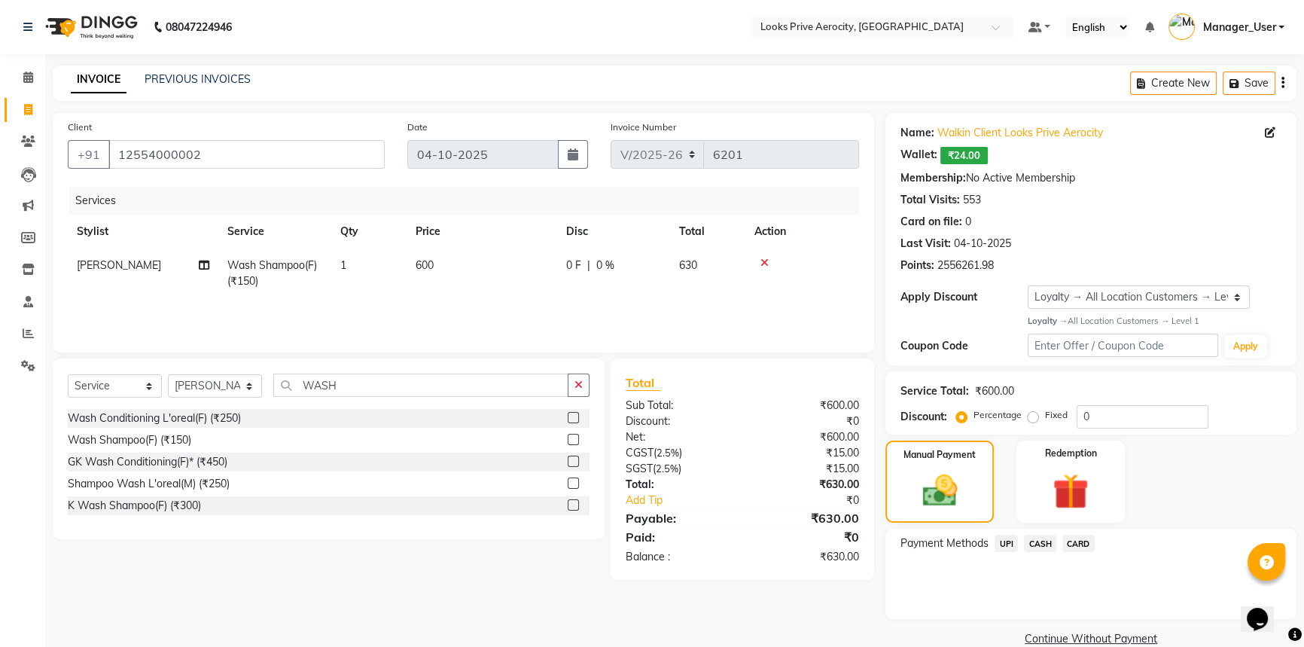
click at [1047, 546] on span "CASH" at bounding box center [1040, 543] width 32 height 17
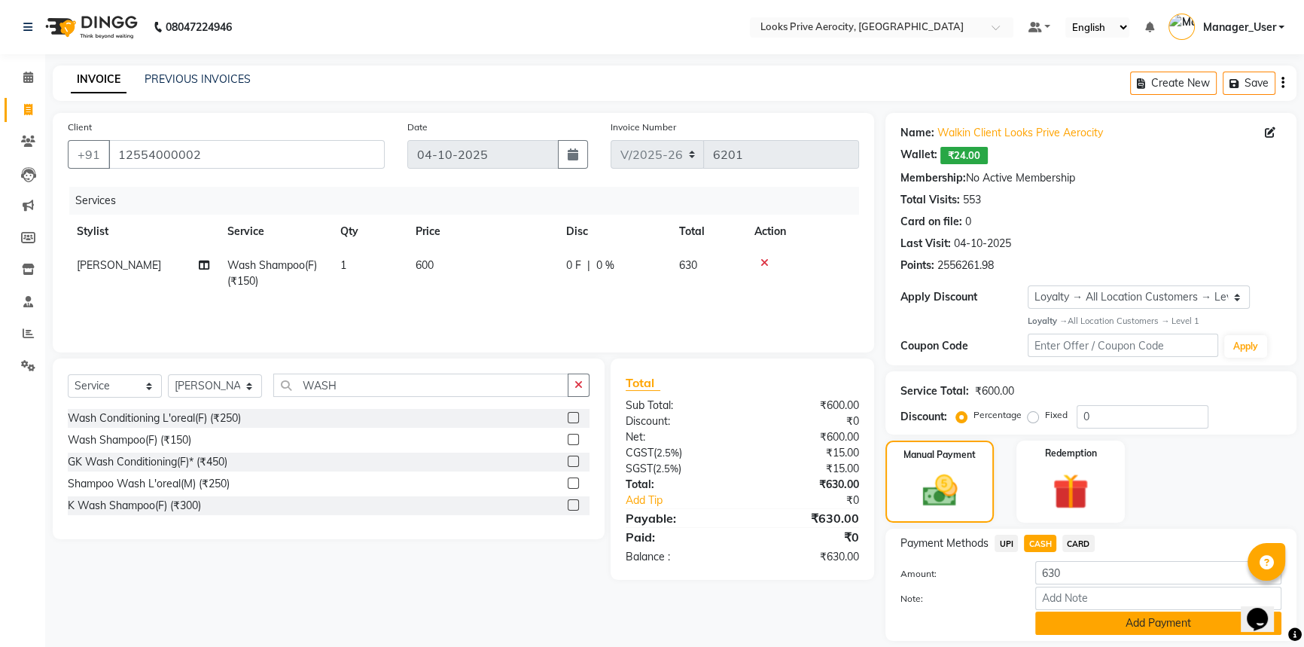
click at [1135, 625] on button "Add Payment" at bounding box center [1158, 622] width 246 height 23
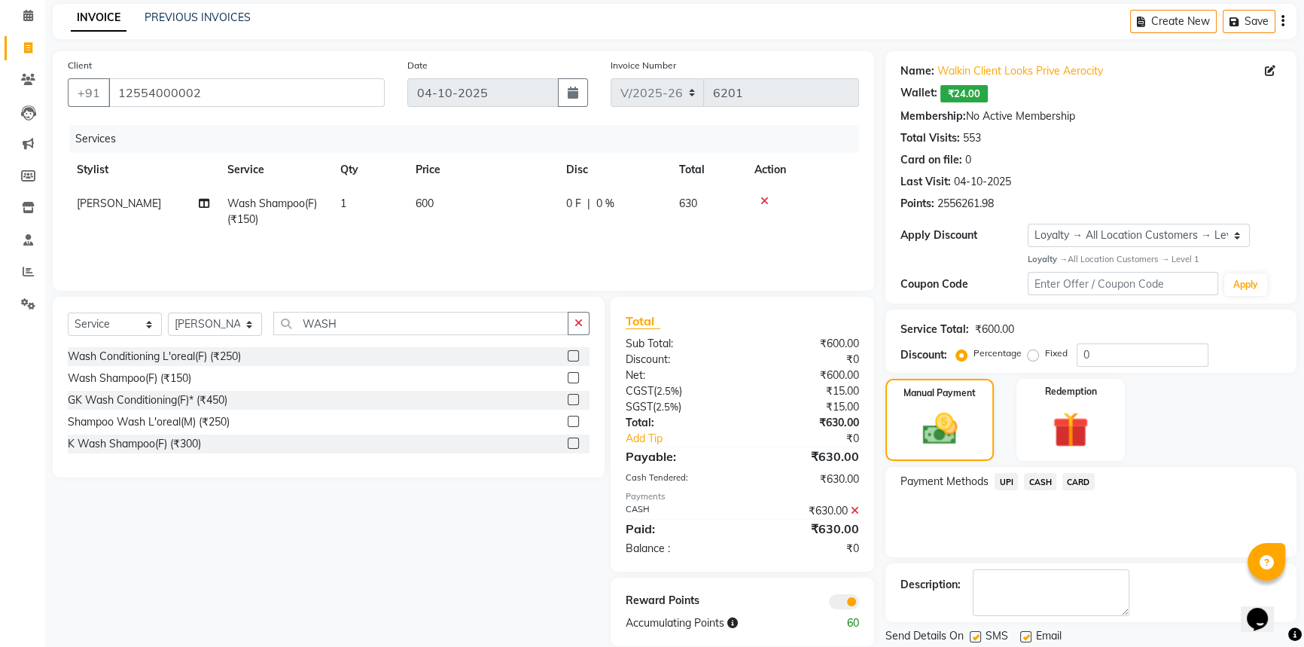
scroll to position [110, 0]
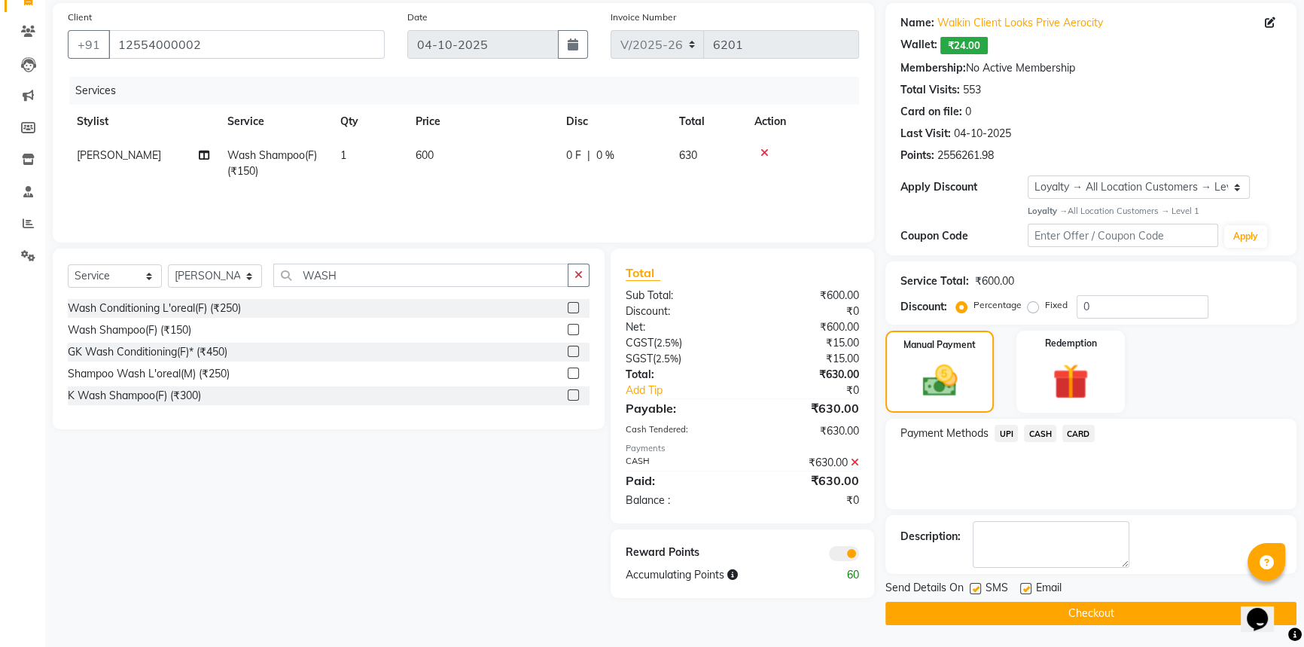
click at [1139, 615] on button "Checkout" at bounding box center [1091, 613] width 411 height 23
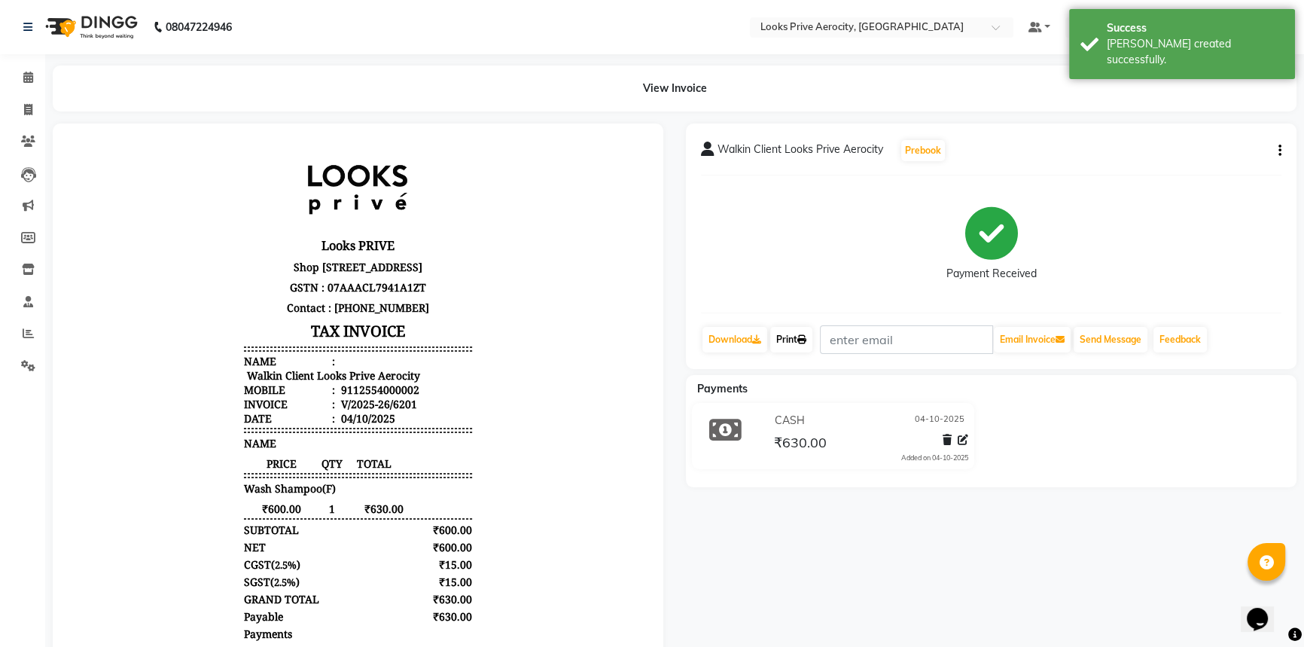
click at [792, 333] on link "Print" at bounding box center [791, 340] width 42 height 26
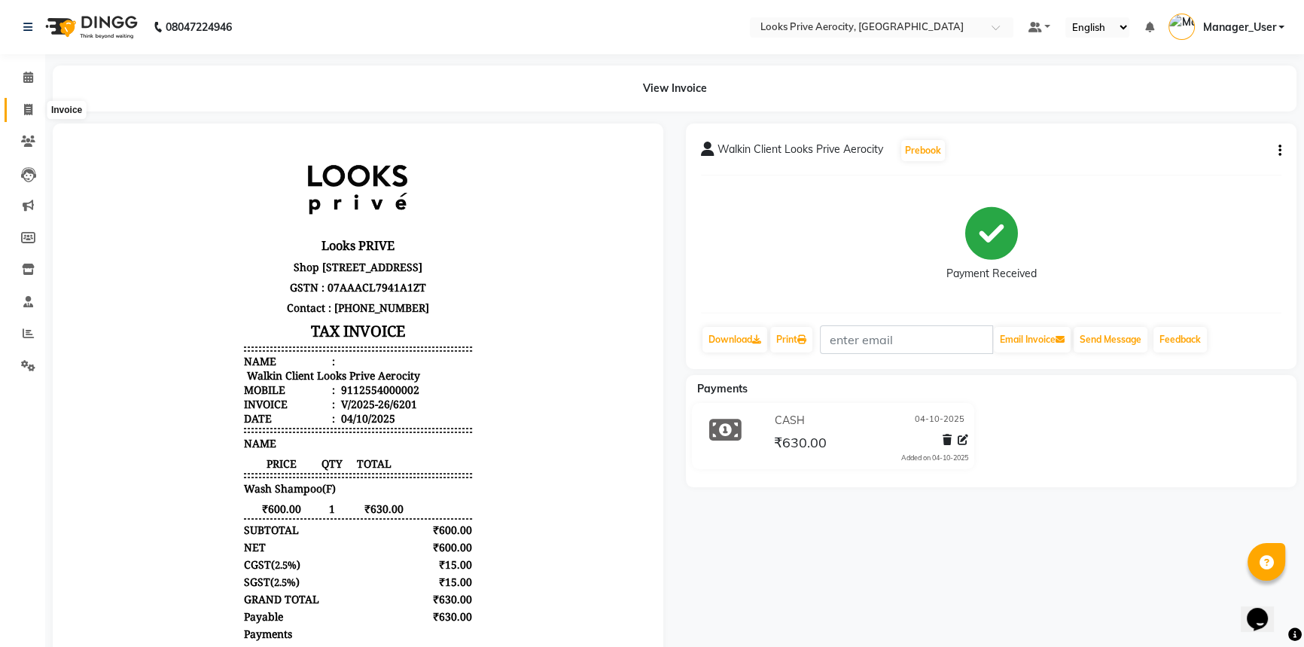
click at [24, 108] on icon at bounding box center [28, 109] width 8 height 11
select select "service"
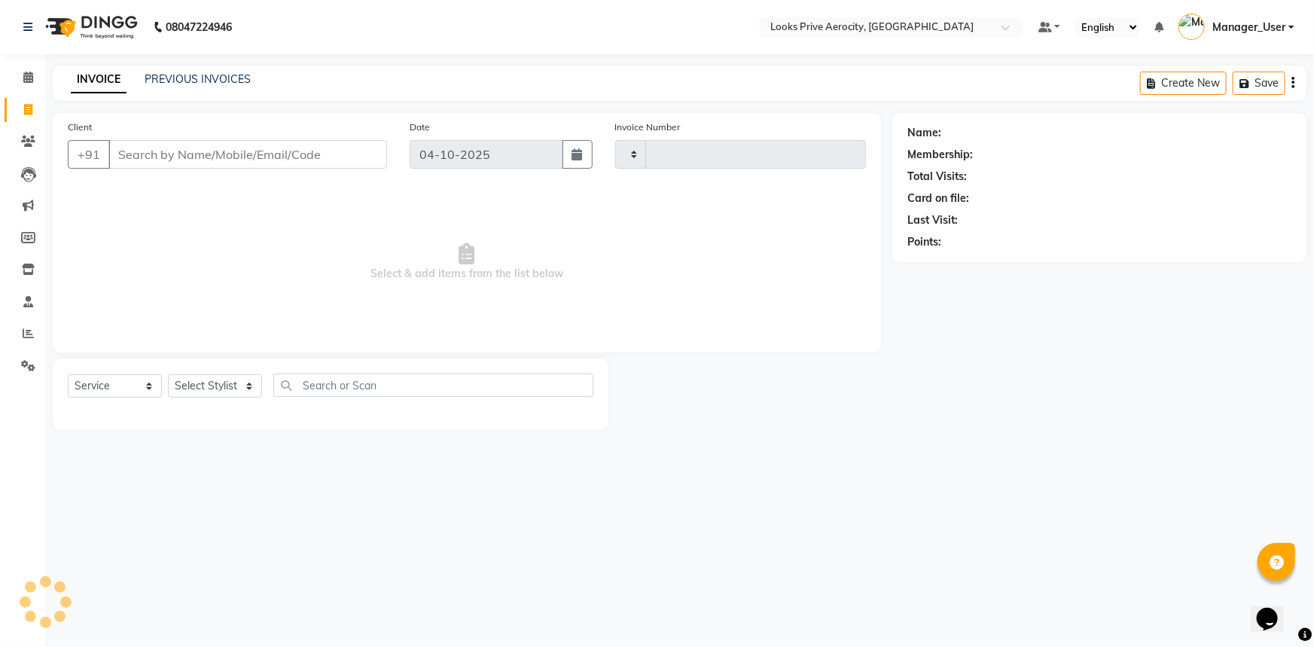
type input "6202"
select select "5913"
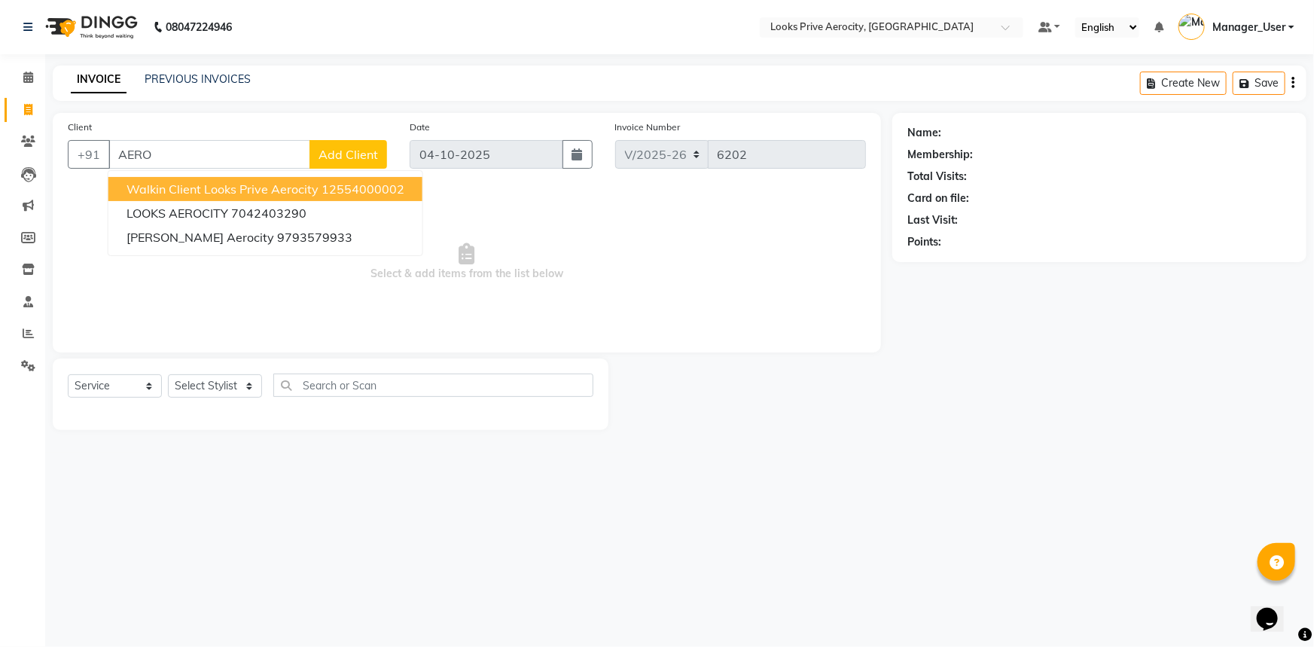
click at [303, 189] on span "Walkin Client Looks Prive Aerocity" at bounding box center [223, 188] width 192 height 15
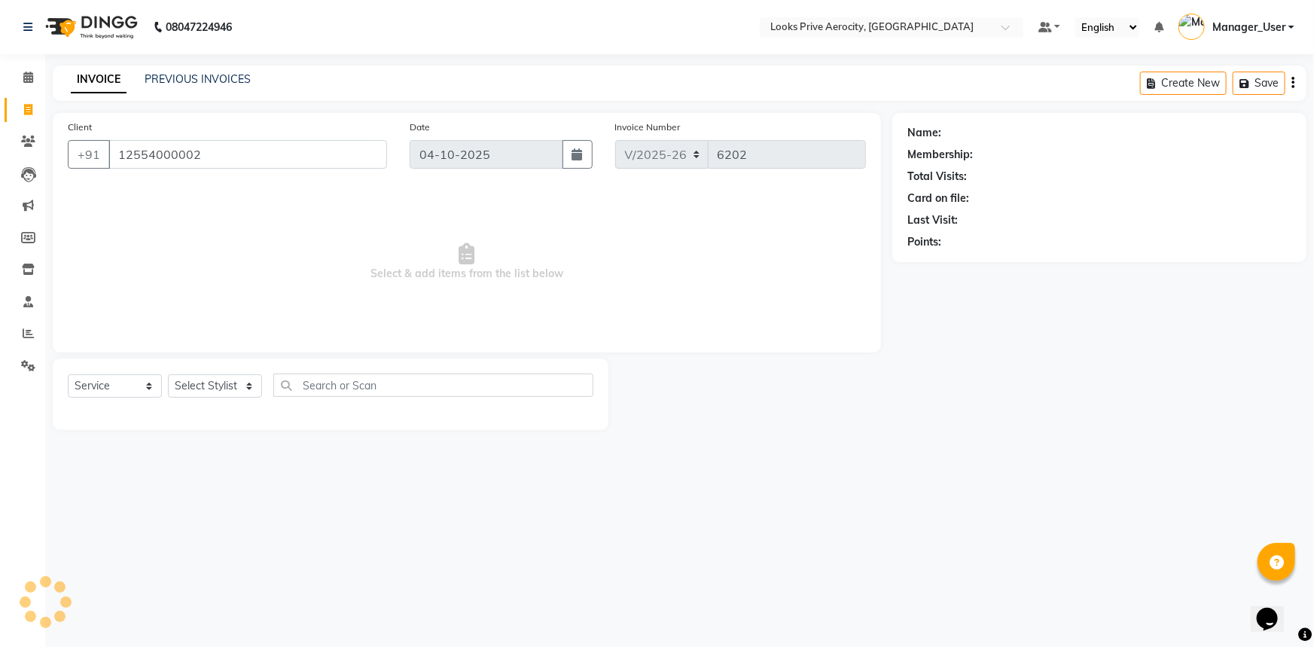
type input "12554000002"
click at [217, 395] on select "Select Stylist Aman_Barber Amit Amu Dharma [PERSON_NAME] Eric_asst [PERSON_NAME…" at bounding box center [215, 385] width 94 height 23
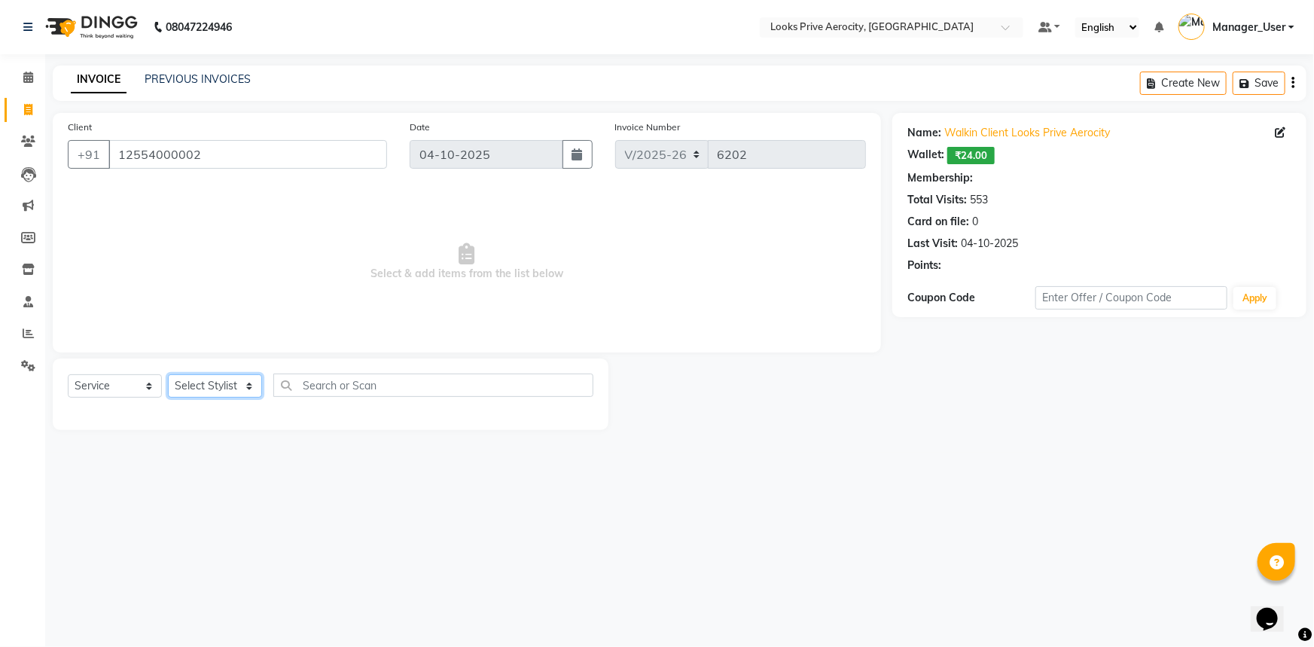
select select "1: Object"
select select "65946"
click at [168, 374] on select "Select Stylist Aman_Barber Amit Amu Dharma [PERSON_NAME] Eric_asst [PERSON_NAME…" at bounding box center [215, 385] width 94 height 23
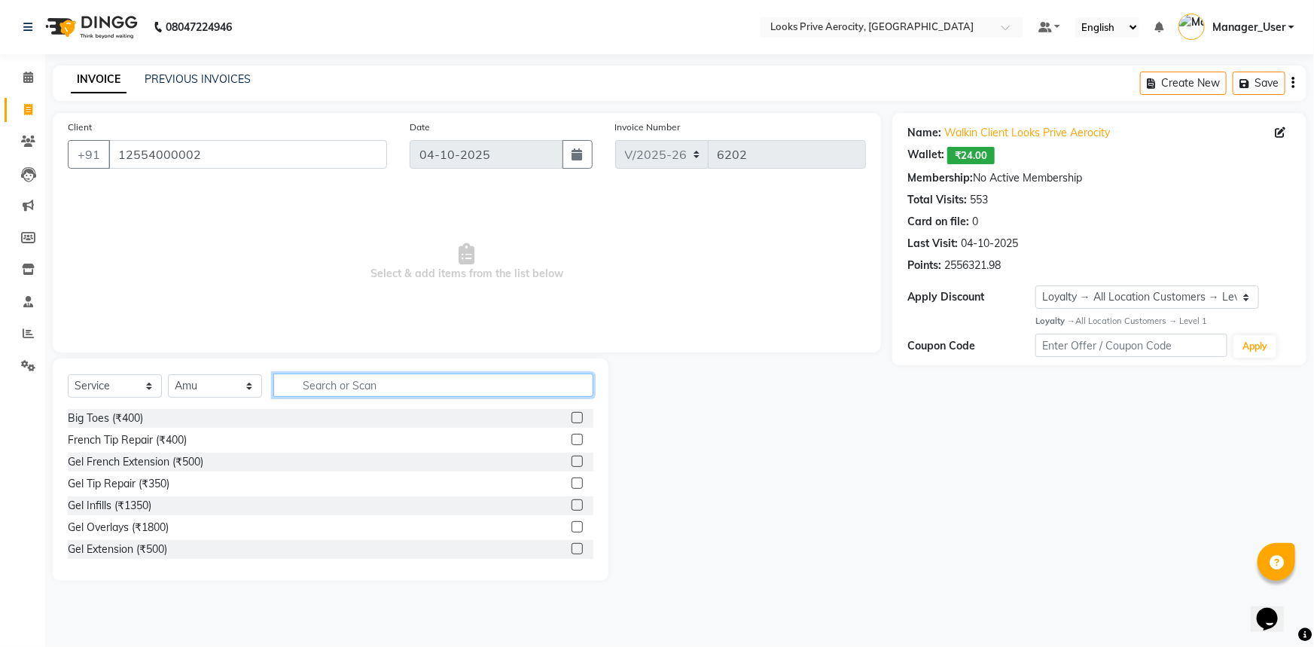
drag, startPoint x: 330, startPoint y: 392, endPoint x: 311, endPoint y: 343, distance: 53.1
click at [330, 389] on input "text" at bounding box center [433, 384] width 320 height 23
type input "CUT"
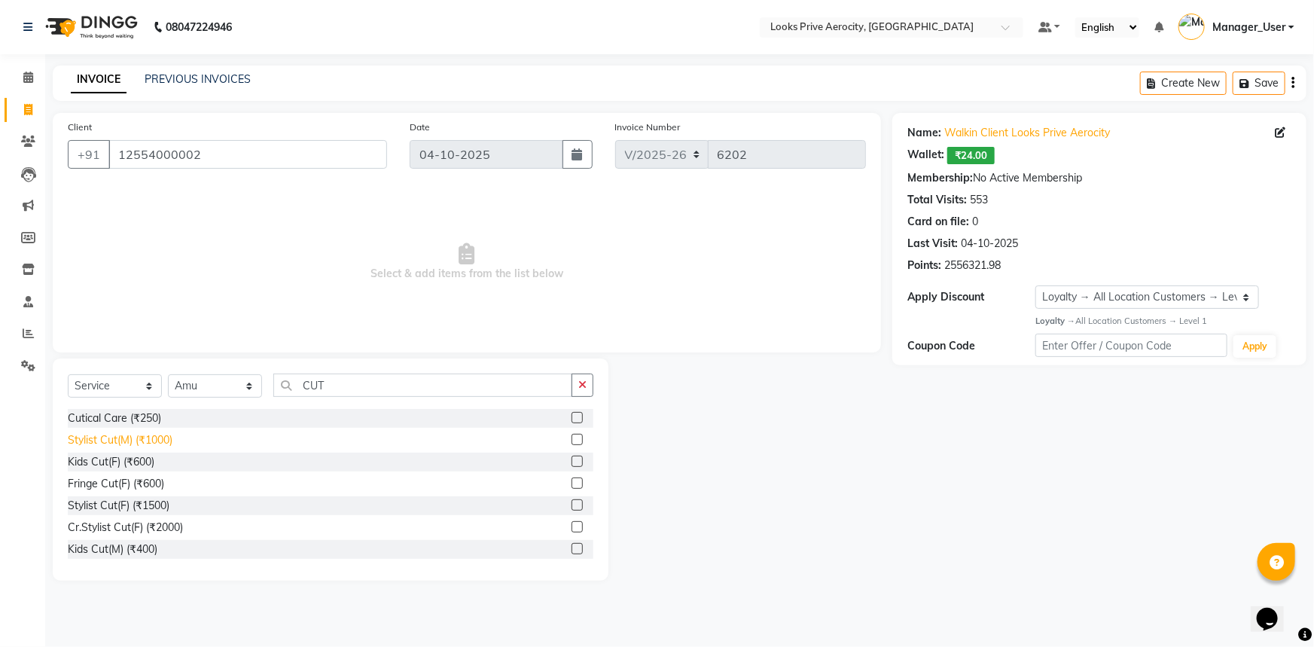
click at [164, 441] on div "Stylist Cut(M) (₹1000)" at bounding box center [120, 440] width 105 height 16
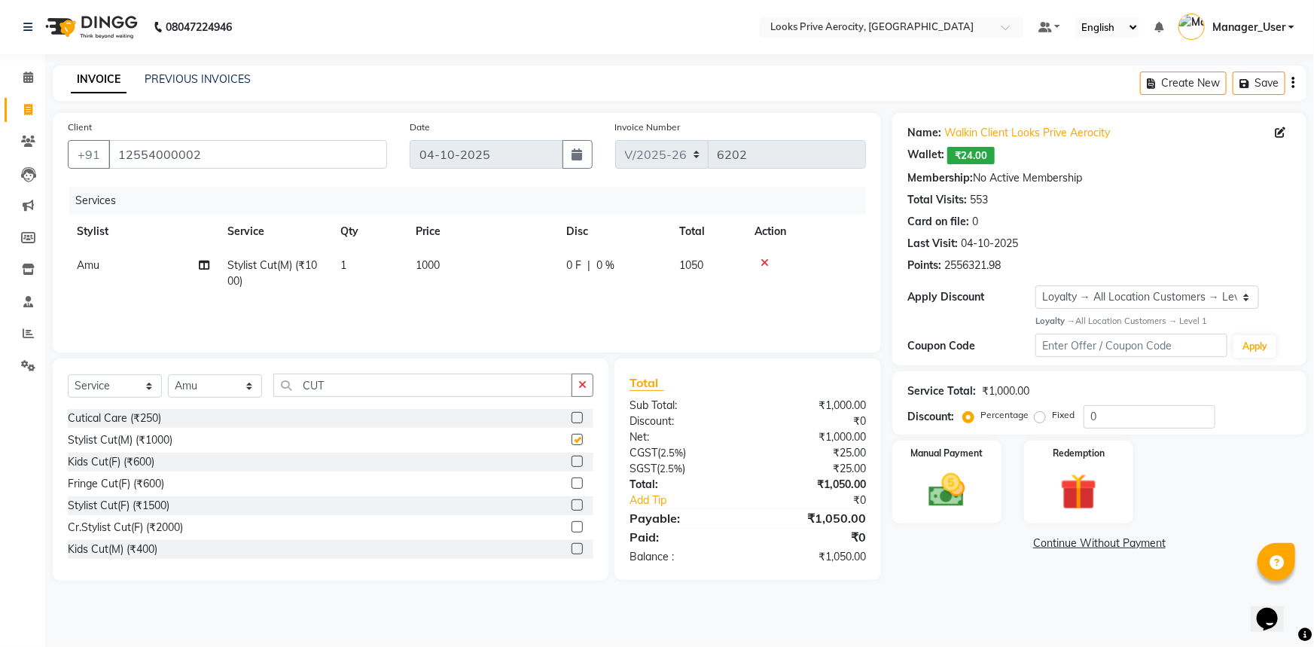
checkbox input "false"
drag, startPoint x: 331, startPoint y: 385, endPoint x: 0, endPoint y: 478, distance: 344.2
click at [0, 423] on app-home "08047224946 Select Location × Looks Prive Aerocity, [GEOGRAPHIC_DATA] Default P…" at bounding box center [657, 301] width 1314 height 603
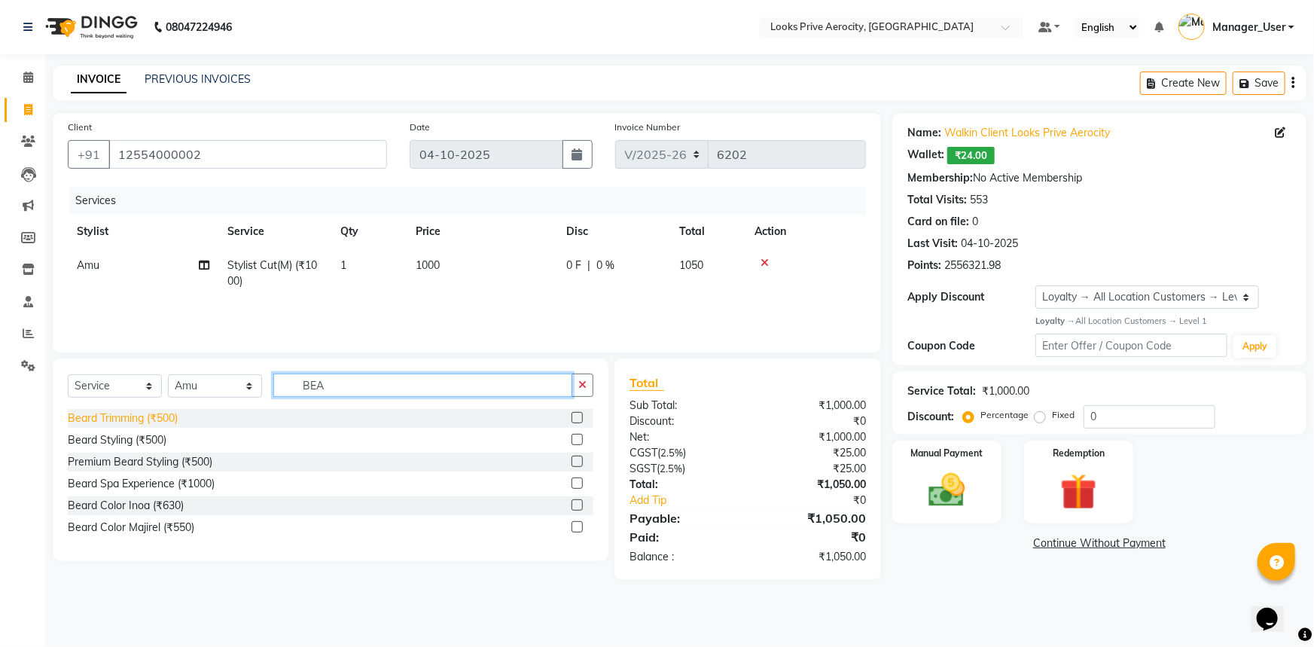
type input "BEA"
click at [76, 413] on div "Beard Trimming (₹500)" at bounding box center [123, 418] width 110 height 16
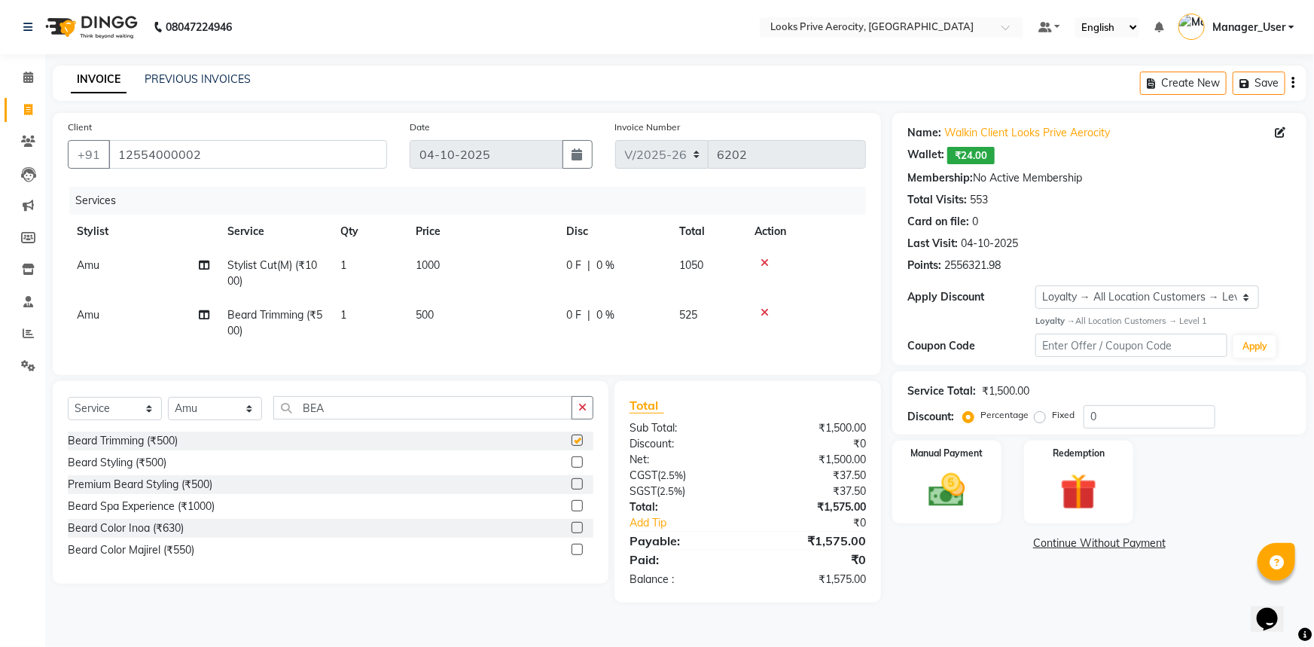
checkbox input "false"
click at [966, 492] on img at bounding box center [947, 490] width 62 height 44
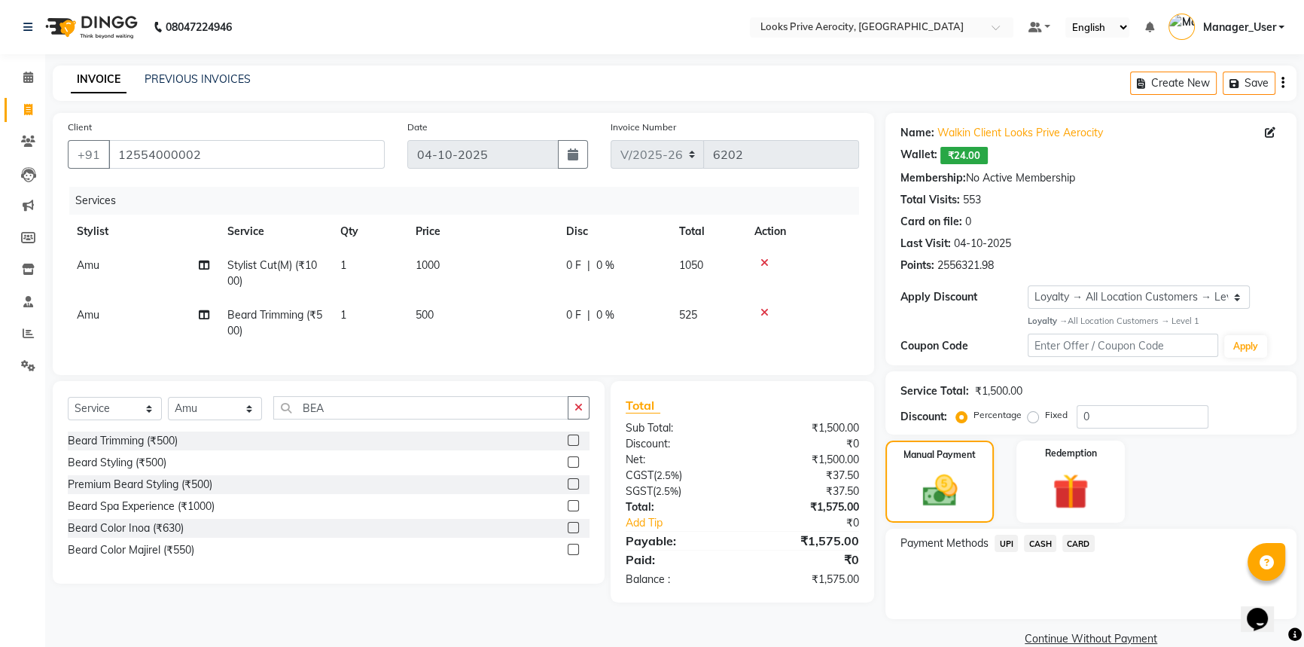
click at [1012, 542] on span "UPI" at bounding box center [1006, 543] width 23 height 17
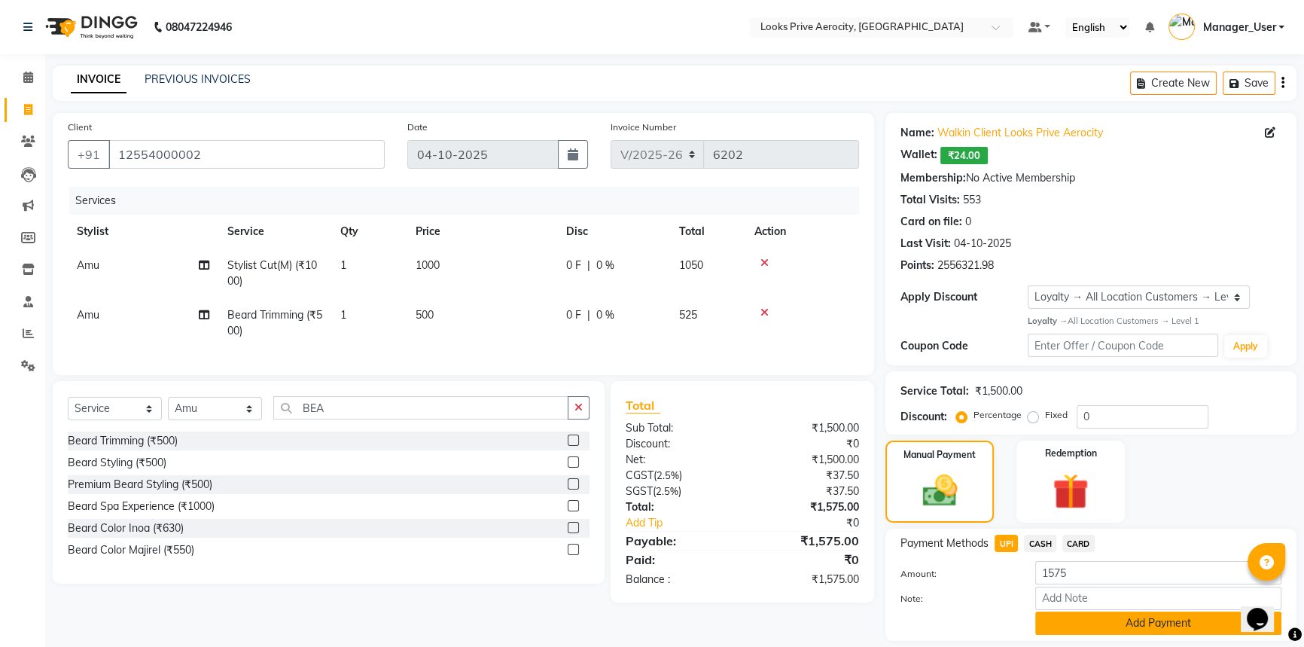
click at [1101, 623] on button "Add Payment" at bounding box center [1158, 622] width 246 height 23
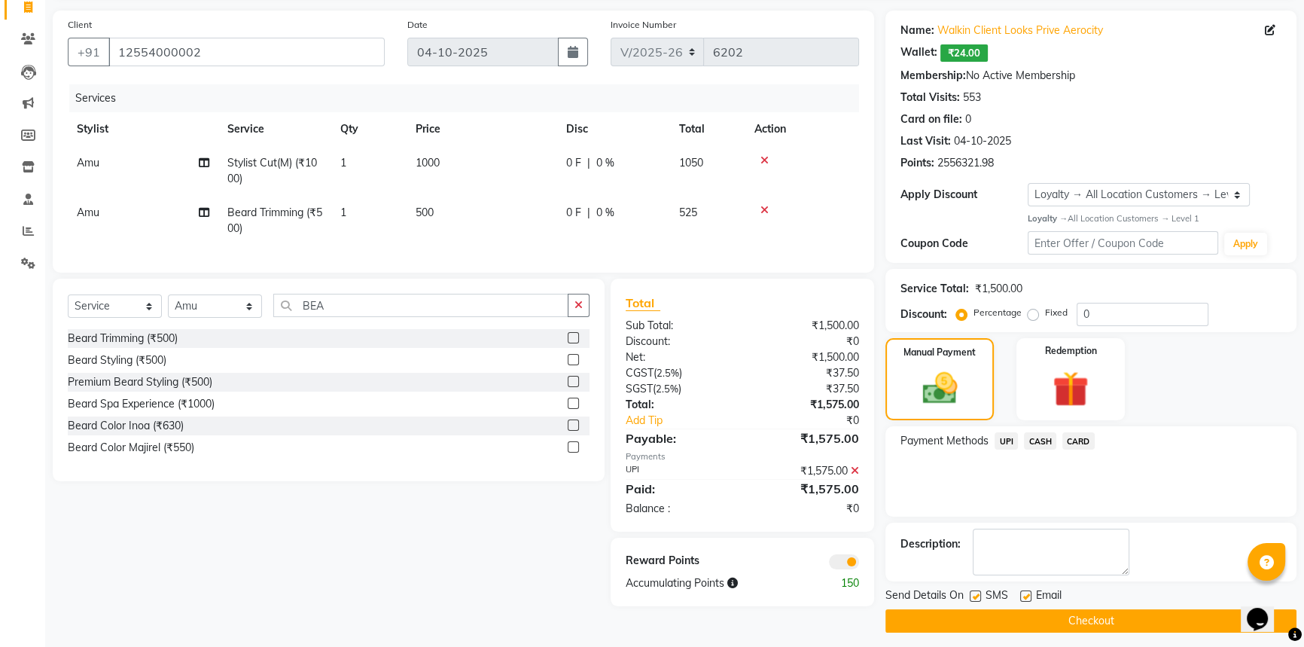
scroll to position [110, 0]
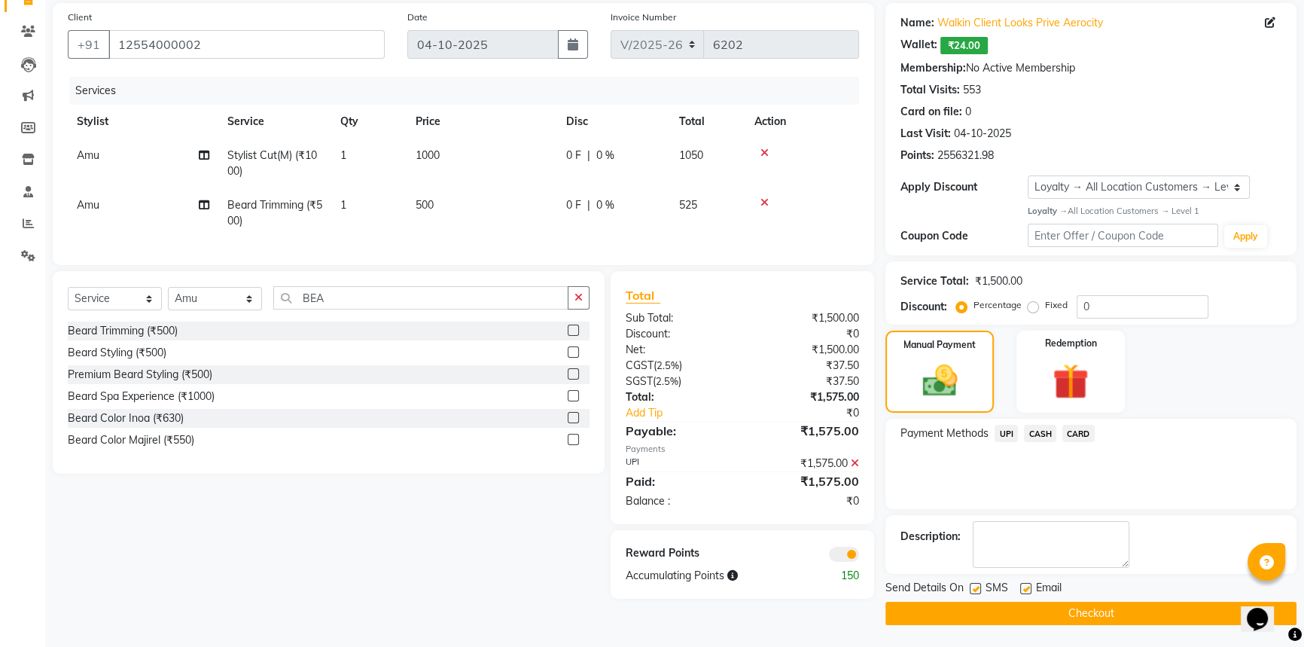
click at [1096, 613] on button "Checkout" at bounding box center [1091, 613] width 411 height 23
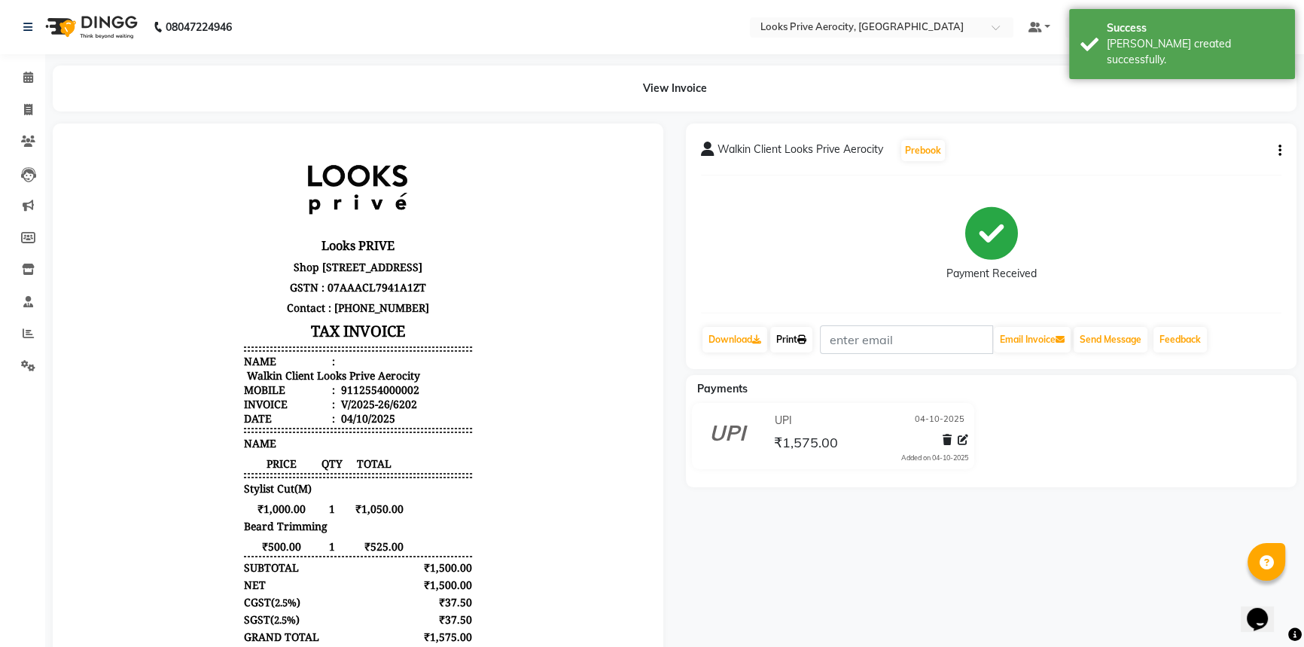
click at [802, 332] on link "Print" at bounding box center [791, 340] width 42 height 26
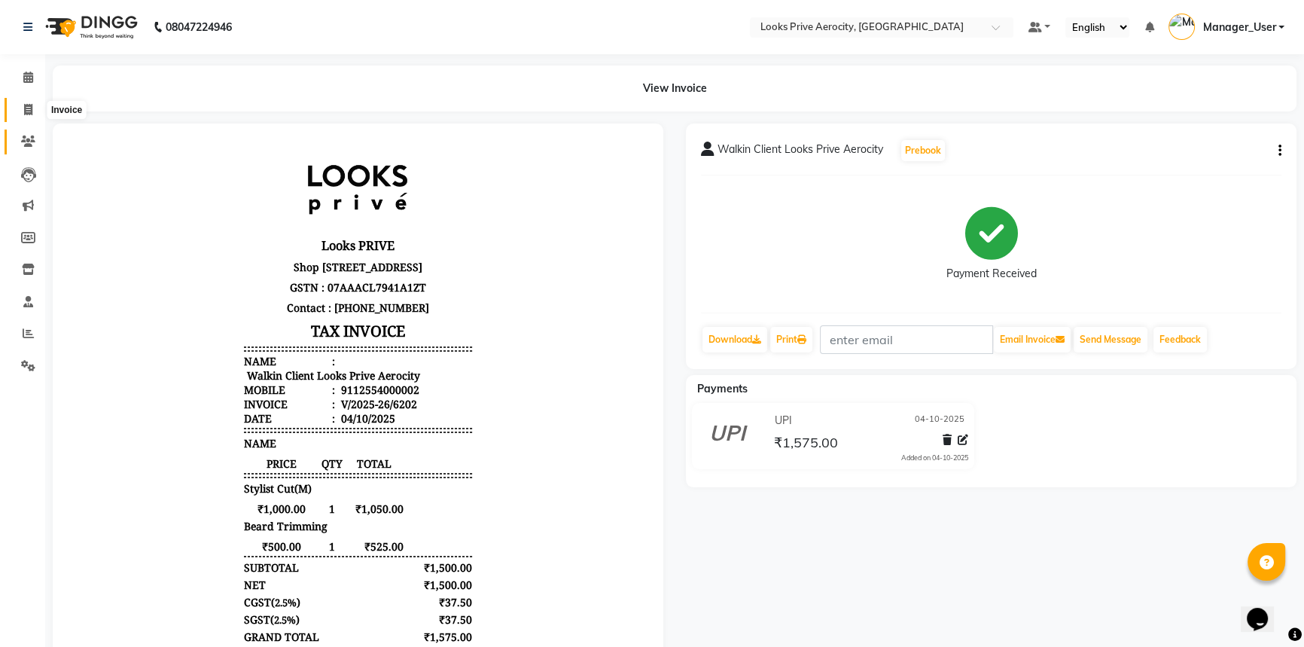
click at [30, 111] on icon at bounding box center [28, 109] width 8 height 11
select select "service"
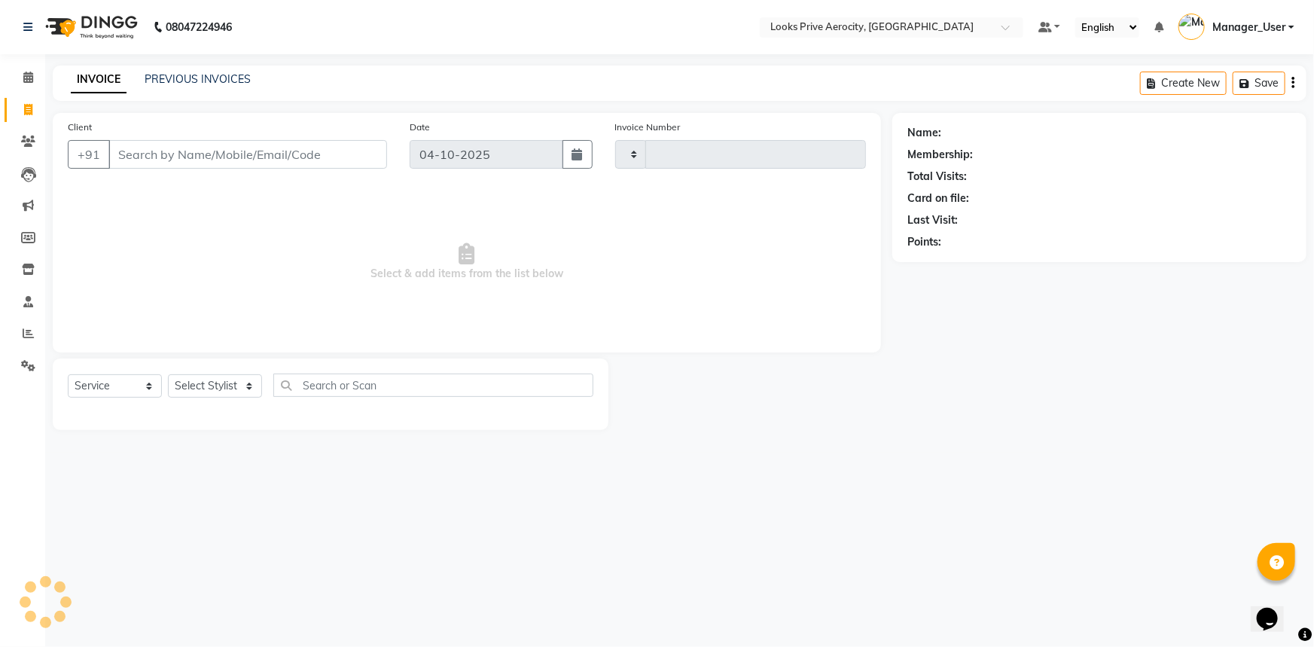
click at [212, 155] on input "Client" at bounding box center [247, 154] width 279 height 29
type input "6203"
select select "5913"
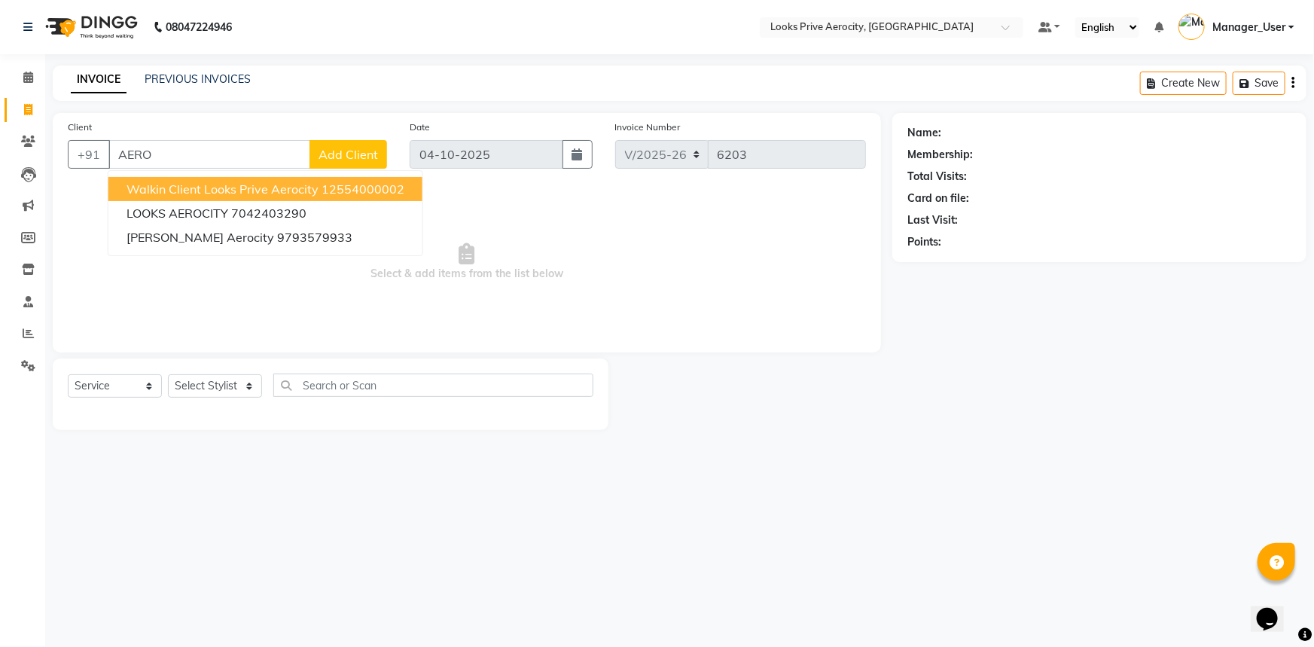
click at [280, 193] on span "Walkin Client Looks Prive Aerocity" at bounding box center [223, 188] width 192 height 15
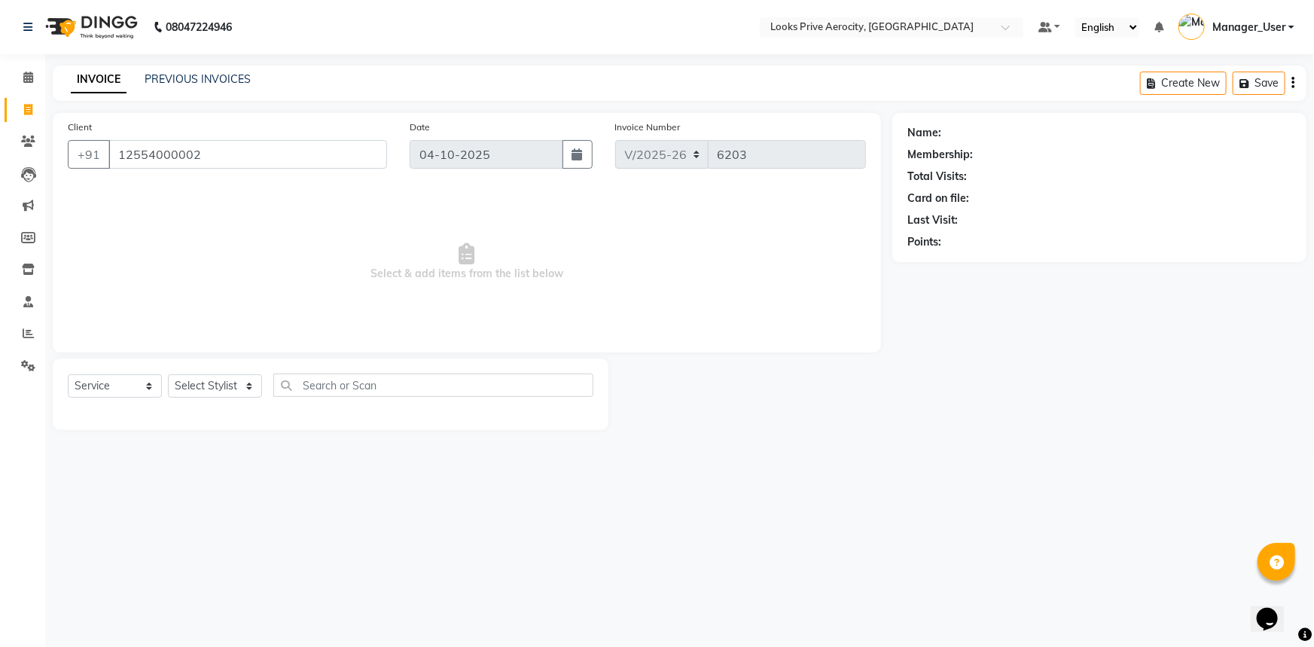
type input "12554000002"
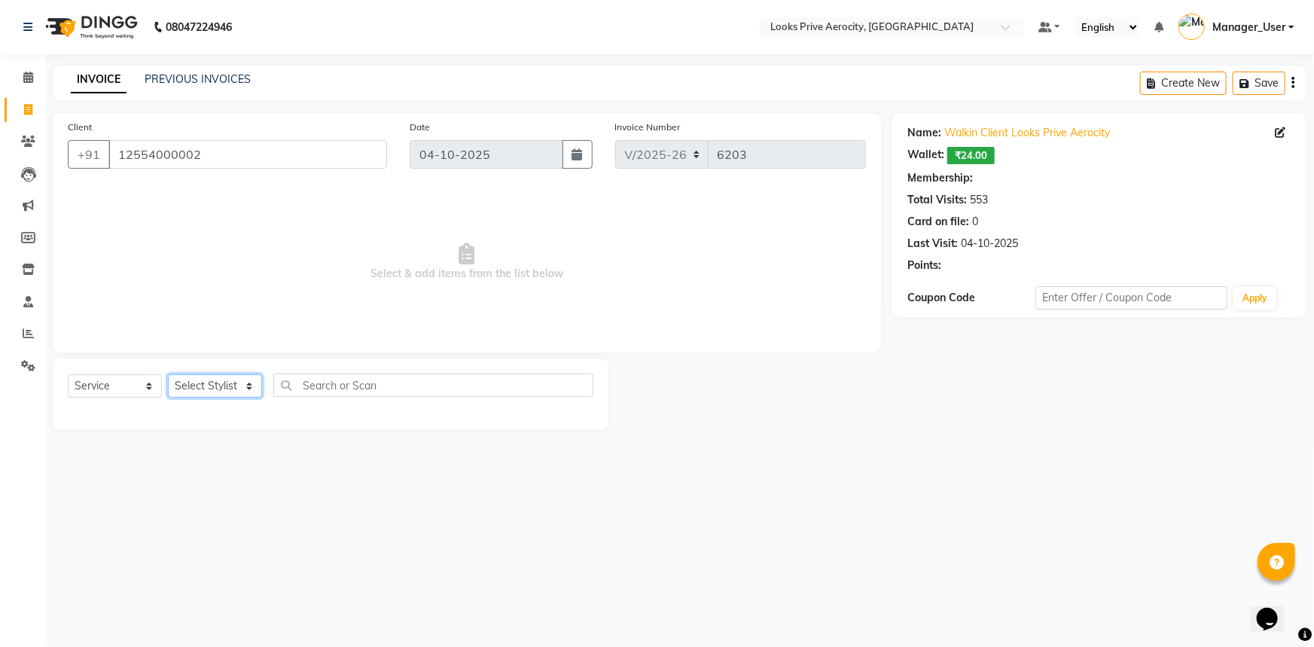
select select "1: Object"
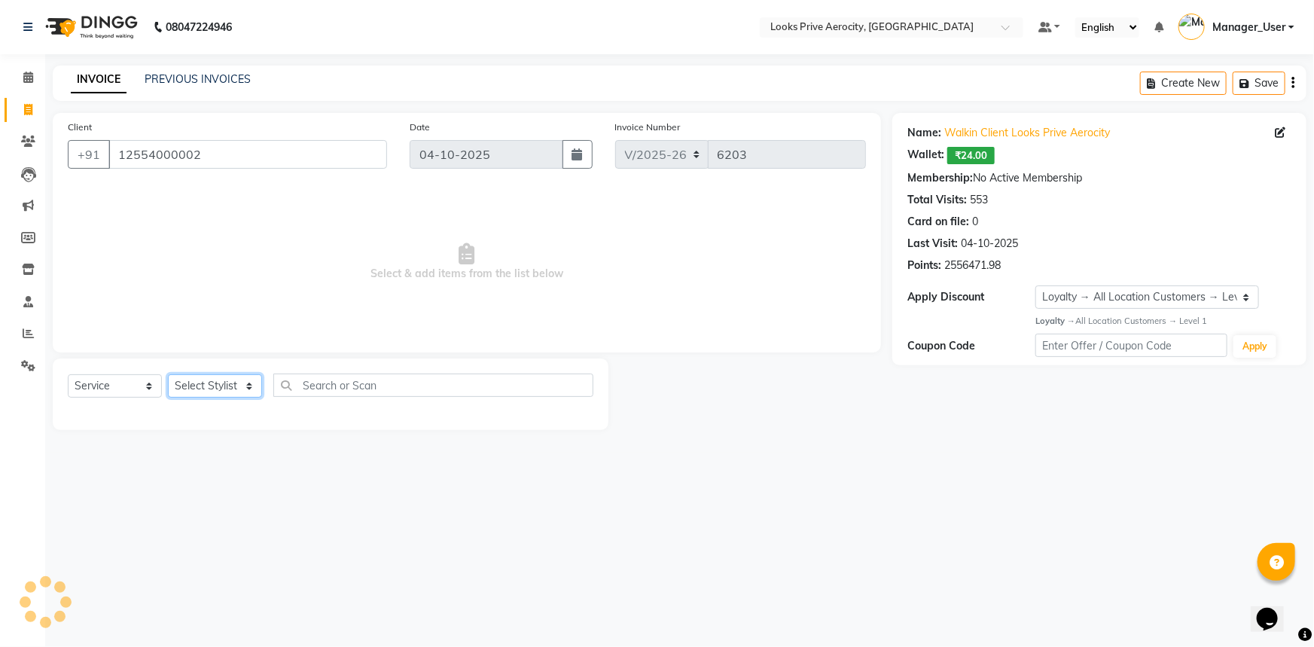
click at [242, 383] on select "Select Stylist Aman_Barber Amit Amu Dharma [PERSON_NAME] Eric_asst [PERSON_NAME…" at bounding box center [215, 385] width 94 height 23
select select "43241"
click at [168, 374] on select "Select Stylist Aman_Barber Amit Amu Dharma [PERSON_NAME] Eric_asst [PERSON_NAME…" at bounding box center [215, 385] width 94 height 23
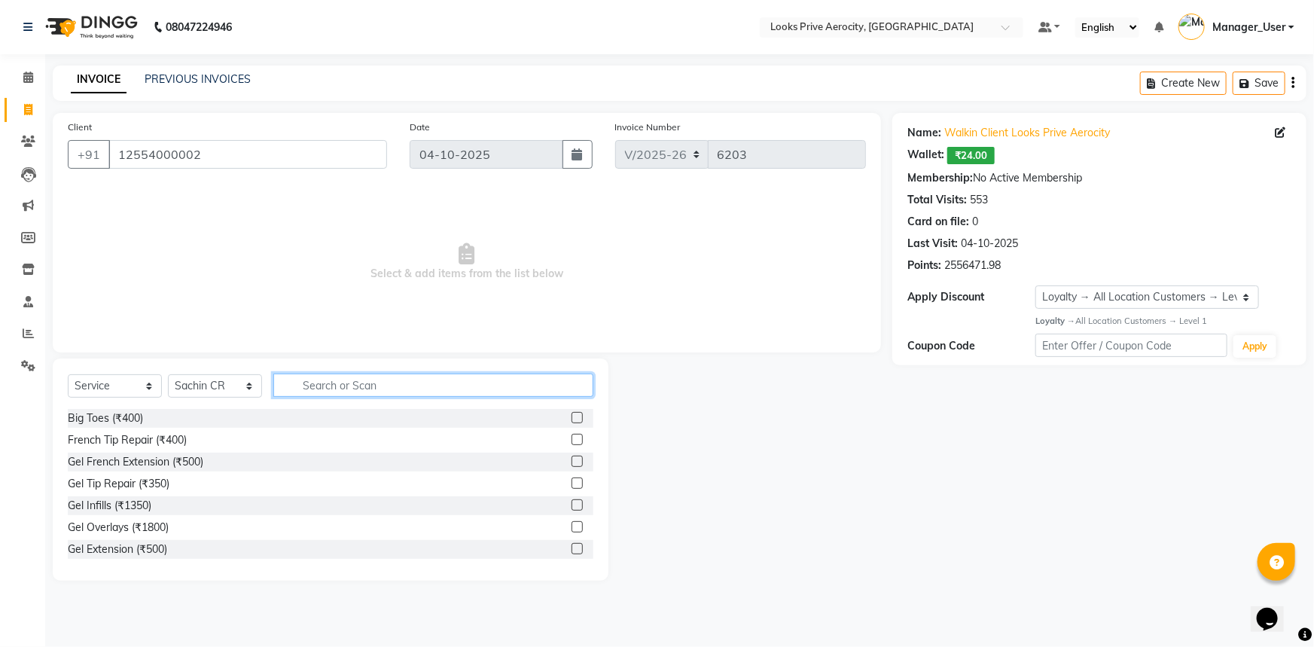
click at [329, 383] on input "text" at bounding box center [433, 384] width 320 height 23
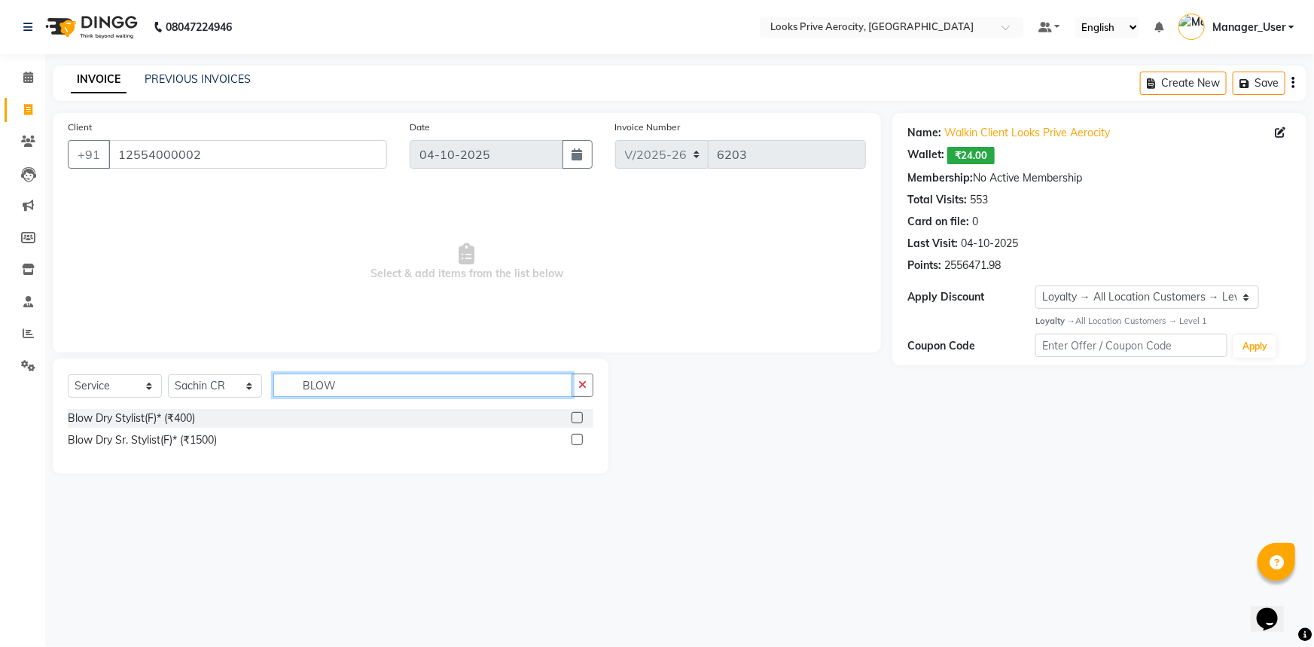
type input "BLOW"
click at [580, 440] on label at bounding box center [577, 439] width 11 height 11
click at [580, 440] on input "checkbox" at bounding box center [577, 440] width 10 height 10
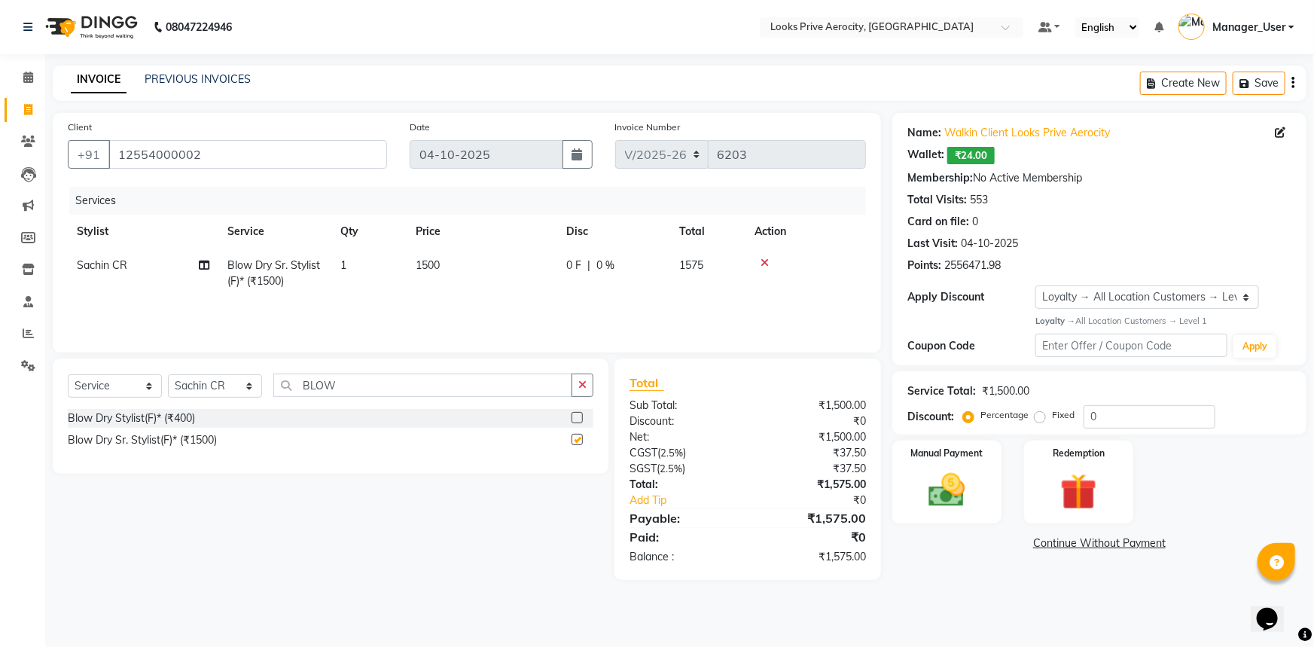
checkbox input "false"
click at [230, 388] on select "Select Stylist Aman_Barber Amit Amu Dharma [PERSON_NAME] Eric_asst [PERSON_NAME…" at bounding box center [215, 385] width 94 height 23
select select "68742"
click at [168, 374] on select "Select Stylist Aman_Barber Amit Amu Dharma [PERSON_NAME] Eric_asst [PERSON_NAME…" at bounding box center [215, 385] width 94 height 23
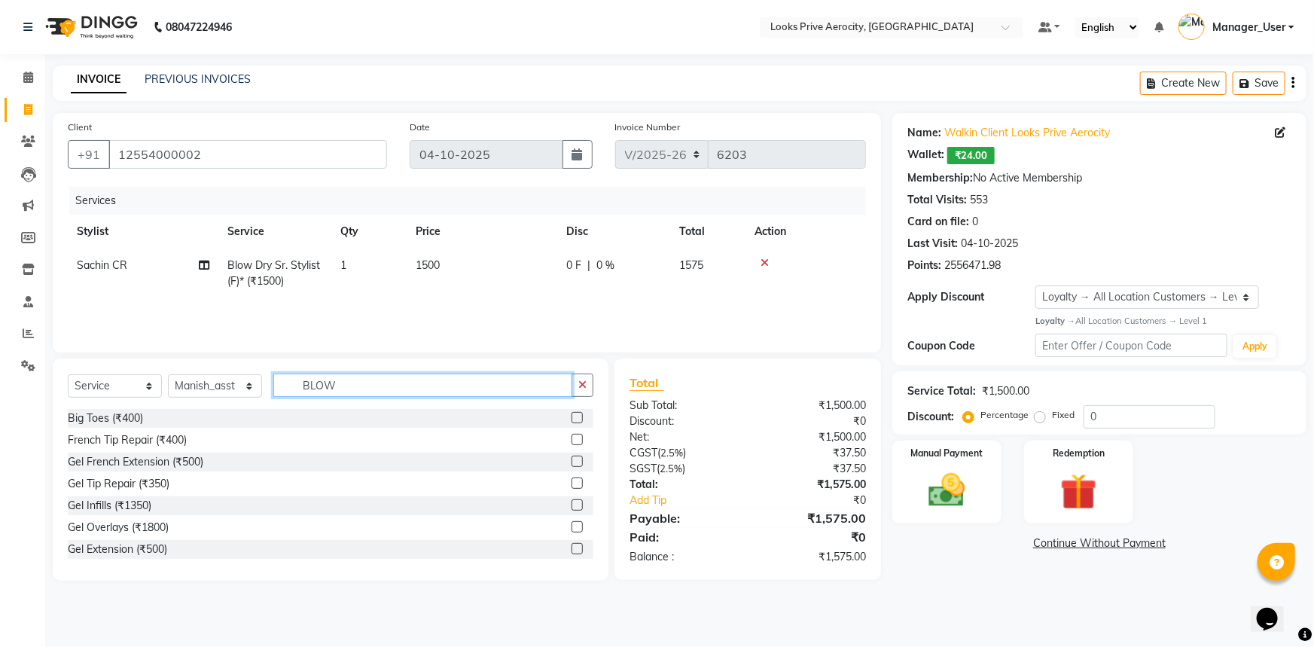
drag, startPoint x: 367, startPoint y: 394, endPoint x: 236, endPoint y: 389, distance: 131.8
click at [236, 389] on div "Select Service Product Membership Package Voucher Prepaid Gift Card Select Styl…" at bounding box center [331, 390] width 526 height 35
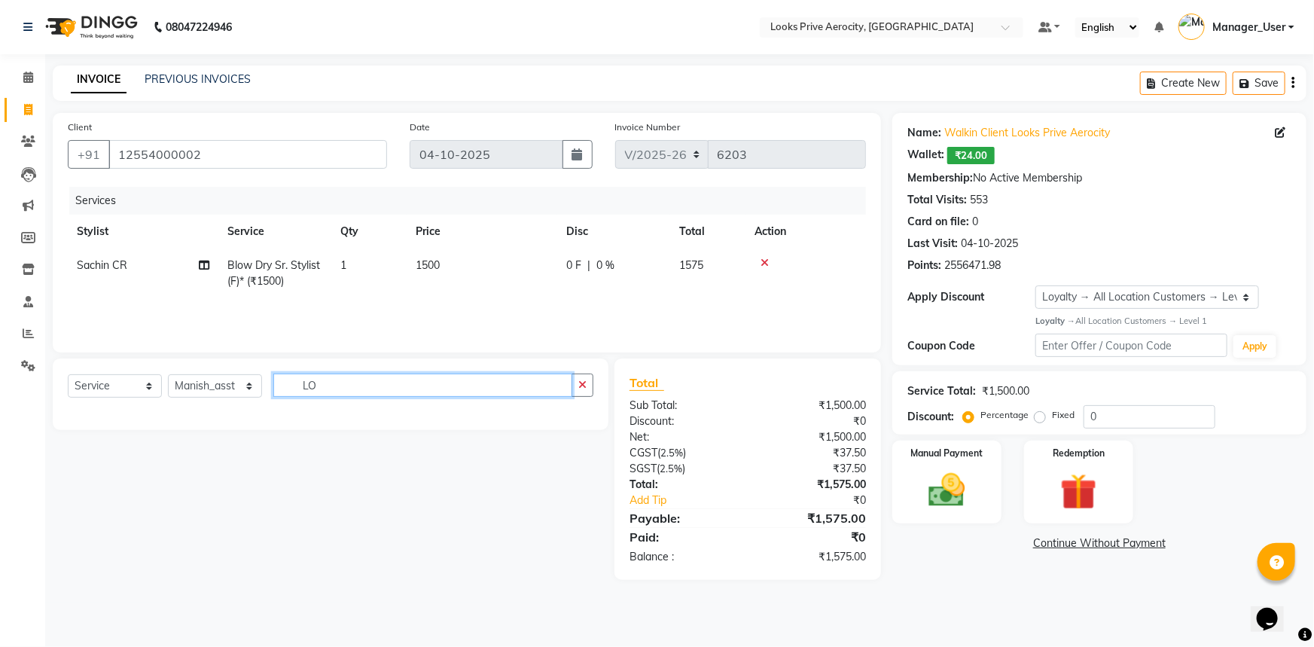
type input "L"
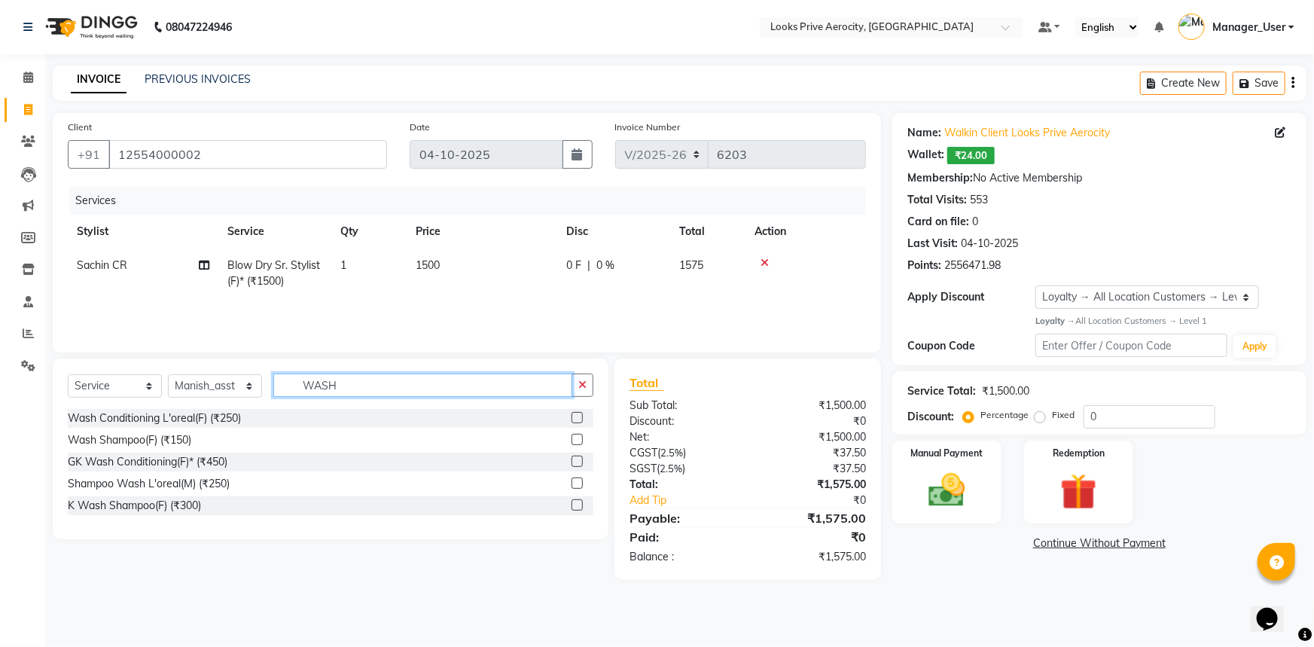
type input "WASH"
click at [572, 467] on div at bounding box center [577, 464] width 10 height 16
click at [581, 456] on label at bounding box center [577, 461] width 11 height 11
click at [581, 457] on input "checkbox" at bounding box center [577, 462] width 10 height 10
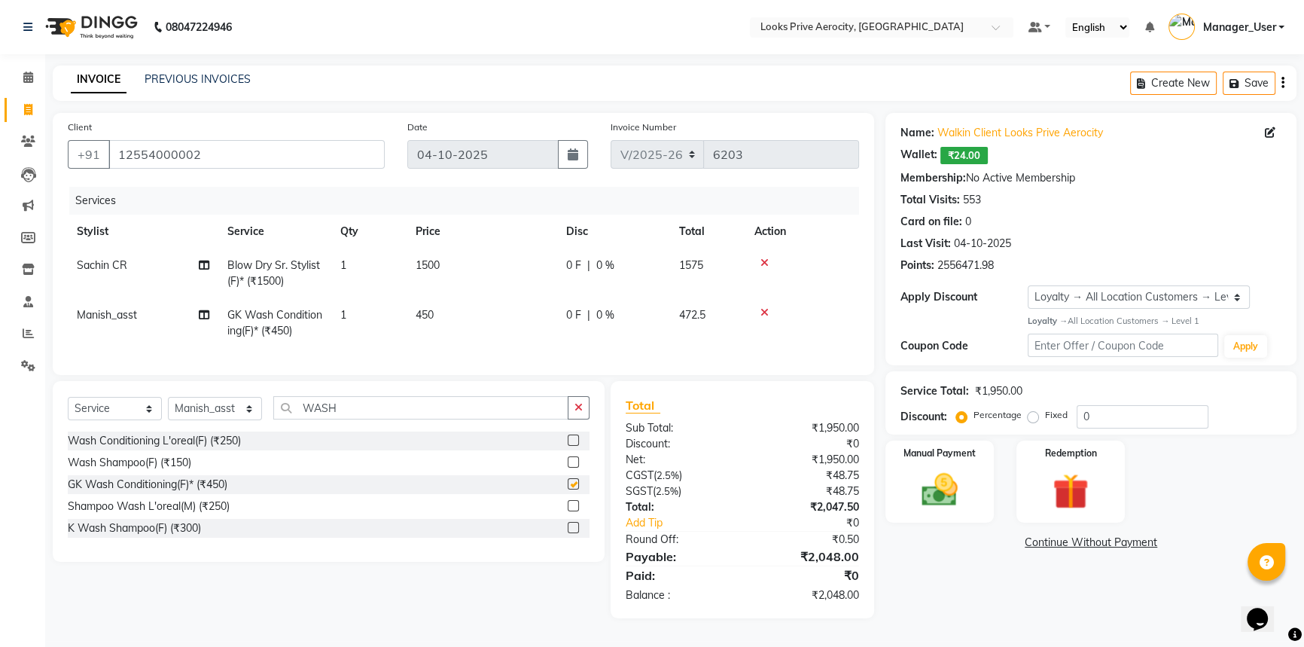
checkbox input "false"
click at [446, 306] on td "450" at bounding box center [482, 323] width 151 height 50
select select "68742"
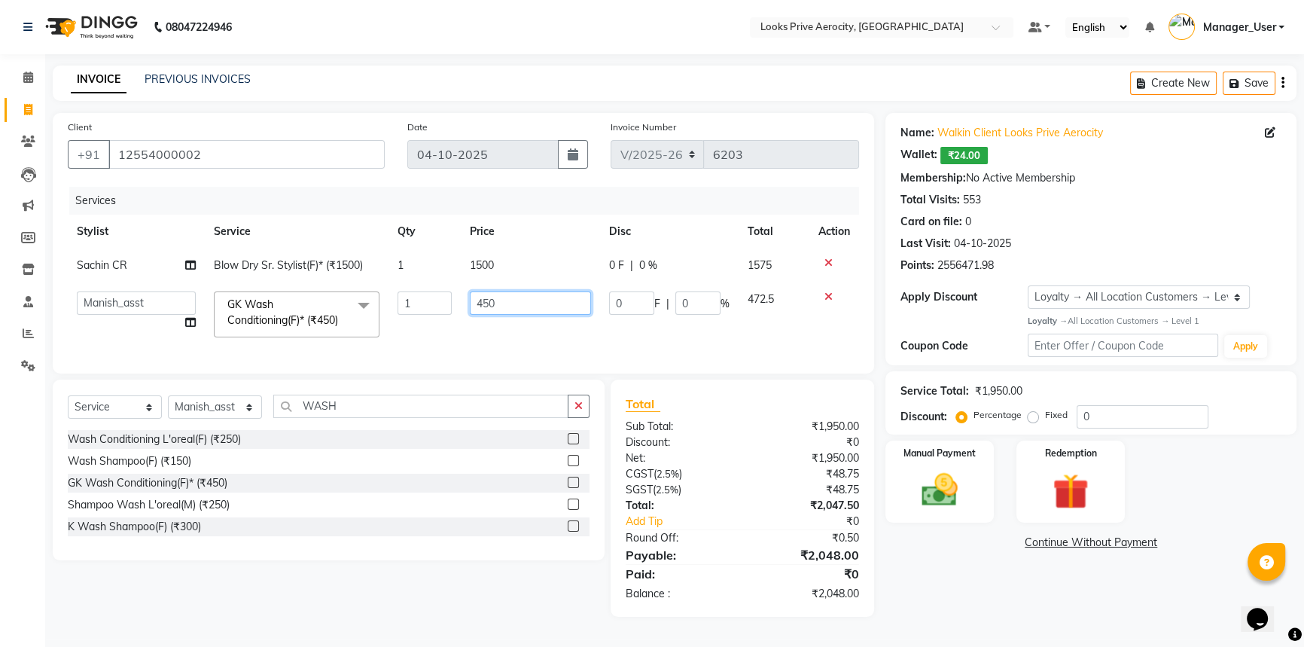
drag, startPoint x: 535, startPoint y: 290, endPoint x: 431, endPoint y: 294, distance: 104.0
click at [431, 294] on tr "Aman_Barber Amit Amu Dharma [PERSON_NAME] CR Eric_asst [PERSON_NAME] [PERSON_NA…" at bounding box center [463, 314] width 791 height 64
type input "600"
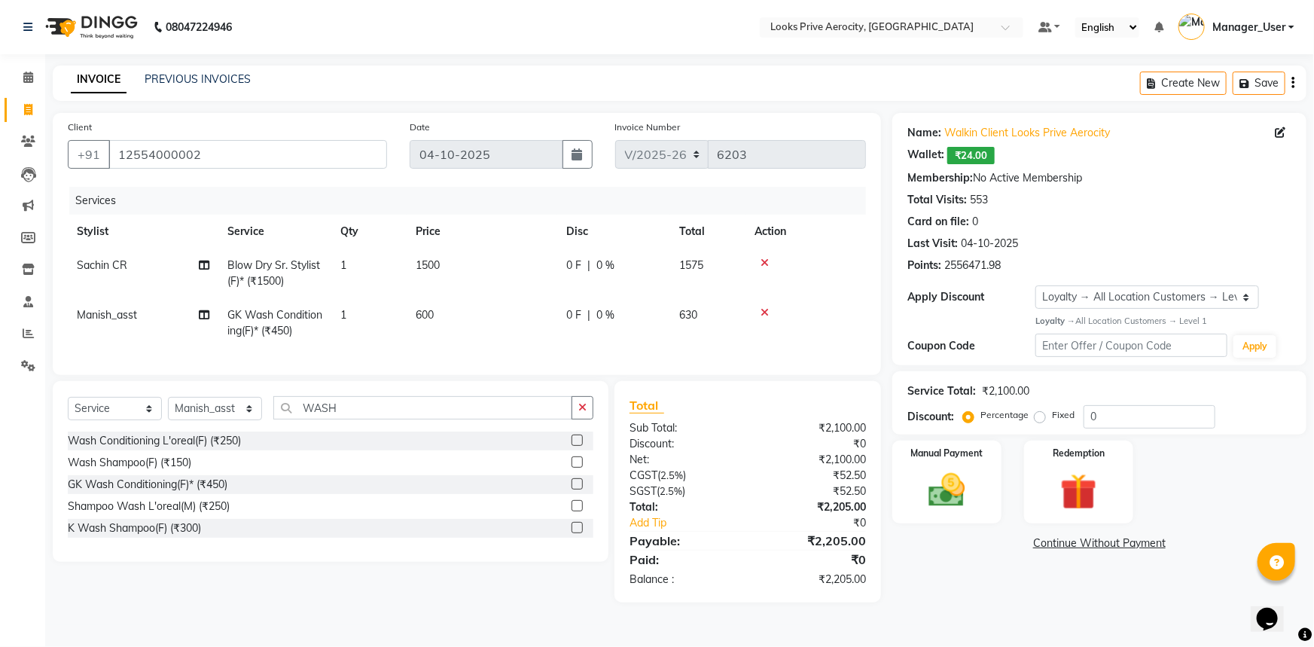
click at [1087, 602] on div "Name: Walkin Client Looks Prive Aerocity Wallet: ₹24.00 Membership: No Active M…" at bounding box center [1104, 357] width 425 height 489
click at [984, 512] on div "Manual Payment" at bounding box center [947, 482] width 114 height 87
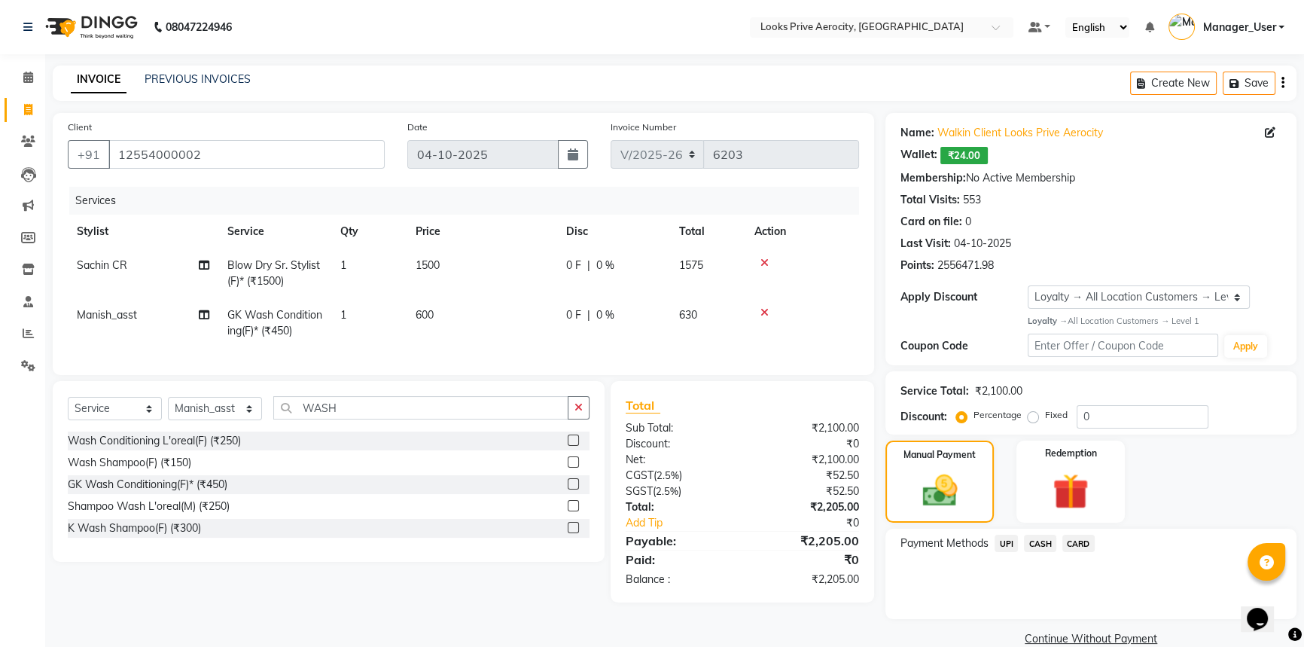
drag, startPoint x: 1009, startPoint y: 540, endPoint x: 1010, endPoint y: 551, distance: 11.3
click at [1007, 540] on span "UPI" at bounding box center [1006, 543] width 23 height 17
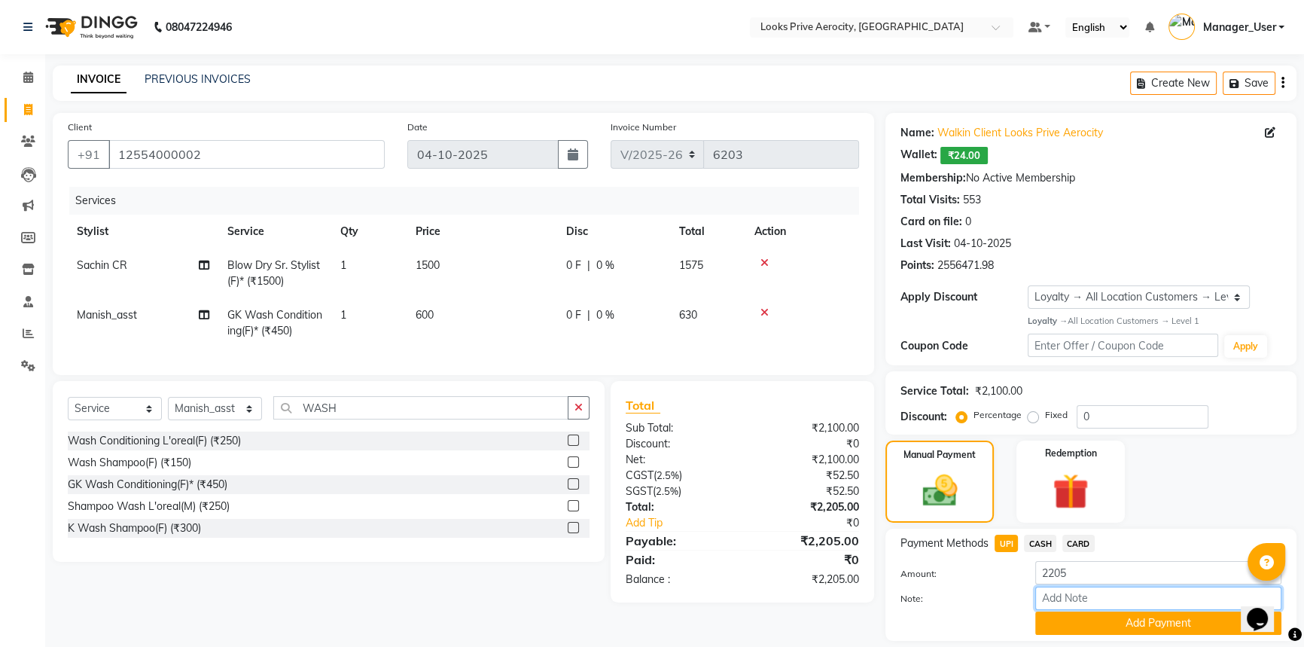
click at [1070, 602] on input "Note:" at bounding box center [1158, 598] width 246 height 23
paste input "564312113784"
type input "564312113784"
click at [1065, 620] on button "Add Payment" at bounding box center [1158, 622] width 246 height 23
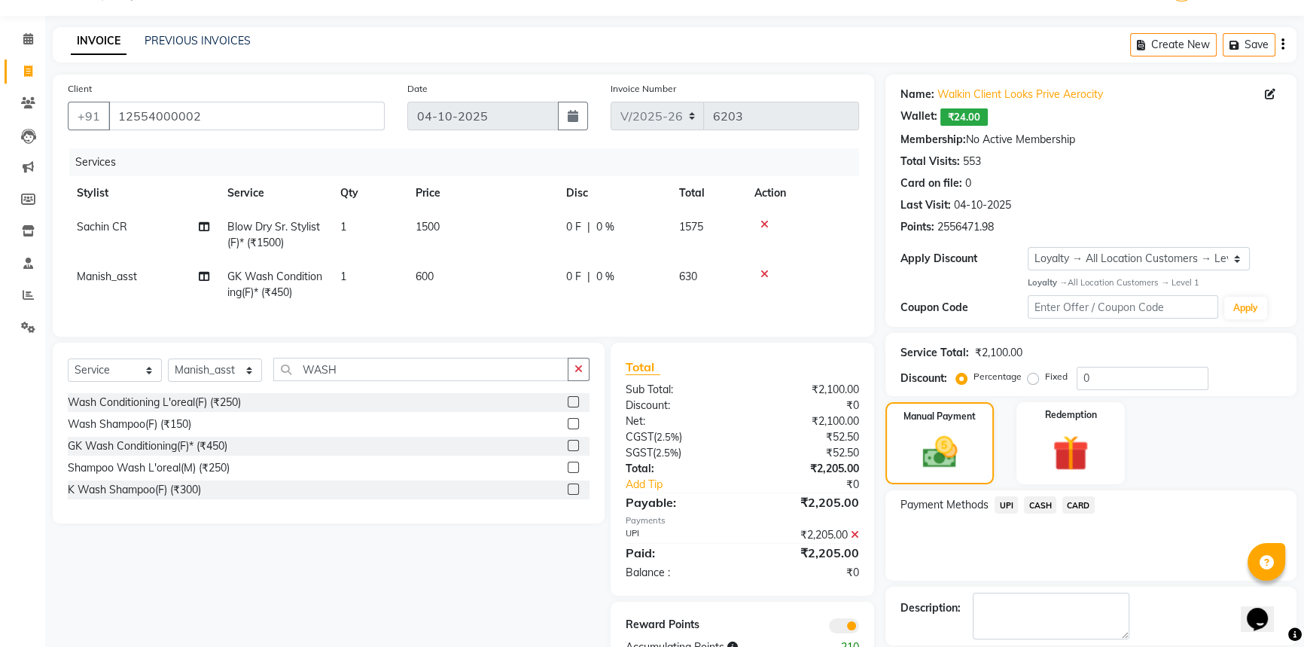
scroll to position [110, 0]
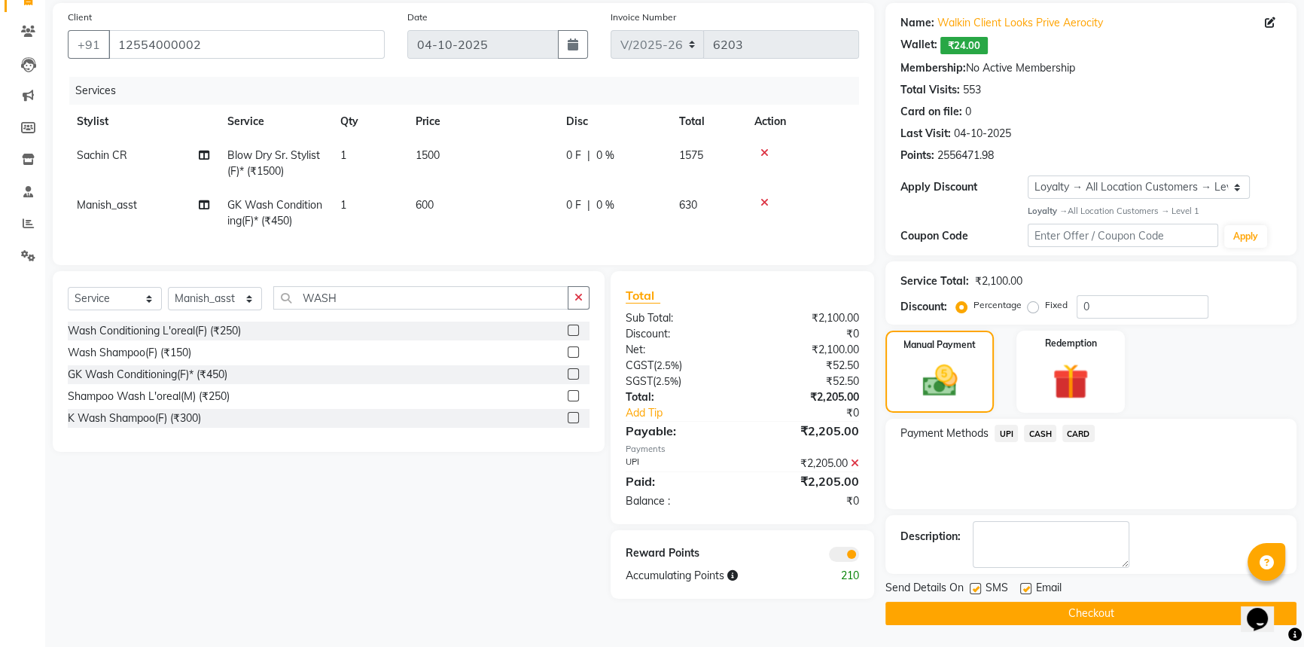
click at [1033, 614] on button "Checkout" at bounding box center [1091, 613] width 411 height 23
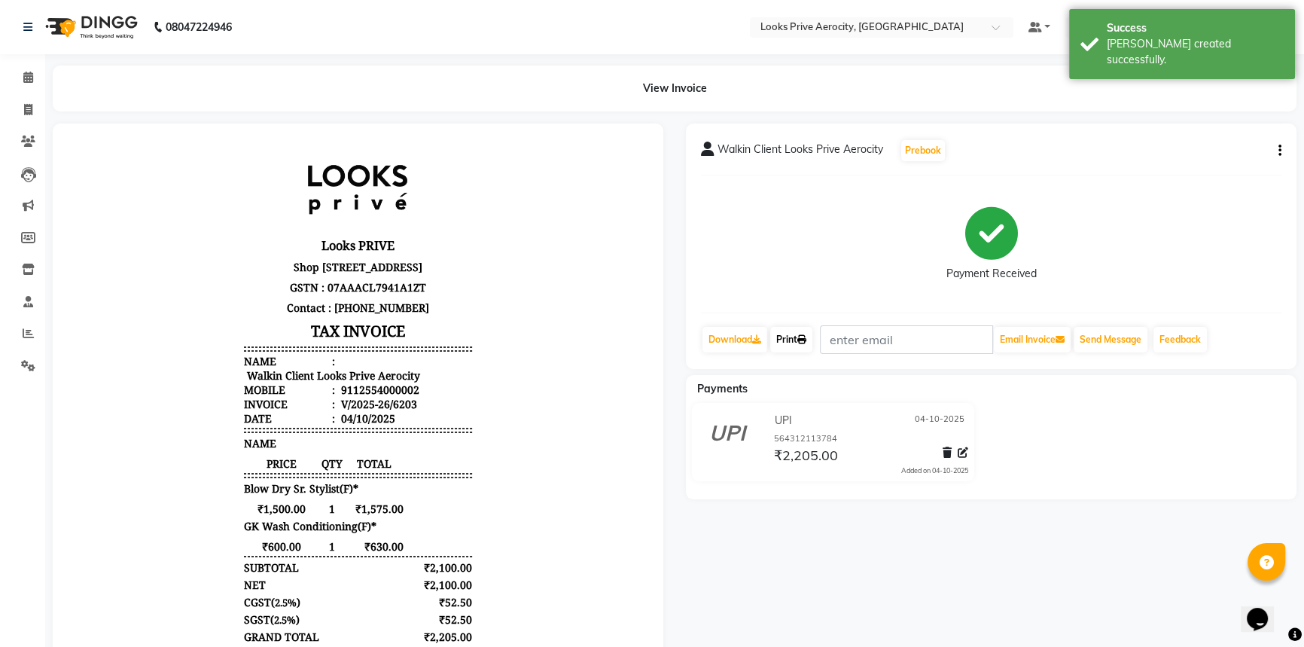
click at [798, 330] on link "Print" at bounding box center [791, 340] width 42 height 26
